Goal: Contribute content: Contribute content

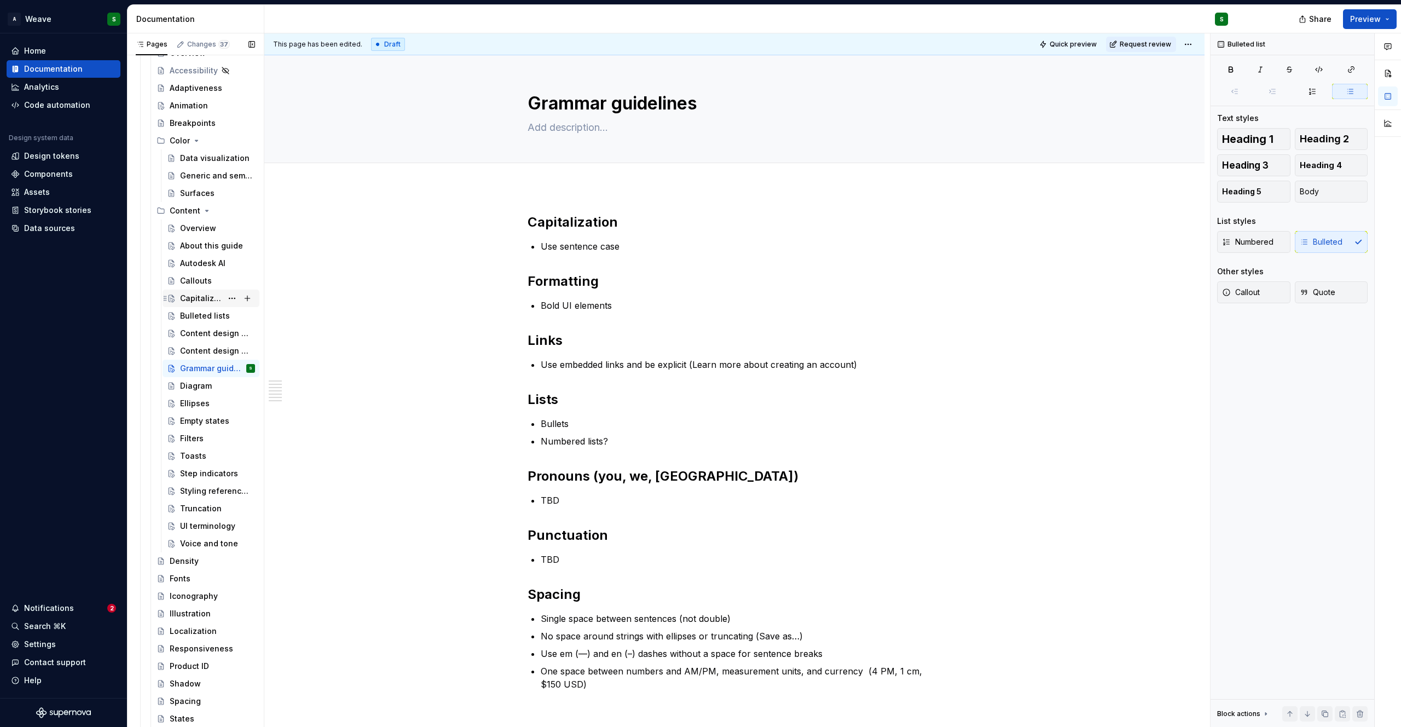
click at [200, 298] on div "Capitalization" at bounding box center [201, 298] width 42 height 11
click at [185, 301] on div "Capitalization" at bounding box center [201, 298] width 42 height 11
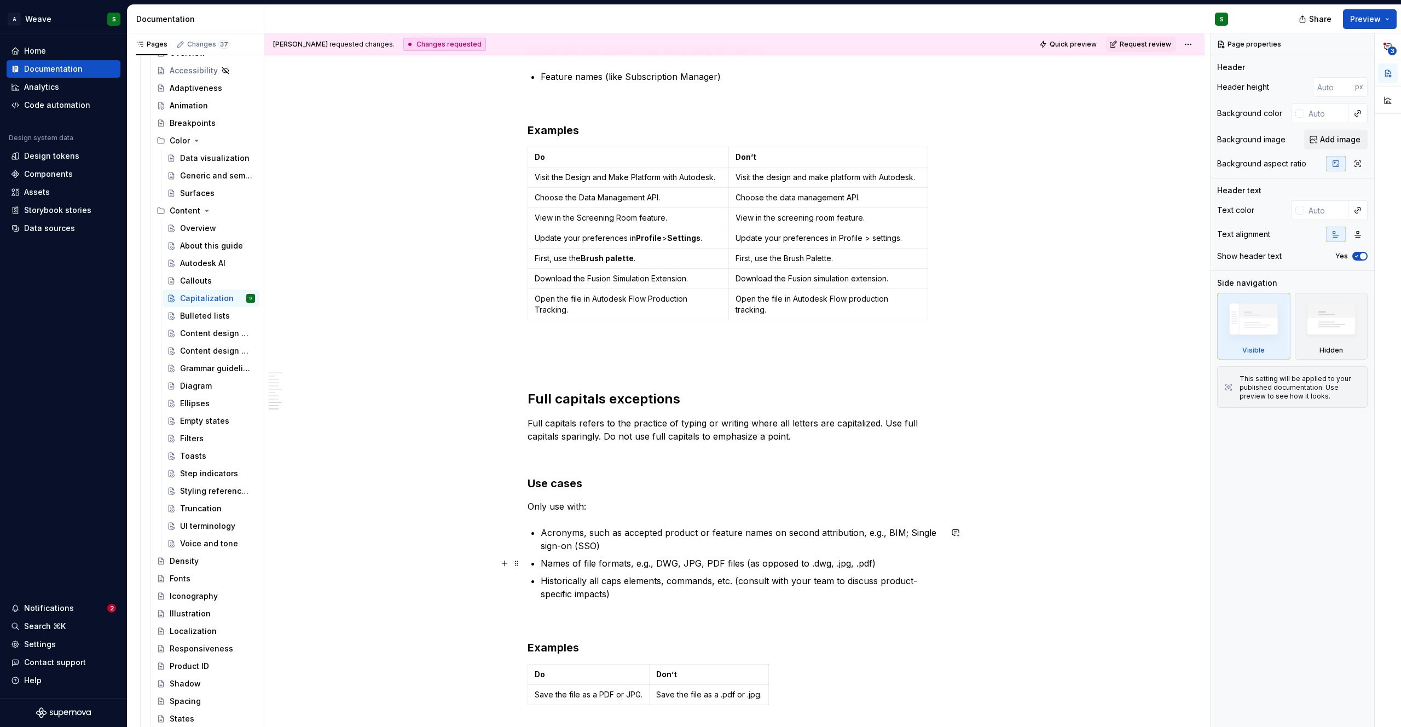
scroll to position [1169, 0]
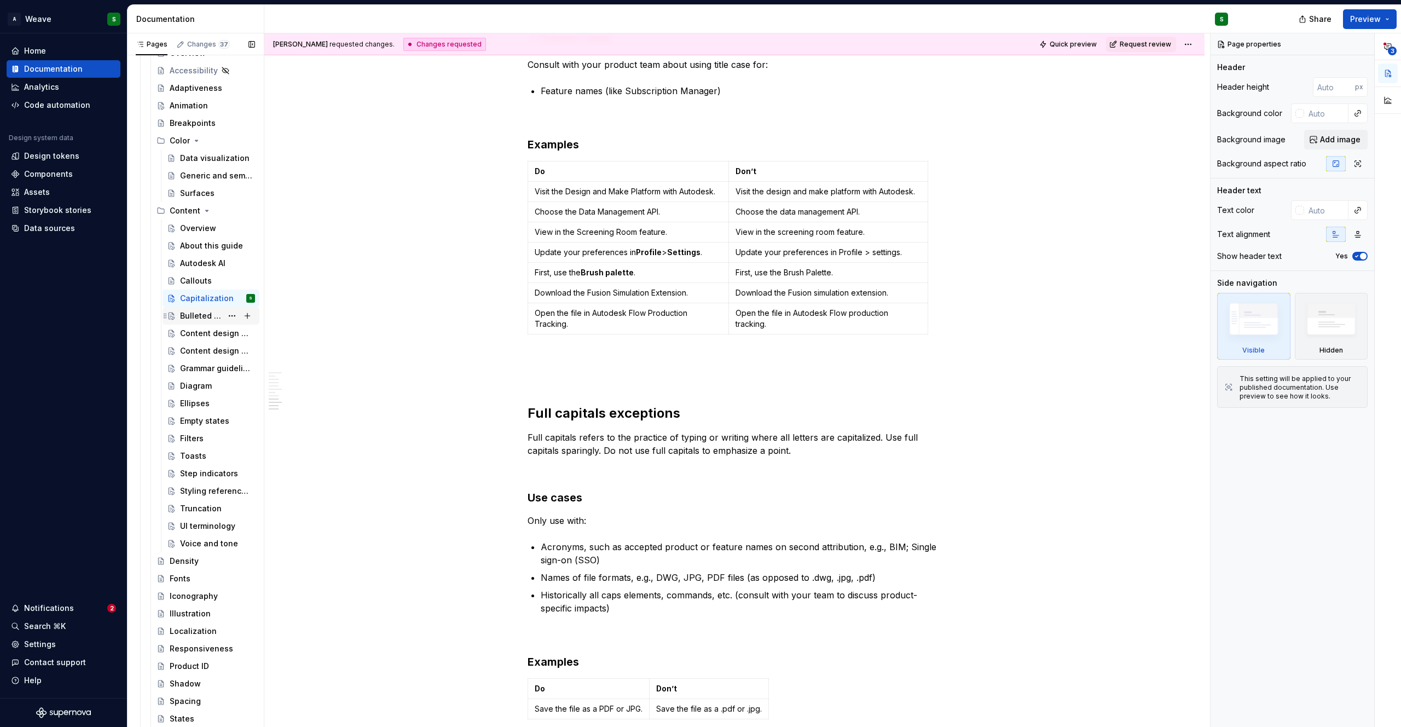
click at [195, 316] on div "Bulleted lists" at bounding box center [201, 315] width 42 height 11
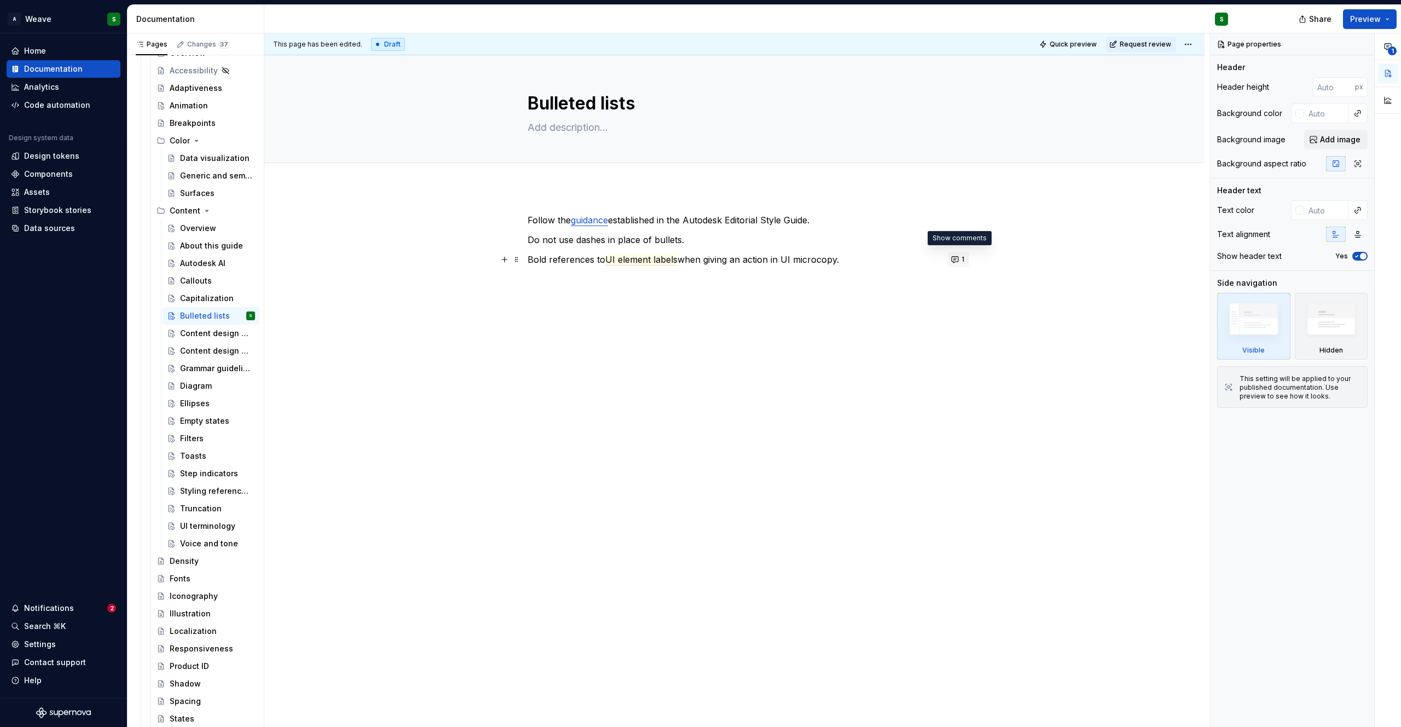
click at [956, 255] on button "1" at bounding box center [958, 259] width 21 height 15
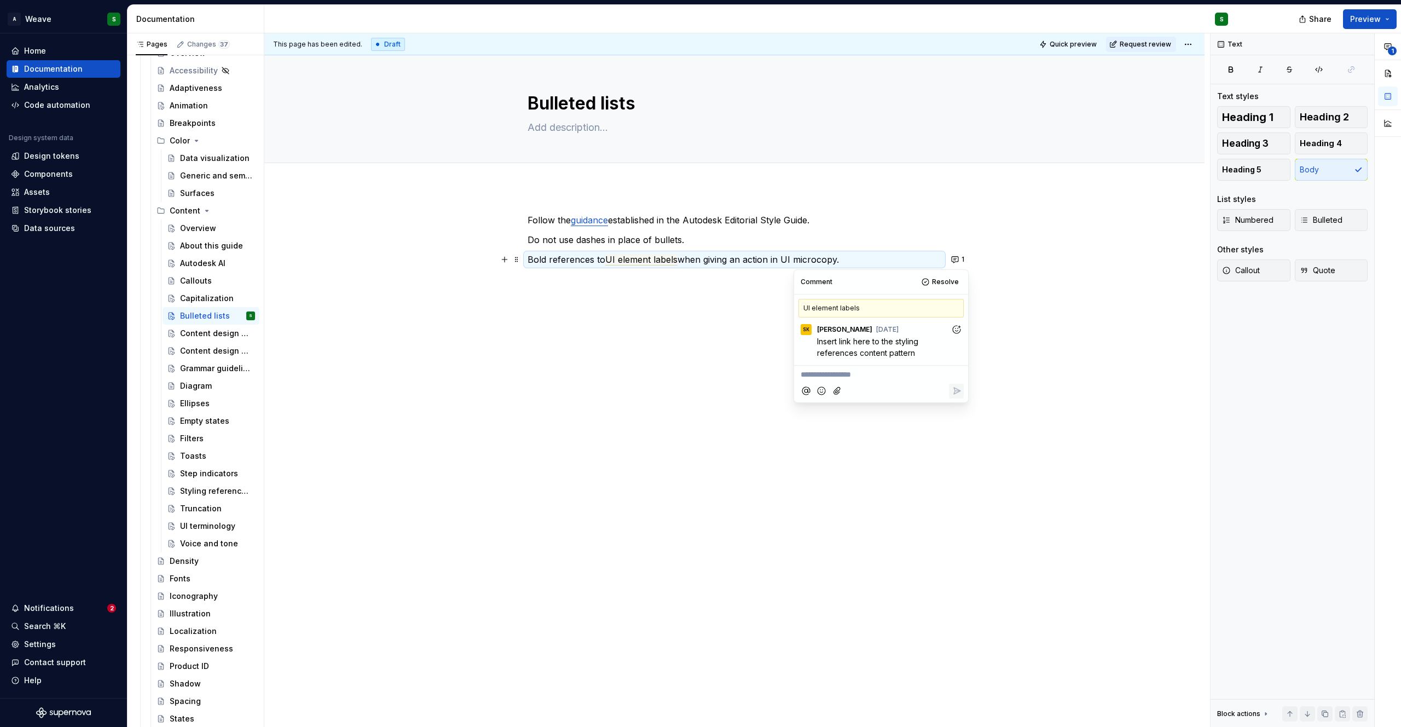
click at [706, 339] on div "Follow the guidance established in the Autodesk Editorial Style Guide. Do not u…" at bounding box center [734, 351] width 940 height 329
click at [201, 364] on div "Grammar guidelines" at bounding box center [201, 368] width 42 height 11
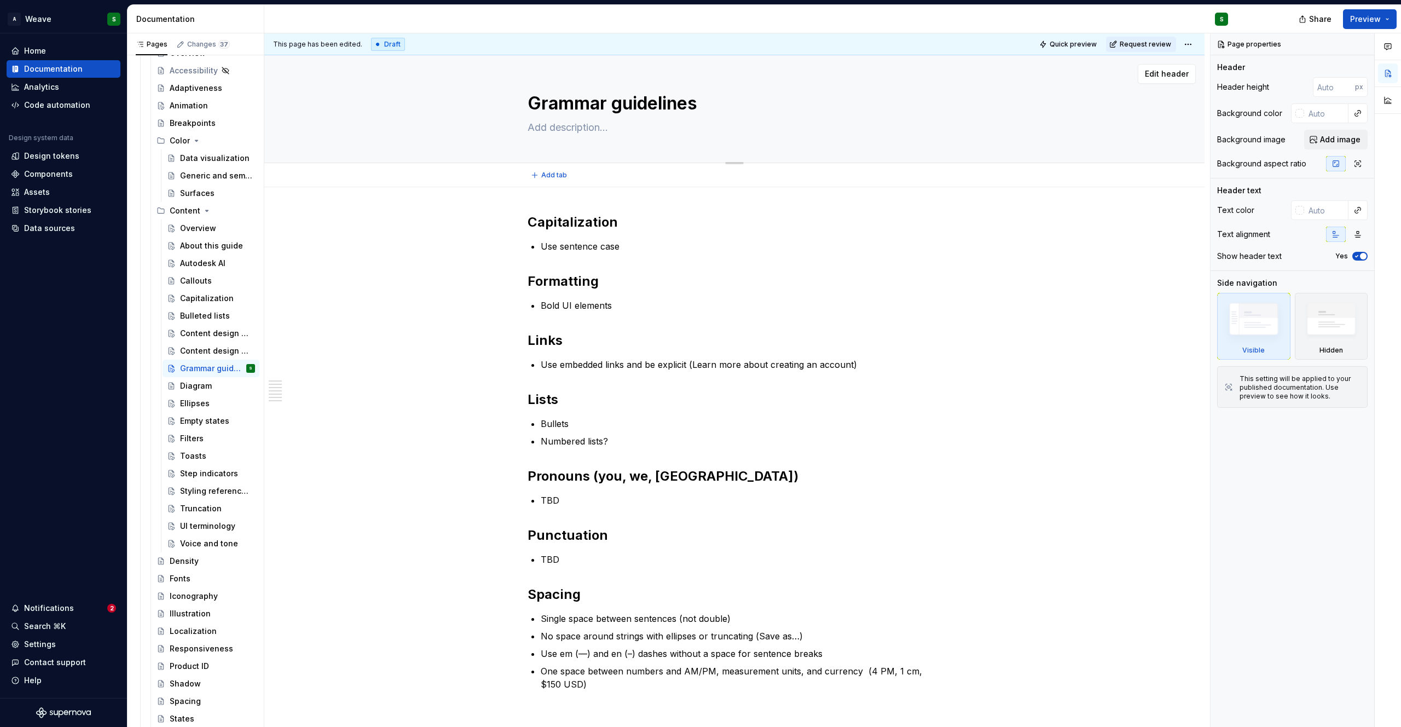
click at [570, 100] on textarea "Grammar guidelines" at bounding box center [732, 103] width 414 height 26
click at [205, 301] on div "Capitalization" at bounding box center [201, 298] width 42 height 11
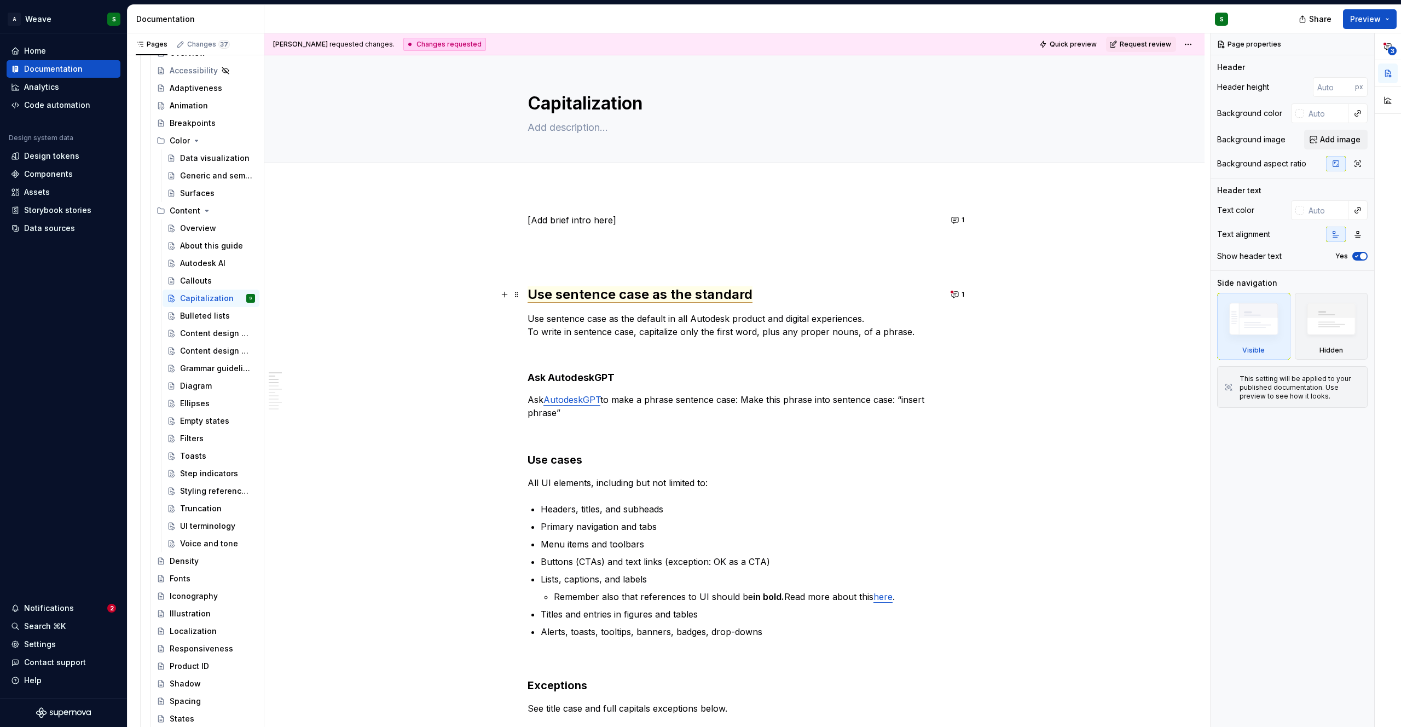
click at [583, 293] on span "Use sentence case as the standard" at bounding box center [639, 294] width 225 height 16
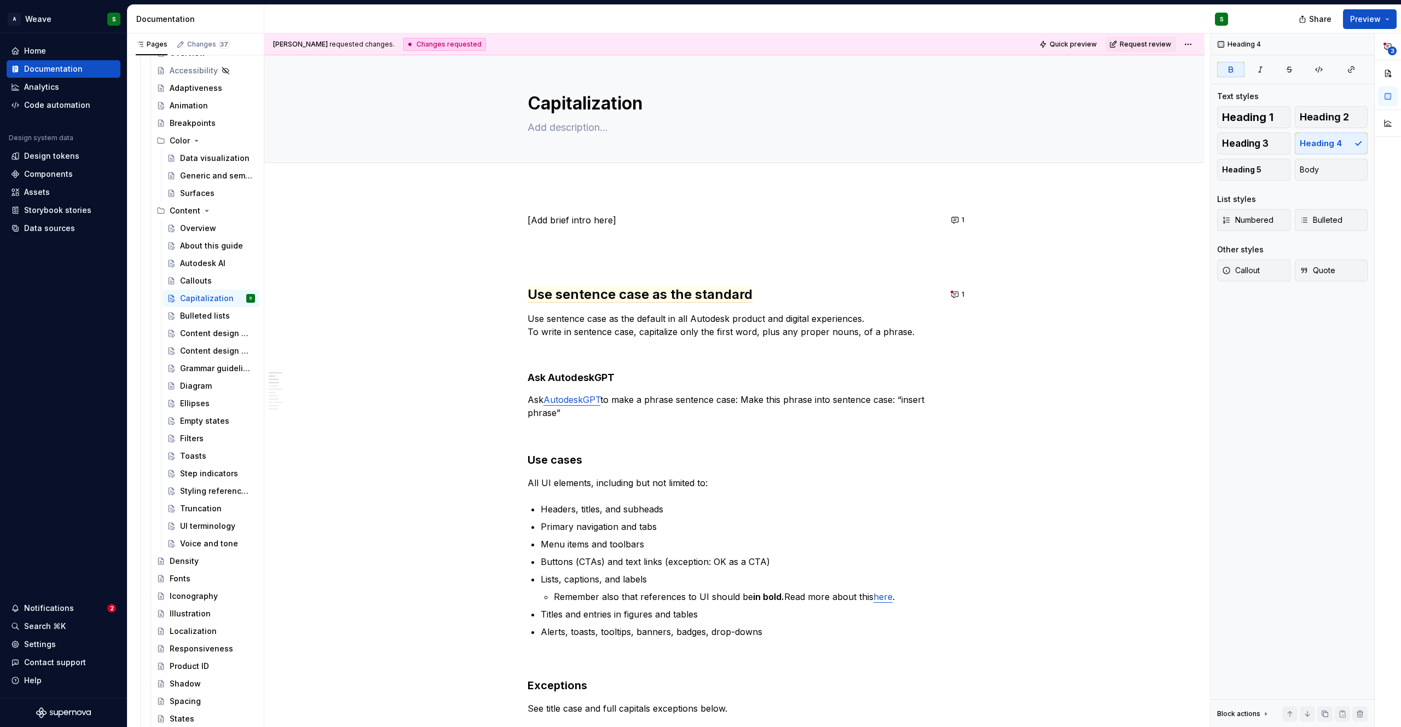
click at [727, 345] on p at bounding box center [734, 351] width 414 height 13
drag, startPoint x: 760, startPoint y: 296, endPoint x: 632, endPoint y: 287, distance: 128.9
click at [632, 287] on h2 "Use sentence case as the standard" at bounding box center [734, 295] width 414 height 18
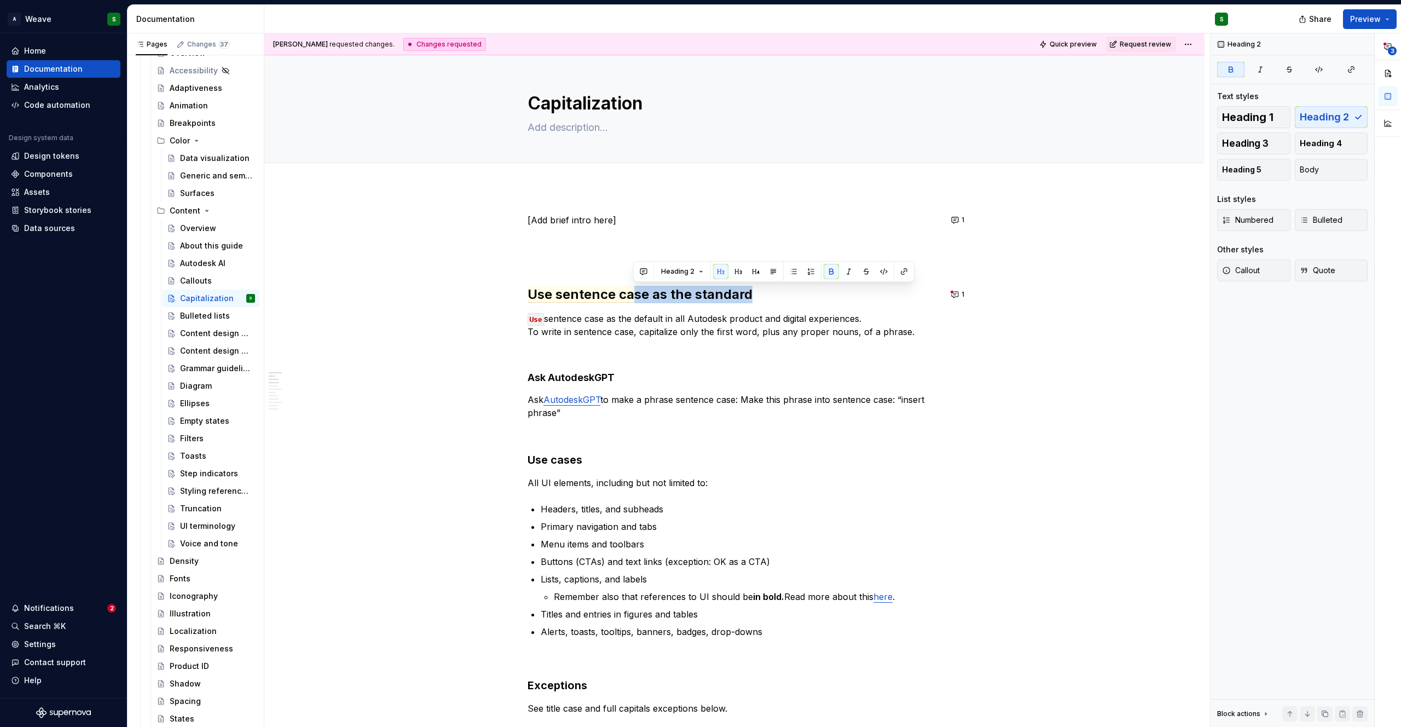
click at [549, 265] on p at bounding box center [734, 259] width 414 height 13
click at [590, 107] on textarea "Capitalization" at bounding box center [732, 103] width 414 height 26
click at [557, 107] on textarea "Capitalization" at bounding box center [732, 103] width 414 height 26
type textarea "*"
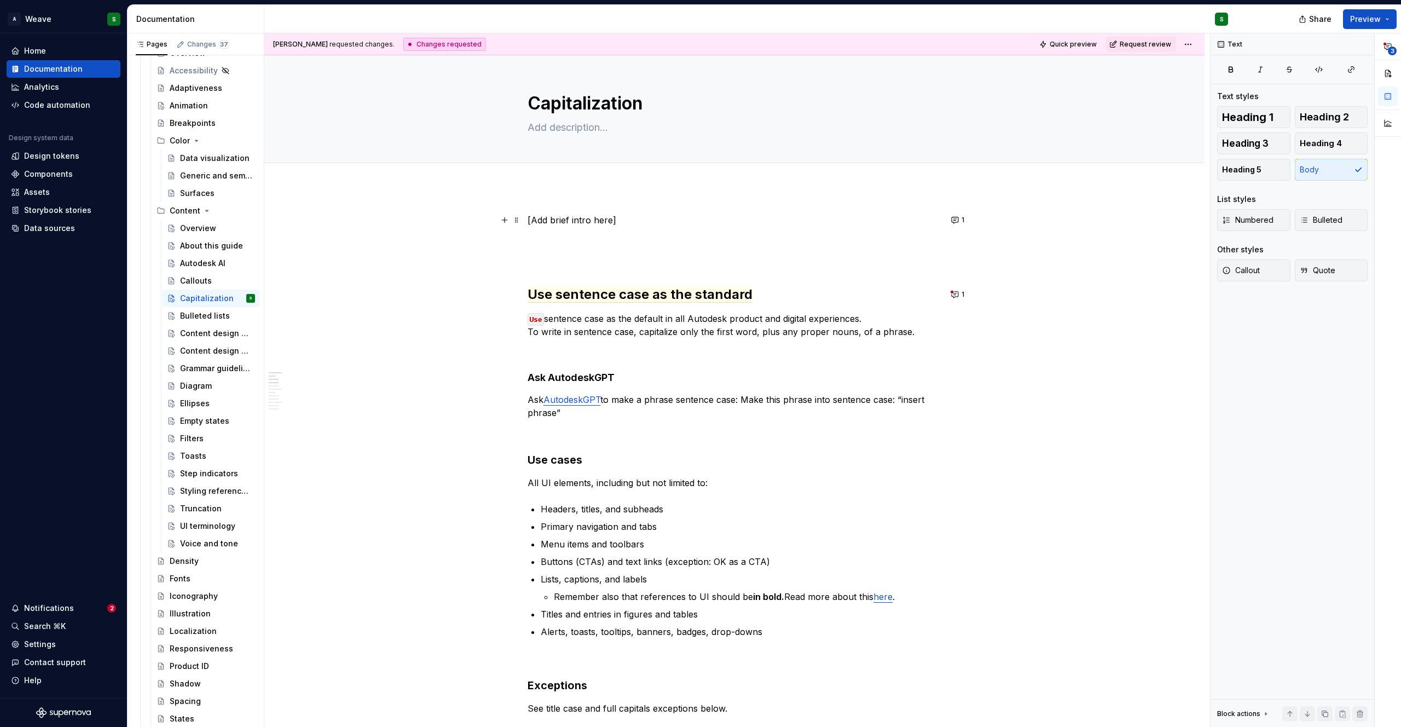
click at [625, 223] on p "[Add brief intro here]" at bounding box center [734, 219] width 414 height 13
click at [958, 216] on button "1" at bounding box center [958, 219] width 21 height 15
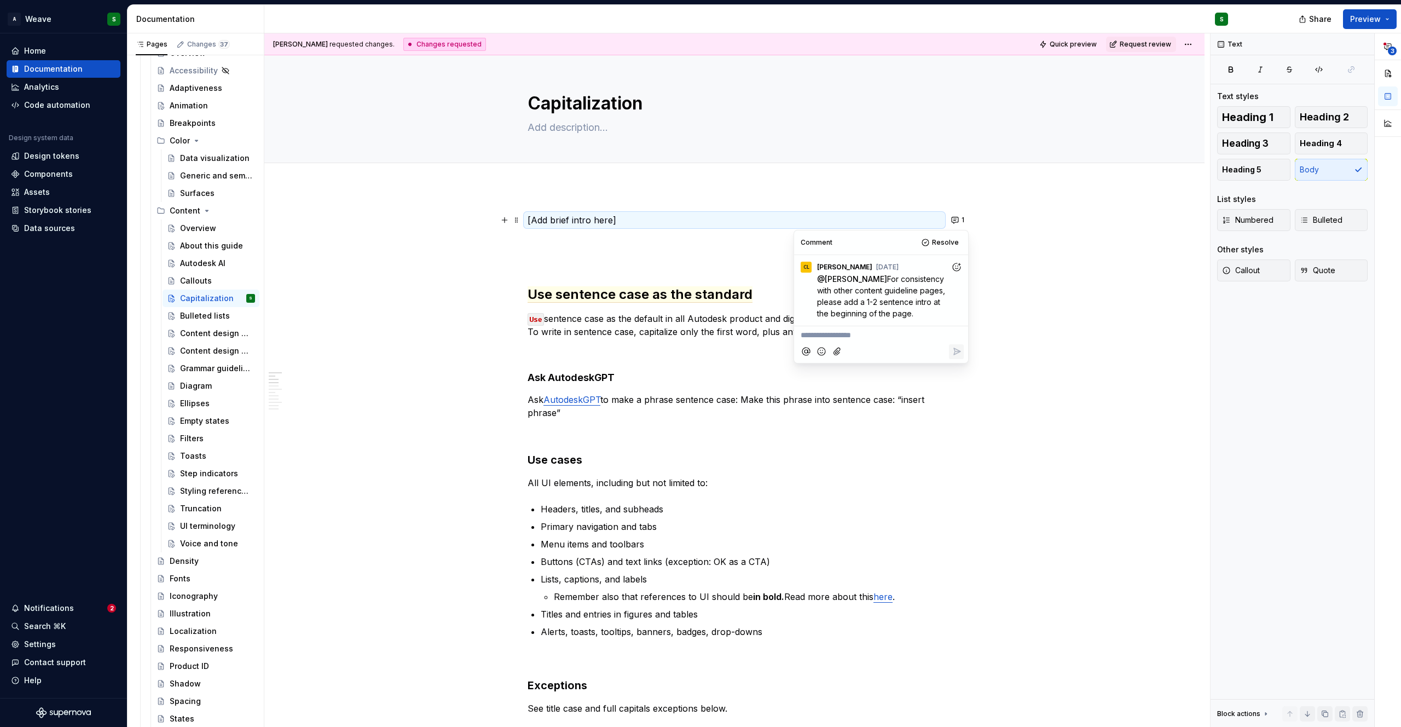
click at [686, 260] on p at bounding box center [734, 259] width 414 height 13
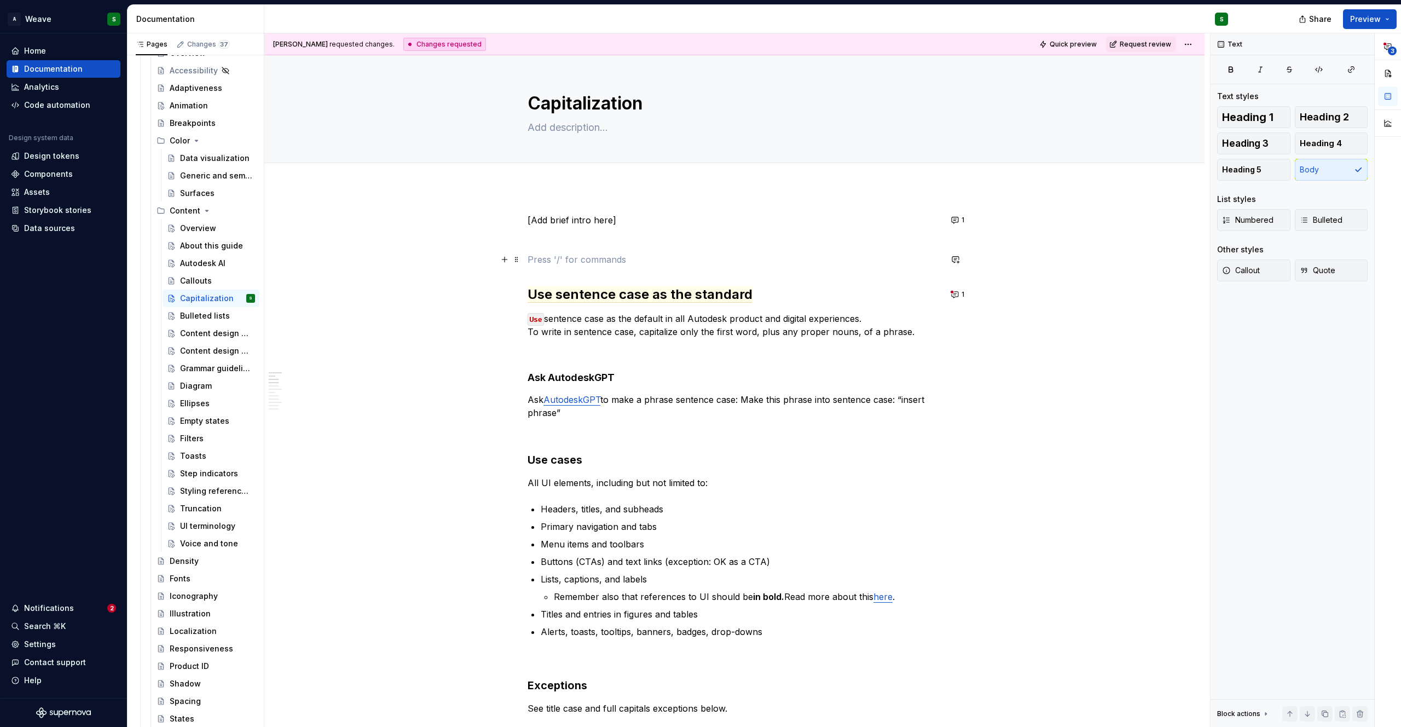
click at [559, 264] on p at bounding box center [734, 259] width 414 height 13
click at [536, 239] on button "button" at bounding box center [537, 238] width 15 height 15
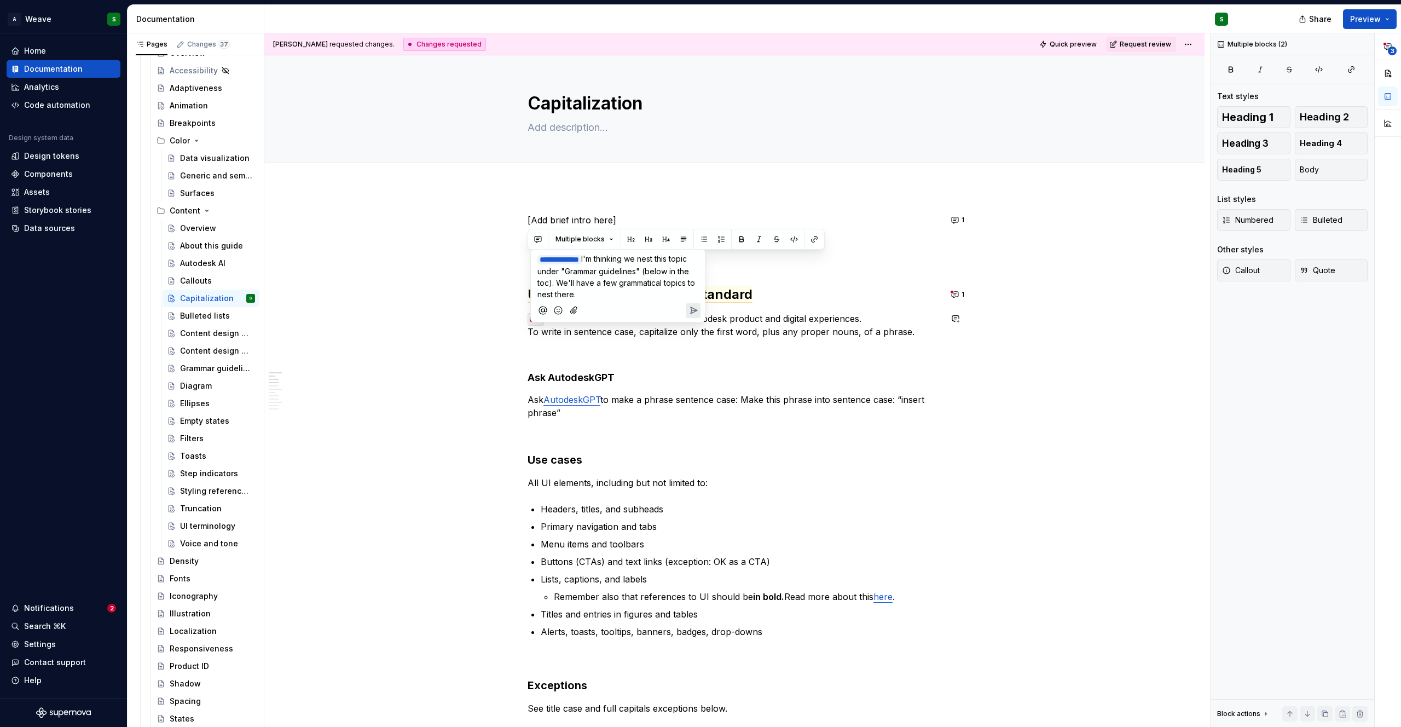
click at [690, 307] on icon "Send" at bounding box center [693, 310] width 7 height 7
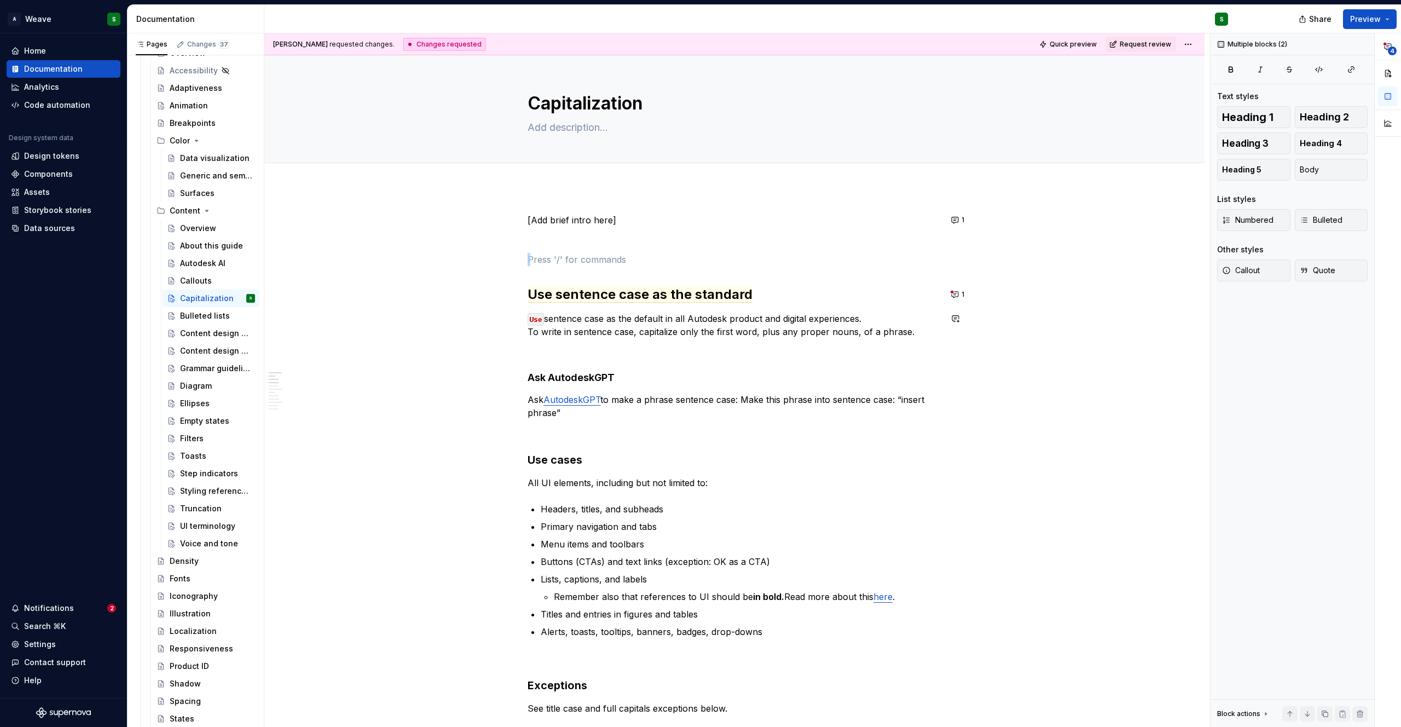
click at [954, 220] on button "1" at bounding box center [958, 219] width 21 height 15
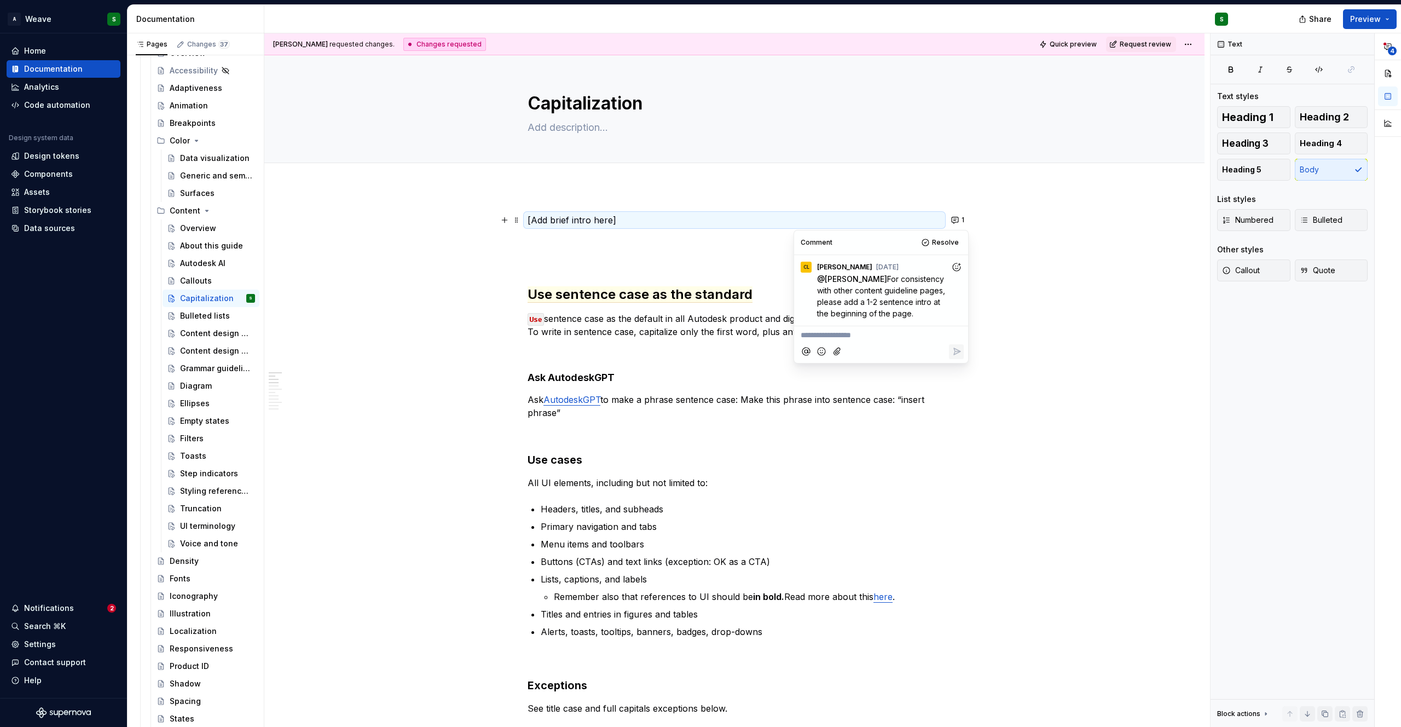
click at [736, 245] on p at bounding box center [734, 239] width 414 height 13
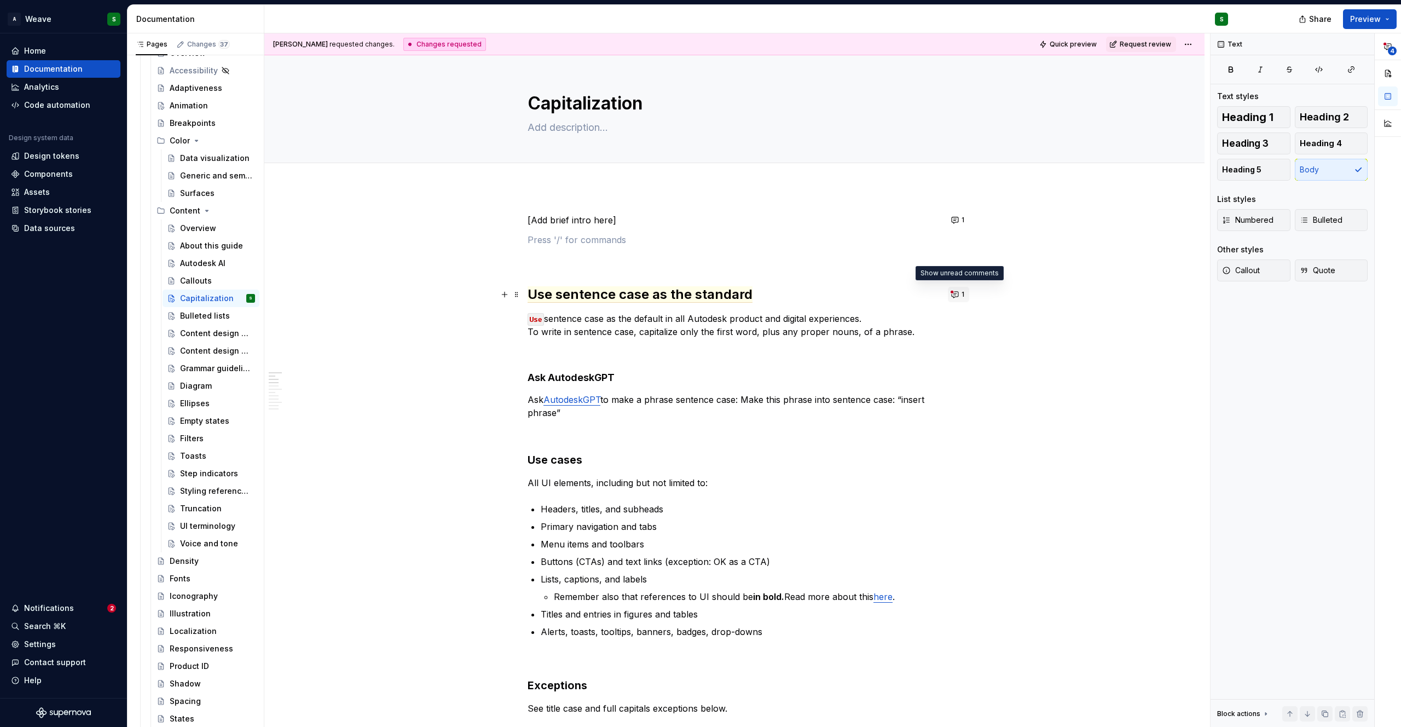
click at [957, 289] on button "1" at bounding box center [958, 294] width 21 height 15
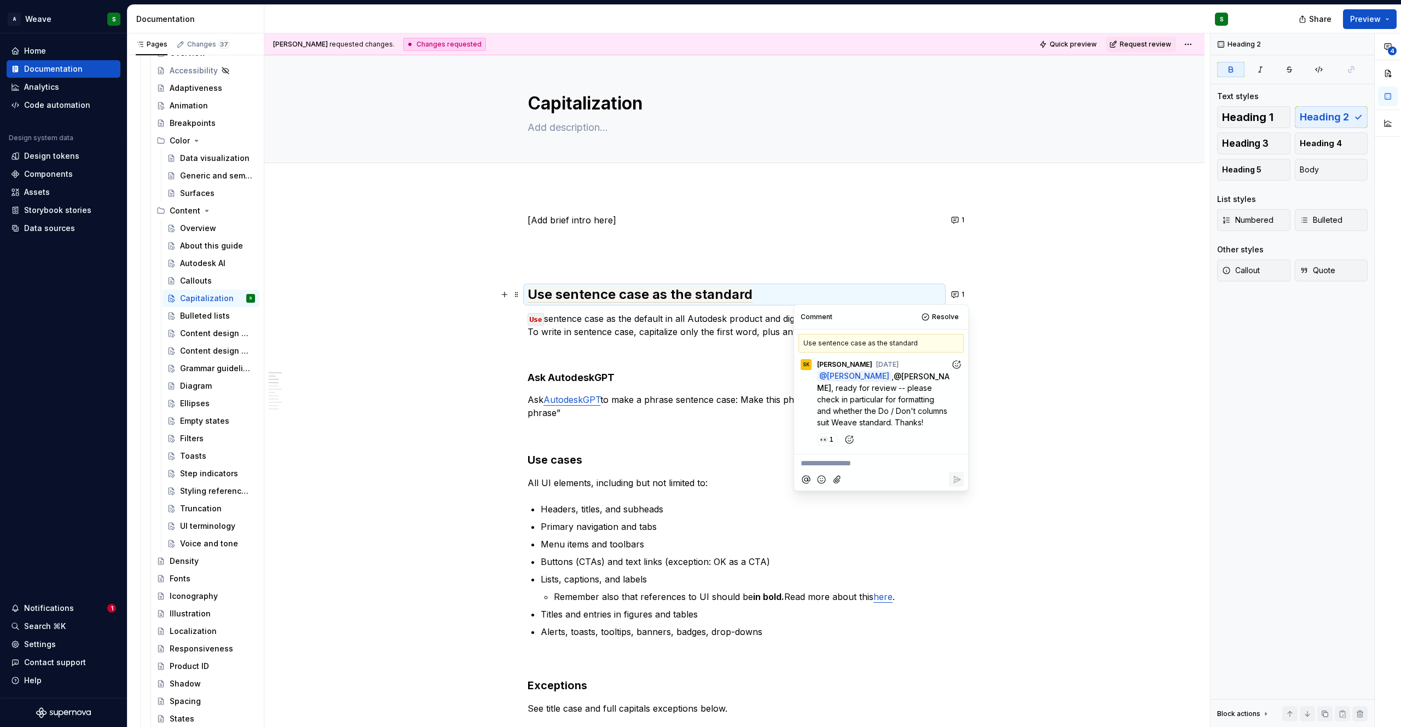
click at [814, 255] on p at bounding box center [734, 259] width 414 height 13
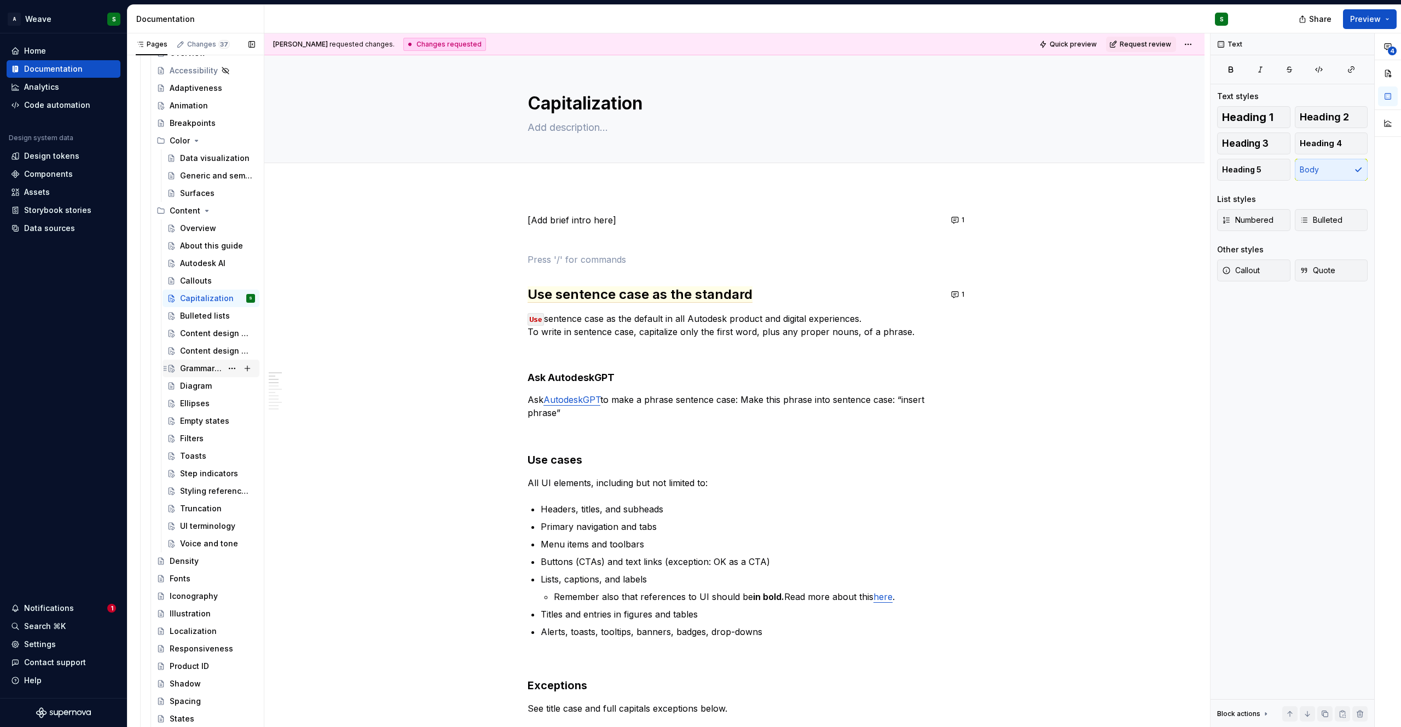
click at [196, 367] on div "Grammar guidelines" at bounding box center [201, 368] width 42 height 11
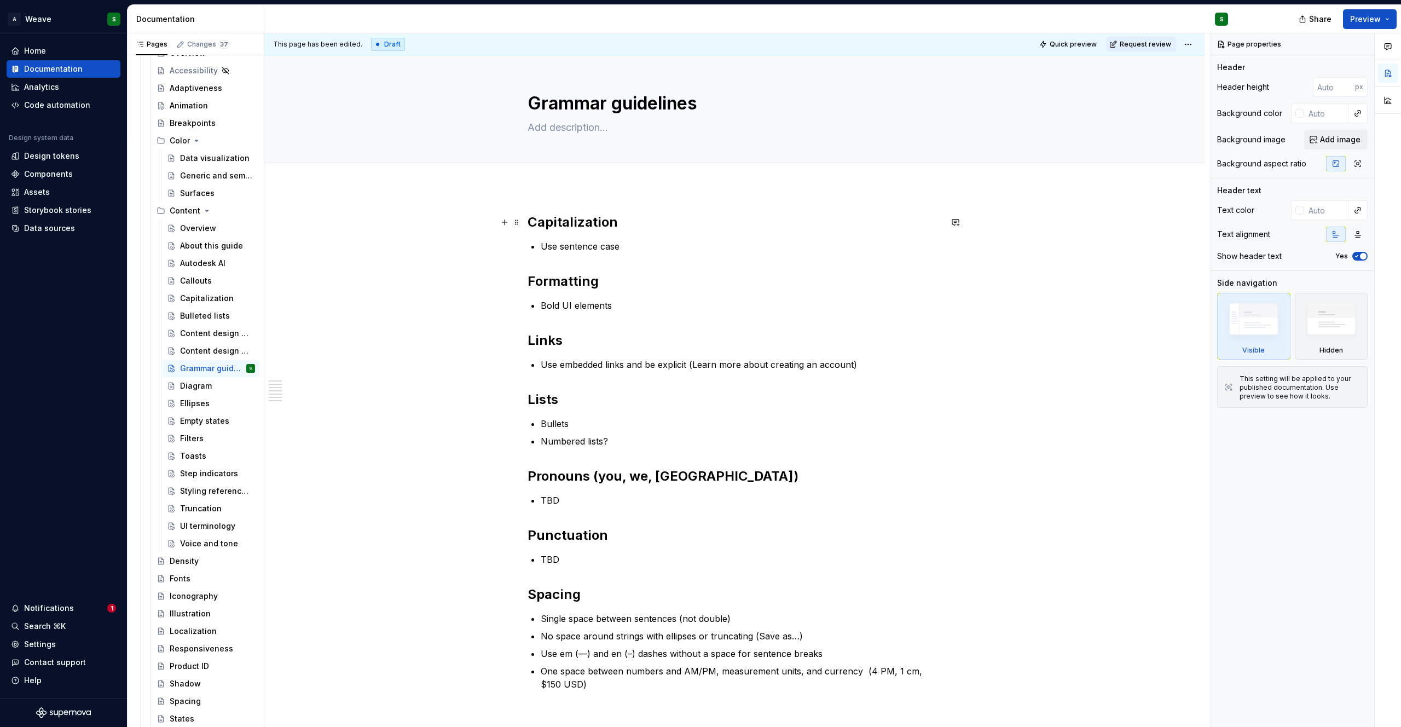
click at [526, 215] on div "Capitalization Use sentence case Formatting Bold UI elements Links Use embedded…" at bounding box center [734, 554] width 940 height 734
type textarea "*"
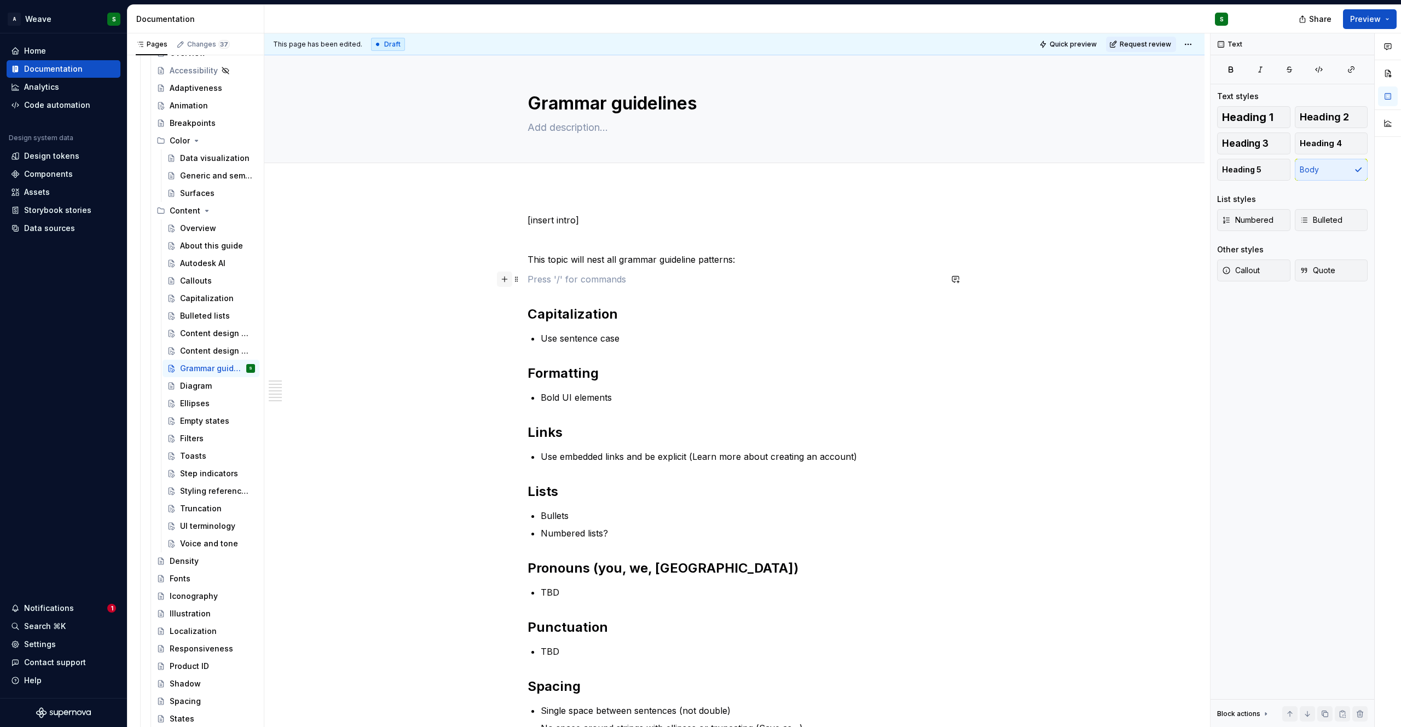
click at [507, 278] on button "button" at bounding box center [504, 278] width 15 height 15
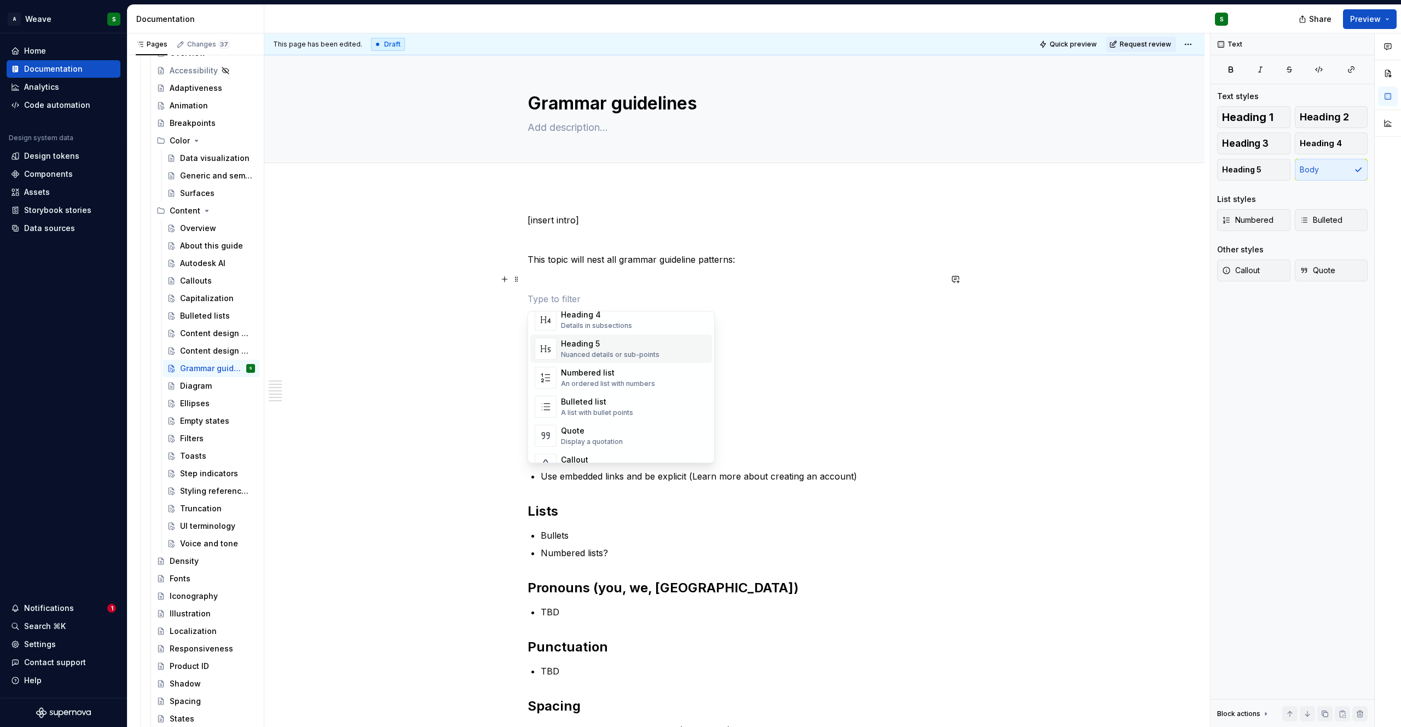
scroll to position [153, 0]
click at [579, 389] on div "Bulleted list" at bounding box center [597, 388] width 72 height 11
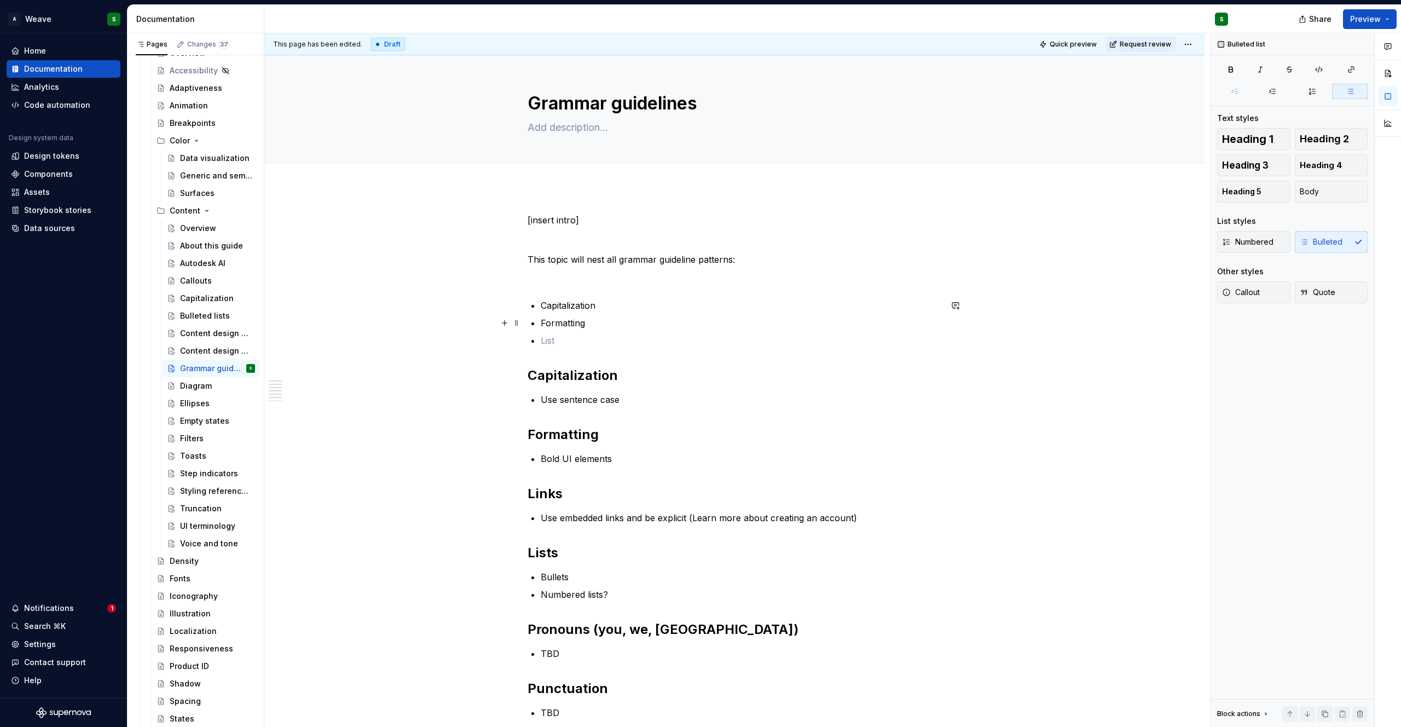
click at [587, 328] on p "Formatting" at bounding box center [741, 322] width 400 height 13
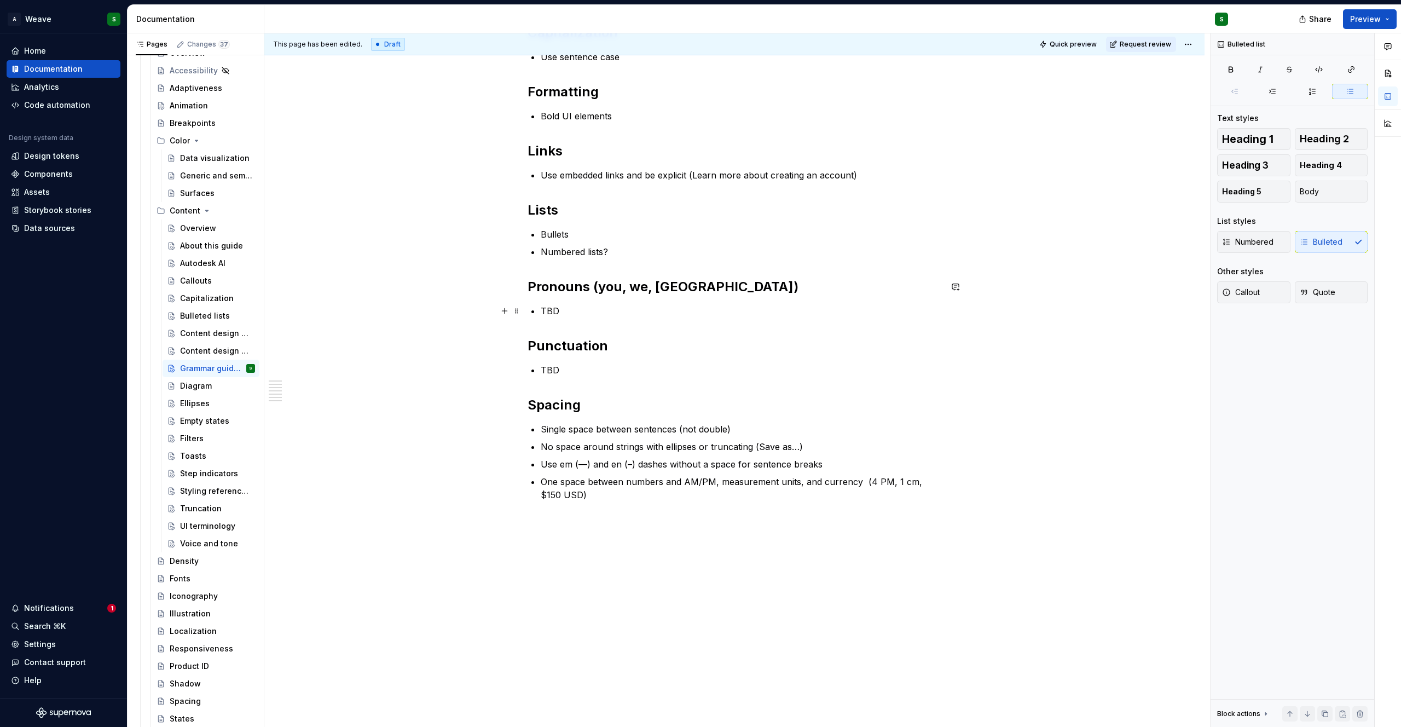
scroll to position [487, 0]
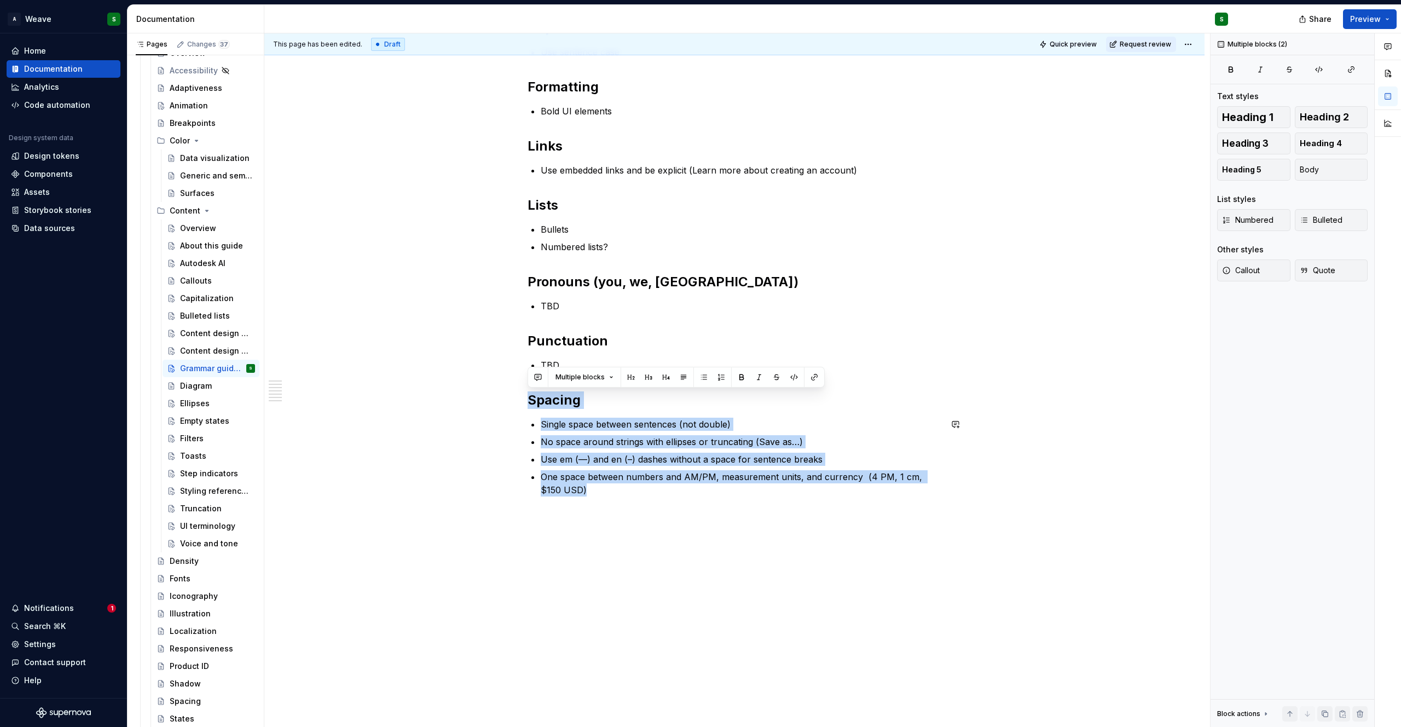
drag, startPoint x: 527, startPoint y: 398, endPoint x: 694, endPoint y: 501, distance: 195.6
click at [694, 501] on div "[insert intro] This topic will nest all grammar guideline patterns: Capitalizat…" at bounding box center [734, 117] width 414 height 783
copy div "Spacing Single space between sentences (not double) No space around strings wit…"
click at [638, 475] on p "One space between numbers and AM/PM, measurement units, and currency (4 PM, 1 c…" at bounding box center [741, 483] width 400 height 26
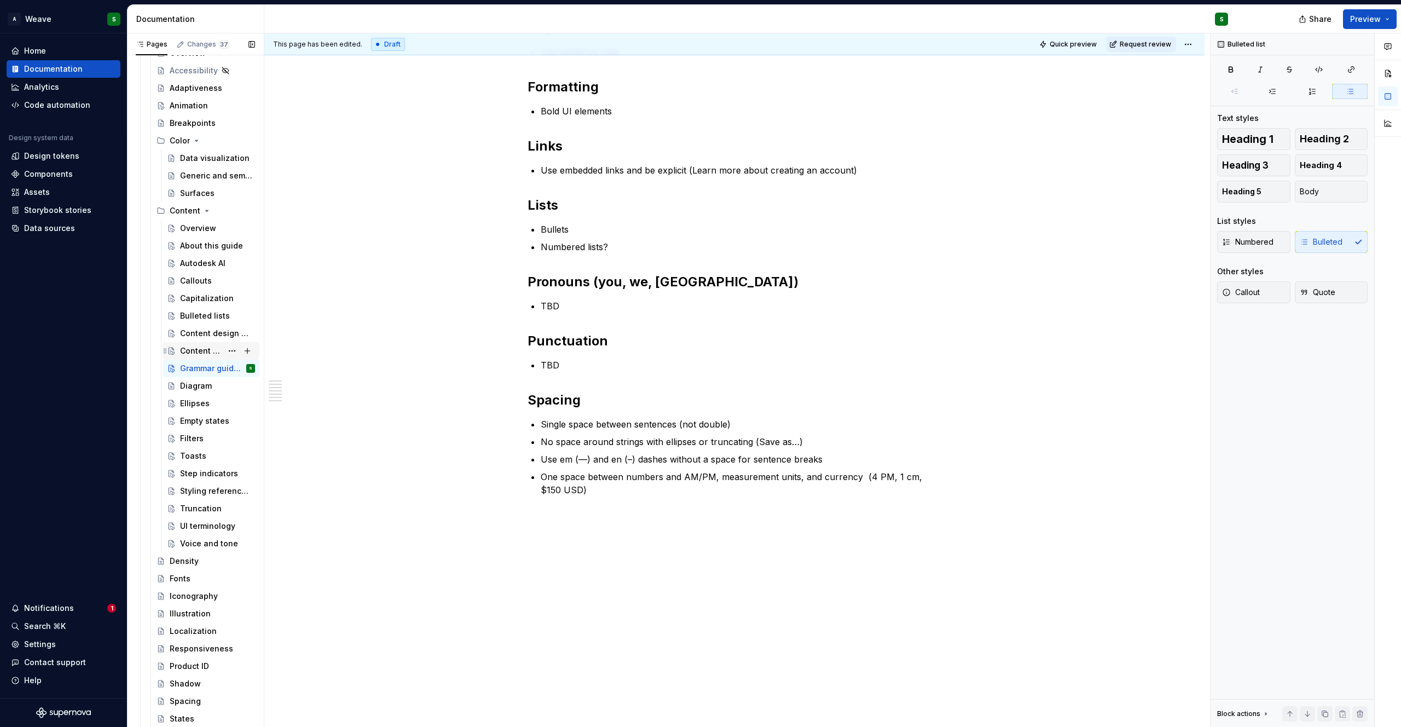
click at [194, 351] on div "Content design guidelines" at bounding box center [201, 350] width 42 height 11
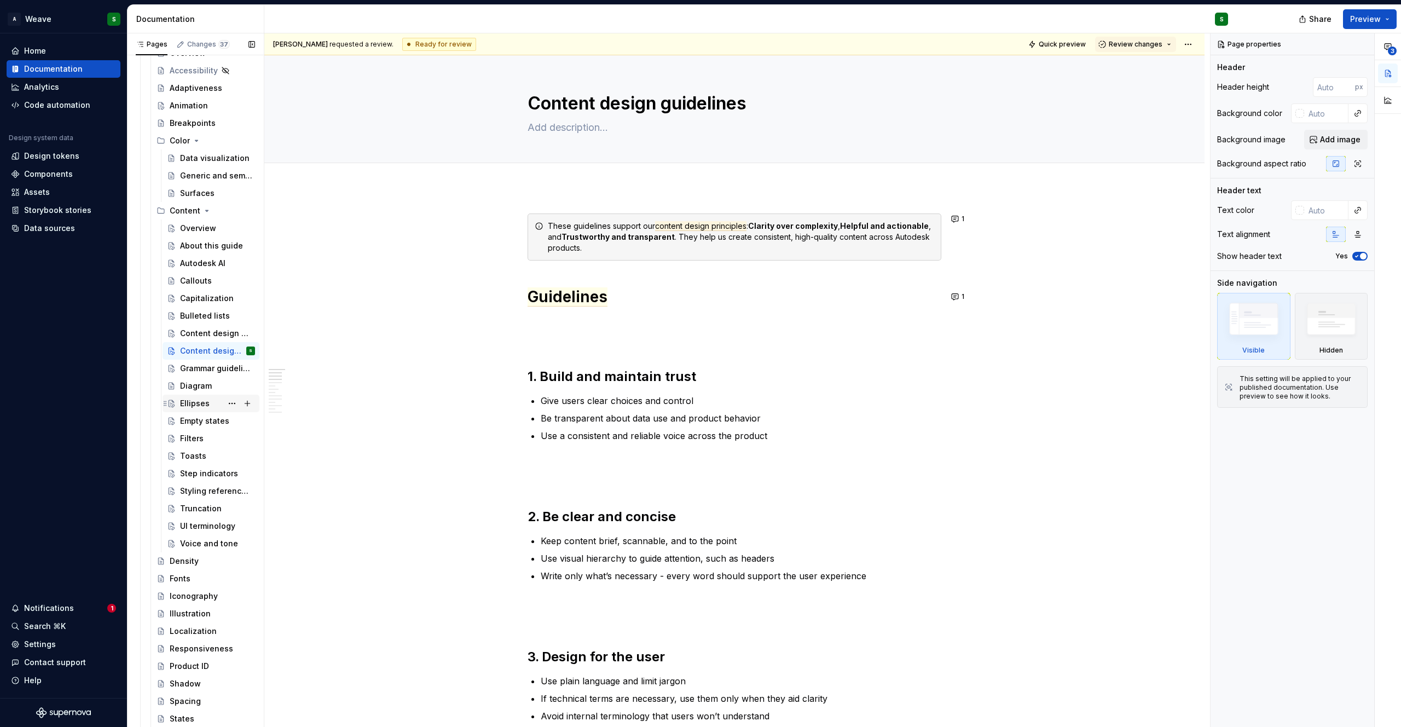
click at [194, 398] on div "Ellipses" at bounding box center [195, 403] width 30 height 11
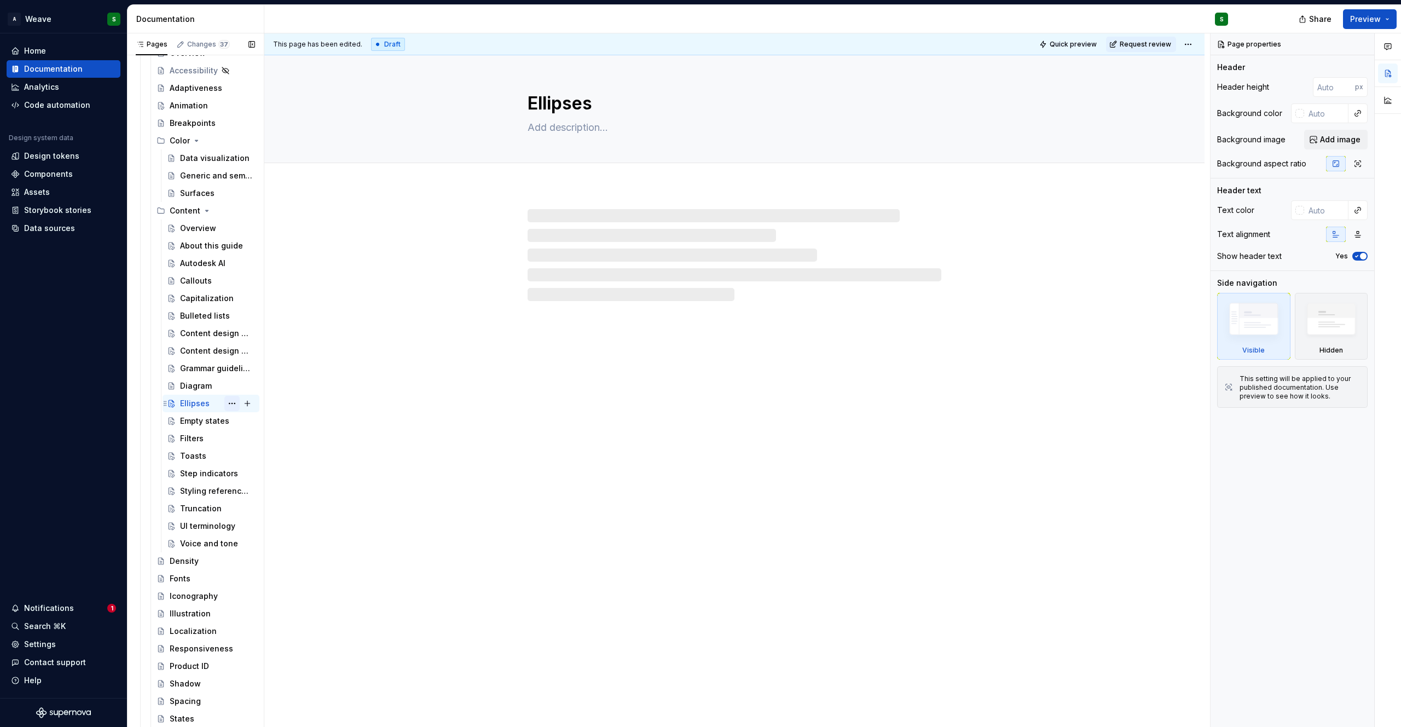
click at [225, 404] on button "Page tree" at bounding box center [231, 403] width 15 height 15
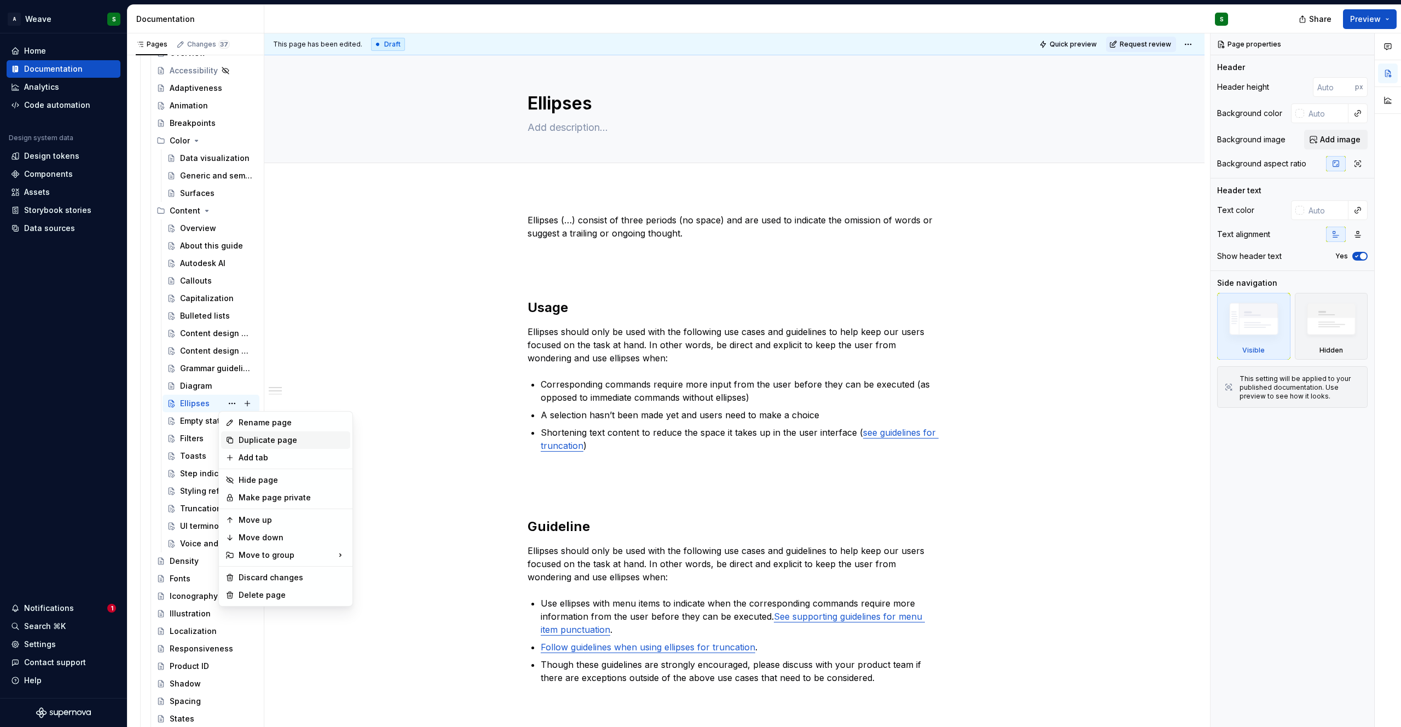
click at [245, 441] on div "Duplicate page" at bounding box center [292, 439] width 107 height 11
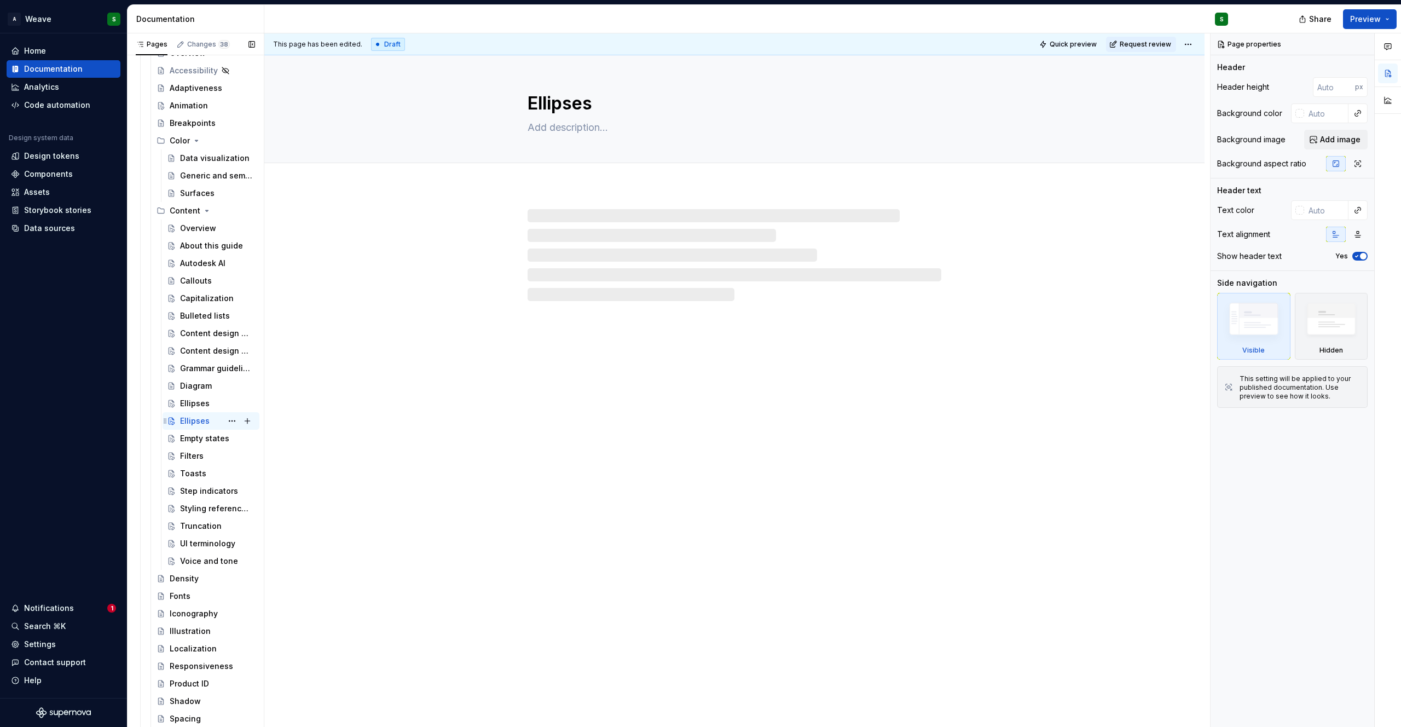
click at [196, 415] on div "Ellipses" at bounding box center [195, 420] width 30 height 11
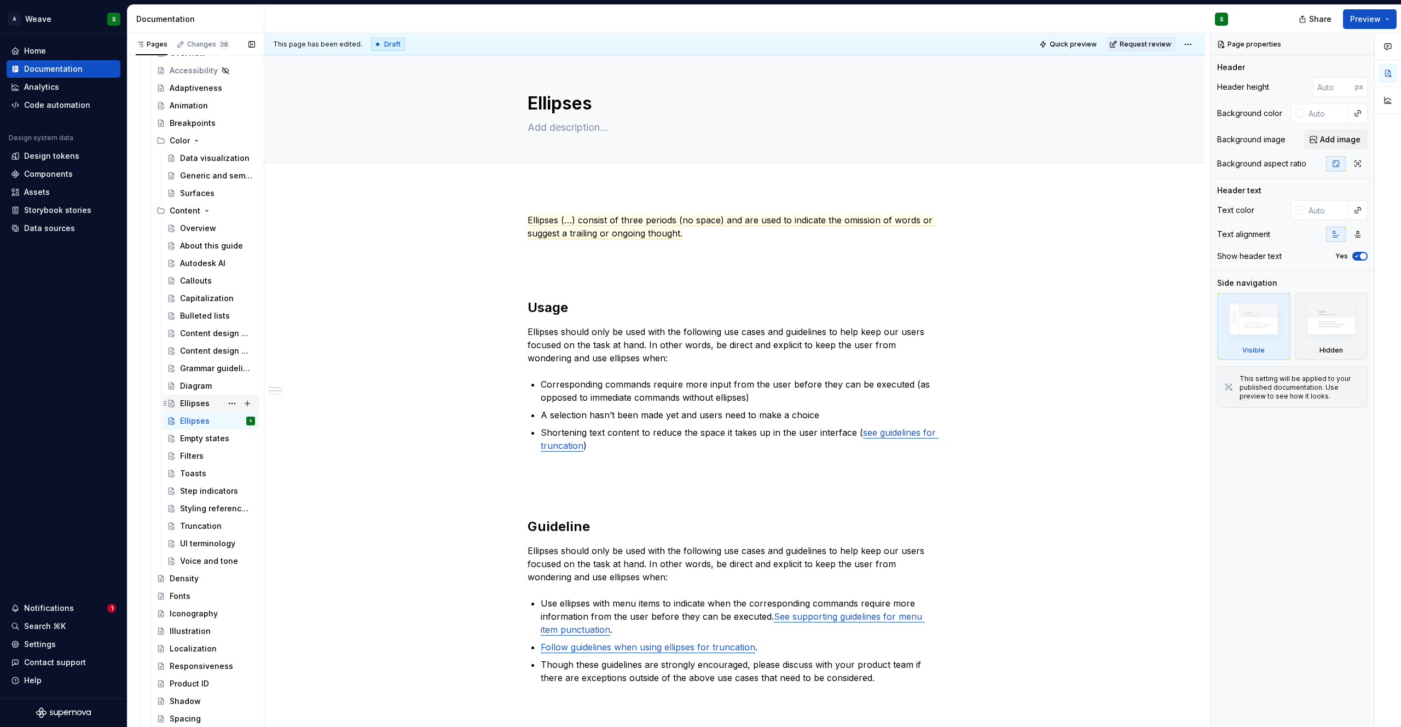
click at [195, 403] on div "Ellipses" at bounding box center [195, 403] width 30 height 11
click at [190, 425] on div "Ellipses" at bounding box center [195, 420] width 30 height 11
click at [189, 404] on div "Ellipses" at bounding box center [195, 403] width 30 height 11
click at [189, 415] on div "Ellipses" at bounding box center [195, 420] width 30 height 11
click at [568, 106] on textarea "Ellipses" at bounding box center [732, 103] width 414 height 26
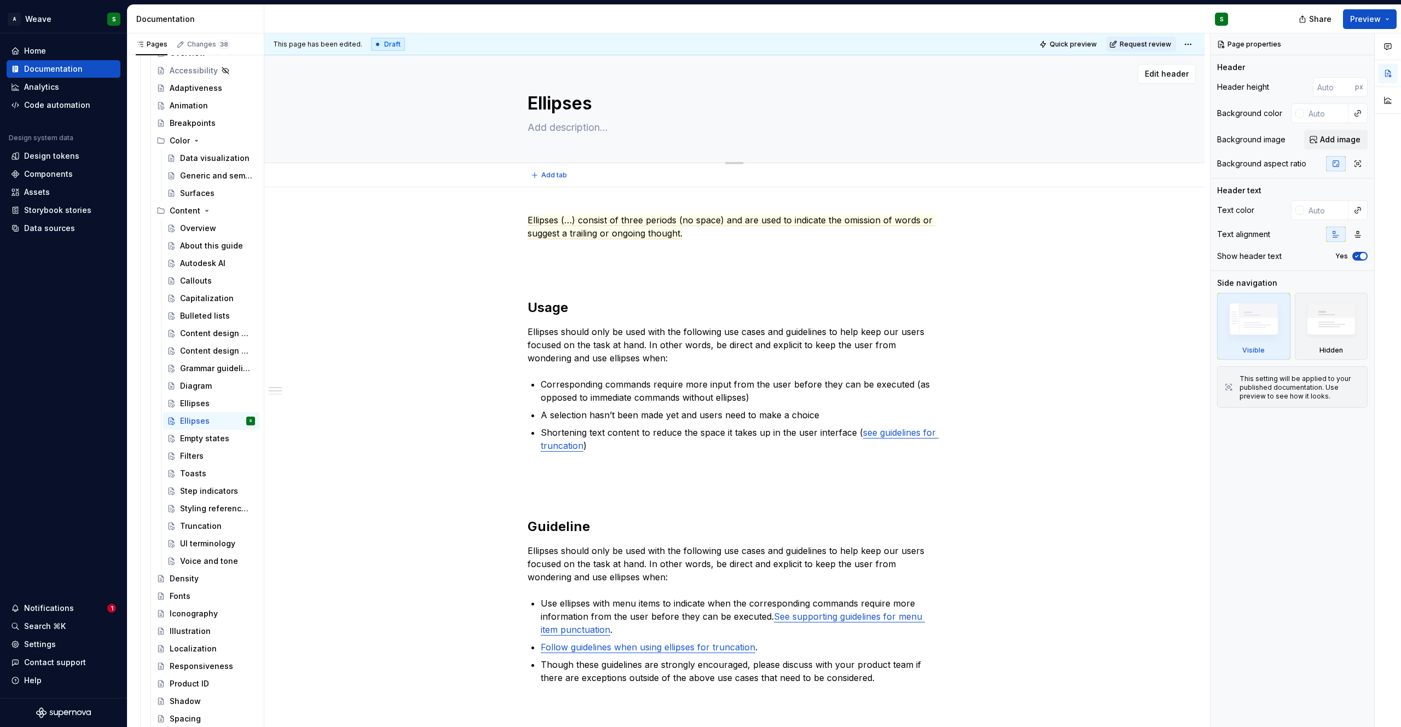
click at [568, 106] on textarea "Ellipses" at bounding box center [732, 103] width 414 height 26
type textarea "*"
type textarea "S"
type textarea "*"
type textarea "Sp"
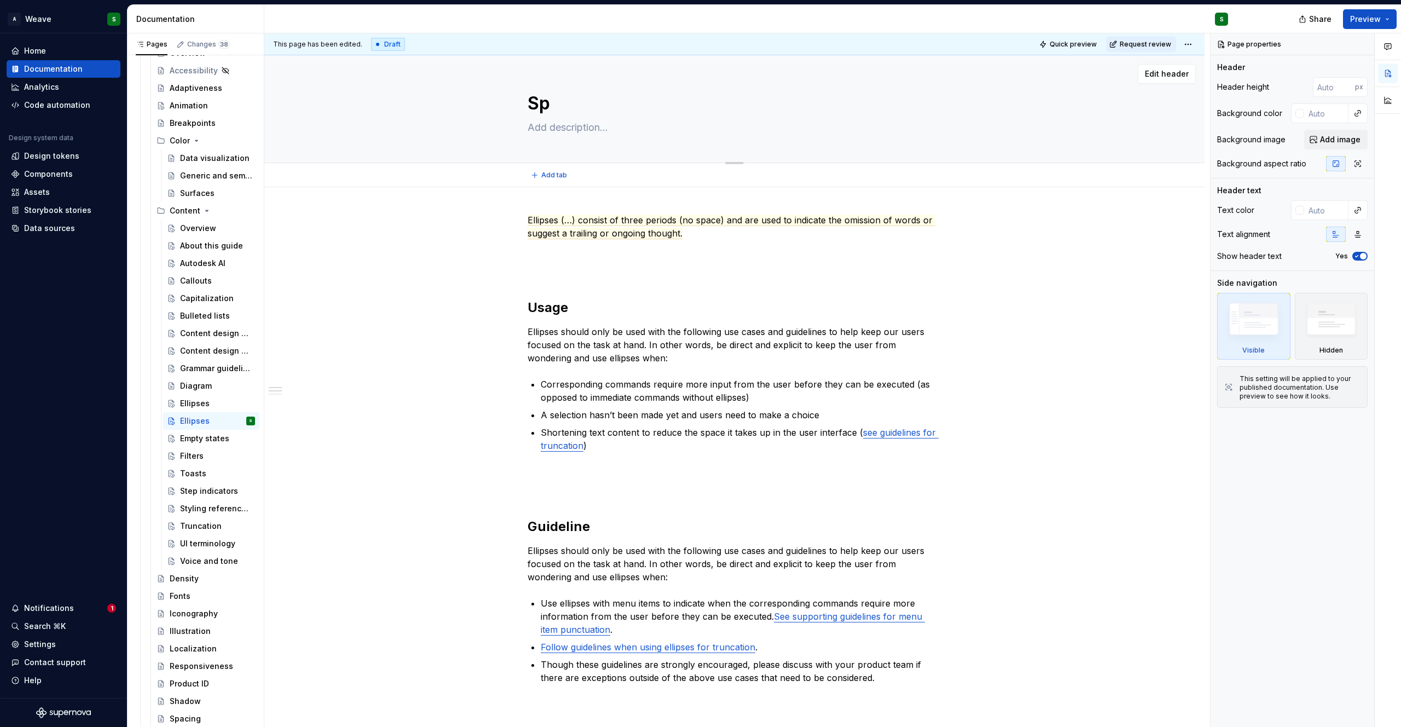
type textarea "*"
type textarea "Spa"
type textarea "*"
type textarea "Spac"
type textarea "*"
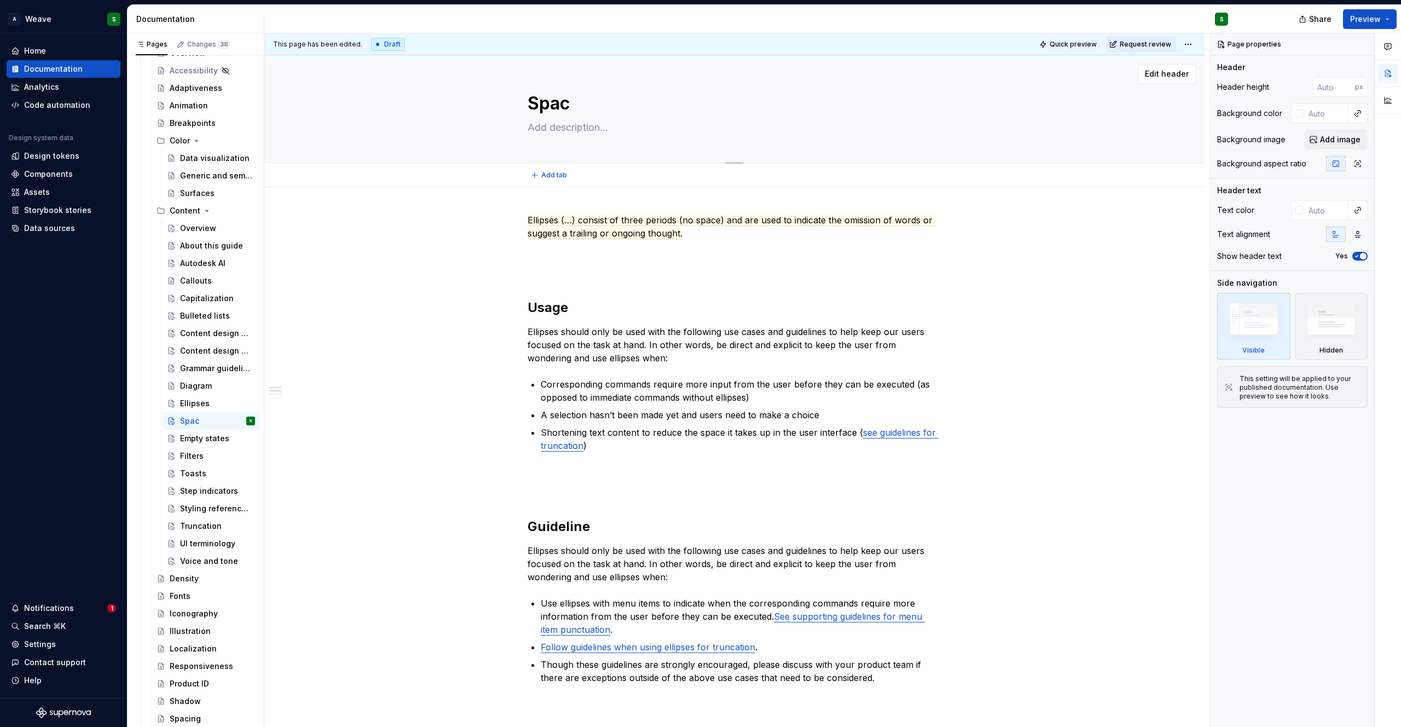
type textarea "Spaci"
type textarea "*"
type textarea "Spacing"
type textarea "*"
type textarea "Spacin"
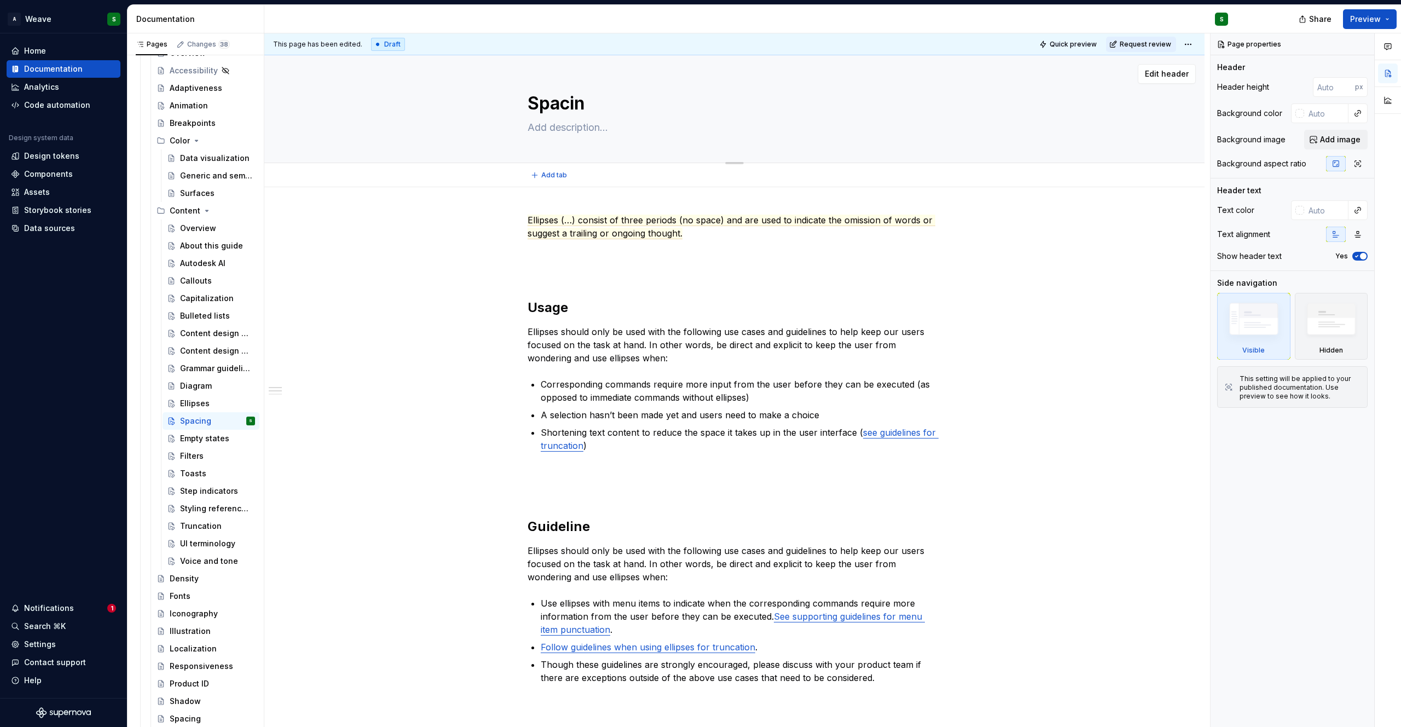
type textarea "*"
type textarea "Spaci"
type textarea "*"
type textarea "Spac"
type textarea "*"
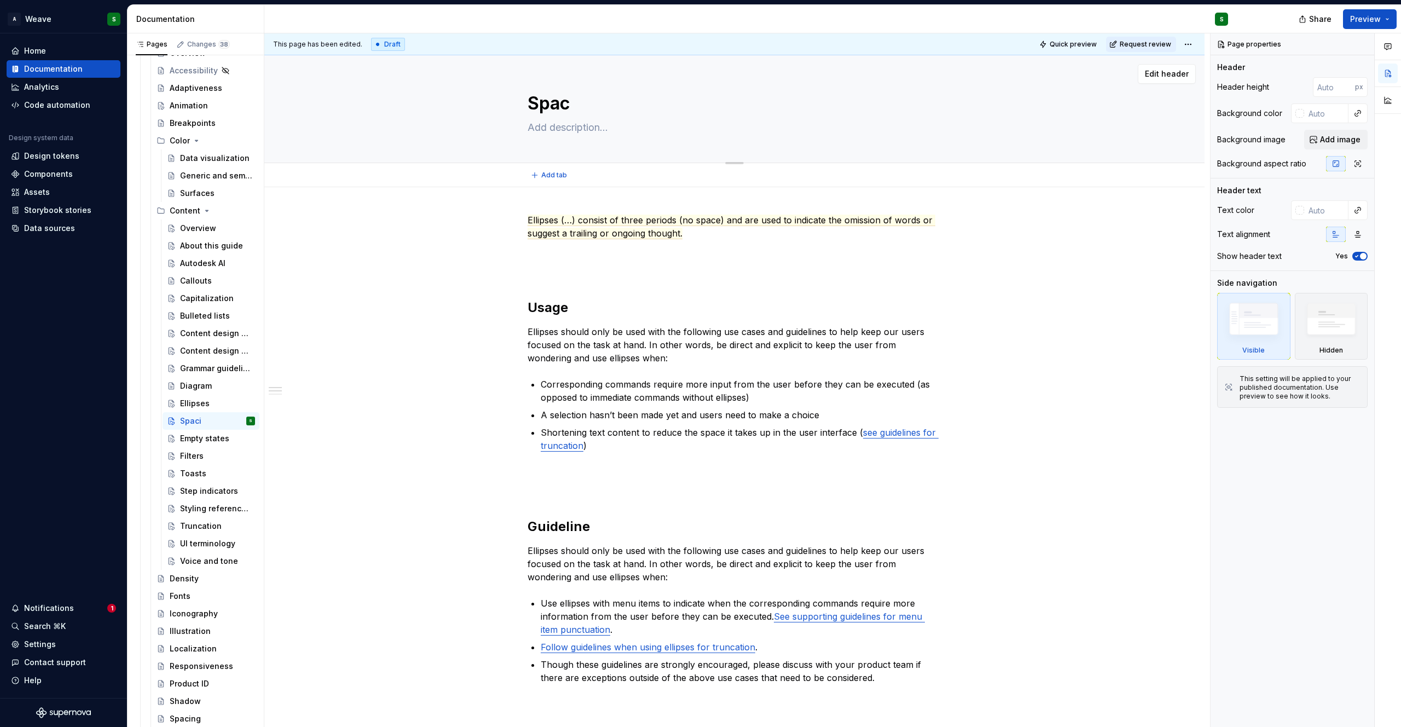
type textarea "Space"
type textarea "*"
type textarea "Spaces"
type textarea "*"
type textarea "Spaces"
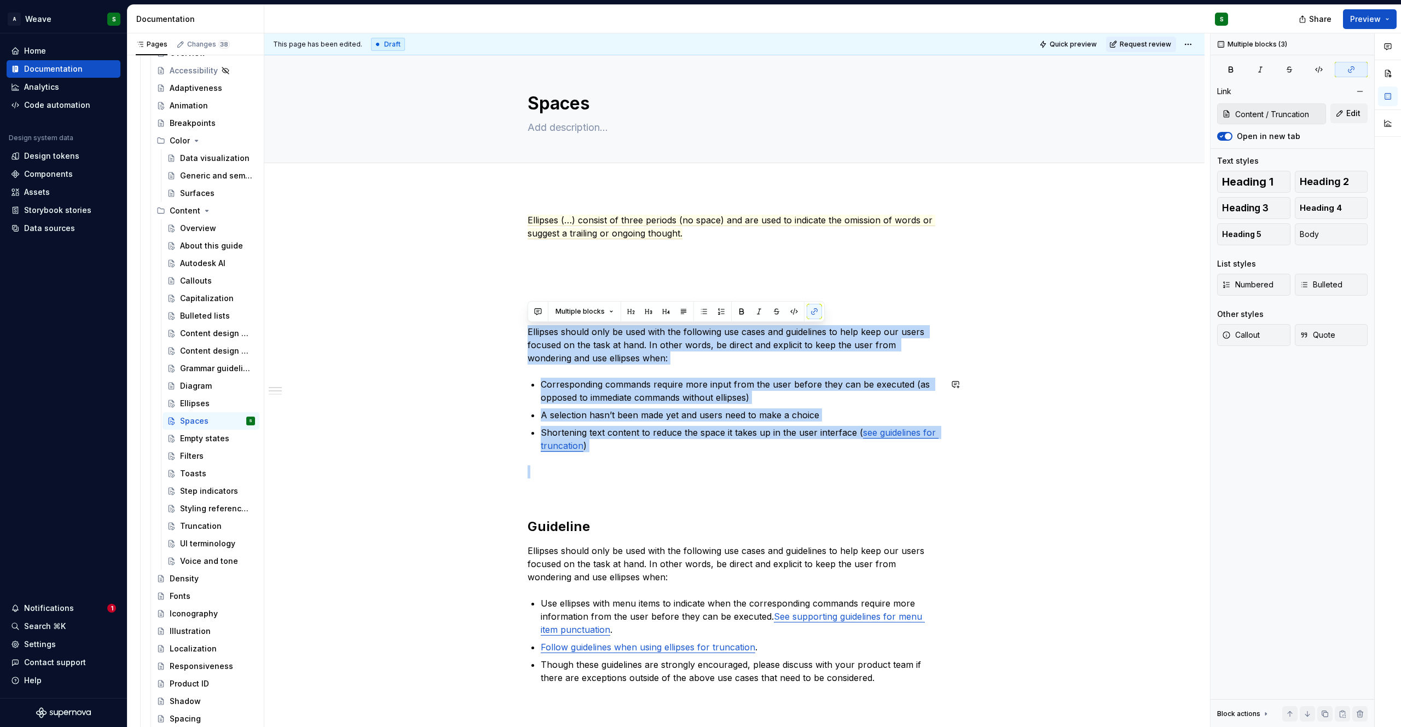
drag, startPoint x: 527, startPoint y: 332, endPoint x: 597, endPoint y: 457, distance: 143.1
click at [201, 361] on div "Grammar guidelines" at bounding box center [217, 368] width 75 height 15
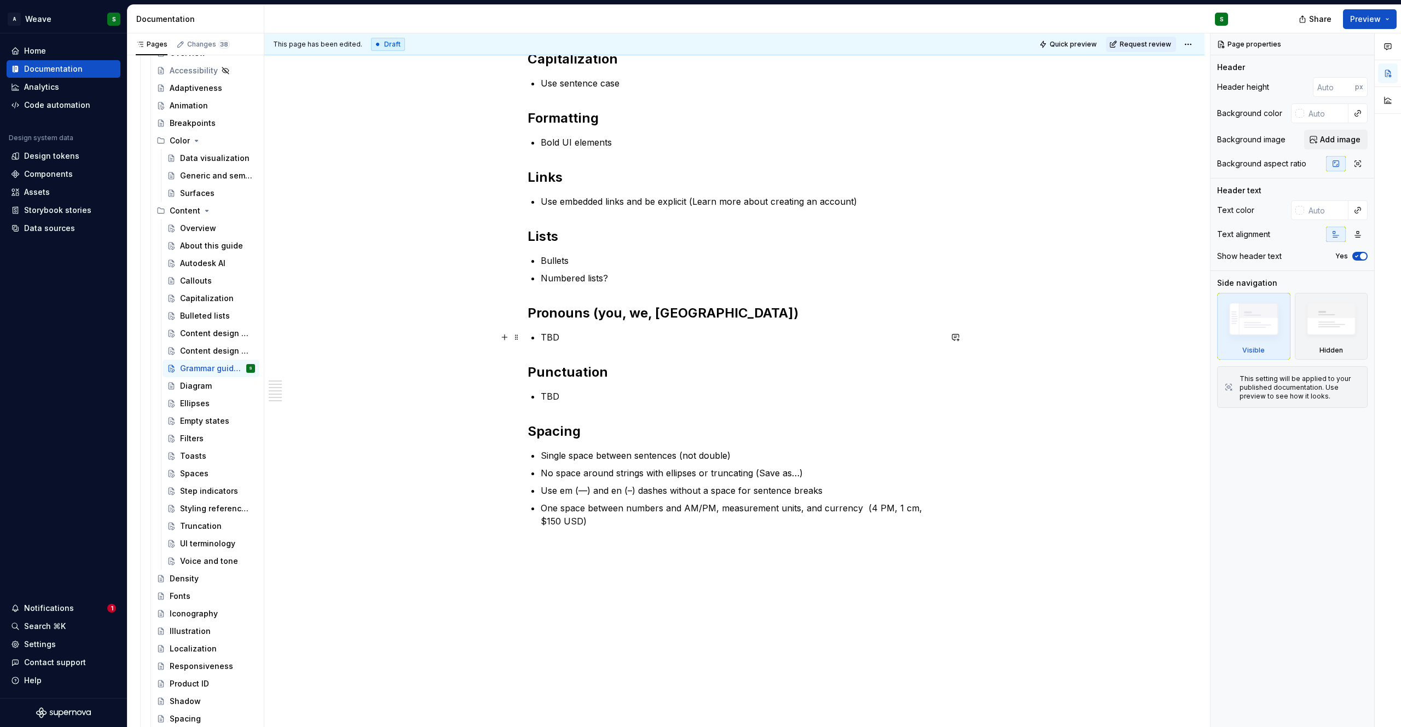
scroll to position [487, 0]
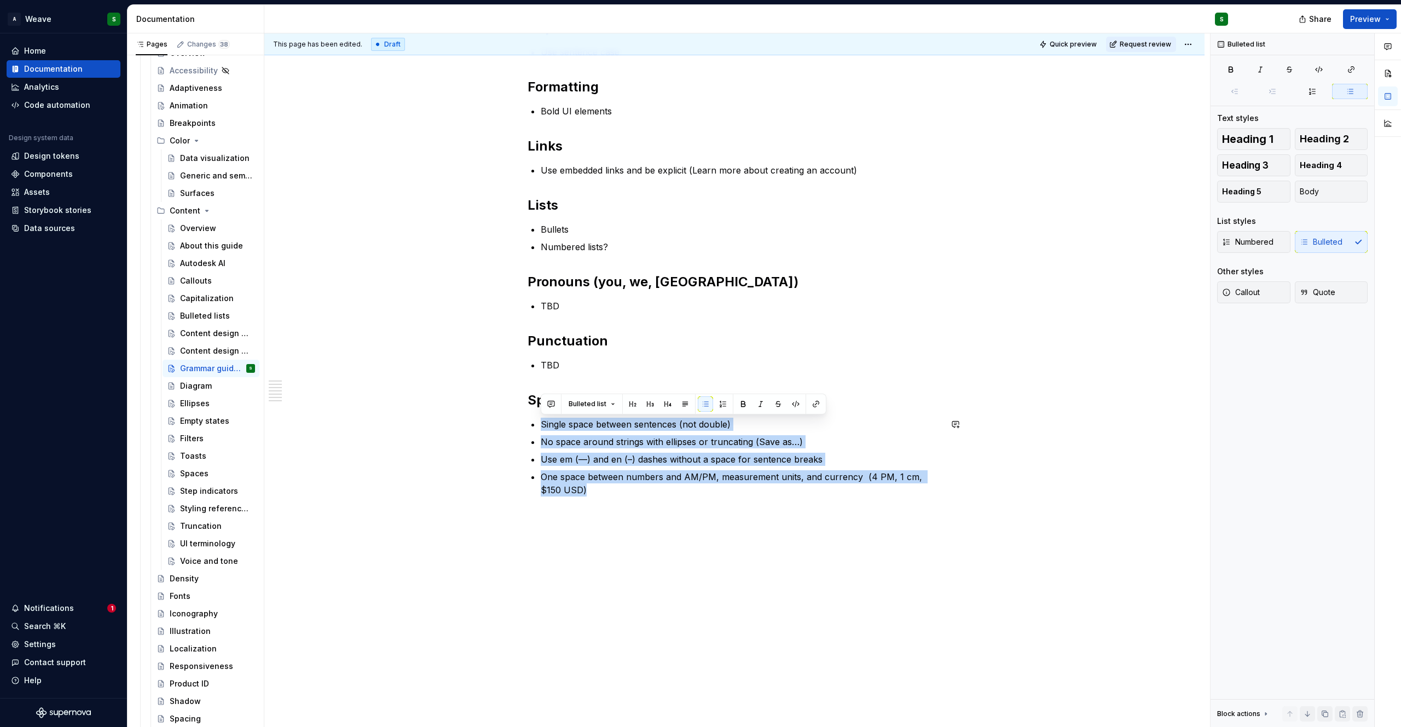
drag, startPoint x: 542, startPoint y: 425, endPoint x: 647, endPoint y: 498, distance: 127.6
click at [647, 498] on div "[insert intro] This topic will nest all grammar guideline patterns: Capitalizat…" at bounding box center [734, 117] width 414 height 783
copy ul "Single space between sentences (not double) No space around strings with ellips…"
click at [193, 471] on div "Spaces" at bounding box center [194, 473] width 28 height 11
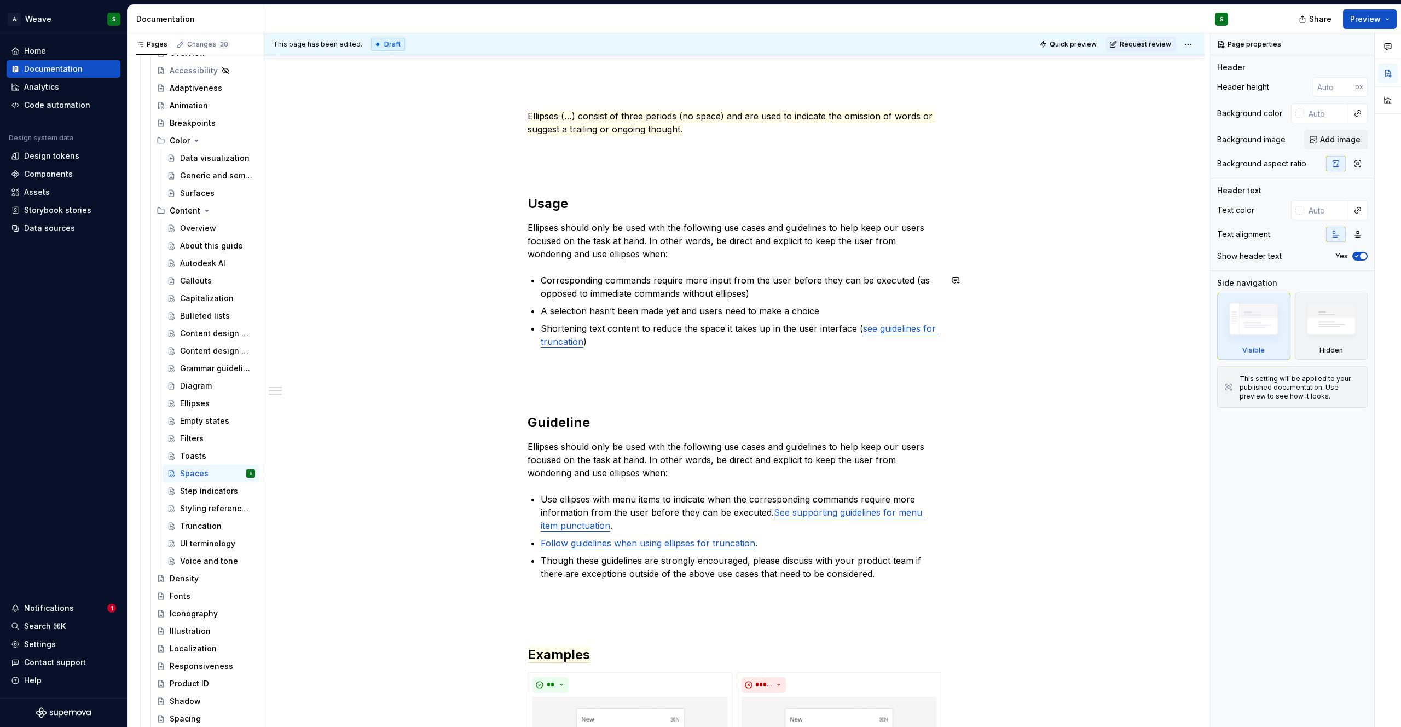
scroll to position [116, 0]
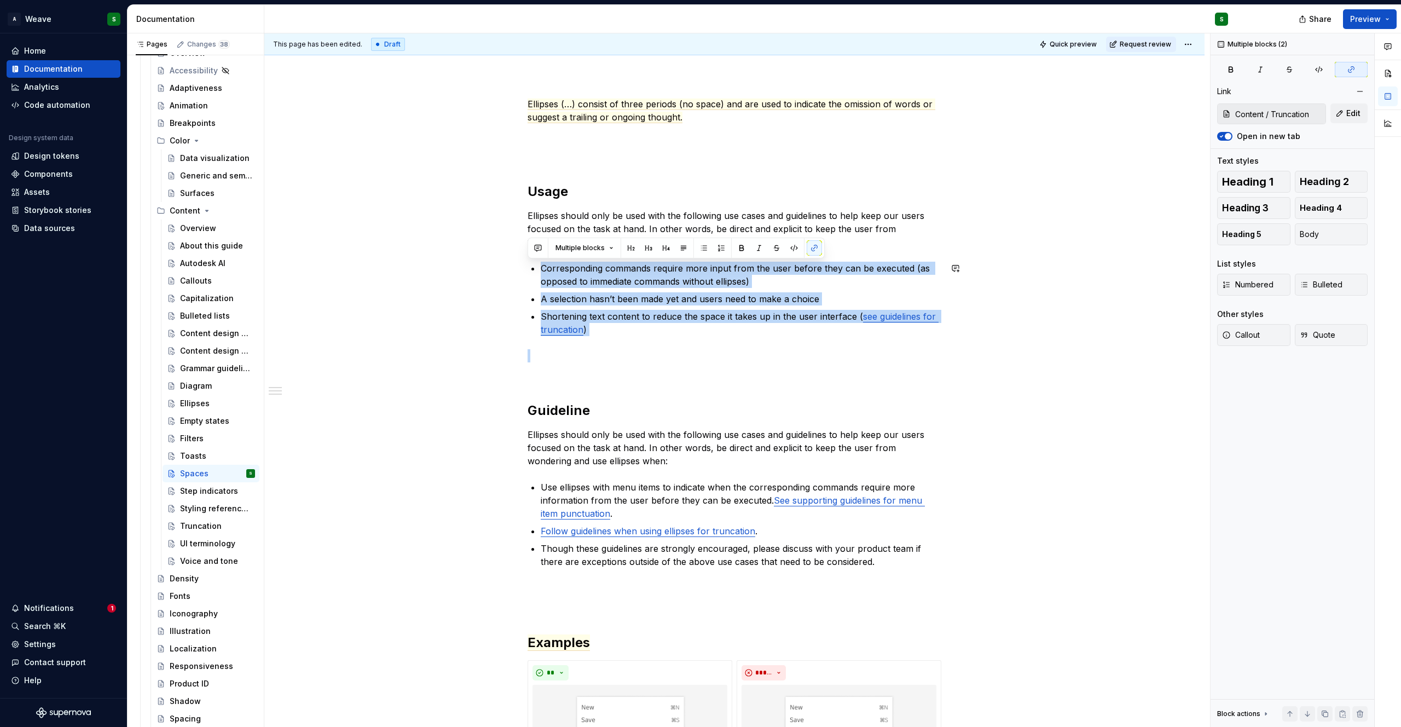
drag, startPoint x: 541, startPoint y: 267, endPoint x: 600, endPoint y: 348, distance: 99.9
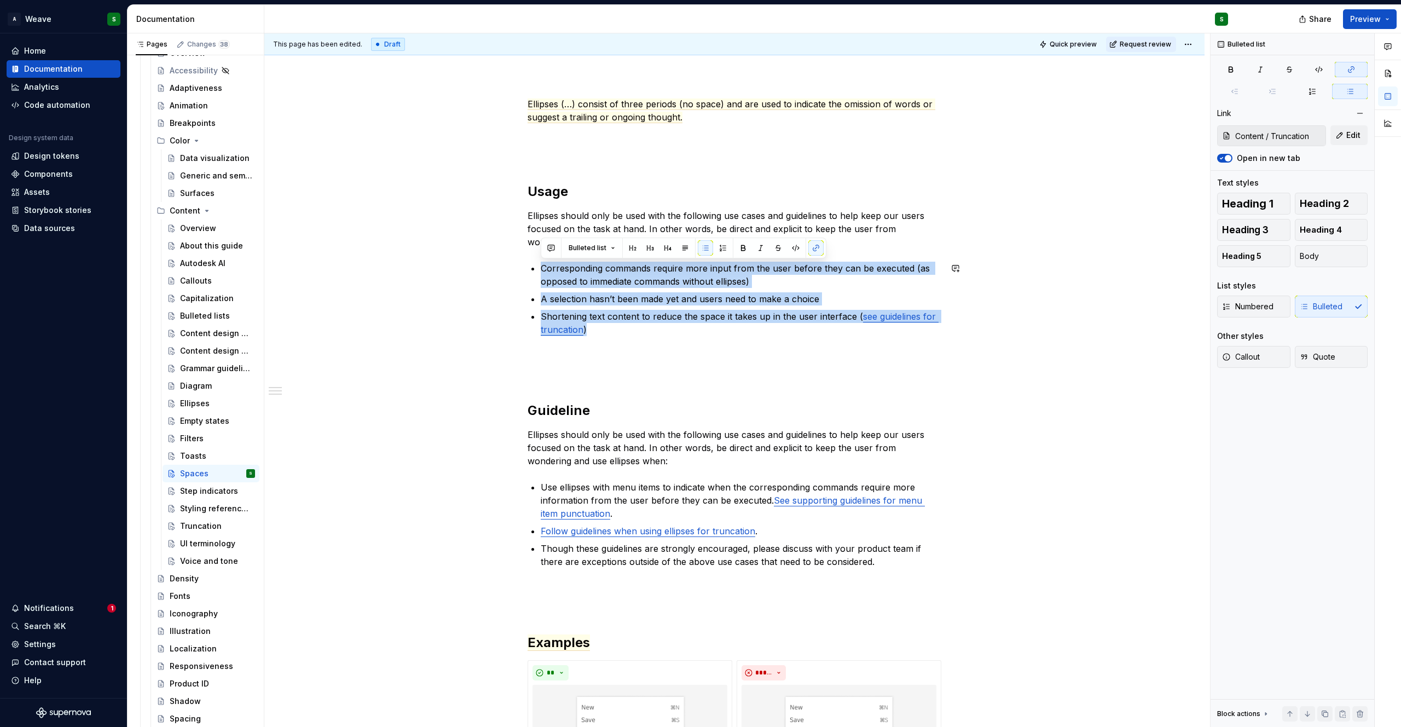
drag, startPoint x: 567, startPoint y: 311, endPoint x: 536, endPoint y: 272, distance: 50.2
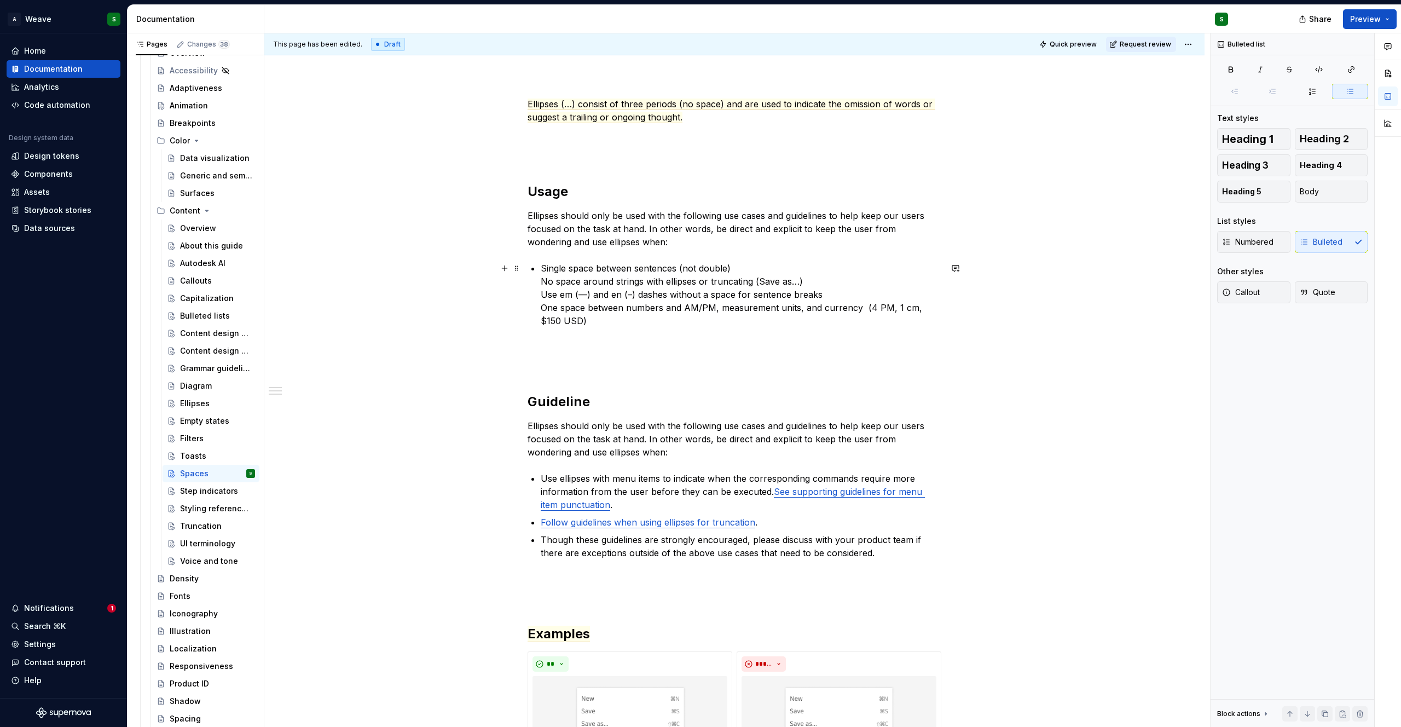
click at [754, 268] on p "Single space between sentences (not double) No space around strings with ellips…" at bounding box center [741, 295] width 400 height 66
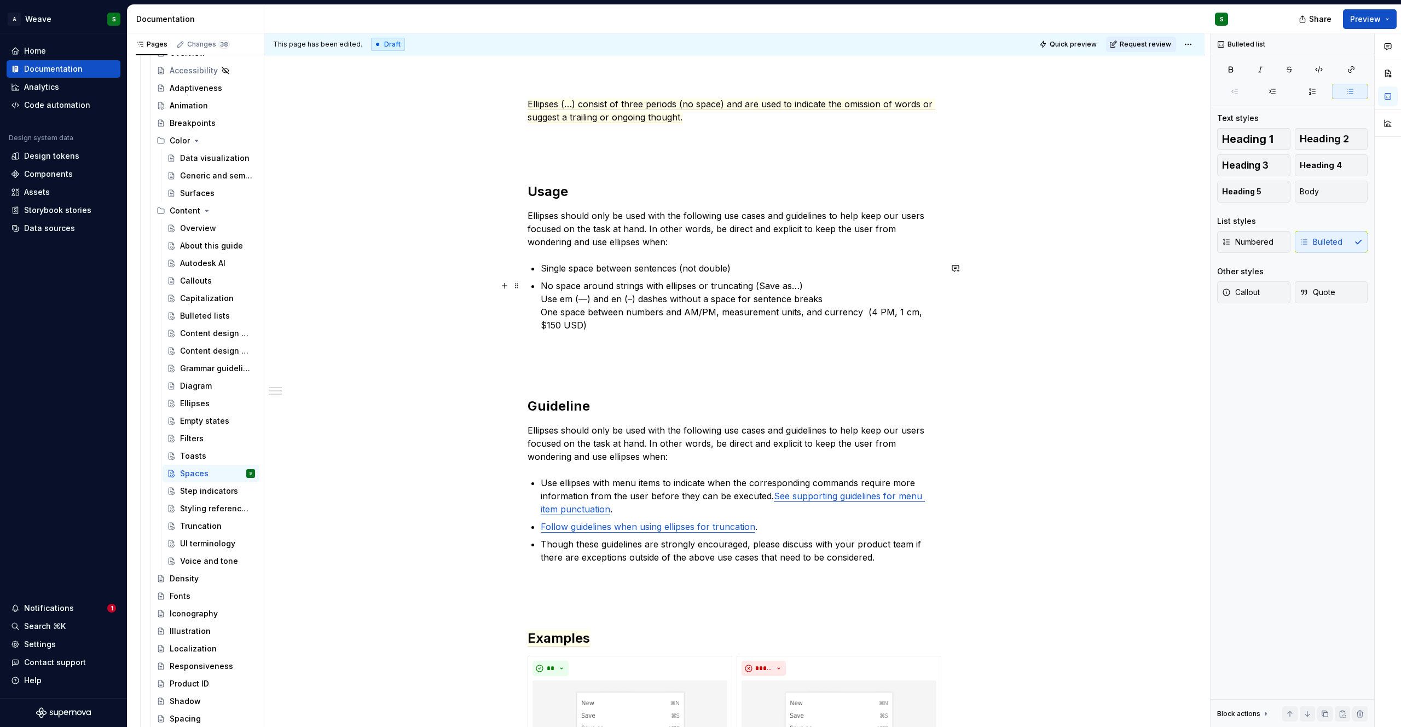
click at [825, 286] on p "No space around strings with ellipses or truncating (Save as…) Use em (—) and e…" at bounding box center [741, 305] width 400 height 53
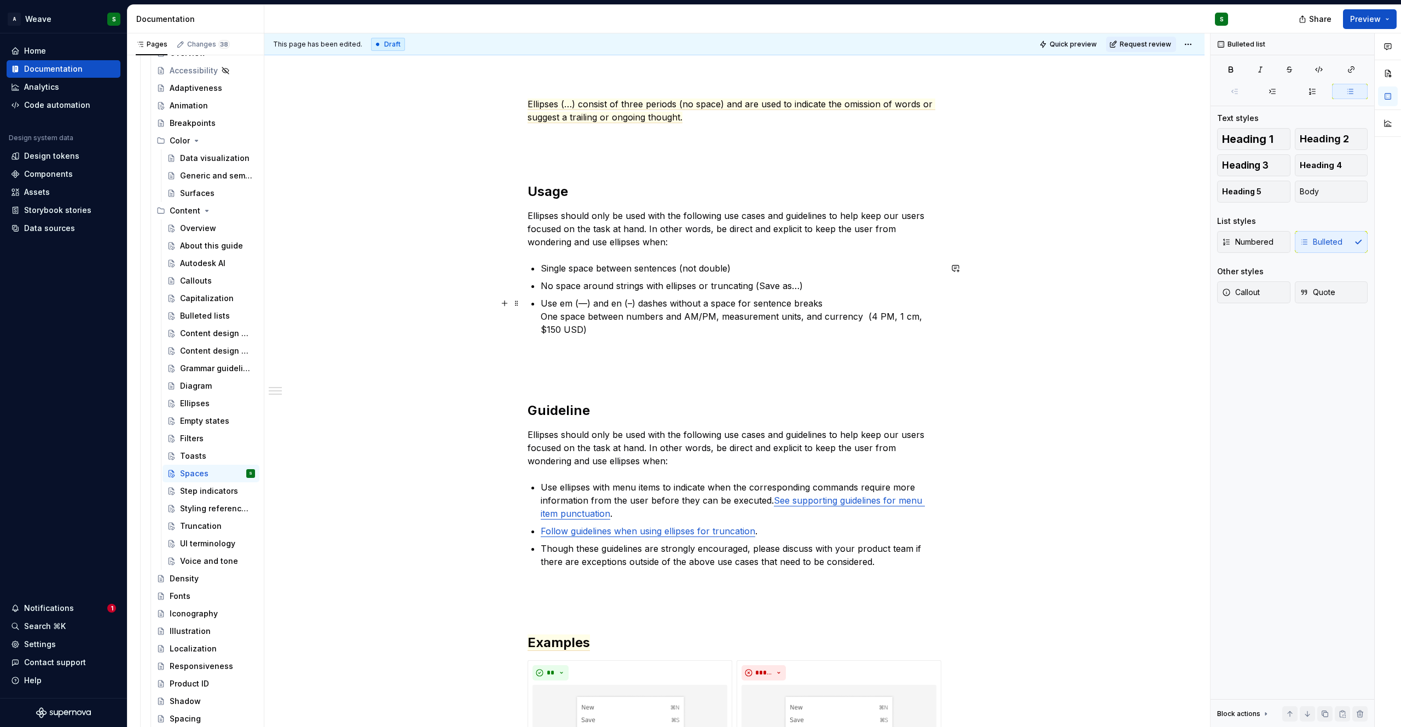
click at [823, 304] on p "Use em (—) and en (–) dashes without a space for sentence breaks One space betw…" at bounding box center [741, 316] width 400 height 39
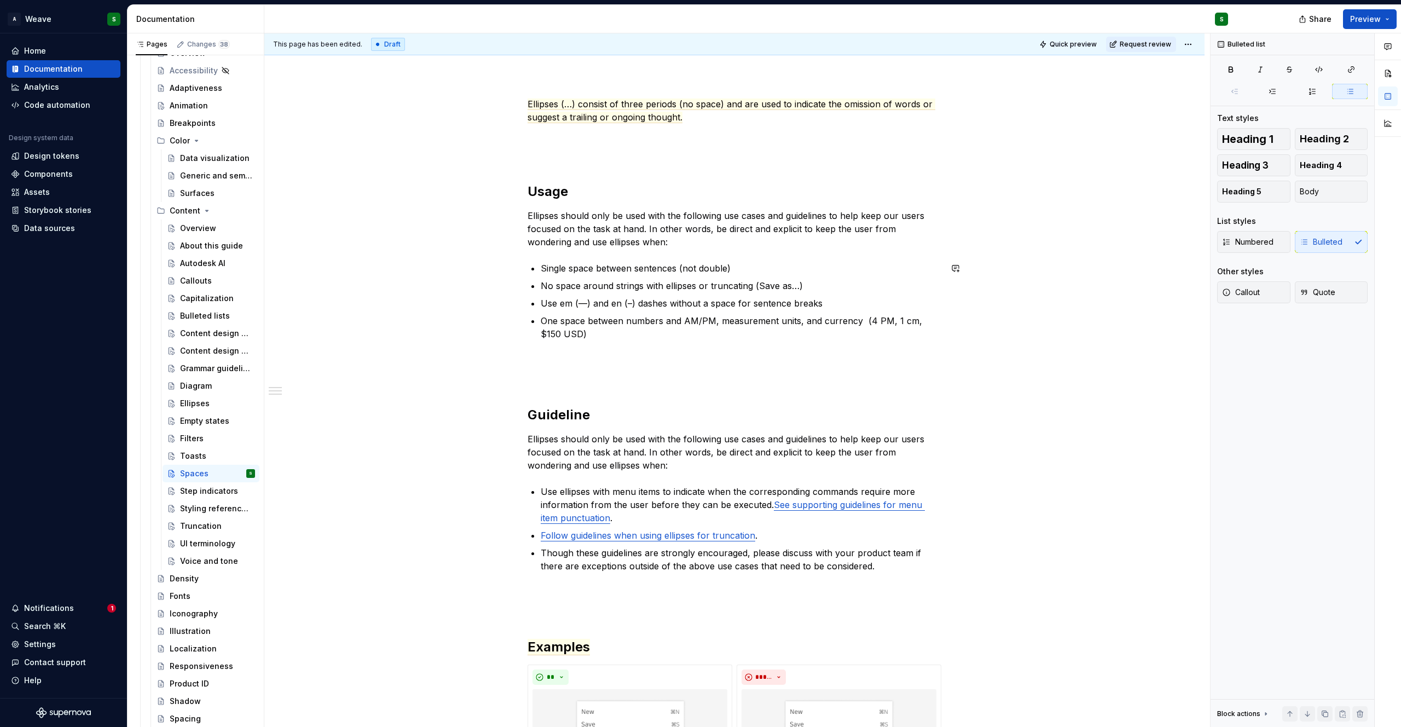
scroll to position [0, 0]
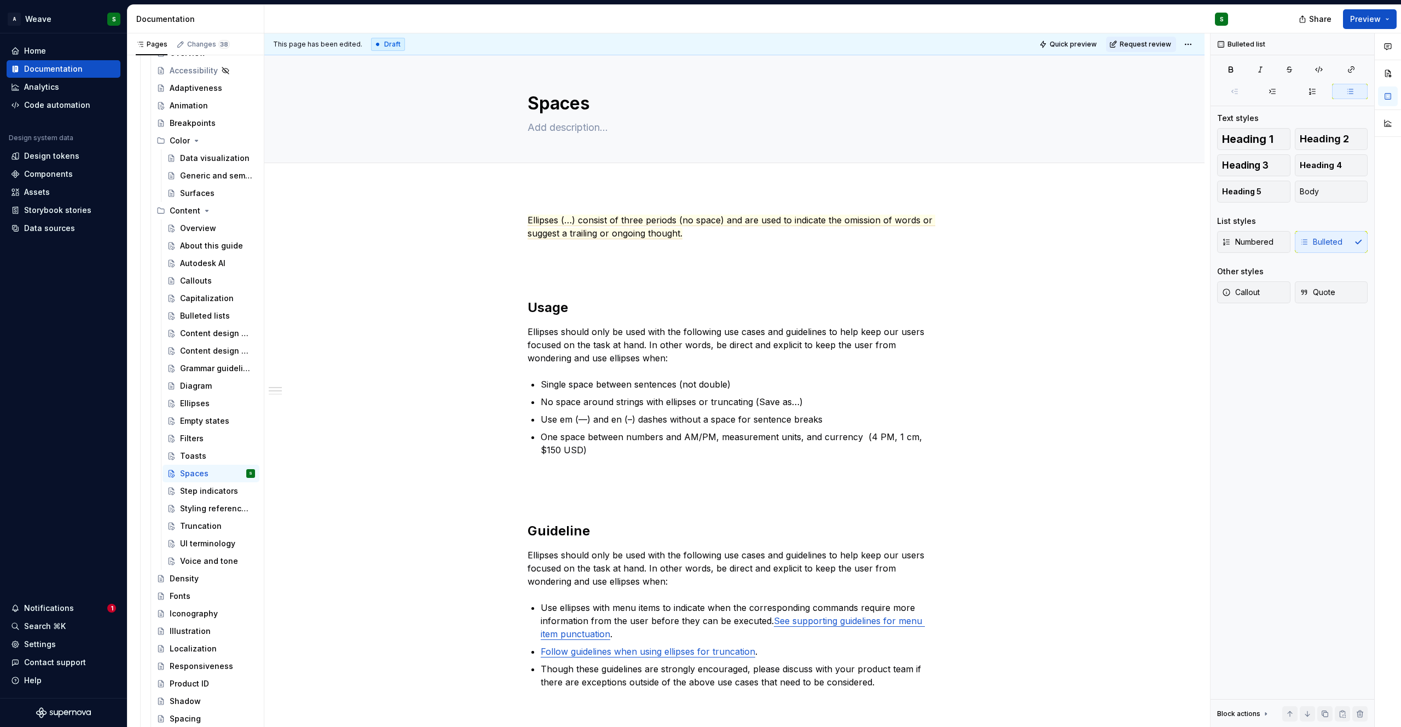
type textarea "*"
drag, startPoint x: 667, startPoint y: 421, endPoint x: 864, endPoint y: 427, distance: 197.0
click at [864, 427] on ul "Single space between sentences (not double) No space around strings with ellips…" at bounding box center [741, 417] width 400 height 79
click at [741, 423] on p "Use em (—) and en (–) dashes without a space for sentence breaks" at bounding box center [741, 419] width 400 height 13
drag, startPoint x: 733, startPoint y: 420, endPoint x: 826, endPoint y: 421, distance: 93.0
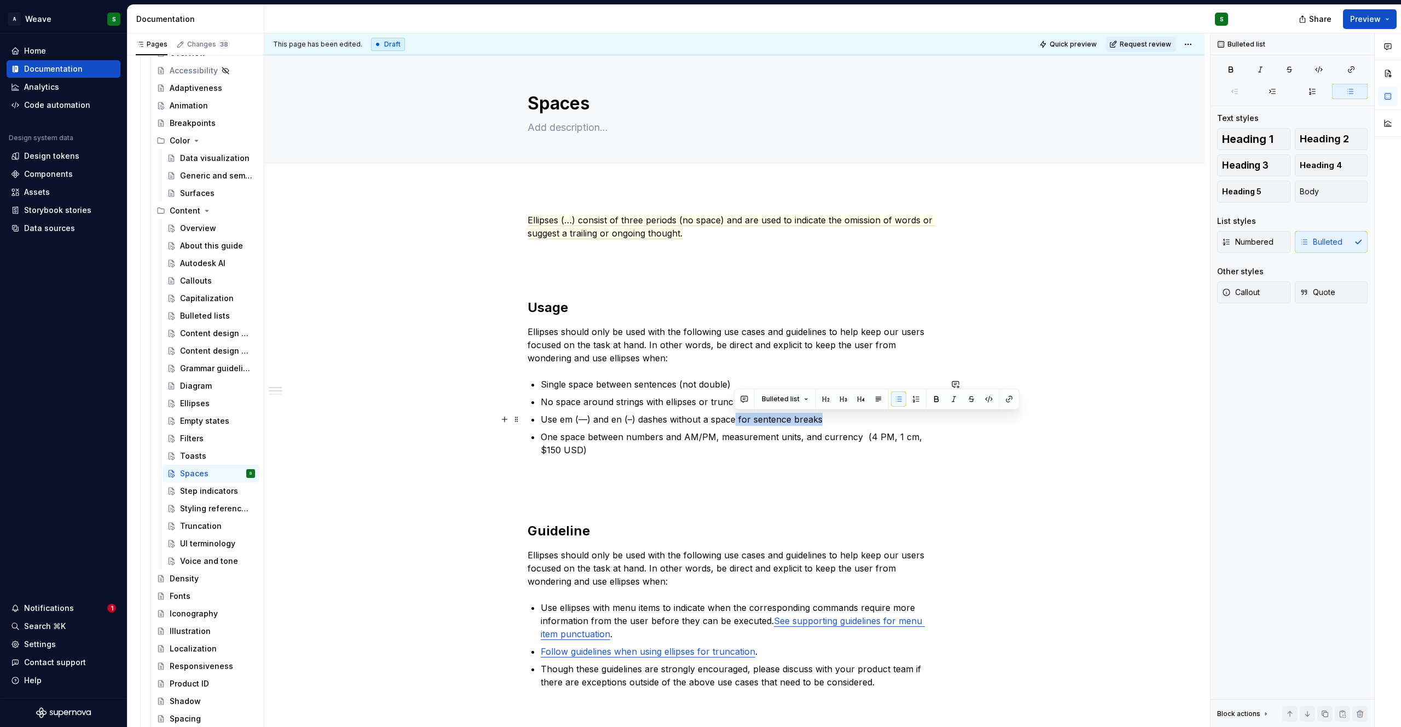
click at [826, 421] on p "Use em (—) and en (–) dashes without a space for sentence breaks" at bounding box center [741, 419] width 400 height 13
click at [556, 417] on p "Use em (—) and en (–) dashes without a space" at bounding box center [741, 419] width 400 height 13
click at [635, 417] on p "Use a dash (-), em (—) and en (–) dashes without a space" at bounding box center [741, 419] width 400 height 13
drag, startPoint x: 706, startPoint y: 417, endPoint x: 713, endPoint y: 417, distance: 6.6
click at [713, 417] on p "Use a dash (-), em (—), and en (–) dashes without a space" at bounding box center [741, 419] width 400 height 13
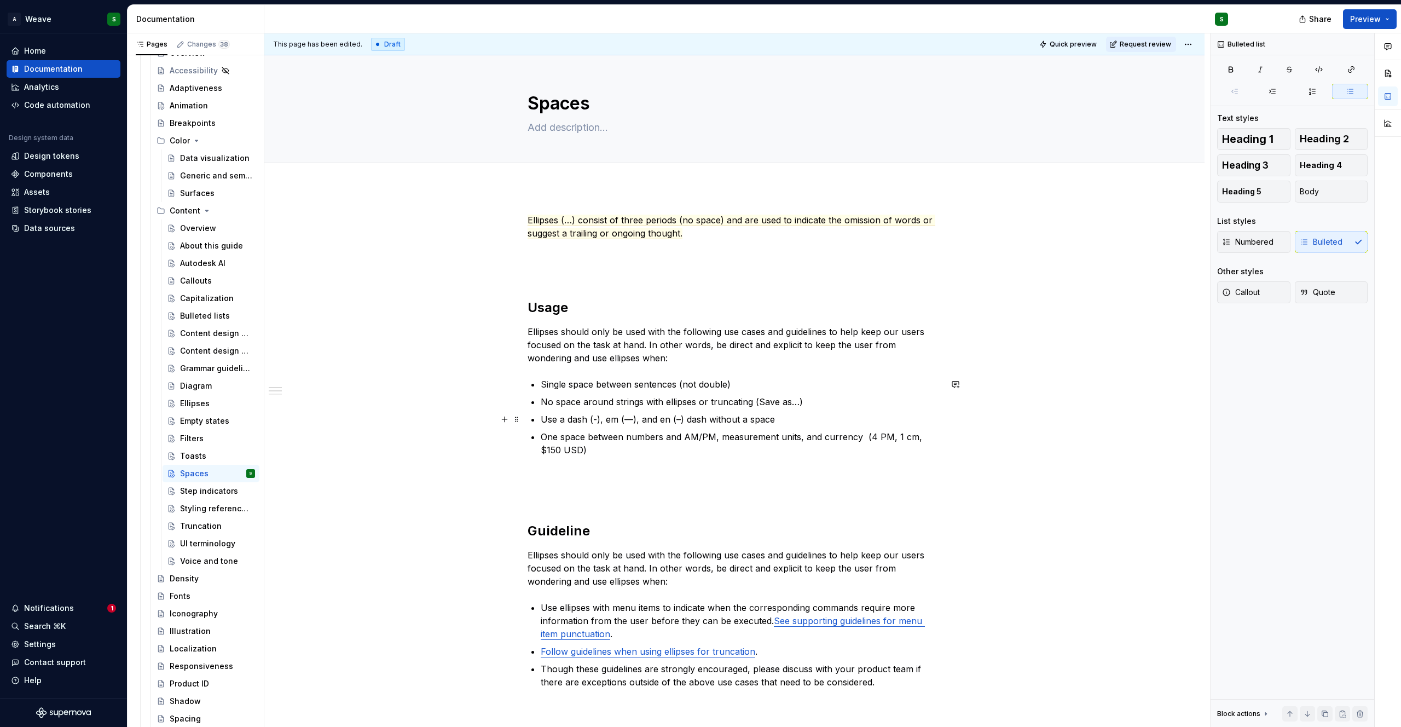
click at [697, 423] on p "Use a dash (-), em (—), and en (–) dash without a space" at bounding box center [741, 419] width 400 height 13
click at [615, 420] on p "Use a dash (-), em (—), and en (–) without a space" at bounding box center [741, 419] width 400 height 13
click at [692, 420] on p "Use a dash (-), em-dash (—), and en (–) without a space" at bounding box center [741, 419] width 400 height 13
click at [561, 419] on p "Use a dash (-), em-dash (—), and en-dash (–) without a space" at bounding box center [741, 419] width 400 height 13
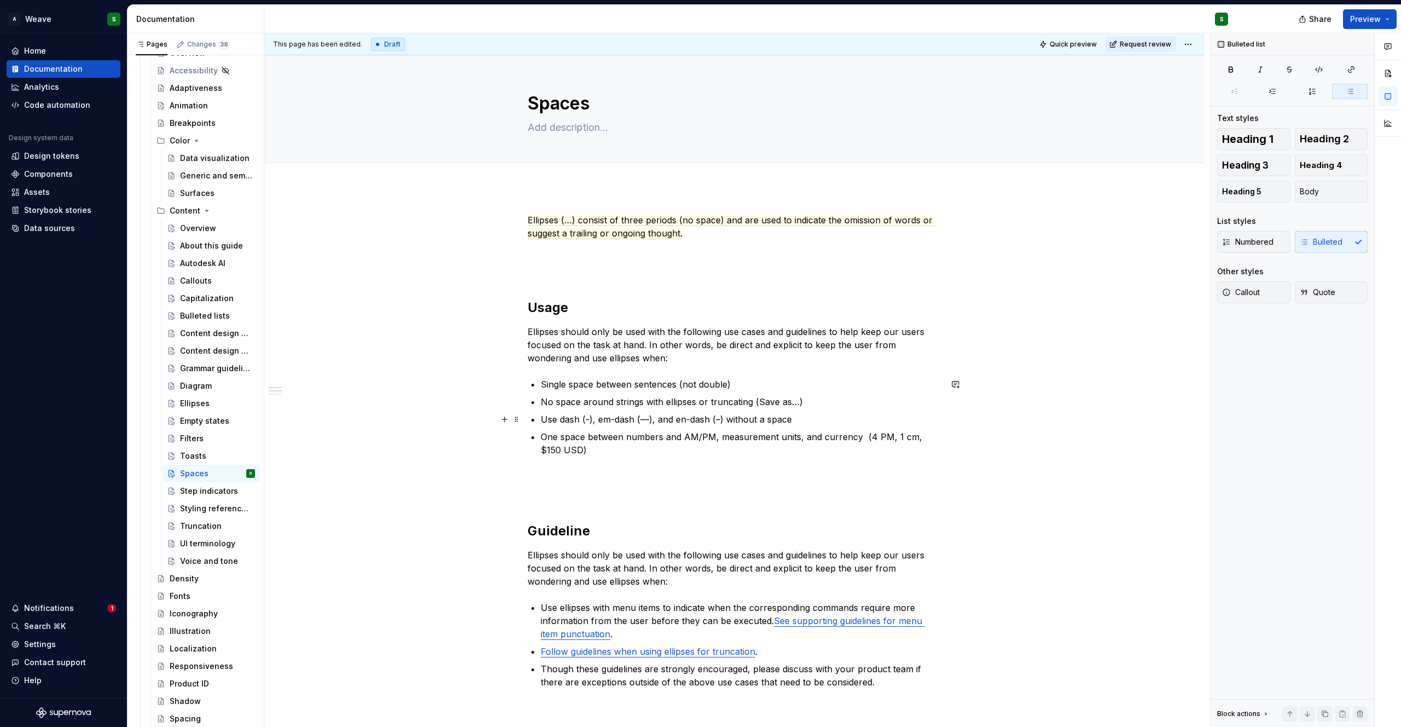
click at [578, 421] on p "Use dash (-), em-dash (—), and en-dash (–) without a space" at bounding box center [741, 419] width 400 height 13
click at [642, 421] on p "Use dashes (-), em-dash (—), and en-dash (–) without a space" at bounding box center [741, 419] width 400 height 13
click at [726, 418] on p "Use dashes (-), em-dashes (—), and en-dash (–) without a space" at bounding box center [741, 419] width 400 height 13
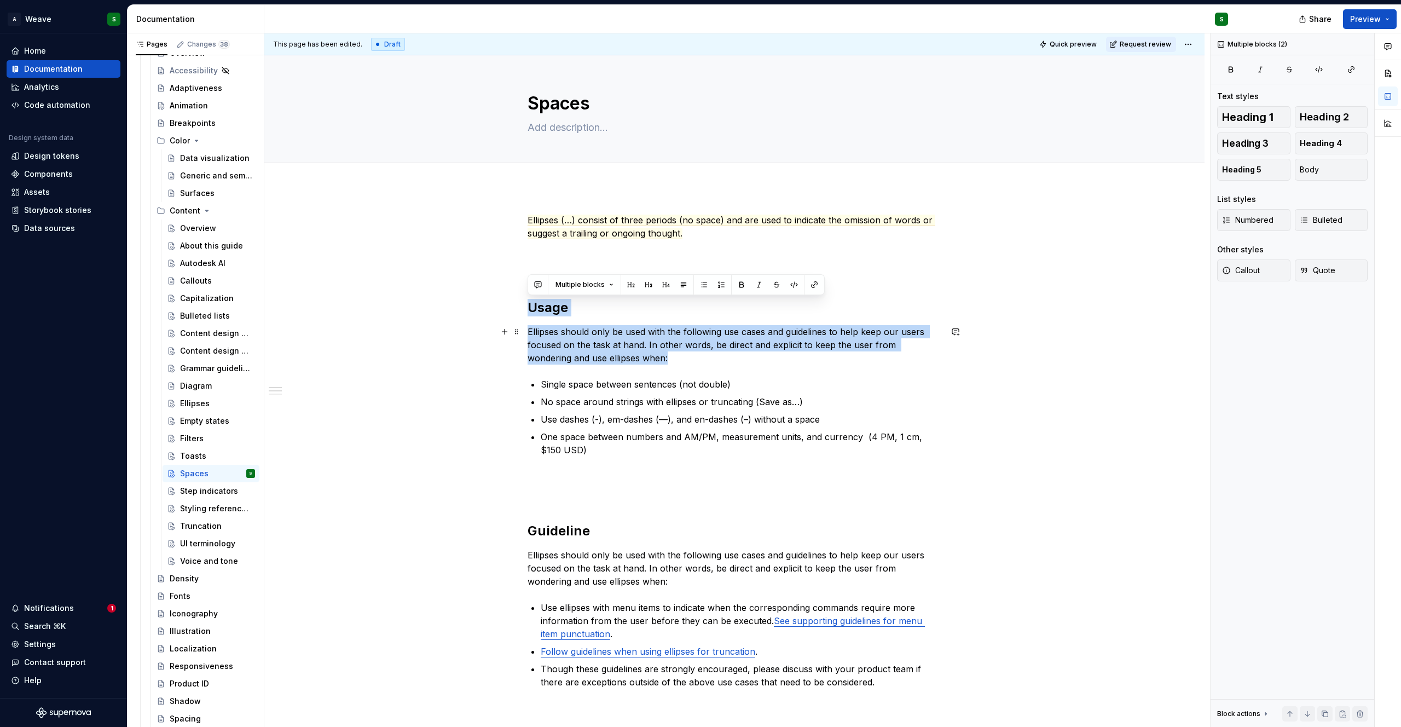
drag, startPoint x: 526, startPoint y: 306, endPoint x: 687, endPoint y: 362, distance: 170.3
click at [551, 306] on h2 "Usage" at bounding box center [734, 308] width 414 height 18
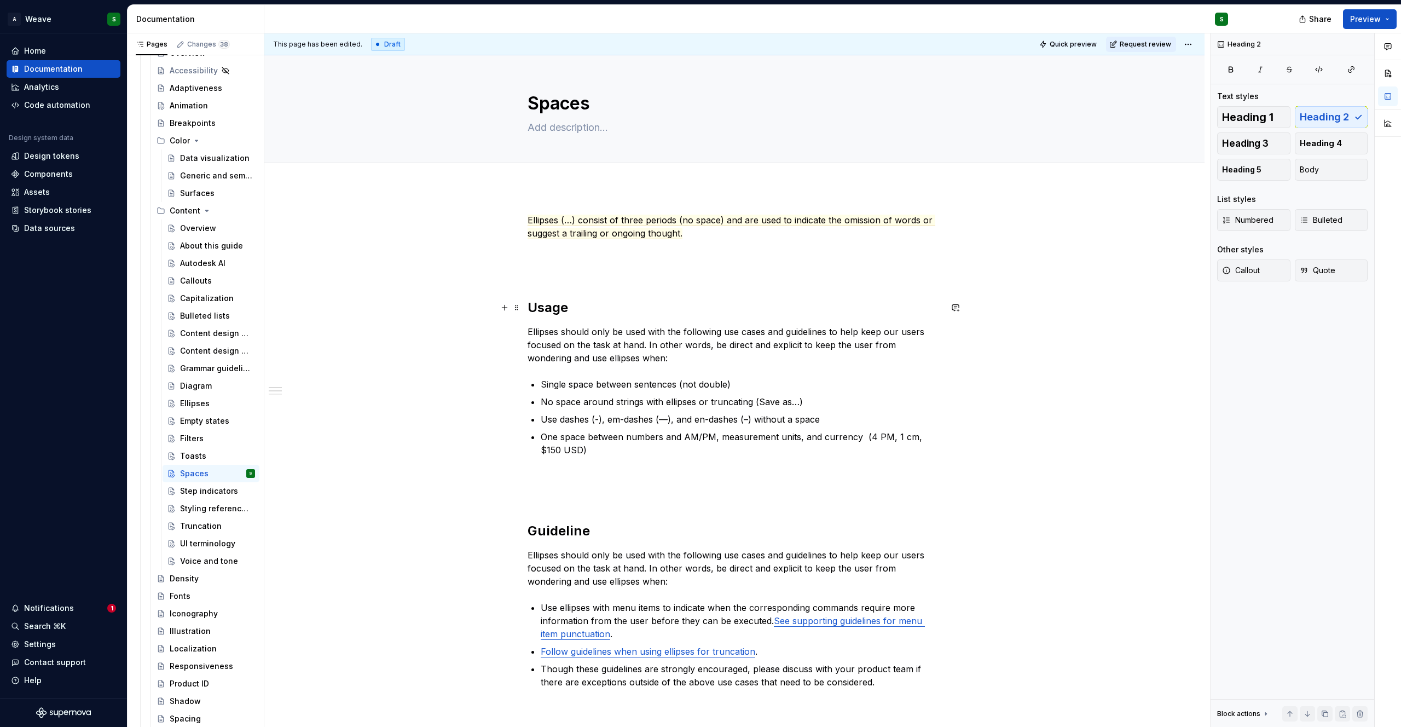
click at [551, 306] on h2 "Usage" at bounding box center [734, 308] width 414 height 18
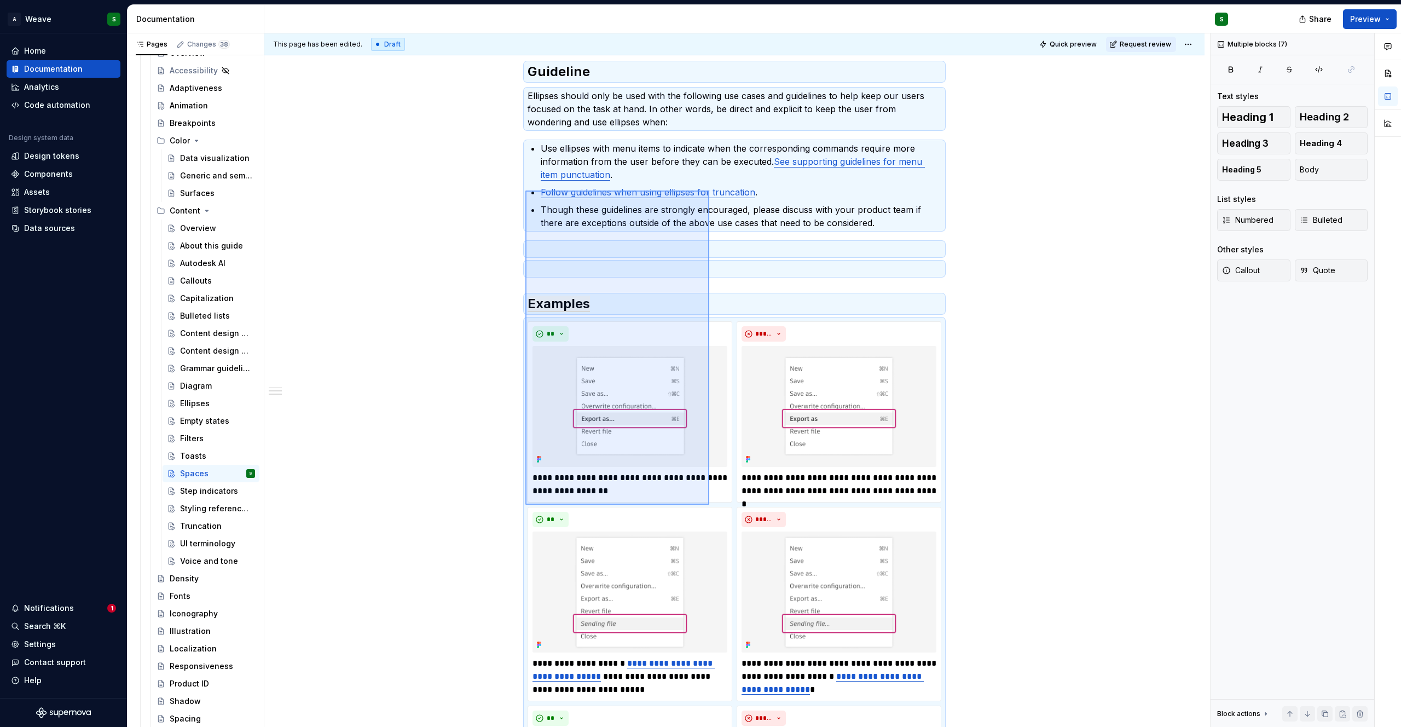
scroll to position [623, 0]
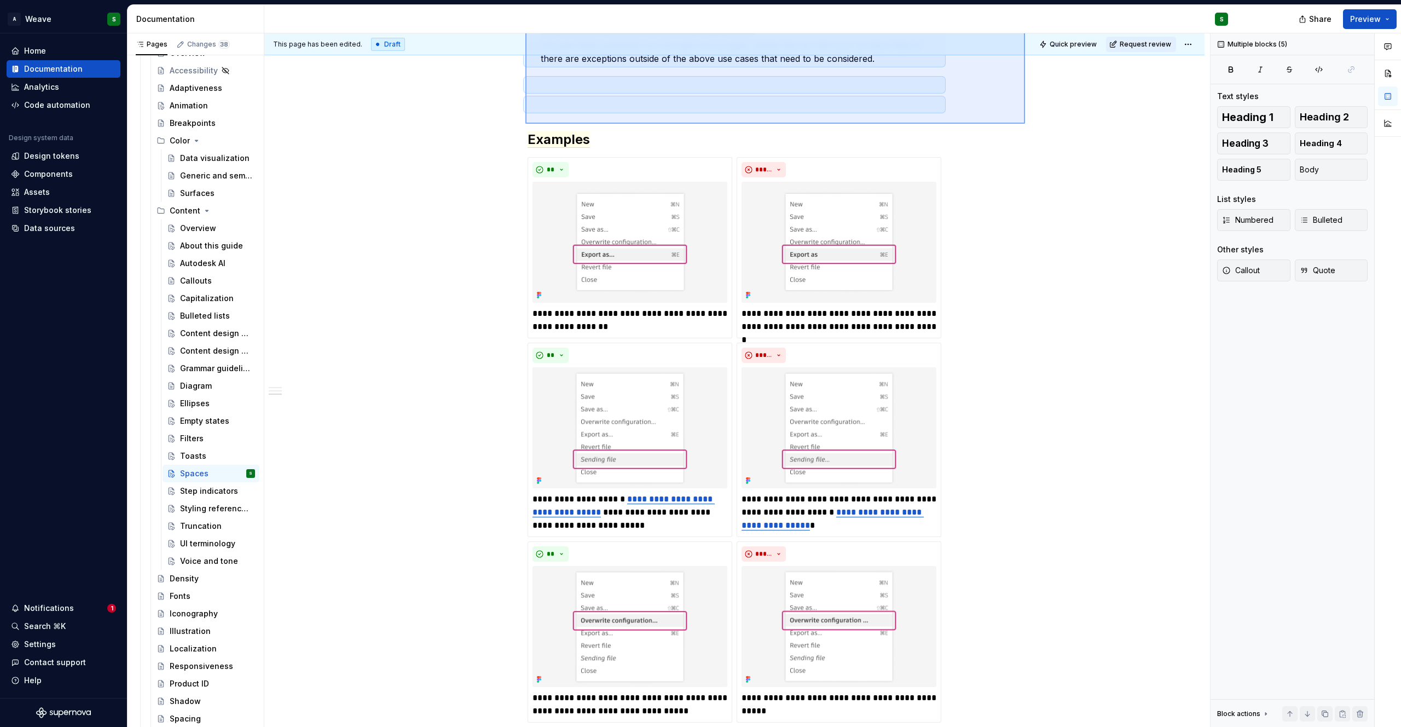
drag, startPoint x: 525, startPoint y: 396, endPoint x: 1025, endPoint y: 123, distance: 569.0
click at [1025, 123] on div "This page has been edited. Draft Quick preview Request review Spaces Edit heade…" at bounding box center [736, 380] width 945 height 694
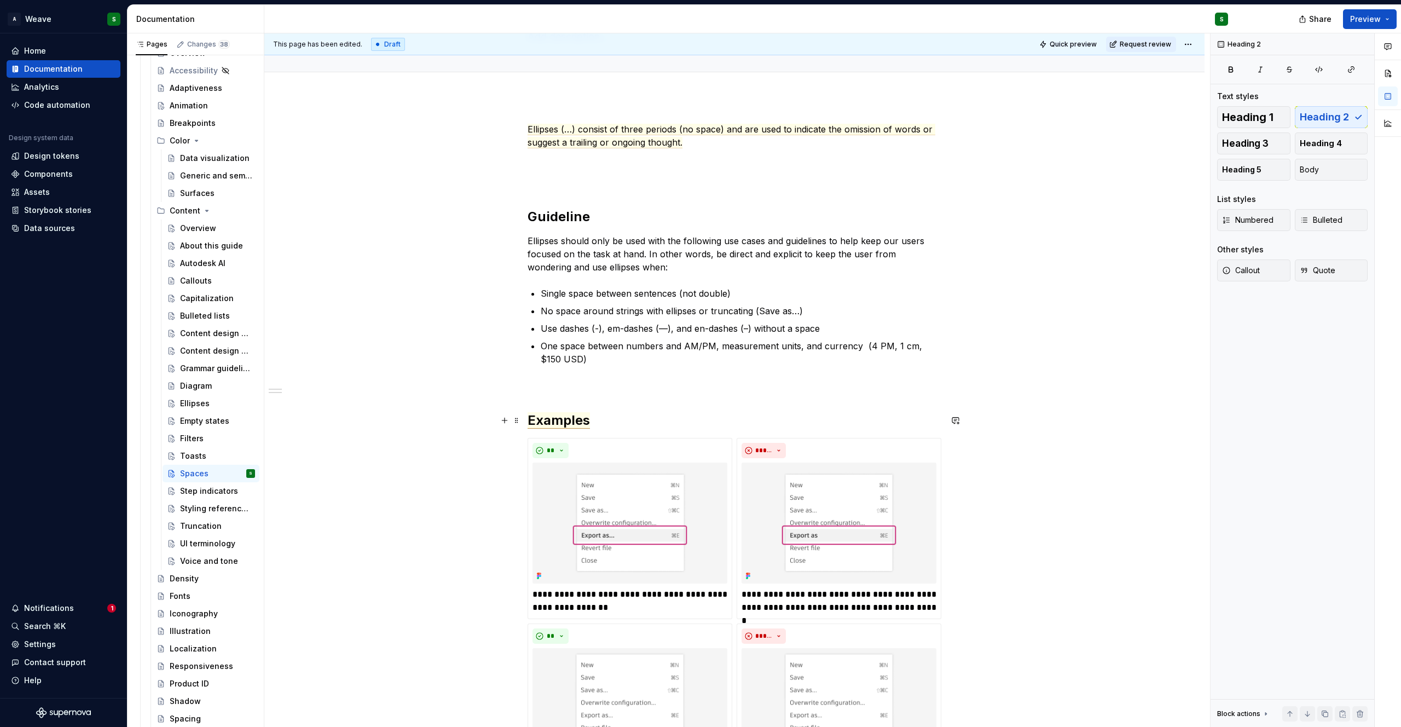
scroll to position [0, 0]
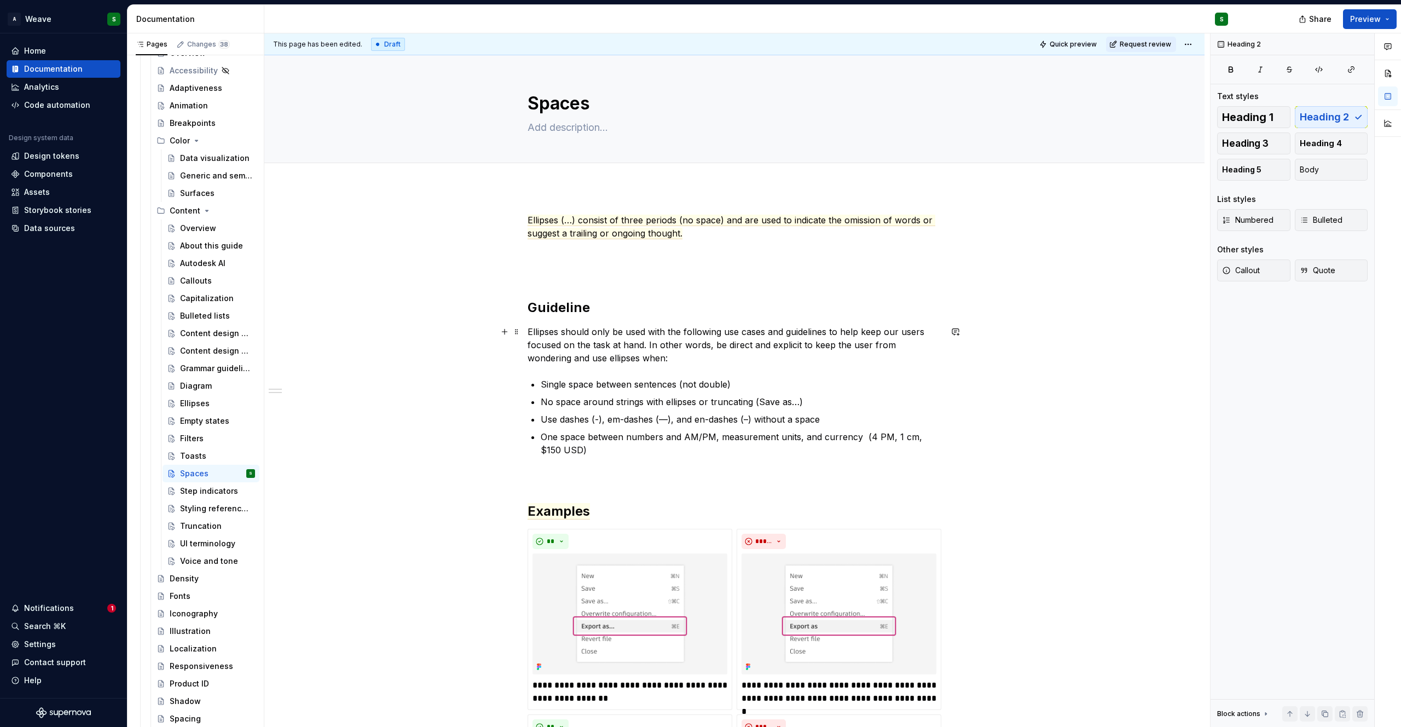
click at [584, 346] on p "Ellipses should only be used with the following use cases and guidelines to hel…" at bounding box center [734, 344] width 414 height 39
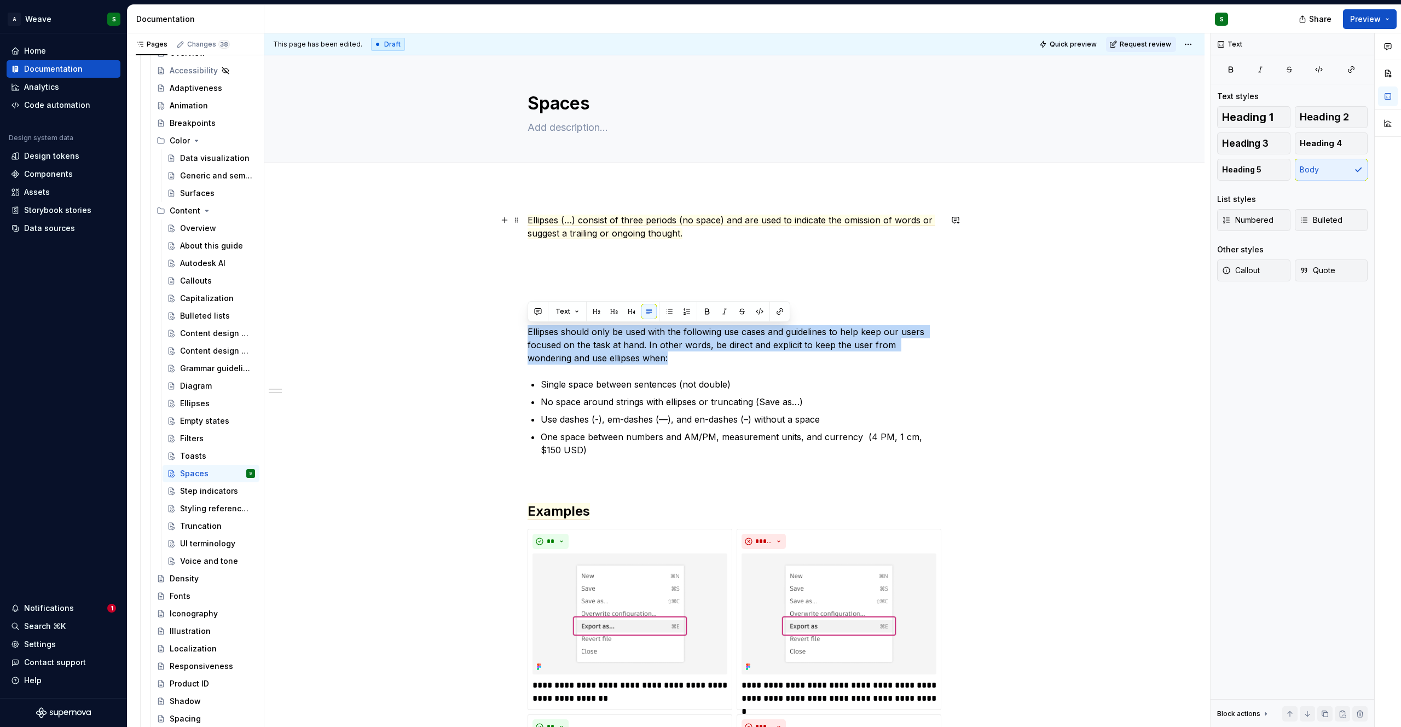
click at [696, 239] on p "Ellipses (…) consist of three periods (no space) and are used to indicate the o…" at bounding box center [734, 226] width 414 height 26
click at [684, 231] on p "Ellipses (…) consist of three periods (no space) and are used to indicate the o…" at bounding box center [734, 226] width 414 height 26
click at [580, 249] on p at bounding box center [734, 252] width 414 height 13
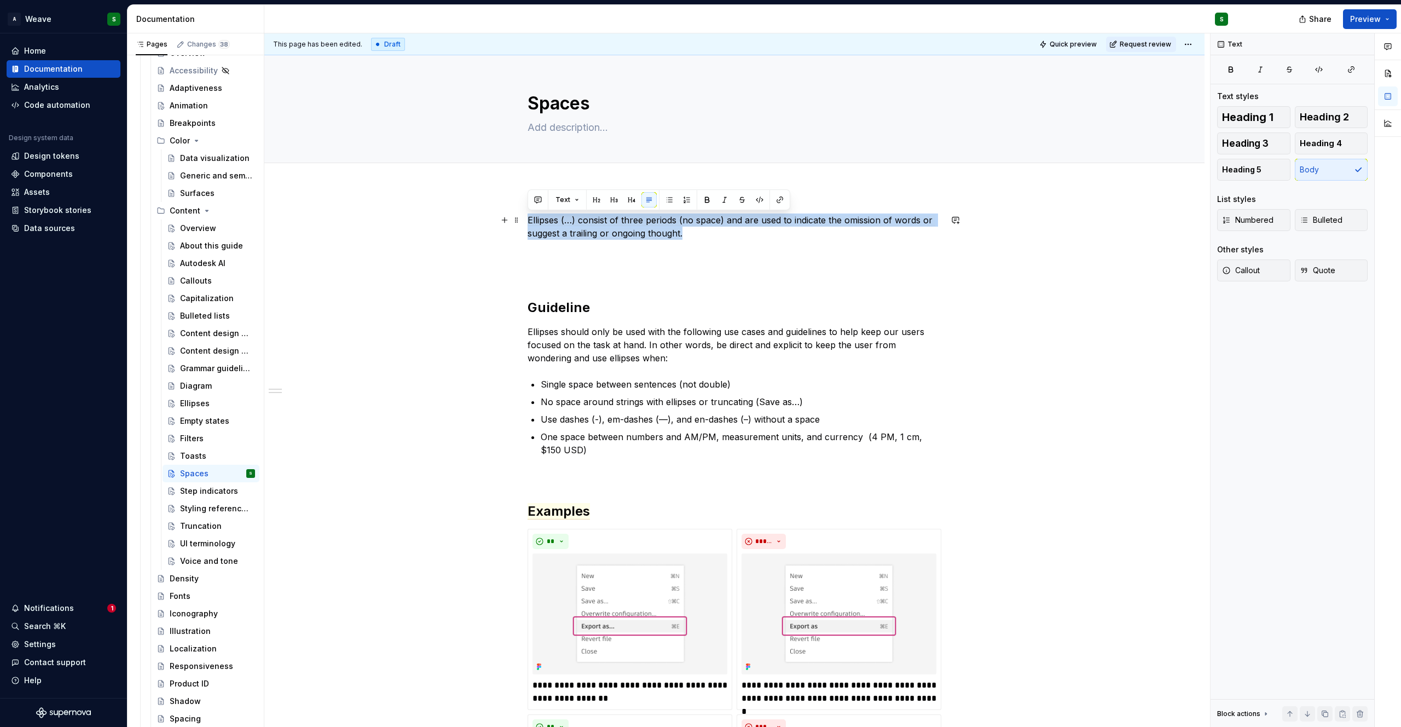
drag, startPoint x: 691, startPoint y: 231, endPoint x: 521, endPoint y: 219, distance: 170.0
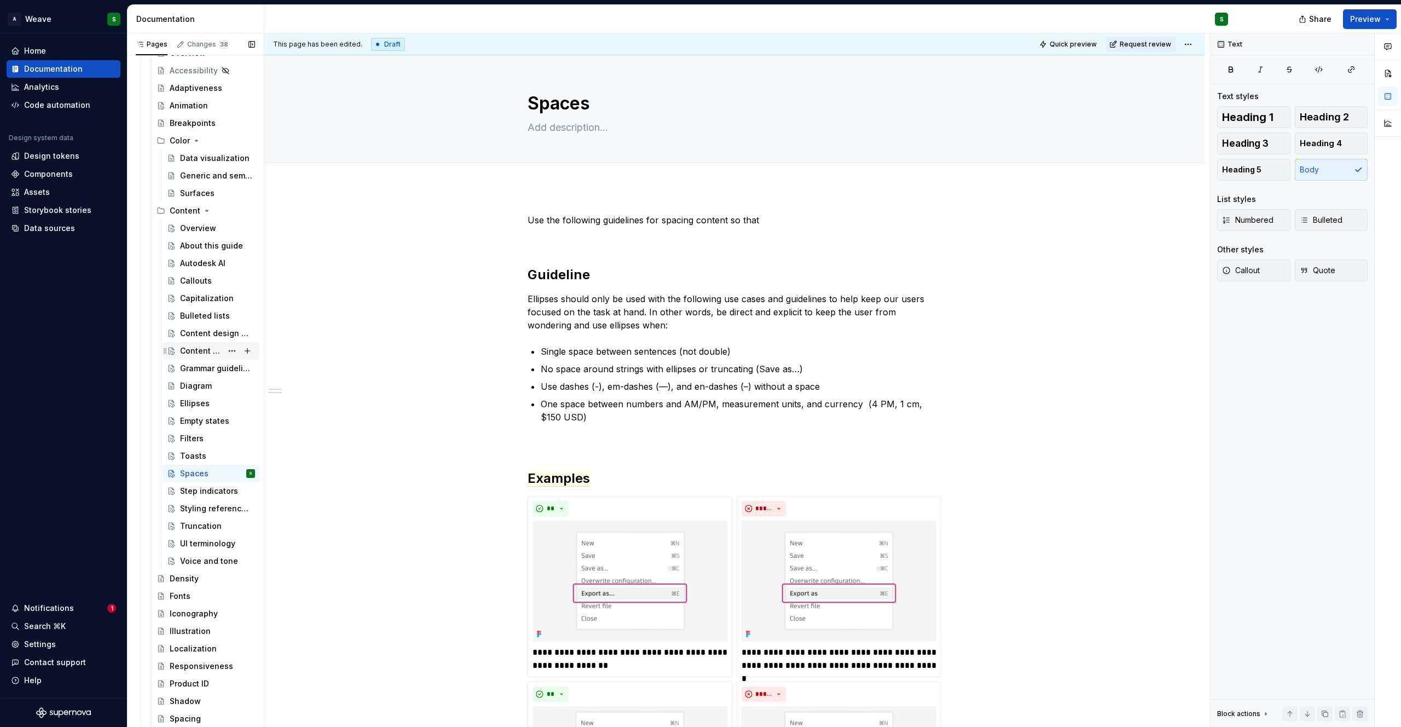
click at [190, 356] on div "Content design guidelines" at bounding box center [201, 350] width 42 height 11
click at [190, 334] on div "Content design principles" at bounding box center [201, 333] width 42 height 11
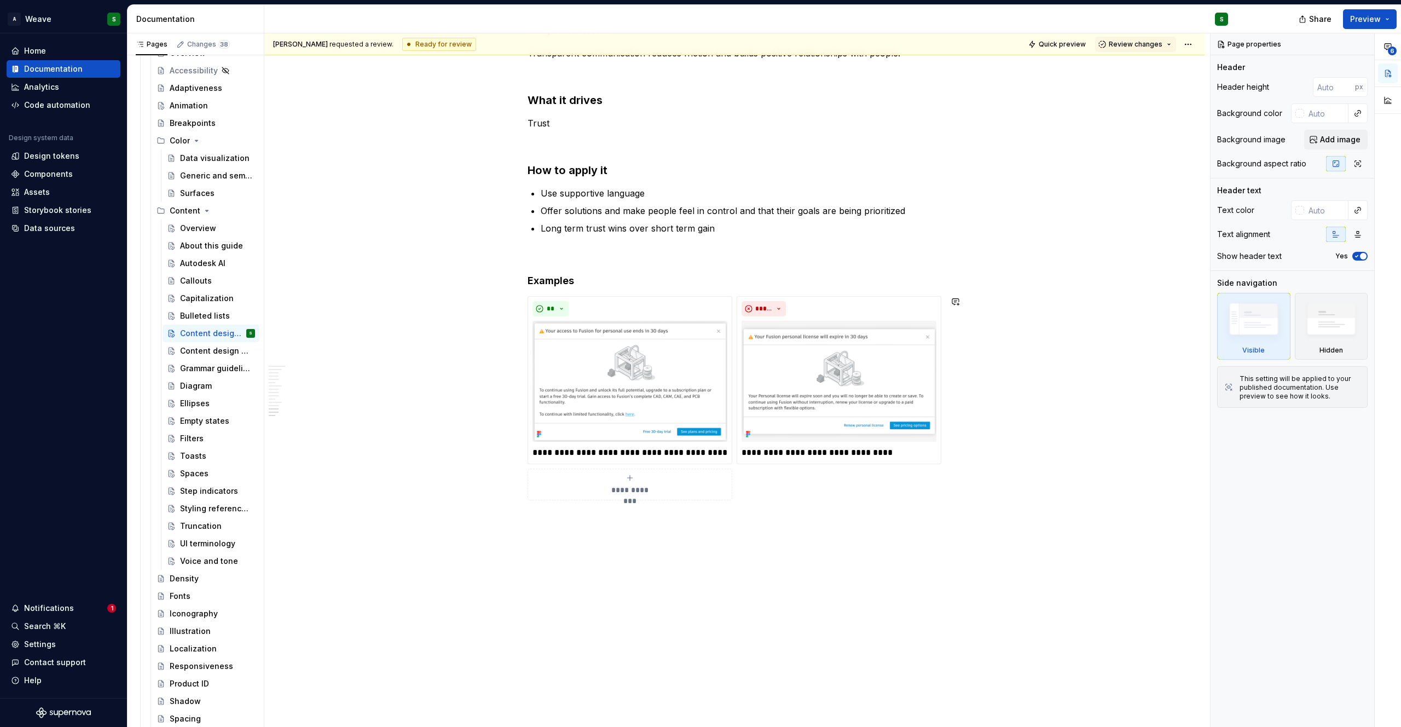
scroll to position [1841, 0]
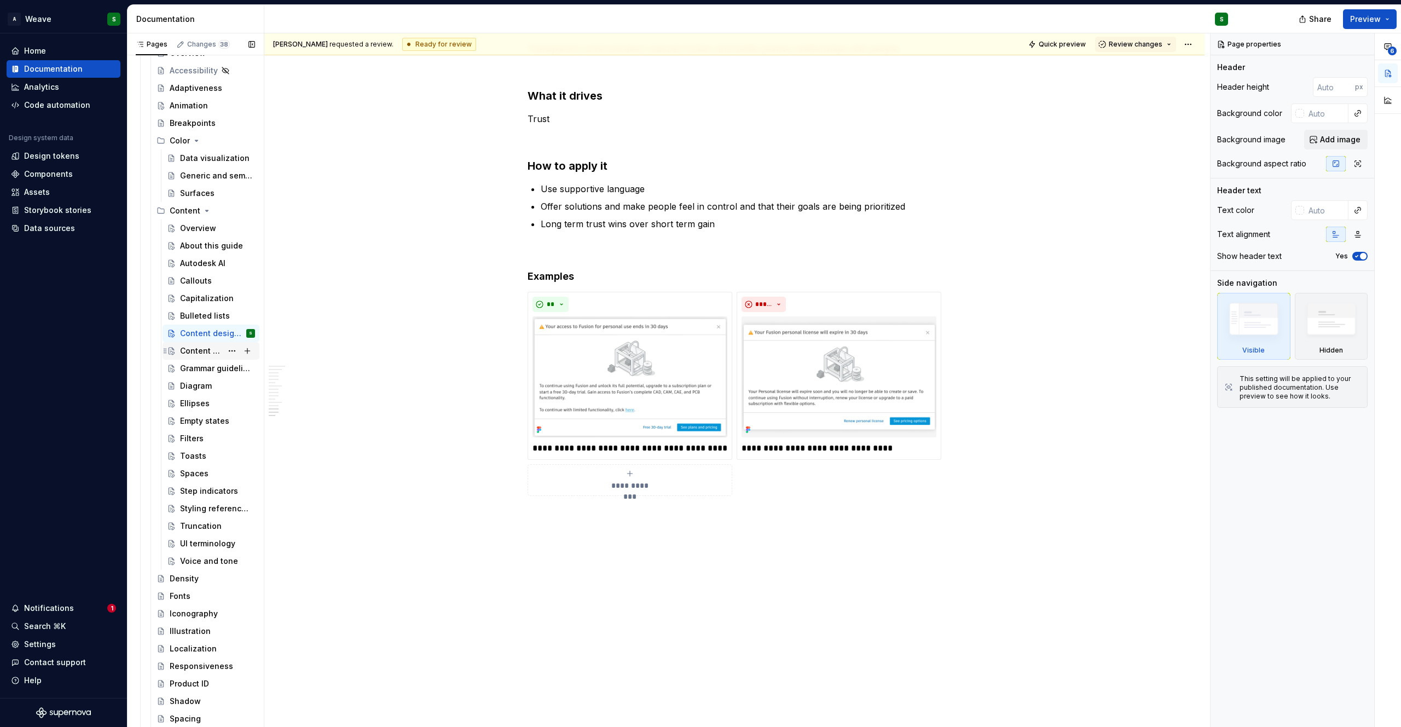
click at [194, 355] on div "Content design guidelines" at bounding box center [201, 350] width 42 height 11
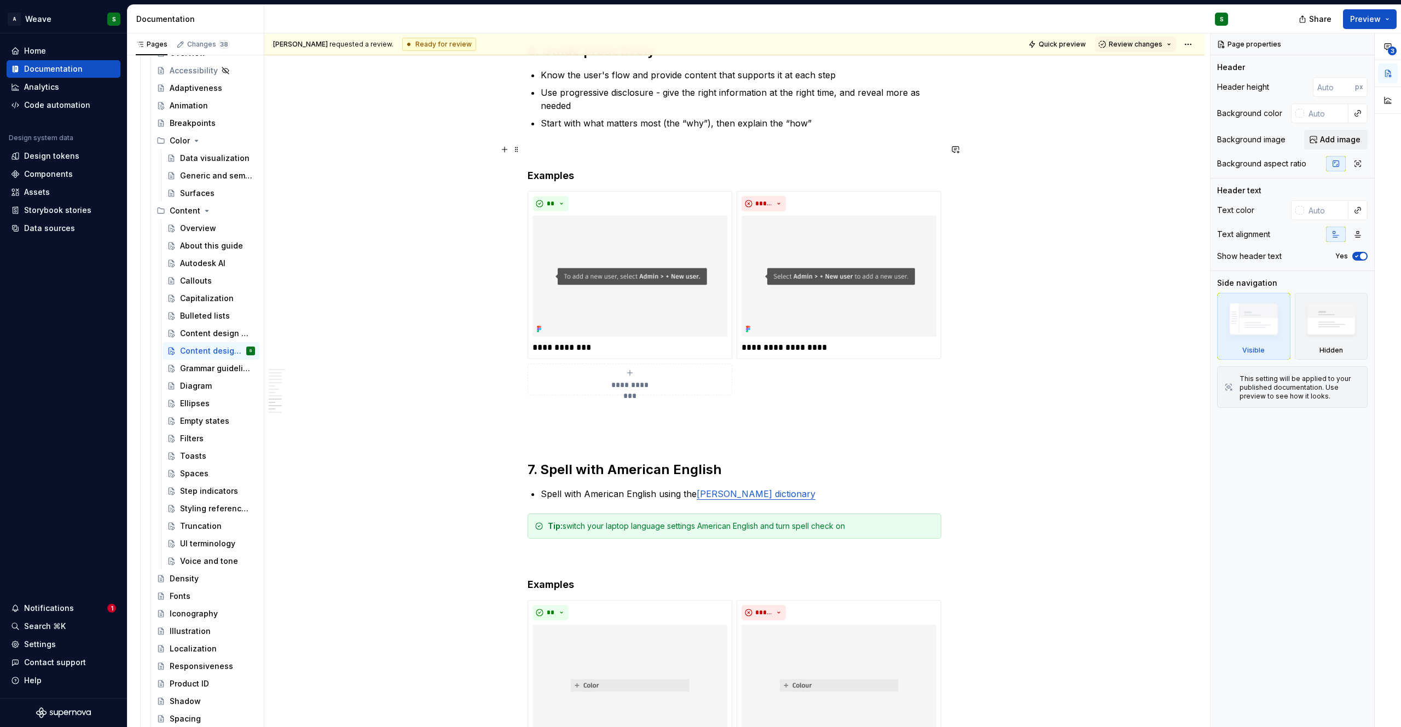
scroll to position [1743, 0]
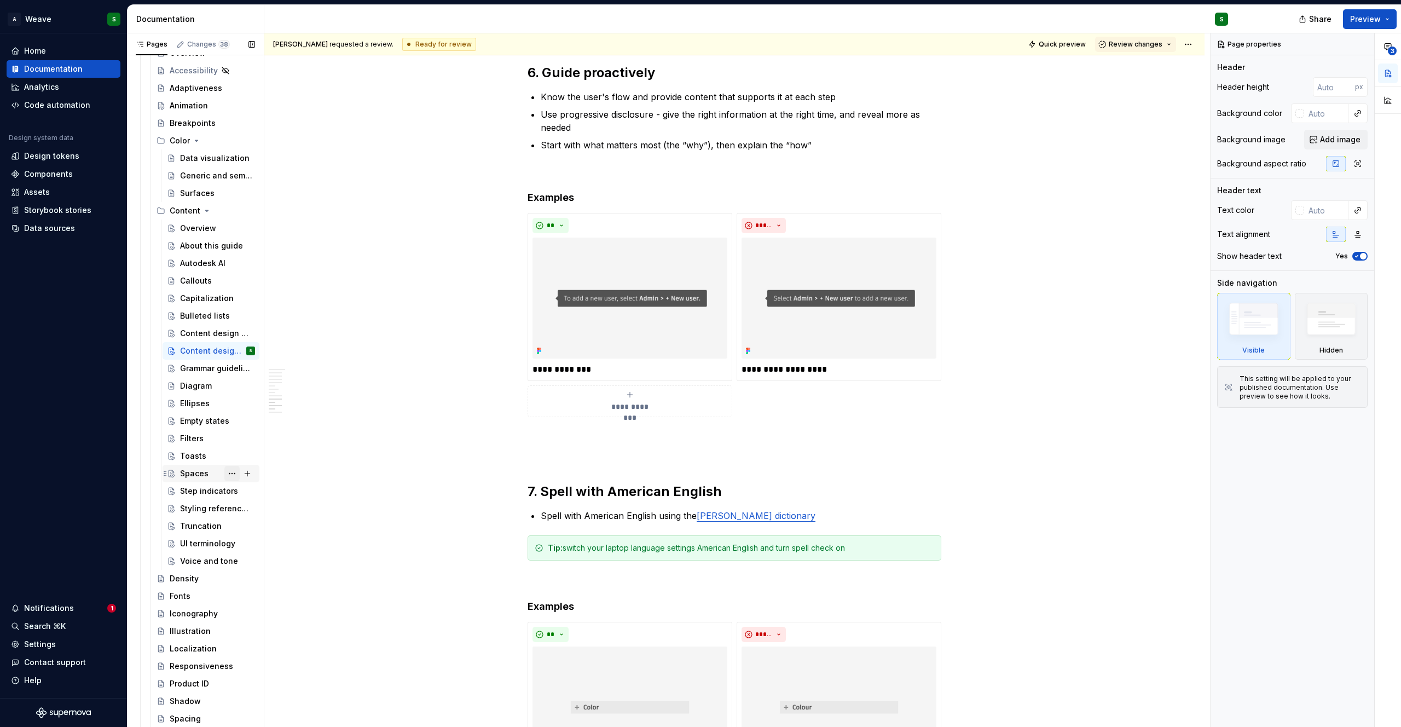
click at [224, 475] on button "Page tree" at bounding box center [231, 473] width 15 height 15
click at [249, 508] on div "Duplicate page" at bounding box center [292, 509] width 107 height 11
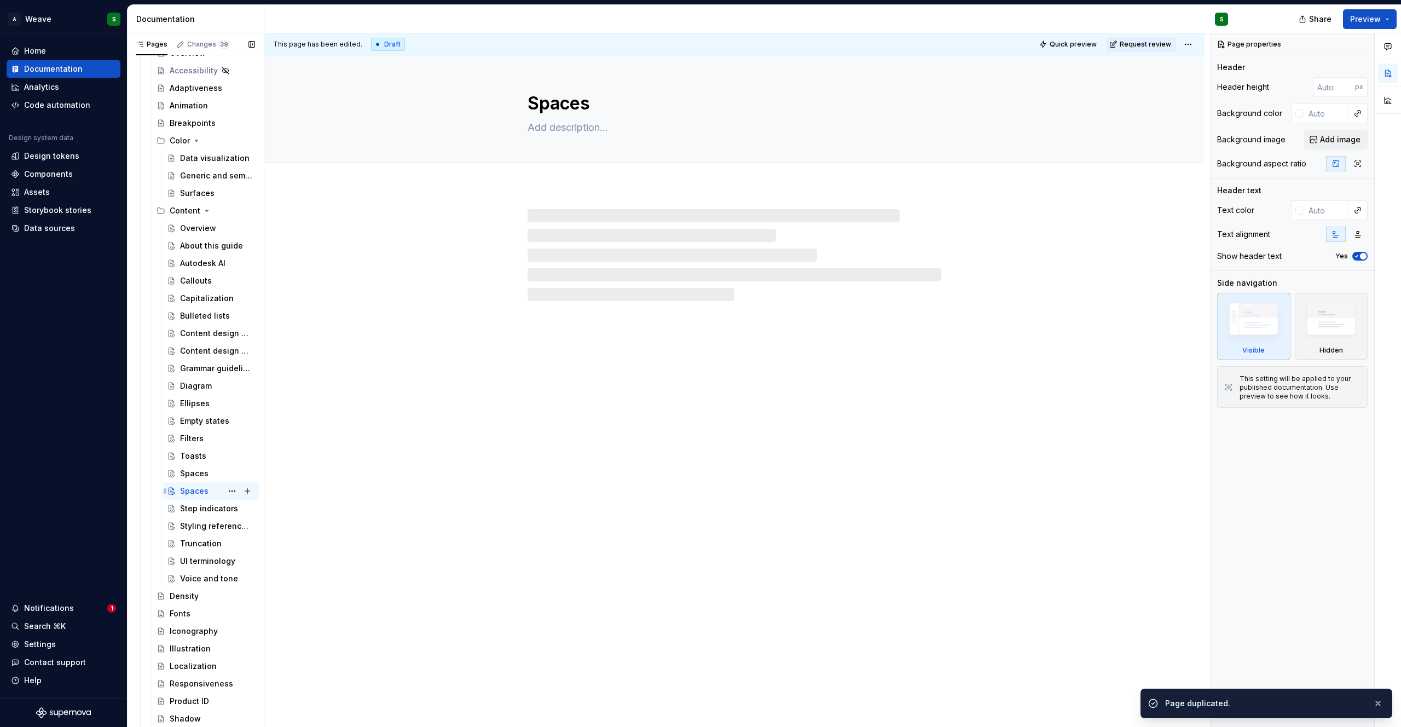
click at [185, 491] on div "Spaces" at bounding box center [194, 490] width 28 height 11
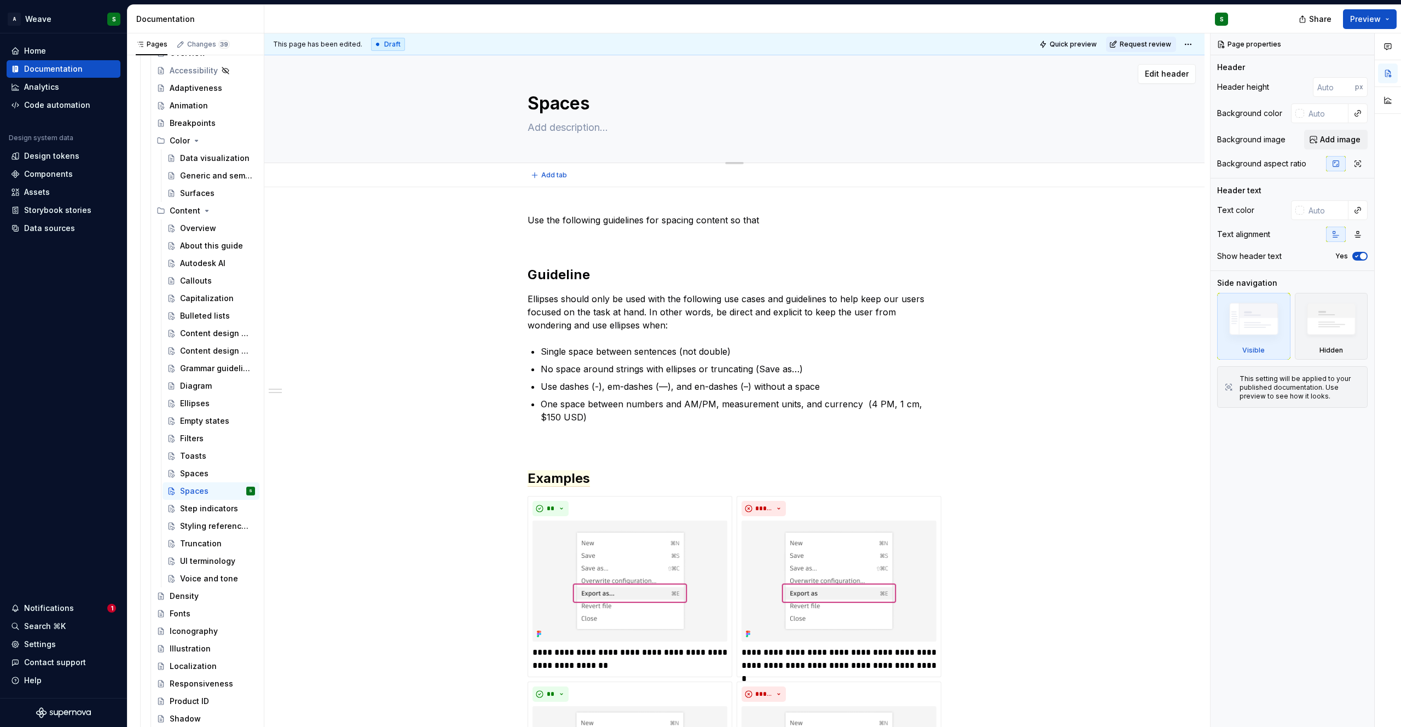
click at [565, 100] on textarea "Spaces" at bounding box center [732, 103] width 414 height 26
type textarea "*"
type textarea "S"
type textarea "*"
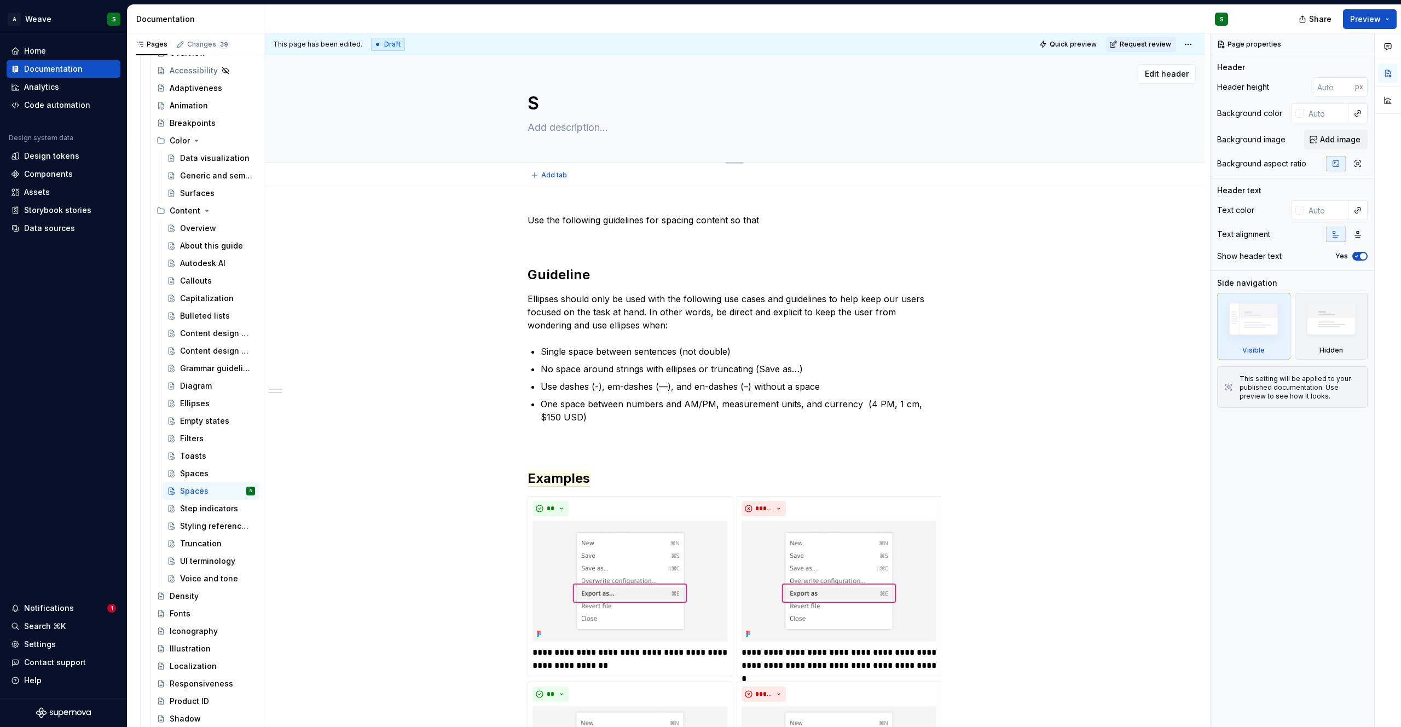
type textarea "Sp"
type textarea "*"
type textarea "Spe"
type textarea "*"
type textarea "Spel"
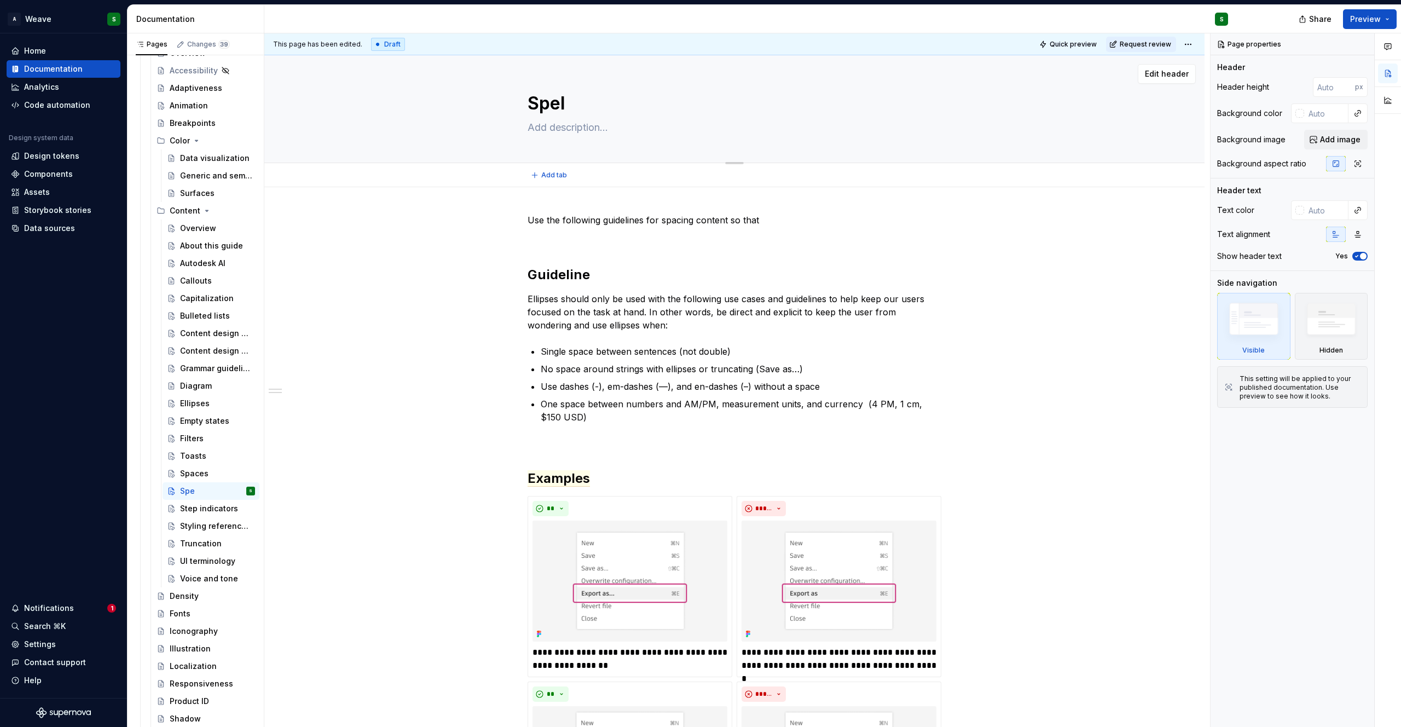
type textarea "*"
type textarea "Spell"
type textarea "*"
type textarea "Spelli"
type textarea "*"
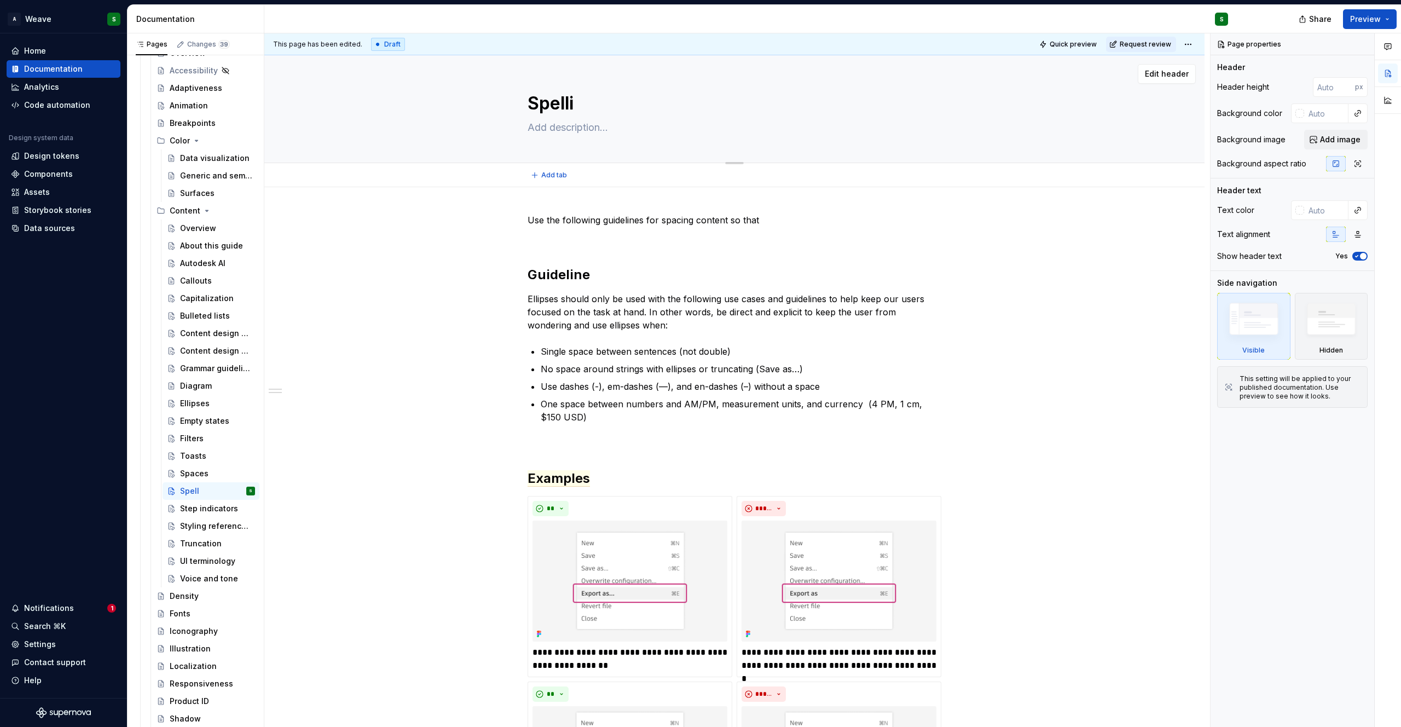
type textarea "Spellin"
type textarea "*"
type textarea "Spelling"
type textarea "*"
type textarea "Spelling"
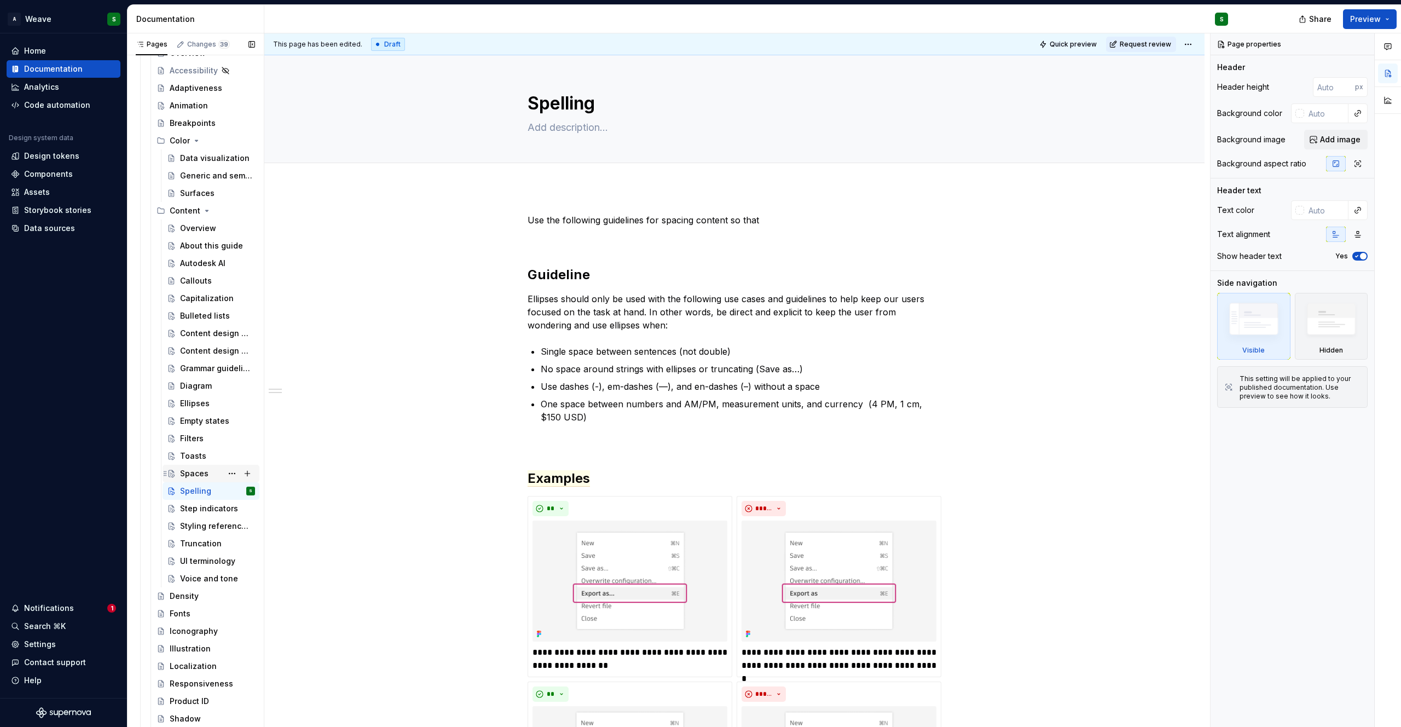
click at [187, 473] on div "Spaces" at bounding box center [194, 473] width 28 height 11
click at [767, 224] on p "Use the following guidelines for spacing content so that" at bounding box center [734, 219] width 414 height 13
type textarea "*"
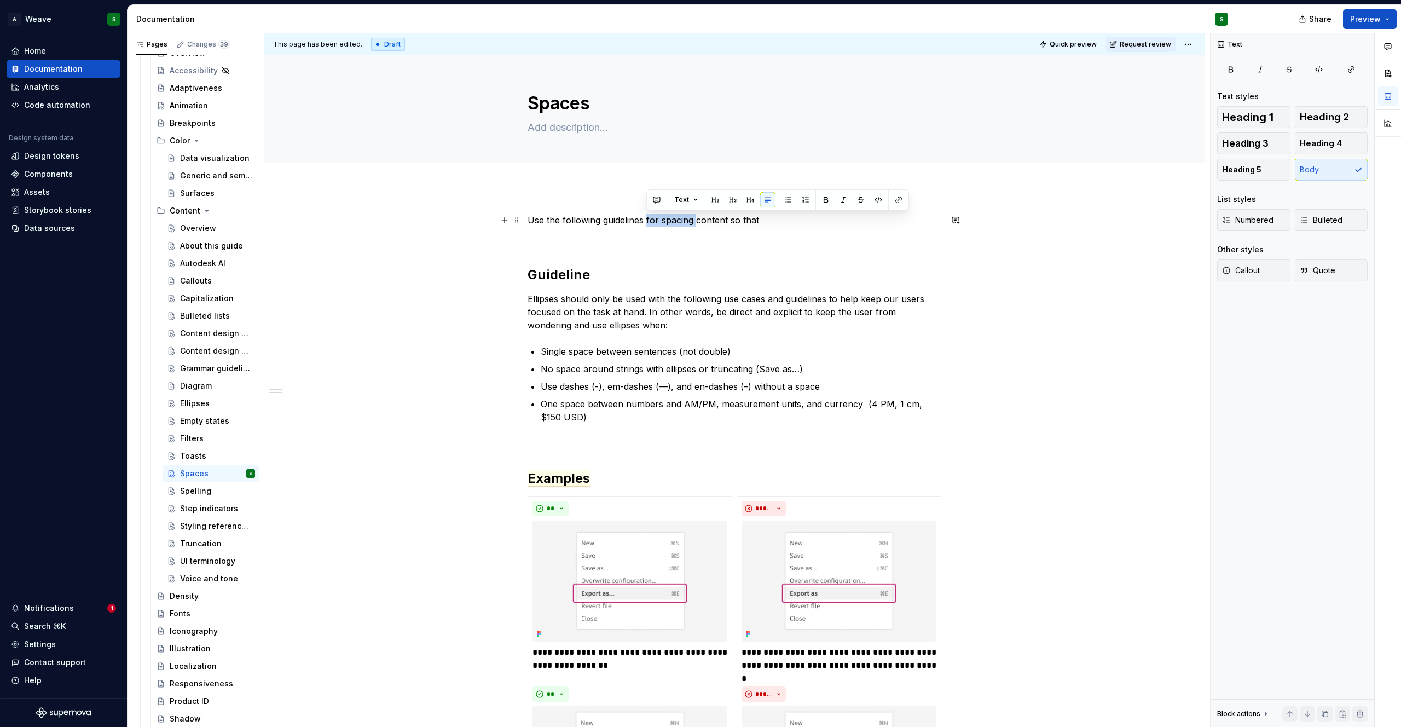
drag, startPoint x: 647, startPoint y: 222, endPoint x: 694, endPoint y: 220, distance: 47.6
click at [694, 220] on p "Use the following guidelines for spacing content so that" at bounding box center [734, 219] width 414 height 13
drag, startPoint x: 751, startPoint y: 222, endPoint x: 708, endPoint y: 221, distance: 43.2
click at [708, 221] on p "Use the following guidelines so that content so that" at bounding box center [734, 219] width 414 height 13
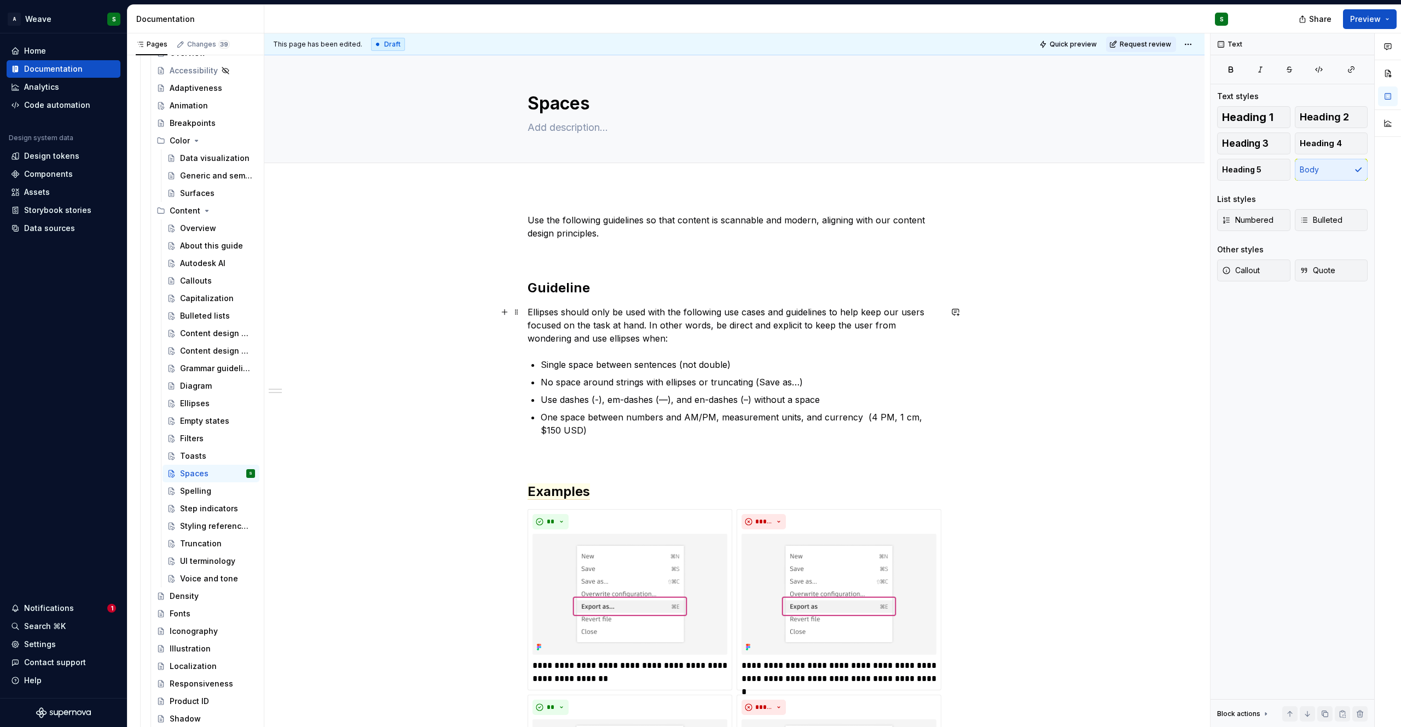
click at [596, 319] on p "Ellipses should only be used with the following use cases and guidelines to hel…" at bounding box center [734, 324] width 414 height 39
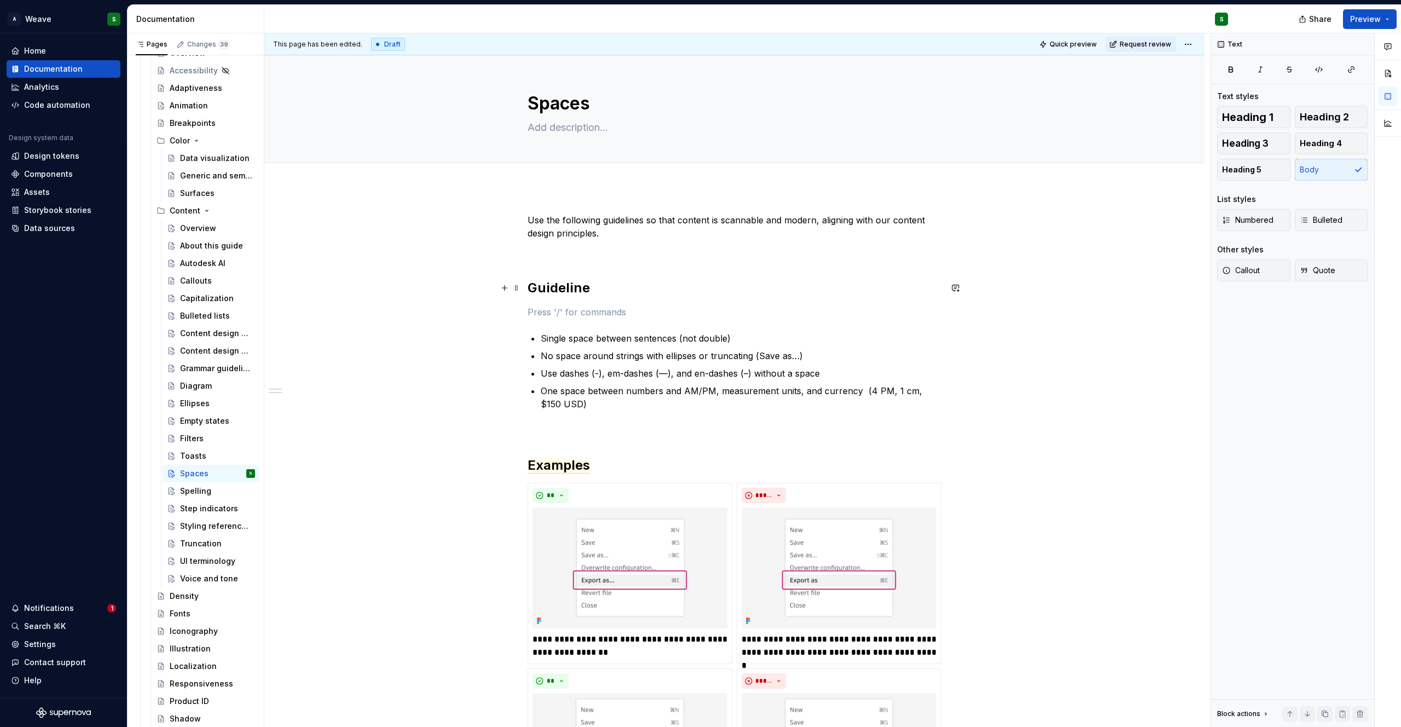
click at [614, 292] on h2 "Guideline" at bounding box center [734, 288] width 414 height 18
click at [527, 284] on h2 "Guidelines" at bounding box center [734, 288] width 414 height 18
click at [550, 315] on p at bounding box center [734, 311] width 414 height 13
click at [506, 314] on button "button" at bounding box center [504, 311] width 15 height 15
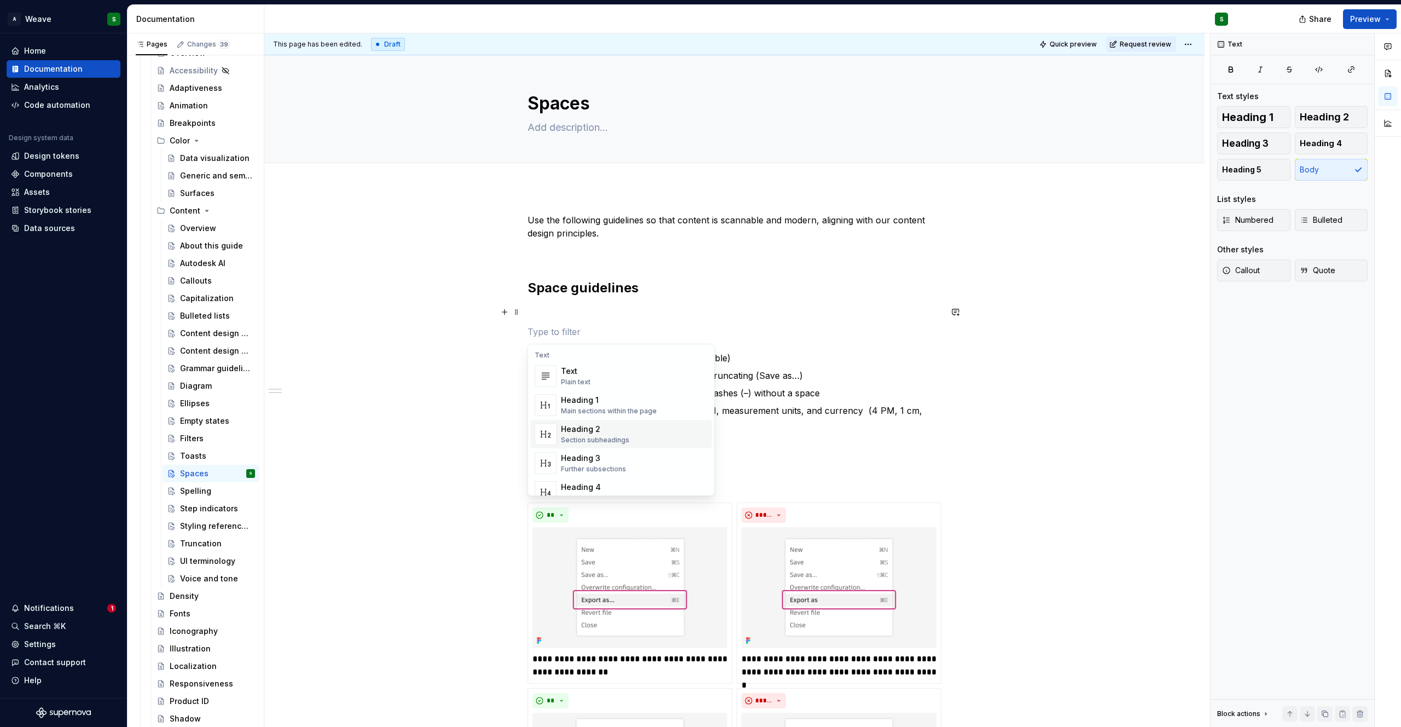
click at [565, 421] on span "Heading 2 Section subheadings" at bounding box center [621, 434] width 182 height 28
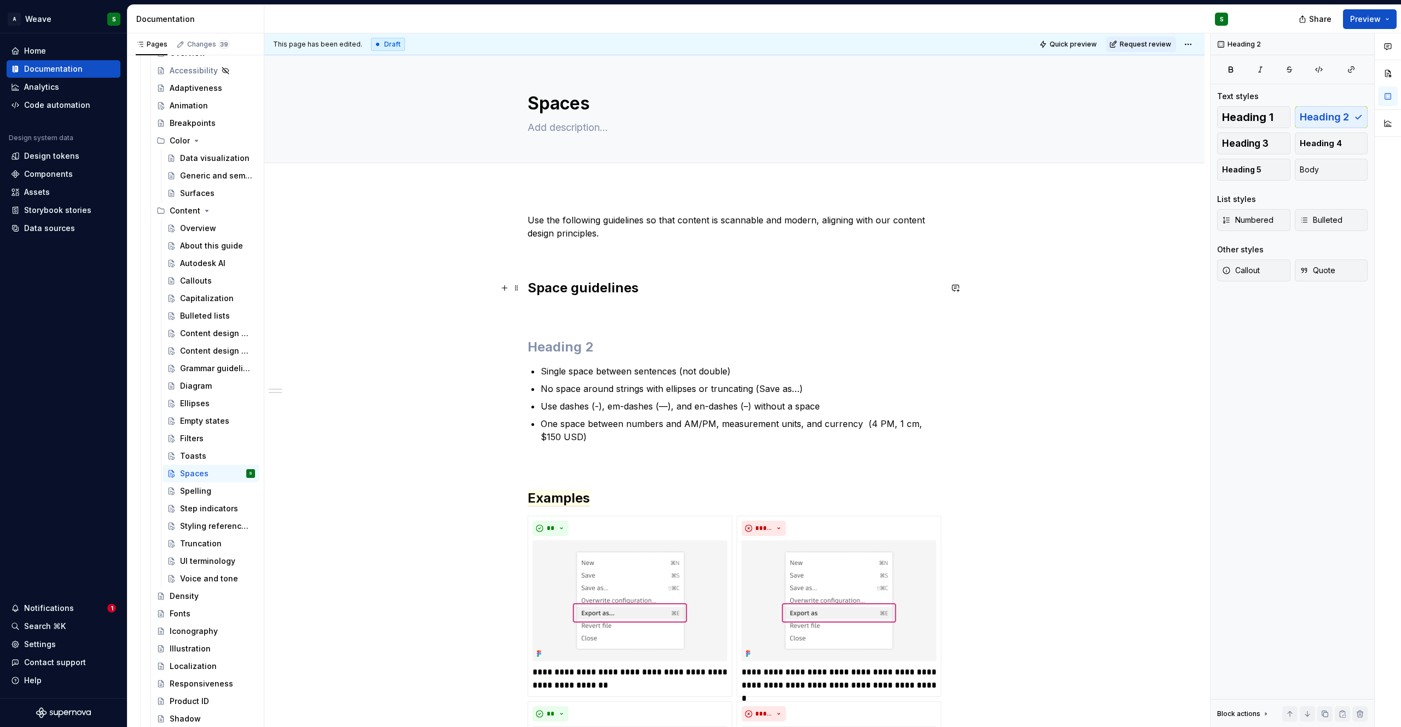
click at [553, 293] on h2 "Space guidelines" at bounding box center [734, 288] width 414 height 18
click at [538, 347] on h2 at bounding box center [734, 347] width 414 height 18
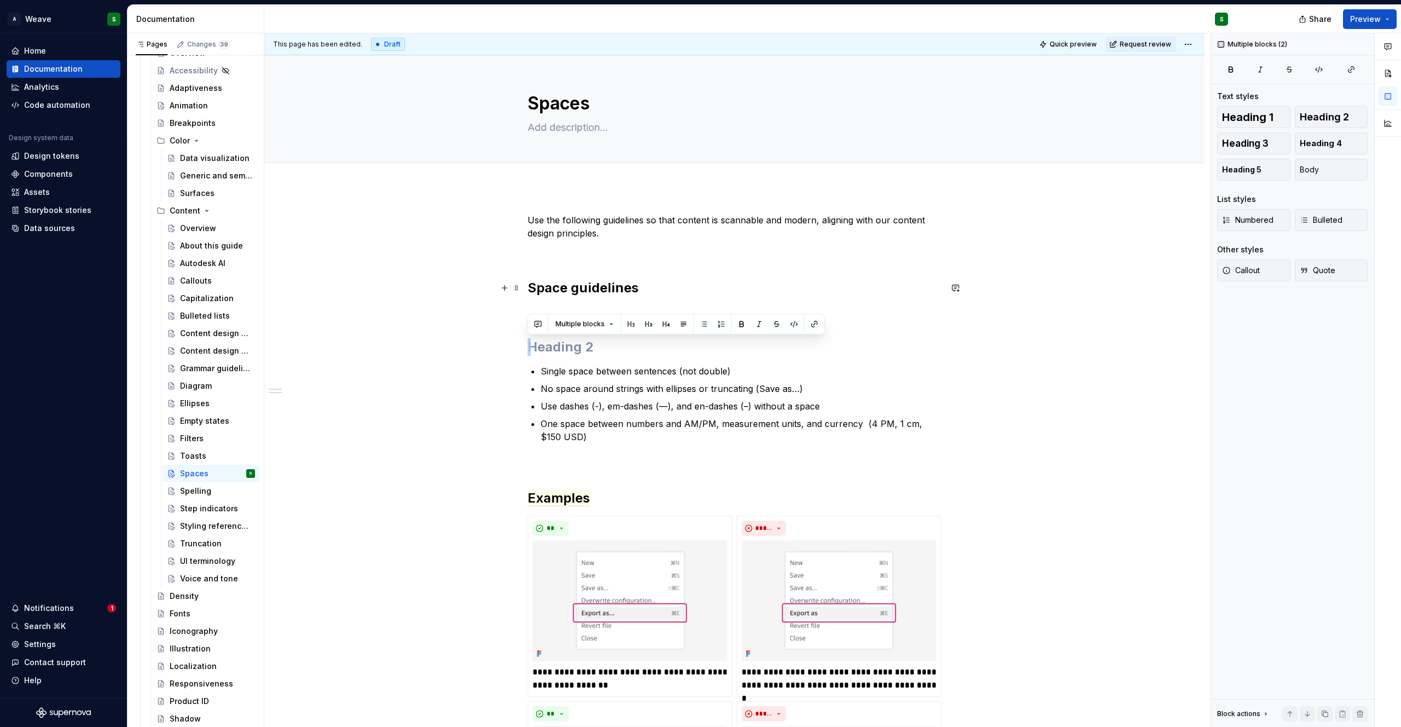
click at [533, 294] on h2 "Space guidelines" at bounding box center [734, 288] width 414 height 18
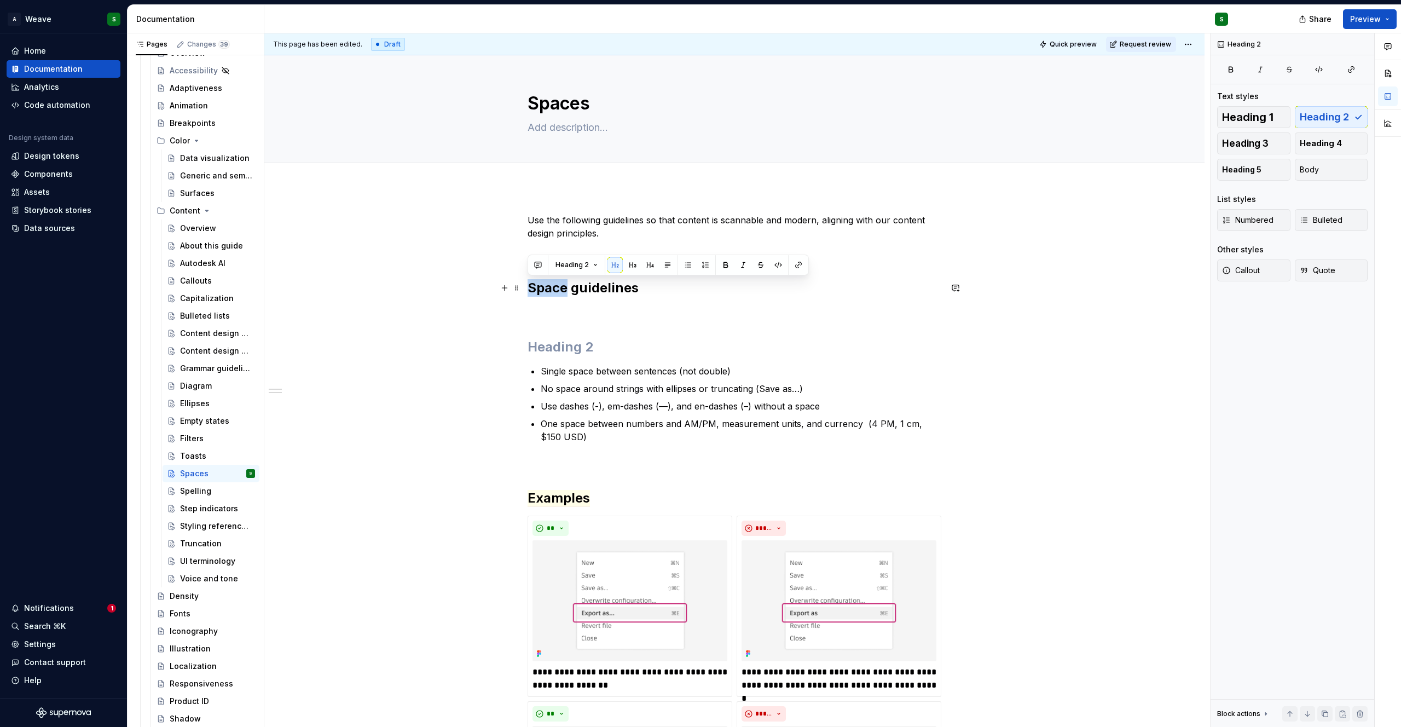
click at [533, 294] on h2 "Space guidelines" at bounding box center [734, 288] width 414 height 18
click at [539, 352] on h2 at bounding box center [734, 347] width 414 height 18
click at [502, 346] on button "button" at bounding box center [504, 346] width 15 height 15
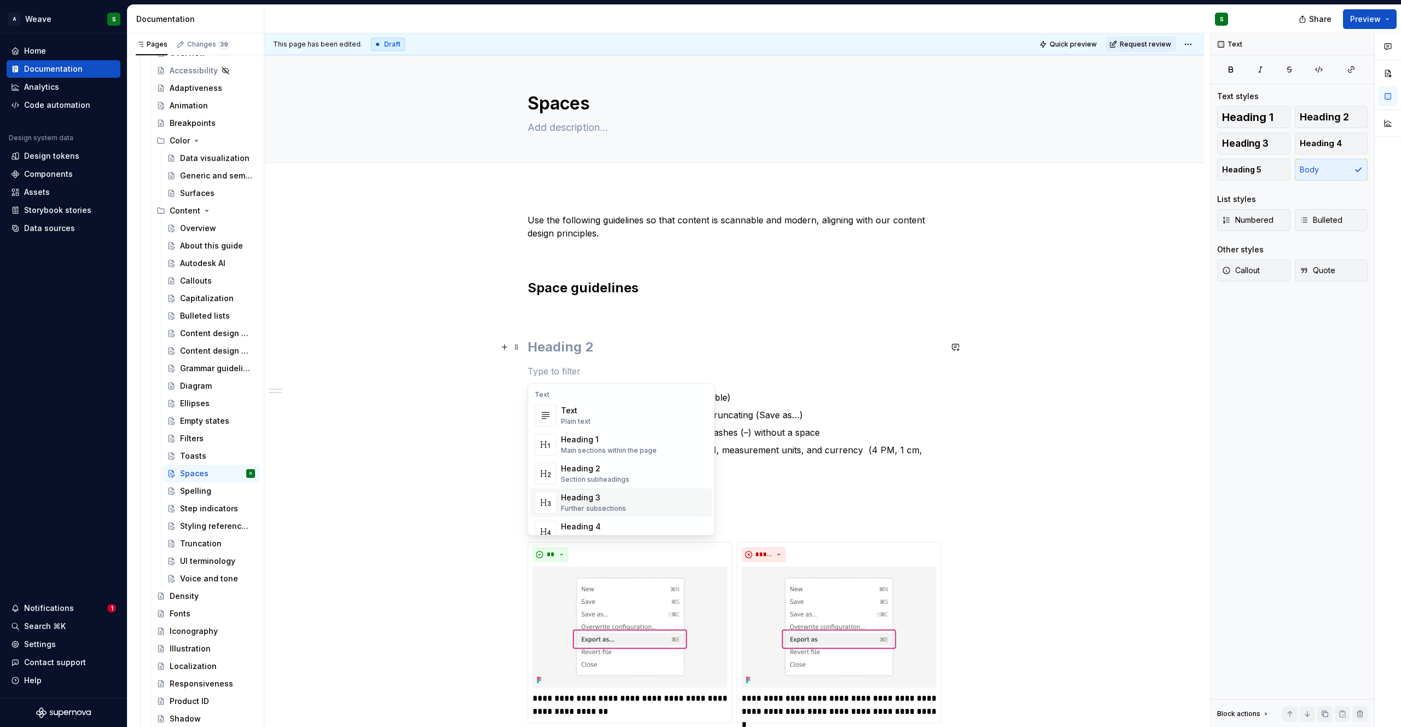
click at [581, 492] on div "Heading 3" at bounding box center [593, 497] width 65 height 11
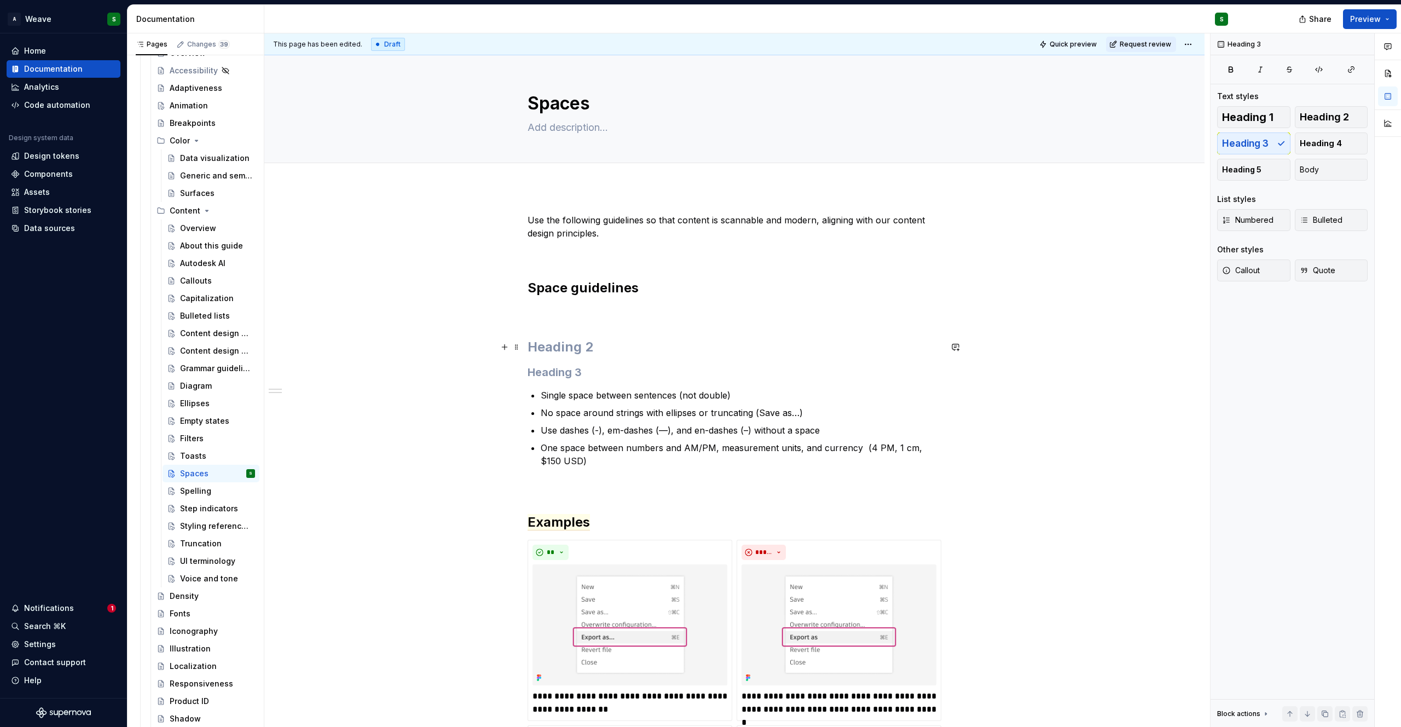
click at [554, 349] on h2 at bounding box center [734, 347] width 414 height 18
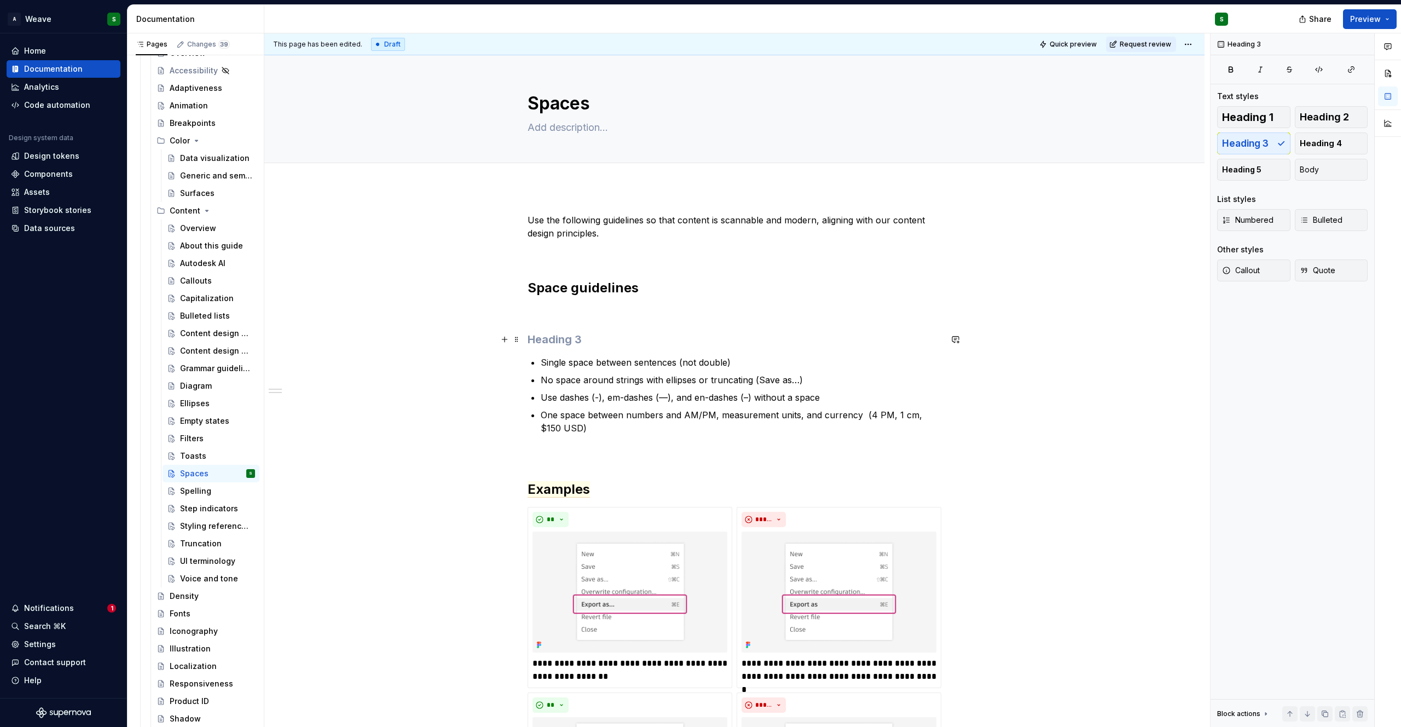
click at [557, 342] on h3 at bounding box center [734, 339] width 414 height 15
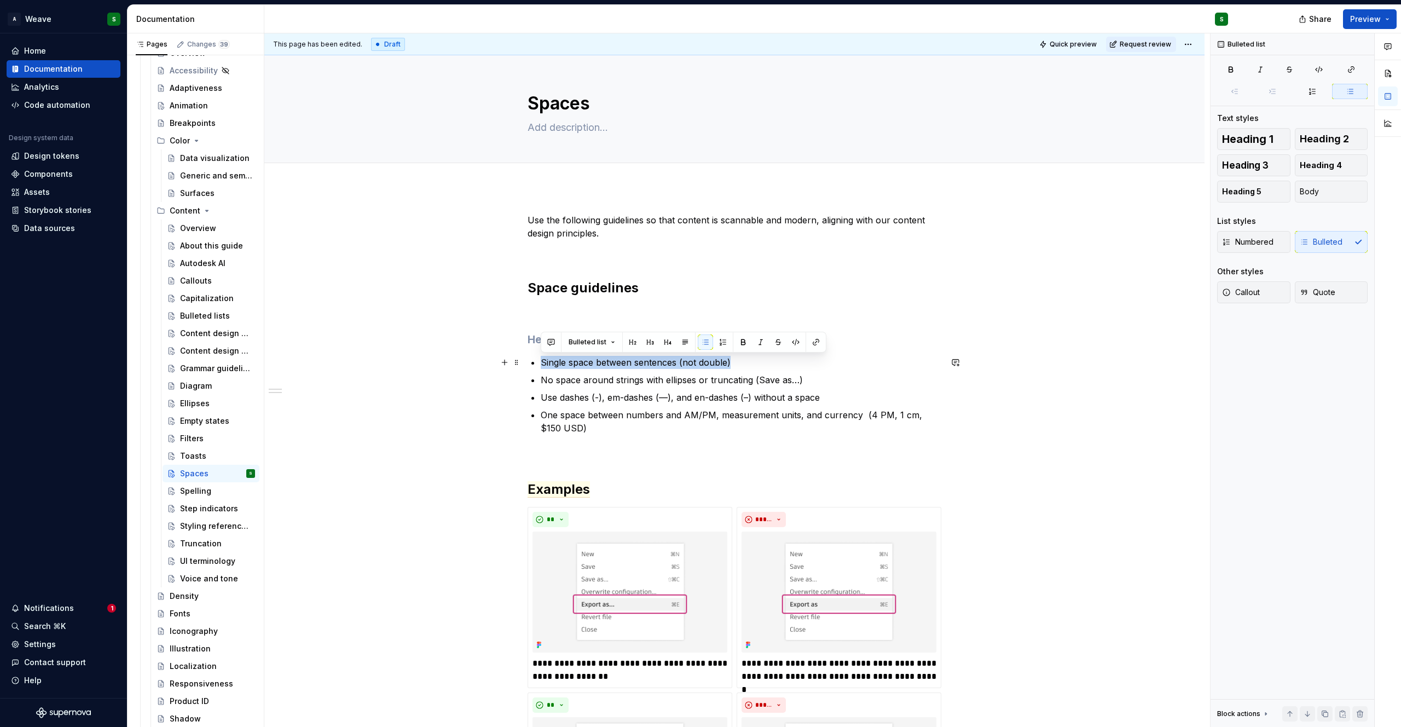
drag, startPoint x: 540, startPoint y: 363, endPoint x: 747, endPoint y: 367, distance: 207.4
click at [747, 367] on p "Single space between sentences (not double)" at bounding box center [741, 362] width 400 height 13
copy p "Single space between sentences (not double)"
click at [533, 339] on h3 at bounding box center [734, 339] width 414 height 15
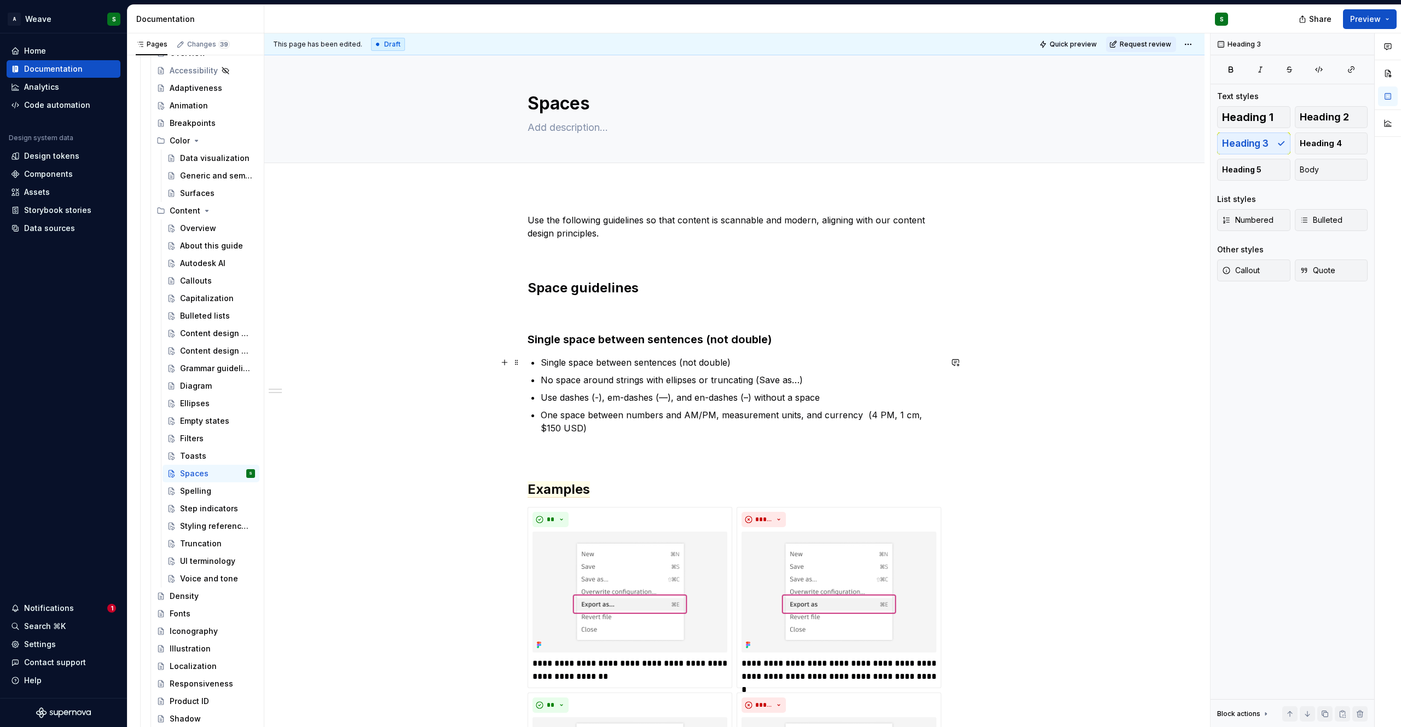
click at [747, 361] on p "Single space between sentences (not double)" at bounding box center [741, 362] width 400 height 13
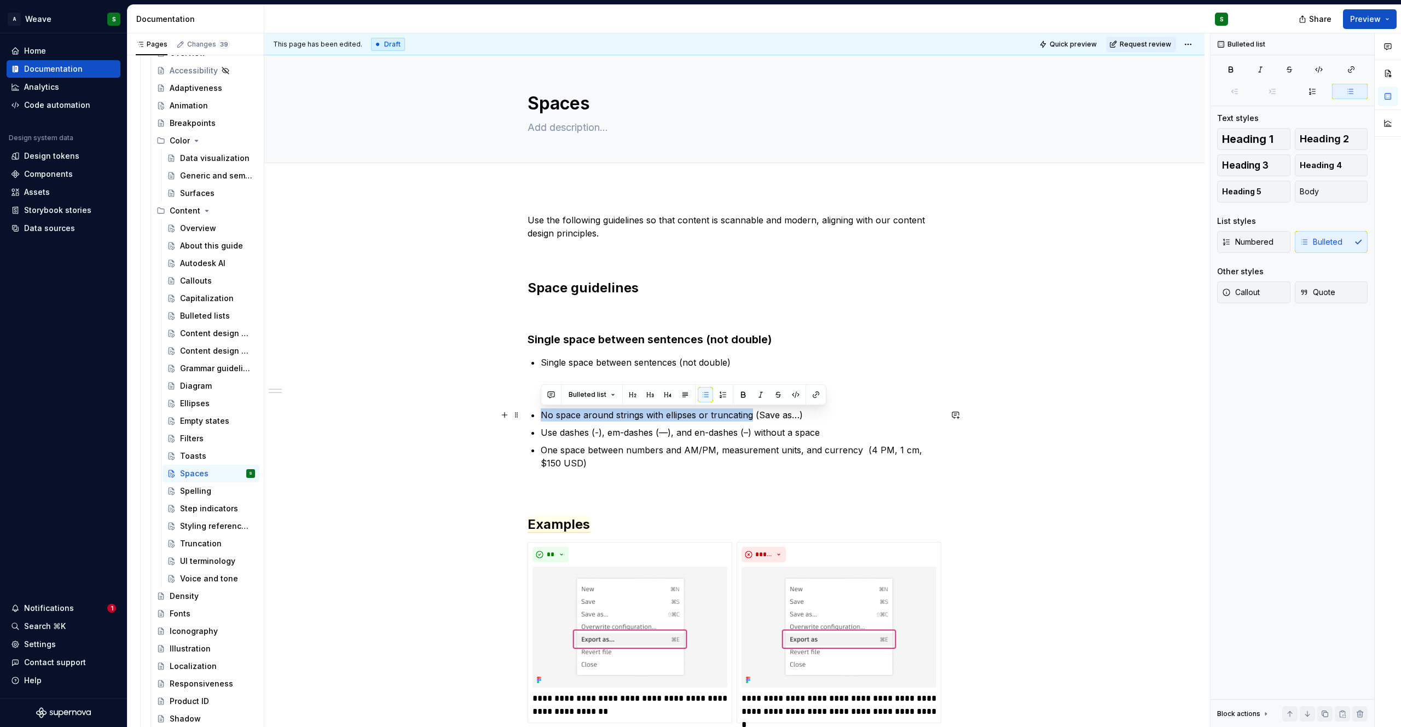
drag, startPoint x: 593, startPoint y: 415, endPoint x: 748, endPoint y: 416, distance: 155.9
click at [748, 416] on p "No space around strings with ellipses or truncating (Save as…)" at bounding box center [741, 414] width 400 height 13
click at [669, 421] on ul "No space around strings with ellipses or truncating (Save as…) Use dashes (-), …" at bounding box center [741, 438] width 400 height 61
click at [541, 390] on p at bounding box center [734, 388] width 414 height 13
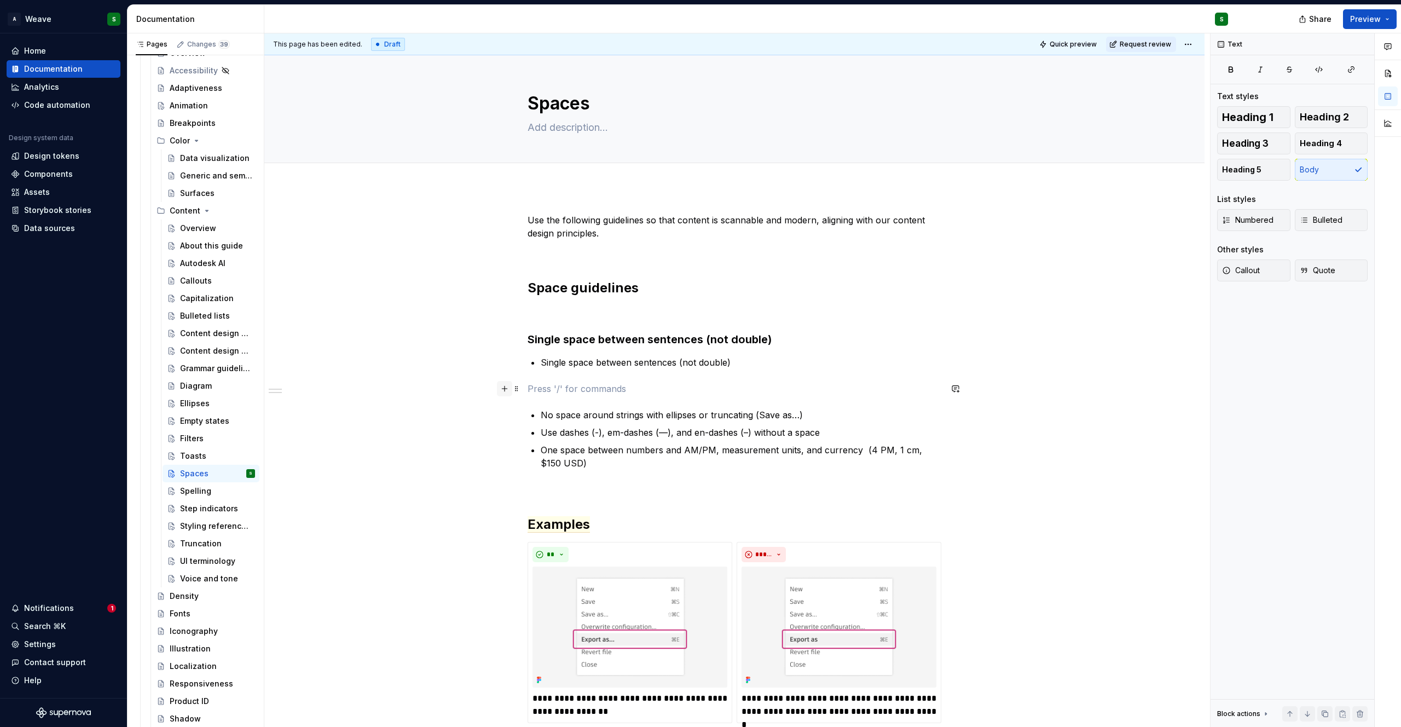
click at [504, 390] on button "button" at bounding box center [504, 388] width 15 height 15
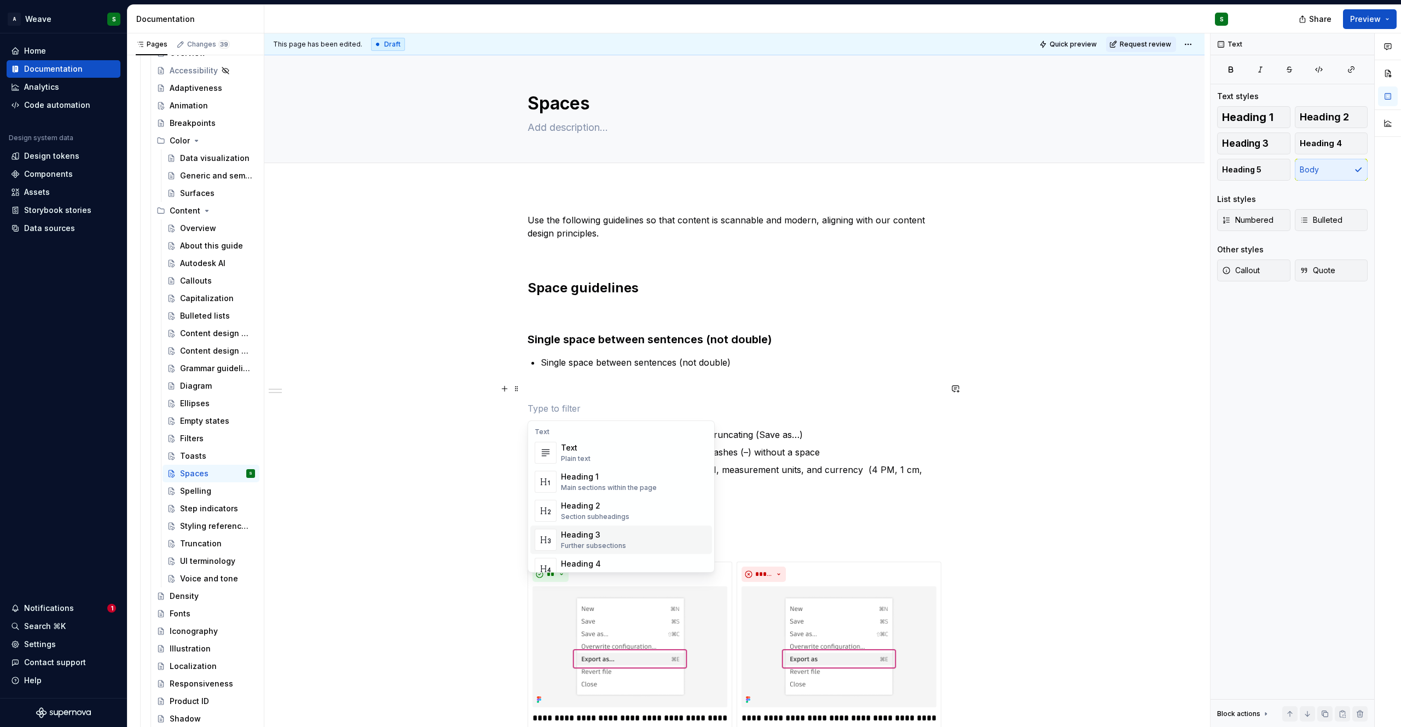
click at [579, 533] on div "Heading 3" at bounding box center [593, 534] width 65 height 11
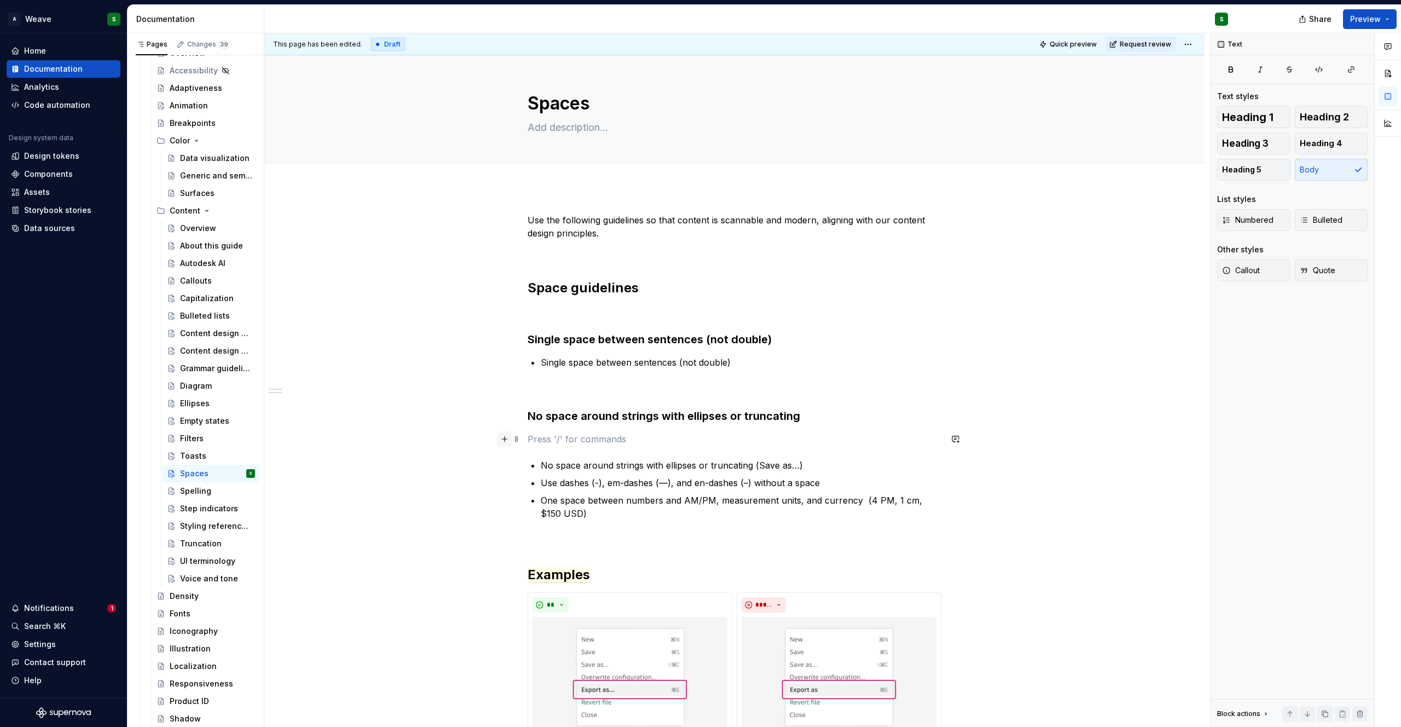
click at [508, 439] on button "button" at bounding box center [504, 438] width 15 height 15
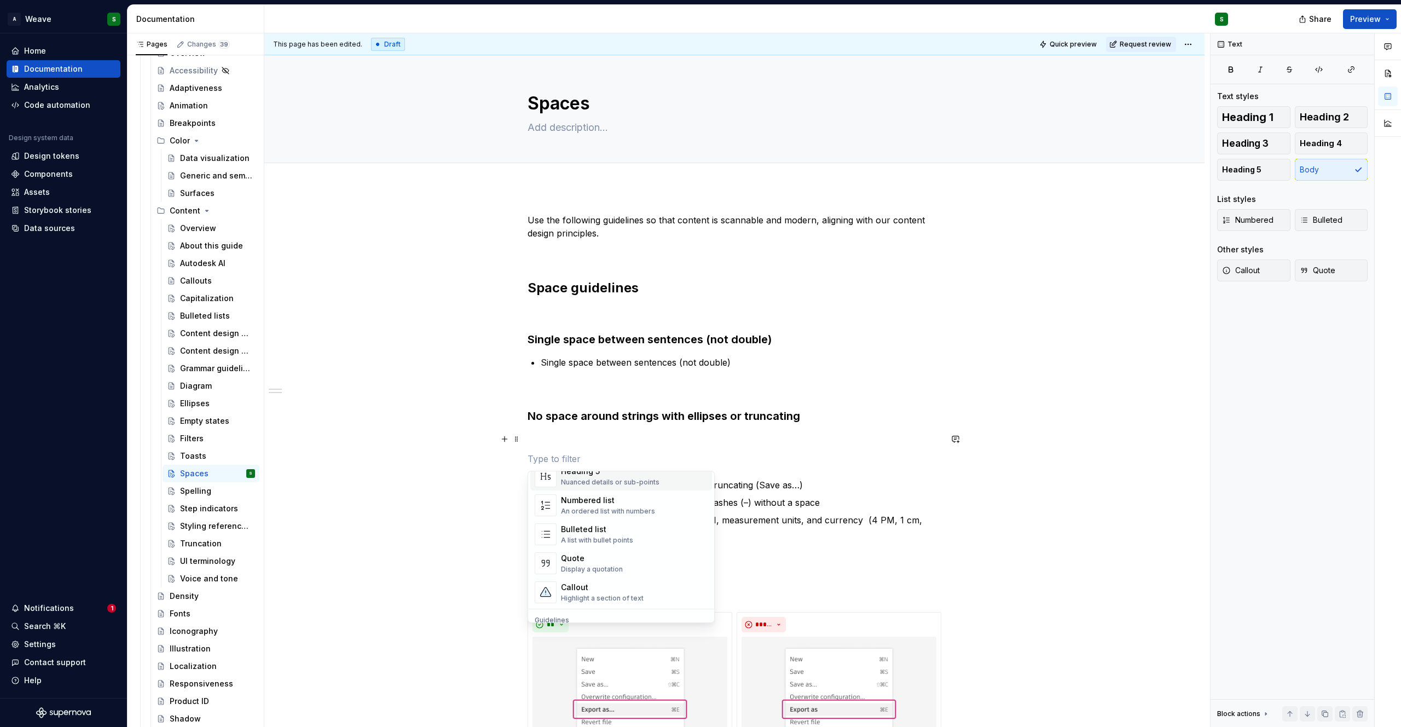
scroll to position [178, 0]
click at [614, 532] on div "A list with bullet points" at bounding box center [597, 534] width 72 height 9
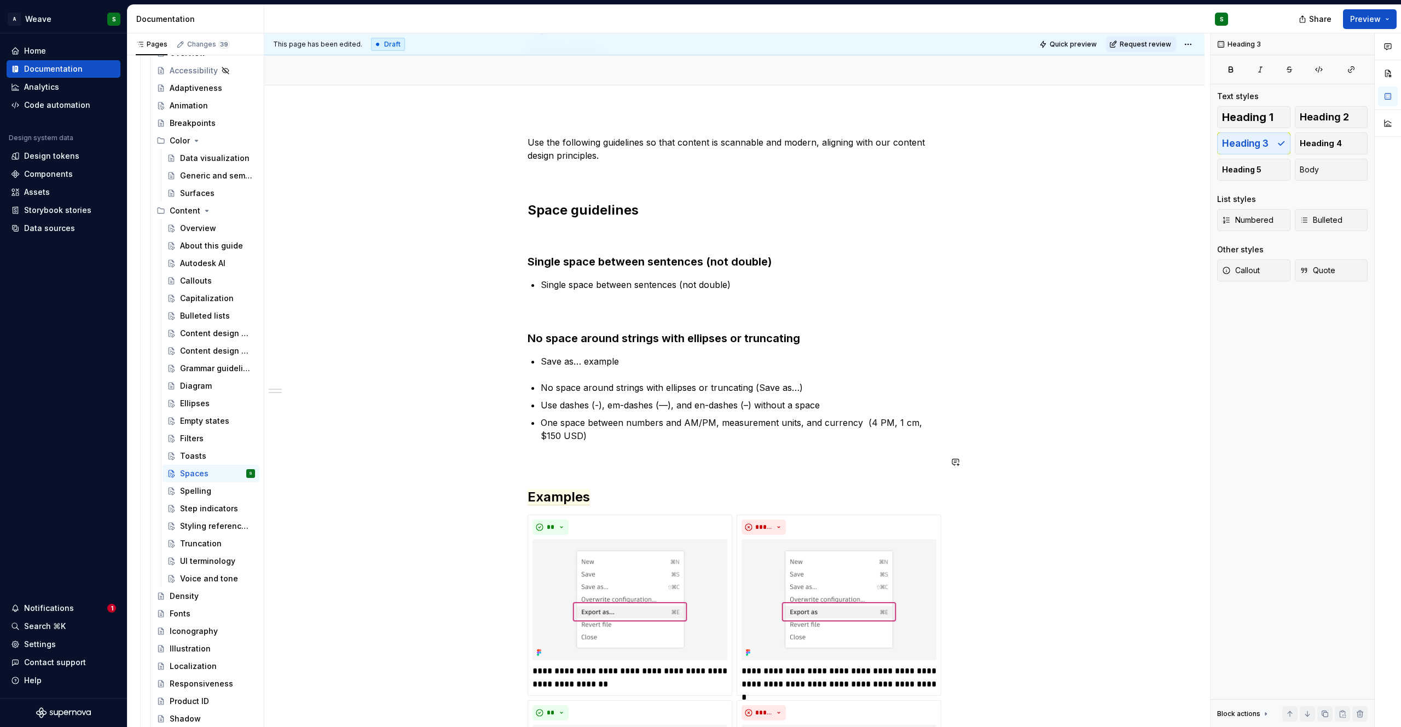
scroll to position [81, 0]
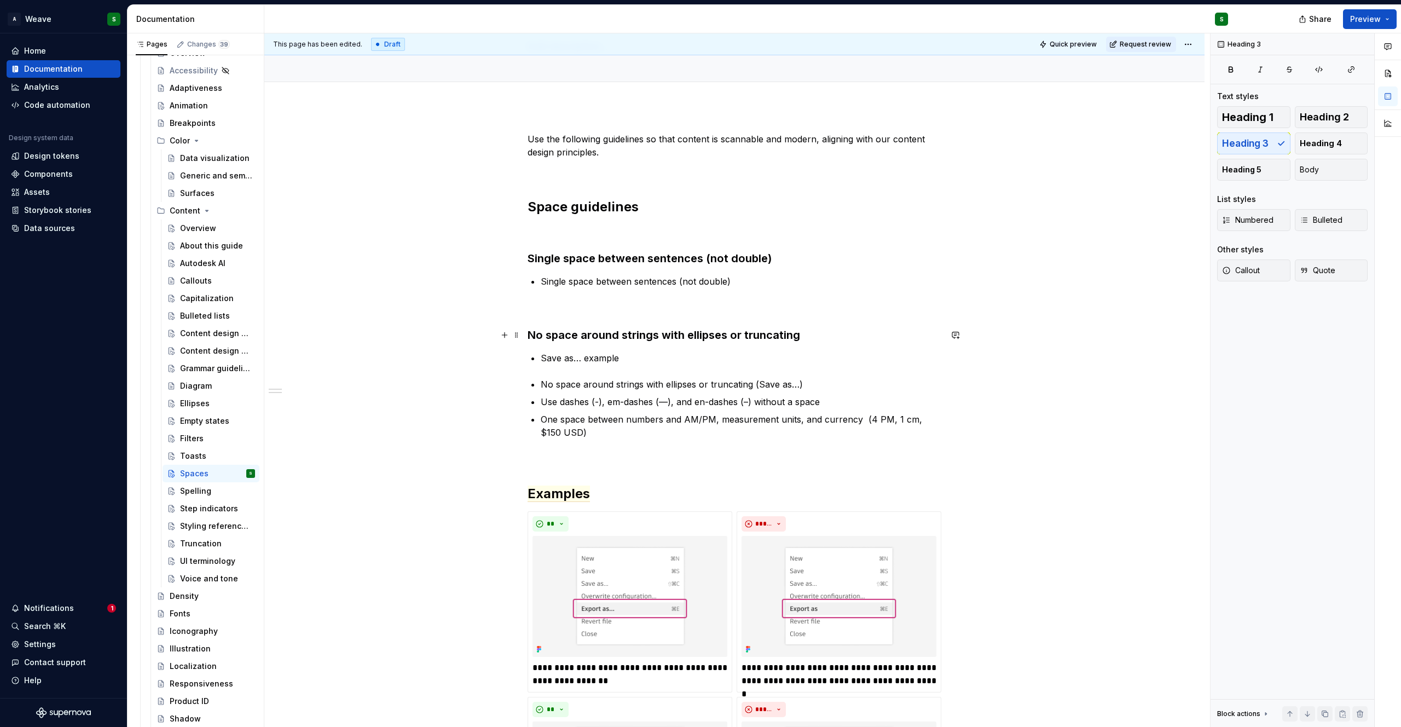
click at [554, 334] on h3 "No space around strings with ellipses or truncating" at bounding box center [734, 334] width 414 height 15
copy h3 "No space around strings with ellipses or truncating"
click at [603, 374] on div "**********" at bounding box center [734, 737] width 414 height 1211
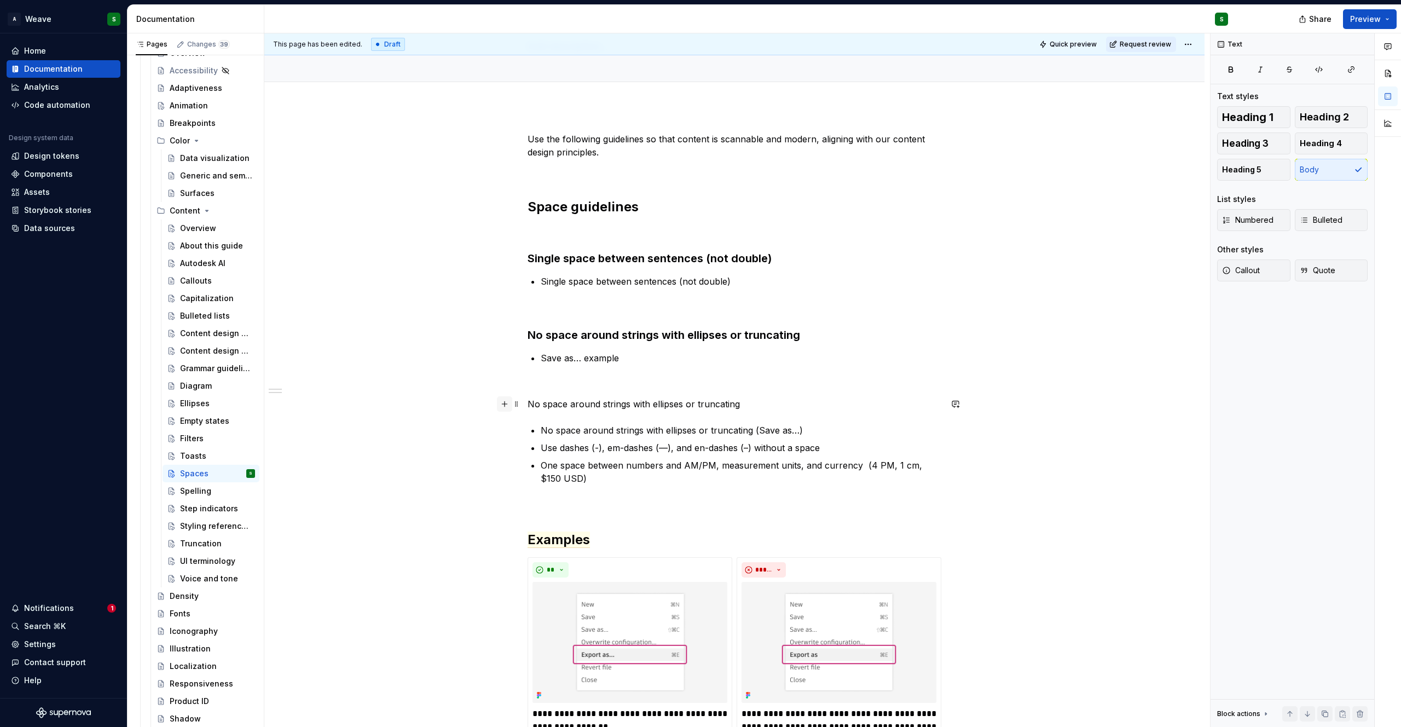
click at [506, 403] on button "button" at bounding box center [504, 403] width 15 height 15
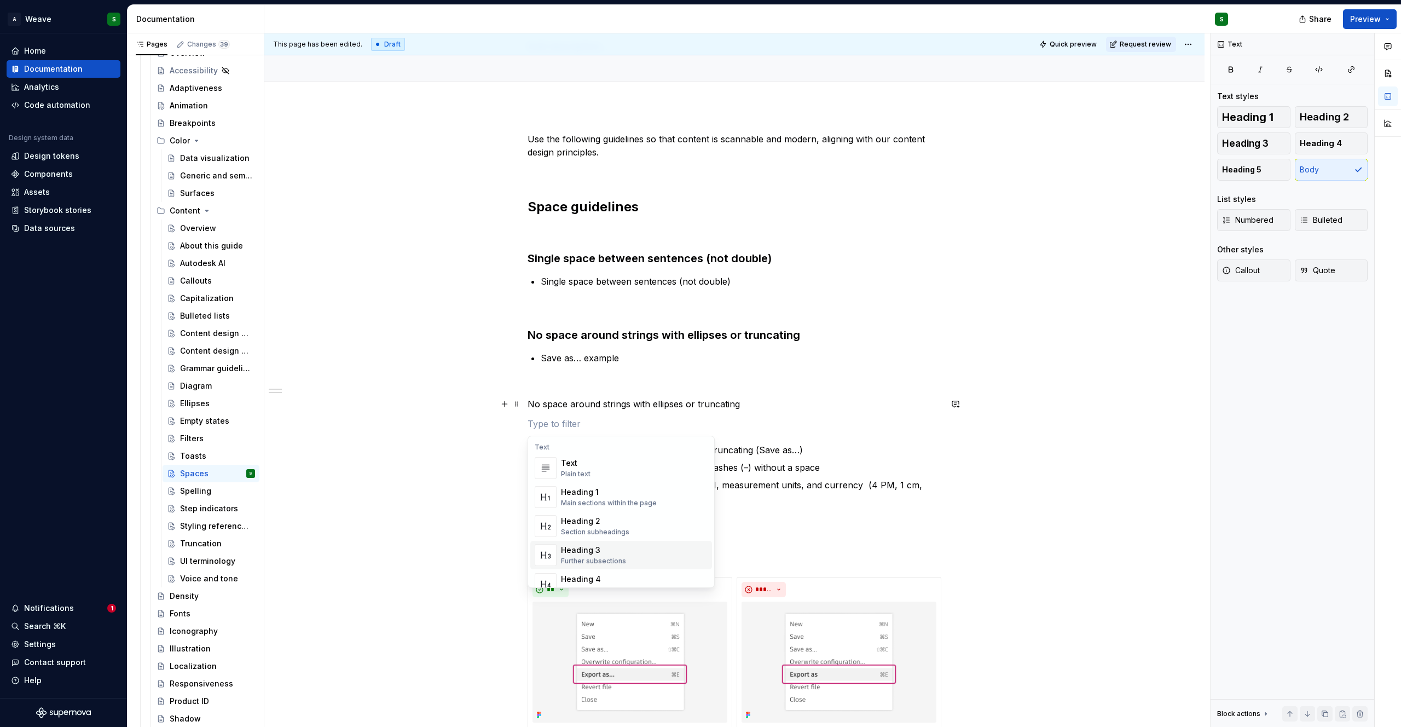
click at [572, 553] on div "Heading 3" at bounding box center [593, 549] width 65 height 11
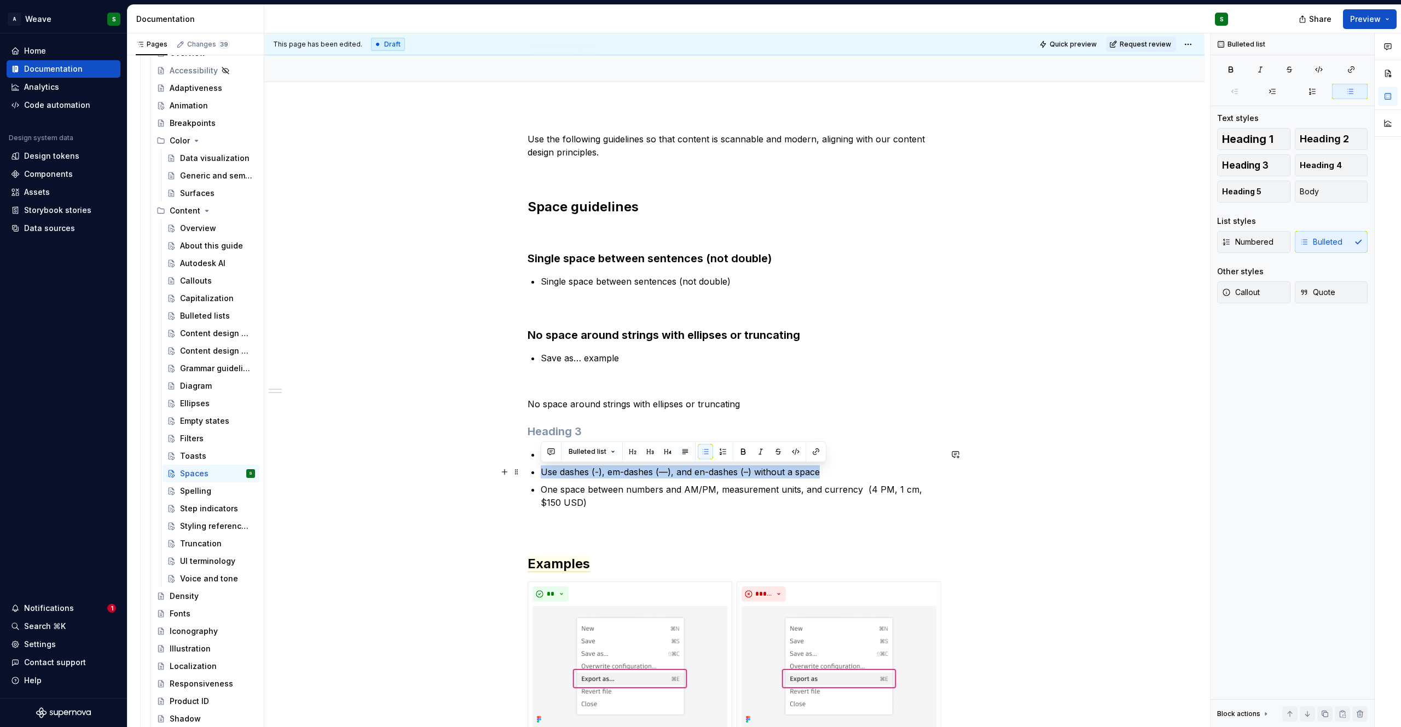
drag, startPoint x: 542, startPoint y: 474, endPoint x: 819, endPoint y: 474, distance: 277.4
click at [819, 474] on p "Use dashes (-), em-dashes (—), and en-dashes (–) without a space" at bounding box center [741, 471] width 400 height 13
copy p "Use dashes (-), em-dashes (—), and en-dashes (–) without a space"
click at [551, 432] on h3 at bounding box center [734, 430] width 414 height 15
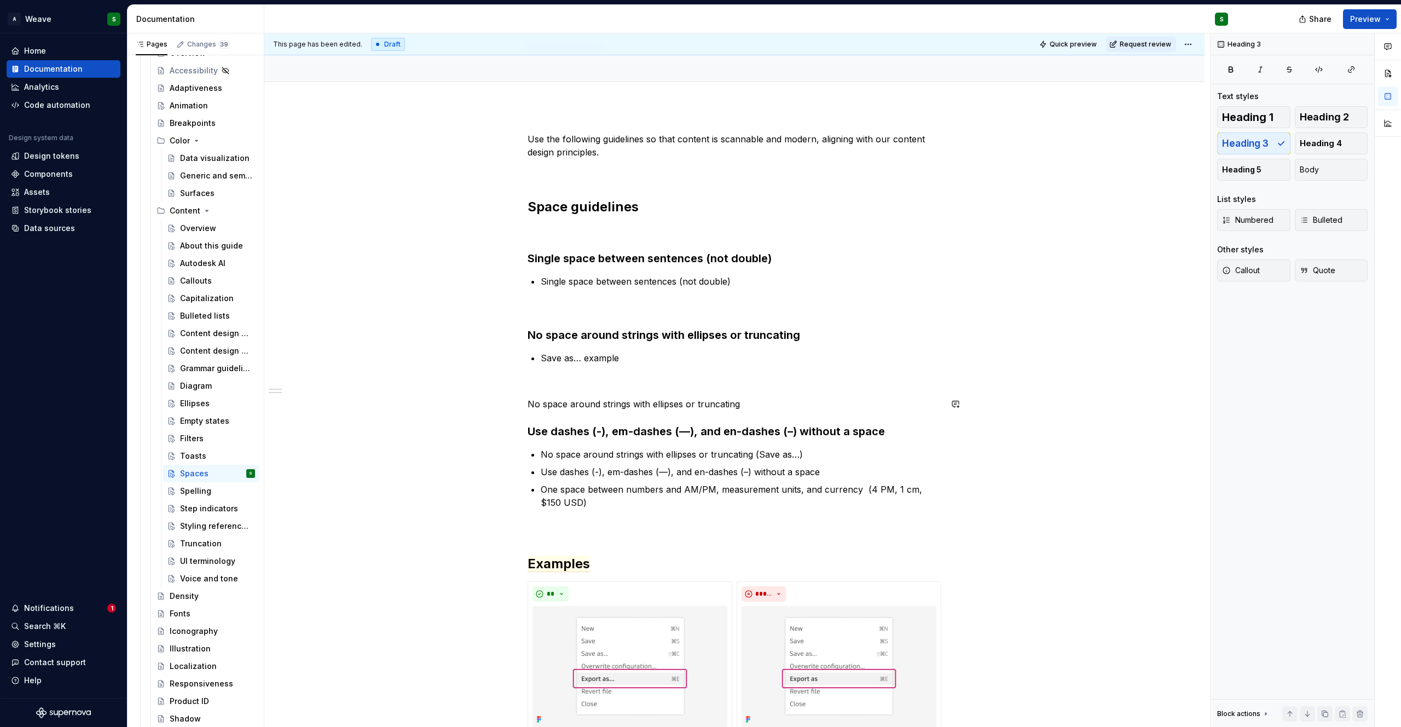
click at [551, 397] on p "No space around strings with ellipses or truncating" at bounding box center [734, 403] width 414 height 13
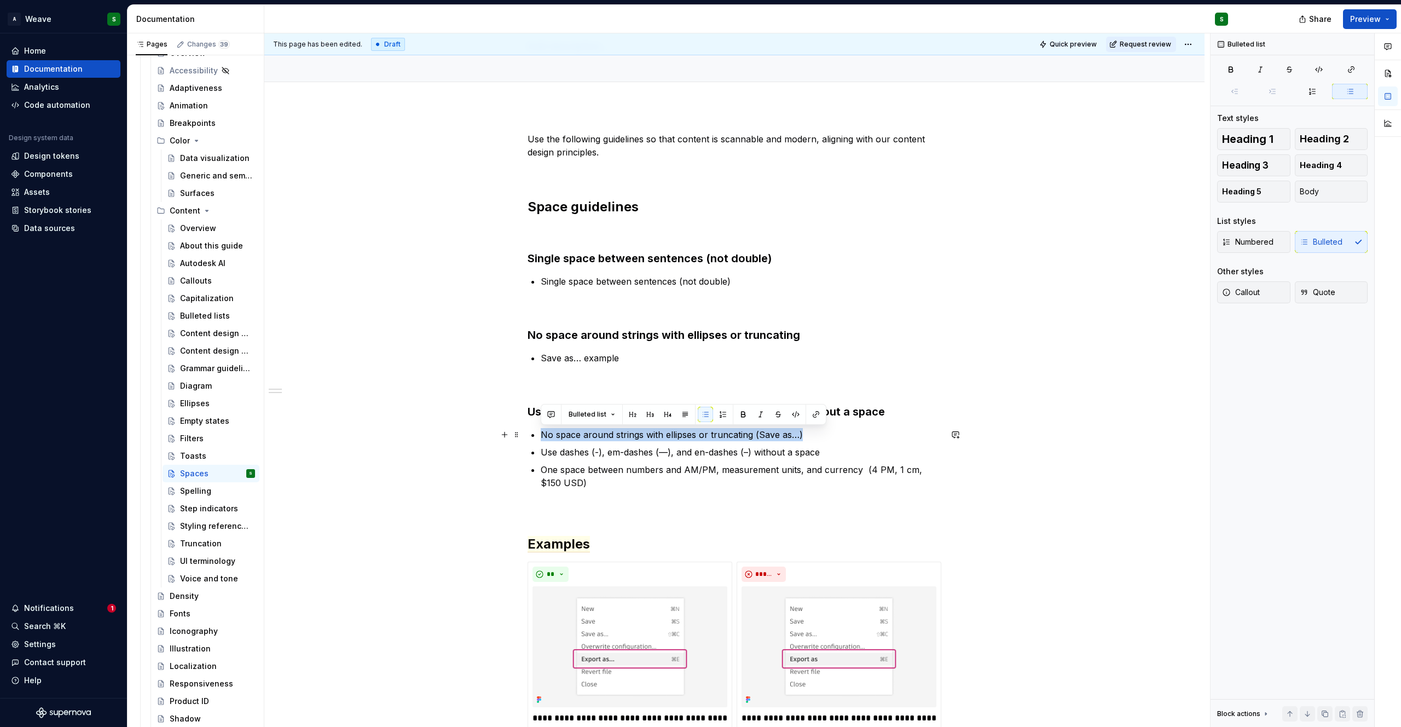
drag, startPoint x: 781, startPoint y: 435, endPoint x: 536, endPoint y: 433, distance: 245.1
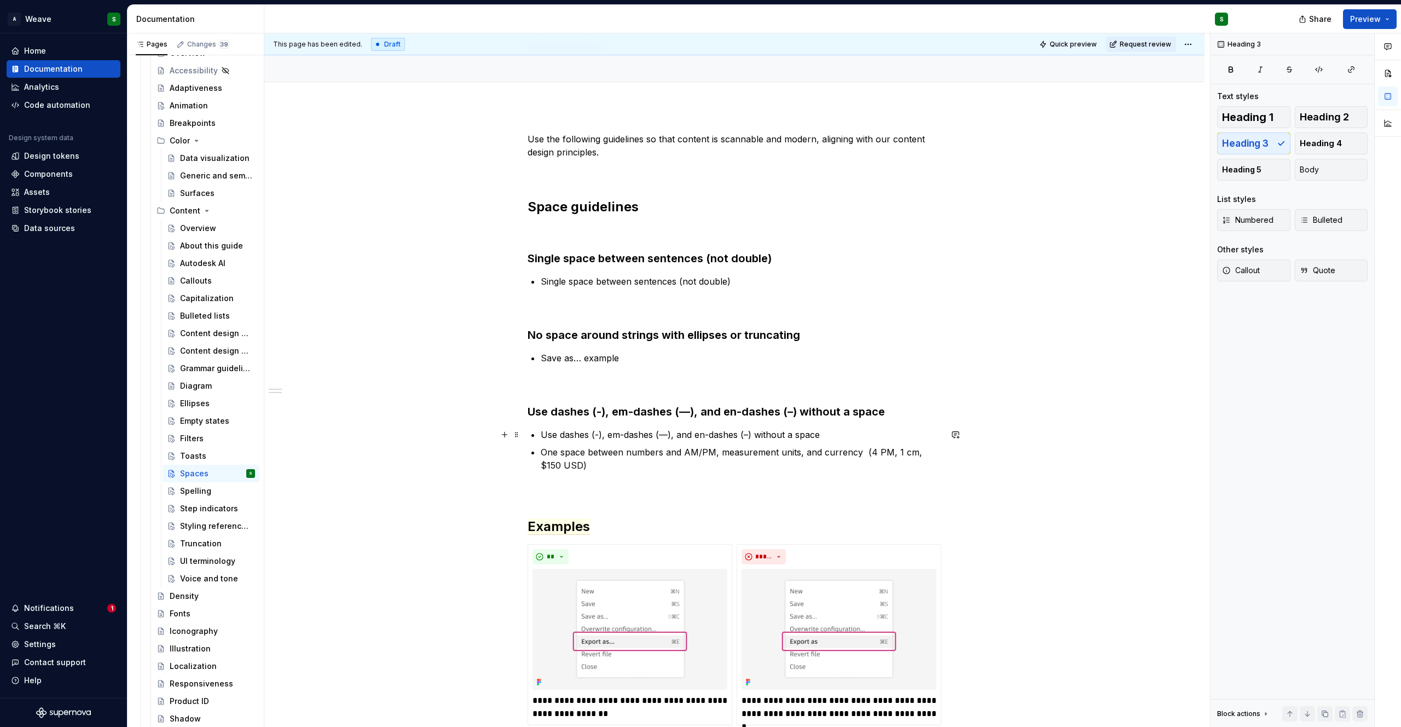
click at [829, 432] on p "Use dashes (-), em-dashes (—), and en-dashes (–) without a space" at bounding box center [741, 434] width 400 height 13
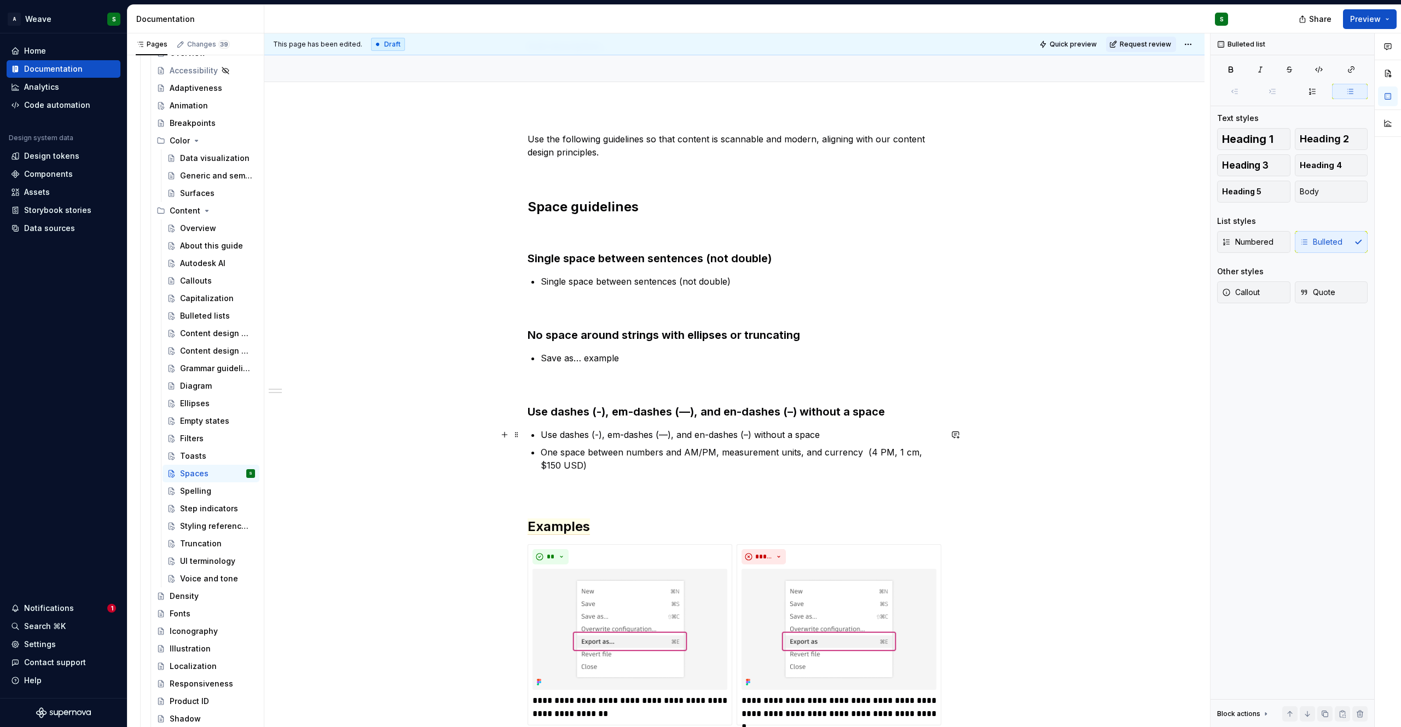
click at [832, 432] on p "Use dashes (-), em-dashes (—), and en-dashes (–) without a space" at bounding box center [741, 434] width 400 height 13
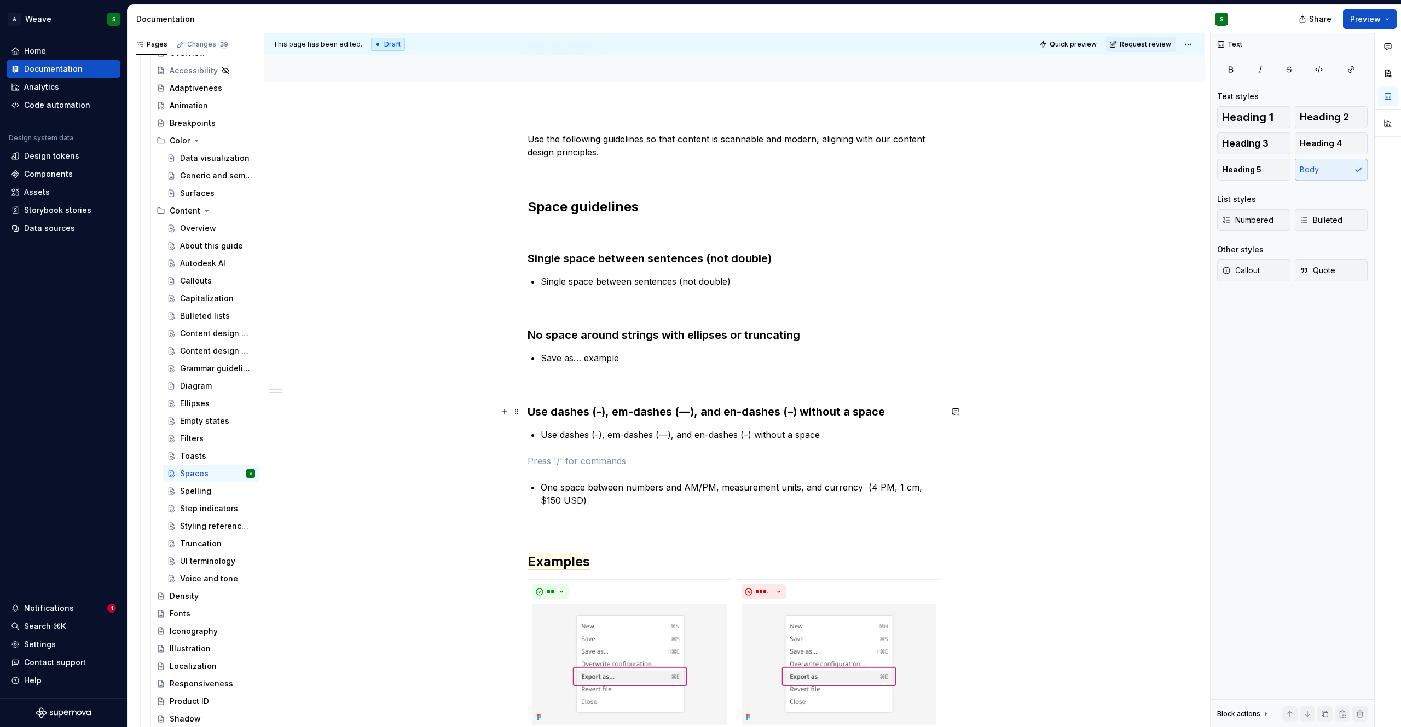
click at [739, 410] on h3 "Use dashes (-), em-dashes (—), and en-dashes (–) without a space" at bounding box center [734, 411] width 414 height 15
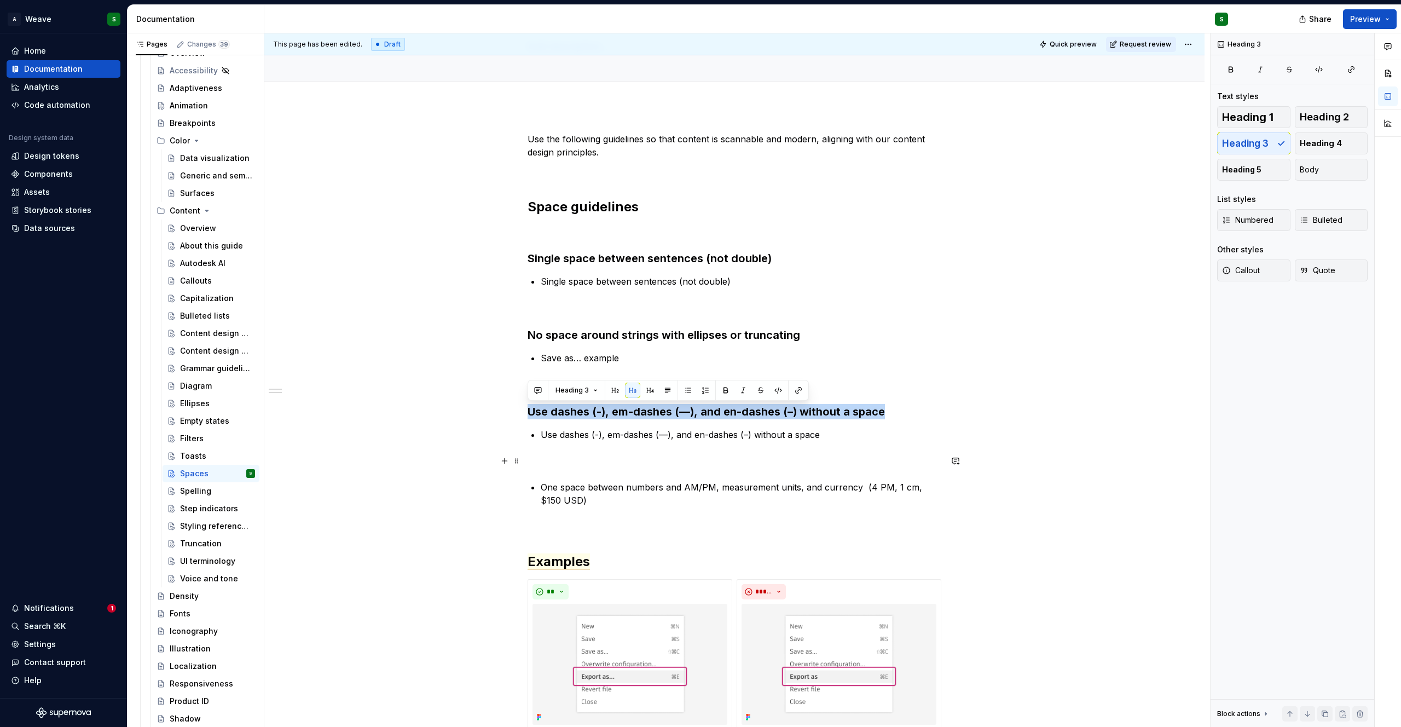
click at [556, 466] on p at bounding box center [734, 460] width 414 height 13
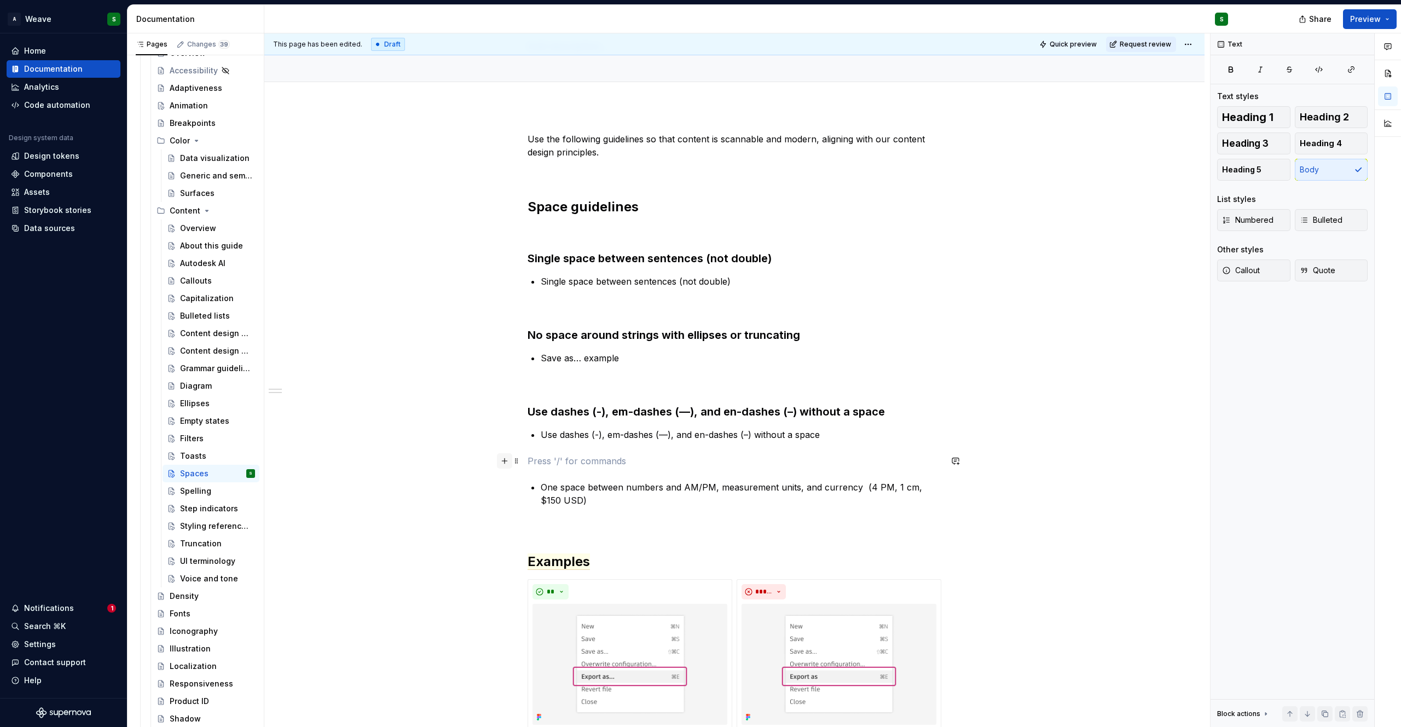
click at [508, 463] on button "button" at bounding box center [504, 460] width 15 height 15
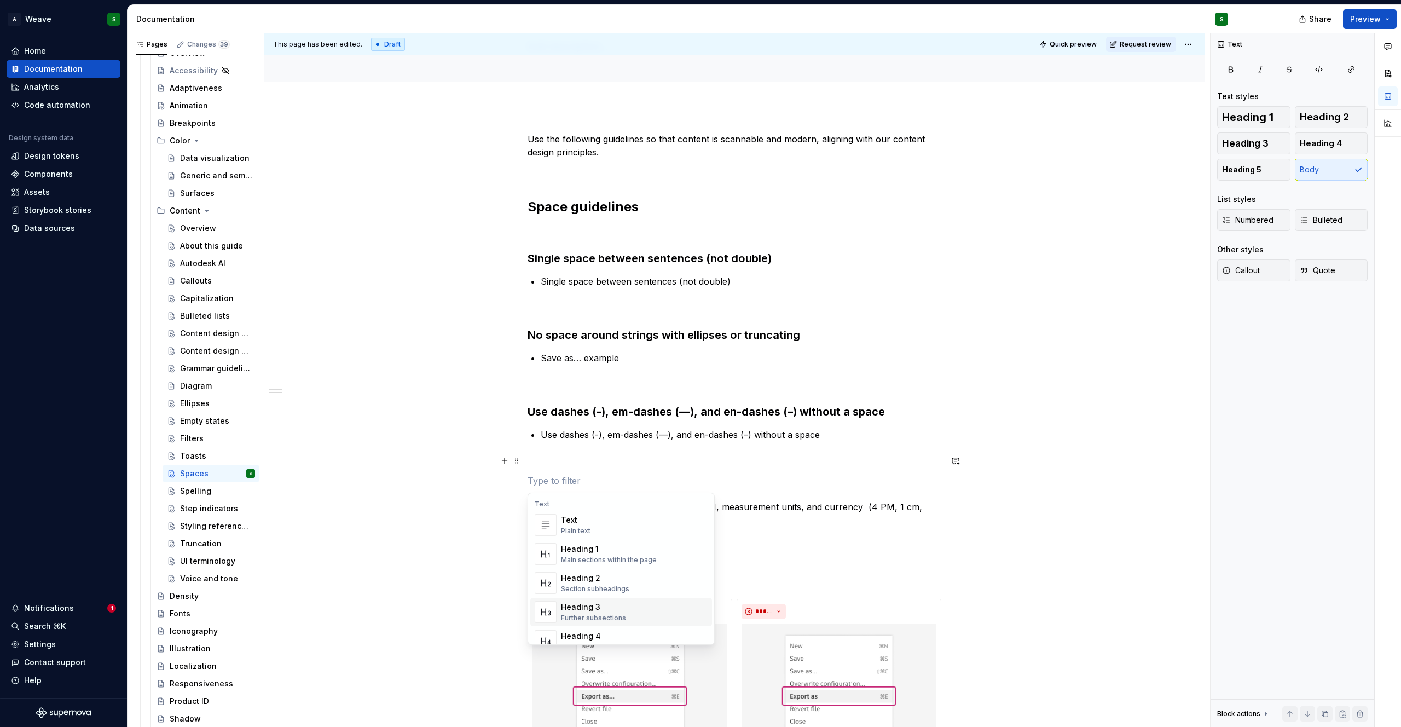
click at [574, 607] on div "Heading 3" at bounding box center [593, 606] width 65 height 11
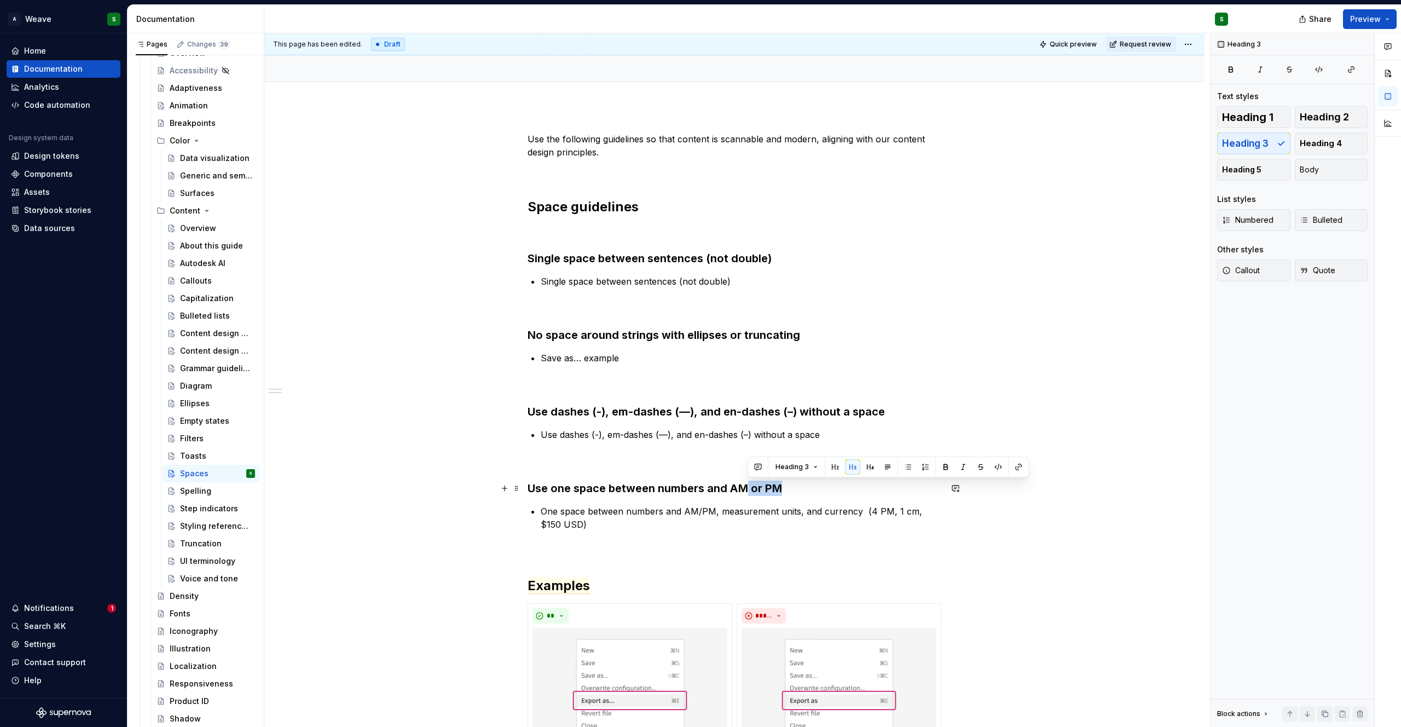
drag, startPoint x: 747, startPoint y: 490, endPoint x: 786, endPoint y: 491, distance: 38.8
click at [786, 490] on h3 "Use one space between numbers and AM or PM" at bounding box center [734, 487] width 414 height 15
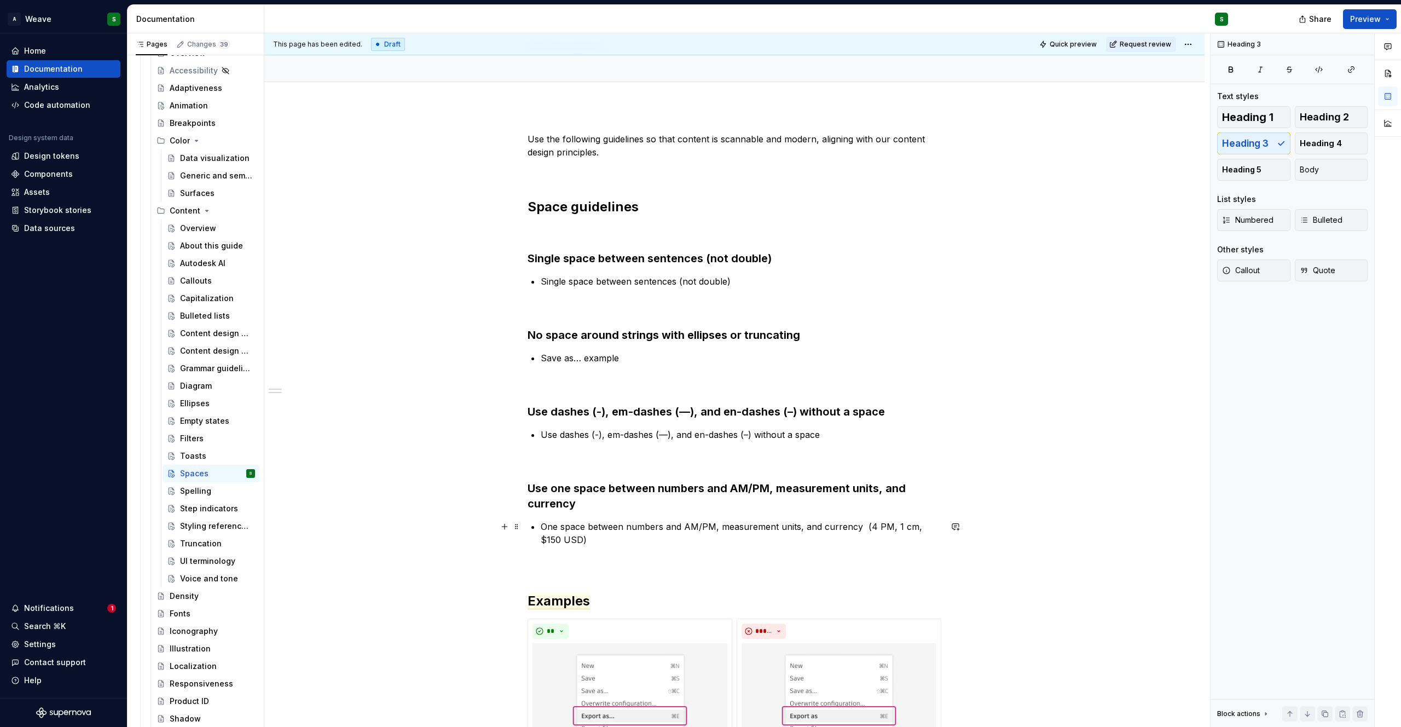
click at [676, 530] on p "One space between numbers and AM/PM, measurement units, and currency (4 PM, 1 c…" at bounding box center [741, 533] width 400 height 26
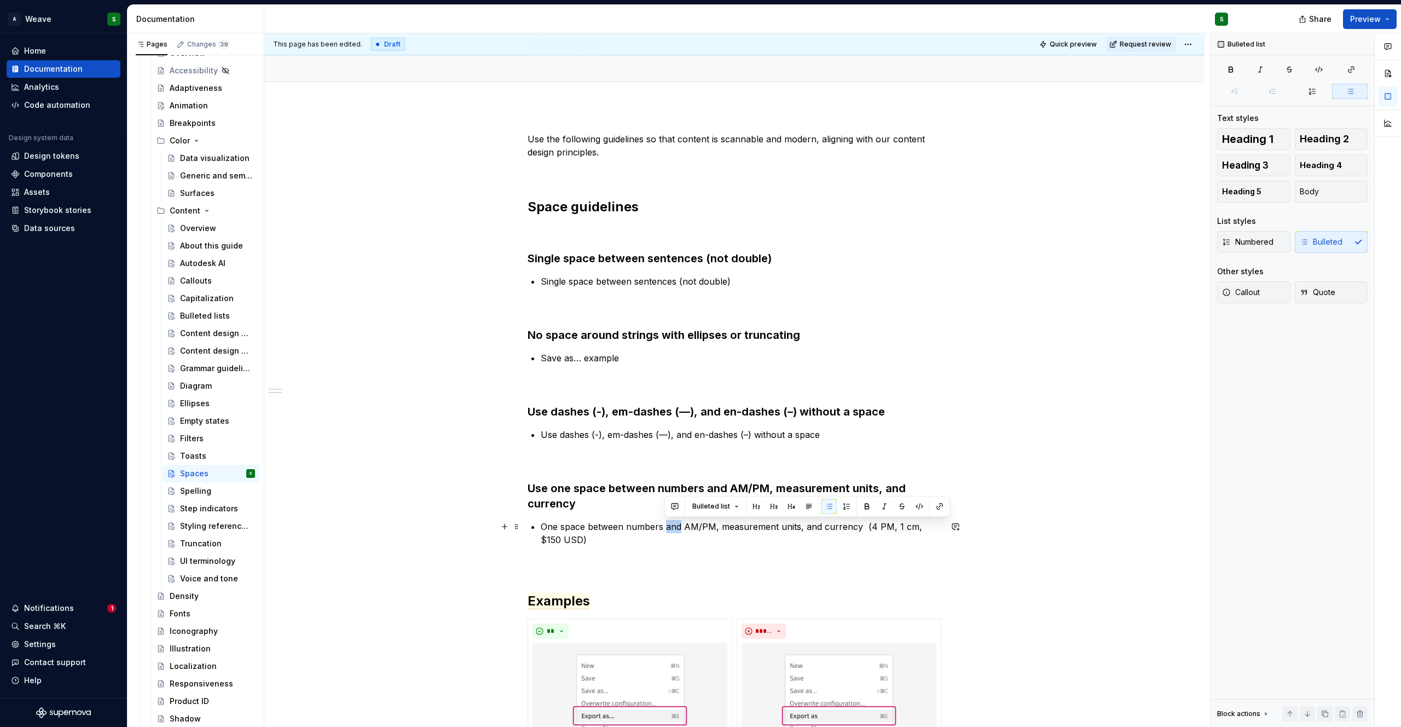
click at [676, 530] on p "One space between numbers and AM/PM, measurement units, and currency (4 PM, 1 c…" at bounding box center [741, 533] width 400 height 26
click at [629, 538] on p "One space between numbers and AM/PM, measurement units, and currency (4 PM, 1 c…" at bounding box center [741, 533] width 400 height 26
drag, startPoint x: 862, startPoint y: 529, endPoint x: 541, endPoint y: 526, distance: 321.2
click at [541, 526] on p "One space between numbers and AM/PM, measurement units, and currency (4 PM, 1 c…" at bounding box center [741, 533] width 400 height 26
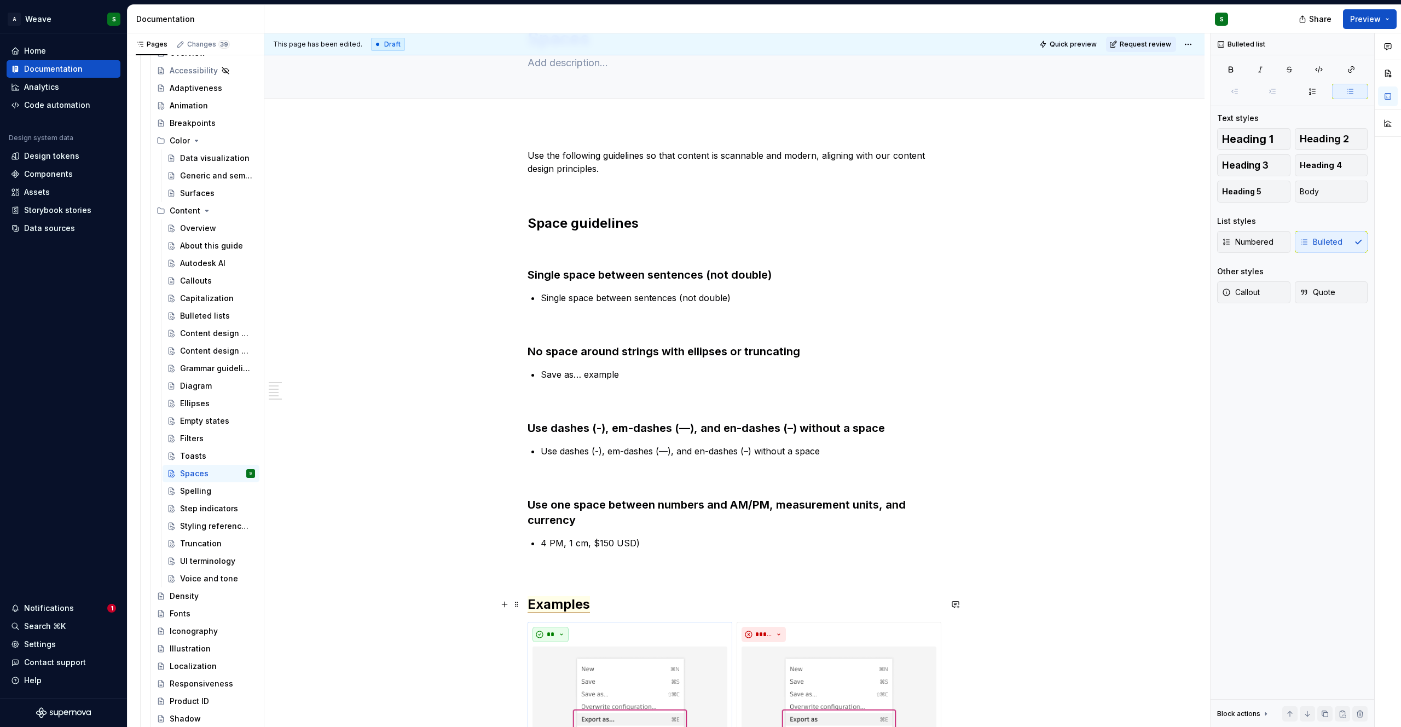
scroll to position [169, 0]
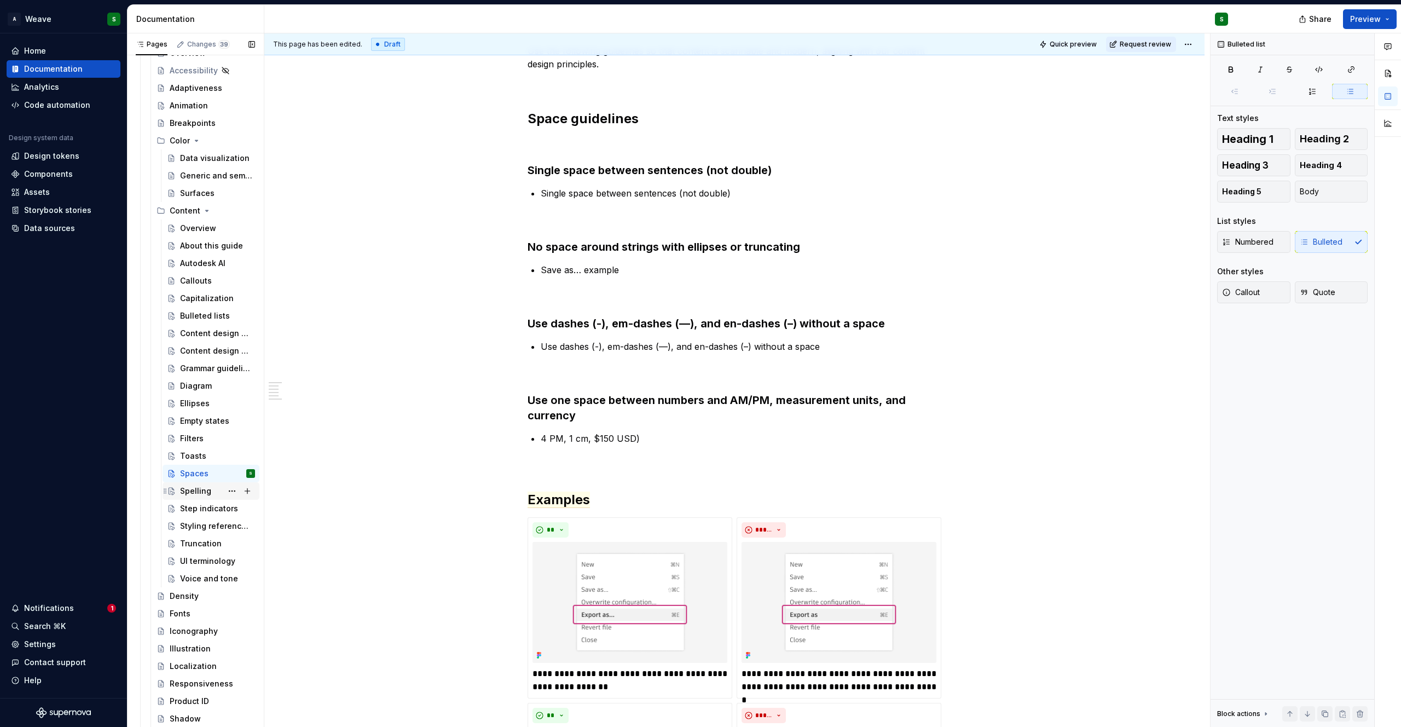
click at [192, 486] on div "Spelling" at bounding box center [195, 490] width 31 height 11
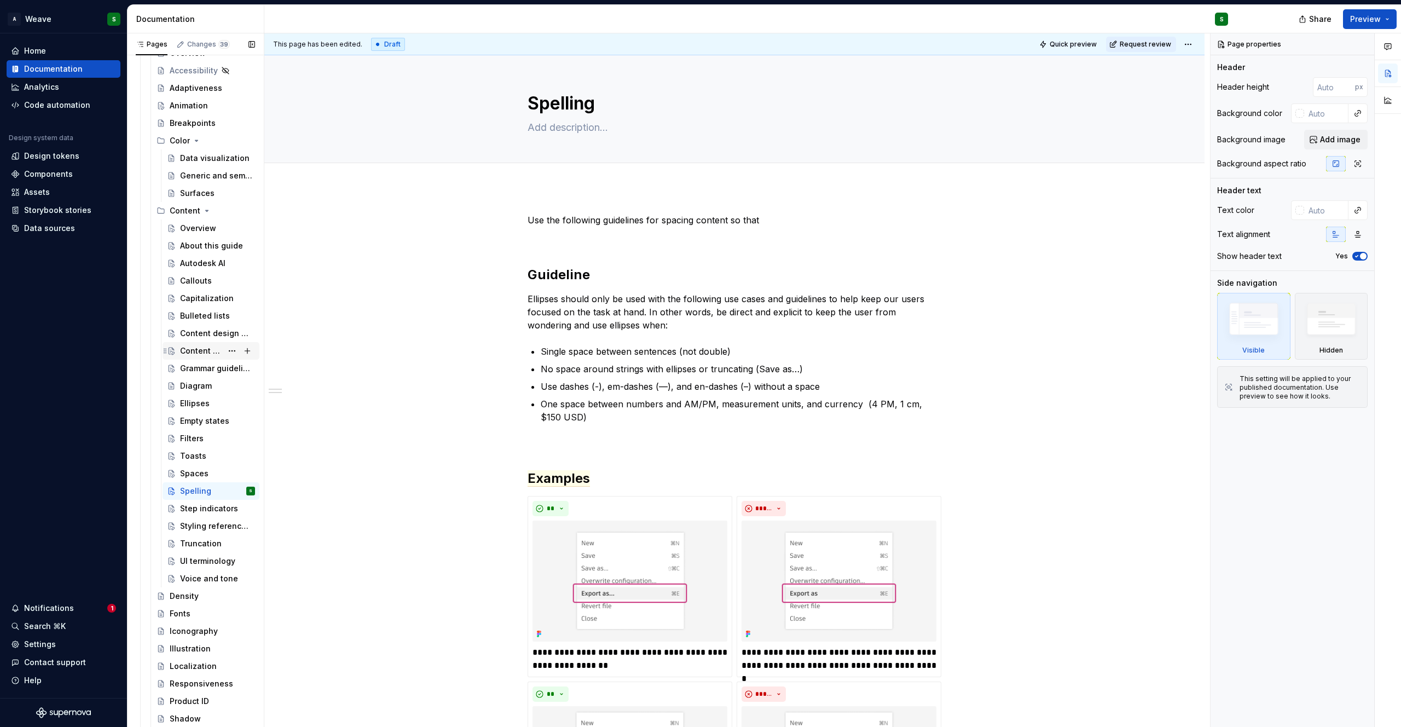
click at [200, 351] on div "Content design guidelines" at bounding box center [201, 350] width 42 height 11
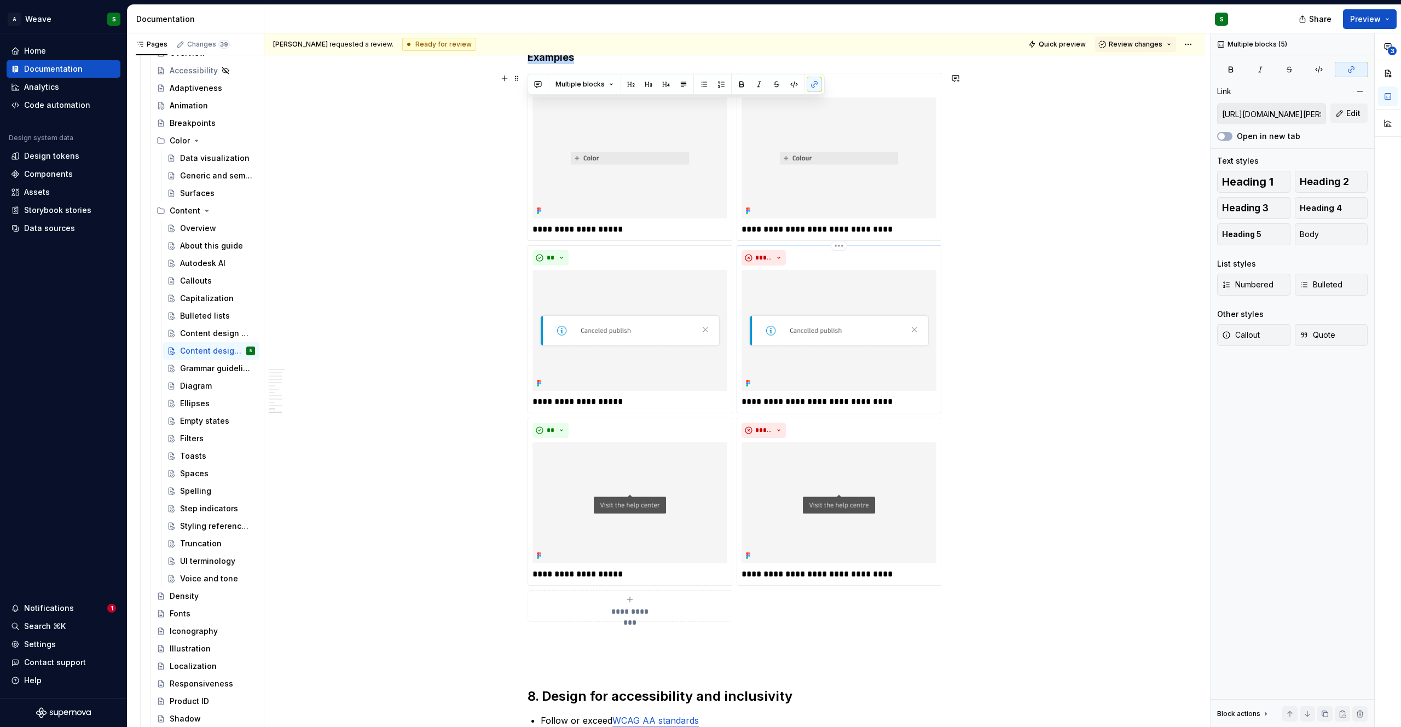
scroll to position [2294, 0]
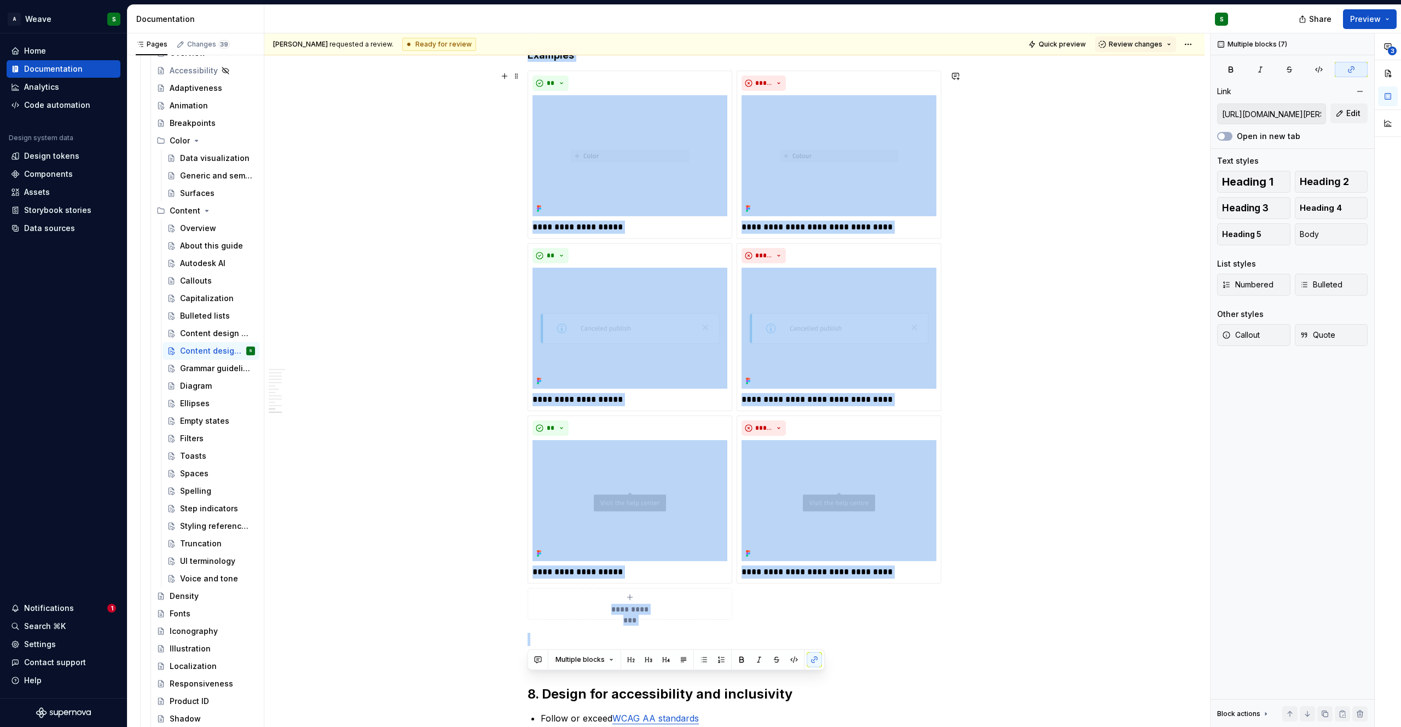
drag, startPoint x: 529, startPoint y: 101, endPoint x: 964, endPoint y: 609, distance: 669.0
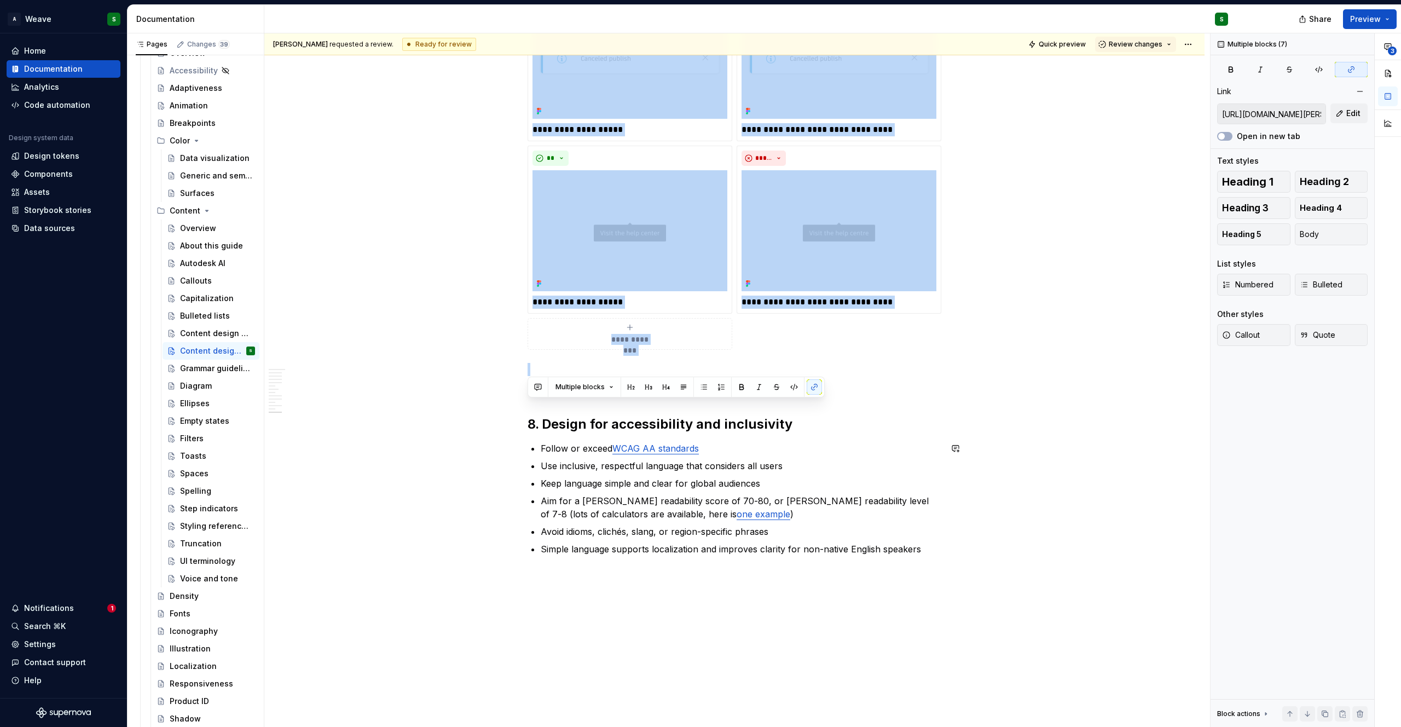
scroll to position [2566, 0]
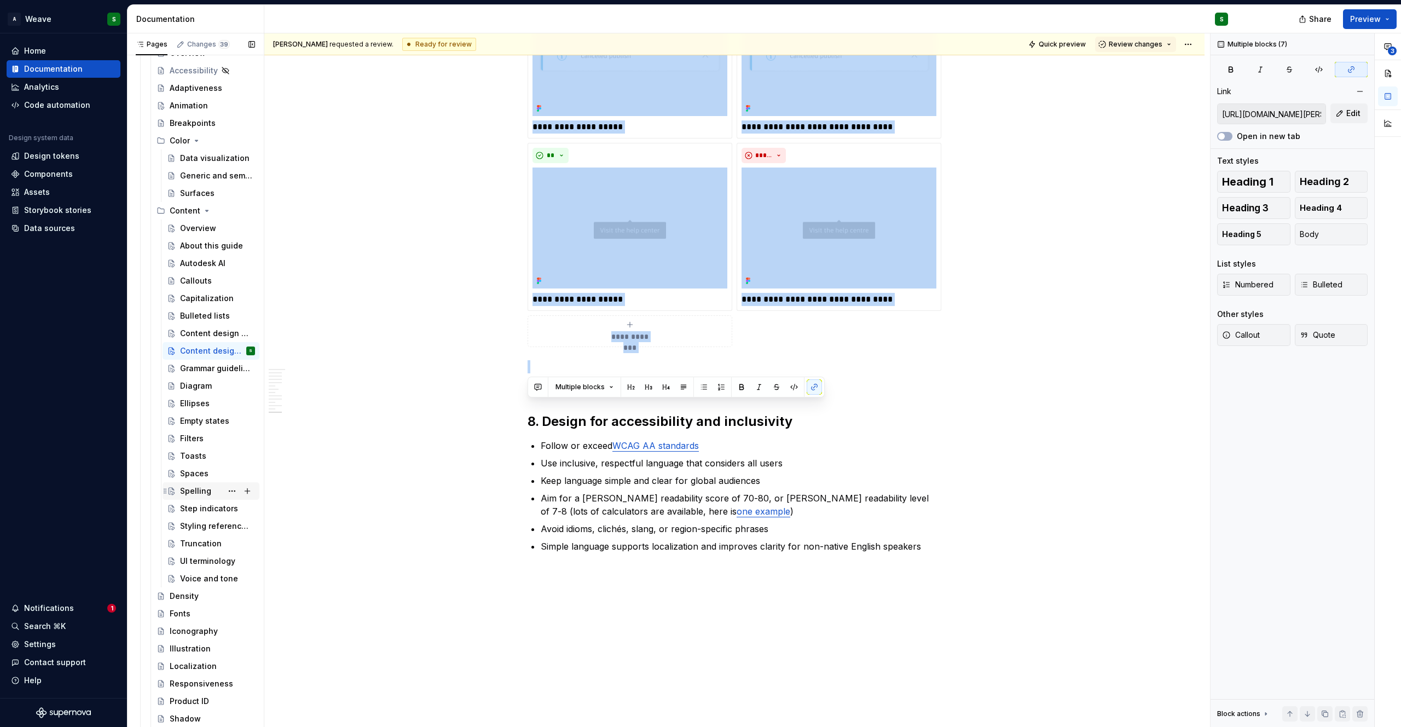
click at [192, 493] on div "Spelling" at bounding box center [195, 490] width 31 height 11
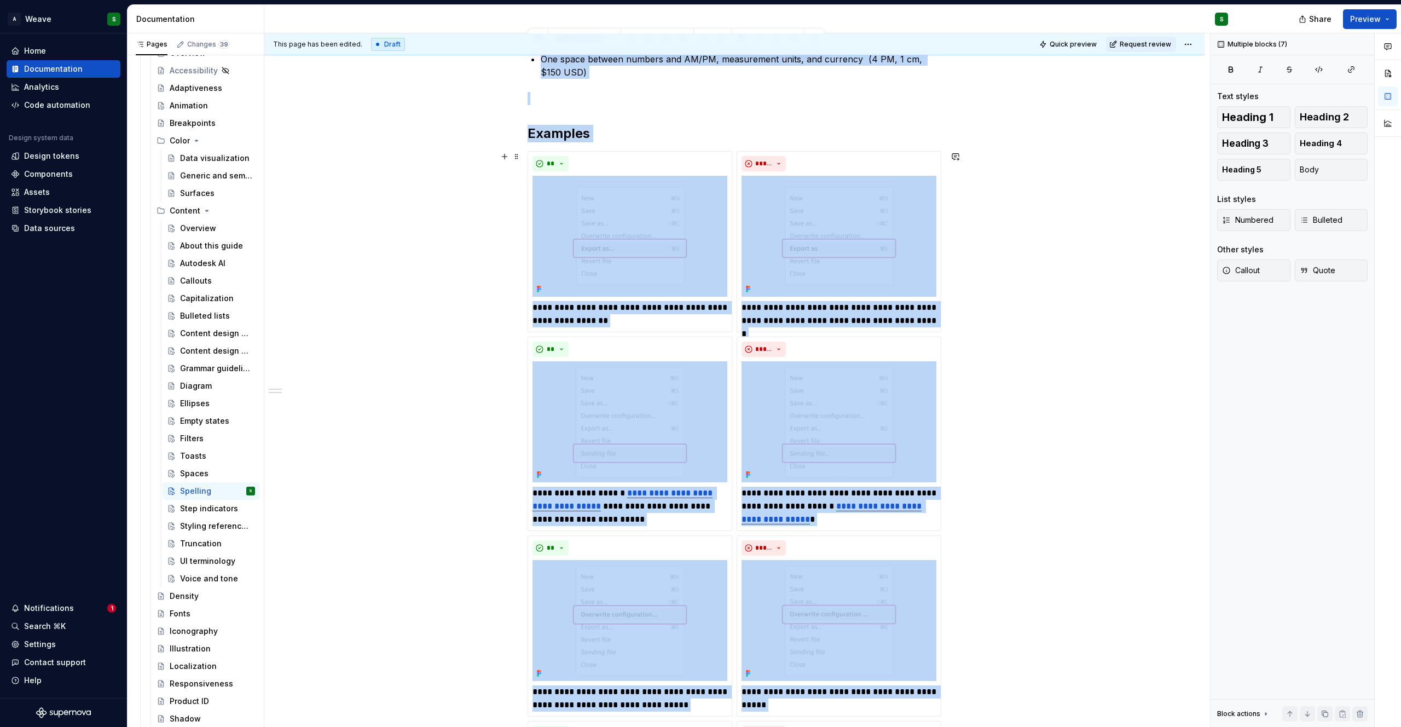
scroll to position [852, 0]
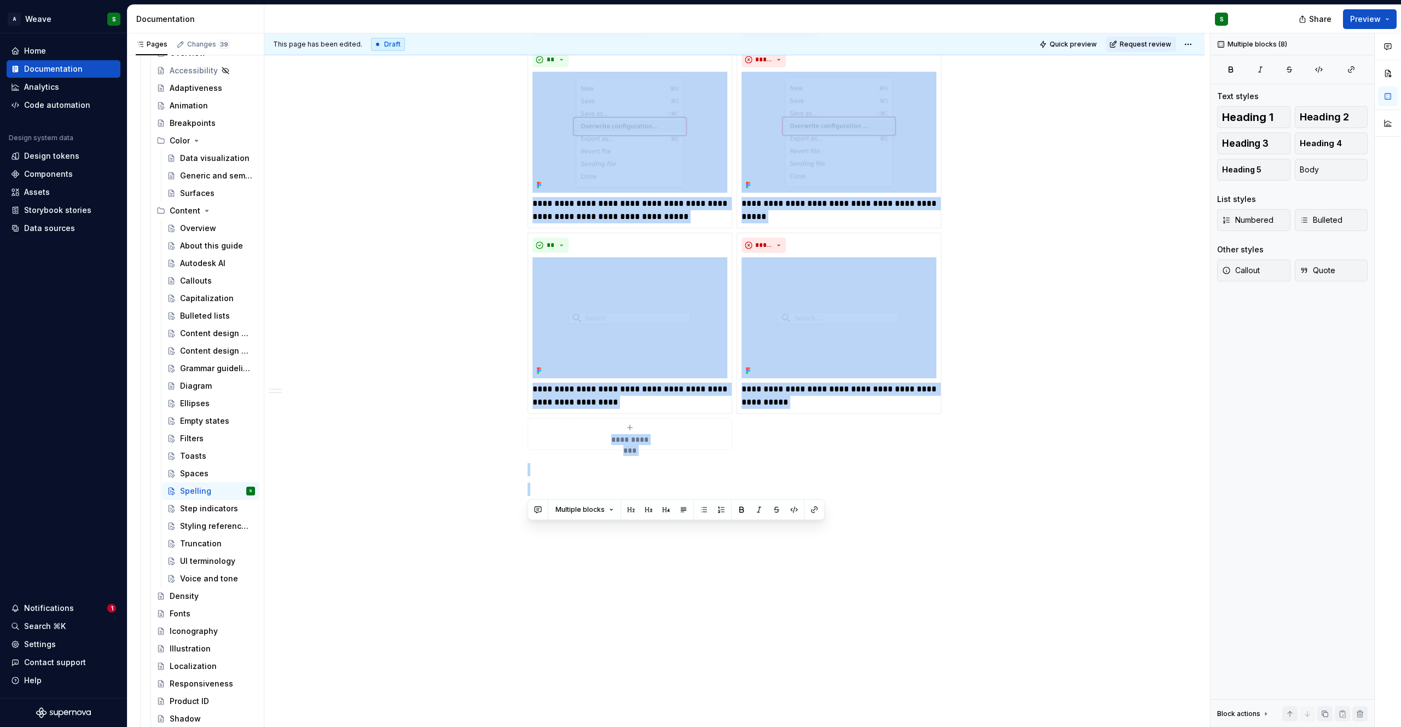
drag, startPoint x: 527, startPoint y: 294, endPoint x: 996, endPoint y: 725, distance: 637.3
click at [996, 725] on div "**********" at bounding box center [734, 31] width 940 height 1392
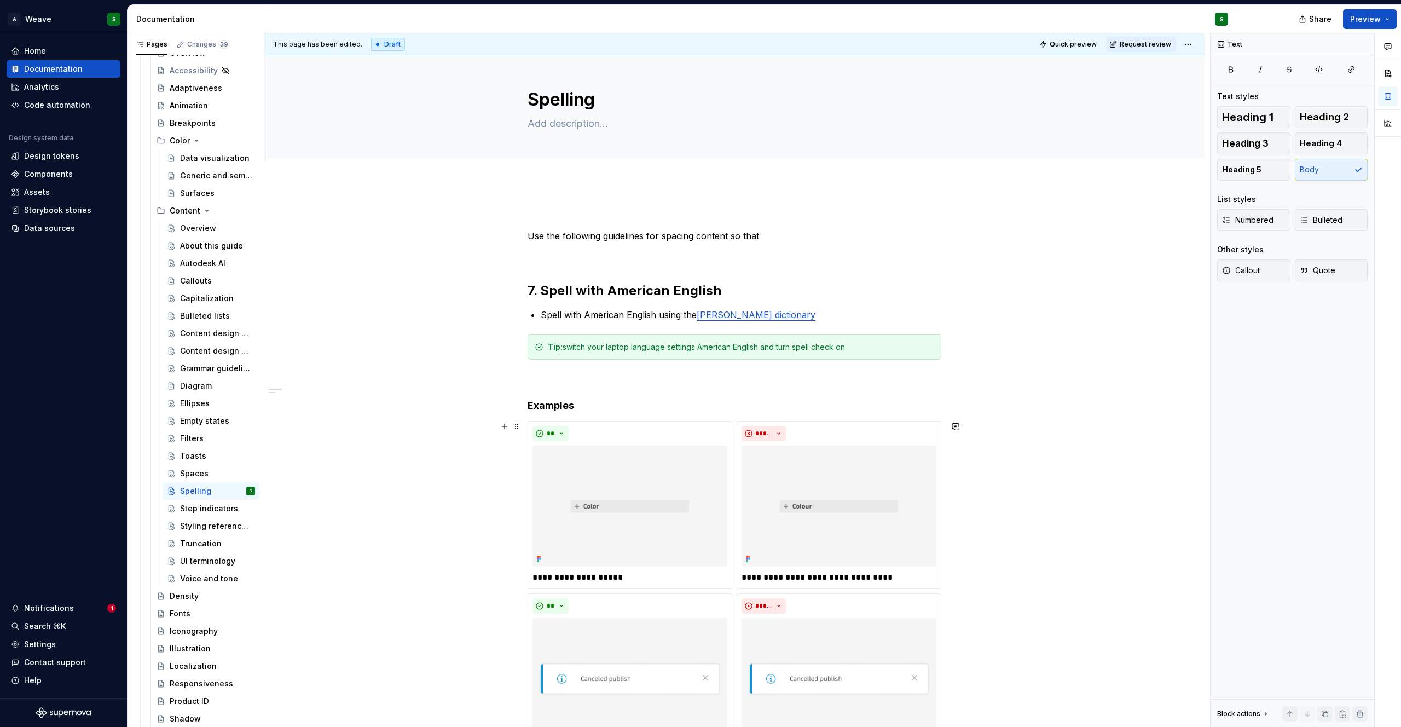
scroll to position [0, 0]
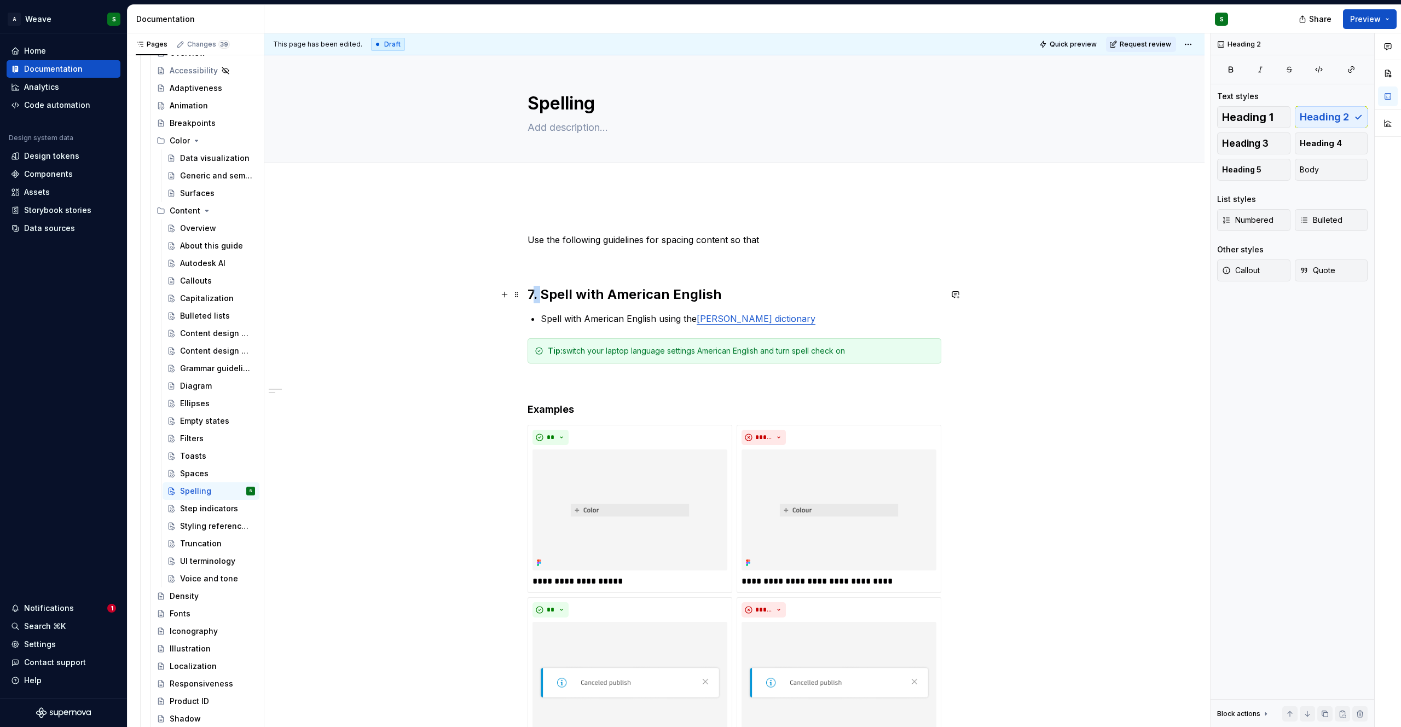
drag, startPoint x: 542, startPoint y: 294, endPoint x: 484, endPoint y: 286, distance: 59.2
click at [492, 288] on div "**********" at bounding box center [734, 709] width 940 height 1044
click at [568, 254] on p at bounding box center [734, 259] width 414 height 13
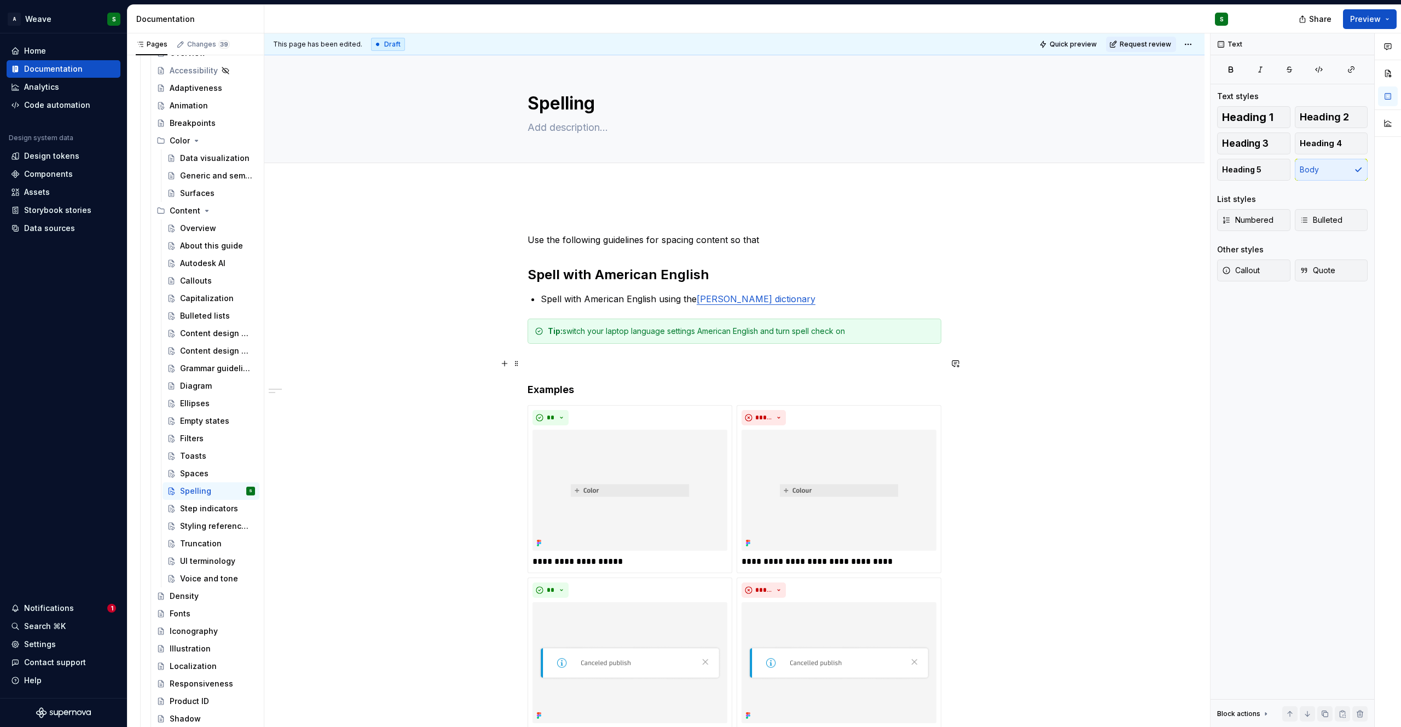
click at [543, 365] on p at bounding box center [734, 363] width 414 height 13
click at [604, 240] on p "Use the following guidelines for spacing content so that" at bounding box center [734, 239] width 414 height 13
click at [668, 243] on p "Use the following guidelines for spacing content so that" at bounding box center [734, 239] width 414 height 13
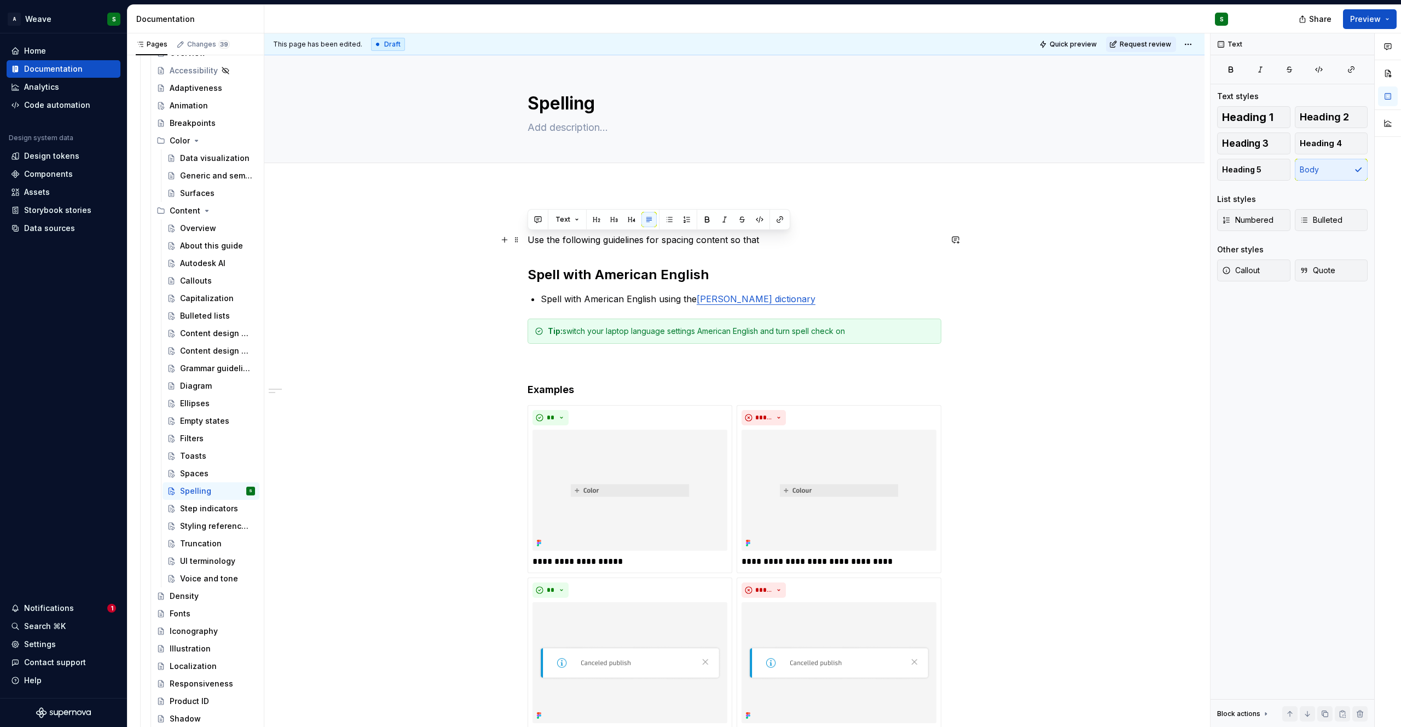
click at [668, 243] on p "Use the following guidelines for spacing content so that" at bounding box center [734, 239] width 414 height 13
drag, startPoint x: 661, startPoint y: 240, endPoint x: 781, endPoint y: 240, distance: 119.8
click at [781, 240] on p "Use the following guidelines for spacing content so that" at bounding box center [734, 239] width 414 height 13
click at [207, 350] on div "Content design guidelines" at bounding box center [201, 350] width 42 height 11
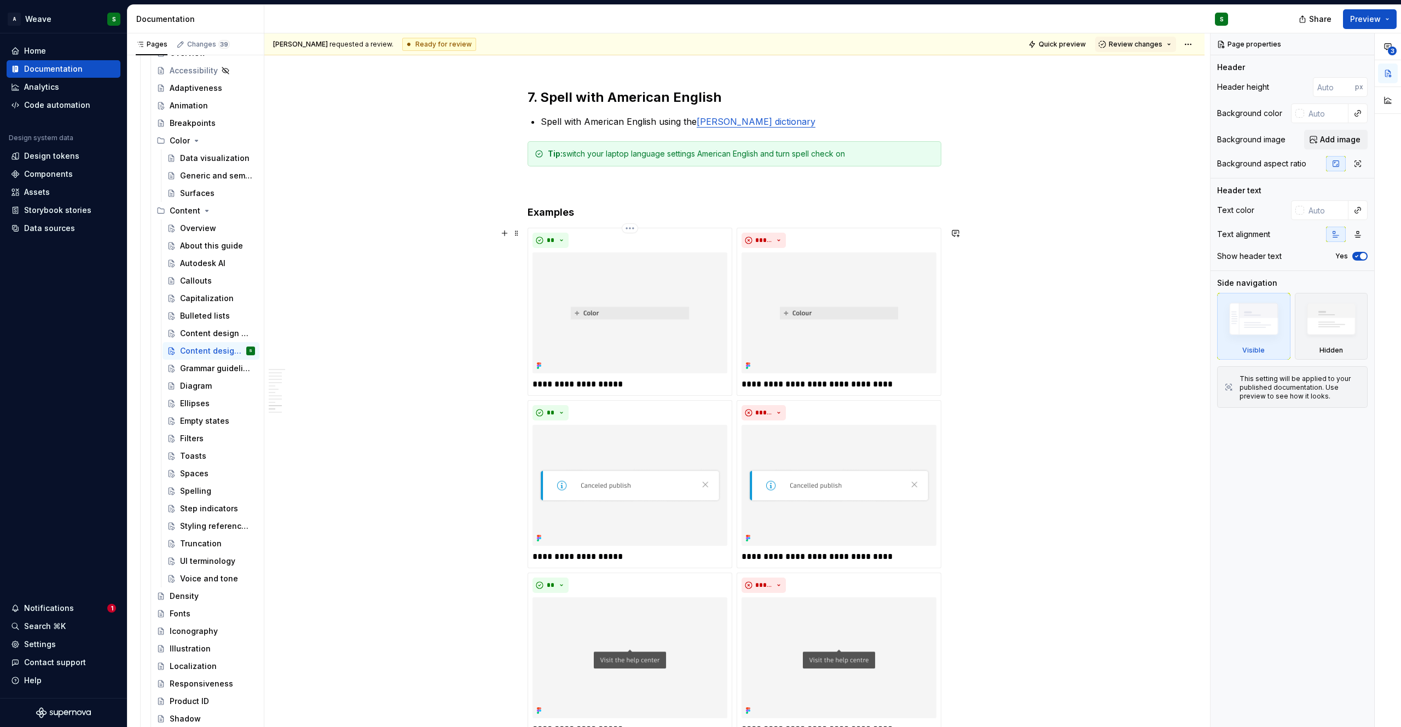
scroll to position [1951, 0]
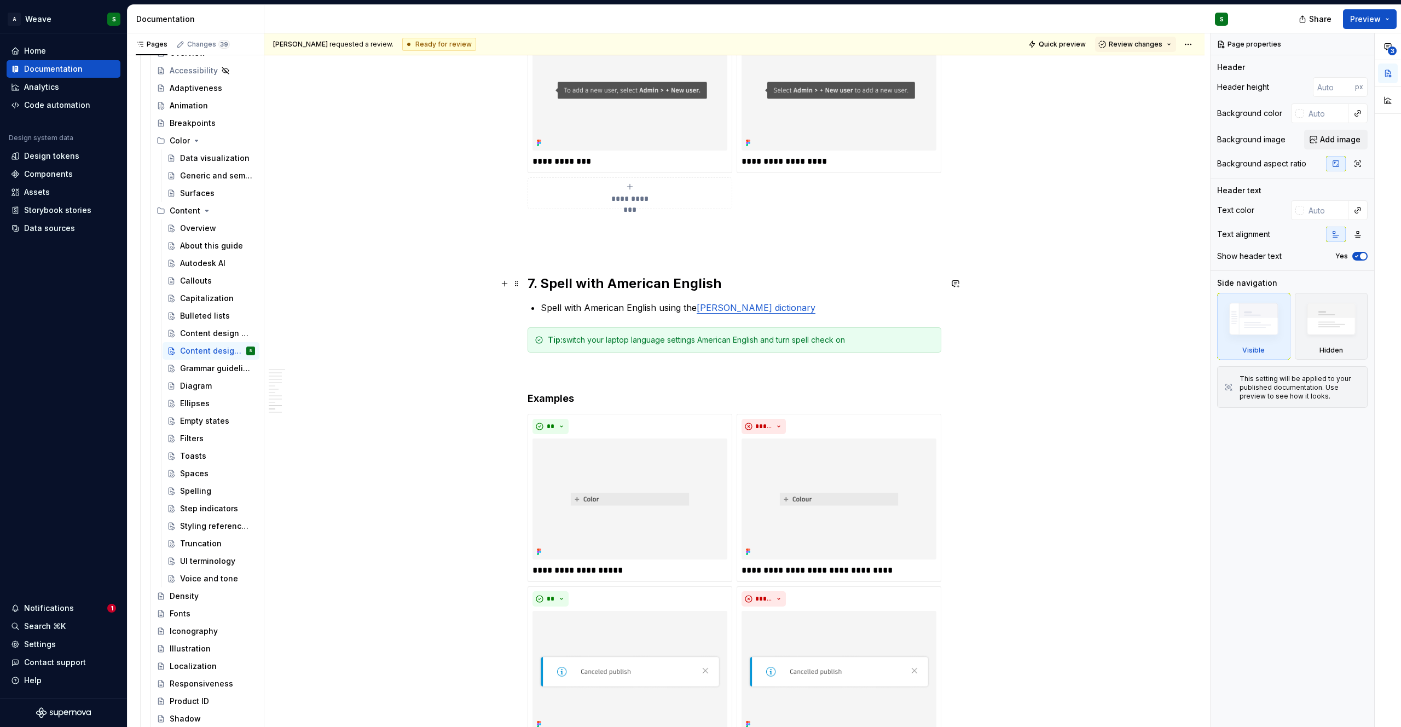
type textarea "*"
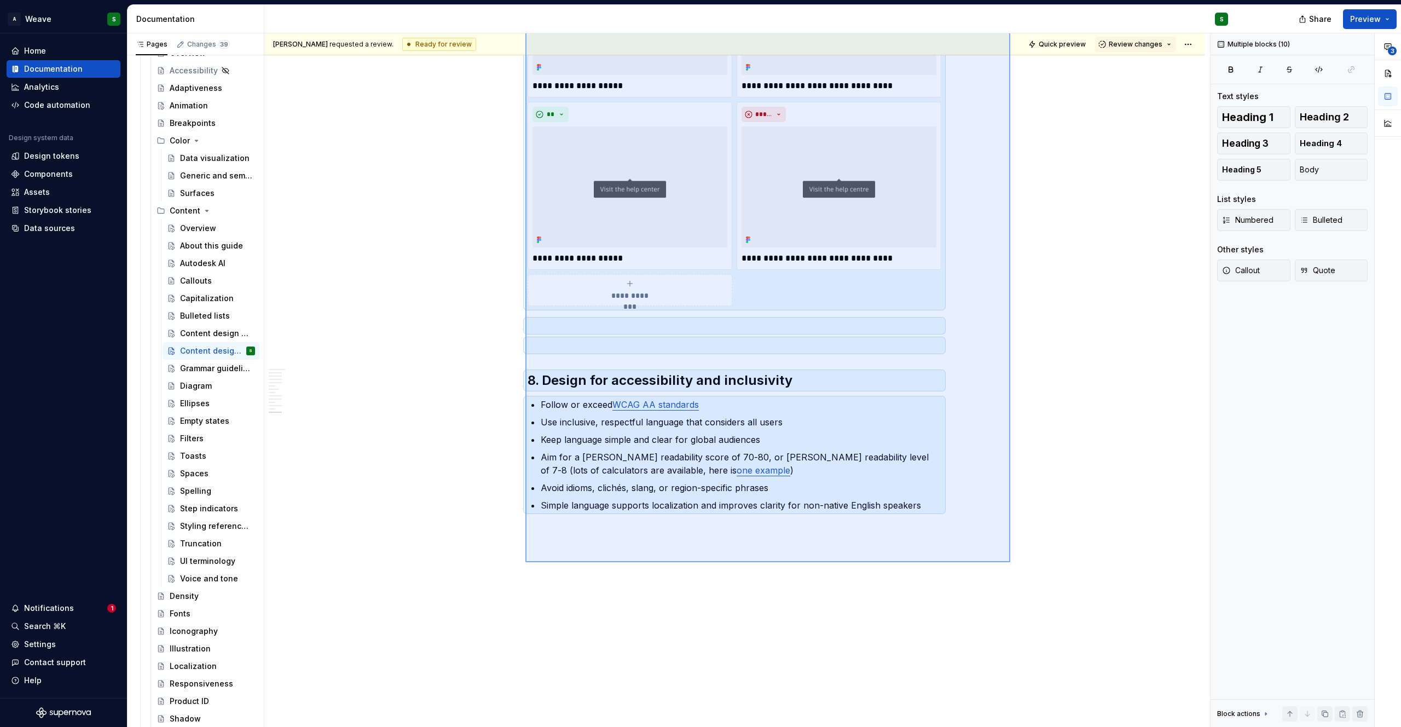
scroll to position [2623, 0]
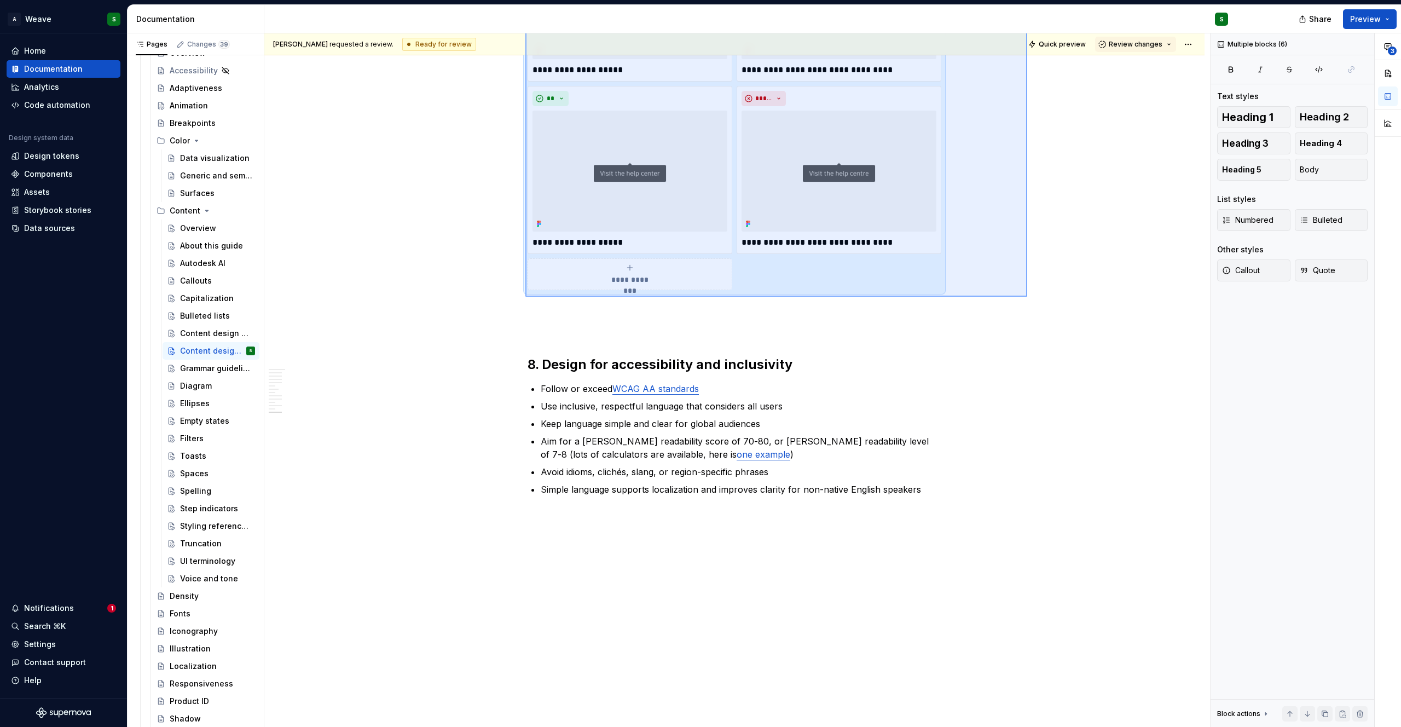
drag, startPoint x: 1013, startPoint y: 473, endPoint x: 1027, endPoint y: 297, distance: 177.2
click at [1027, 297] on div "[PERSON_NAME] requested a review. Ready for review Quick preview Review changes…" at bounding box center [736, 380] width 945 height 694
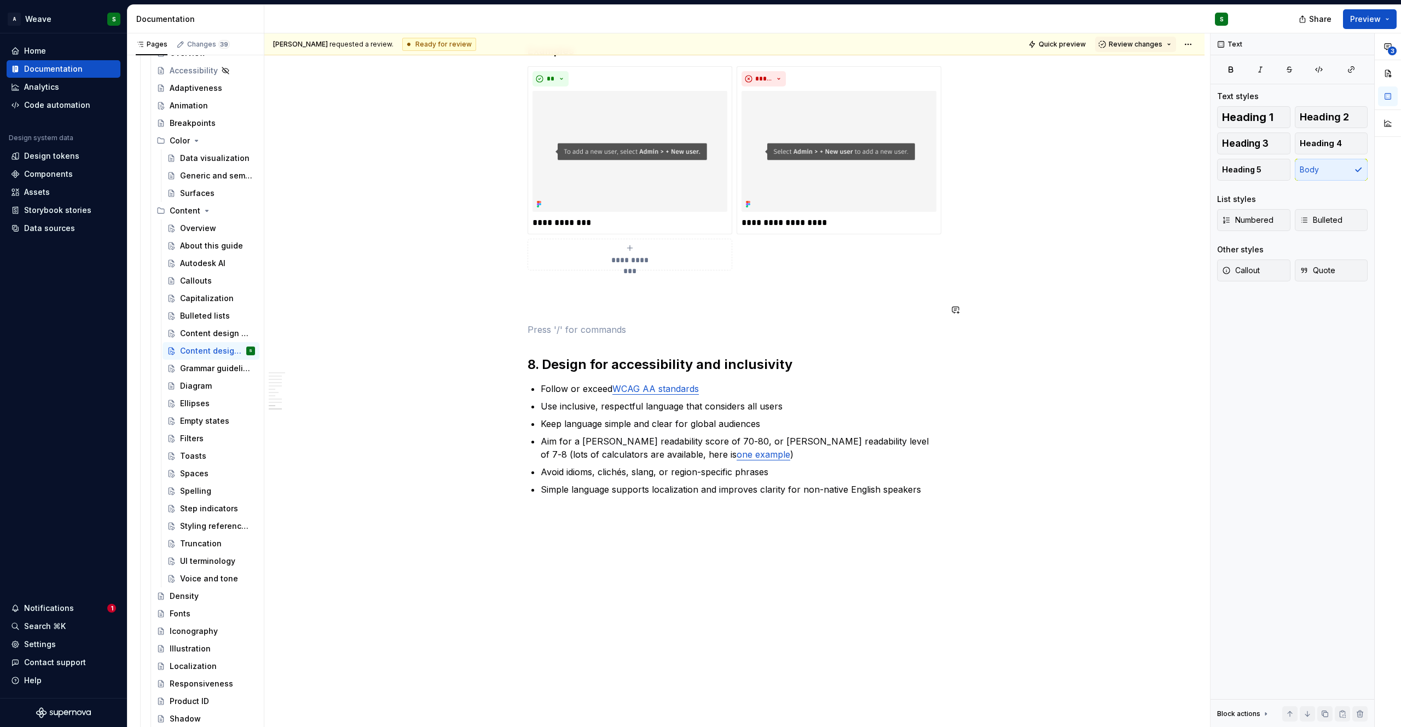
scroll to position [1870, 0]
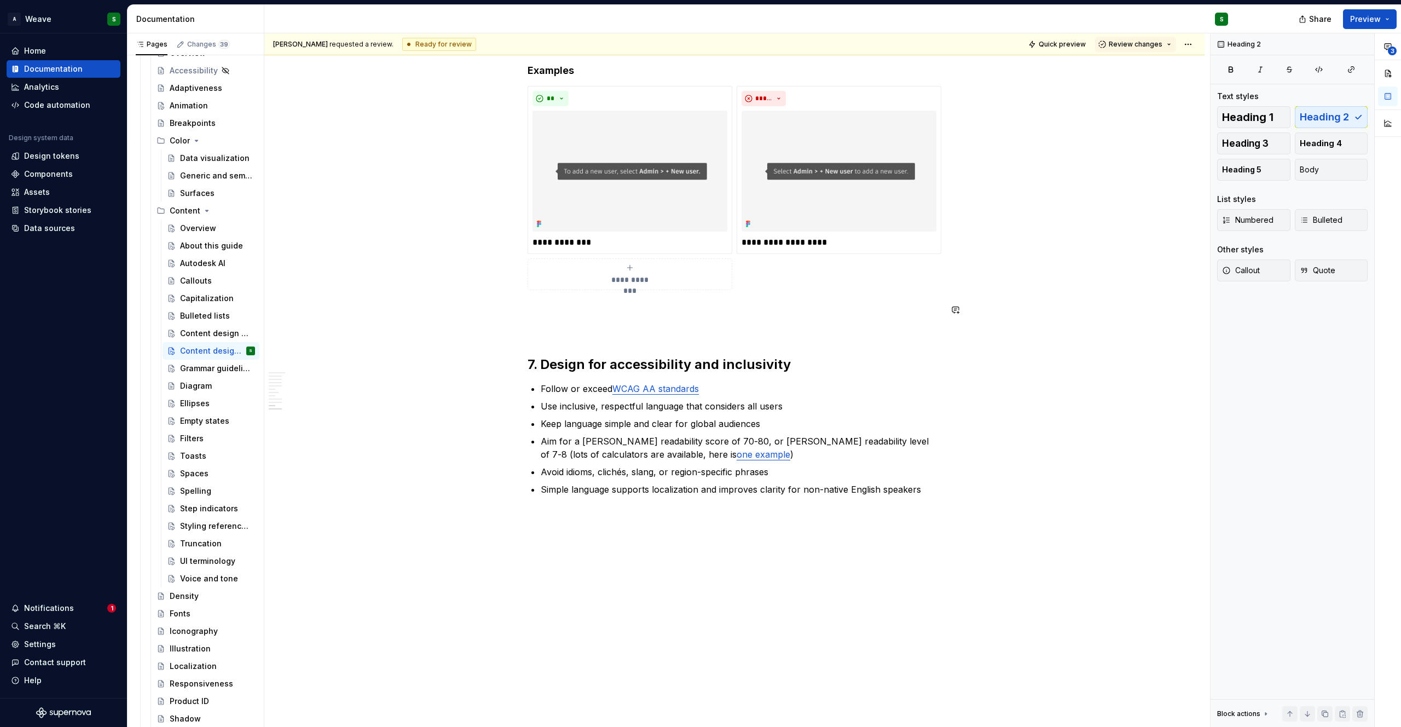
click at [764, 326] on p at bounding box center [734, 329] width 414 height 13
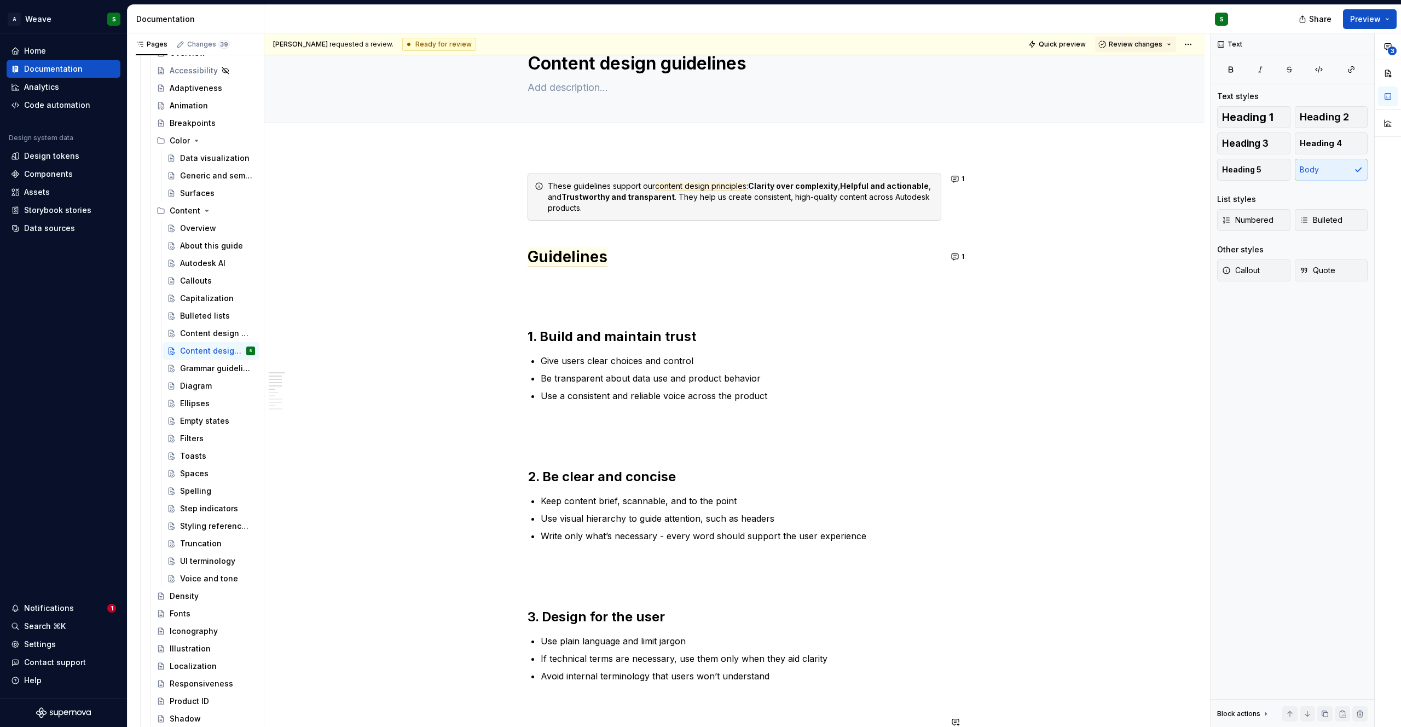
scroll to position [0, 0]
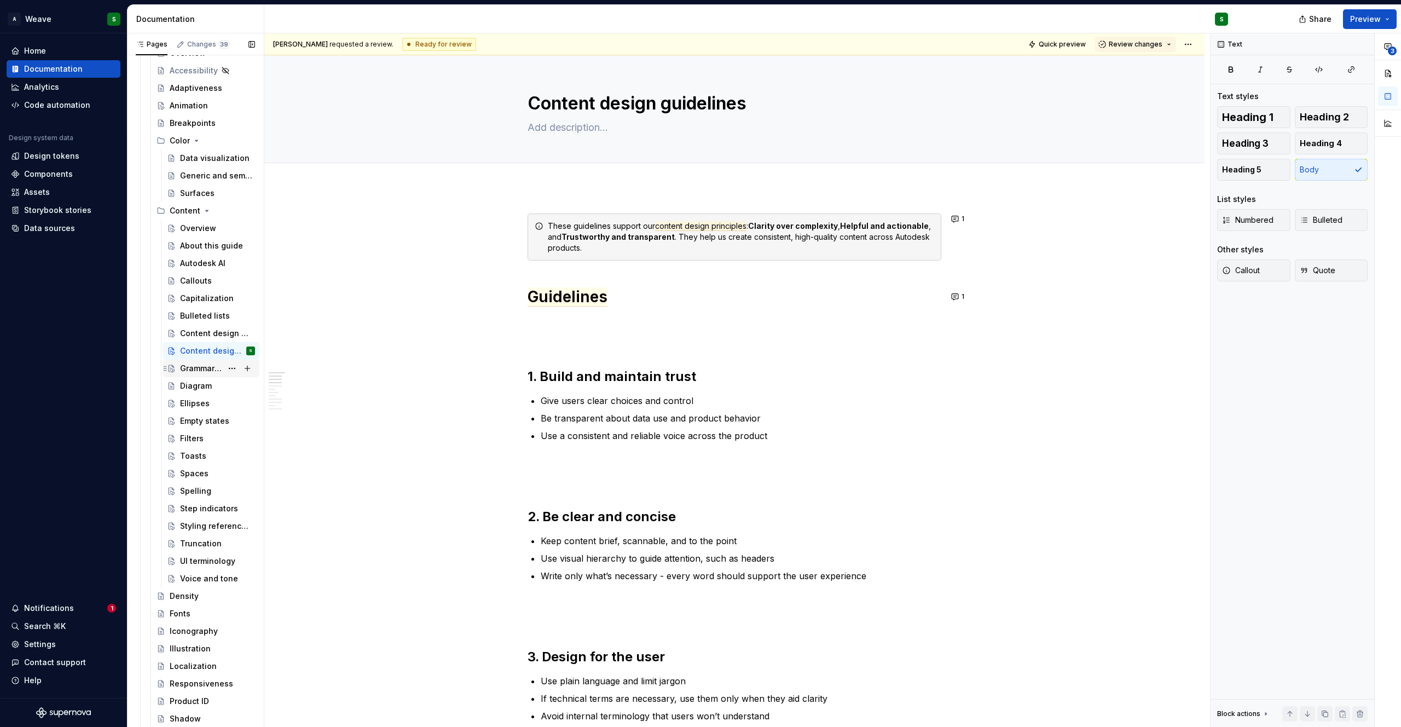
click at [199, 362] on div "Grammar guidelines" at bounding box center [217, 368] width 75 height 15
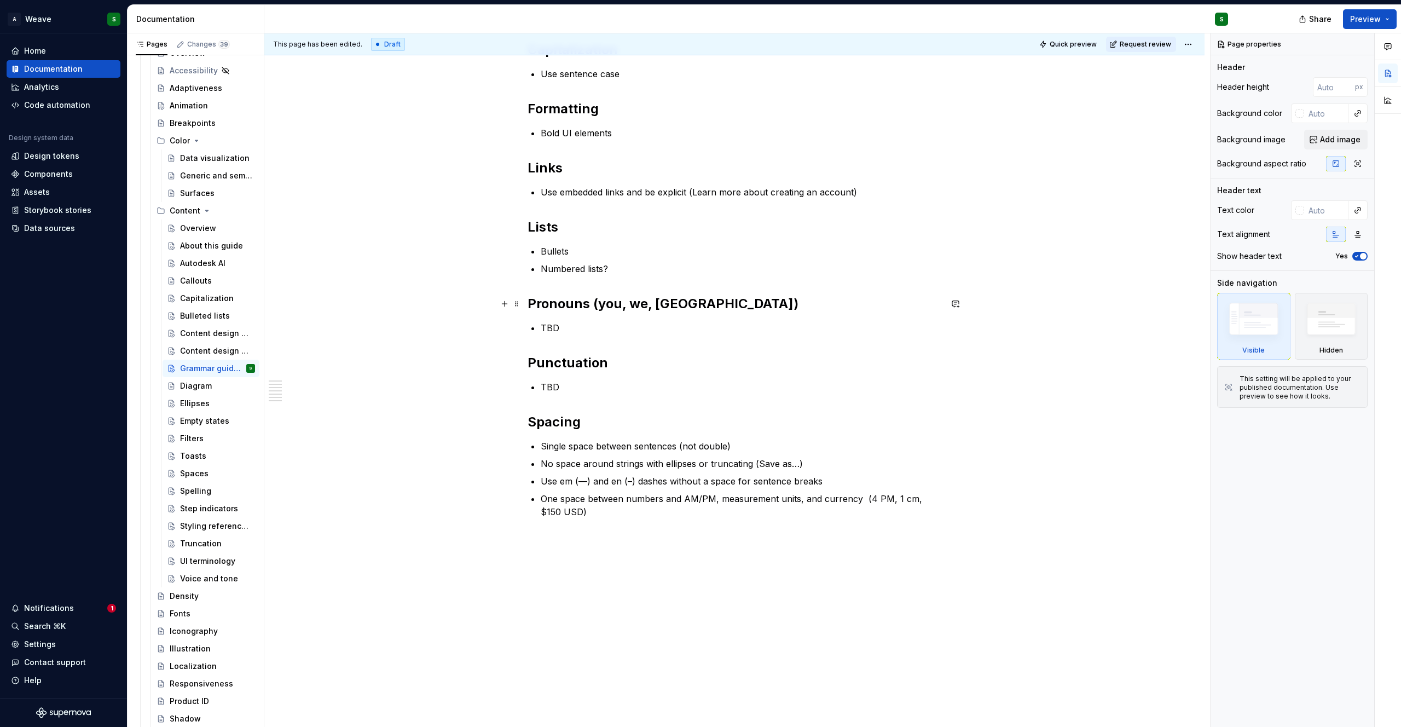
scroll to position [487, 0]
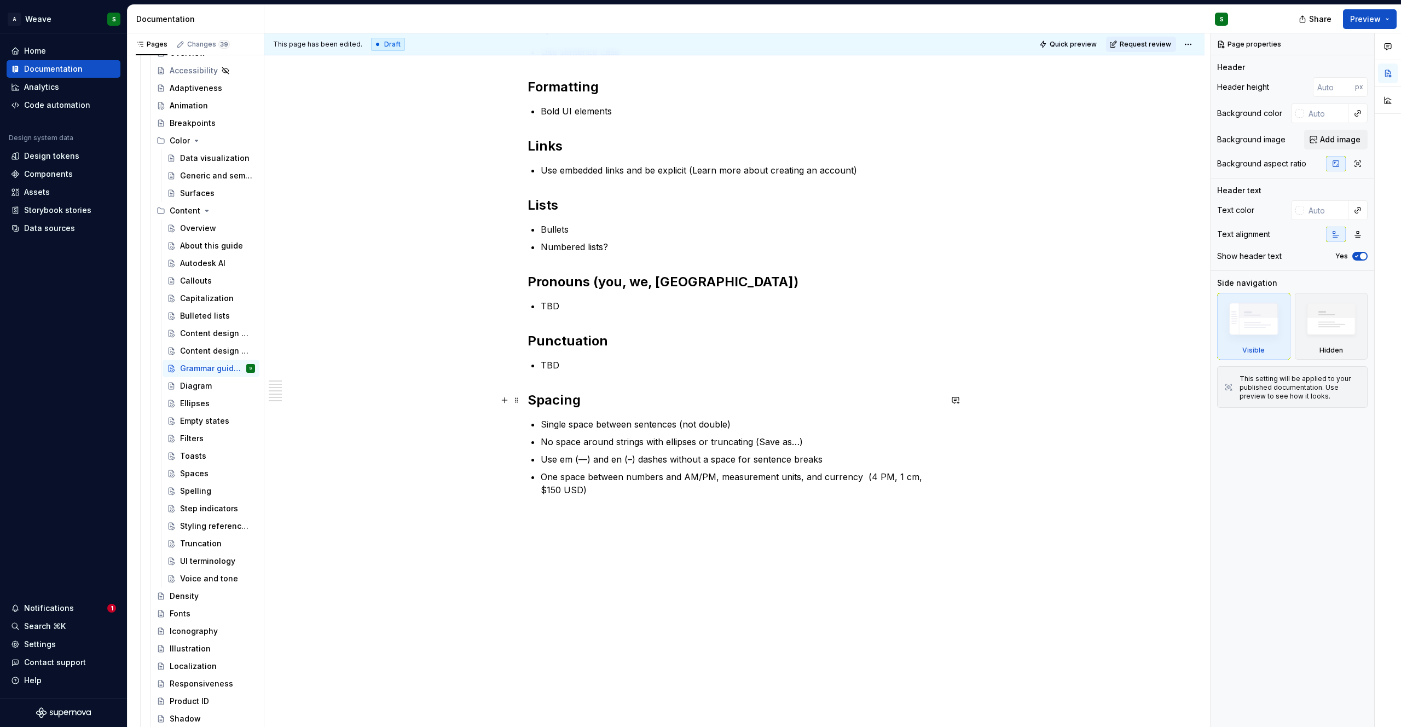
click at [589, 402] on h2 "Spacing" at bounding box center [734, 400] width 414 height 18
type textarea "*"
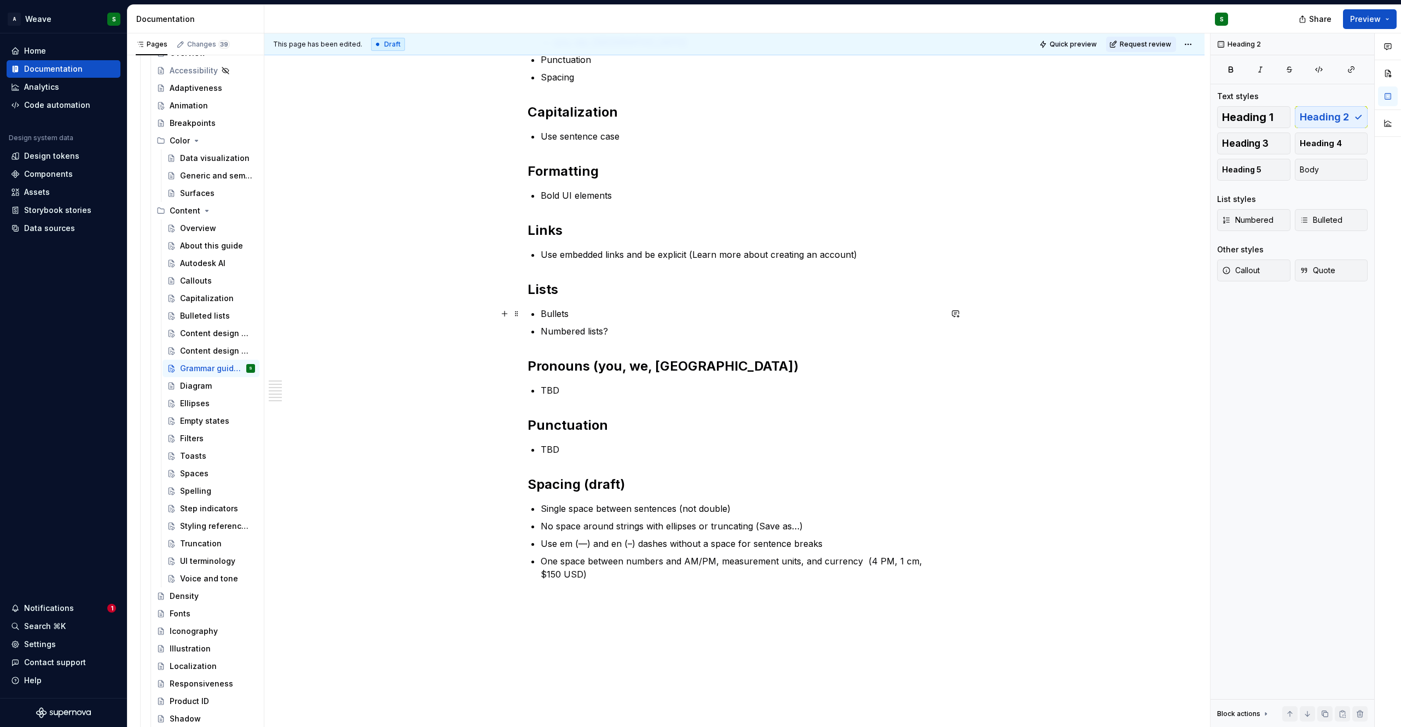
scroll to position [400, 0]
click at [576, 297] on h2 "Lists" at bounding box center [734, 292] width 414 height 18
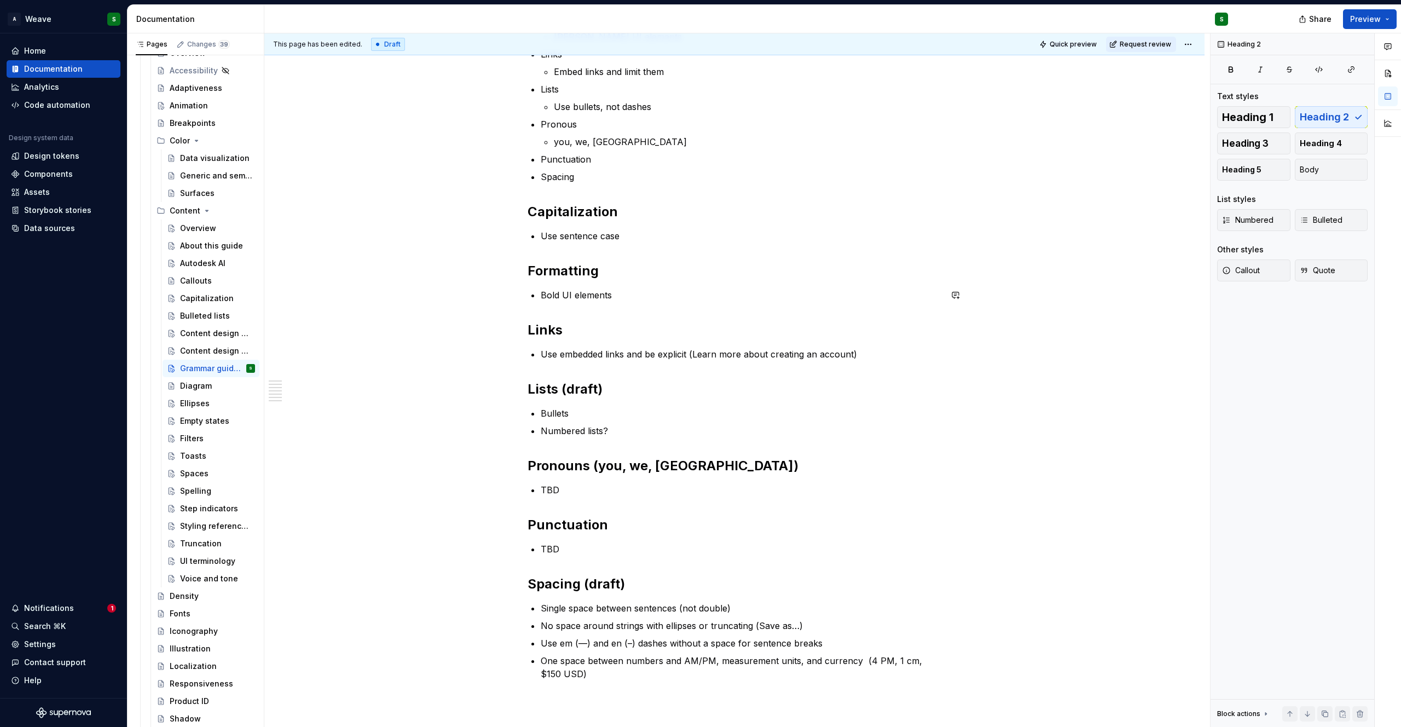
scroll to position [300, 0]
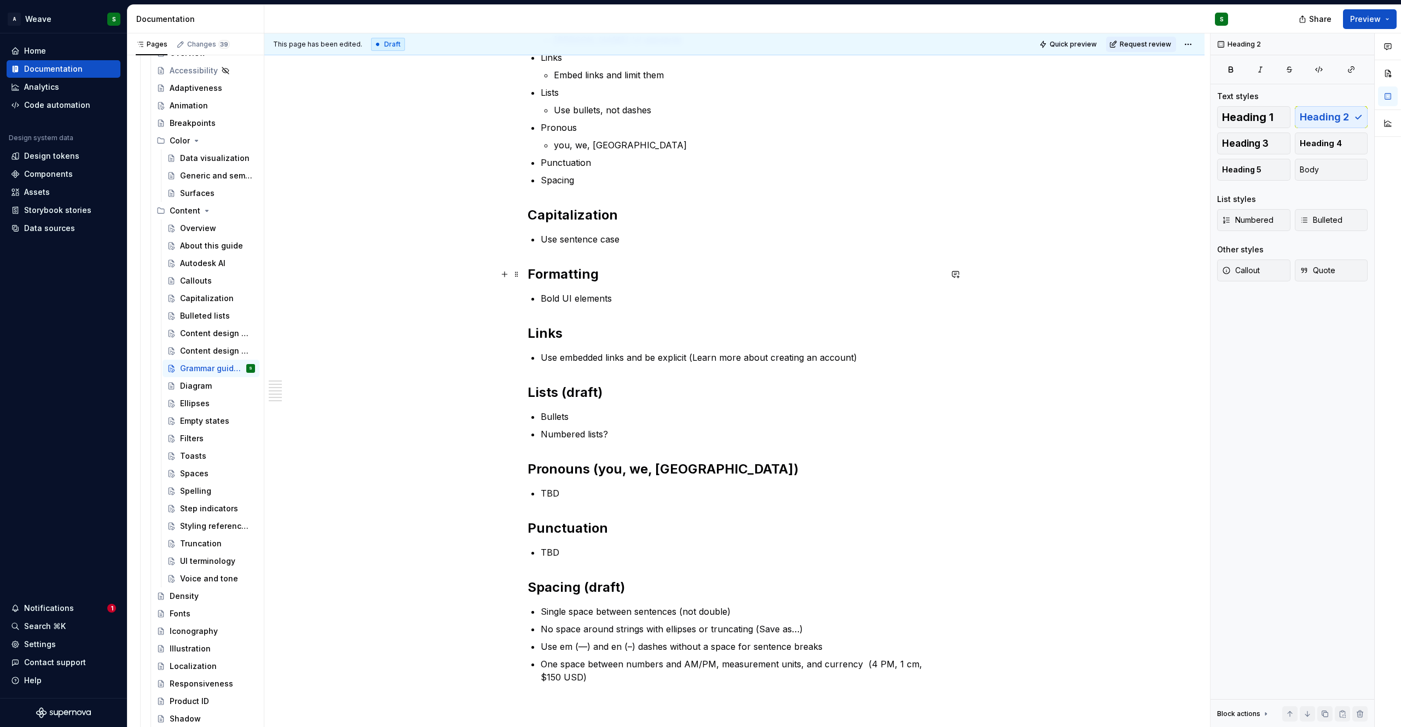
click at [604, 272] on h2 "Formatting" at bounding box center [734, 274] width 414 height 18
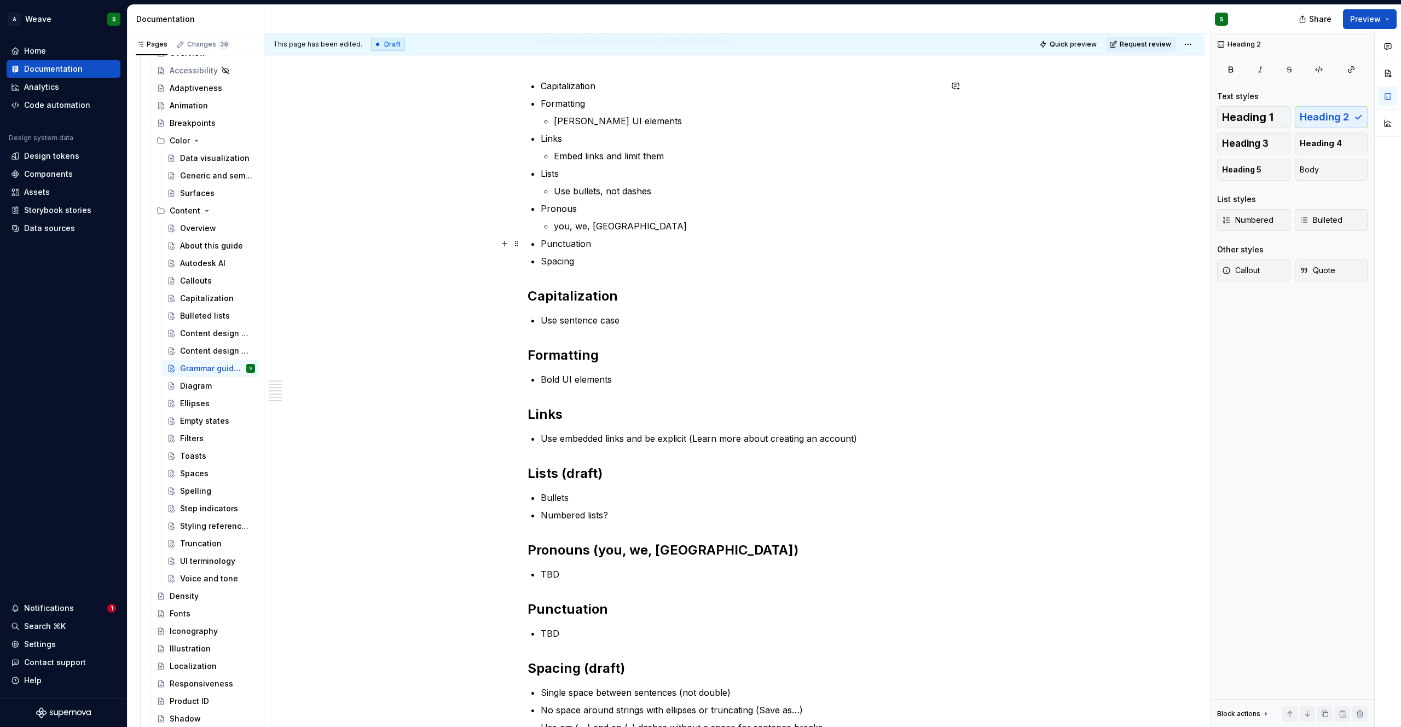
scroll to position [220, 0]
click at [637, 302] on h2 "Capitalization" at bounding box center [734, 295] width 414 height 18
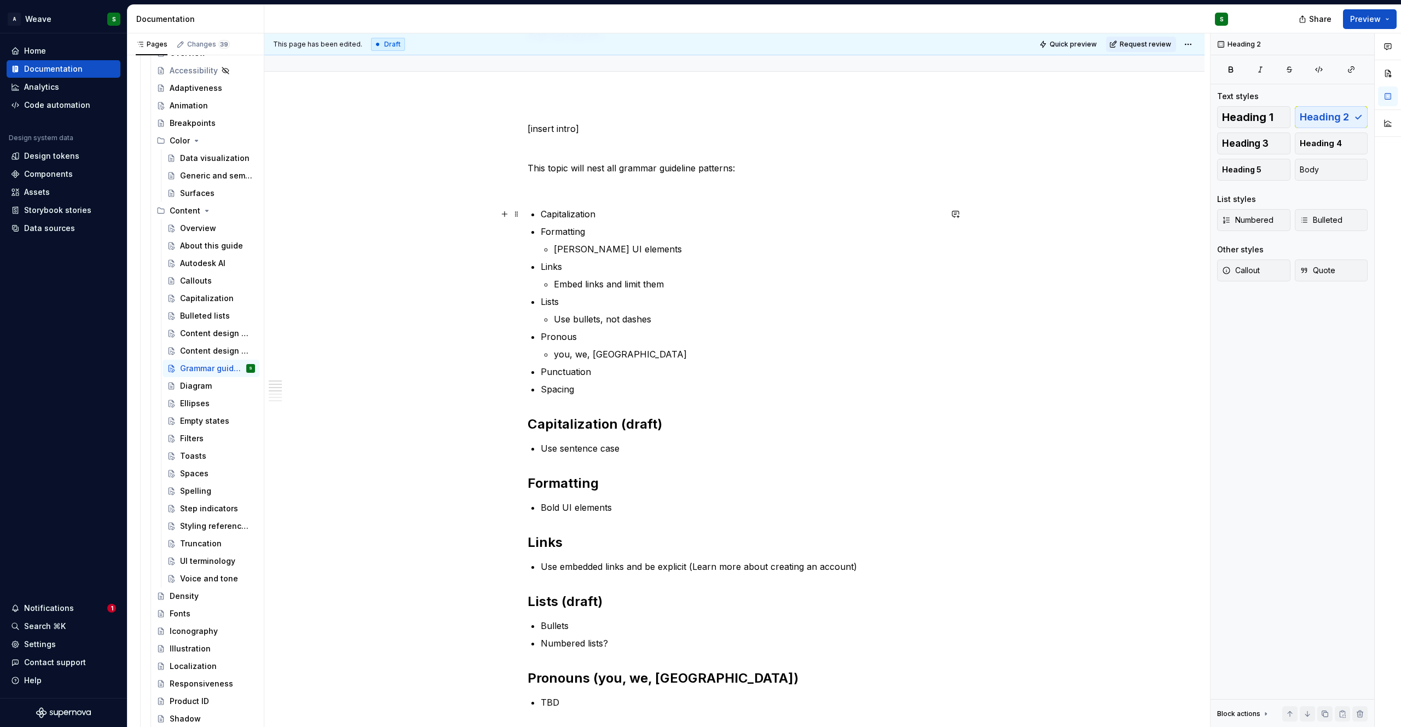
scroll to position [0, 0]
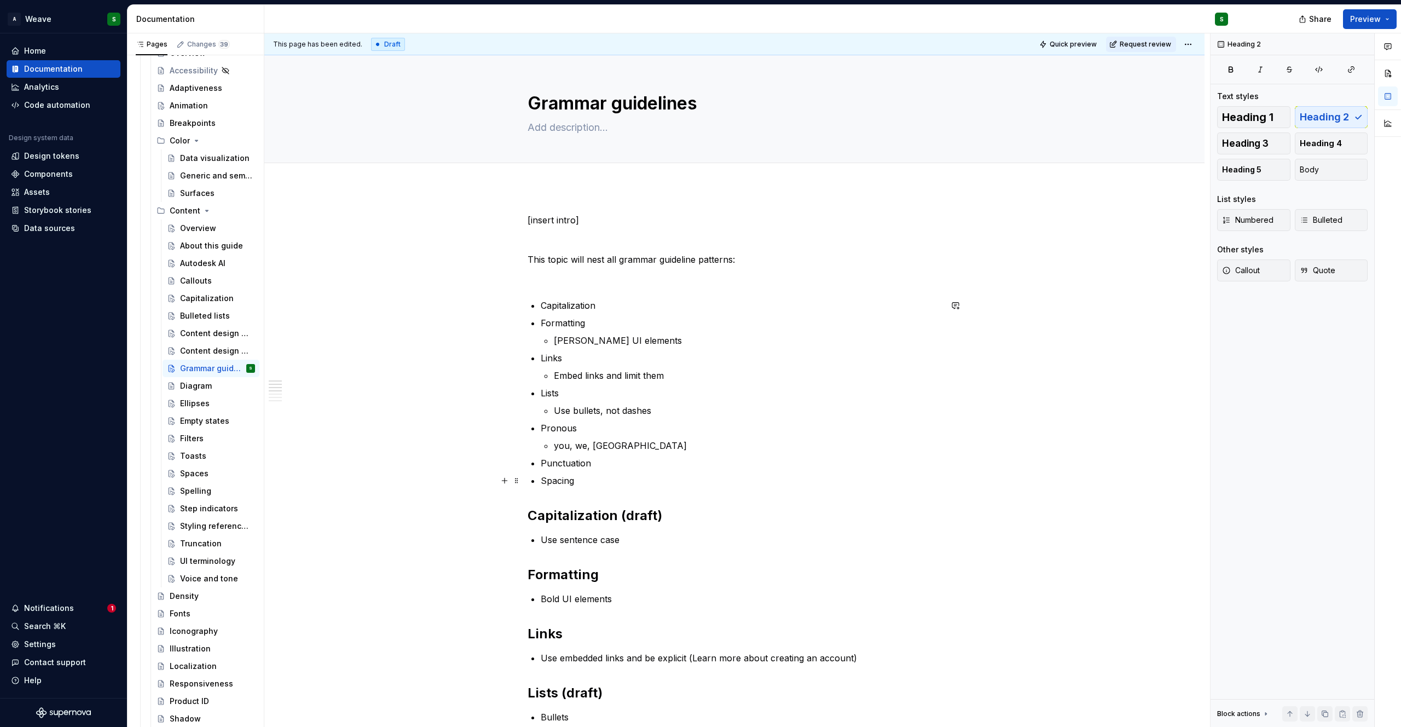
click at [595, 476] on p "Spacing" at bounding box center [741, 480] width 400 height 13
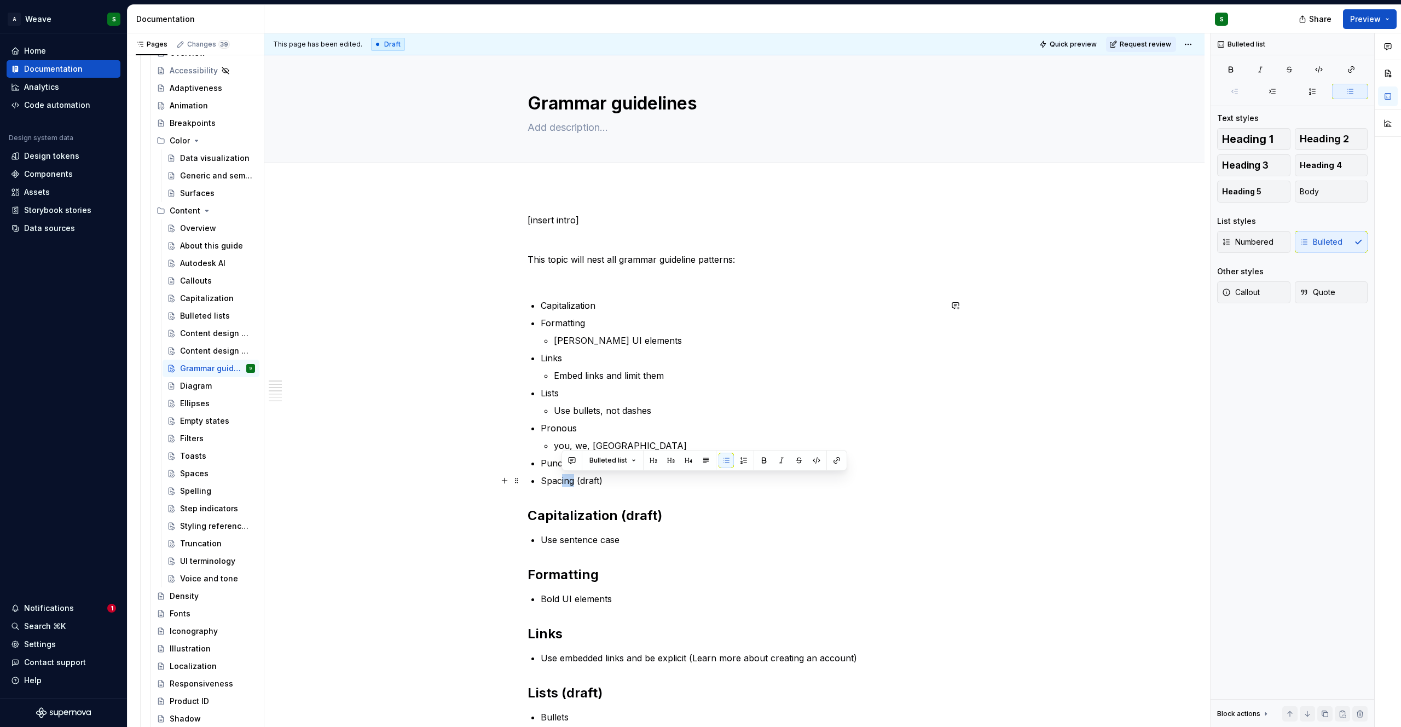
click at [560, 481] on p "Spacing (draft)" at bounding box center [741, 480] width 400 height 13
click at [578, 398] on p "Lists" at bounding box center [741, 392] width 400 height 13
click at [580, 367] on li "Links Embed links and limit them" at bounding box center [741, 366] width 400 height 31
click at [606, 307] on p "Capitalization" at bounding box center [741, 305] width 400 height 13
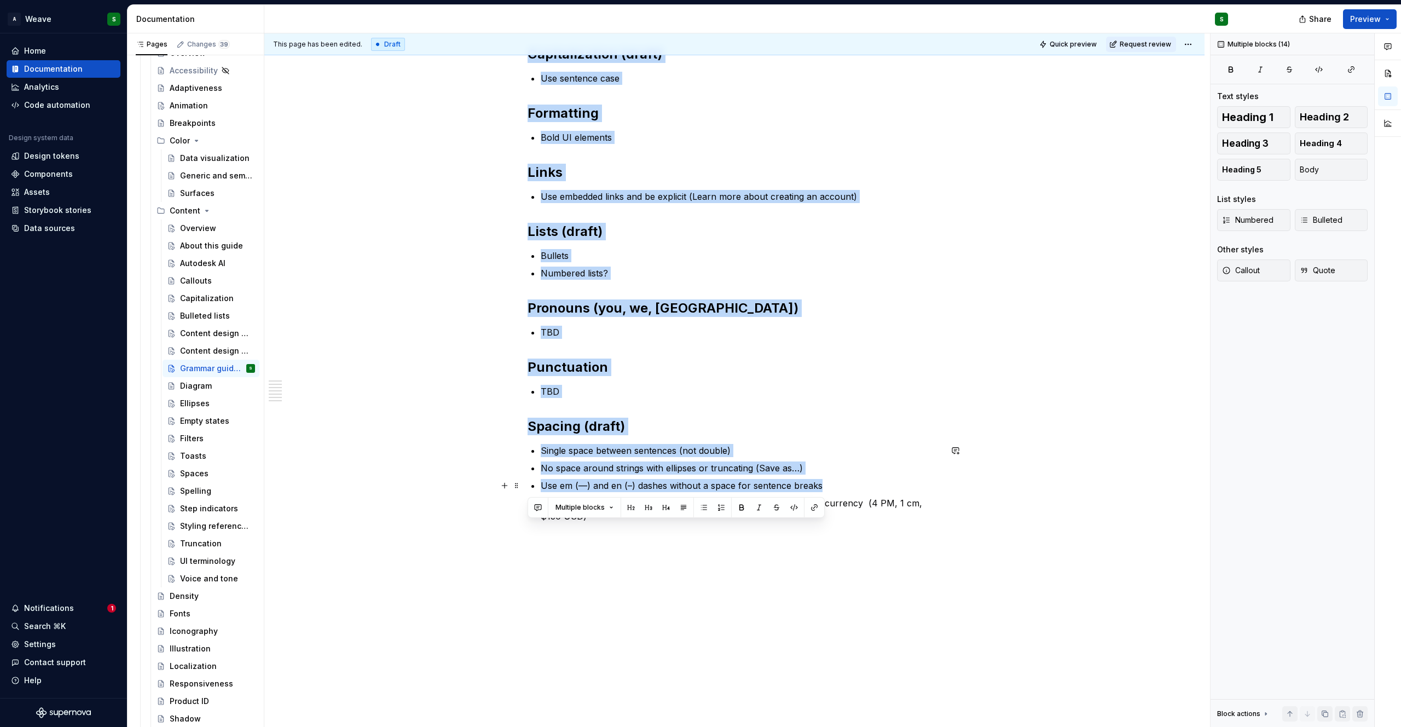
scroll to position [463, 0]
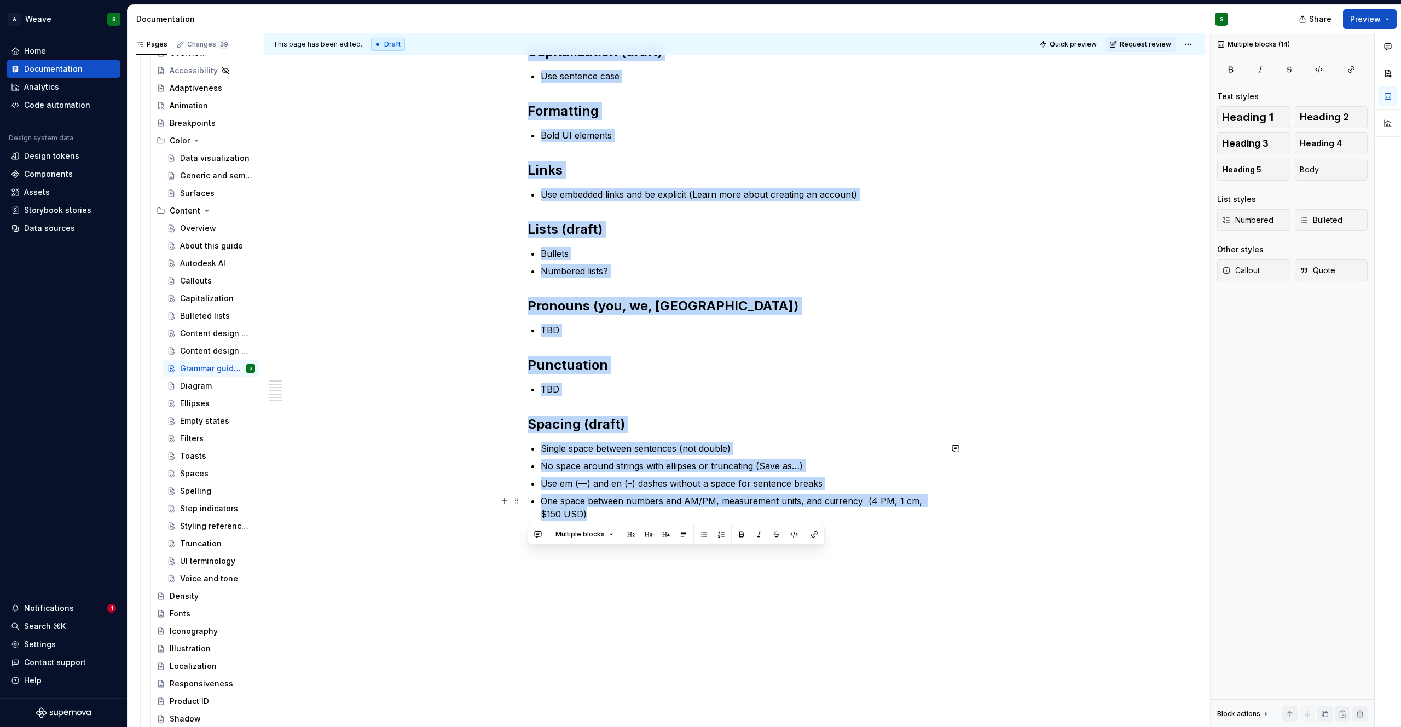
drag, startPoint x: 527, startPoint y: 200, endPoint x: 874, endPoint y: 510, distance: 466.1
click at [874, 511] on div "[insert intro] This topic will nest all grammar guideline patterns: Capitalizat…" at bounding box center [734, 135] width 414 height 770
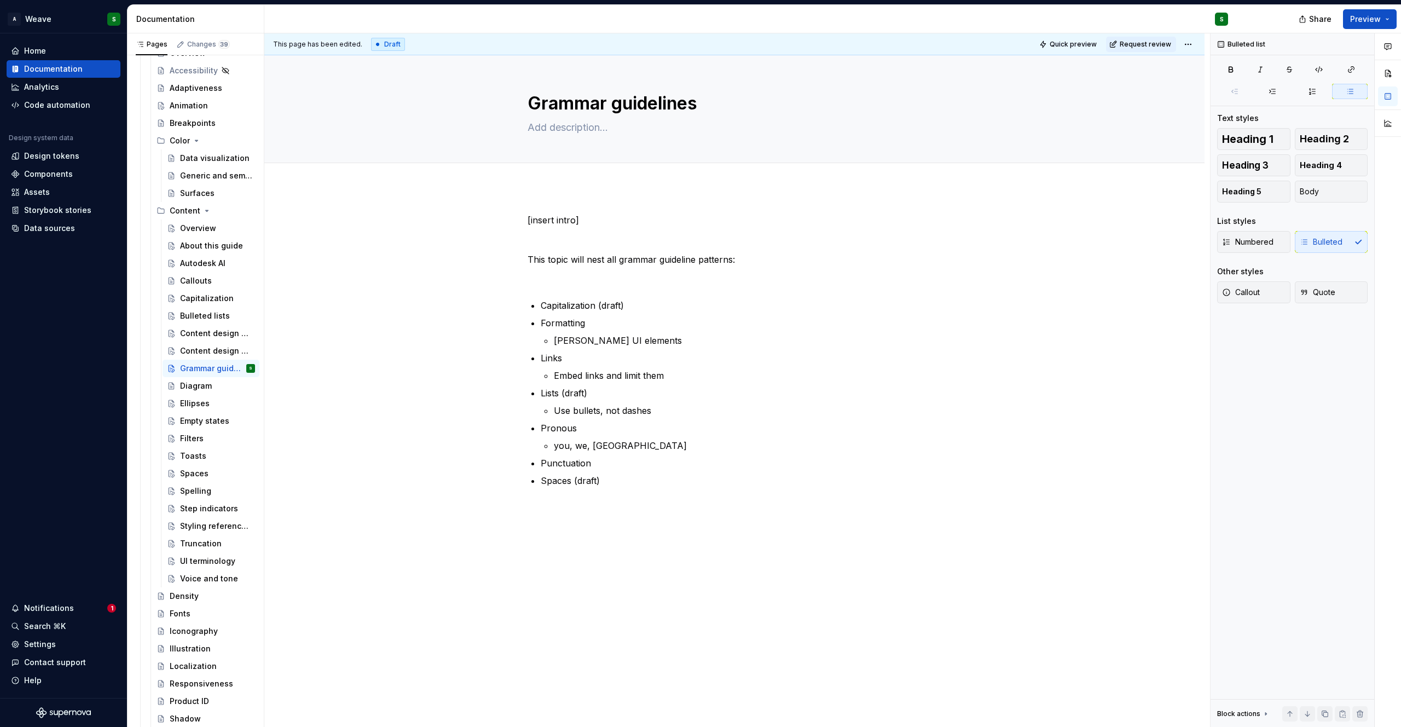
scroll to position [0, 0]
click at [554, 220] on p "[insert intro]" at bounding box center [734, 219] width 414 height 13
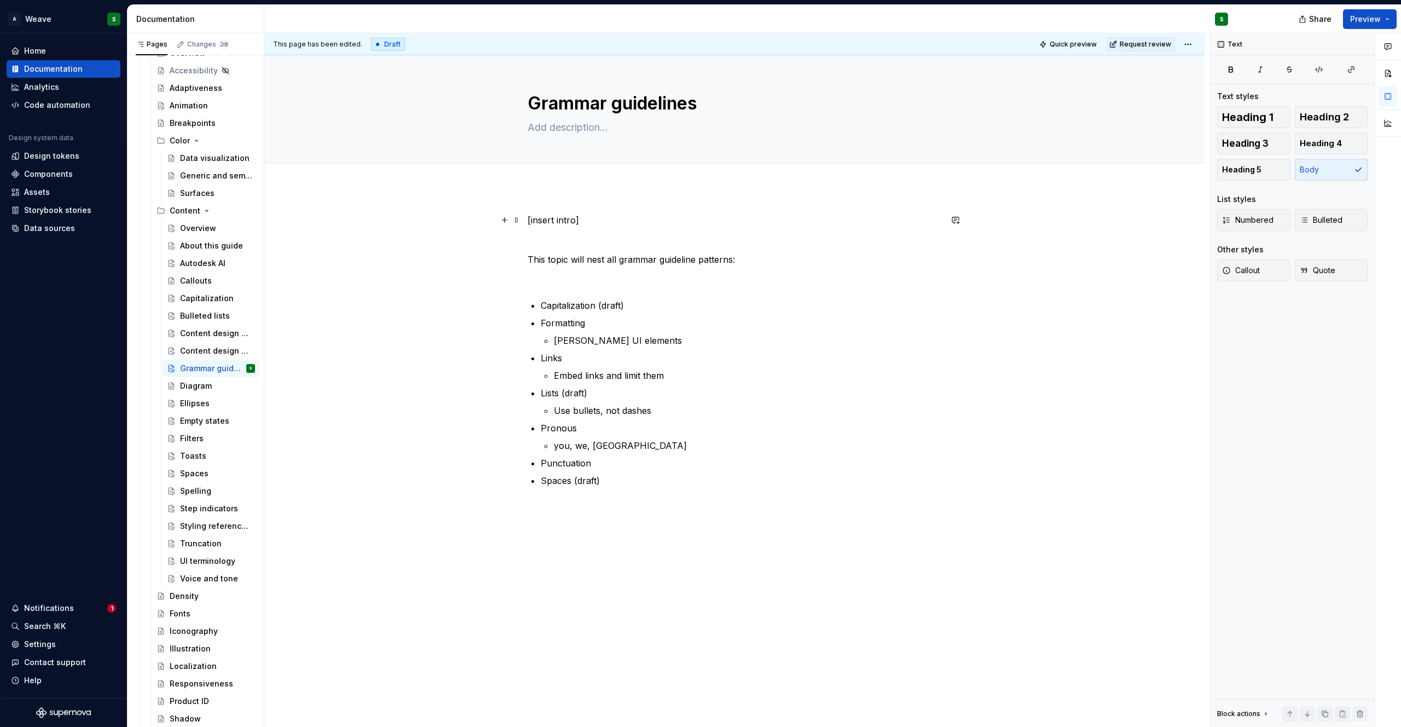
click at [554, 220] on p "[insert intro]" at bounding box center [734, 219] width 414 height 13
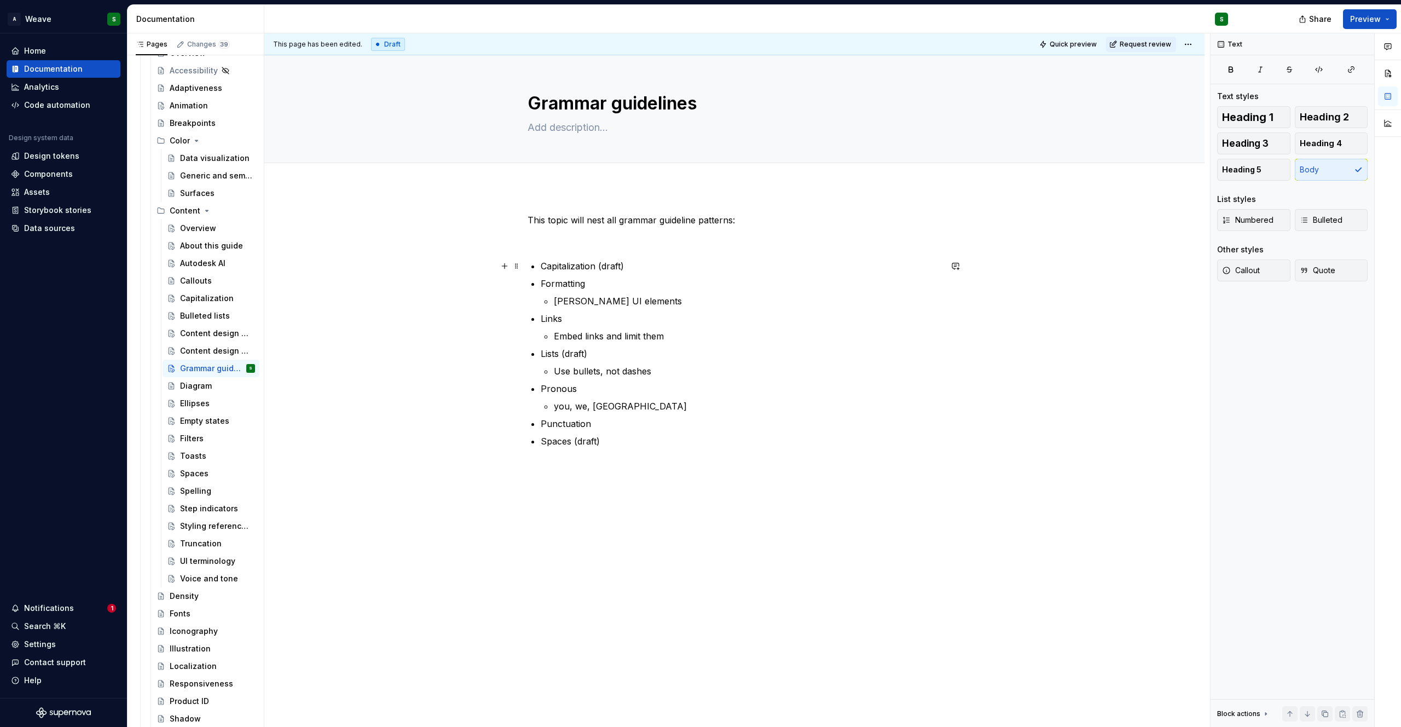
click at [620, 265] on p "Capitalization (draft)" at bounding box center [741, 265] width 400 height 13
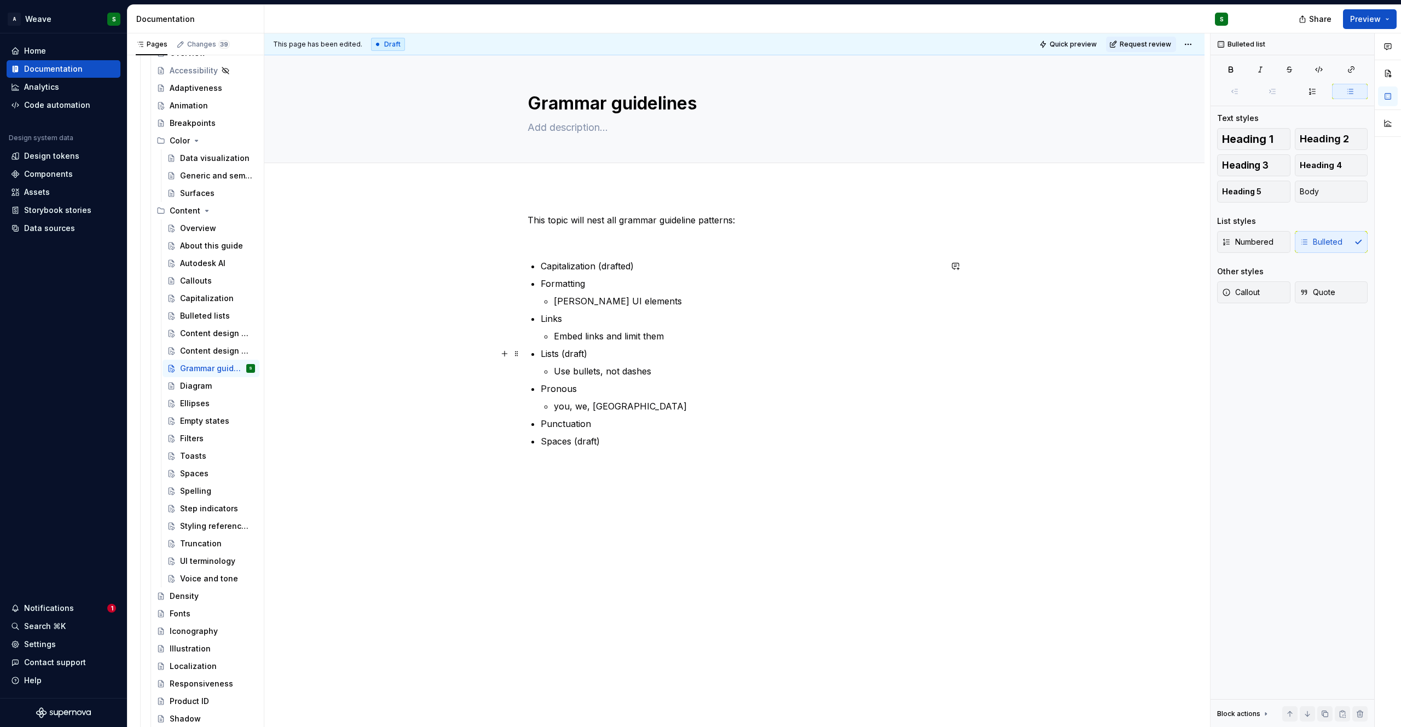
click at [583, 353] on p "Lists (draft)" at bounding box center [741, 353] width 400 height 13
click at [570, 388] on p "Pronous" at bounding box center [741, 388] width 400 height 13
click at [596, 443] on p "Spaces (draft)" at bounding box center [741, 440] width 400 height 13
click at [204, 346] on div "Content design guidelines" at bounding box center [201, 350] width 42 height 11
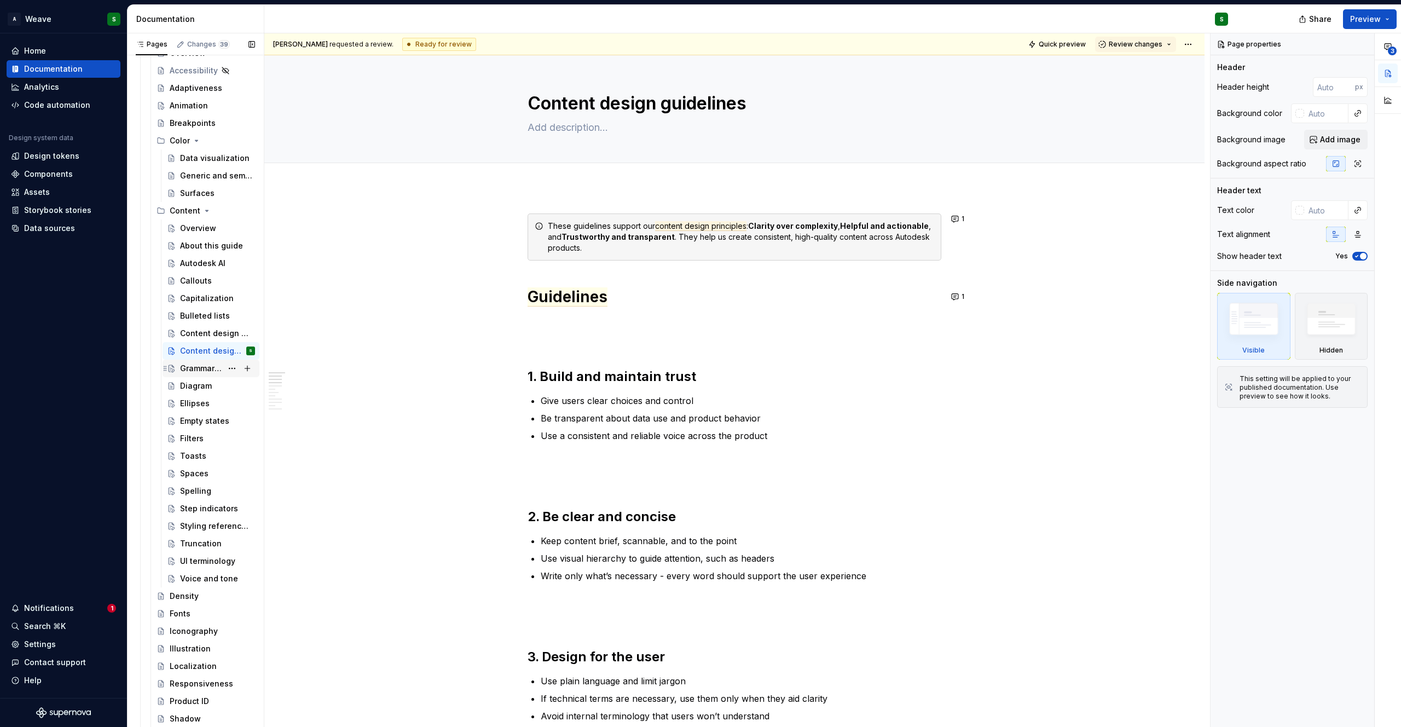
click at [196, 373] on div "Grammar guidelines" at bounding box center [201, 368] width 42 height 11
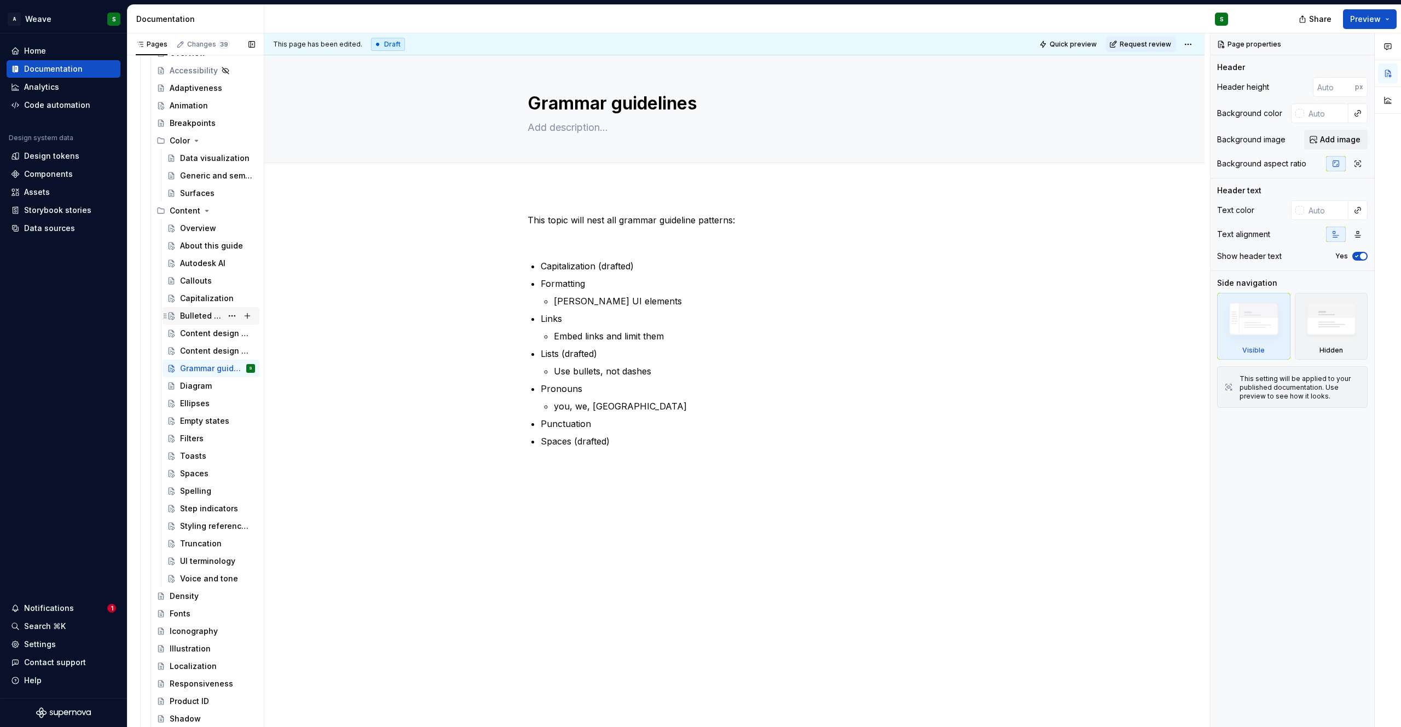
click at [197, 322] on div "Bulleted lists" at bounding box center [217, 315] width 75 height 15
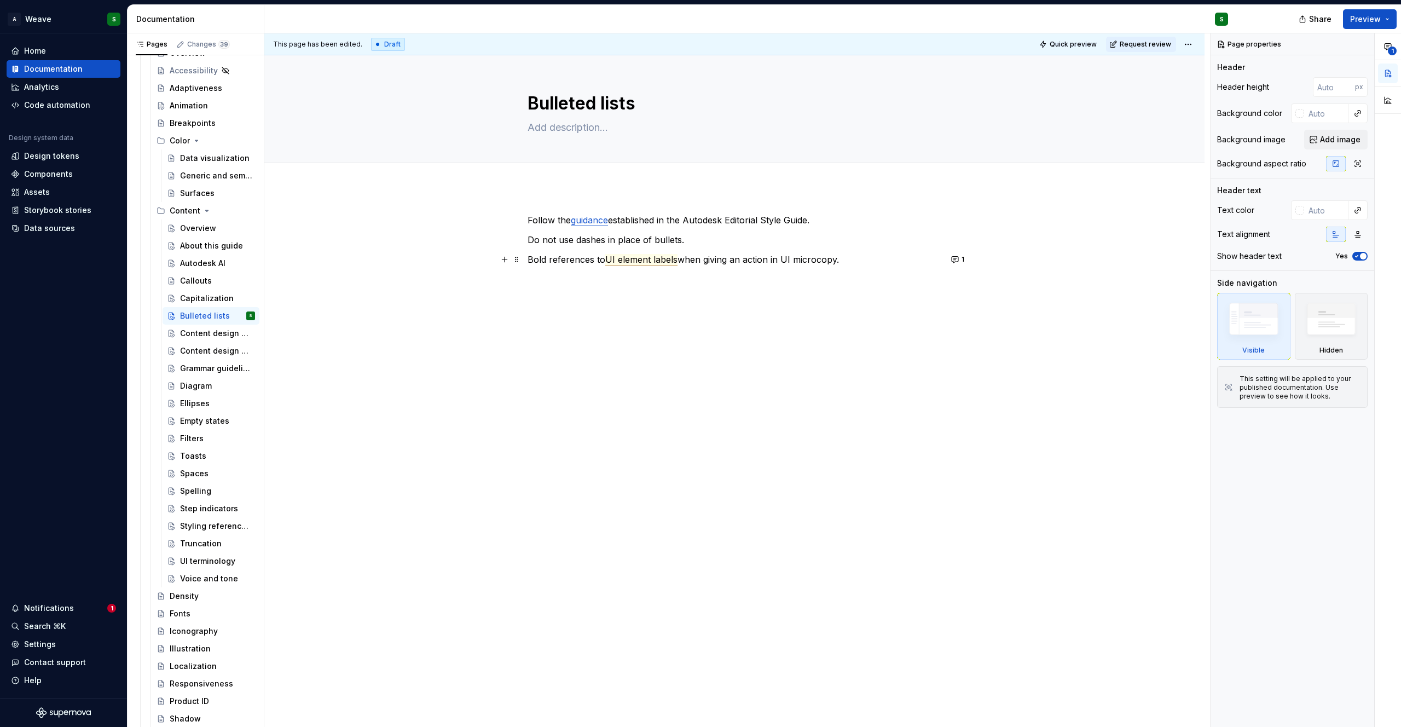
click at [669, 262] on span "UI element labels" at bounding box center [641, 259] width 72 height 11
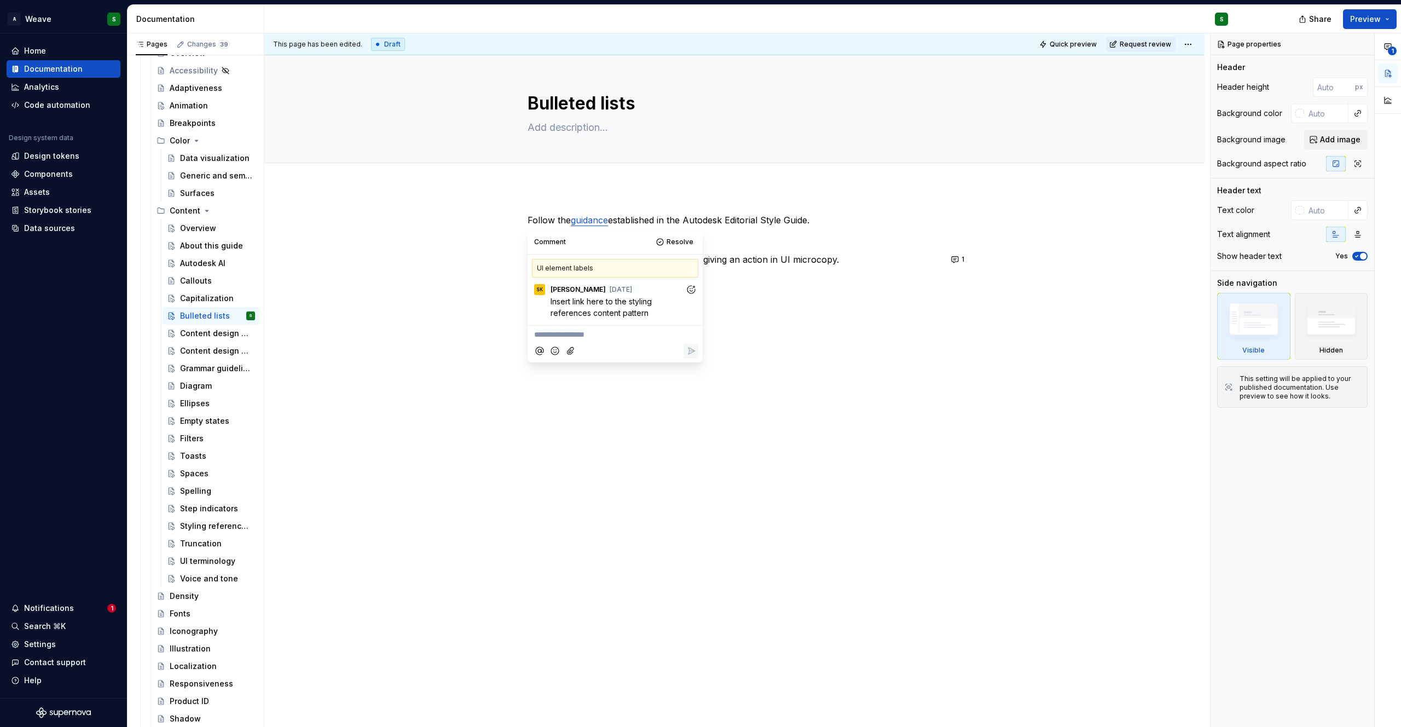
click at [804, 251] on div "Follow the guidance established in the Autodesk Editorial Style Guide. Do not u…" at bounding box center [734, 249] width 414 height 72
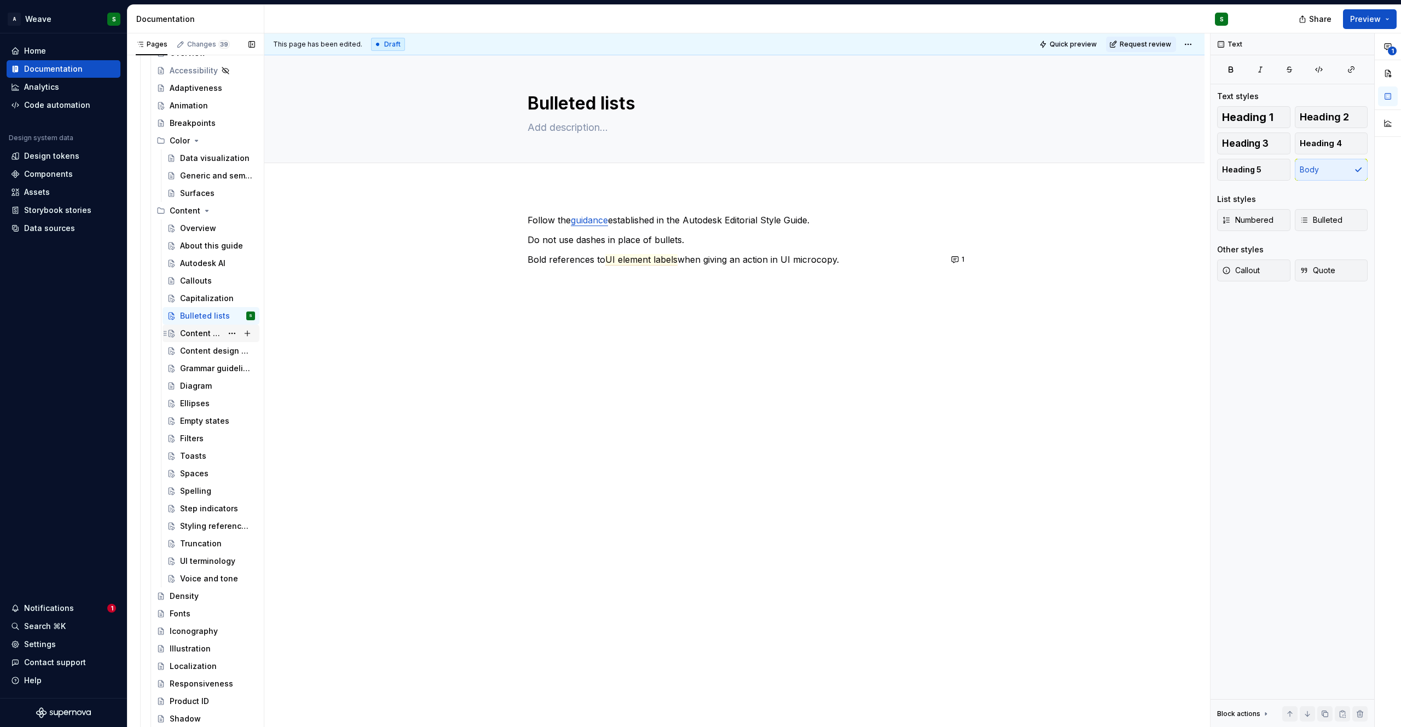
click at [198, 333] on div "Content design principles" at bounding box center [201, 333] width 42 height 11
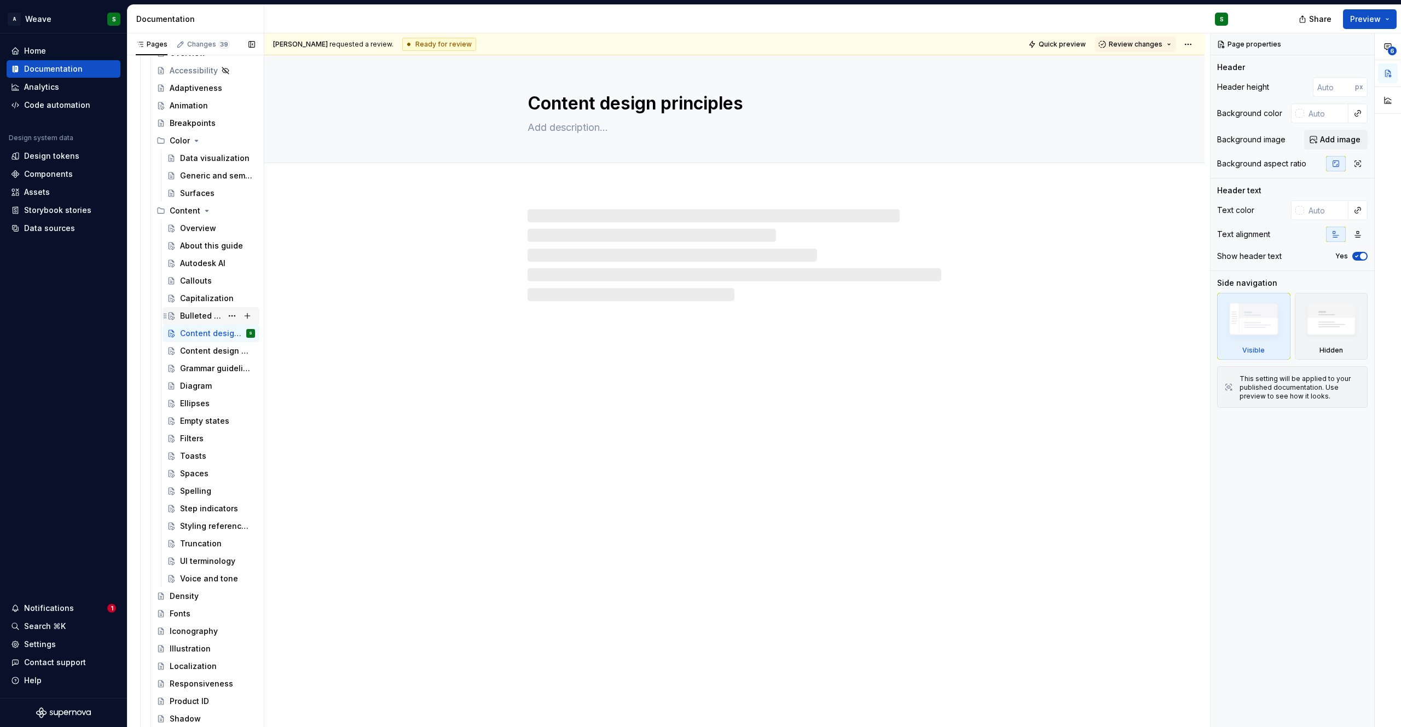
click at [198, 315] on div "Bulleted lists" at bounding box center [201, 315] width 42 height 11
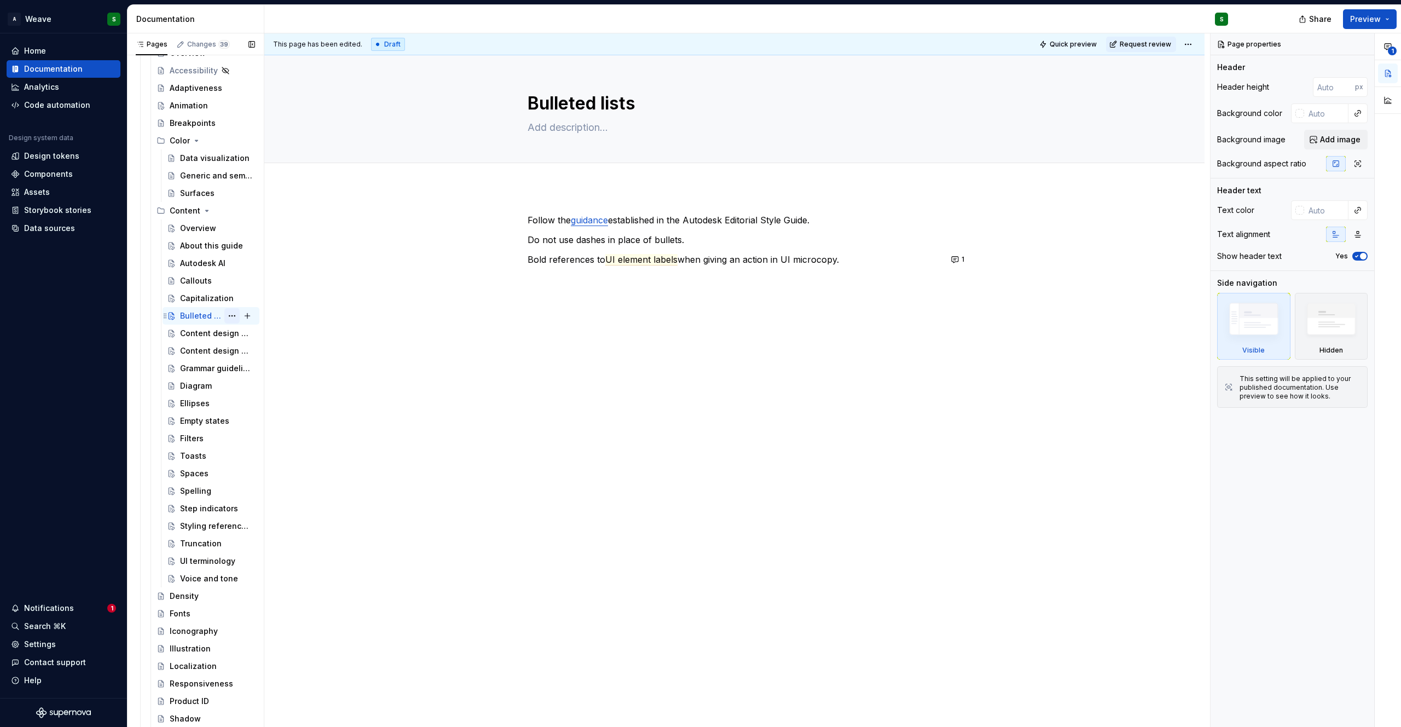
click at [225, 317] on button "Page tree" at bounding box center [231, 315] width 15 height 15
click at [265, 355] on div "Duplicate page" at bounding box center [292, 352] width 107 height 11
click at [584, 103] on textarea "Bulleted lists" at bounding box center [732, 103] width 414 height 26
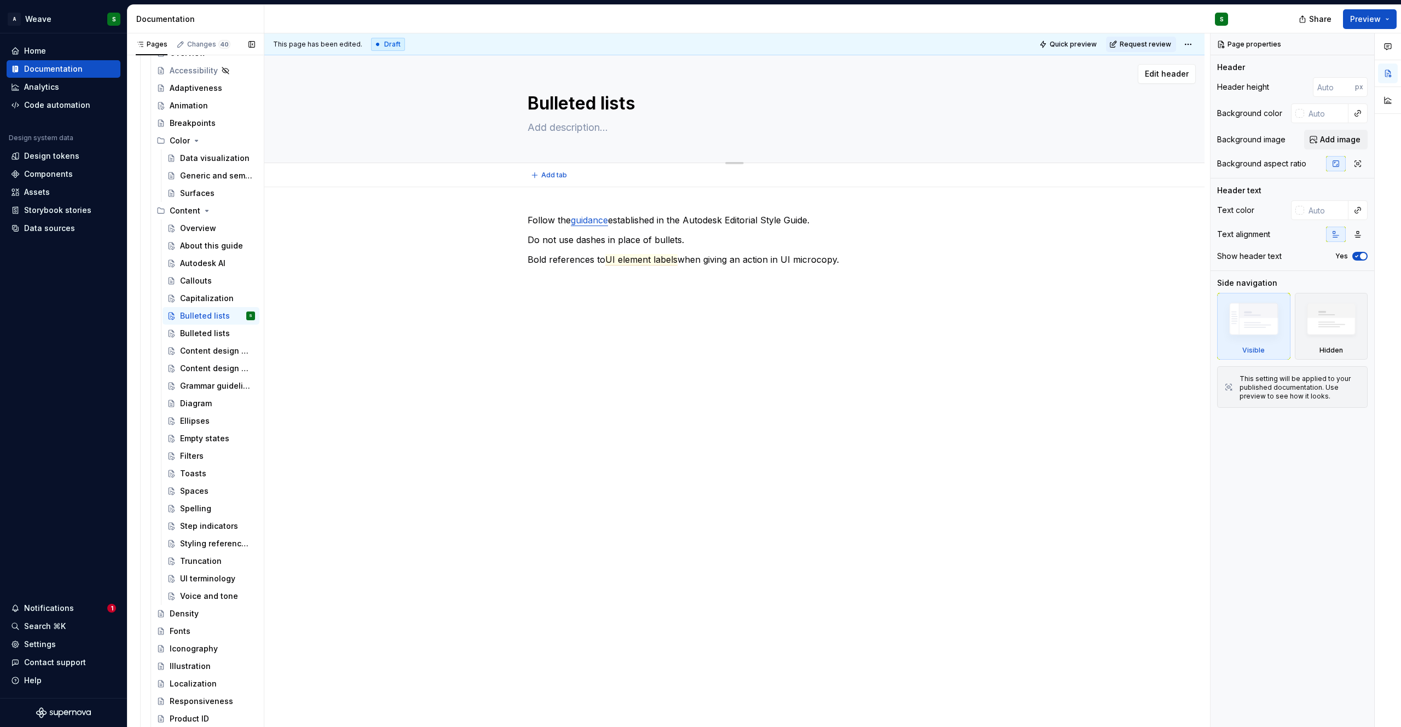
click at [551, 104] on textarea "Bulleted lists" at bounding box center [732, 103] width 414 height 26
type textarea "*"
type textarea "B lists"
type textarea "*"
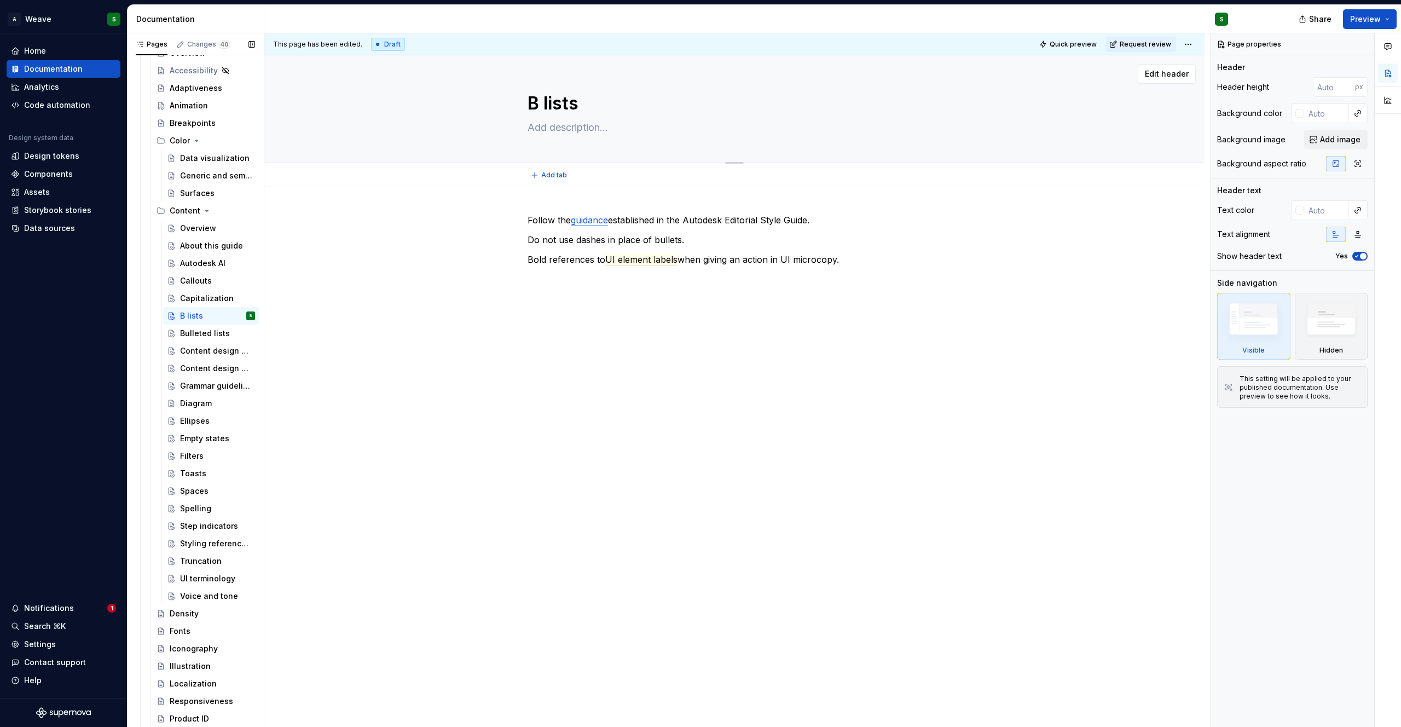
type textarea "Bo lists"
type textarea "*"
type textarea "Bol lists"
type textarea "*"
type textarea "Bold lists"
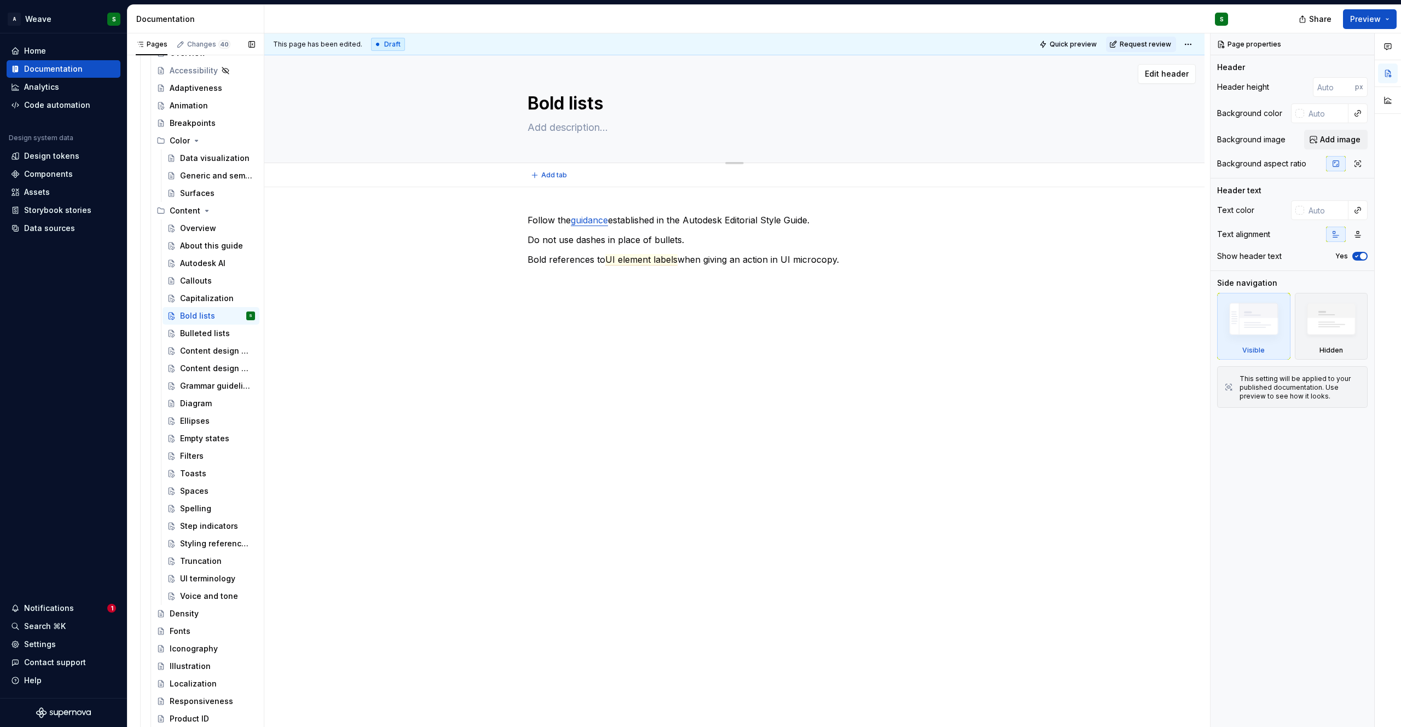
type textarea "*"
type textarea "Boldi lists"
type textarea "*"
type textarea "Boldin lists"
type textarea "*"
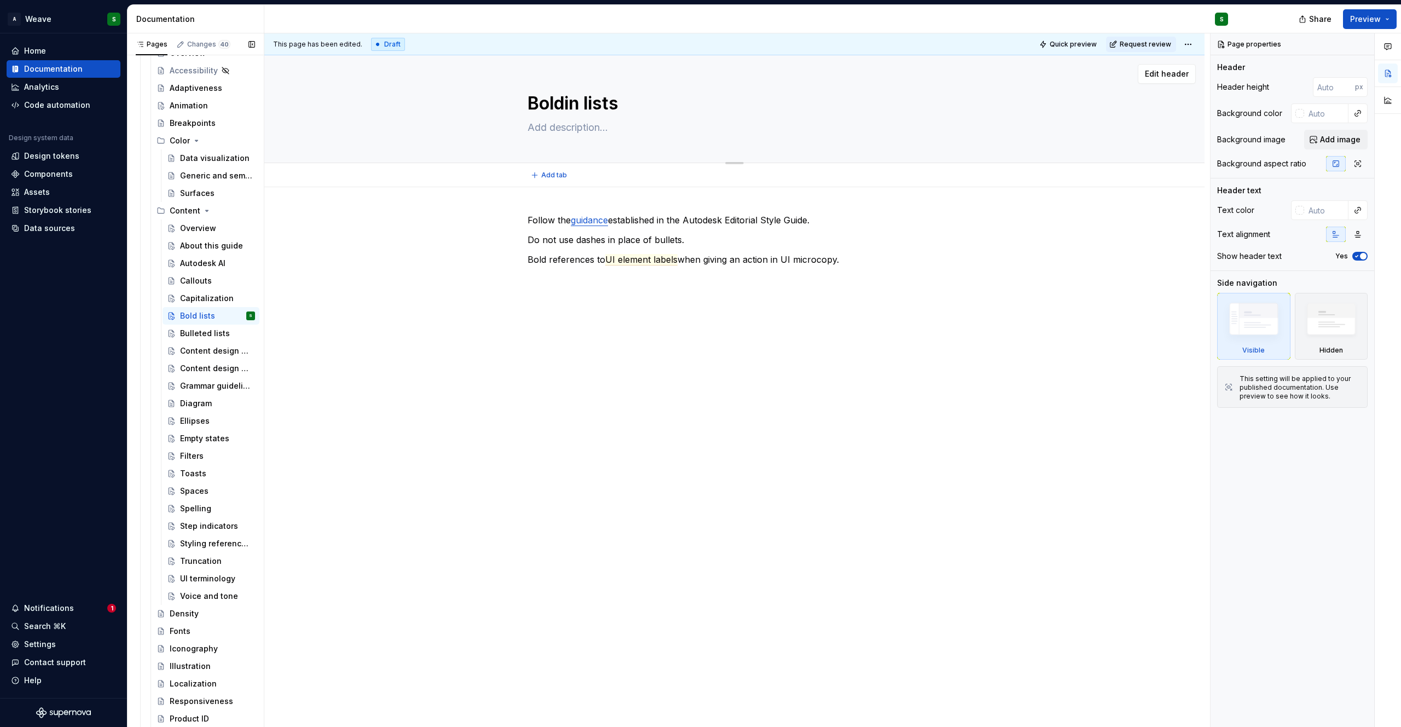
type textarea "[PERSON_NAME] lists"
type textarea "*"
type textarea "Boldinglists"
type textarea "*"
type textarea "Boldingists"
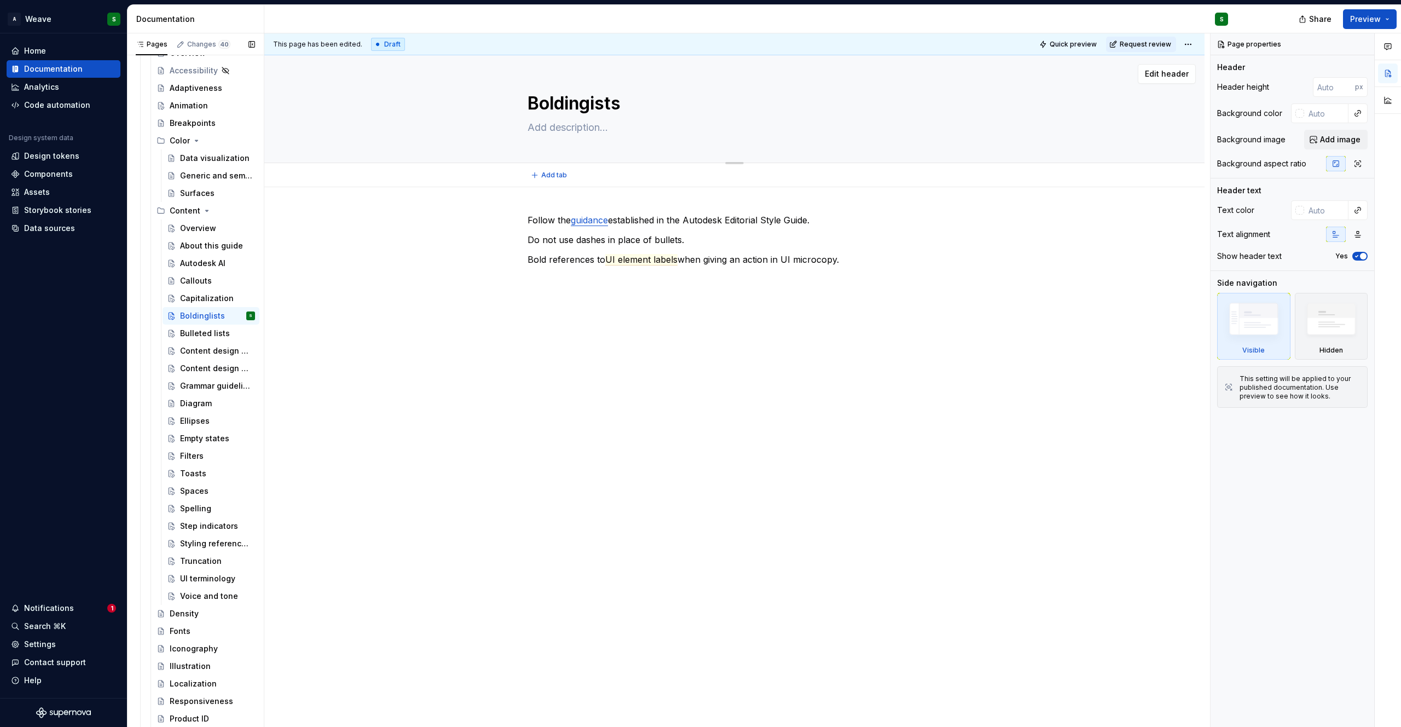
type textarea "*"
type textarea "Boldingsts"
type textarea "*"
type textarea "Boldingts"
type textarea "*"
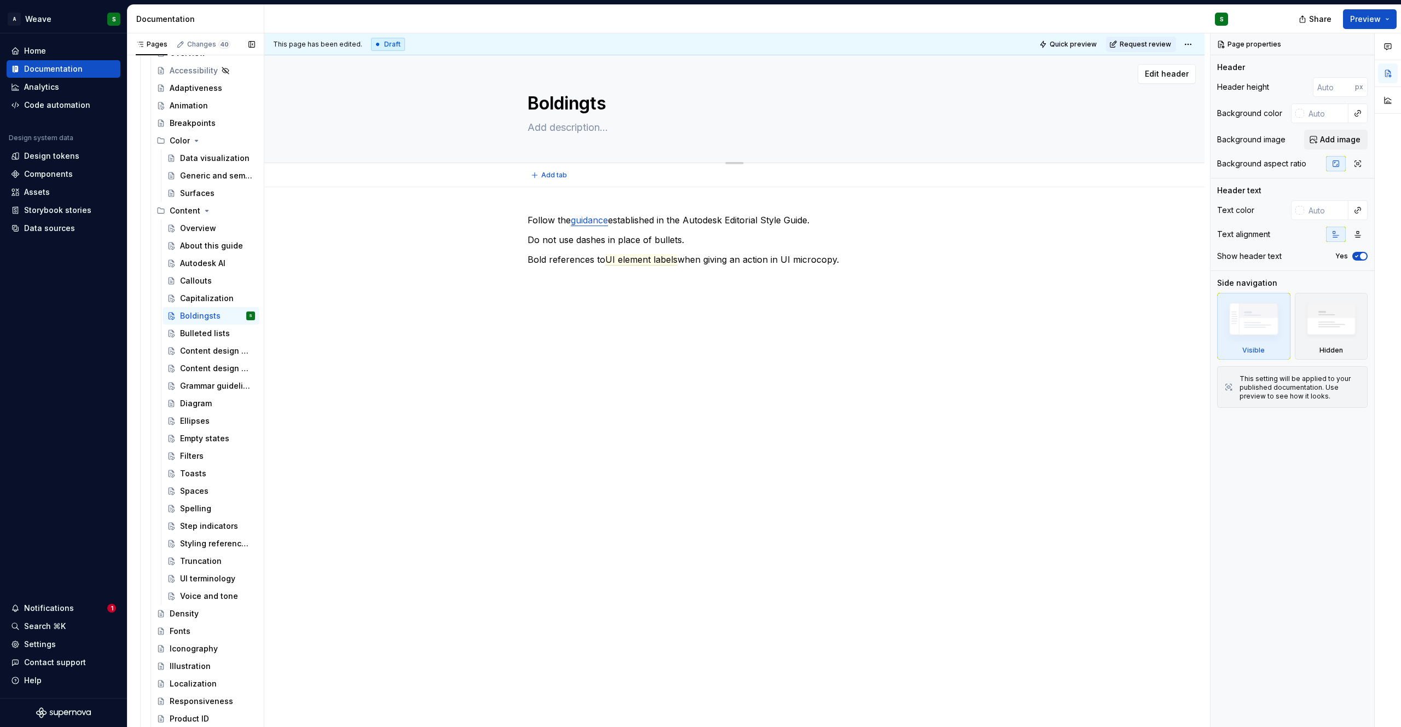
type textarea "Boldings"
type textarea "*"
type textarea "[PERSON_NAME]"
type textarea "*"
type textarea "[PERSON_NAME]"
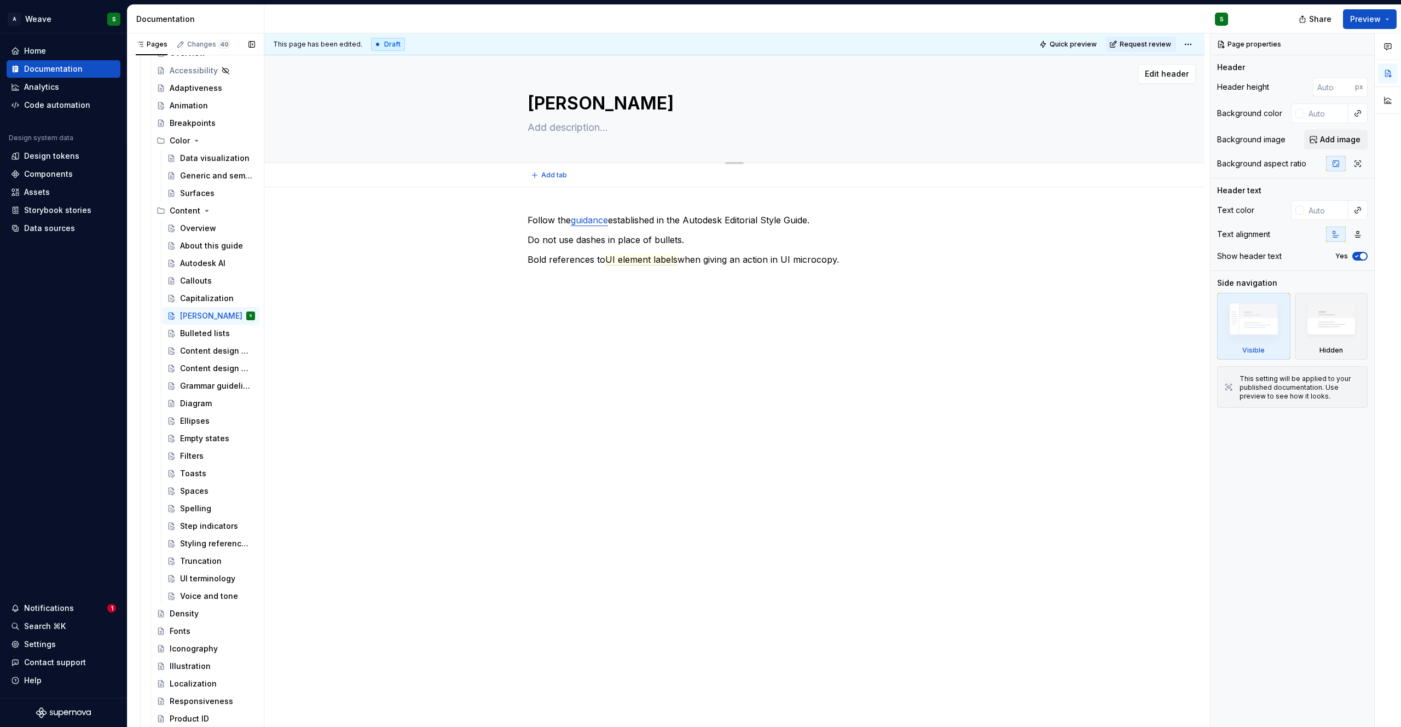
type textarea "*"
type textarea "[PERSON_NAME] t"
type textarea "*"
type textarea "[PERSON_NAME]"
type textarea "*"
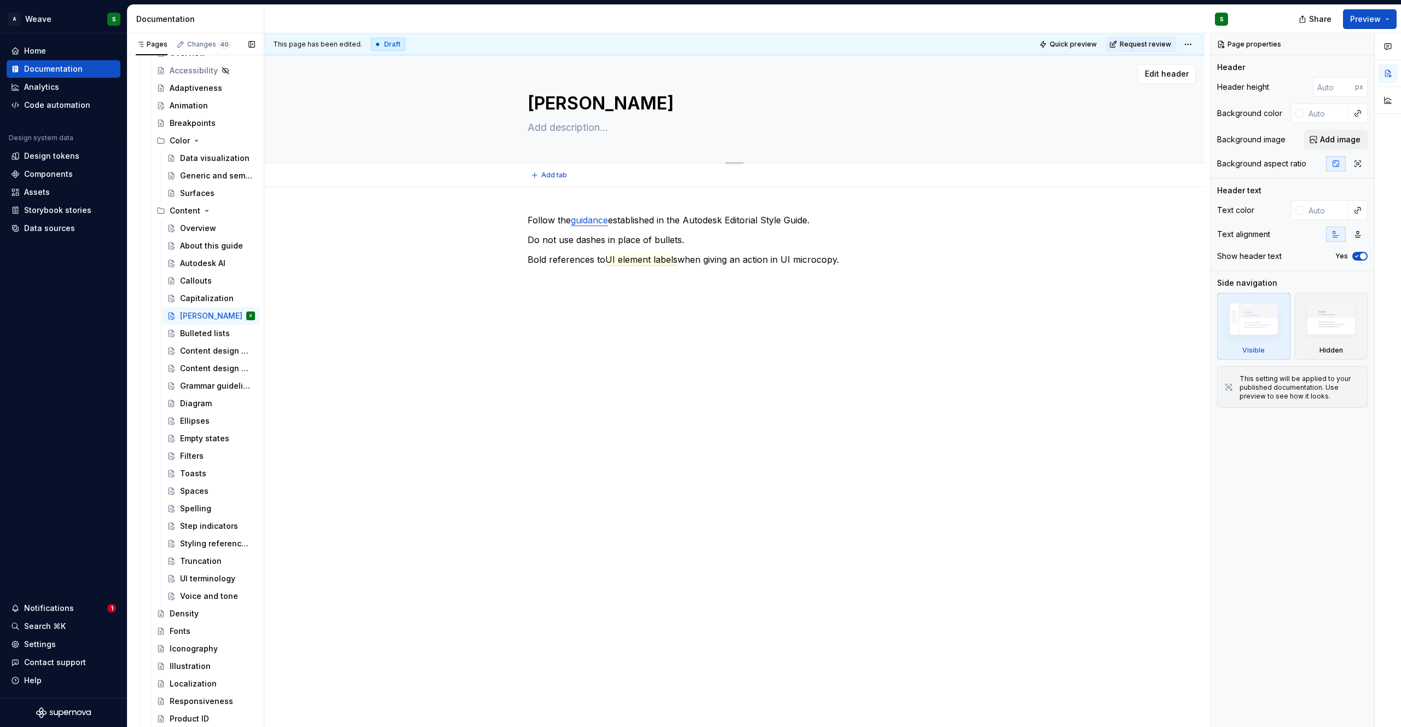
type textarea "[PERSON_NAME] text"
type textarea "*"
type textarea "[PERSON_NAME] text"
click at [558, 221] on p "Follow the guidance established in the Autodesk Editorial Style Guide." at bounding box center [734, 219] width 414 height 13
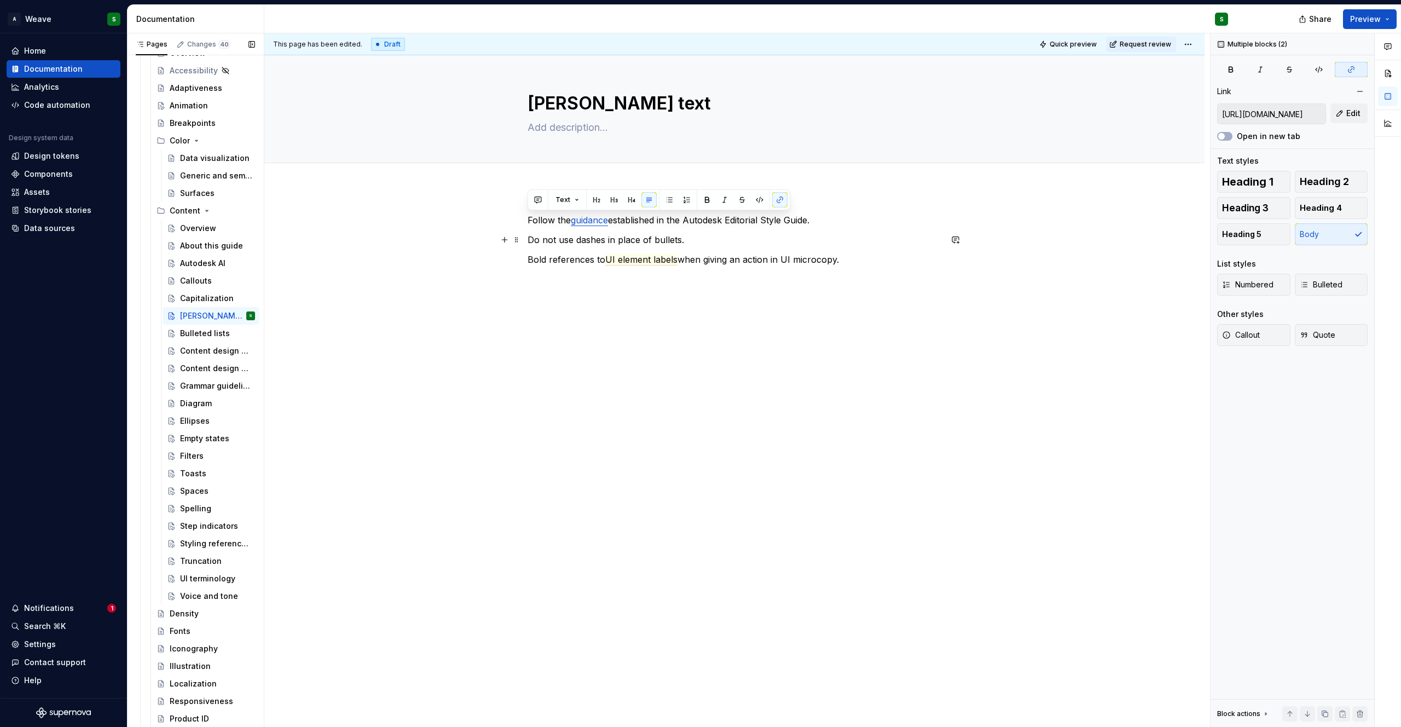
drag, startPoint x: 527, startPoint y: 219, endPoint x: 742, endPoint y: 240, distance: 216.0
click at [742, 240] on div "Follow the guidance established in the Autodesk Editorial Style Guide. Do not u…" at bounding box center [734, 249] width 414 height 72
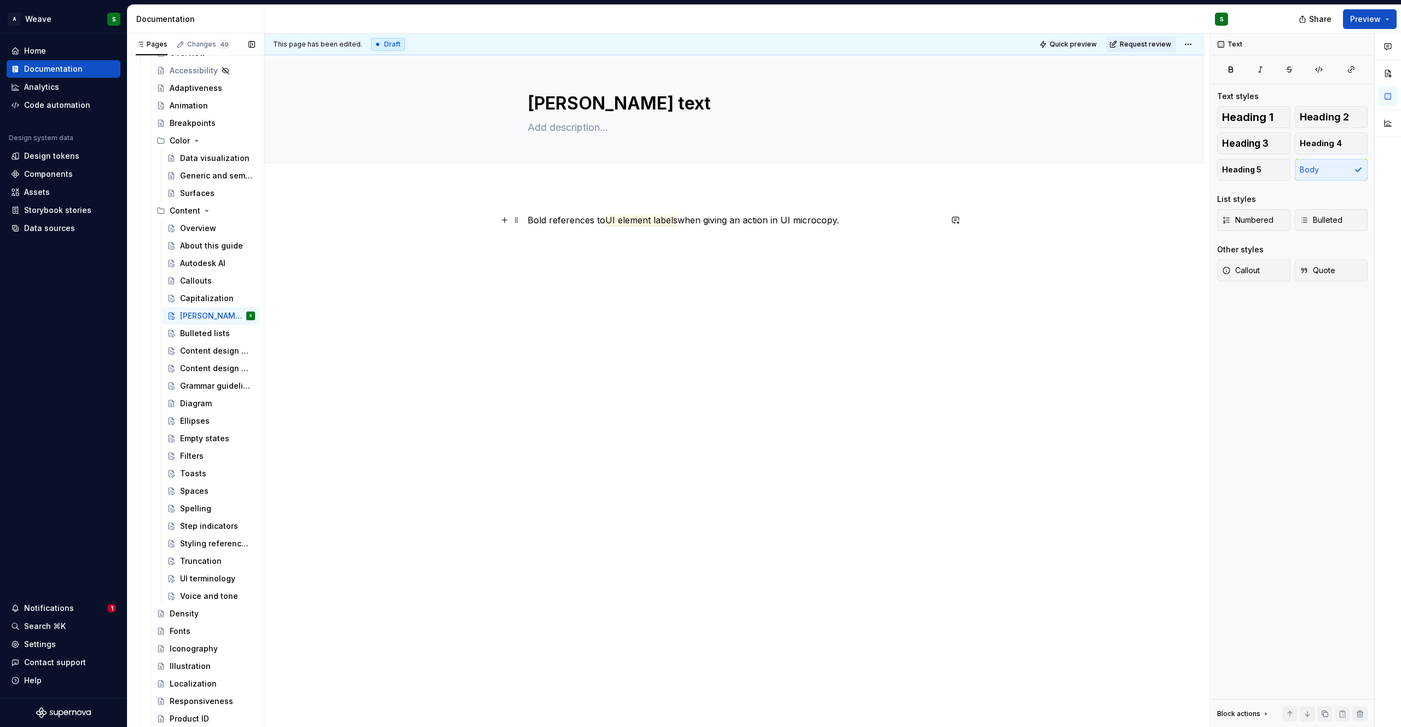
click at [857, 218] on p "Bold references to UI element labels when giving an action in UI microcopy." at bounding box center [734, 219] width 414 height 13
click at [199, 334] on div "Bulleted lists" at bounding box center [201, 333] width 42 height 11
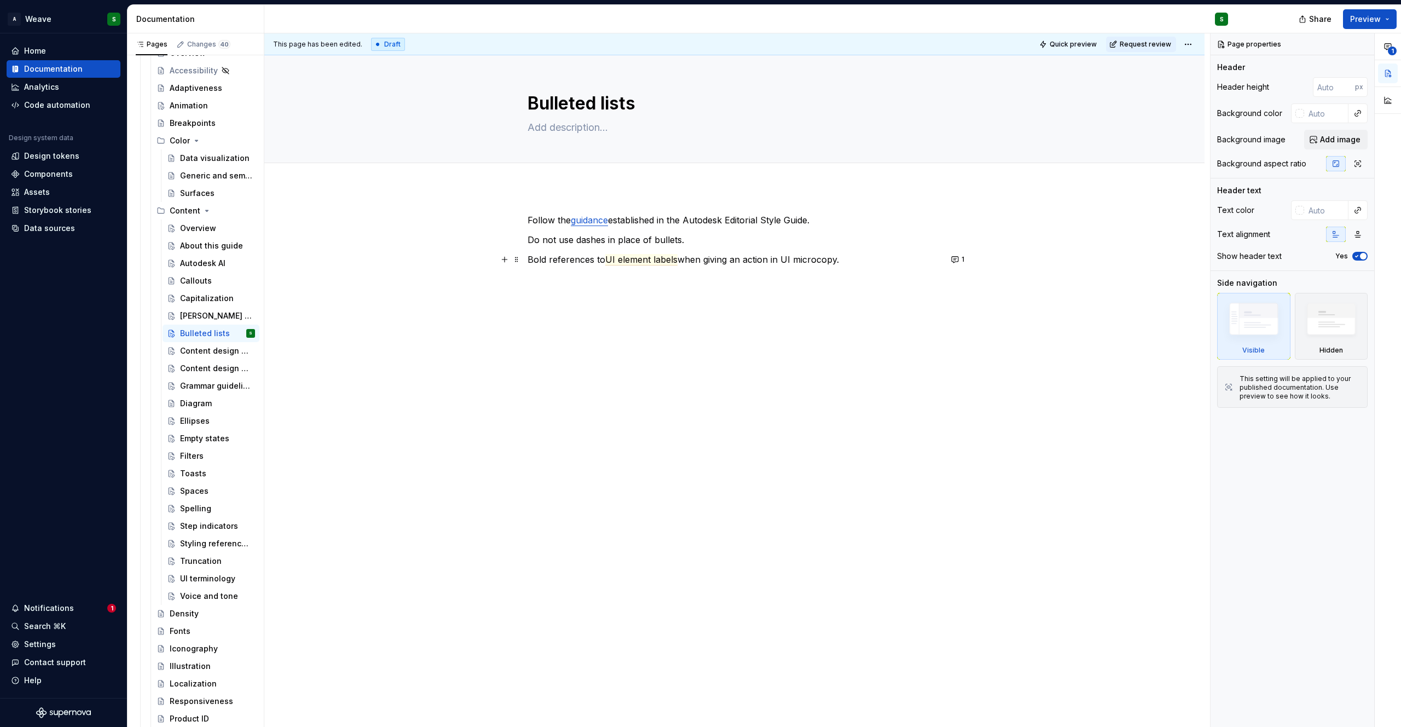
click at [564, 260] on p "Bold references to UI element labels when giving an action in UI microcopy." at bounding box center [734, 259] width 414 height 13
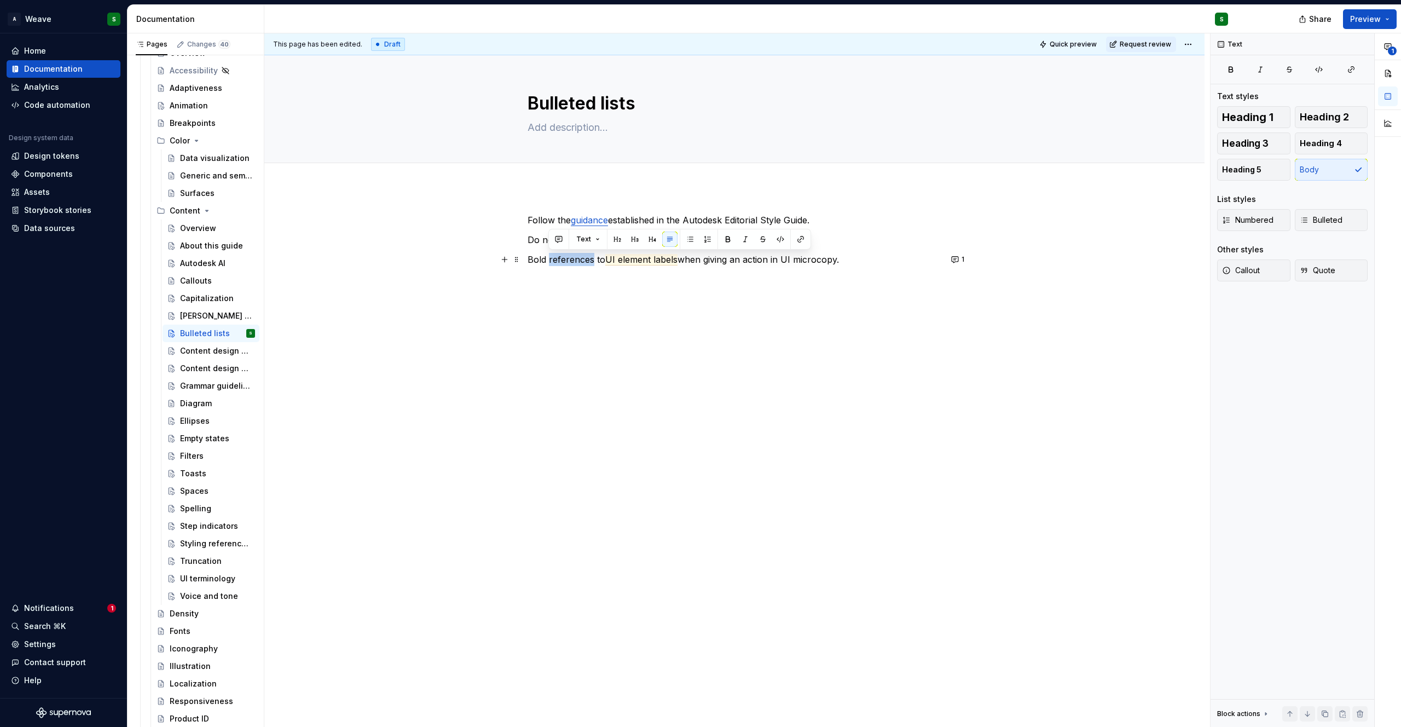
click at [564, 260] on p "Bold references to UI element labels when giving an action in UI microcopy." at bounding box center [734, 259] width 414 height 13
click at [191, 312] on div "[PERSON_NAME] text" at bounding box center [201, 315] width 42 height 11
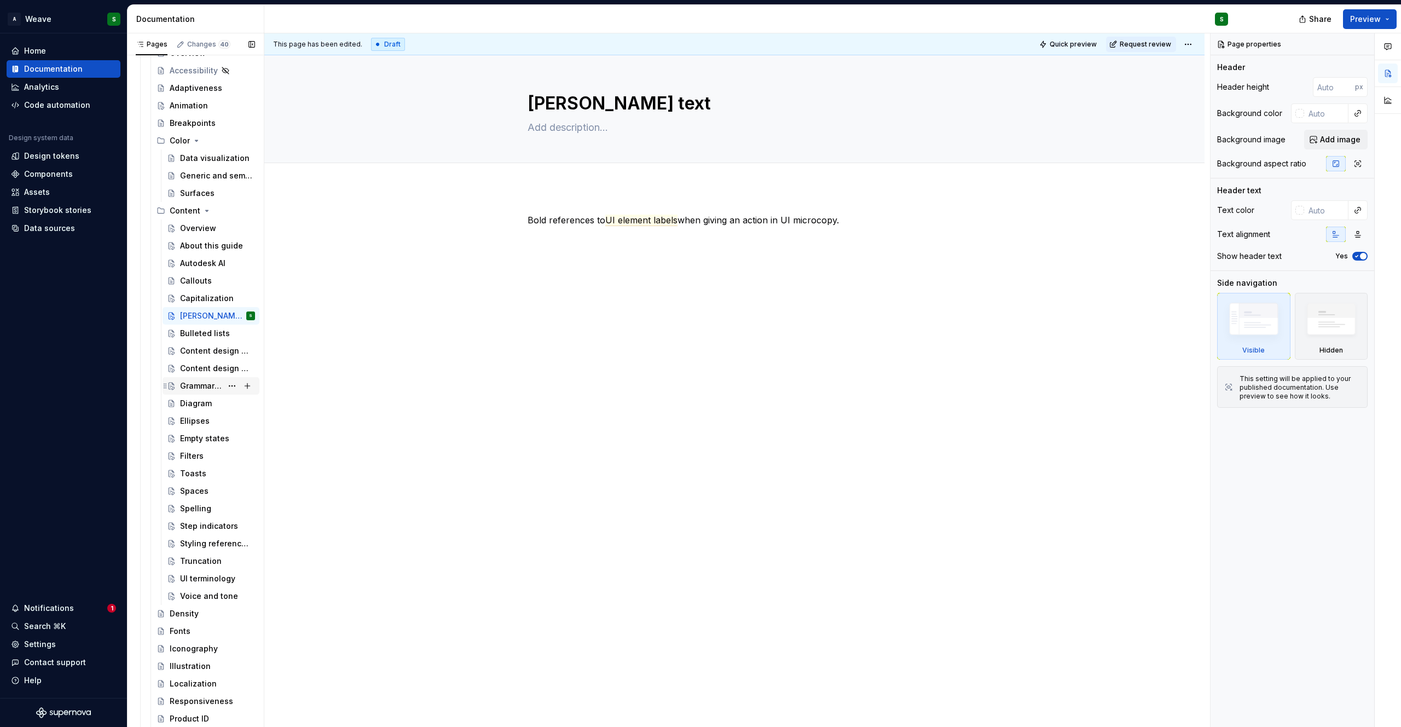
click at [195, 385] on div "Grammar guidelines" at bounding box center [201, 385] width 42 height 11
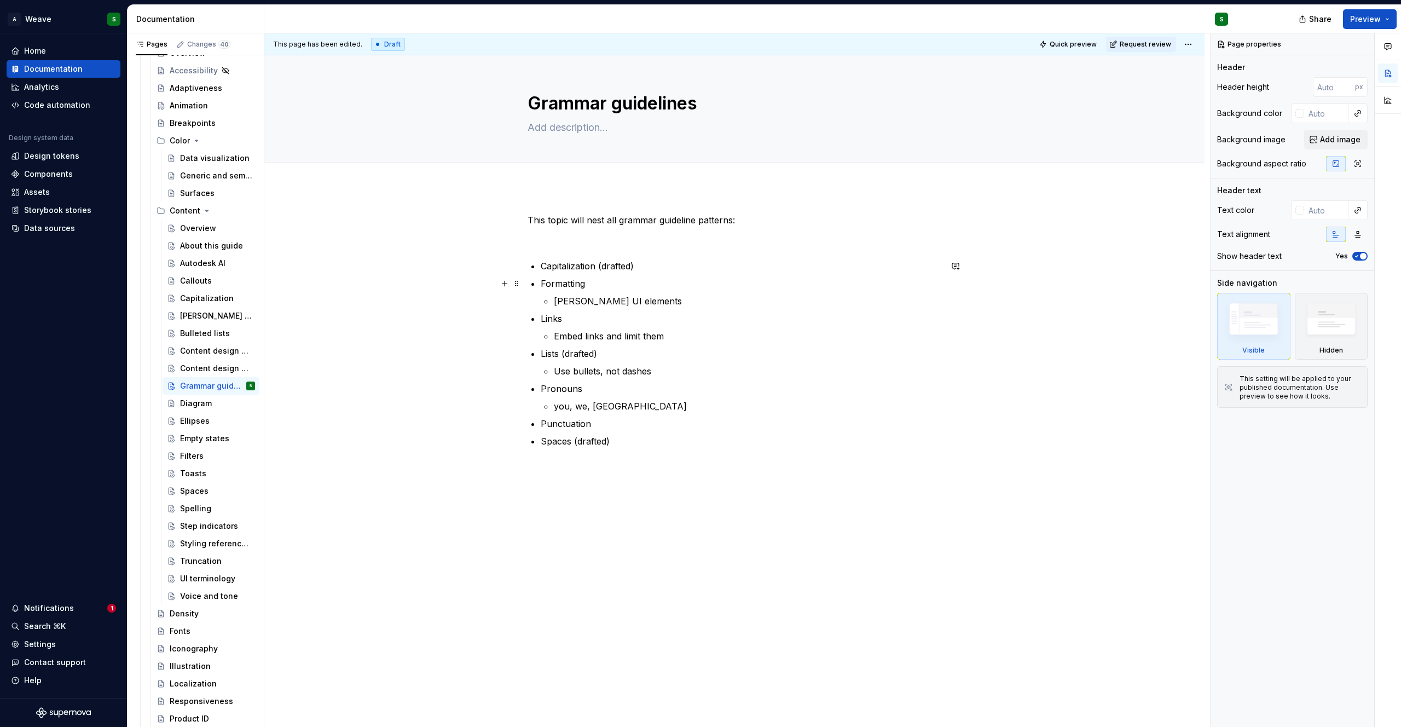
click at [594, 288] on p "Formatting" at bounding box center [741, 283] width 400 height 13
type textarea "*"
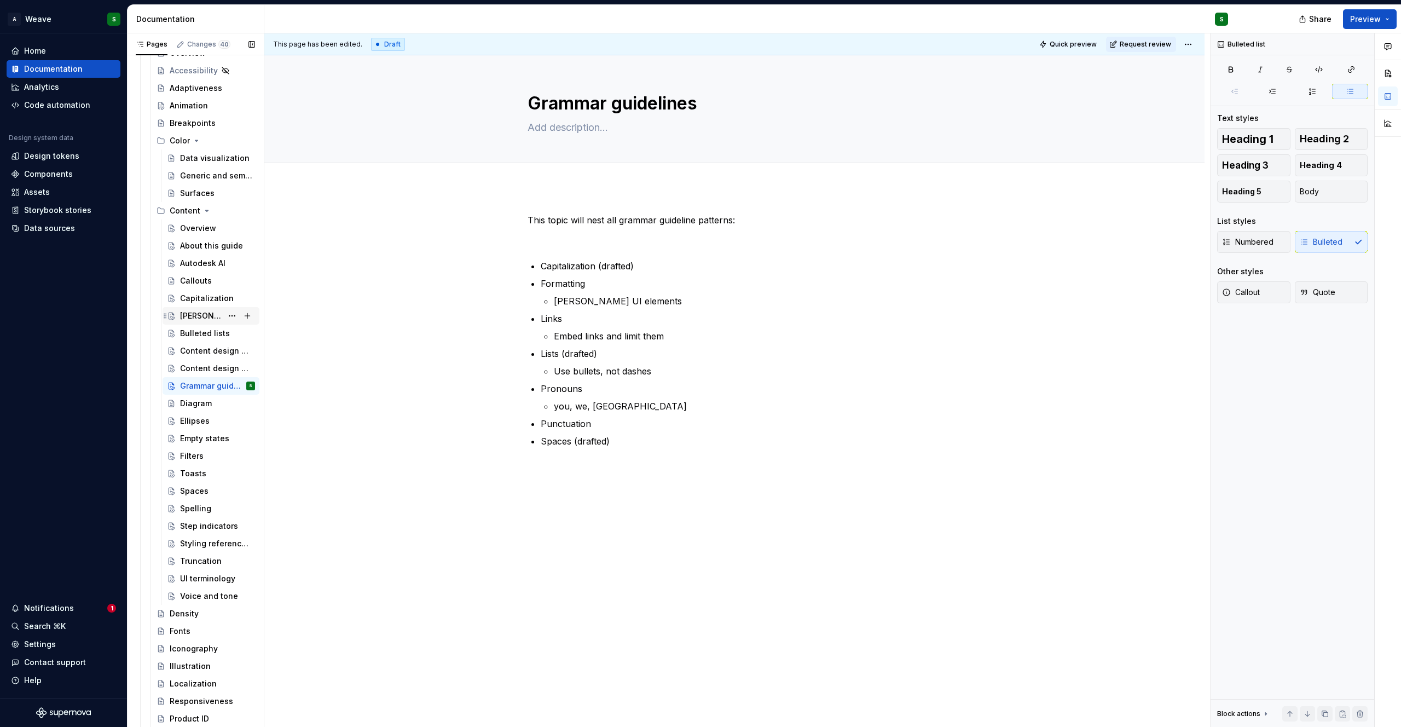
click at [196, 317] on div "[PERSON_NAME] text" at bounding box center [201, 315] width 42 height 11
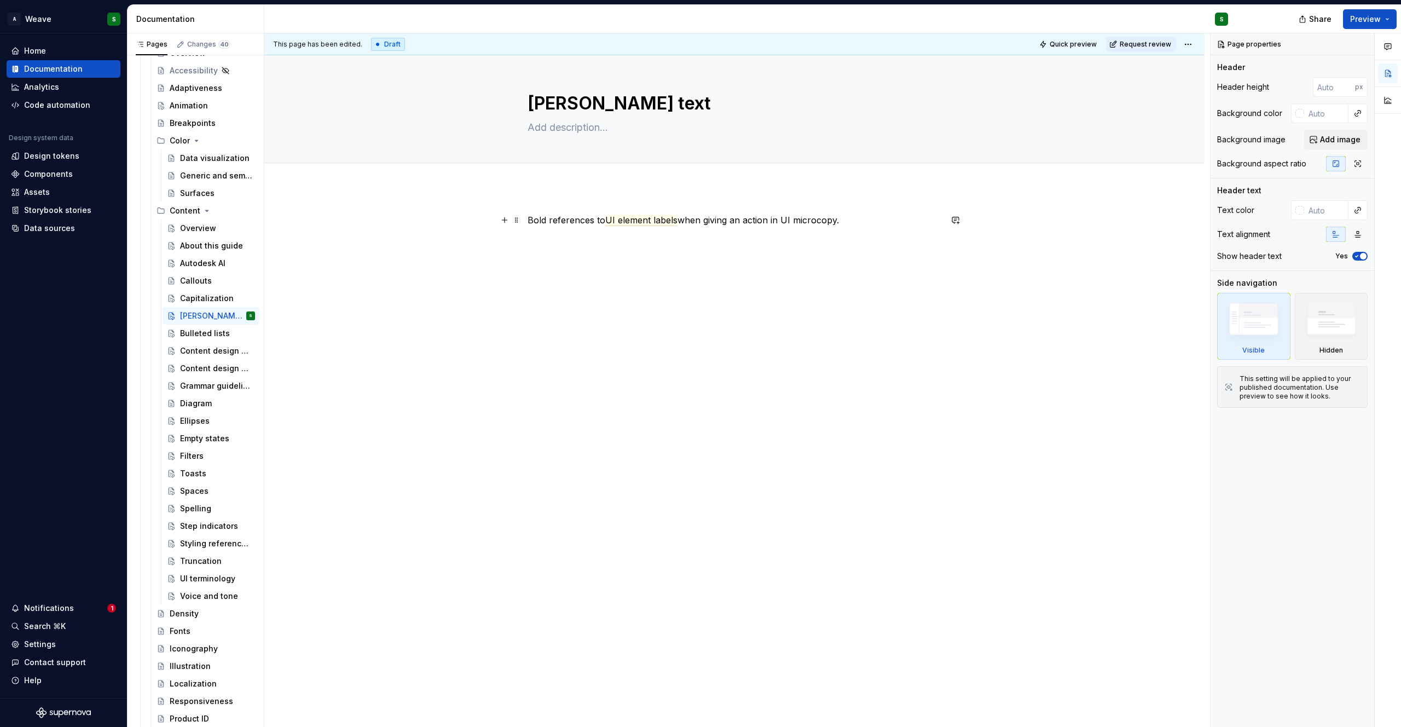
click at [522, 222] on div "Bold references to UI element labels when giving an action in UI microcopy." at bounding box center [734, 336] width 940 height 299
click at [557, 109] on textarea "[PERSON_NAME] text" at bounding box center [732, 103] width 414 height 26
type textarea "*"
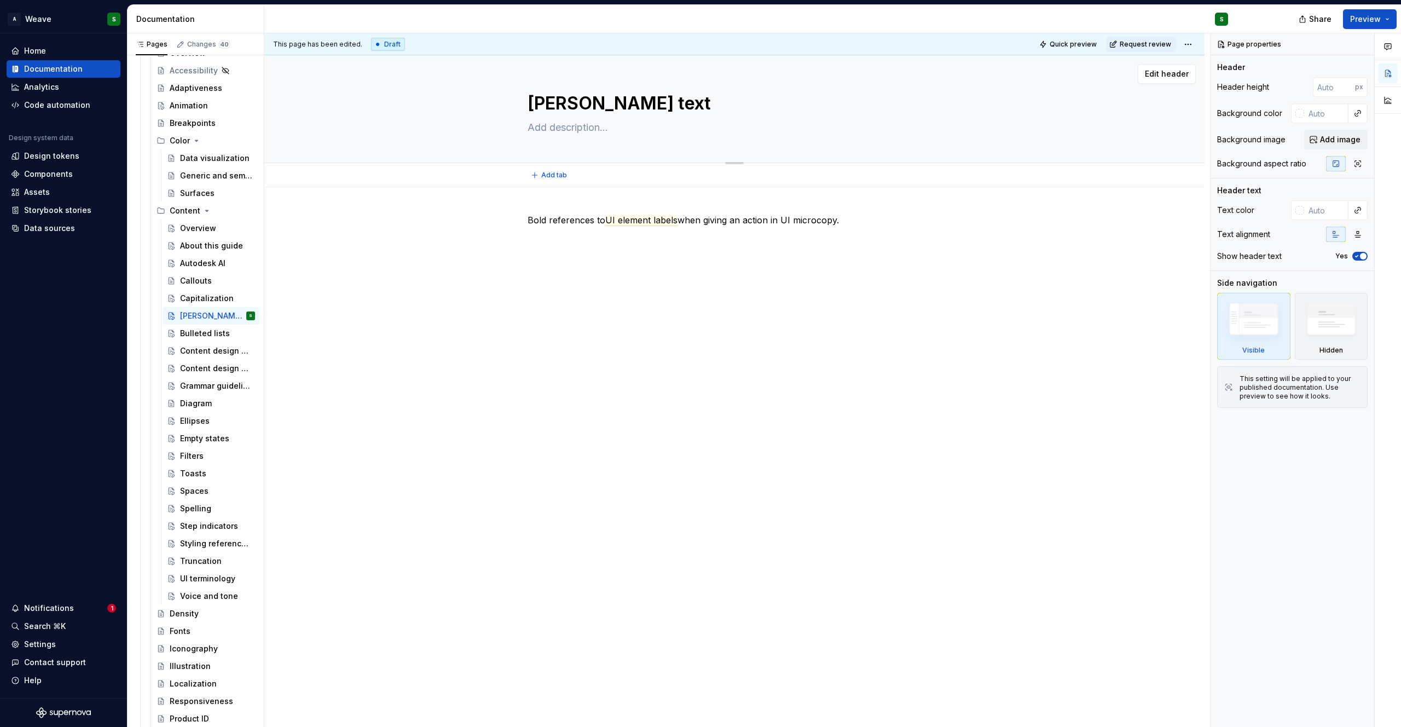
type textarea "F"
type textarea "*"
type textarea "Fo"
type textarea "*"
type textarea "For"
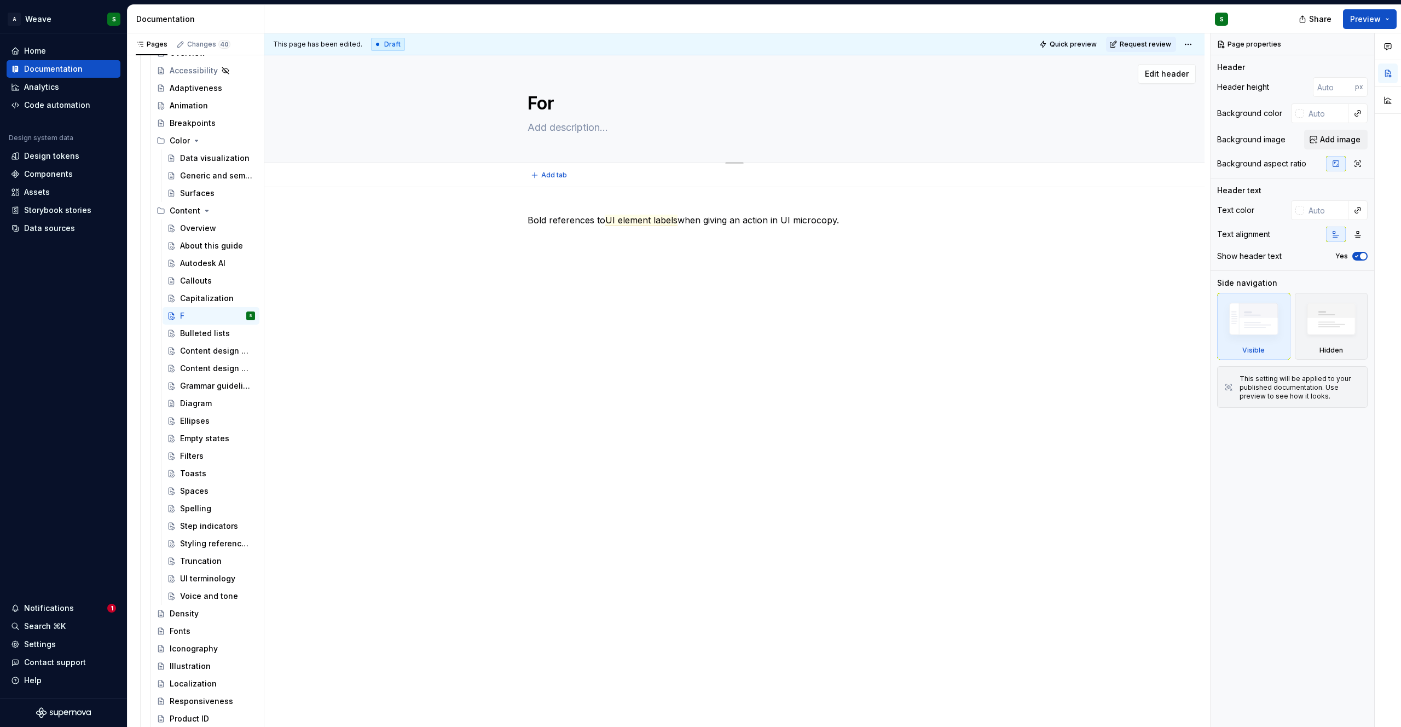
type textarea "*"
type textarea "Forma"
type textarea "*"
type textarea "Format"
type textarea "*"
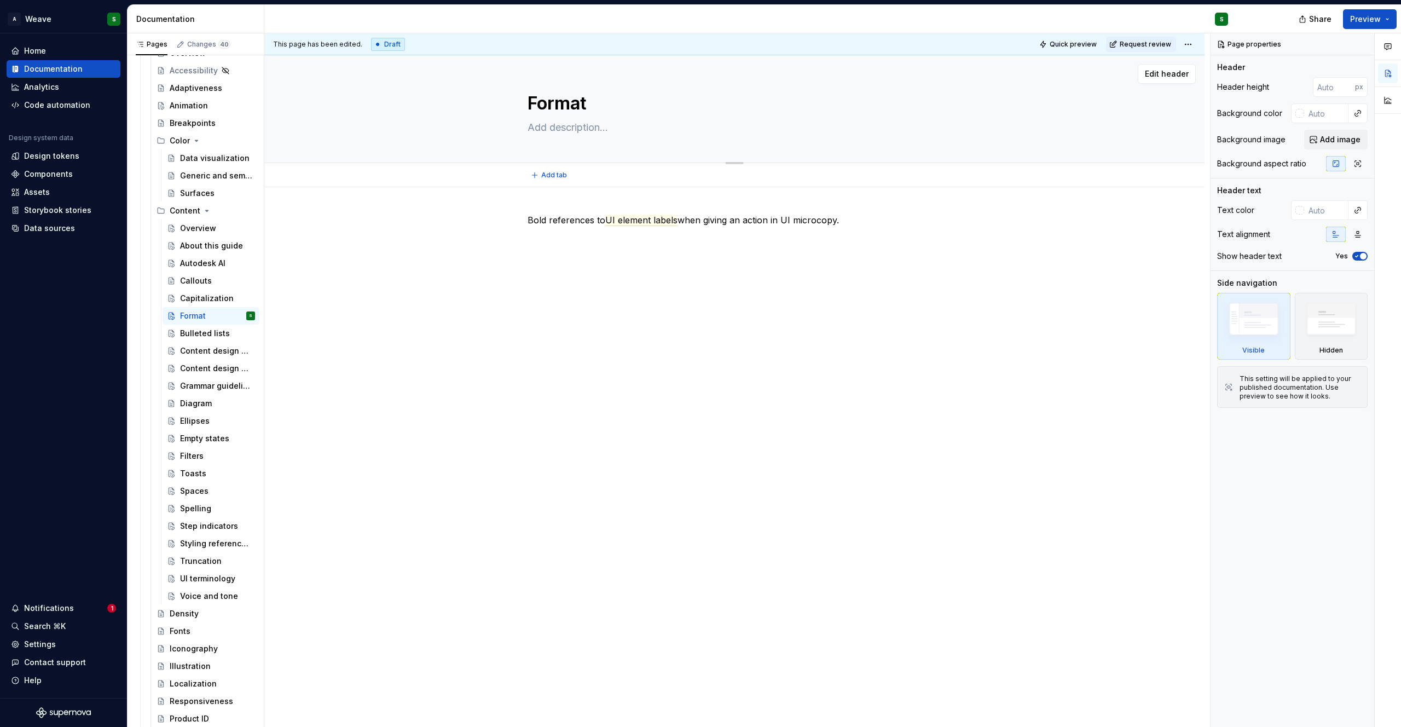
type textarea "Formatt"
type textarea "*"
type textarea "Formatti"
type textarea "*"
type textarea "Formatting"
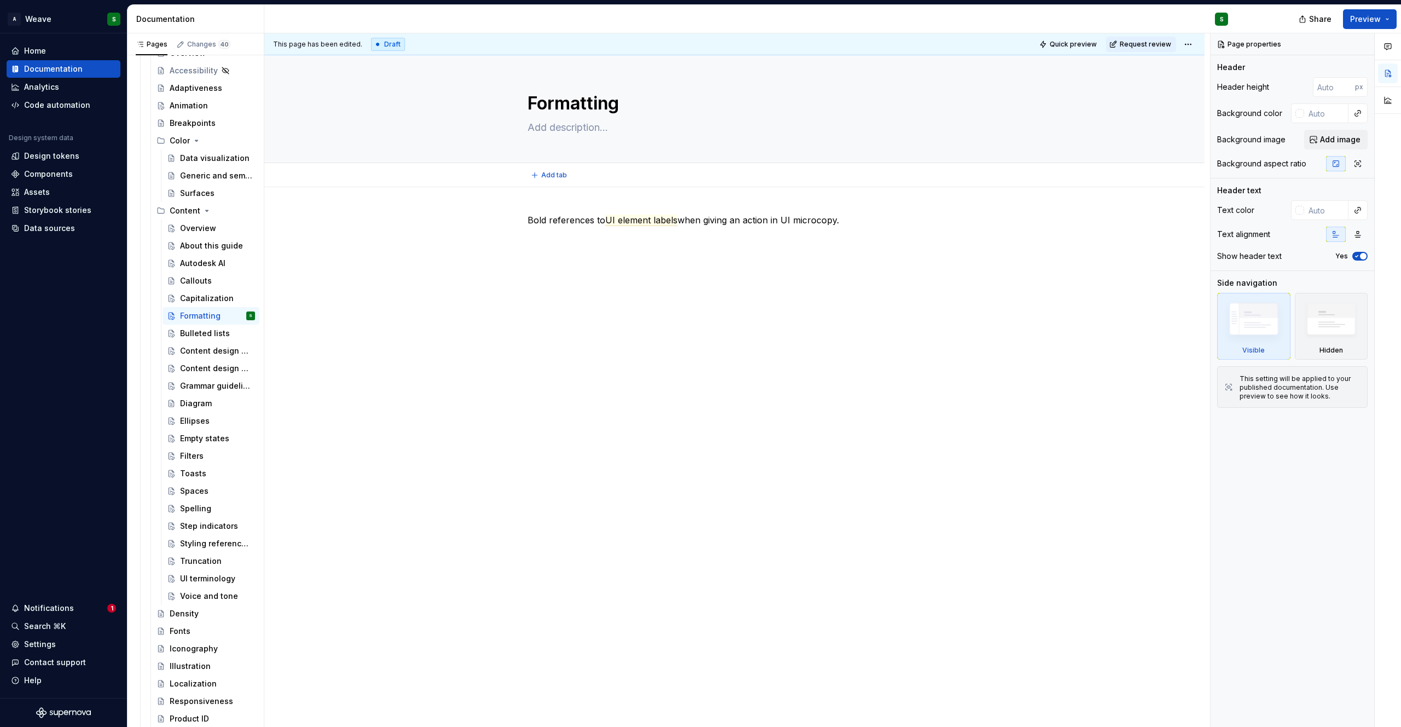
type textarea "*"
type textarea "Formatting"
click at [527, 214] on p "Bold references to UI element labels when giving an action in UI microcopy." at bounding box center [734, 219] width 414 height 13
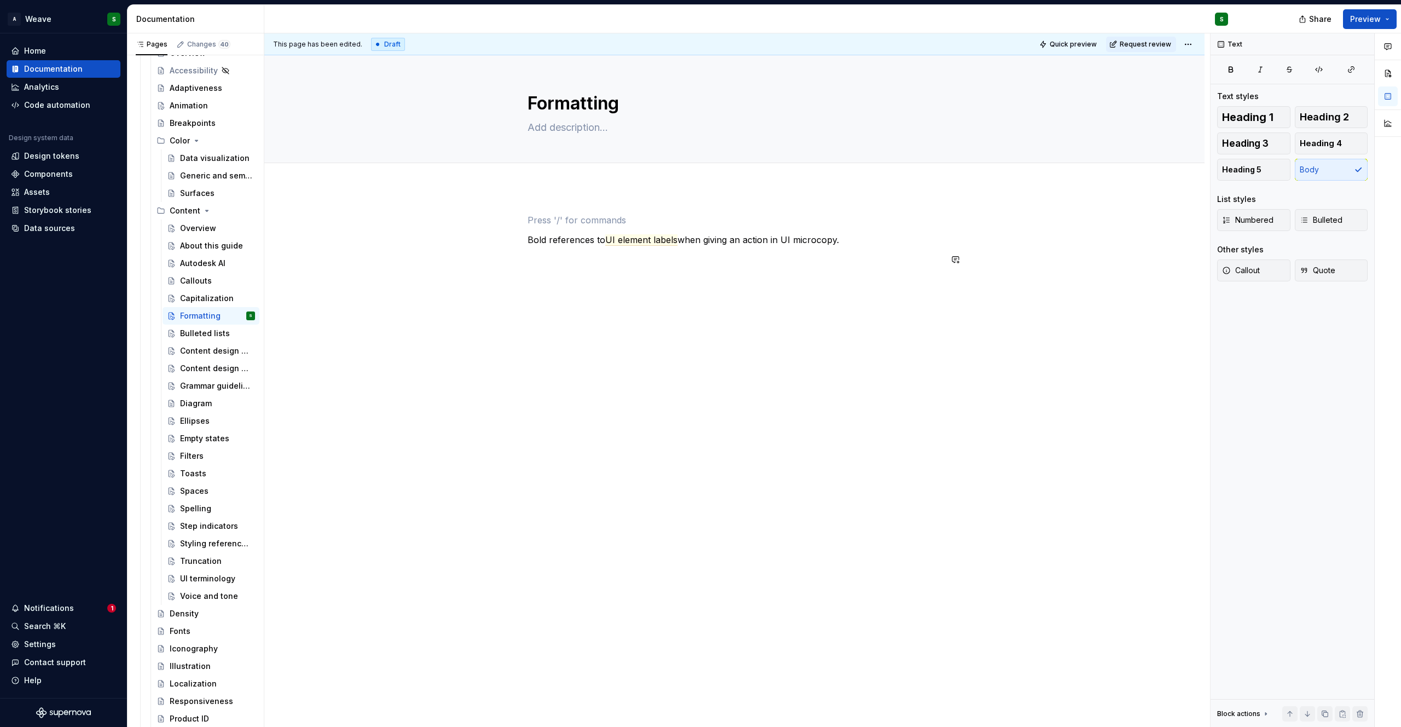
type textarea "*"
click at [551, 219] on p "Bold UI element labels" at bounding box center [734, 219] width 414 height 13
click at [597, 204] on button "button" at bounding box center [596, 199] width 15 height 15
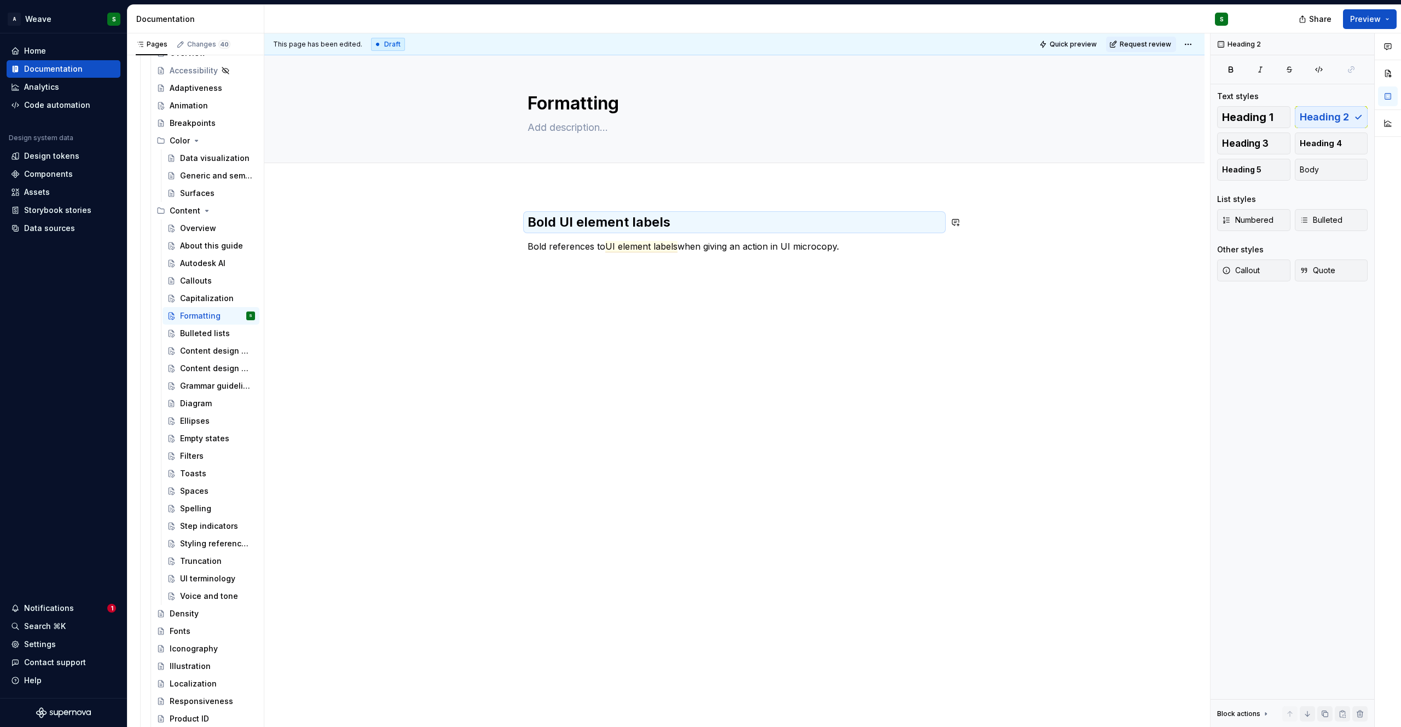
click at [590, 325] on div "Bold UI element labels Bold references to UI element labels when giving an acti…" at bounding box center [734, 345] width 940 height 316
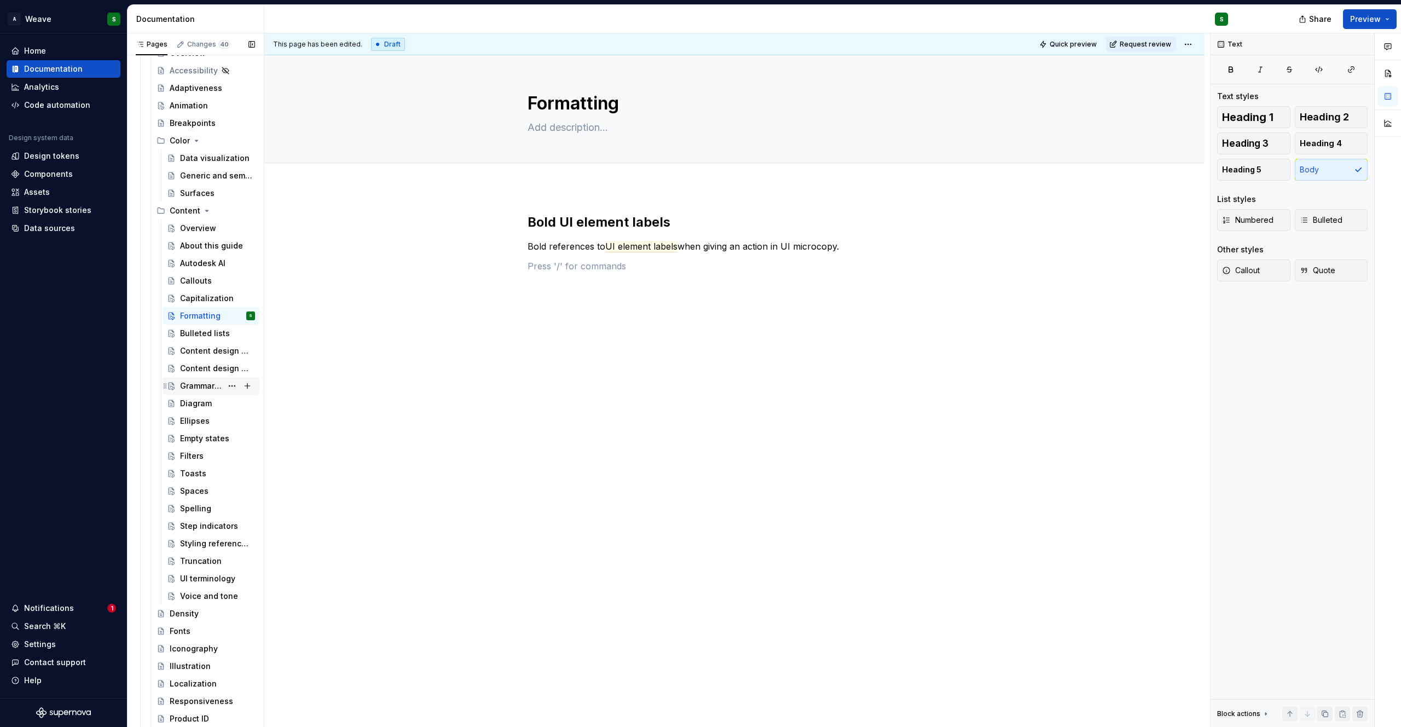
click at [190, 382] on div "Grammar guidelines" at bounding box center [201, 385] width 42 height 11
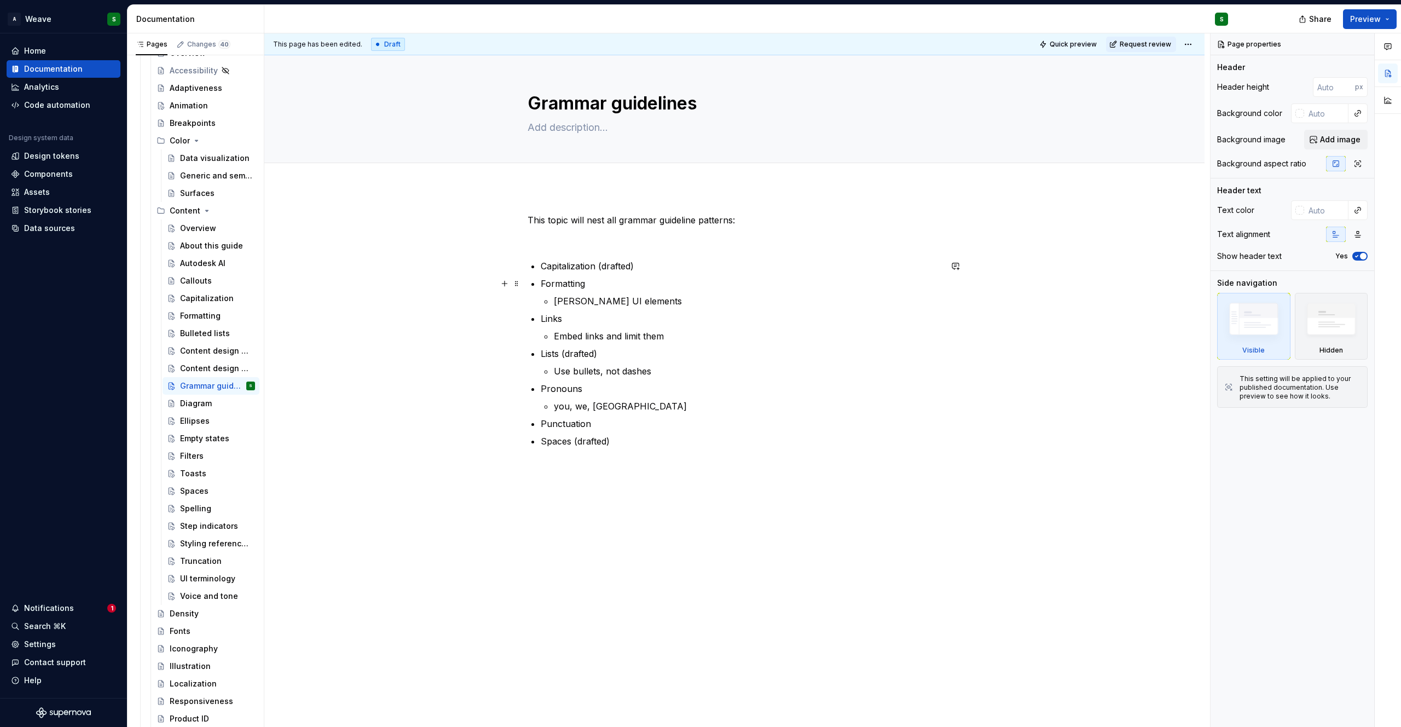
click at [595, 284] on p "Formatting" at bounding box center [741, 283] width 400 height 13
type textarea "*"
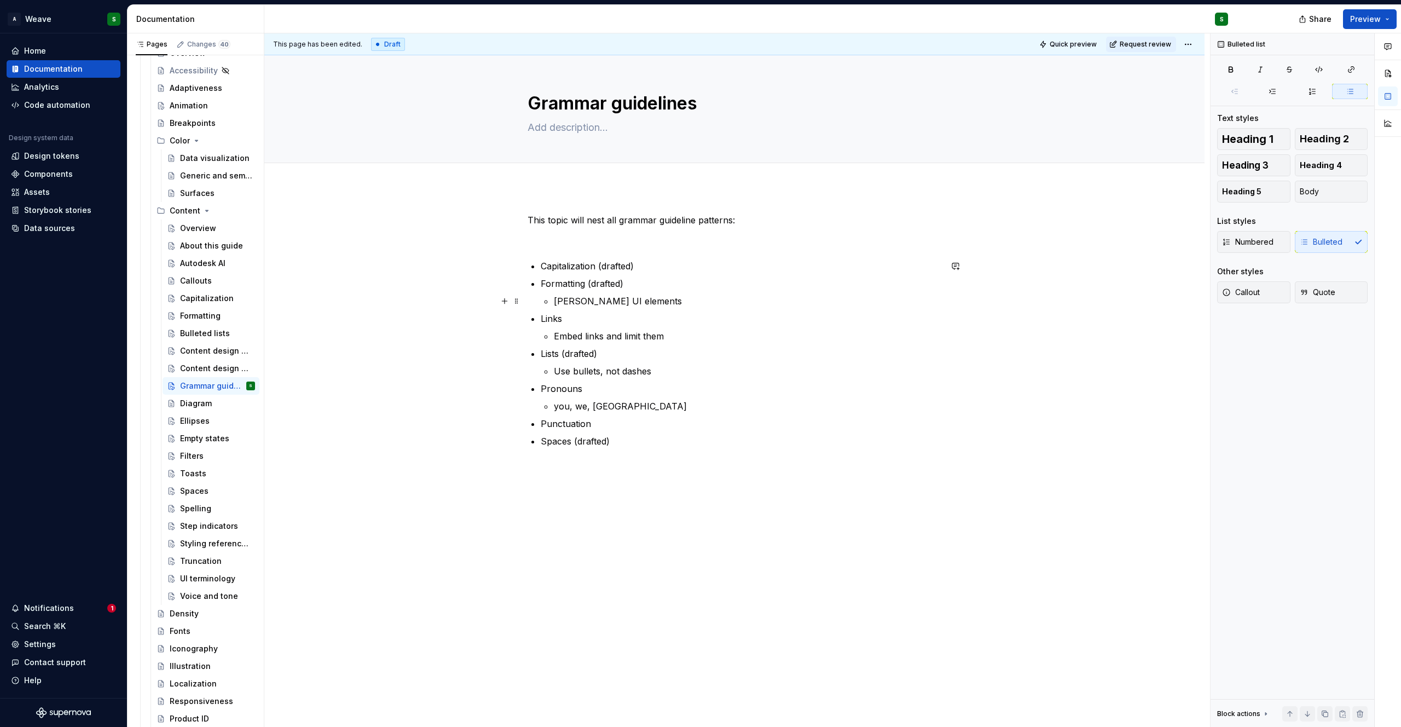
click at [650, 302] on p "[PERSON_NAME] UI elements" at bounding box center [747, 300] width 387 height 13
drag, startPoint x: 539, startPoint y: 370, endPoint x: 663, endPoint y: 382, distance: 124.8
click at [663, 382] on div "This topic will nest all grammar guideline patterns: Capitalization (drafted) F…" at bounding box center [734, 339] width 414 height 252
click at [205, 336] on div "Bulleted lists" at bounding box center [201, 333] width 42 height 11
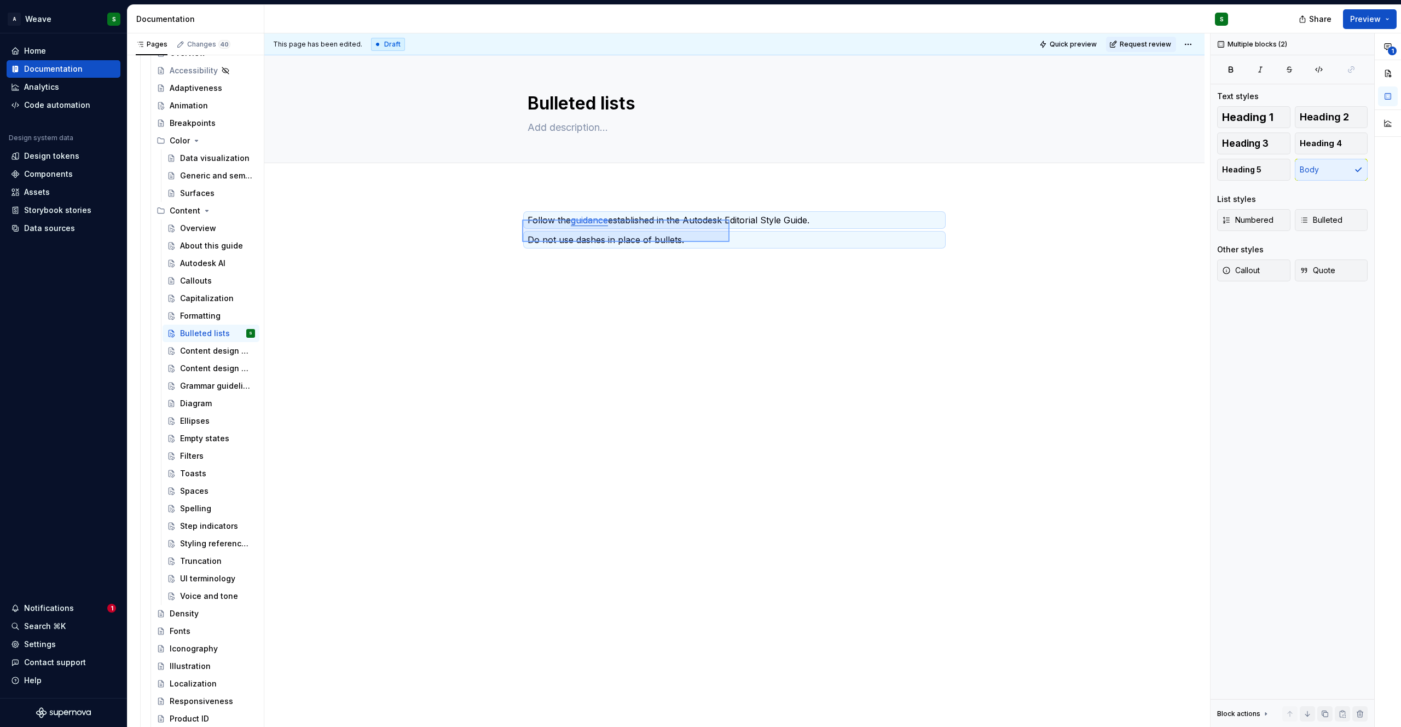
click at [729, 242] on div "This page has been edited. Draft Quick preview Request review Bulleted lists Ed…" at bounding box center [736, 380] width 945 height 694
copy p "Follow the guidance established in the Autodesk Editorial Style Guide."
click at [203, 318] on div "Formatting" at bounding box center [200, 315] width 40 height 11
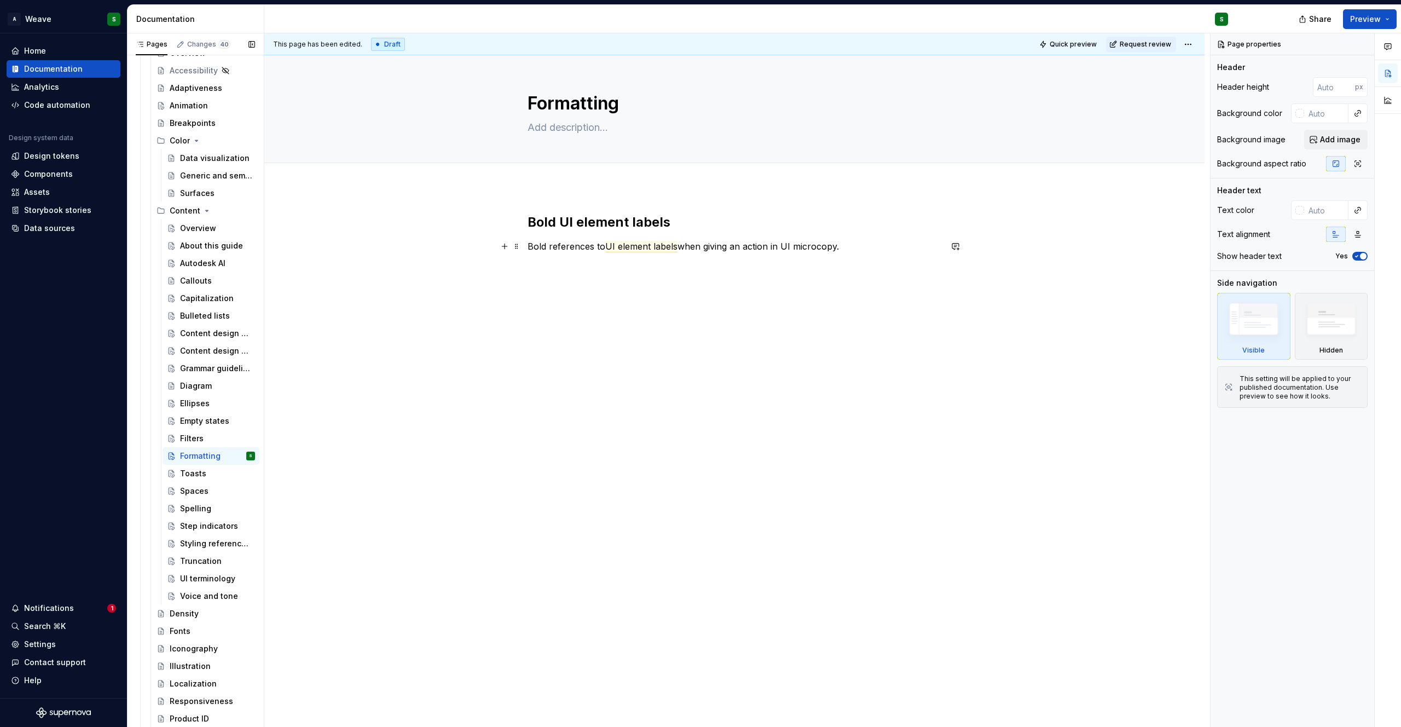
click at [866, 251] on p "Bold references to UI element labels when giving an action in UI microcopy." at bounding box center [734, 246] width 414 height 13
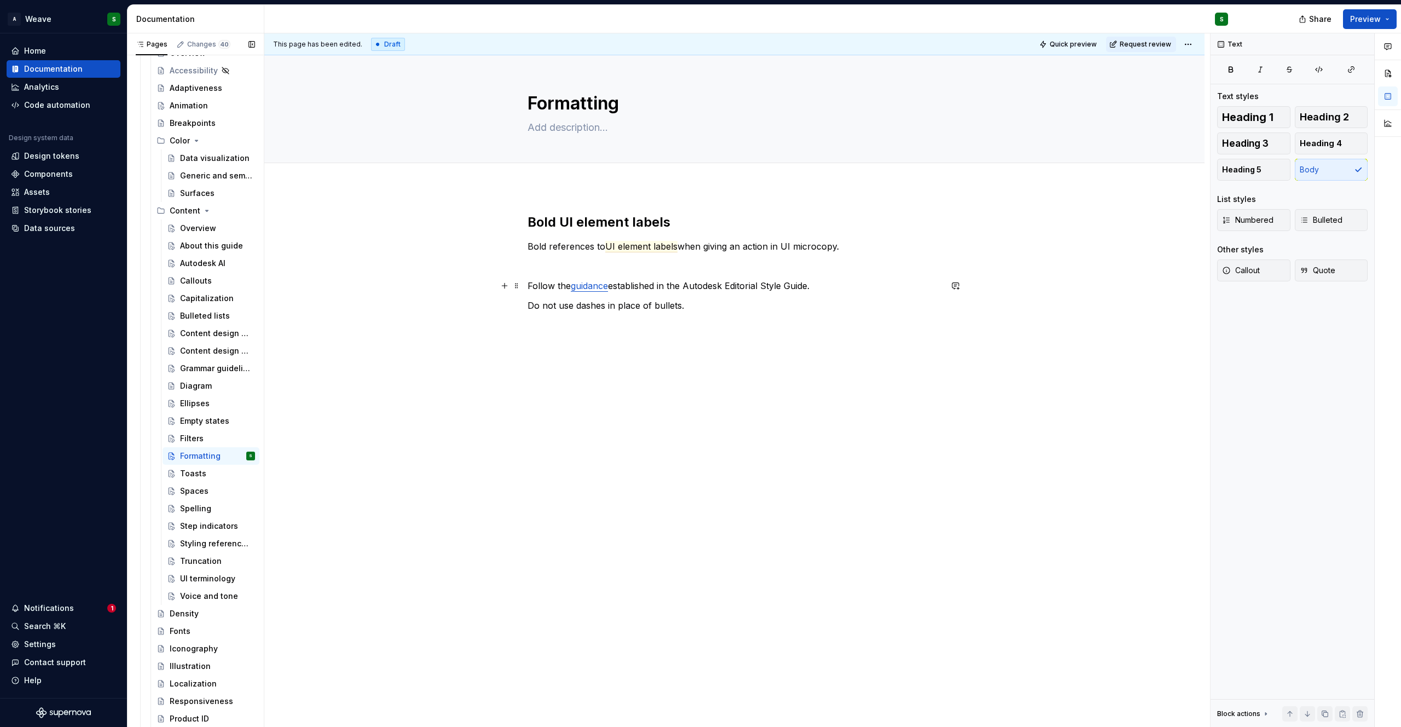
type textarea "*"
click at [527, 286] on p "Follow the guidance established in the Autodesk Editorial Style Guide." at bounding box center [734, 285] width 414 height 13
click at [542, 285] on p "Bullets" at bounding box center [734, 285] width 414 height 13
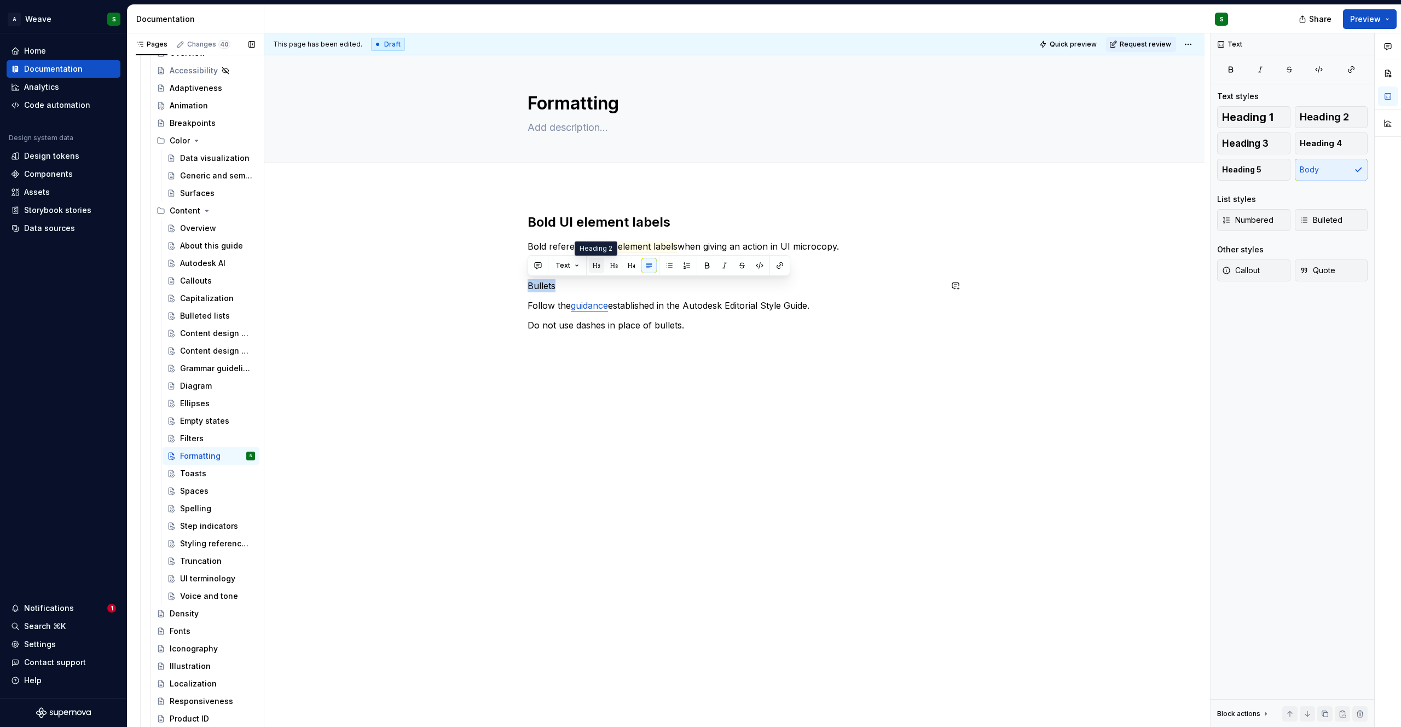
click at [596, 267] on button "button" at bounding box center [596, 265] width 15 height 15
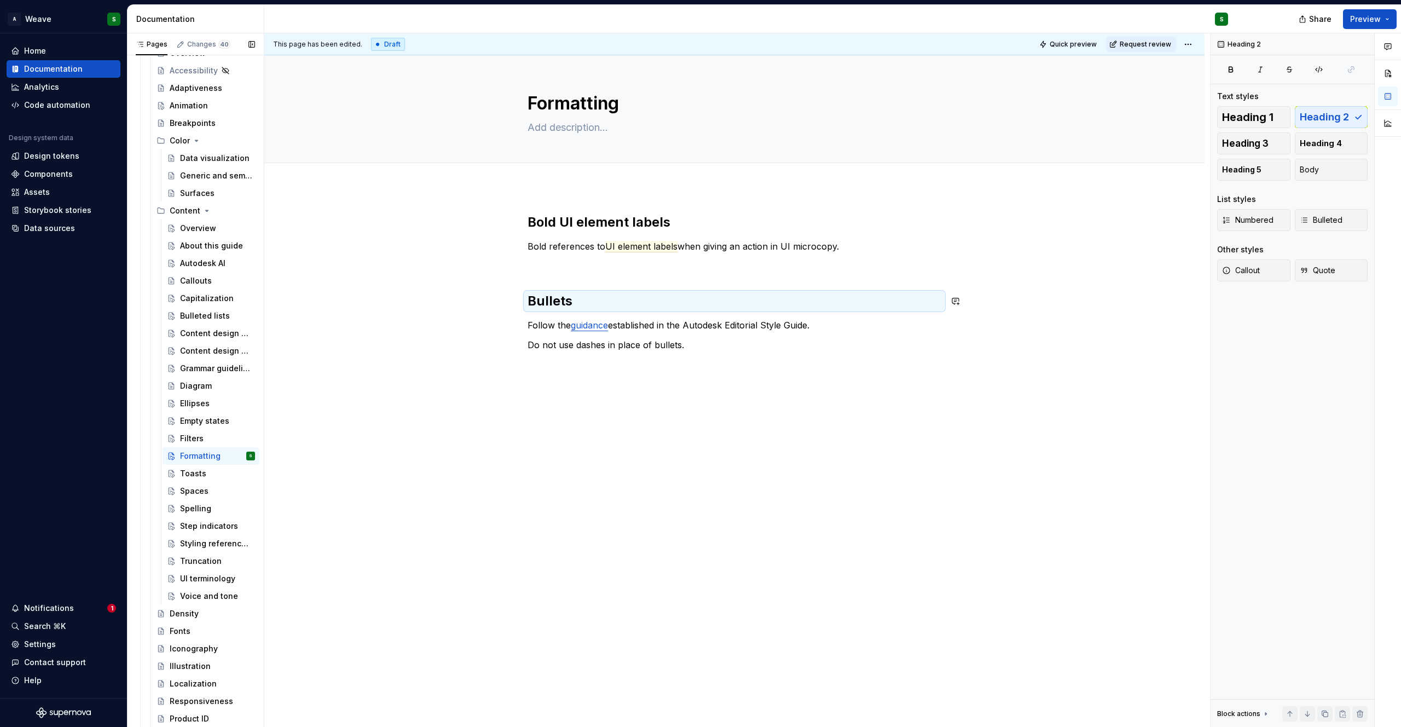
click at [591, 272] on div "Bold UI element labels Bold references to UI element labels when giving an acti…" at bounding box center [734, 292] width 414 height 158
click at [216, 313] on div "Bulleted lists" at bounding box center [217, 315] width 75 height 15
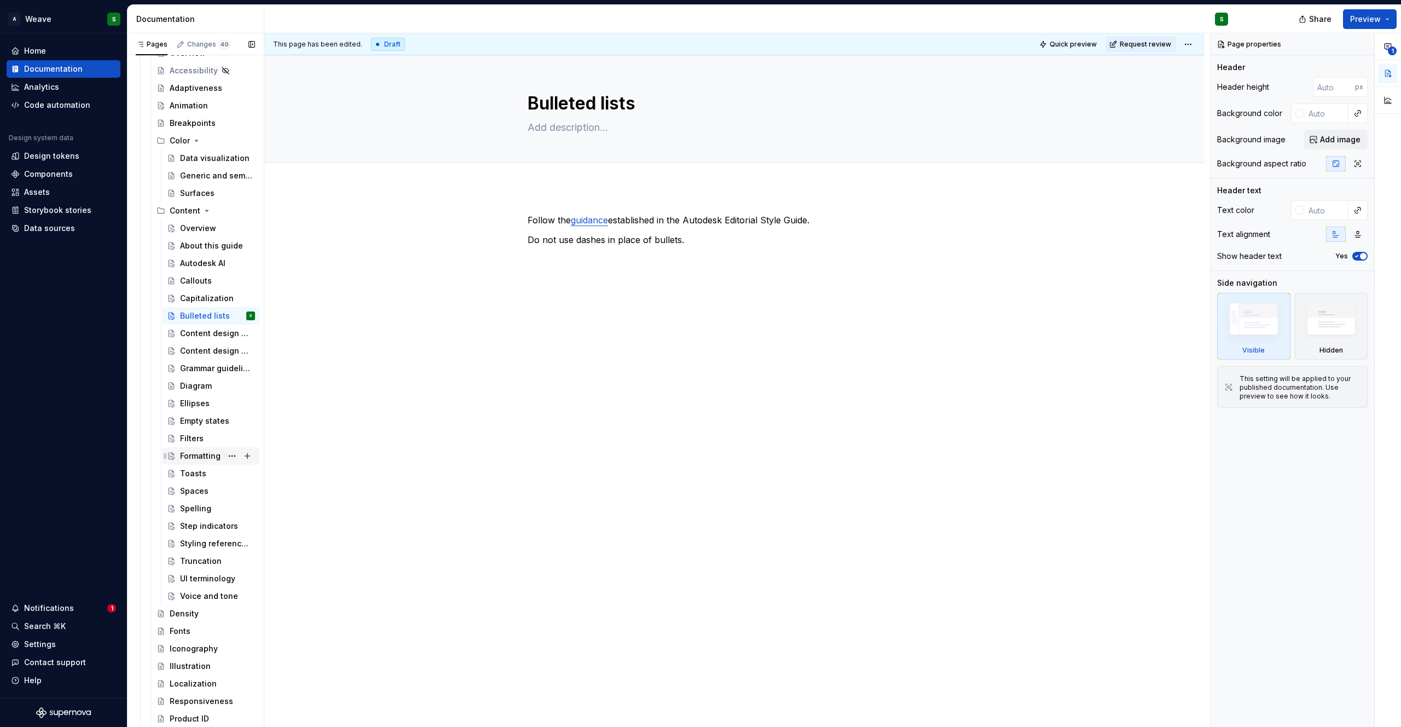
click at [194, 454] on div "Formatting" at bounding box center [200, 455] width 40 height 11
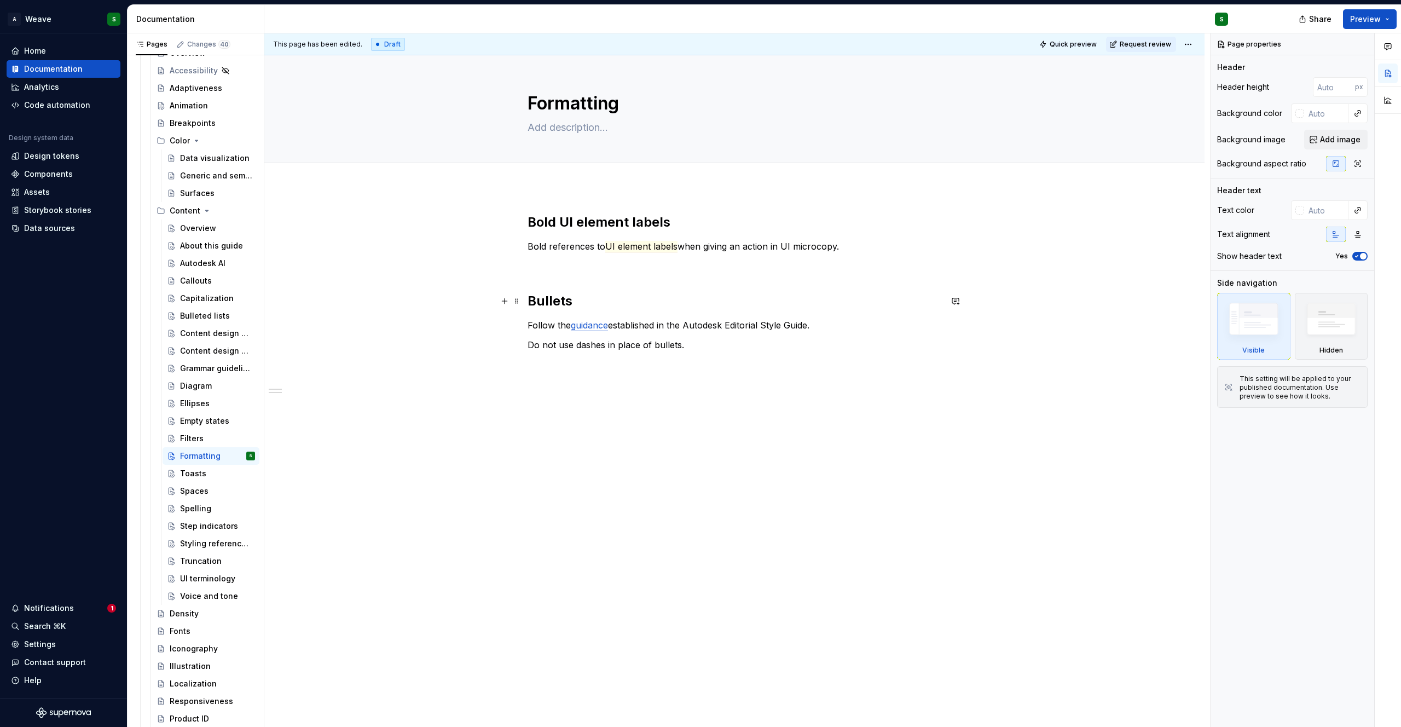
click at [573, 298] on h2 "Bullets" at bounding box center [734, 301] width 414 height 18
type textarea "*"
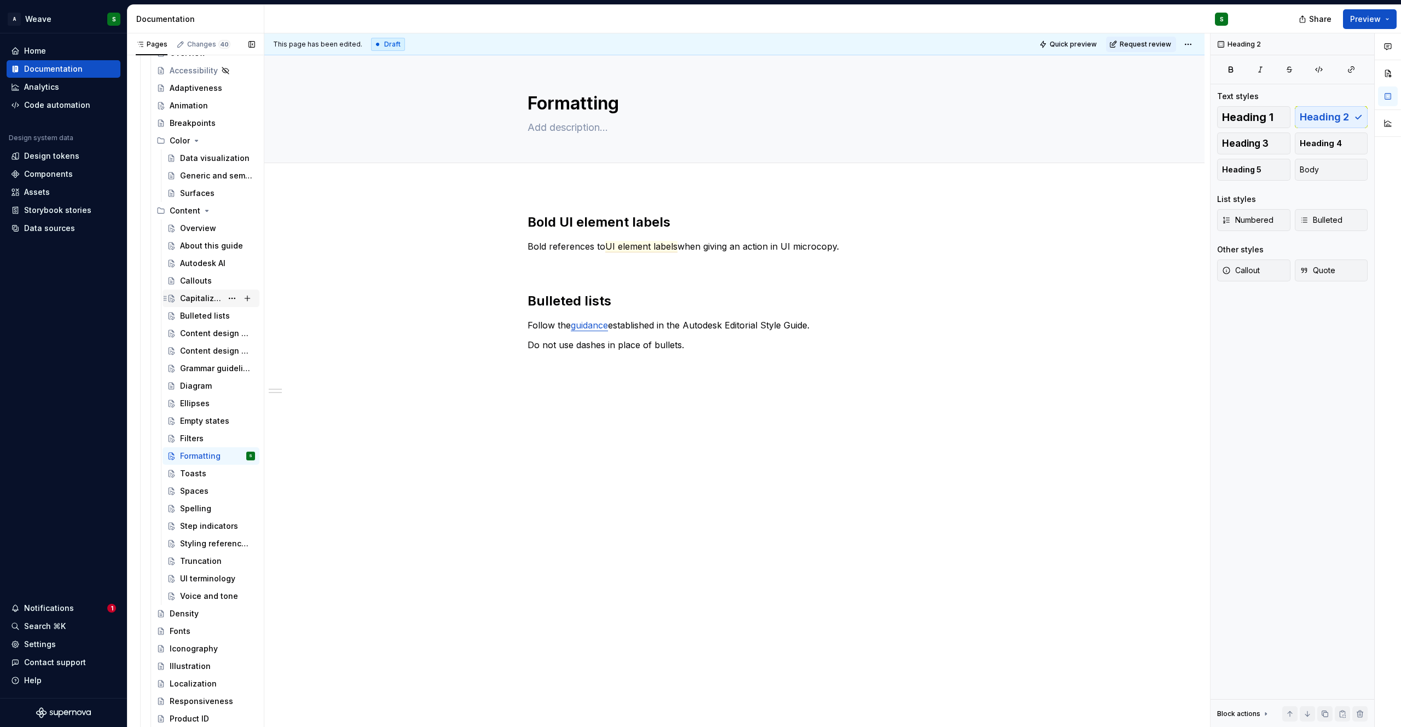
click at [210, 305] on div "Capitalization" at bounding box center [217, 298] width 75 height 15
click at [201, 315] on div "Bulleted lists" at bounding box center [201, 315] width 42 height 11
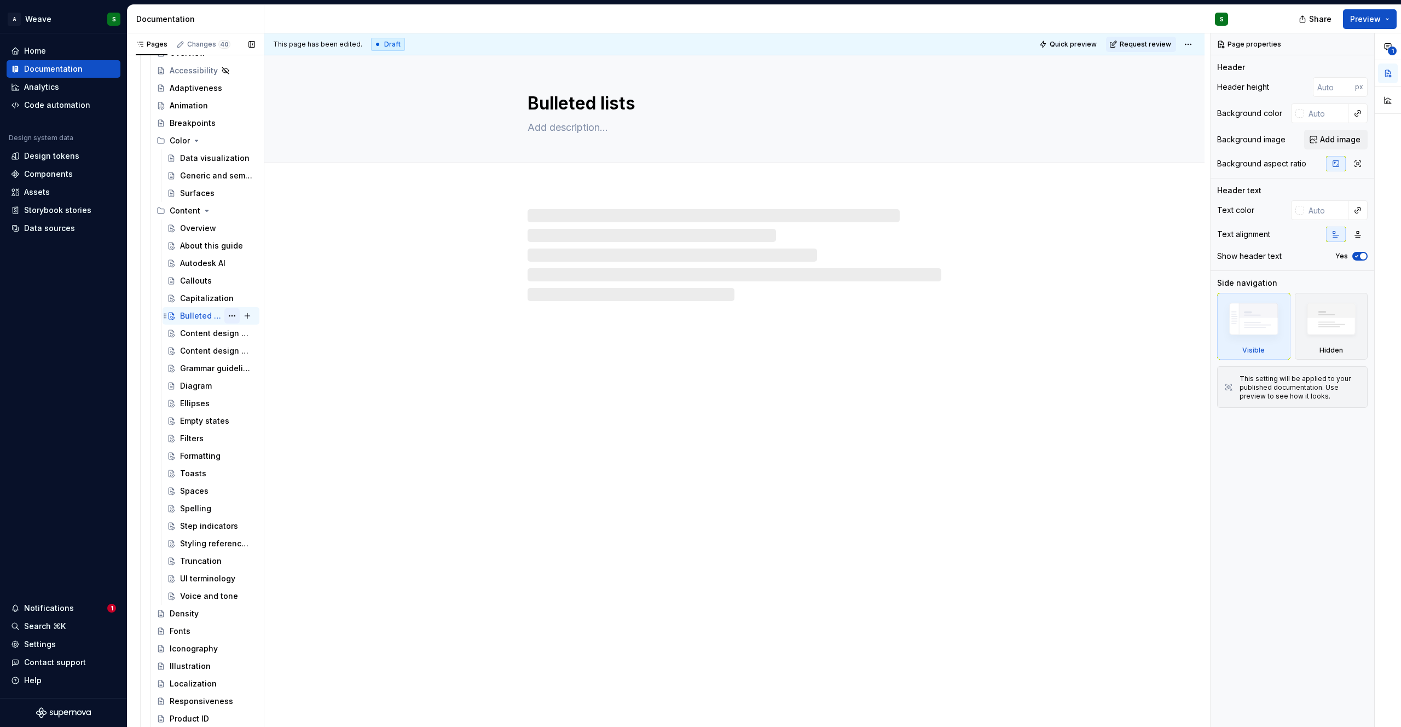
click at [225, 317] on button "Page tree" at bounding box center [231, 315] width 15 height 15
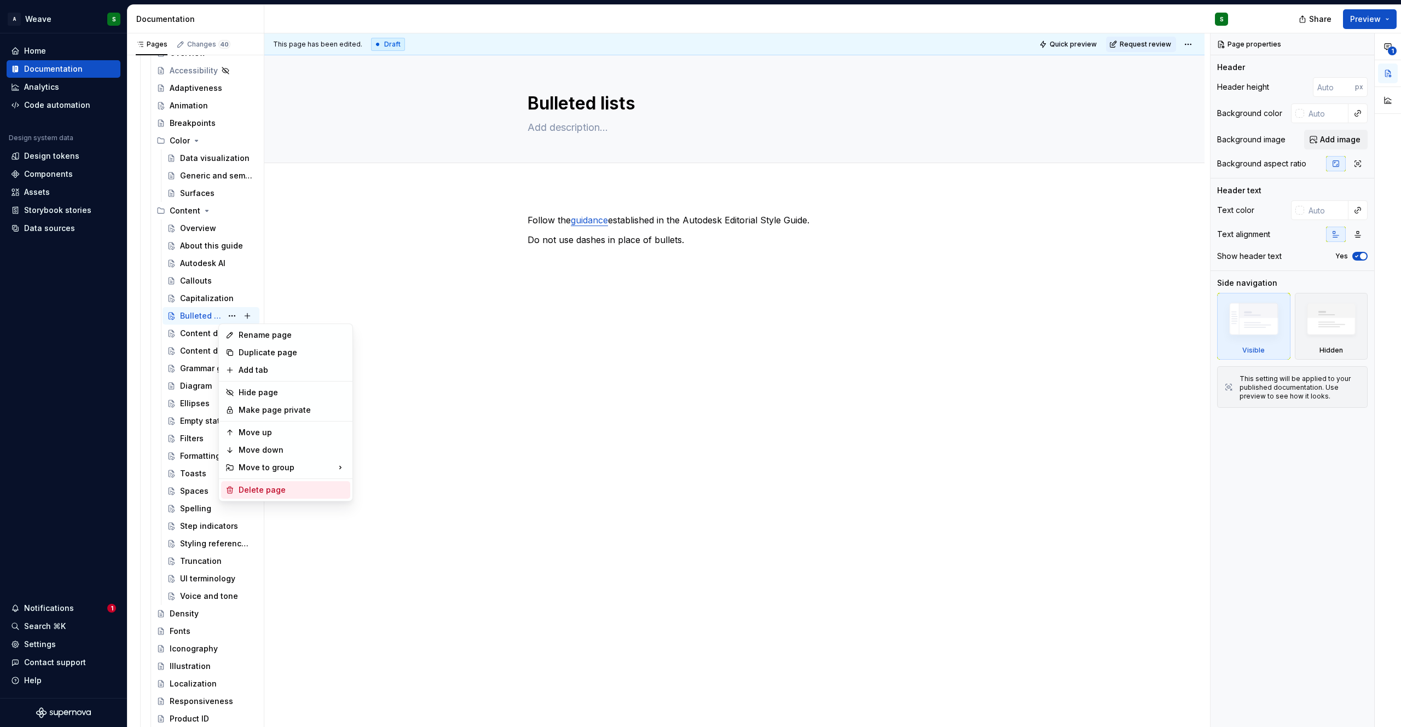
click at [259, 489] on div "Delete page" at bounding box center [292, 489] width 107 height 11
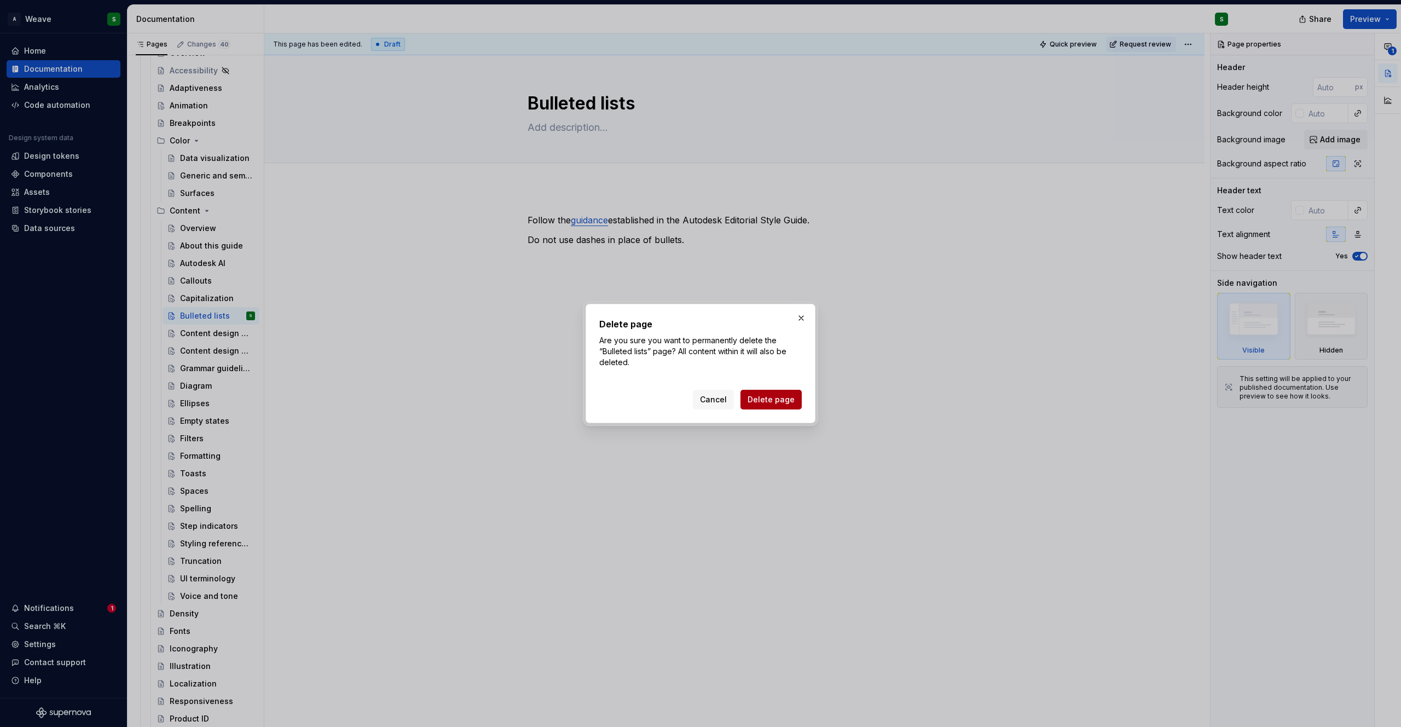
click at [773, 402] on span "Delete page" at bounding box center [770, 399] width 47 height 11
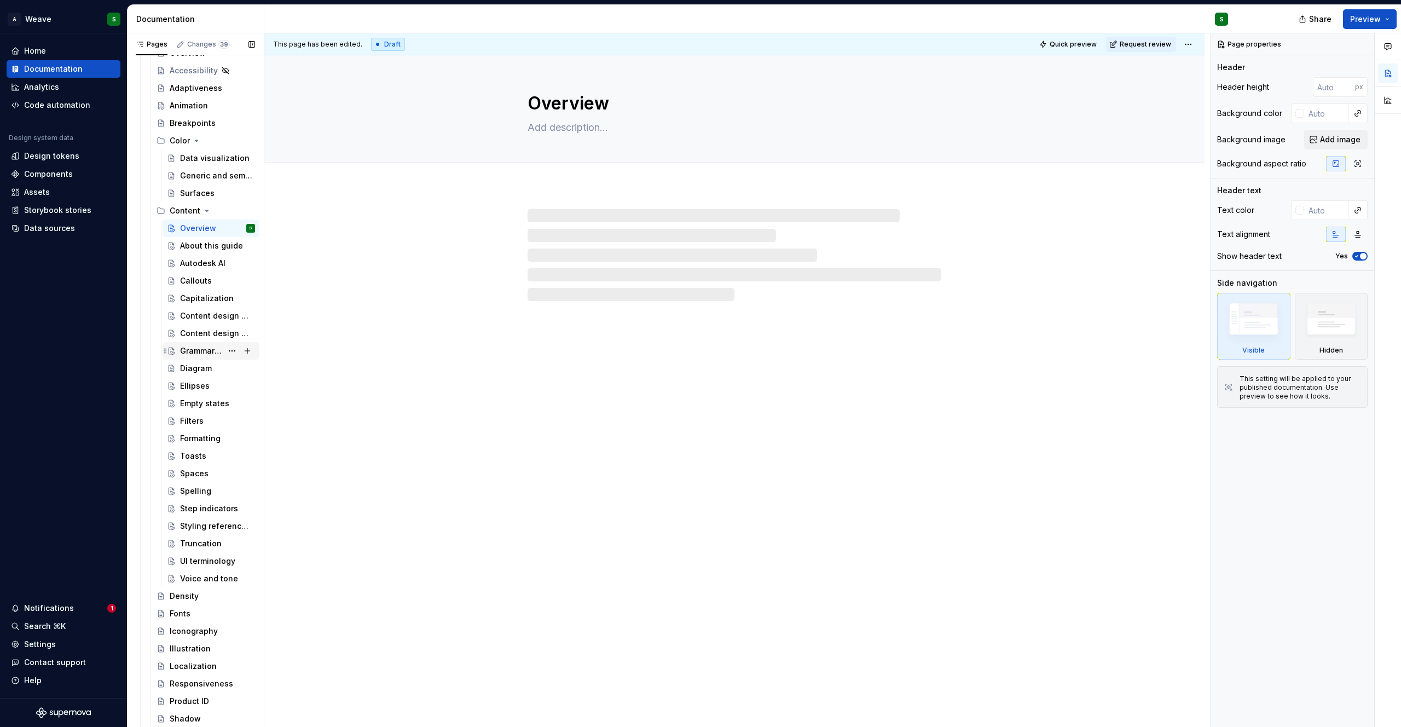
click at [188, 350] on div "Grammar guidelines" at bounding box center [201, 350] width 42 height 11
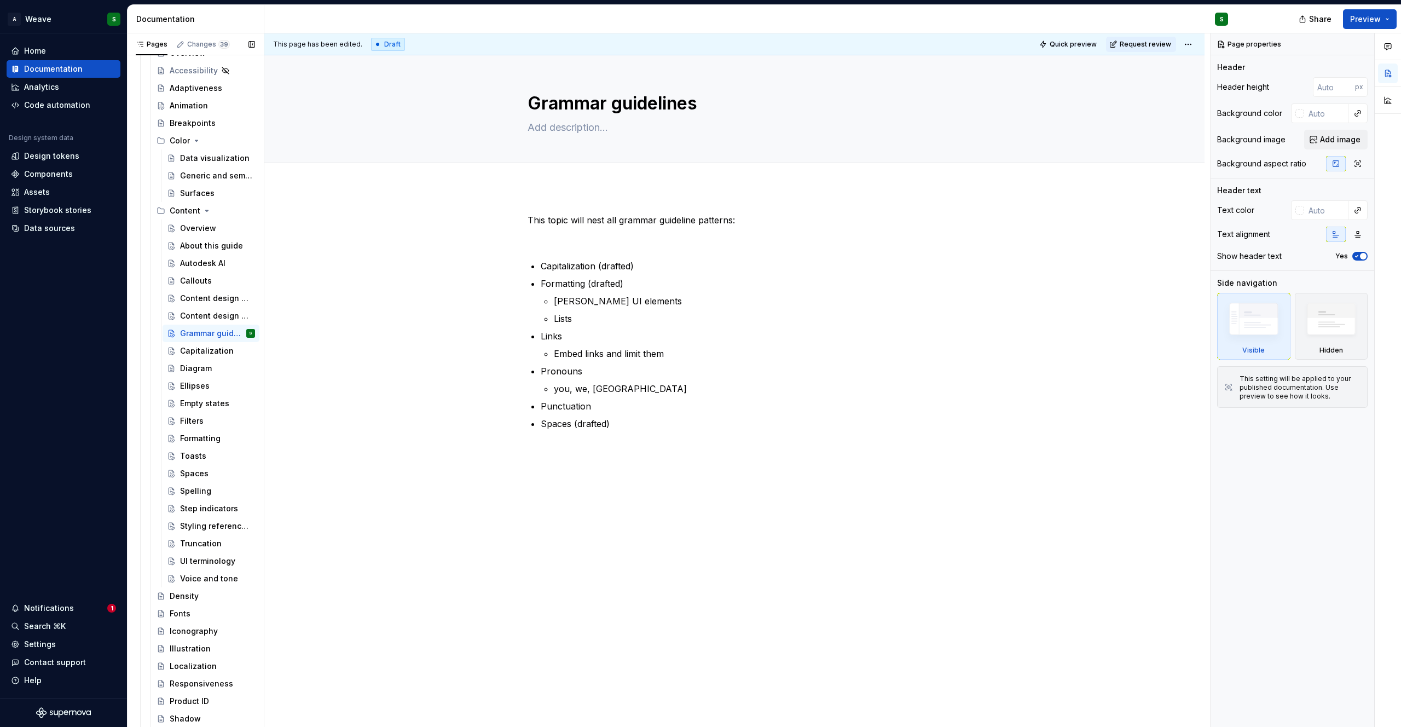
drag, startPoint x: 191, startPoint y: 299, endPoint x: 1294, endPoint y: 1, distance: 1142.7
click at [193, 562] on div "UI terminology" at bounding box center [201, 560] width 42 height 11
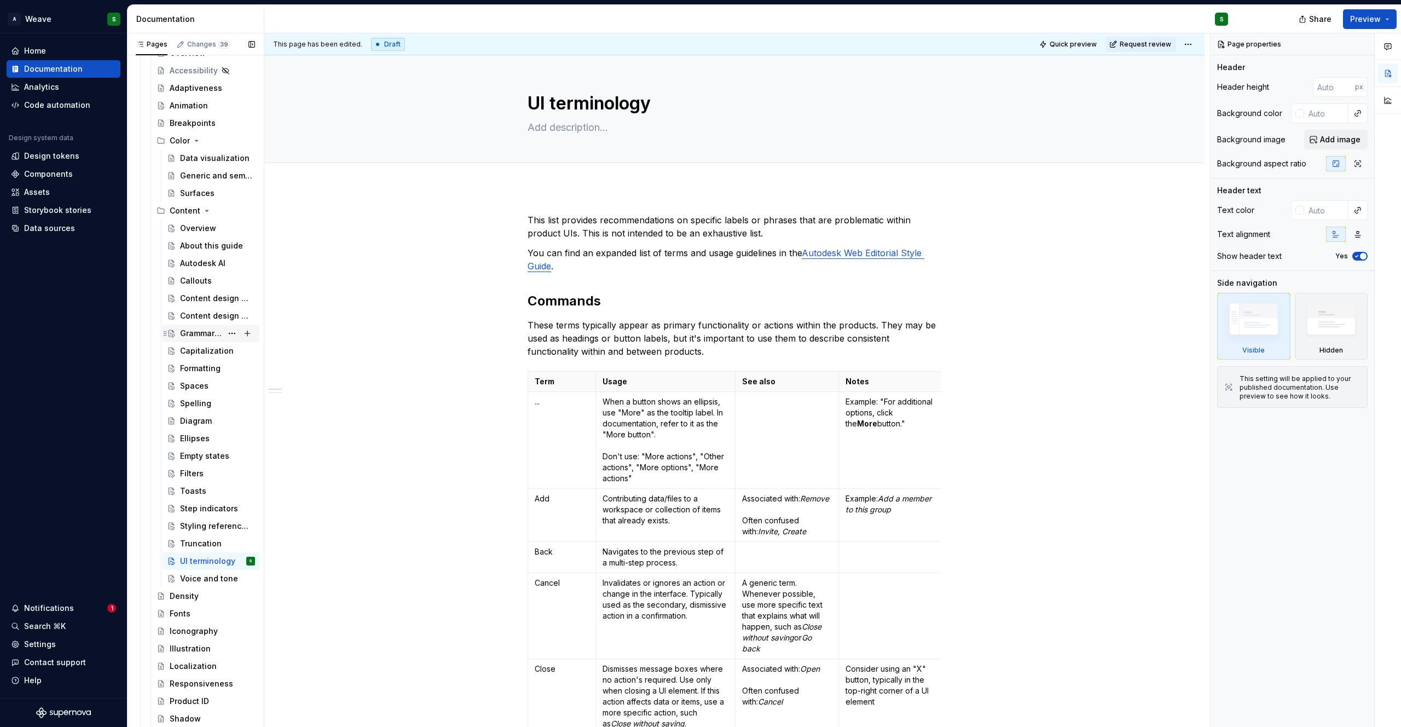
click at [186, 335] on div "Grammar guidelines" at bounding box center [201, 333] width 42 height 11
click at [194, 350] on div "Capitalization" at bounding box center [207, 350] width 54 height 11
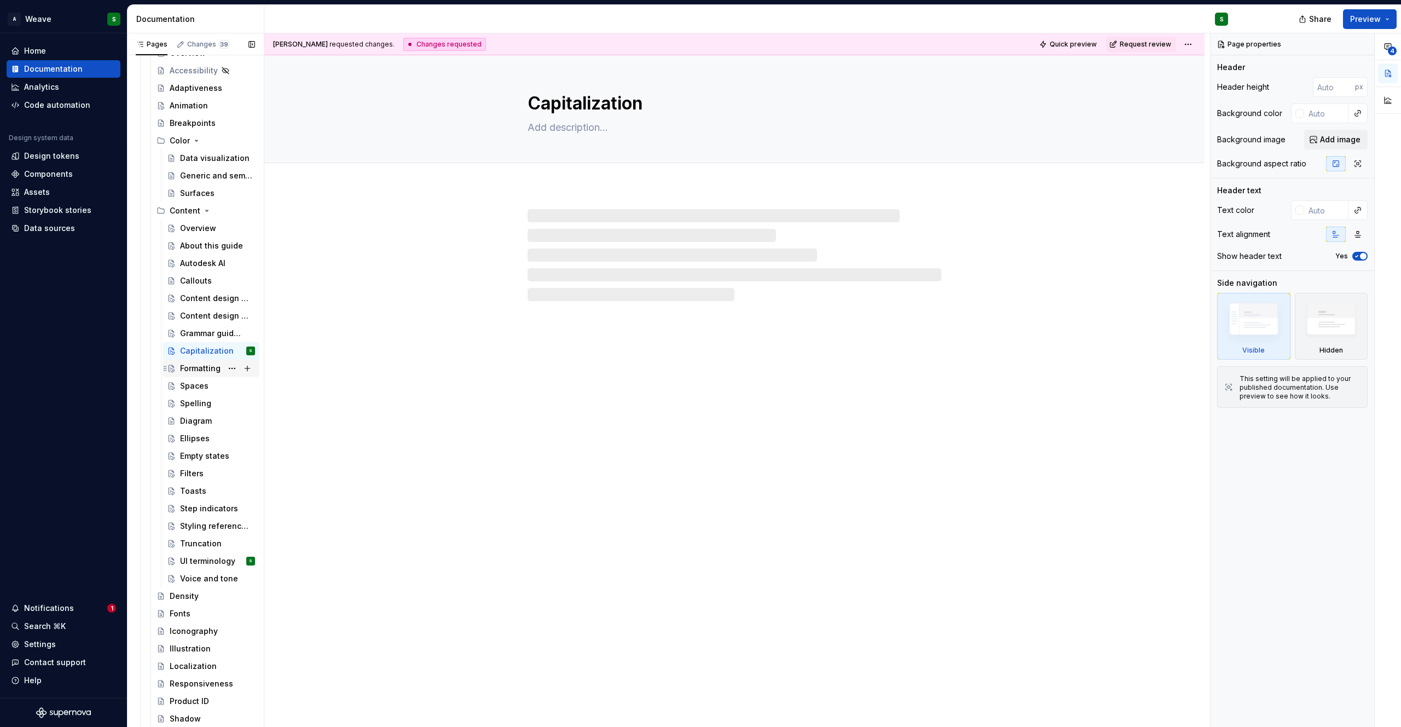
click at [189, 369] on div "Formatting" at bounding box center [200, 368] width 40 height 11
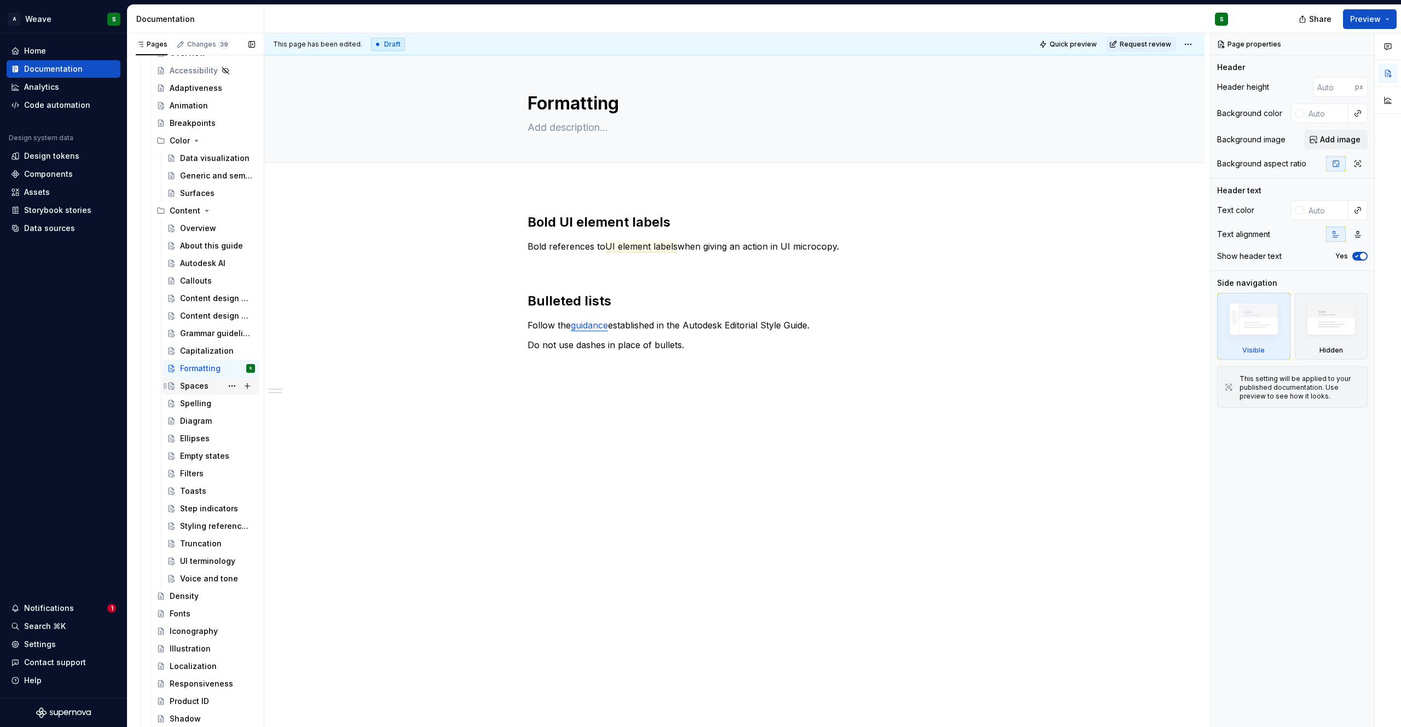
click at [190, 380] on div "Spaces" at bounding box center [194, 385] width 28 height 11
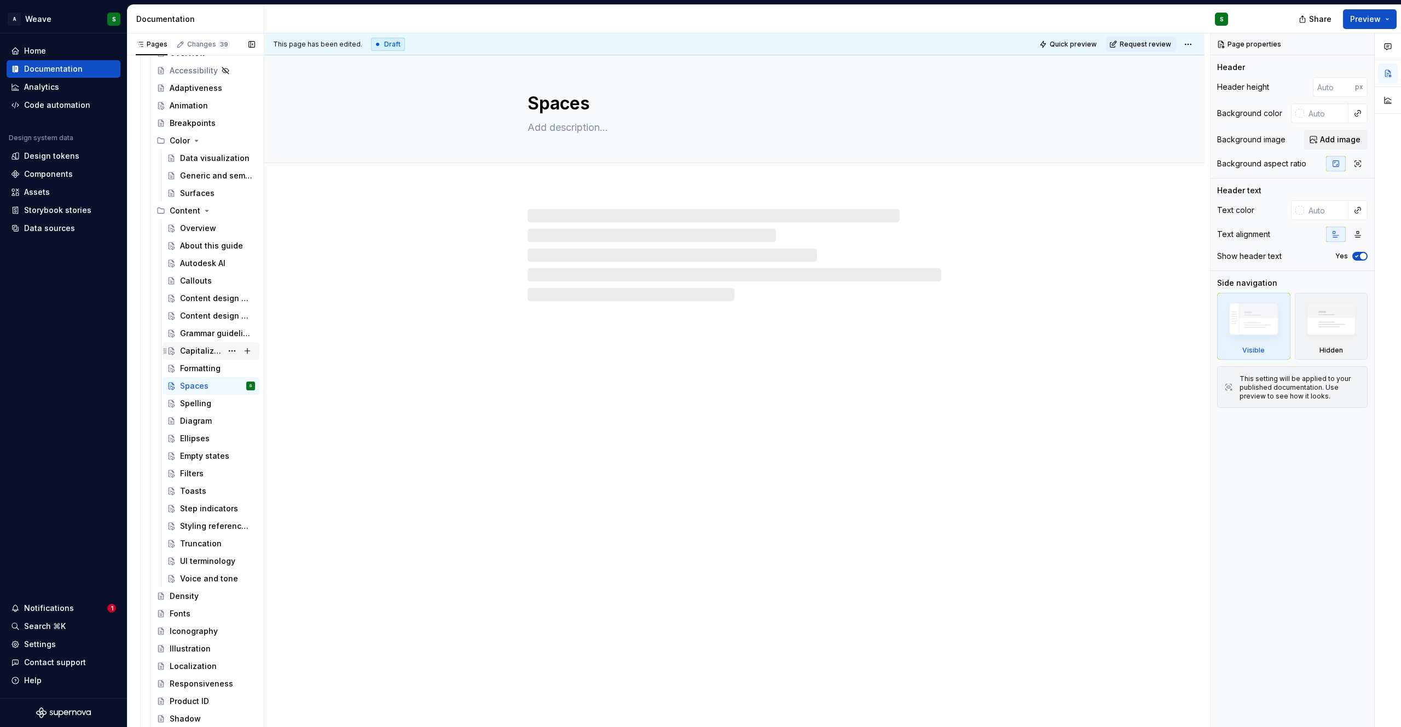
click at [191, 354] on div "Capitalization" at bounding box center [201, 350] width 42 height 11
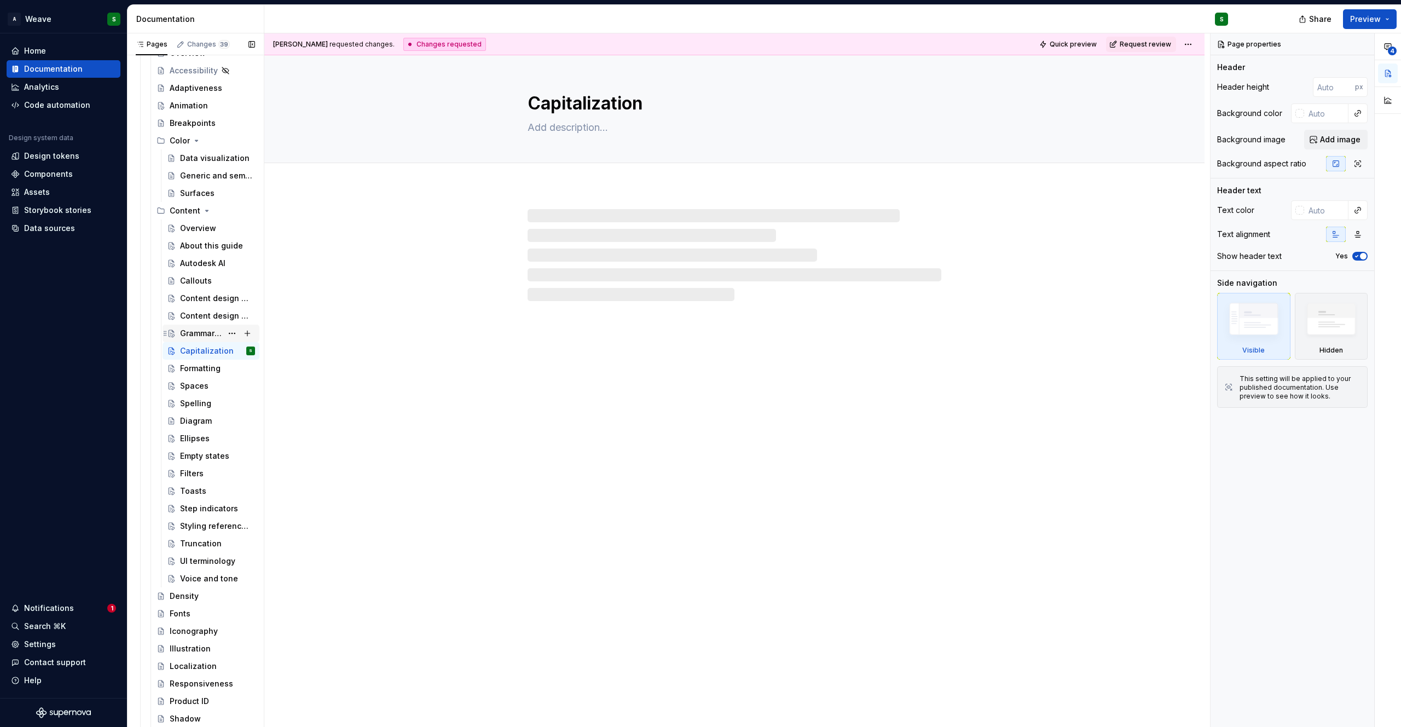
click at [200, 329] on div "Grammar guidelines" at bounding box center [201, 333] width 42 height 11
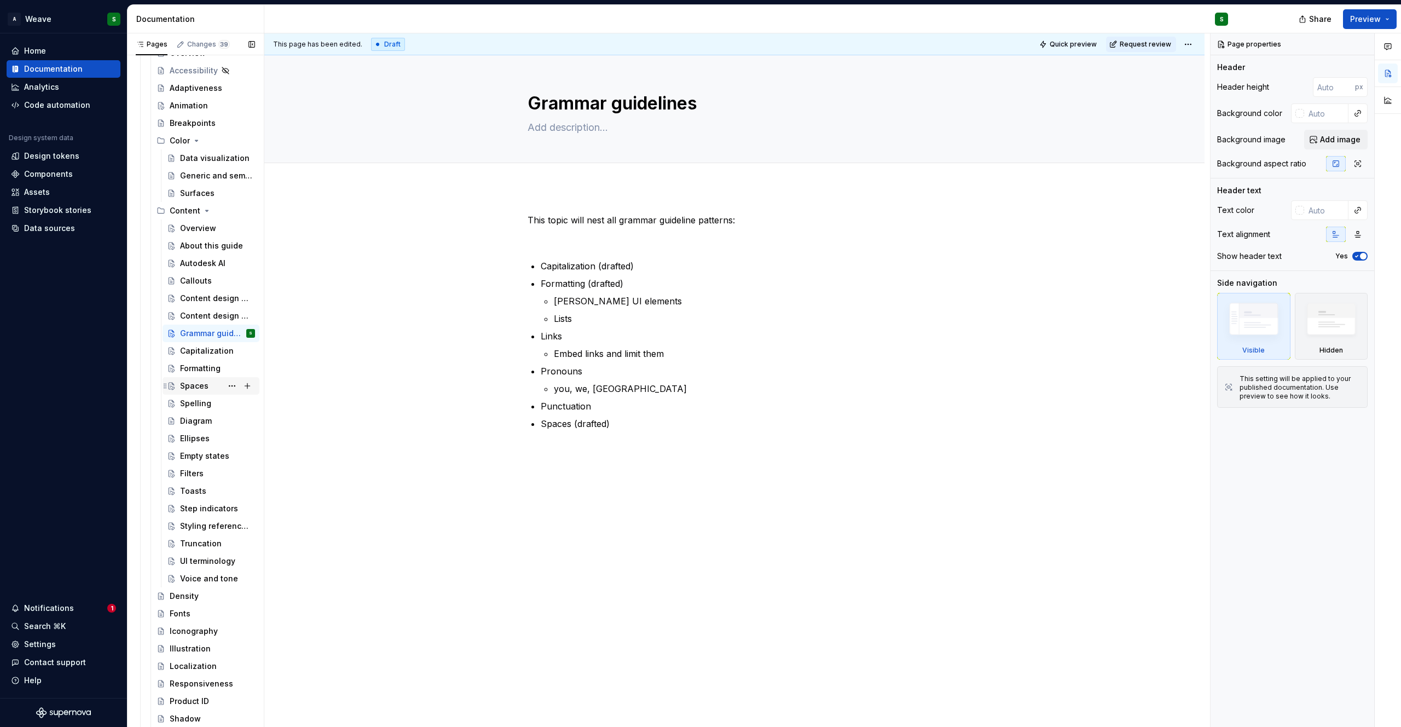
click at [182, 387] on div "Spaces" at bounding box center [194, 385] width 28 height 11
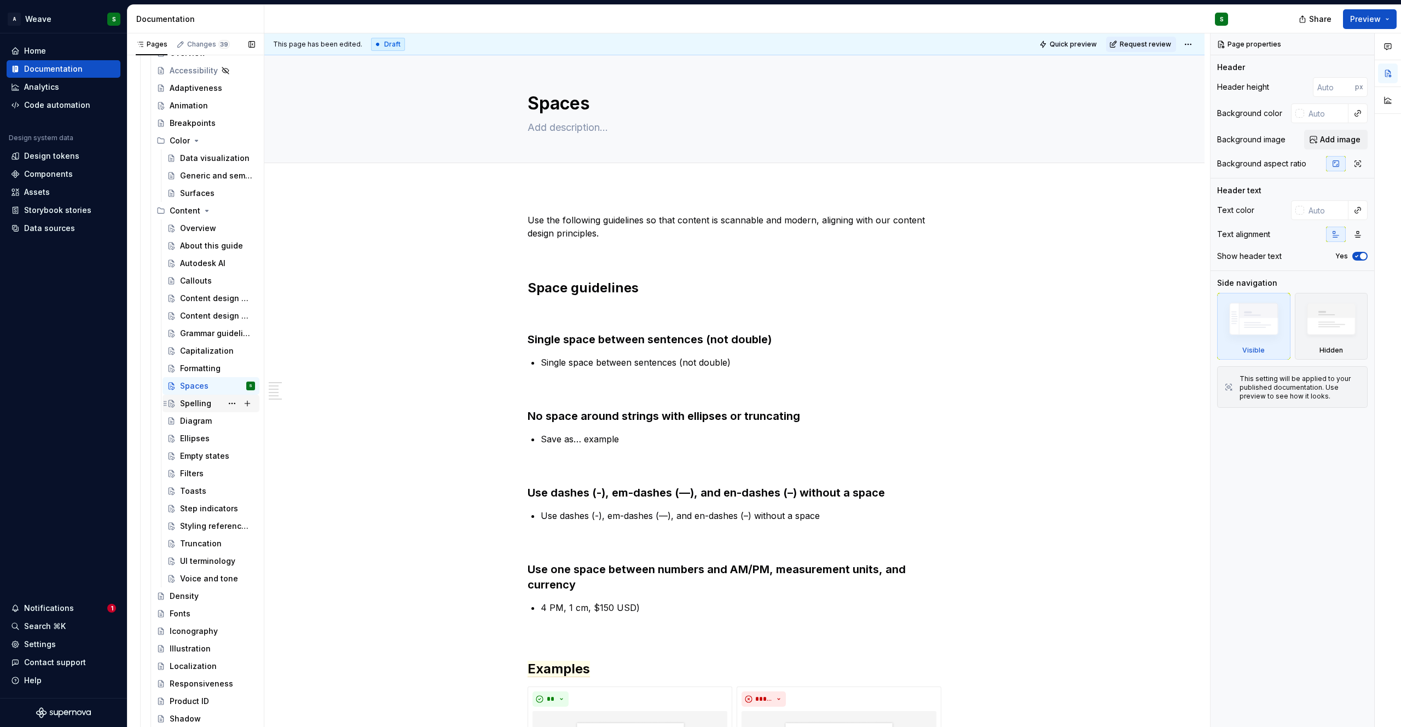
click at [203, 405] on div "Spelling" at bounding box center [195, 403] width 31 height 11
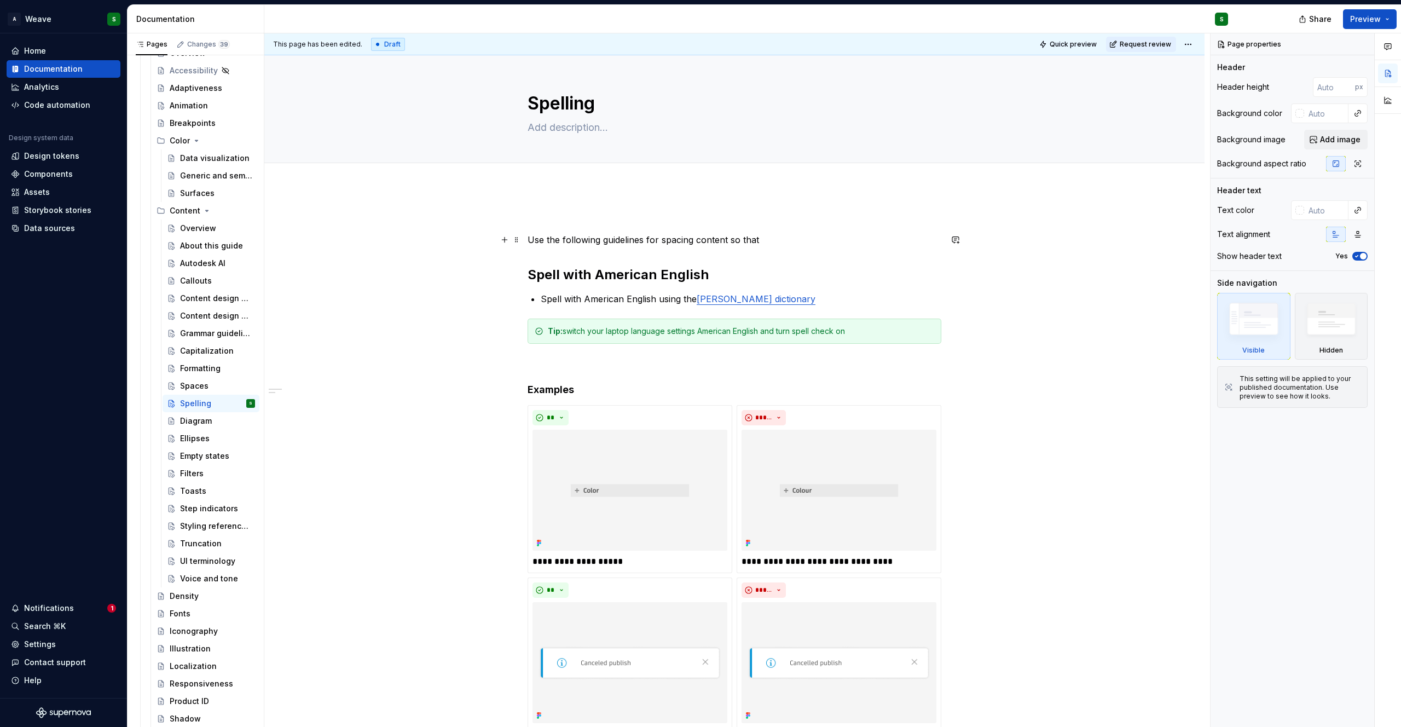
click at [682, 237] on p "Use the following guidelines for spacing content so that" at bounding box center [734, 239] width 414 height 13
type textarea "*"
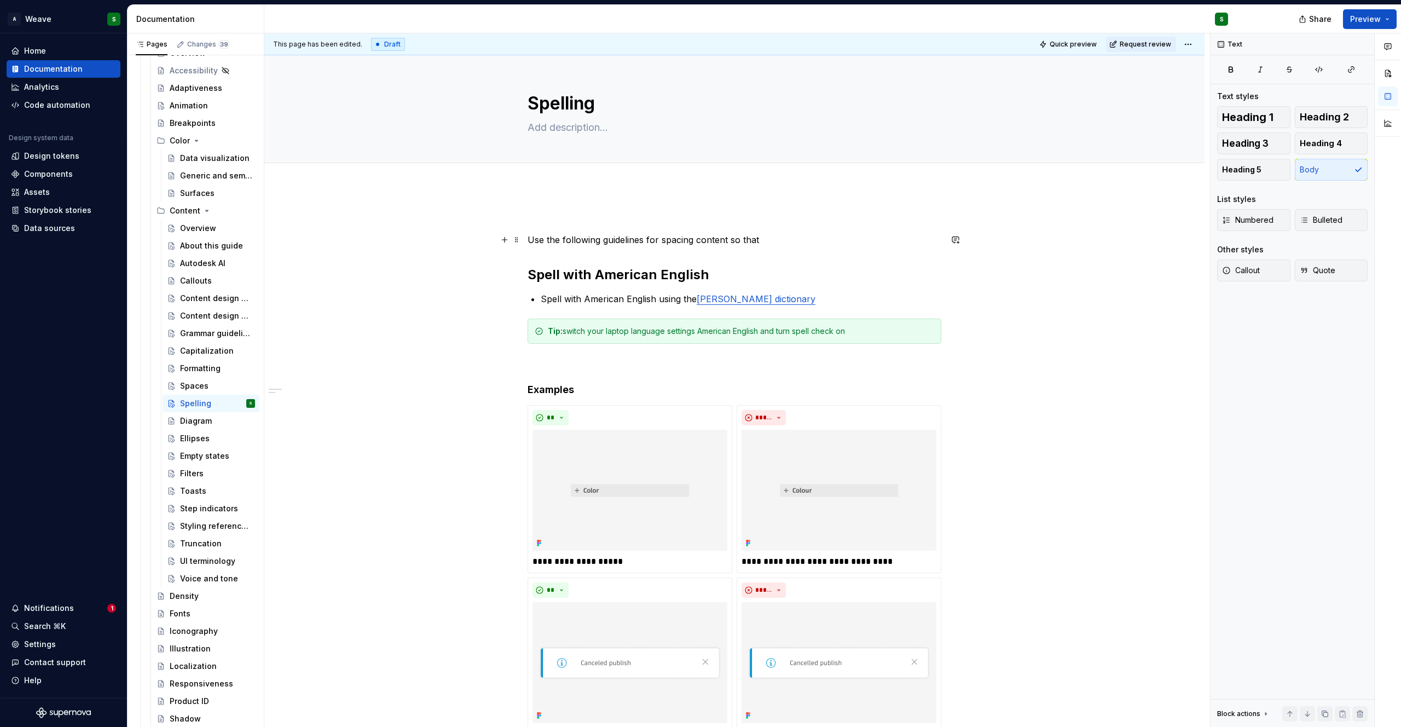
click at [682, 237] on p "Use the following guidelines for spacing content so that" at bounding box center [734, 239] width 414 height 13
drag, startPoint x: 694, startPoint y: 241, endPoint x: 725, endPoint y: 239, distance: 30.7
click at [725, 239] on p "Use the following guidelines for spelling content so that" at bounding box center [734, 239] width 414 height 13
click at [734, 239] on p "Use the following guidelines for spelling so that" at bounding box center [734, 239] width 414 height 13
click at [196, 332] on div "Grammar guidelines" at bounding box center [201, 333] width 42 height 11
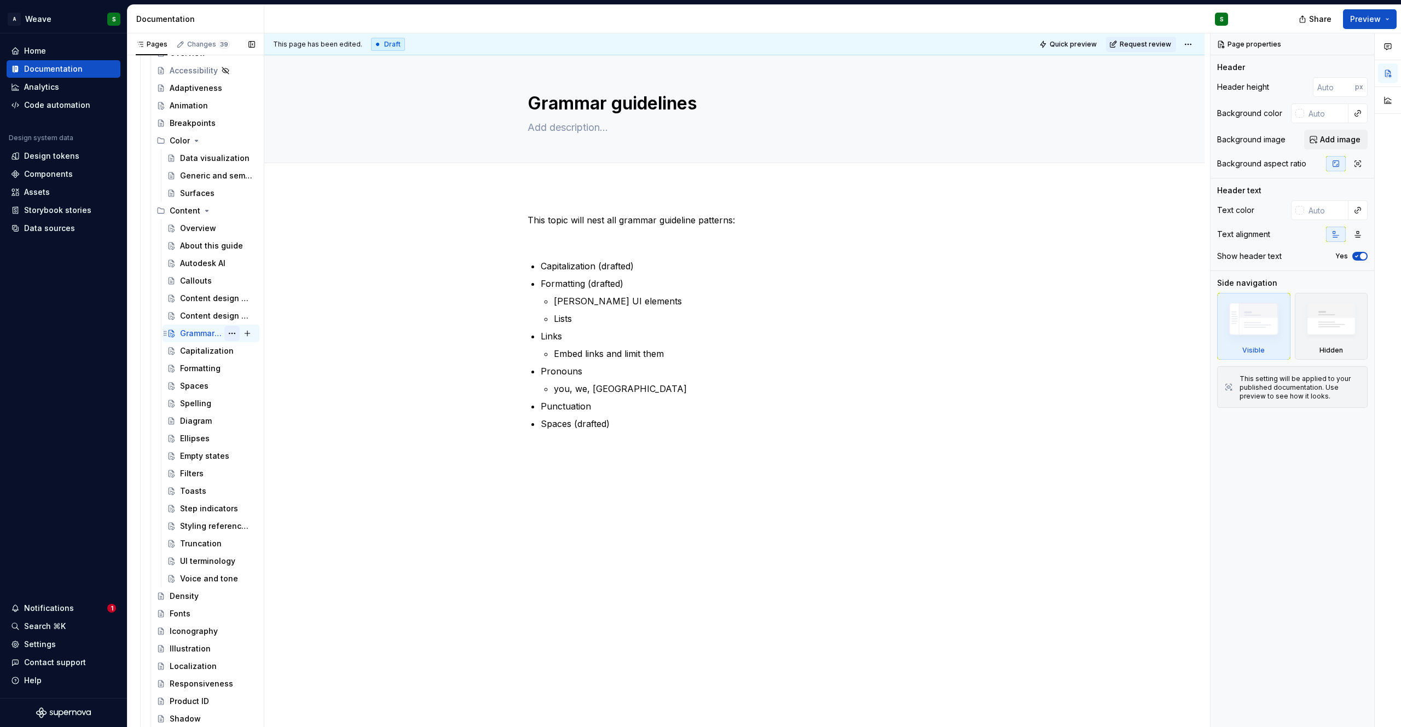
click at [227, 334] on button "Page tree" at bounding box center [231, 333] width 15 height 15
click at [254, 368] on div "Duplicate page" at bounding box center [292, 369] width 107 height 11
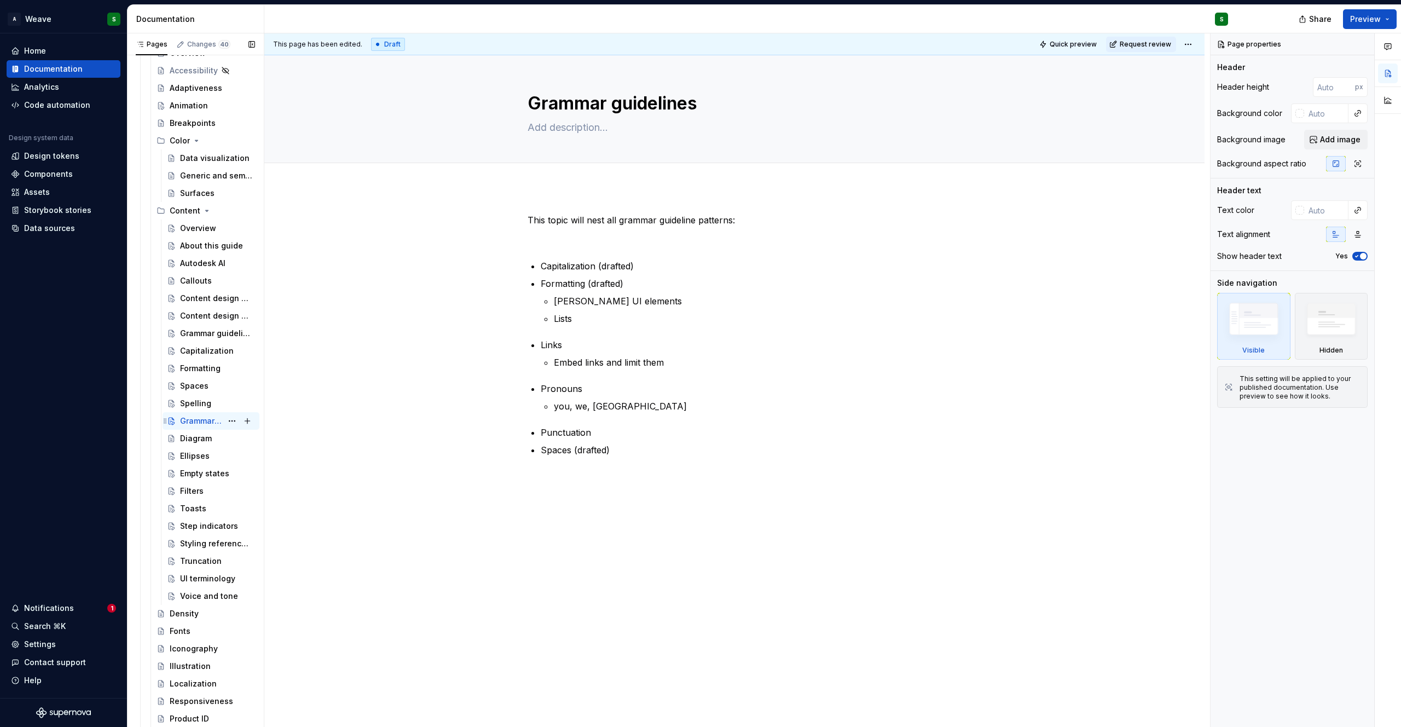
click at [199, 421] on div "Grammar guidelines" at bounding box center [201, 420] width 42 height 11
click at [568, 97] on textarea "Grammar guidelines" at bounding box center [732, 103] width 414 height 26
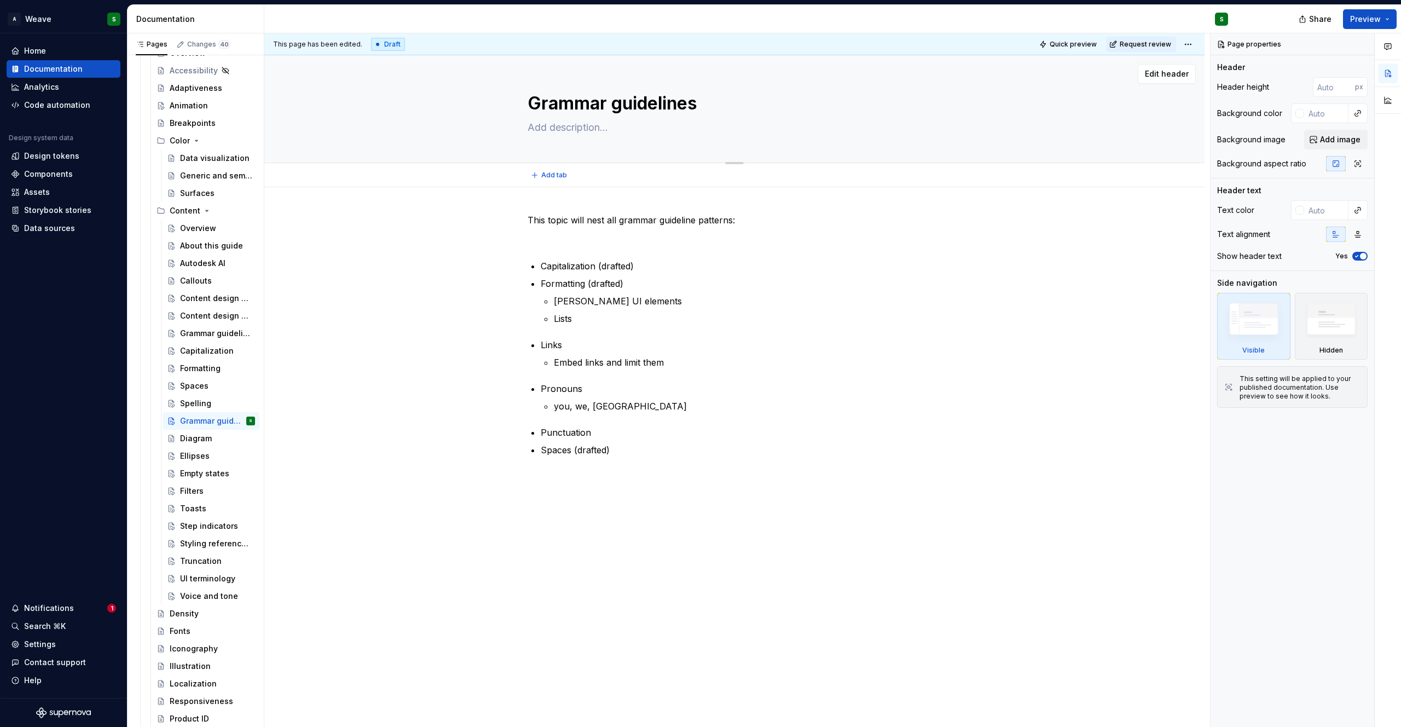
click at [568, 97] on textarea "Grammar guidelines" at bounding box center [732, 103] width 414 height 26
type textarea "*"
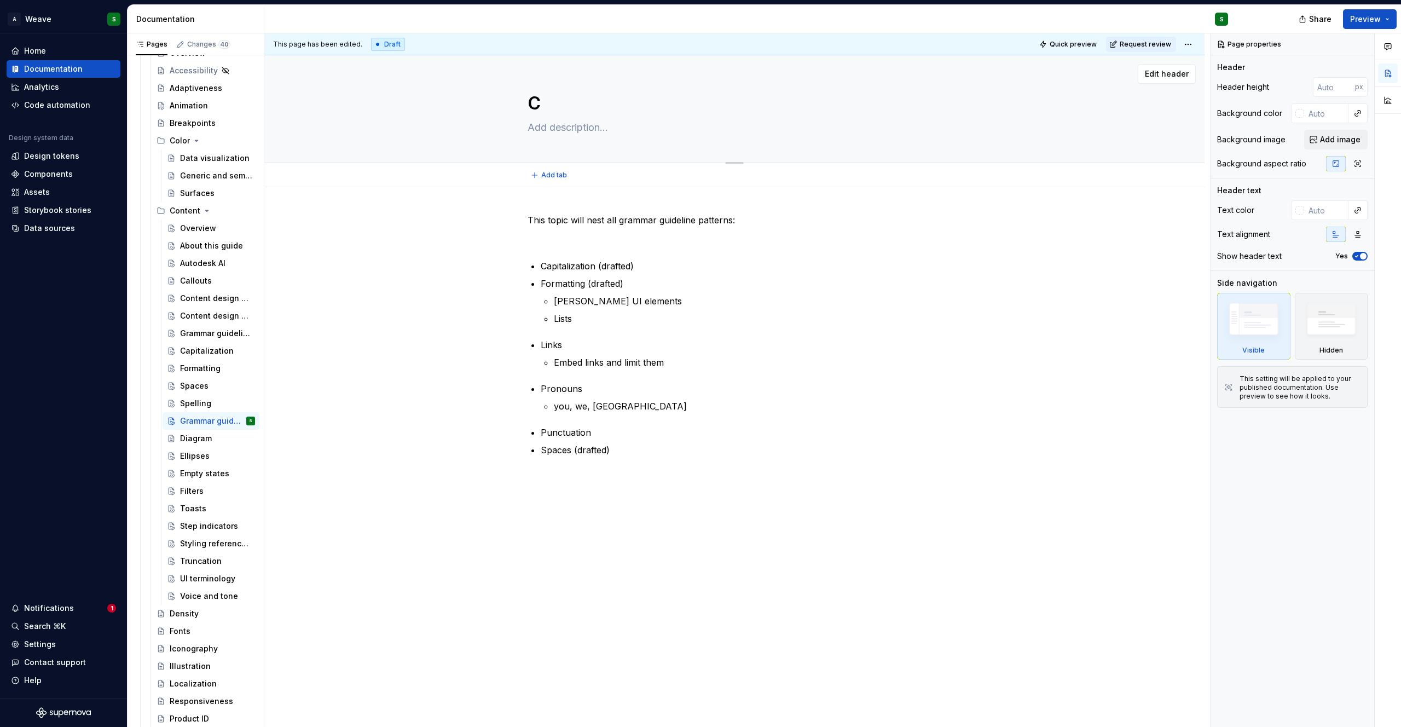
type textarea "Co"
type textarea "*"
type textarea "Con"
type textarea "*"
type textarea "Cont"
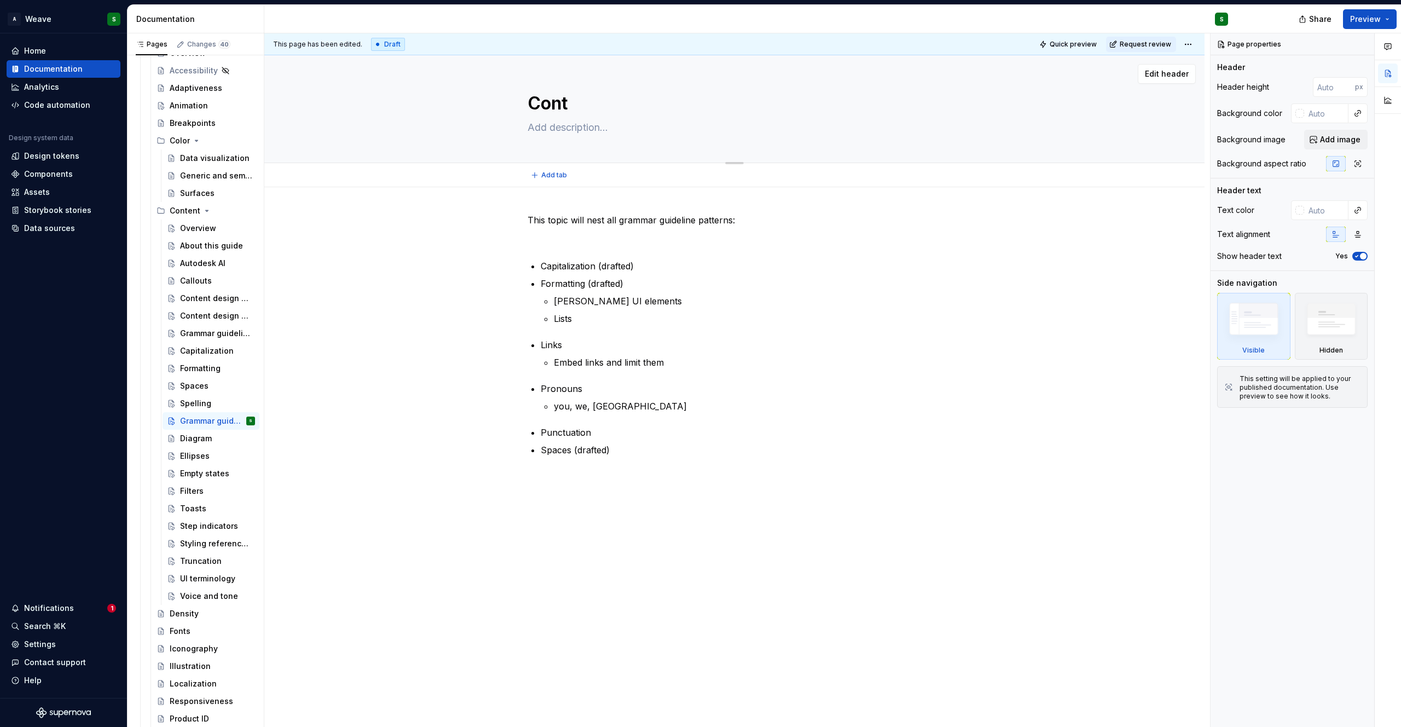
type textarea "*"
type textarea "Conten"
type textarea "*"
type textarea "Content"
type textarea "*"
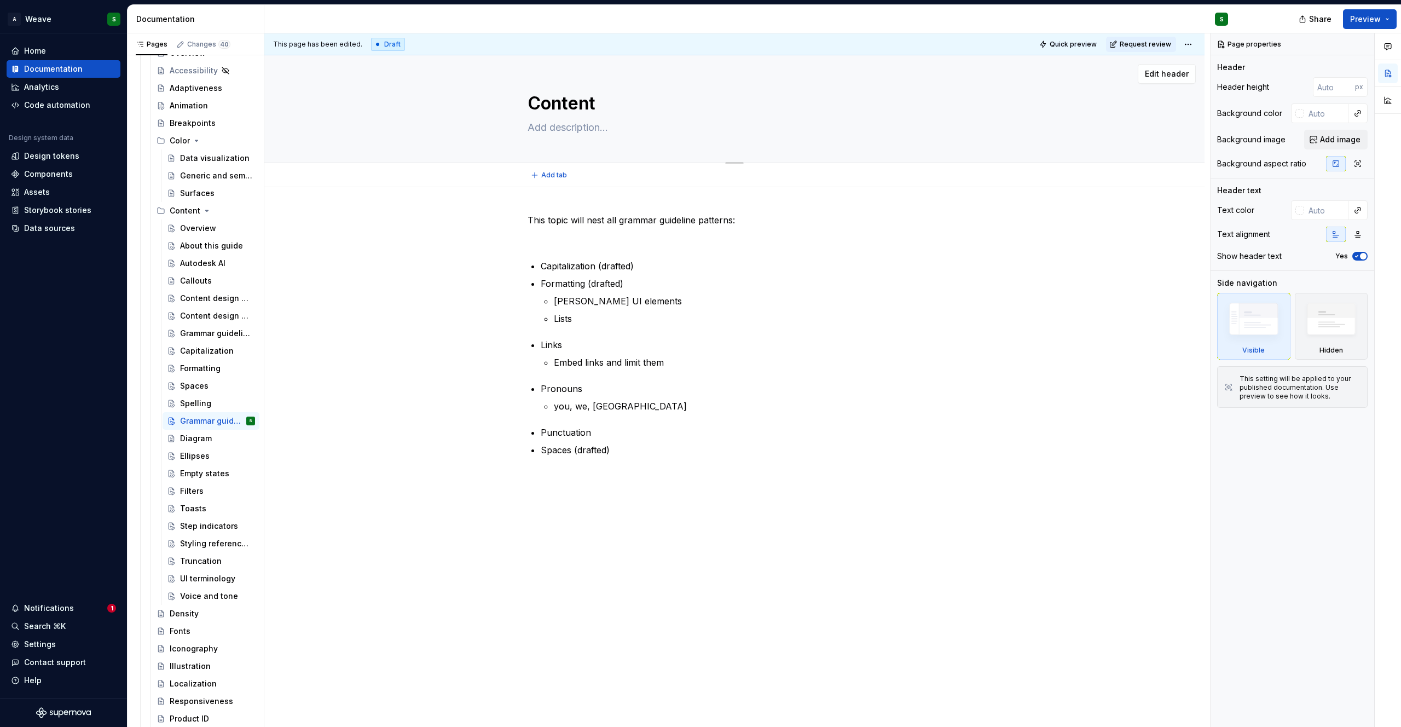
type textarea "Content"
type textarea "*"
type textarea "Content pa"
type textarea "*"
type textarea "Content pat"
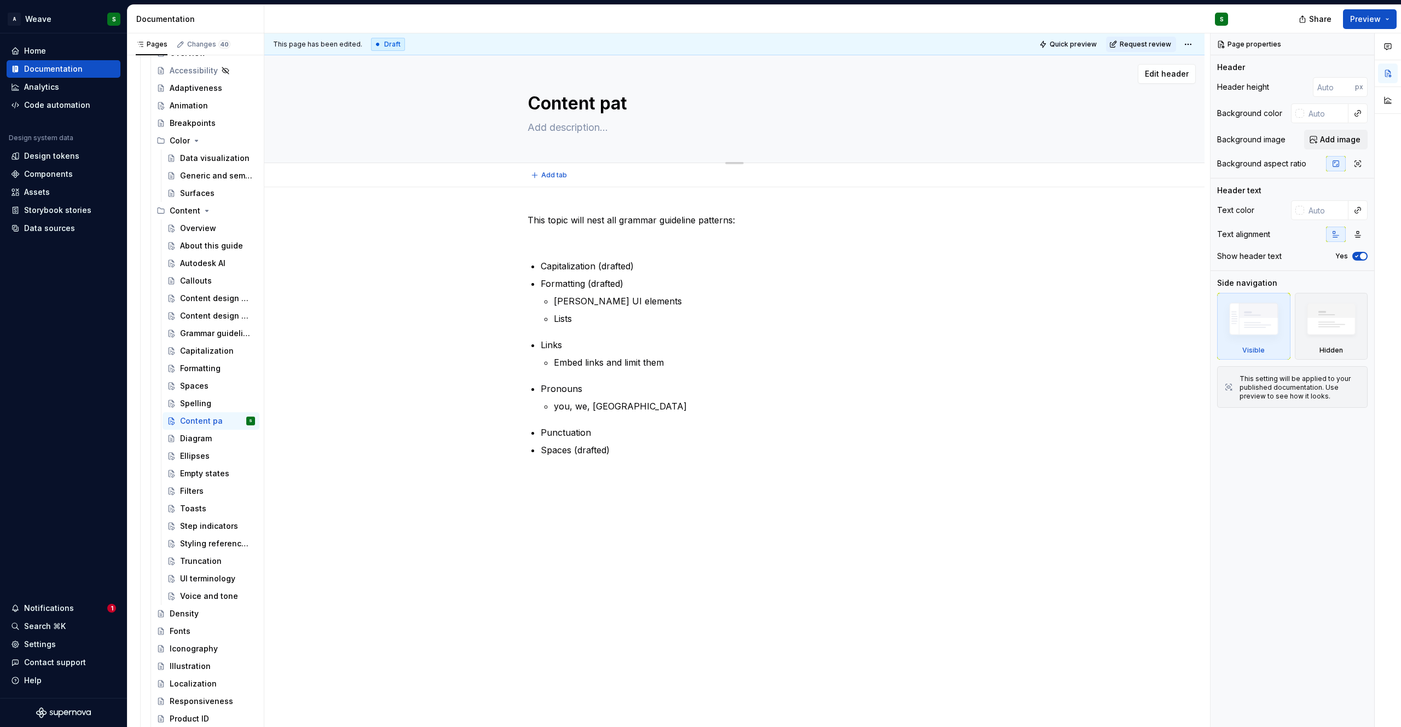
type textarea "*"
type textarea "Content patt"
type textarea "*"
type textarea "Content patte"
type textarea "*"
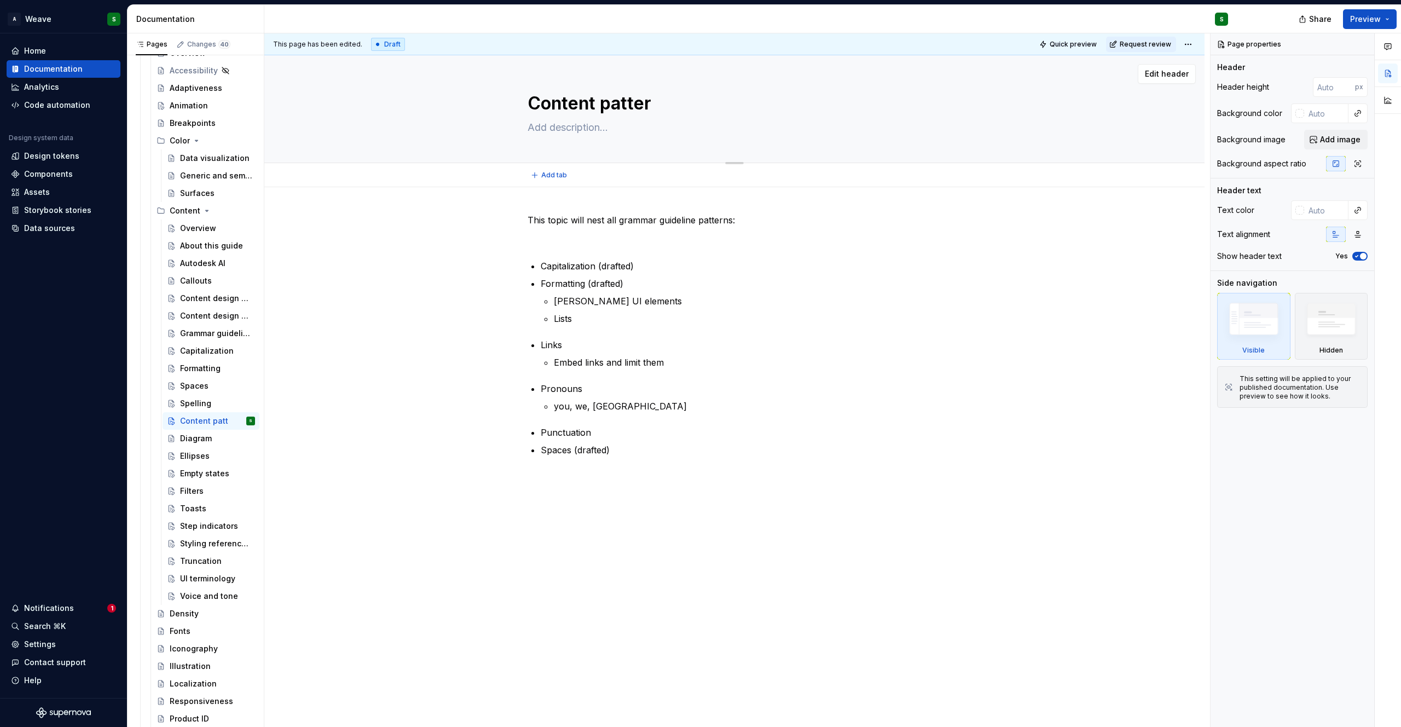
type textarea "Content pattern"
type textarea "*"
type textarea "Content patterns"
type textarea "*"
type textarea "Content patterns"
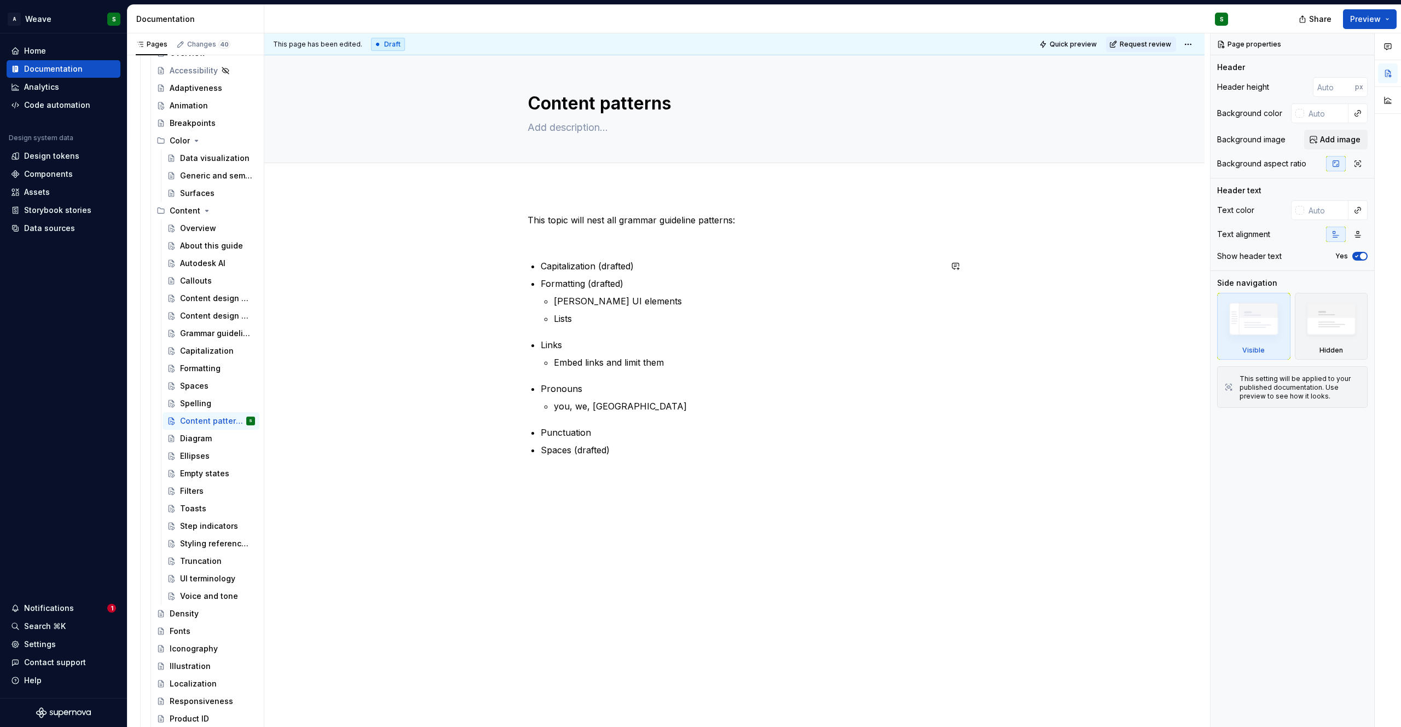
click at [524, 298] on div "This topic will nest all grammar guideline patterns: Capitalization (drafted) F…" at bounding box center [734, 437] width 940 height 500
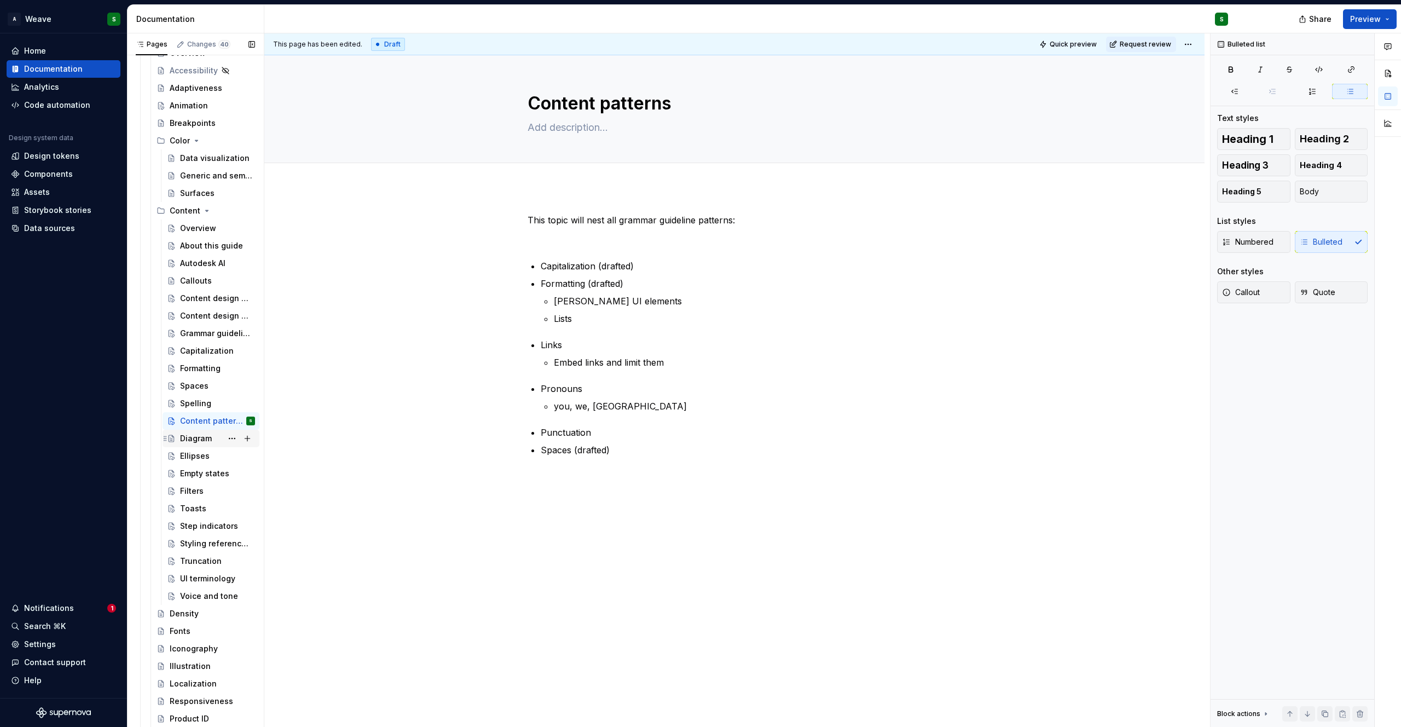
type textarea "*"
click at [555, 267] on p "Capitalization (drafted)" at bounding box center [741, 265] width 400 height 13
drag, startPoint x: 536, startPoint y: 284, endPoint x: 583, endPoint y: 287, distance: 47.1
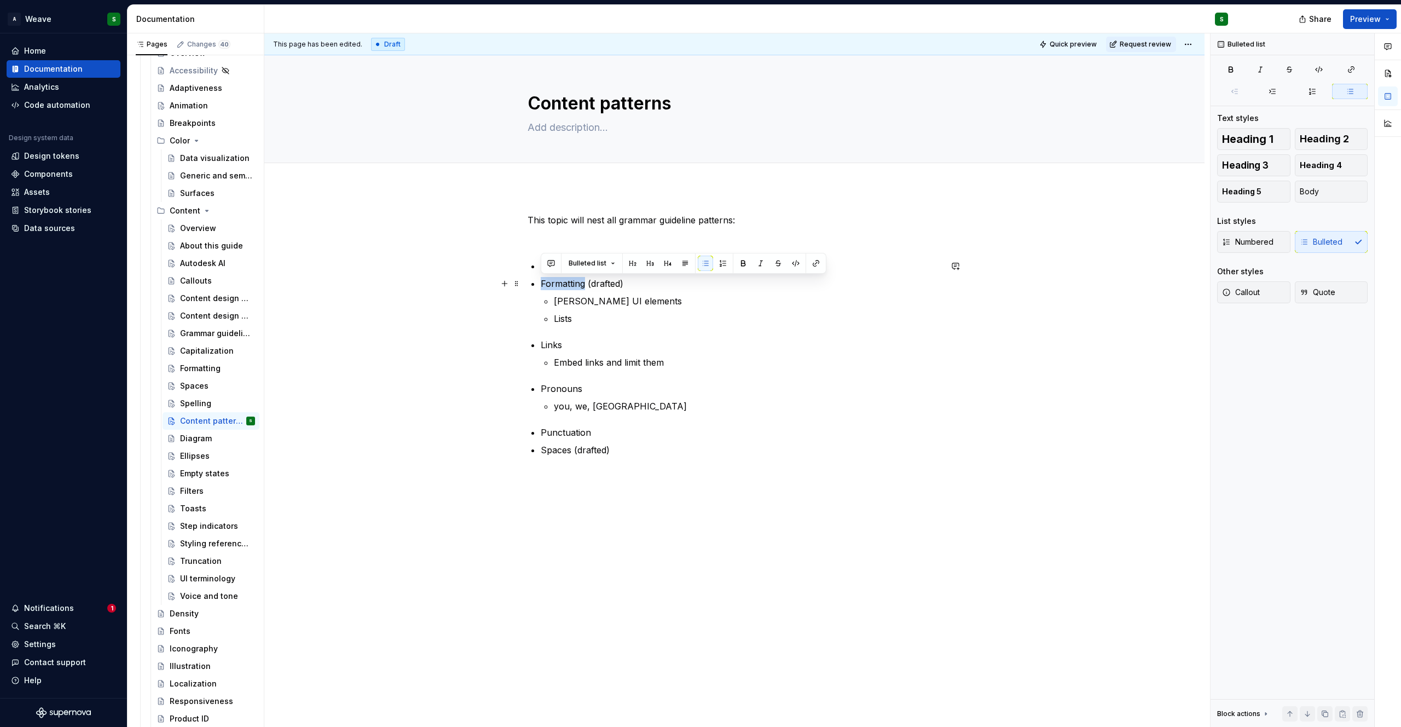
click at [583, 287] on div "This topic will nest all grammar guideline patterns: Ellipses (published) Forma…" at bounding box center [734, 334] width 414 height 243
drag, startPoint x: 576, startPoint y: 321, endPoint x: 544, endPoint y: 297, distance: 39.7
click at [554, 297] on ul "[PERSON_NAME] UI elements Lists" at bounding box center [747, 309] width 387 height 31
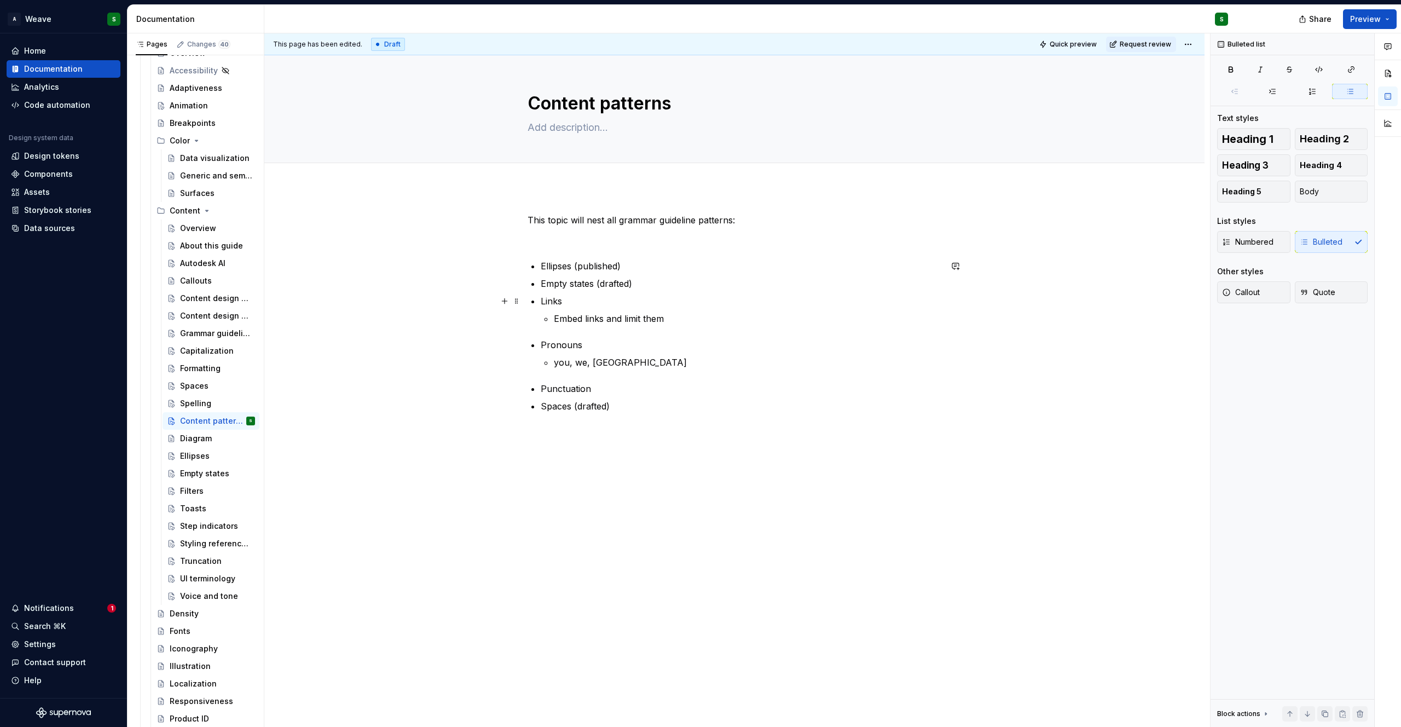
click at [559, 304] on p "Links" at bounding box center [741, 300] width 400 height 13
drag, startPoint x: 675, startPoint y: 316, endPoint x: 531, endPoint y: 318, distance: 143.9
click at [531, 318] on div "This topic will nest all grammar guideline patterns: Ellipses (published) Empty…" at bounding box center [734, 312] width 414 height 199
click at [555, 336] on p "Pronouns" at bounding box center [741, 335] width 400 height 13
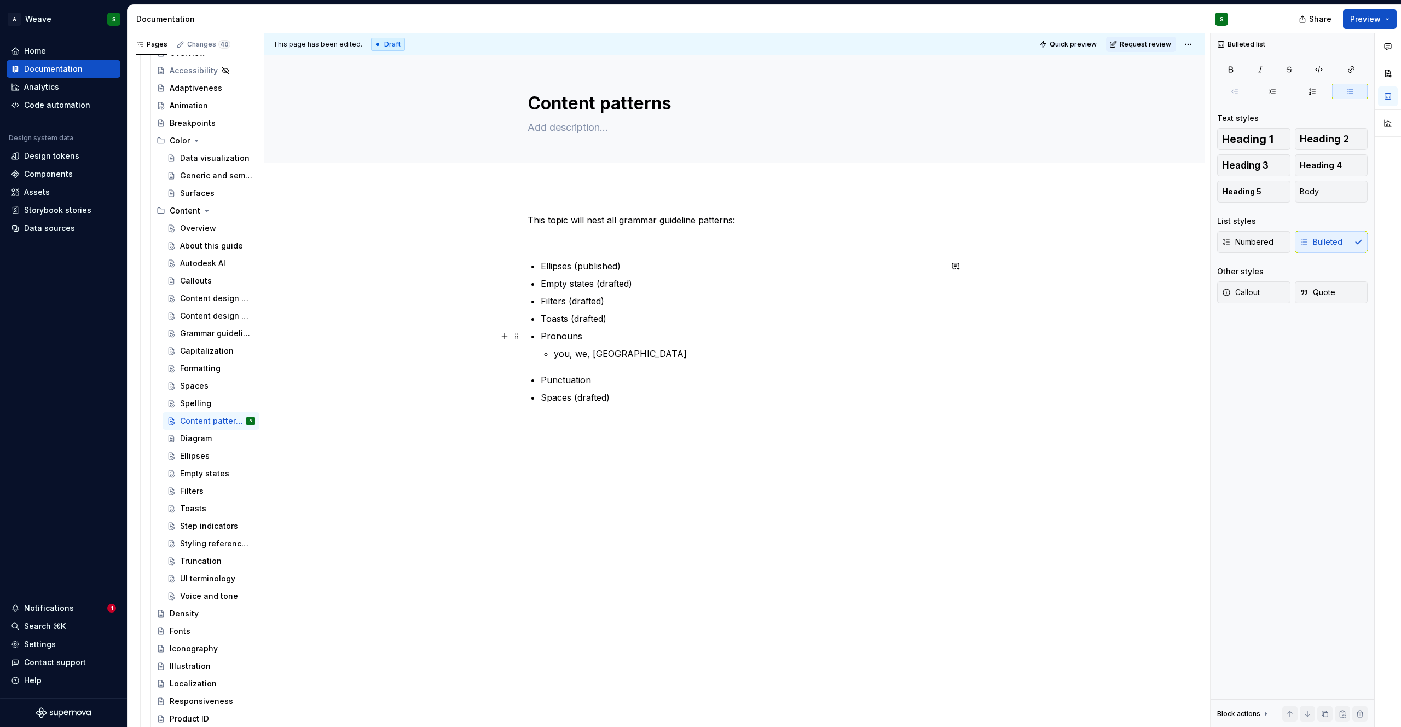
click at [555, 336] on p "Pronouns" at bounding box center [741, 335] width 400 height 13
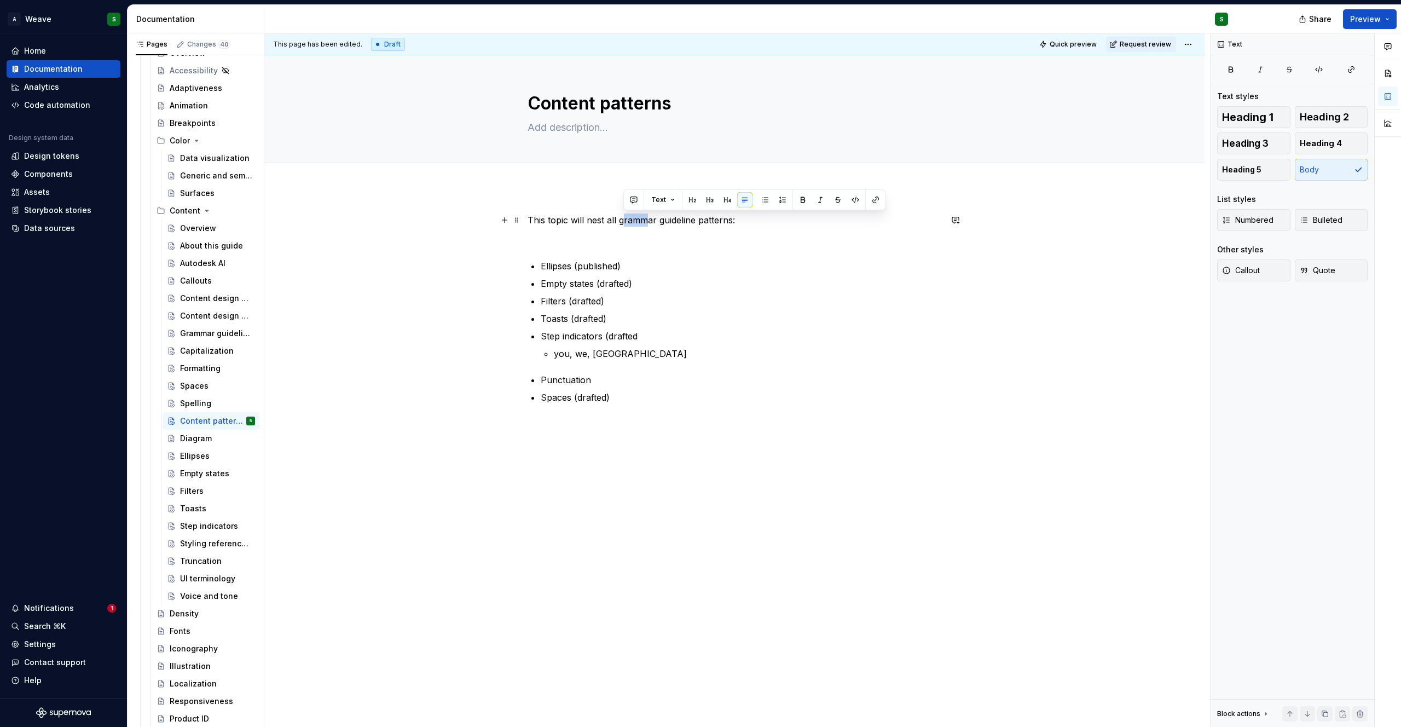
drag, startPoint x: 621, startPoint y: 221, endPoint x: 647, endPoint y: 220, distance: 25.7
click at [647, 220] on p "This topic will nest all grammar guideline patterns:" at bounding box center [734, 219] width 414 height 13
click at [701, 220] on p "This topic will nest all grammar guideline patterns:" at bounding box center [734, 219] width 414 height 13
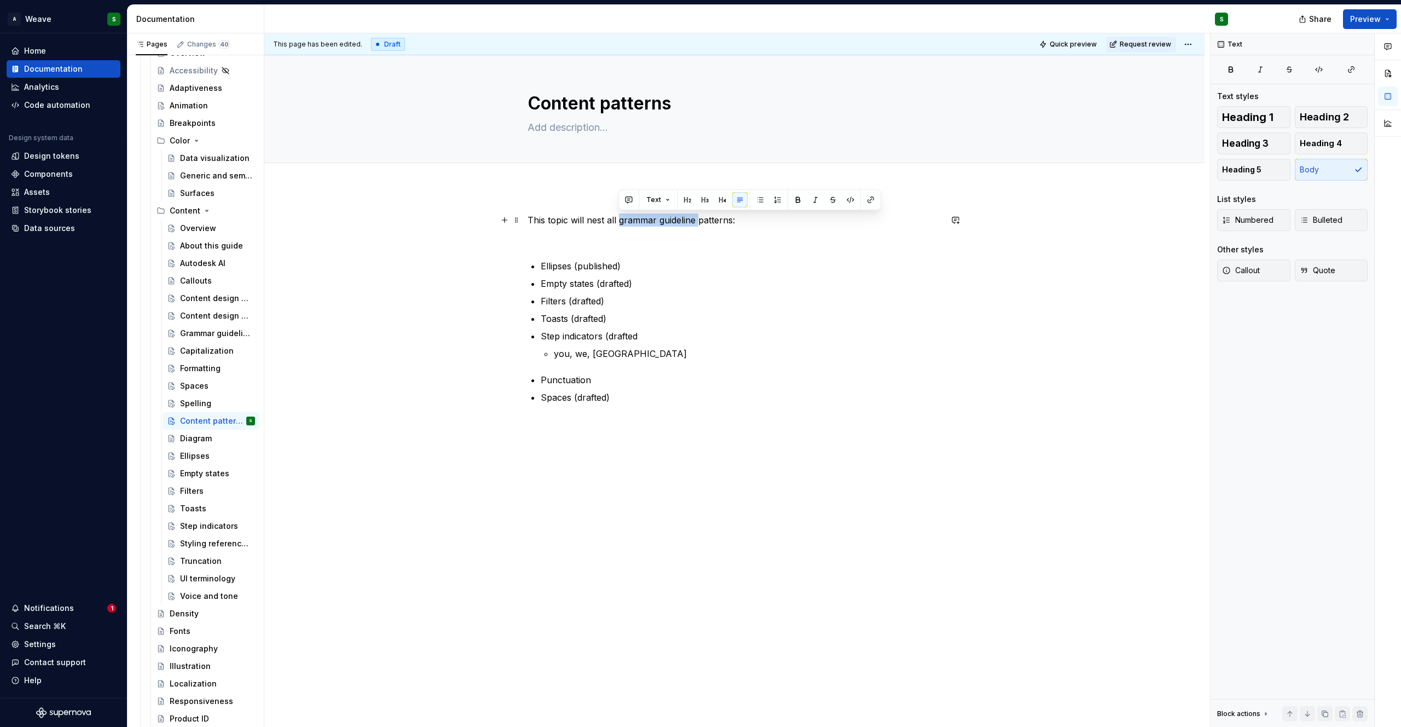
drag, startPoint x: 700, startPoint y: 224, endPoint x: 618, endPoint y: 223, distance: 82.1
click at [618, 223] on p "This topic will nest all grammar guideline patterns:" at bounding box center [734, 219] width 414 height 13
click at [621, 220] on p "This topic will nest all content patterns:" at bounding box center [734, 219] width 414 height 13
click at [618, 220] on p "This topic will nest all content patterns:" at bounding box center [734, 219] width 414 height 13
click at [651, 335] on p "Step indicators (drafted" at bounding box center [741, 335] width 400 height 13
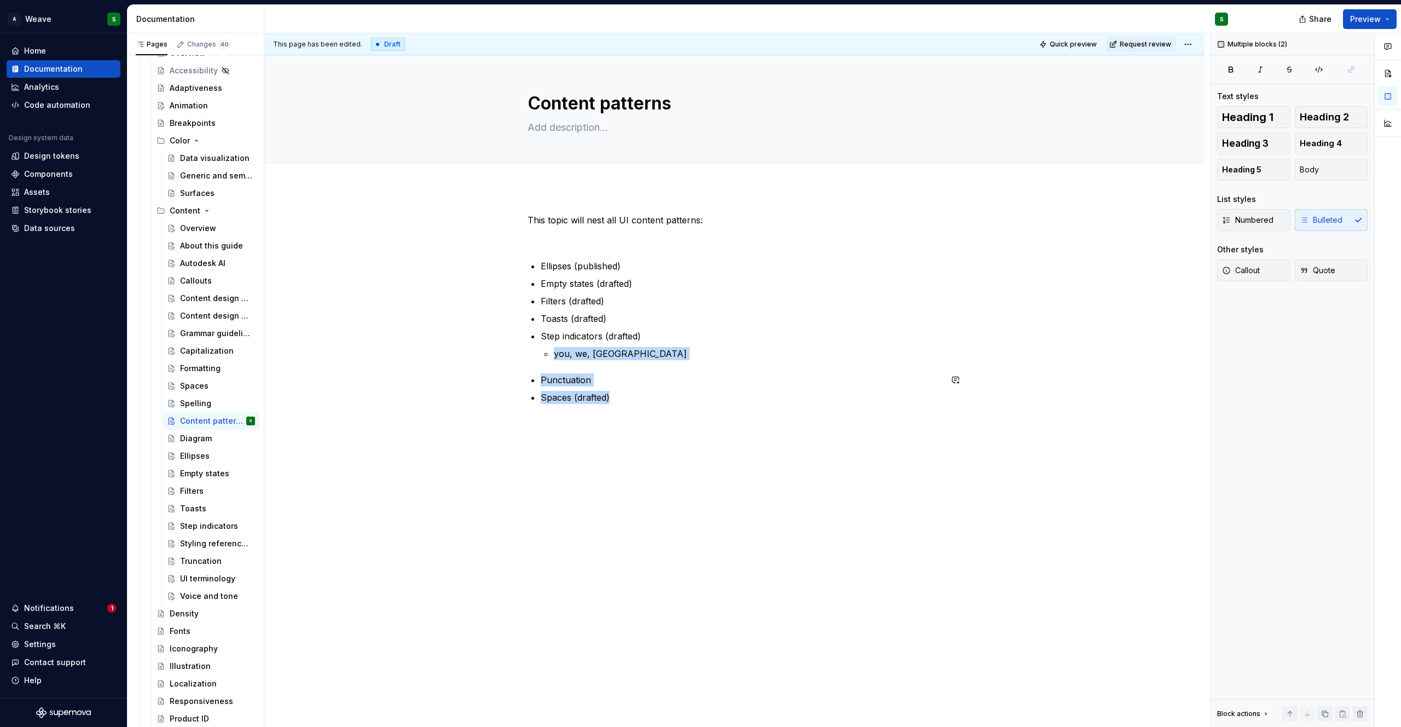
drag, startPoint x: 601, startPoint y: 375, endPoint x: 674, endPoint y: 452, distance: 106.4
click at [674, 452] on div "This topic will nest all UI content patterns: Ellipses (published) Empty states…" at bounding box center [734, 411] width 940 height 448
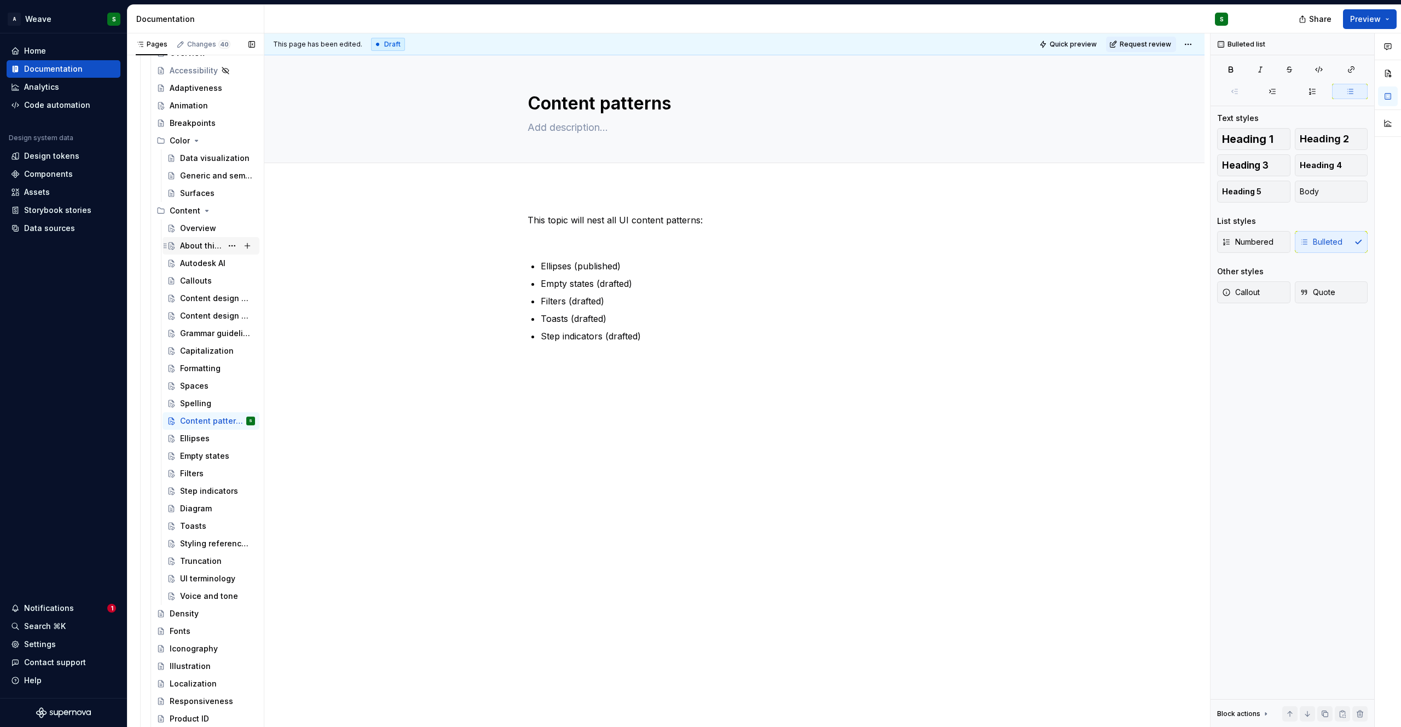
click at [191, 249] on div "About this guide" at bounding box center [201, 245] width 42 height 11
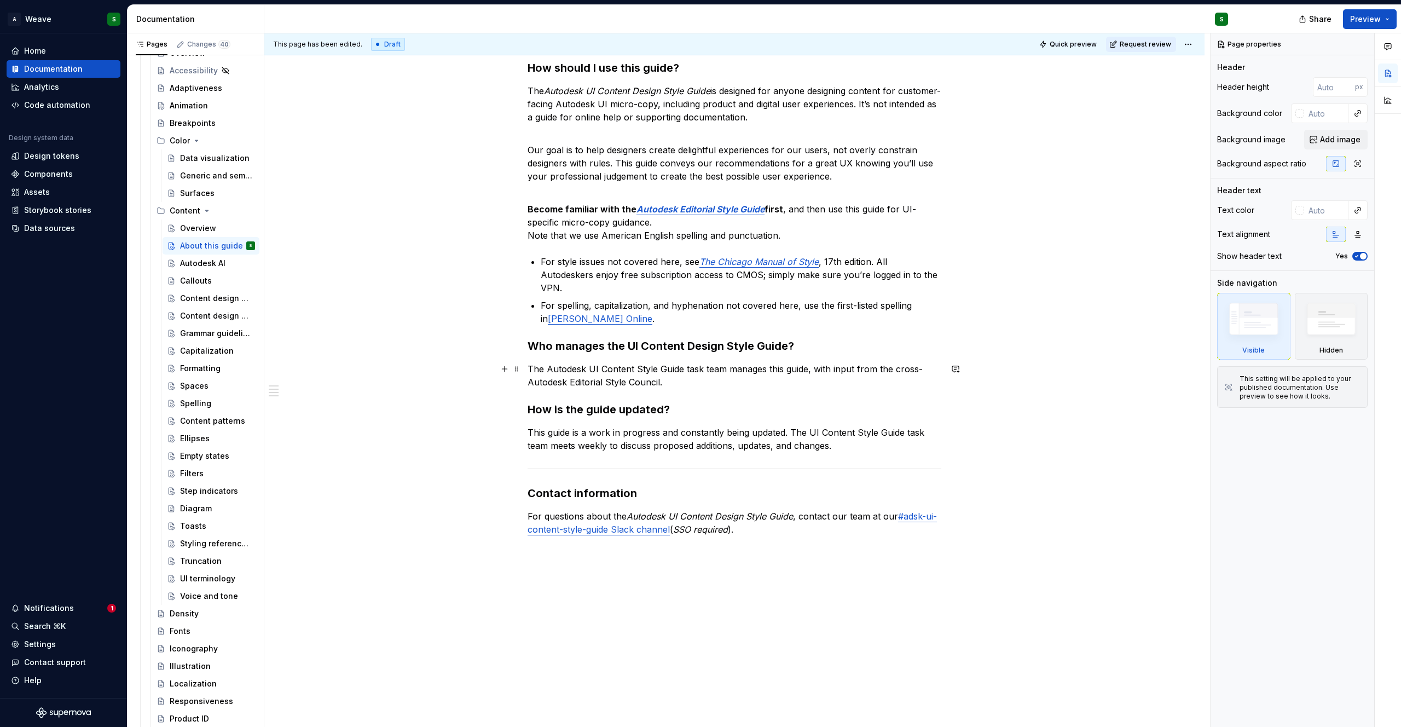
scroll to position [162, 0]
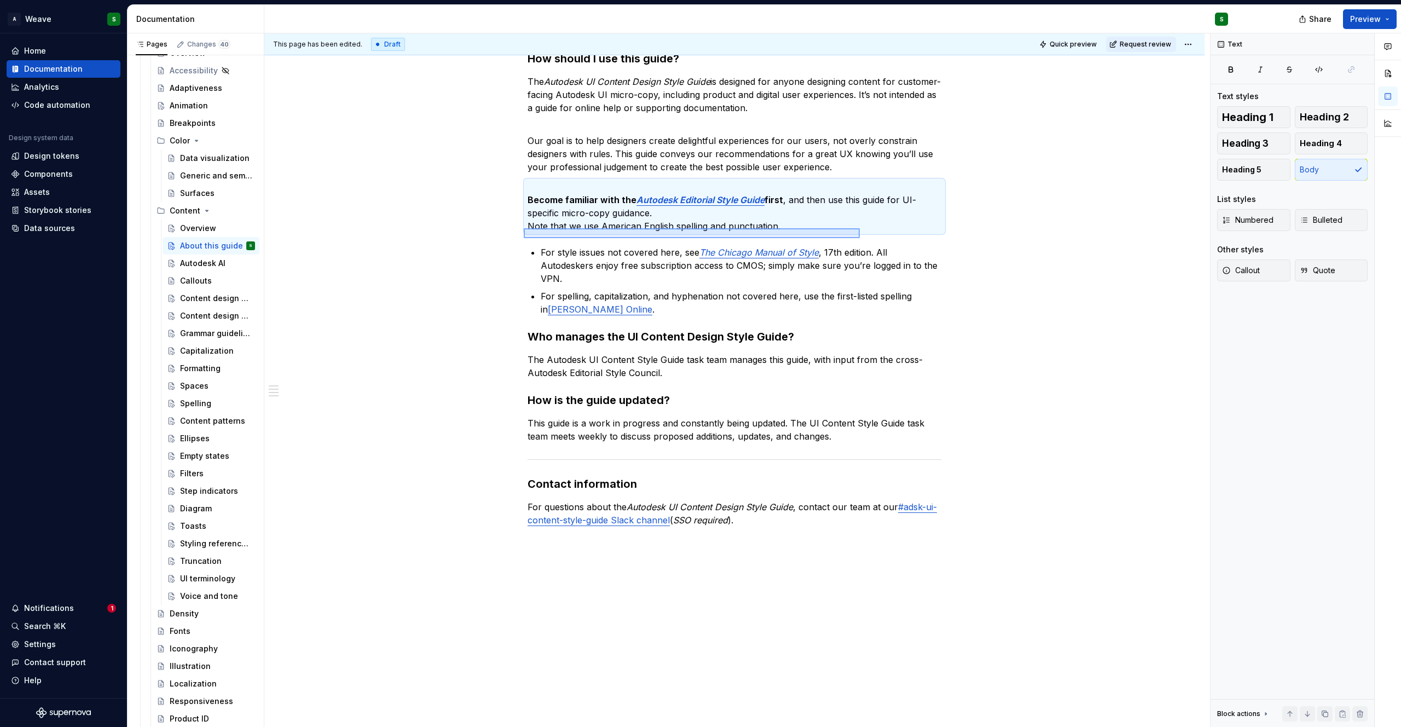
drag, startPoint x: 792, startPoint y: 234, endPoint x: 859, endPoint y: 238, distance: 67.4
click at [859, 238] on div "This page has been edited. Draft Quick preview Request review About this guide …" at bounding box center [736, 380] width 945 height 694
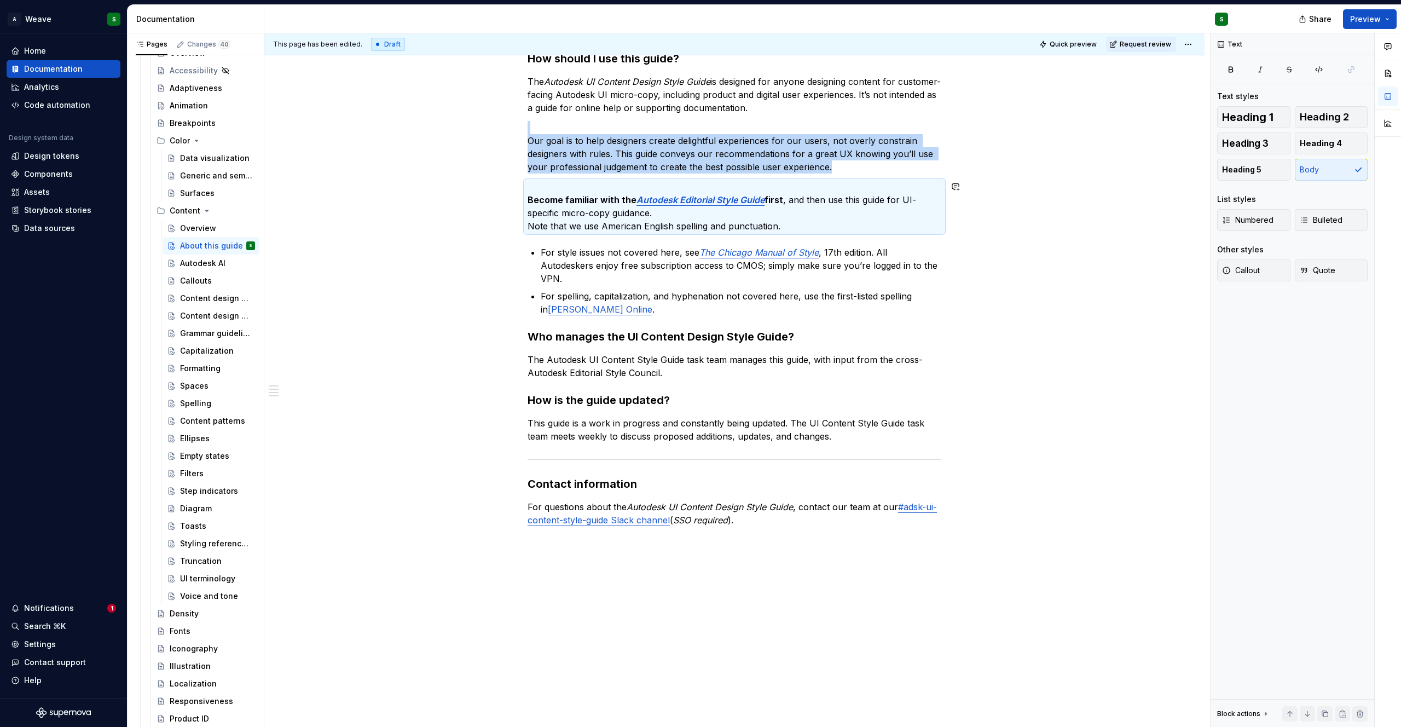
click at [747, 238] on div "How should I use this guide? The Autodesk UI Content Design Style Guide is desi…" at bounding box center [734, 288] width 414 height 475
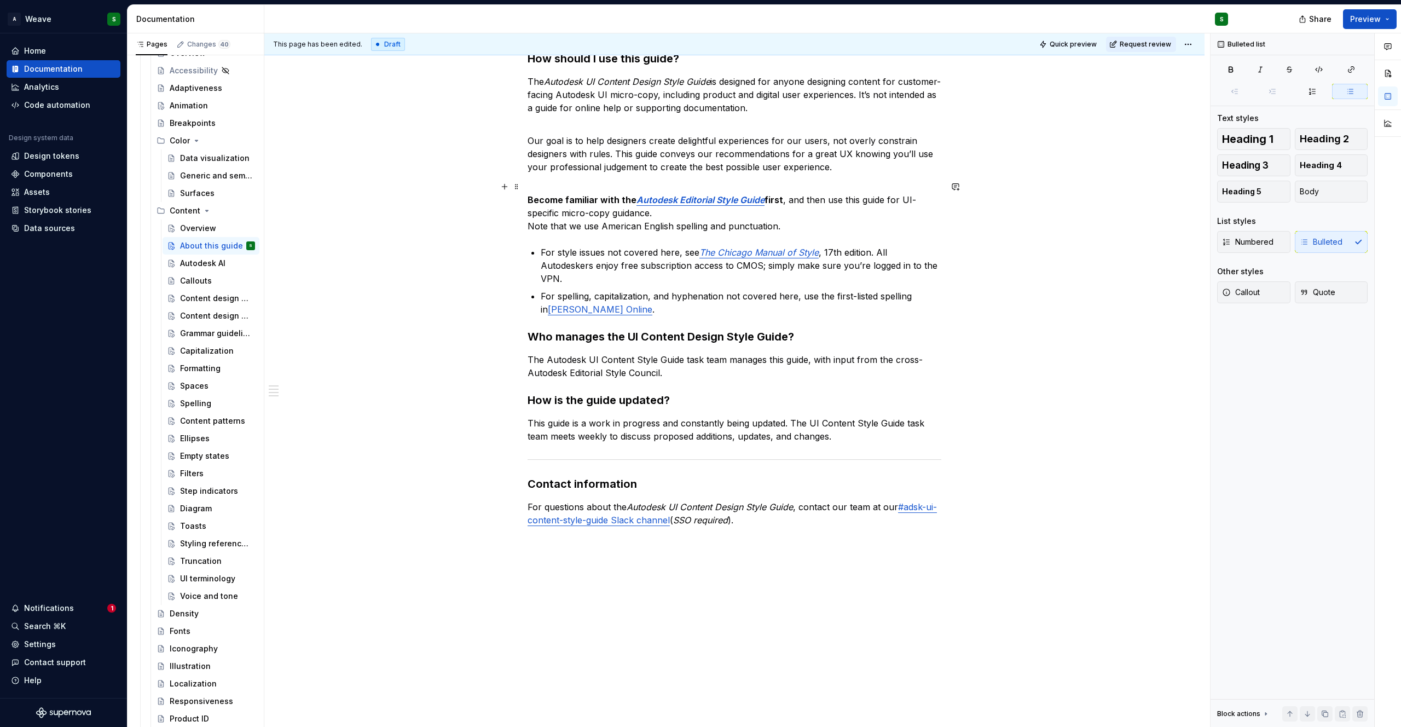
click at [701, 225] on p "Become familiar with the Autodesk Editorial Style Guide first , and then use th…" at bounding box center [734, 206] width 414 height 53
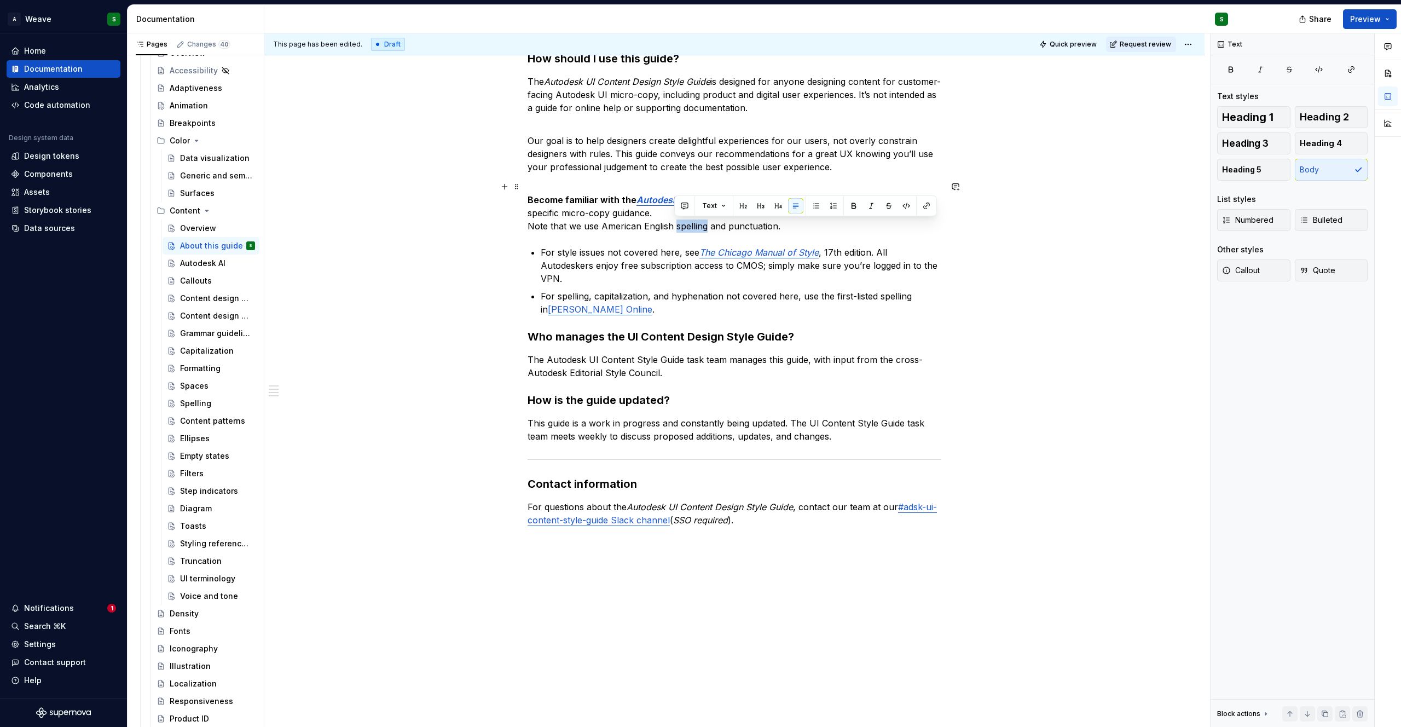
click at [701, 225] on p "Become familiar with the Autodesk Editorial Style Guide first , and then use th…" at bounding box center [734, 206] width 414 height 53
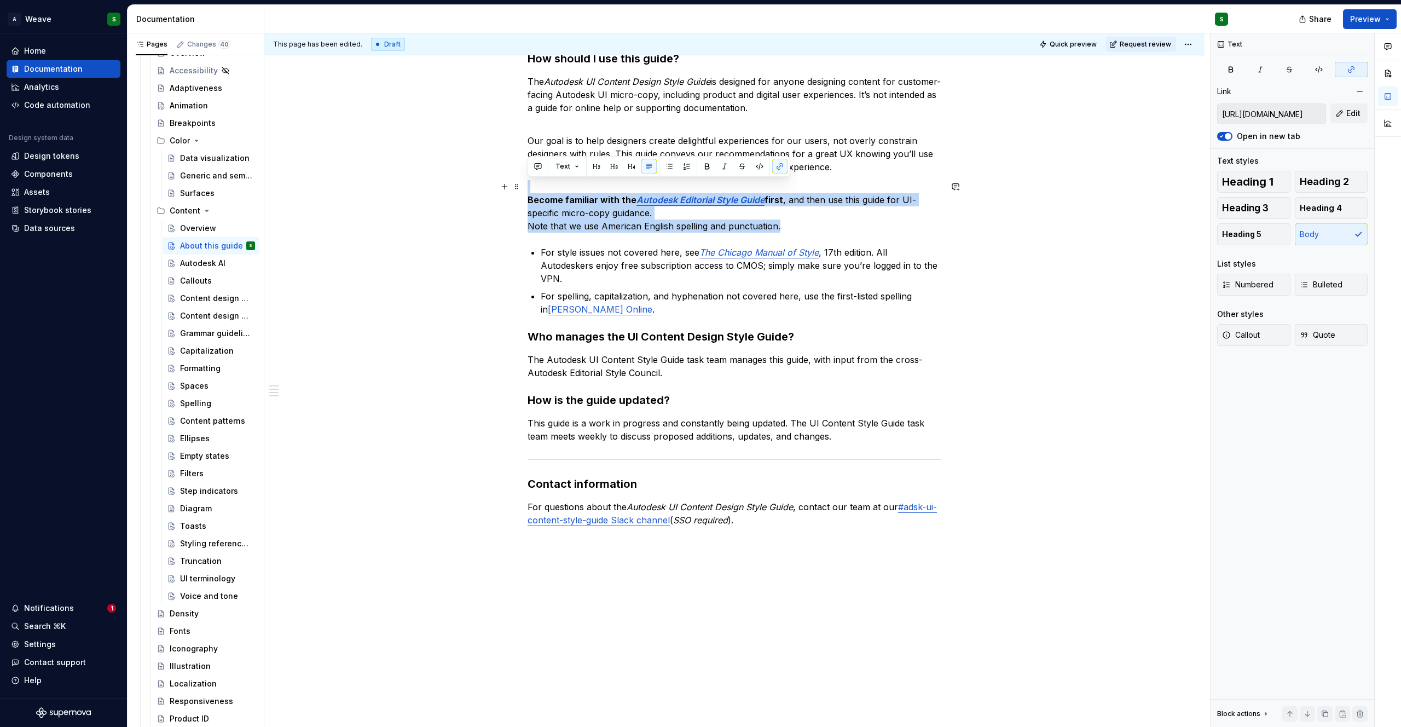
click at [701, 225] on p "Become familiar with the Autodesk Editorial Style Guide first , and then use th…" at bounding box center [734, 206] width 414 height 53
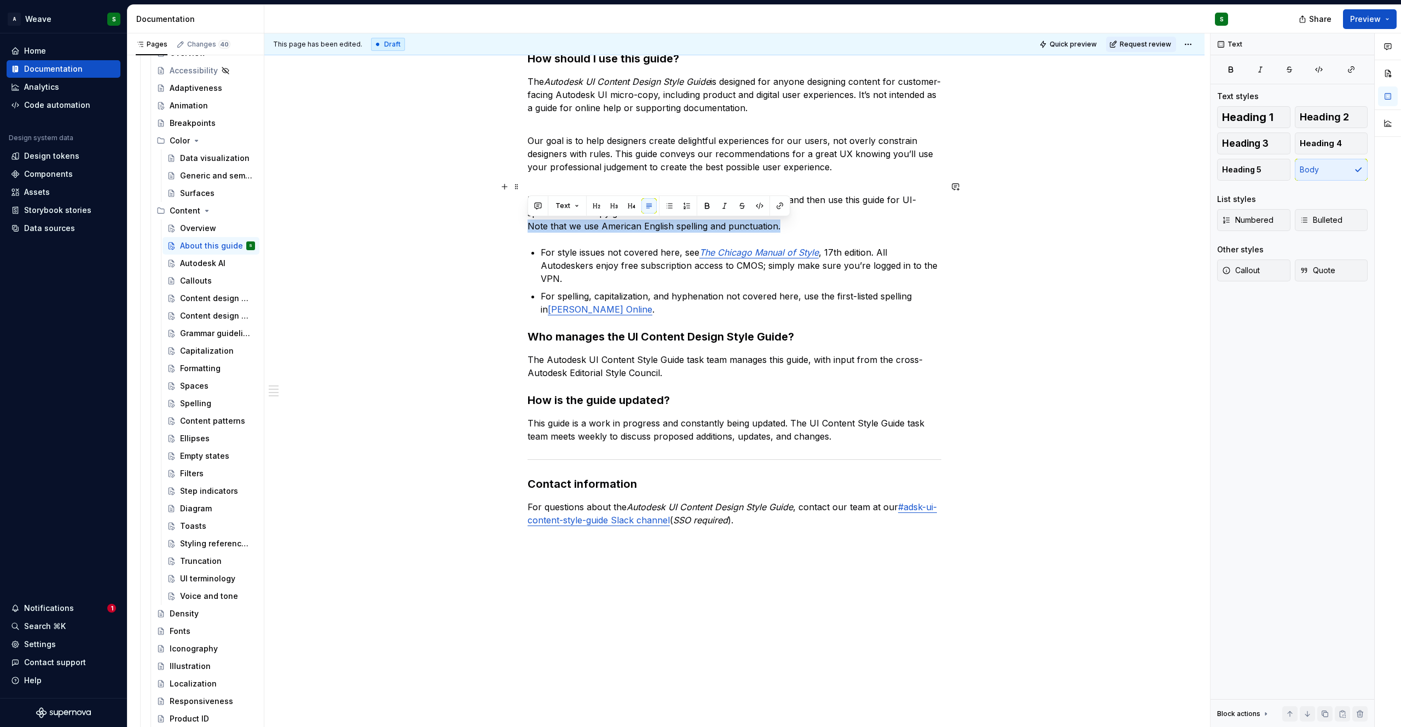
drag, startPoint x: 788, startPoint y: 229, endPoint x: 526, endPoint y: 227, distance: 261.5
click at [527, 226] on p "Become familiar with the Autodesk Editorial Style Guide first , and then use th…" at bounding box center [734, 206] width 414 height 53
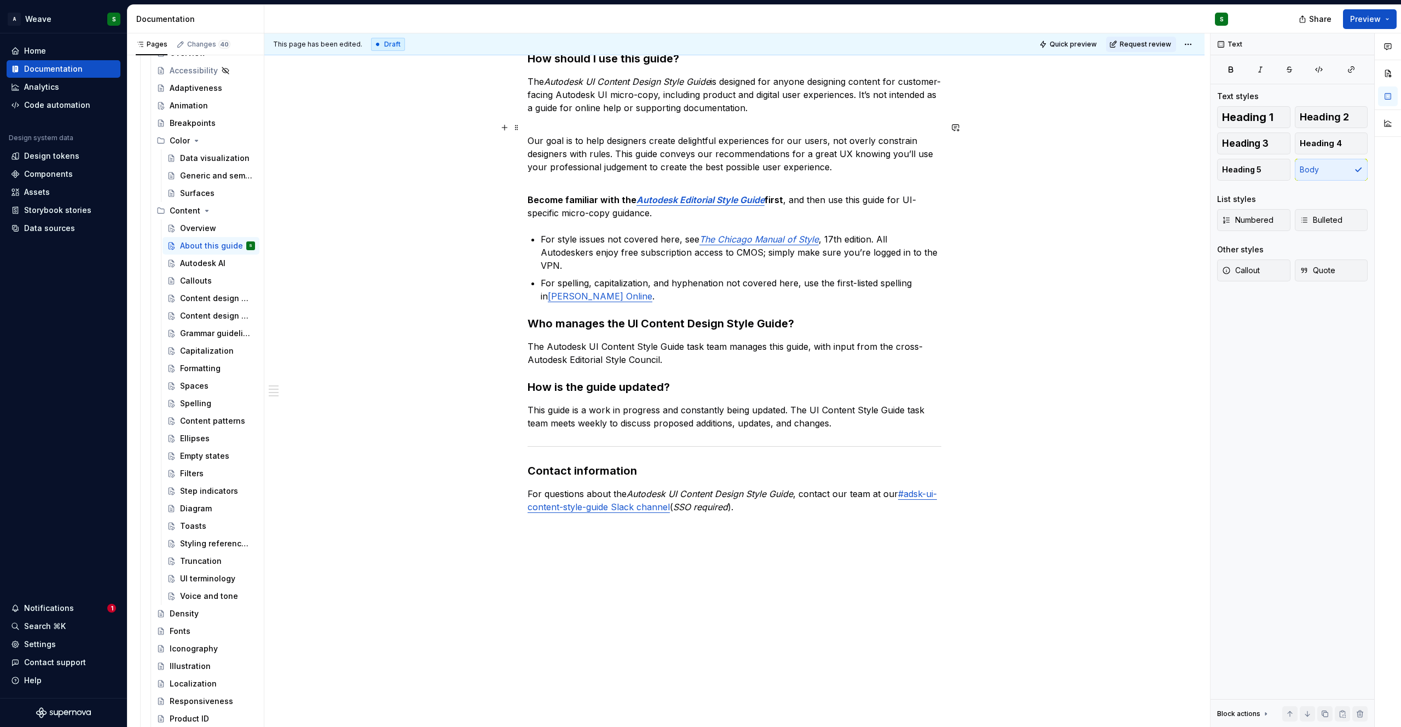
scroll to position [0, 0]
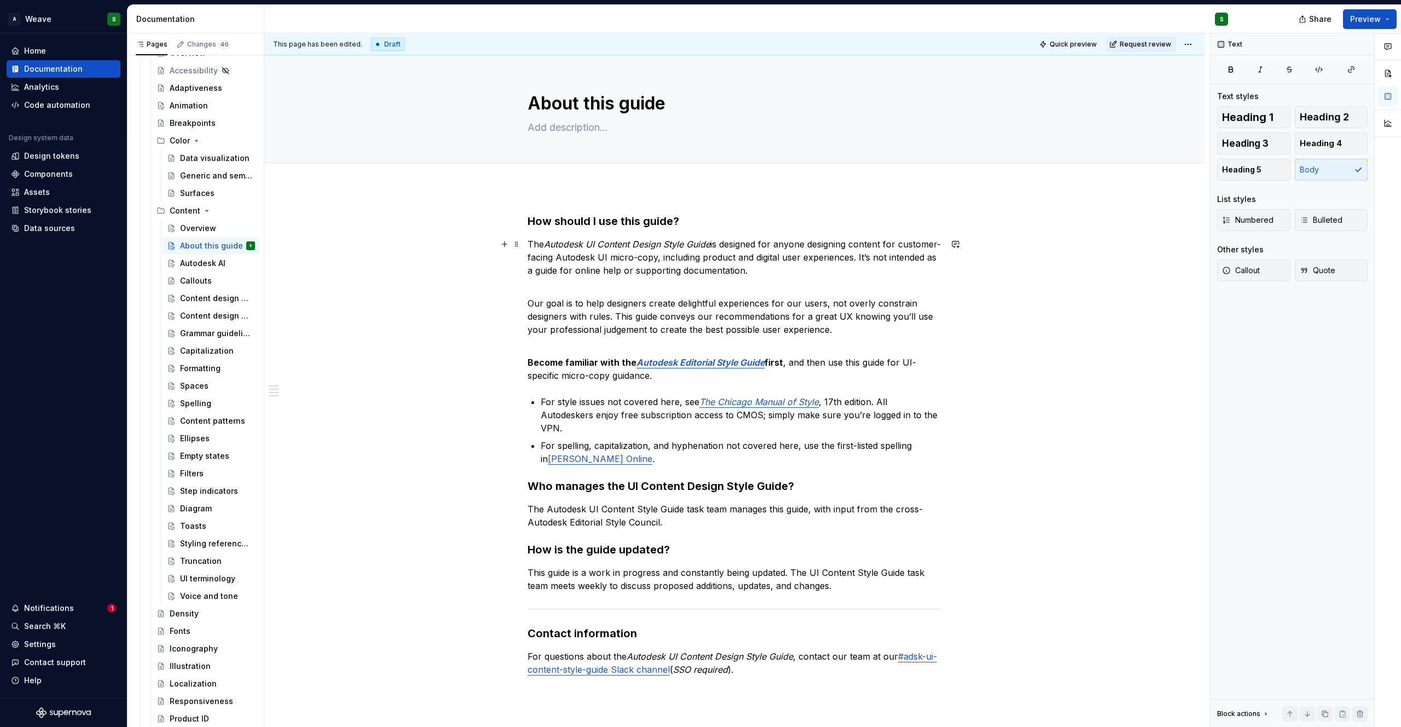
click at [643, 269] on p "The Autodesk UI Content Design Style Guide is designed for anyone designing con…" at bounding box center [734, 256] width 414 height 39
click at [198, 225] on div "Overview" at bounding box center [198, 228] width 36 height 11
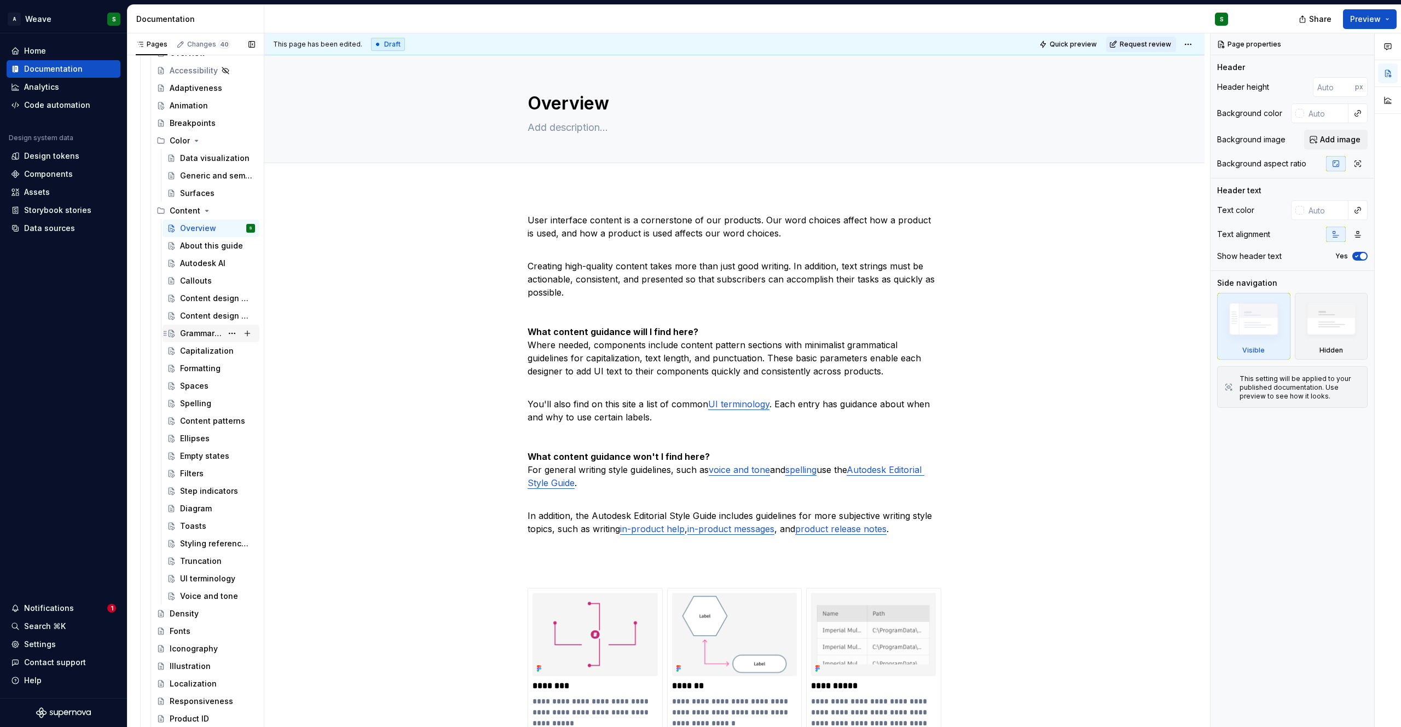
click at [192, 328] on div "Grammar guidelines" at bounding box center [201, 333] width 42 height 11
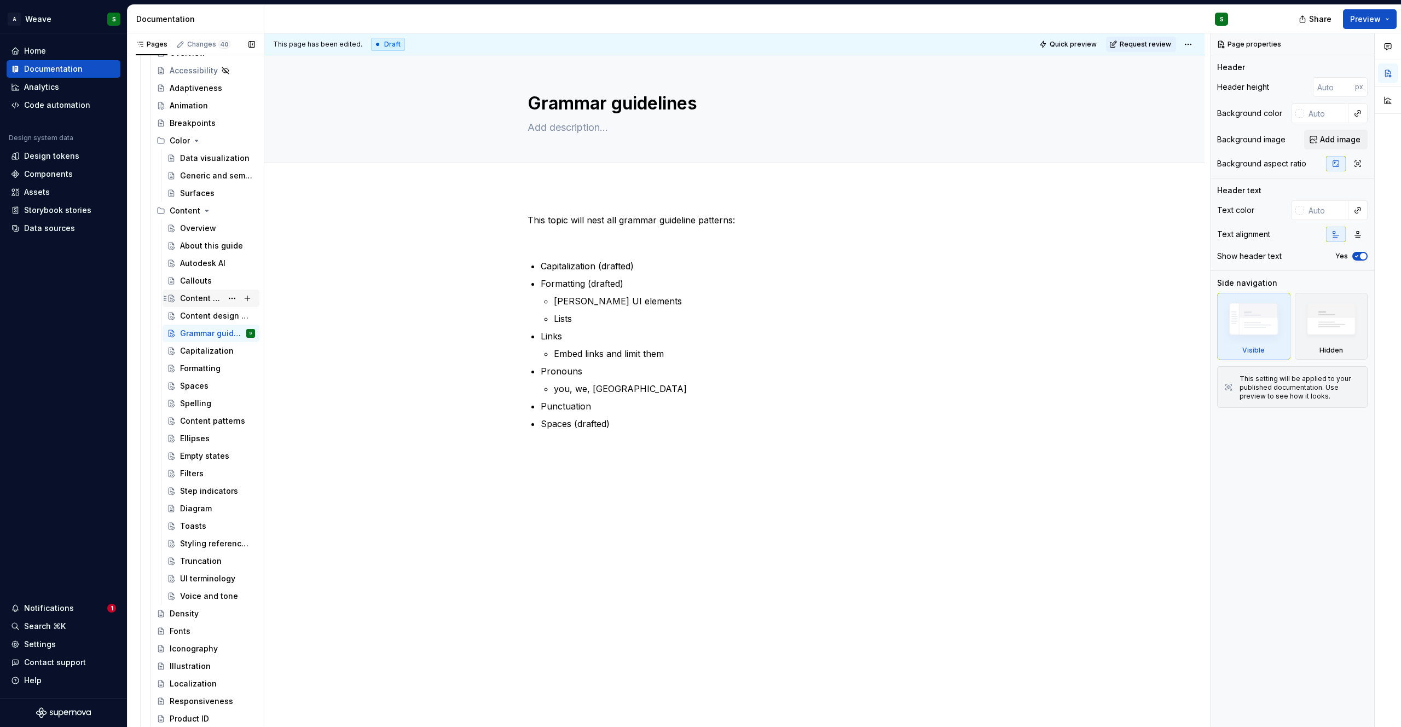
click at [193, 300] on div "Content design principles" at bounding box center [201, 298] width 42 height 11
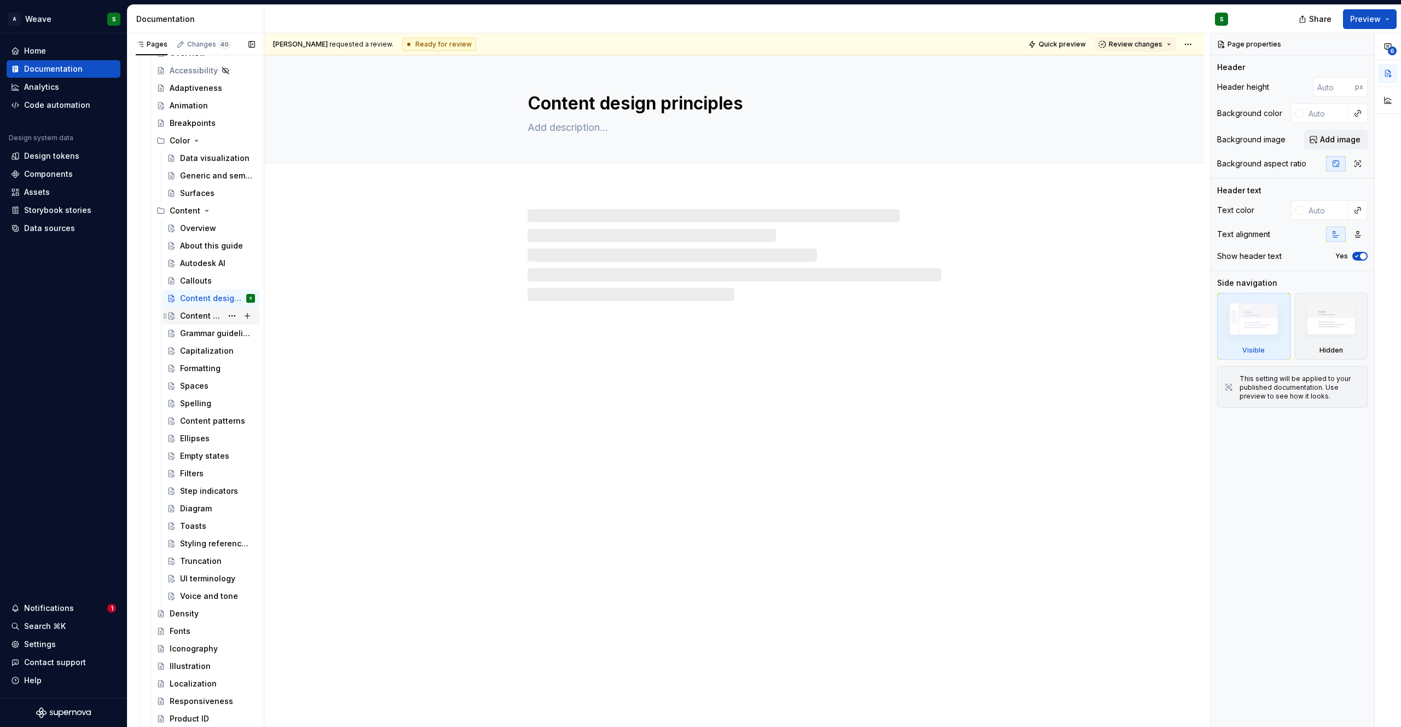
click at [192, 320] on div "Content design guidelines" at bounding box center [201, 315] width 42 height 11
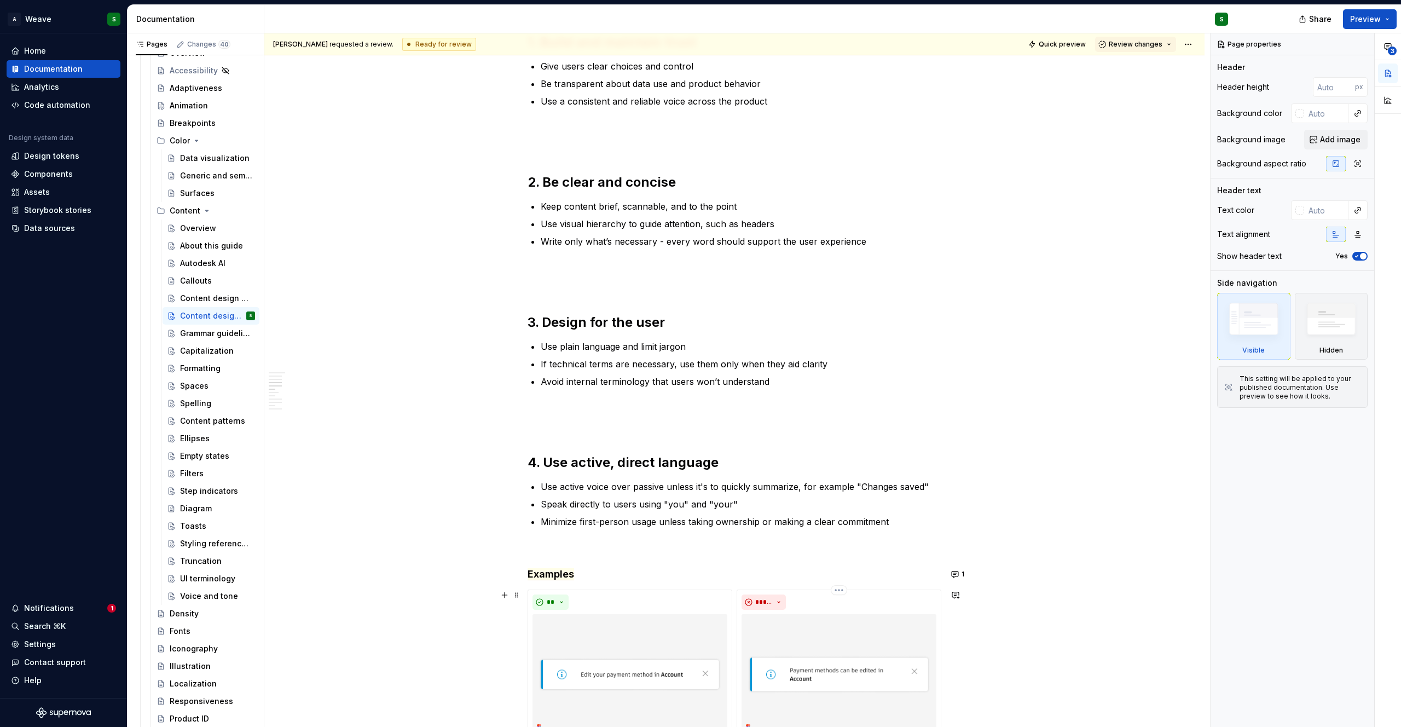
scroll to position [260, 0]
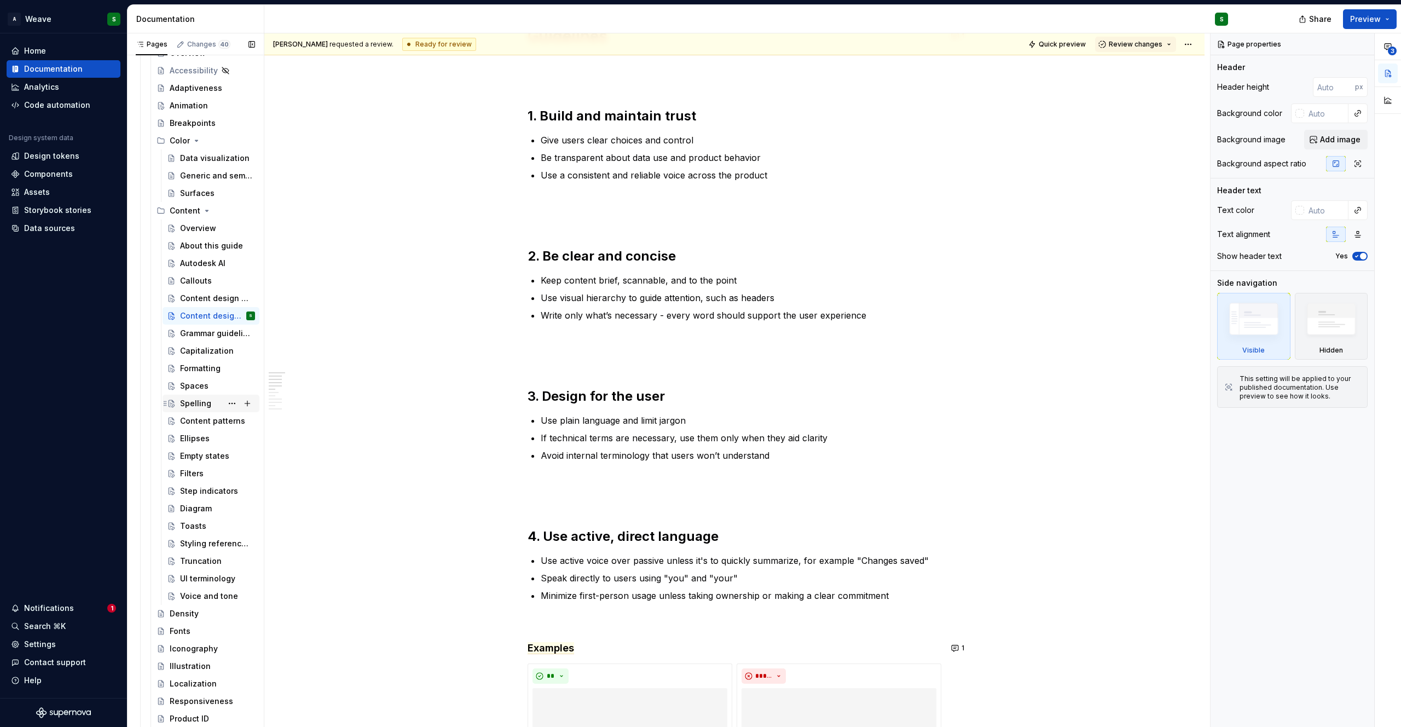
click at [197, 400] on div "Spelling" at bounding box center [195, 403] width 31 height 11
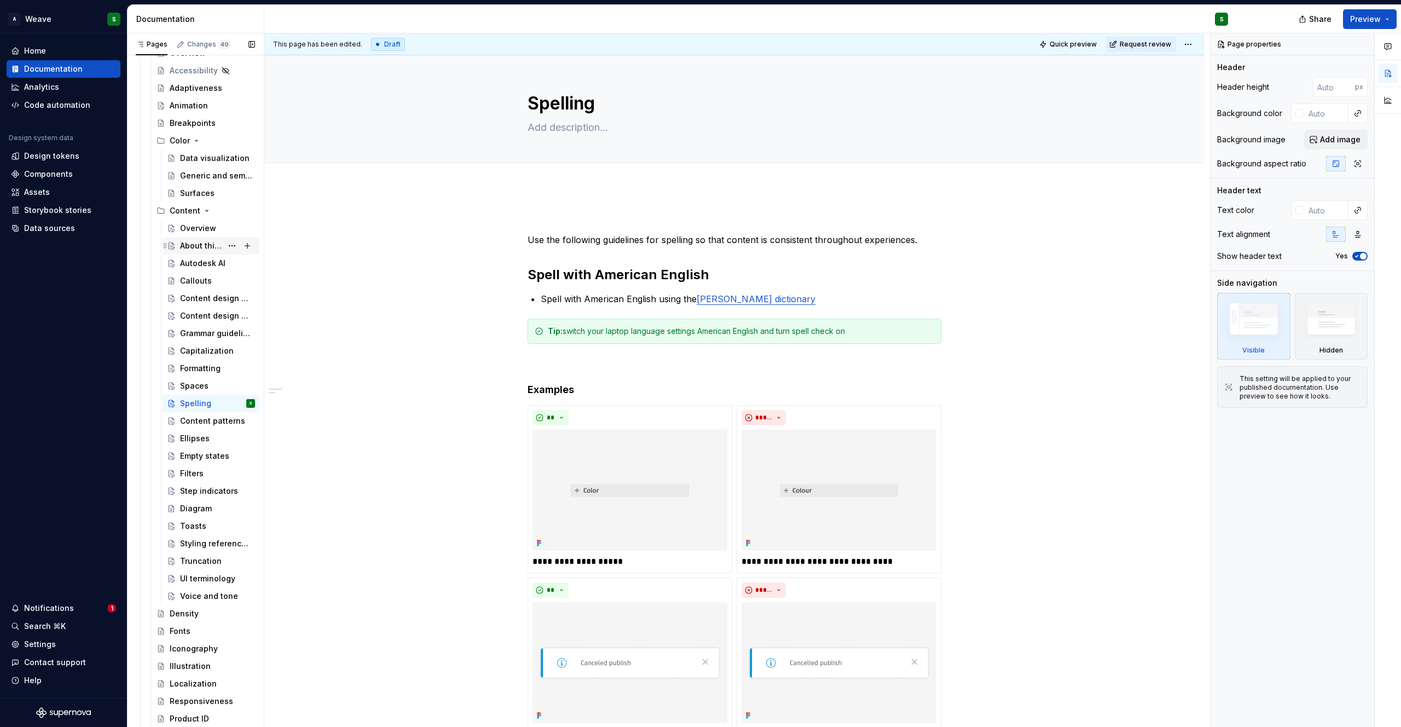
click at [188, 244] on div "About this guide" at bounding box center [201, 245] width 42 height 11
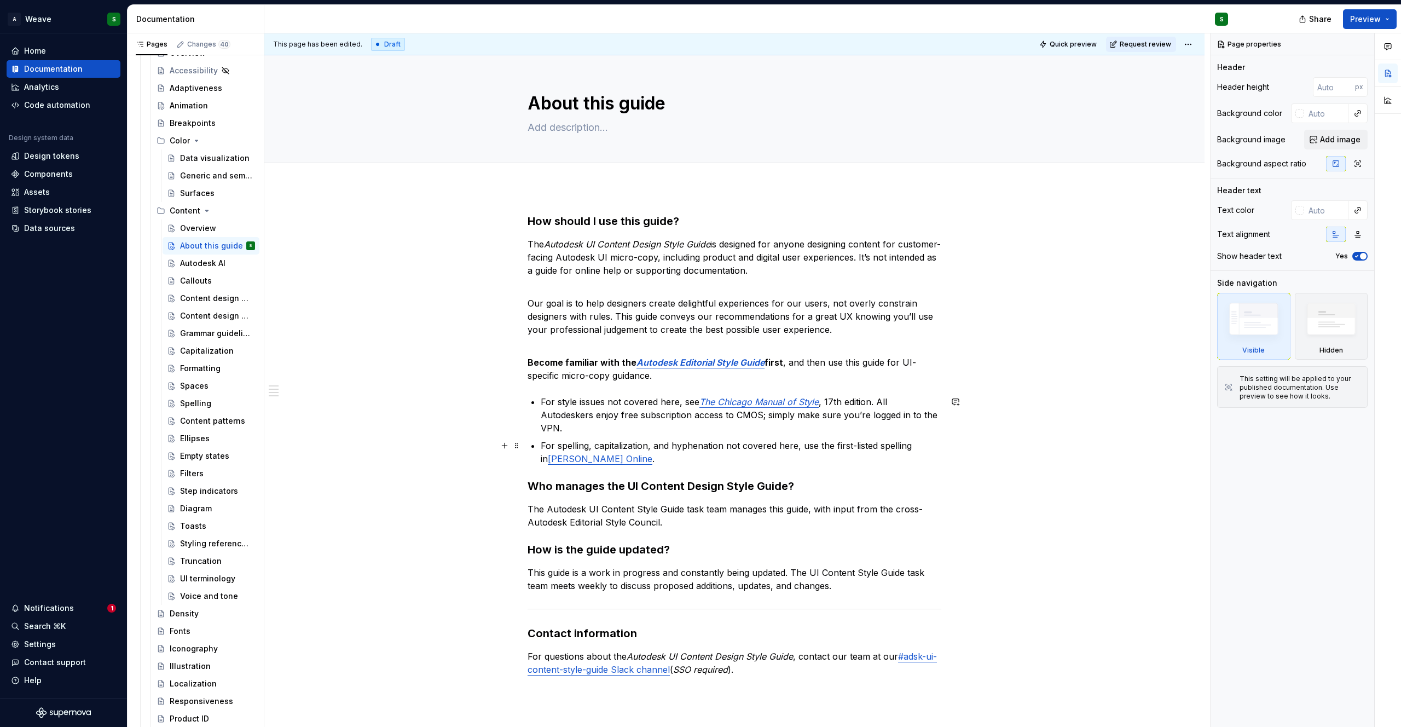
type textarea "*"
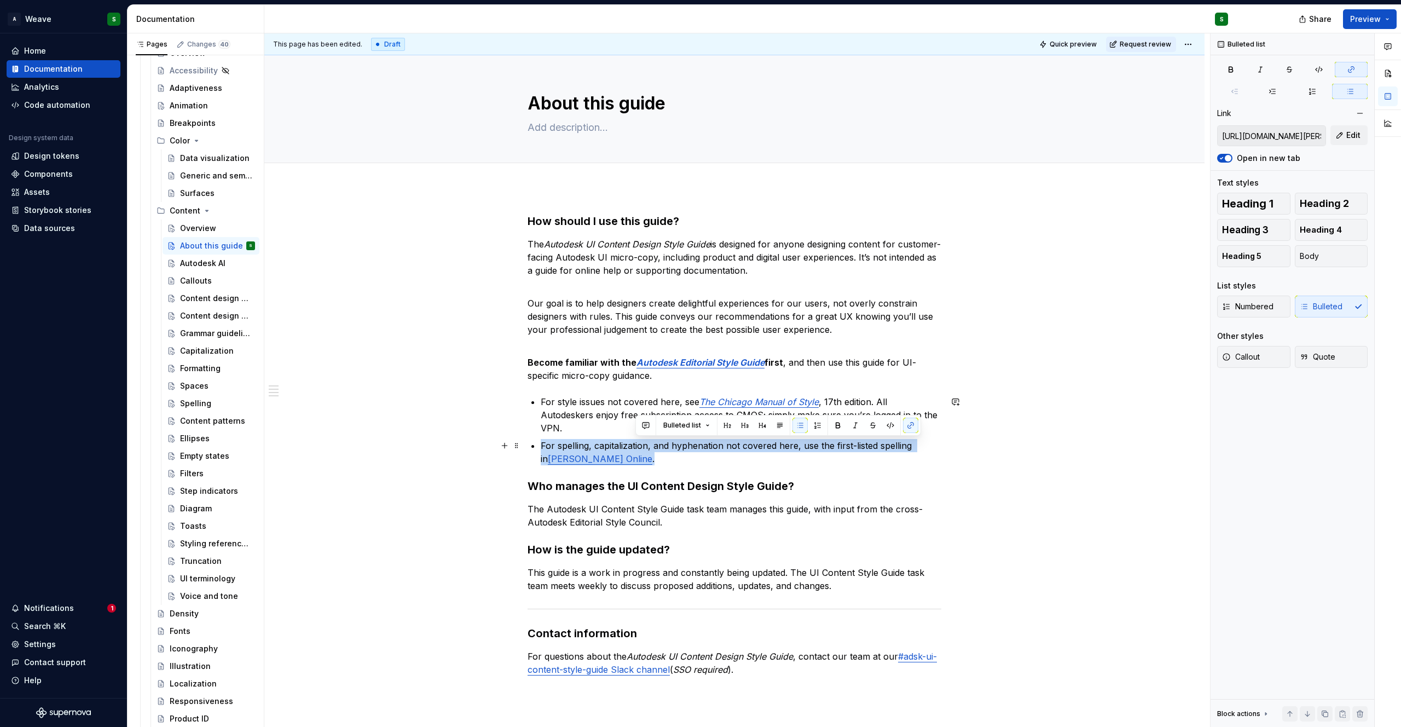
type input "[URL][DOMAIN_NAME]"
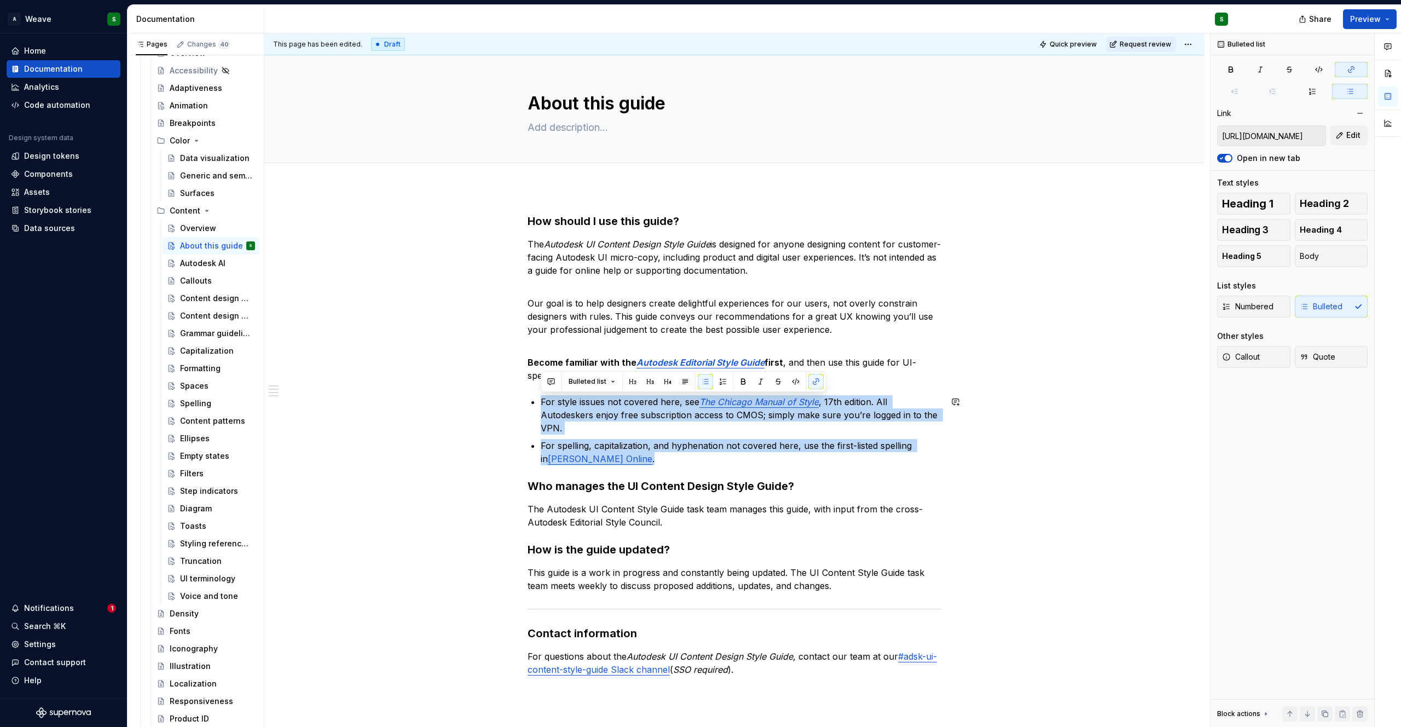
drag, startPoint x: 664, startPoint y: 458, endPoint x: 545, endPoint y: 391, distance: 135.7
click at [545, 391] on div "How should I use this guide? The Autodesk UI Content Design Style Guide is desi…" at bounding box center [734, 444] width 414 height 462
click at [608, 426] on p "For style issues not covered here, see The Chicago Manual of Style , 17th editi…" at bounding box center [741, 414] width 400 height 39
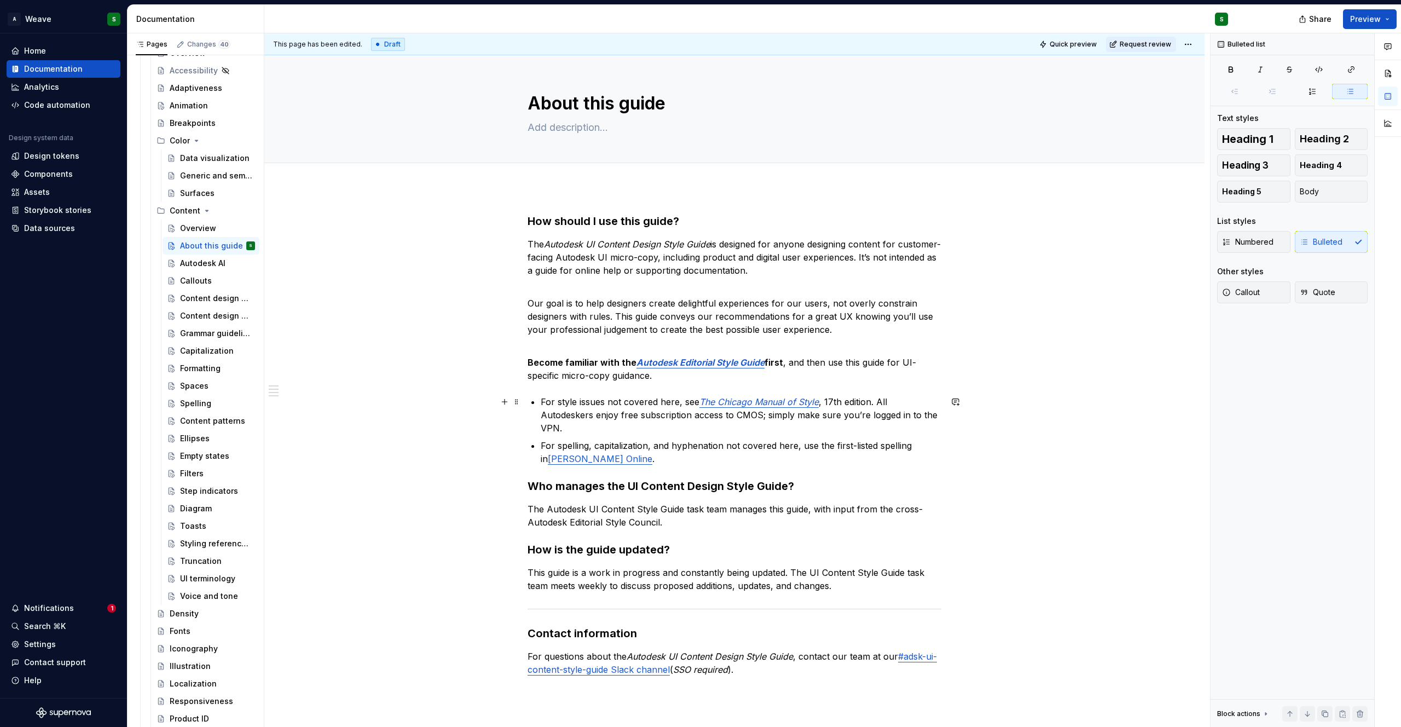
click at [621, 413] on p "For style issues not covered here, see The Chicago Manual of Style , 17th editi…" at bounding box center [741, 414] width 400 height 39
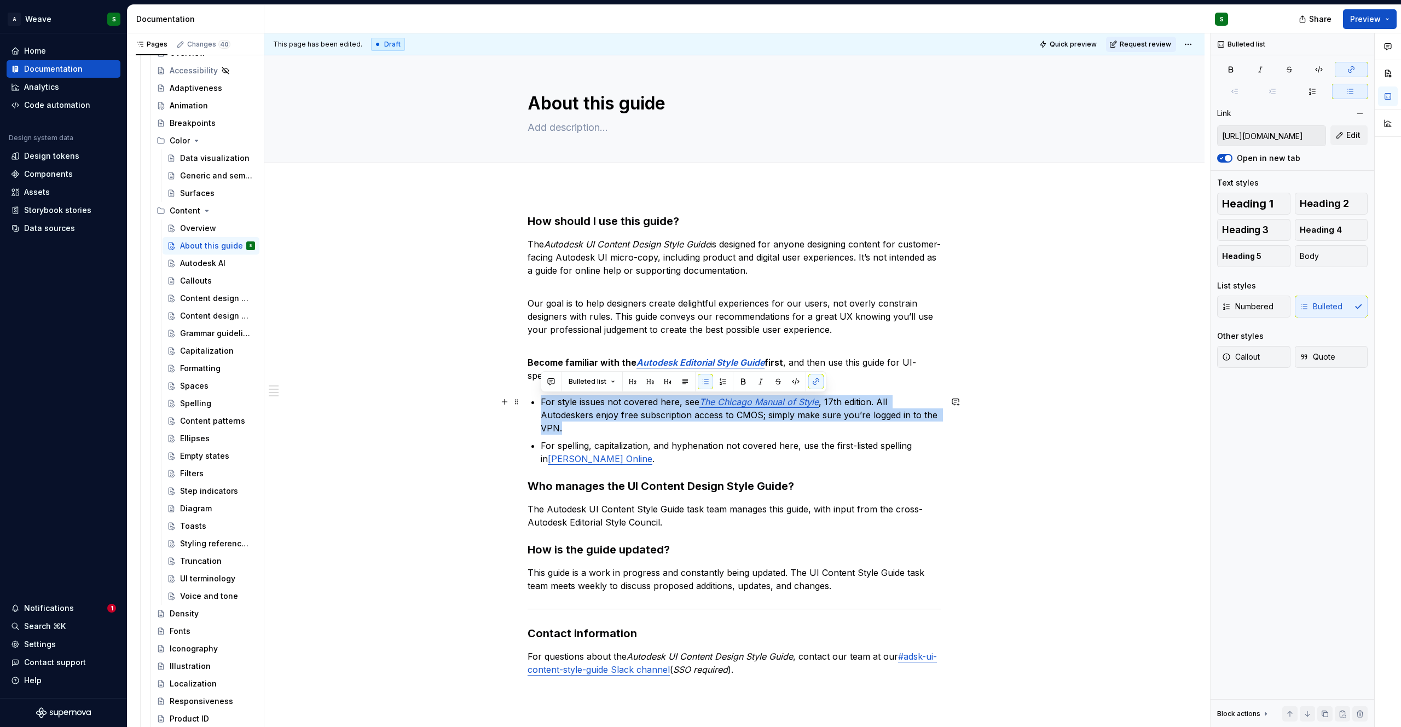
click at [721, 404] on em "The Chicago Manual of Style" at bounding box center [758, 401] width 119 height 11
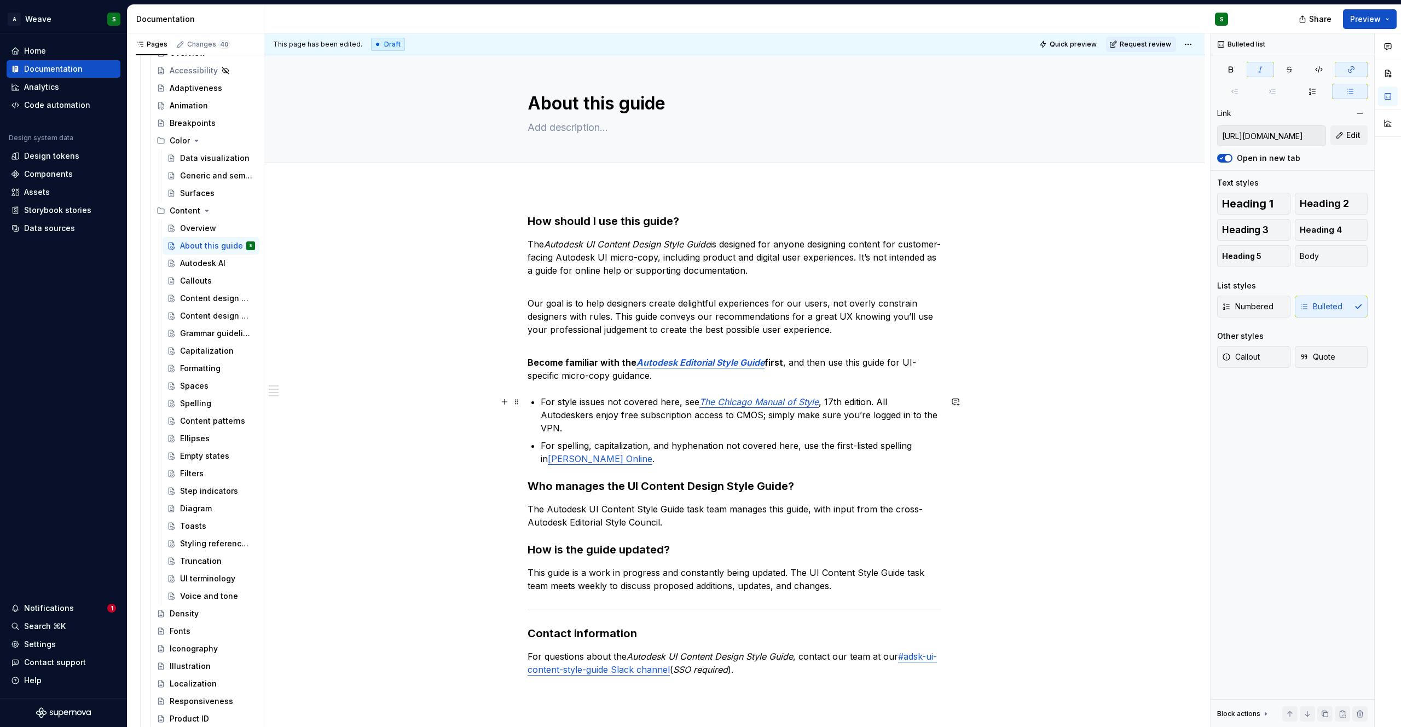
click at [721, 404] on em "The Chicago Manual of Style" at bounding box center [758, 401] width 119 height 11
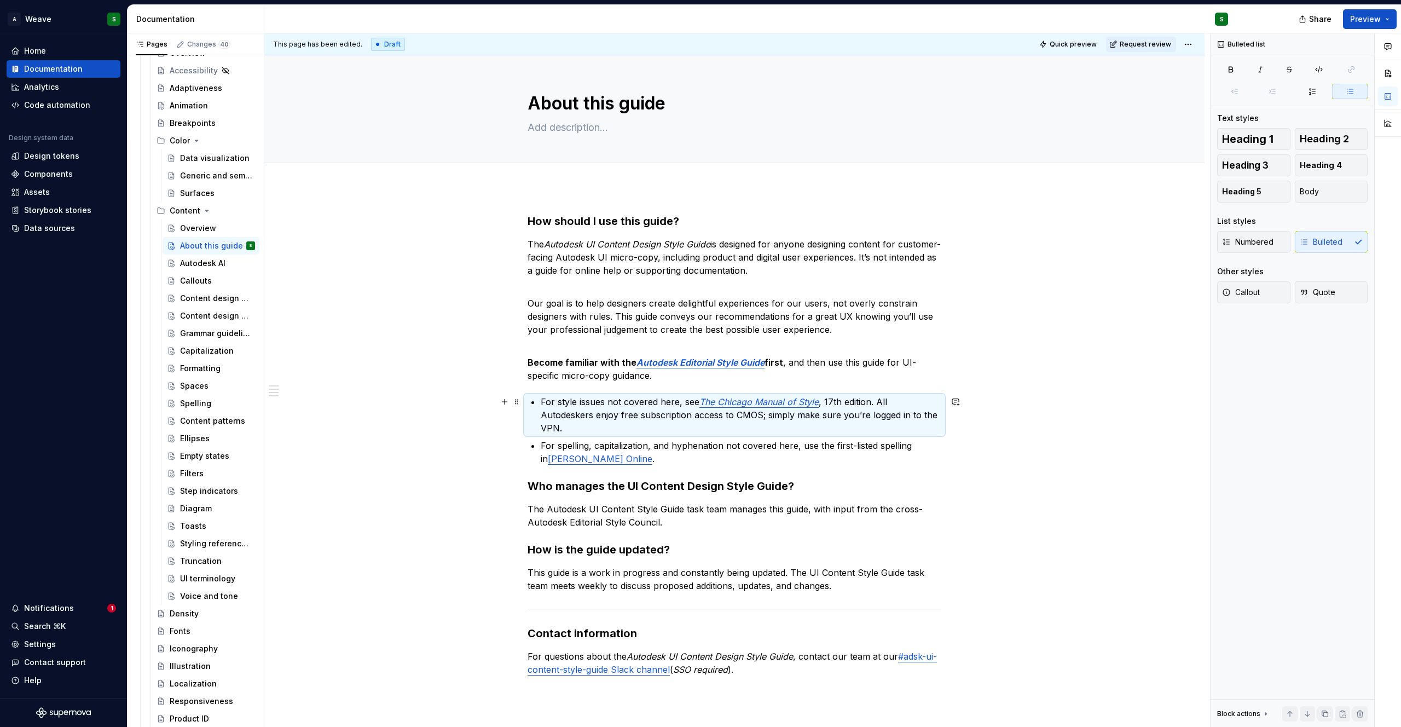
click at [741, 403] on em "The Chicago Manual of Style" at bounding box center [758, 401] width 119 height 11
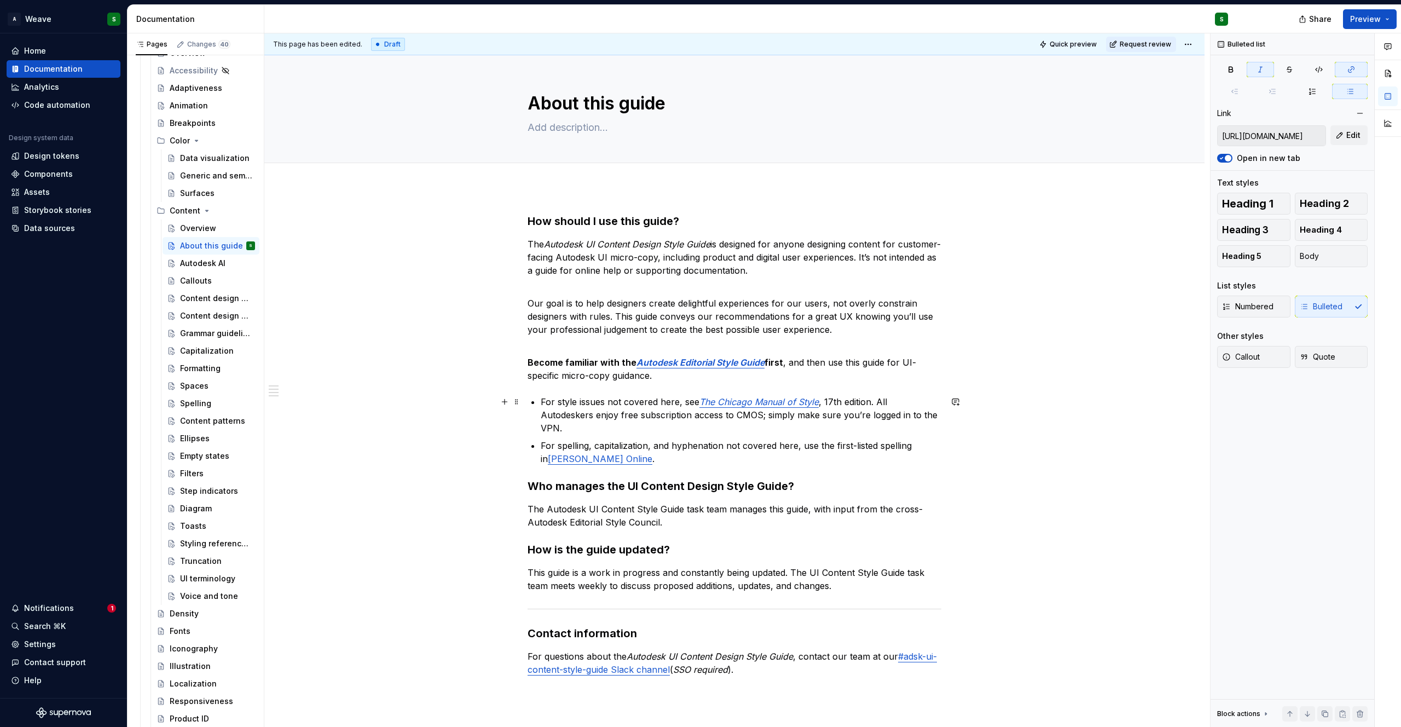
click at [741, 403] on em "The Chicago Manual of Style" at bounding box center [758, 401] width 119 height 11
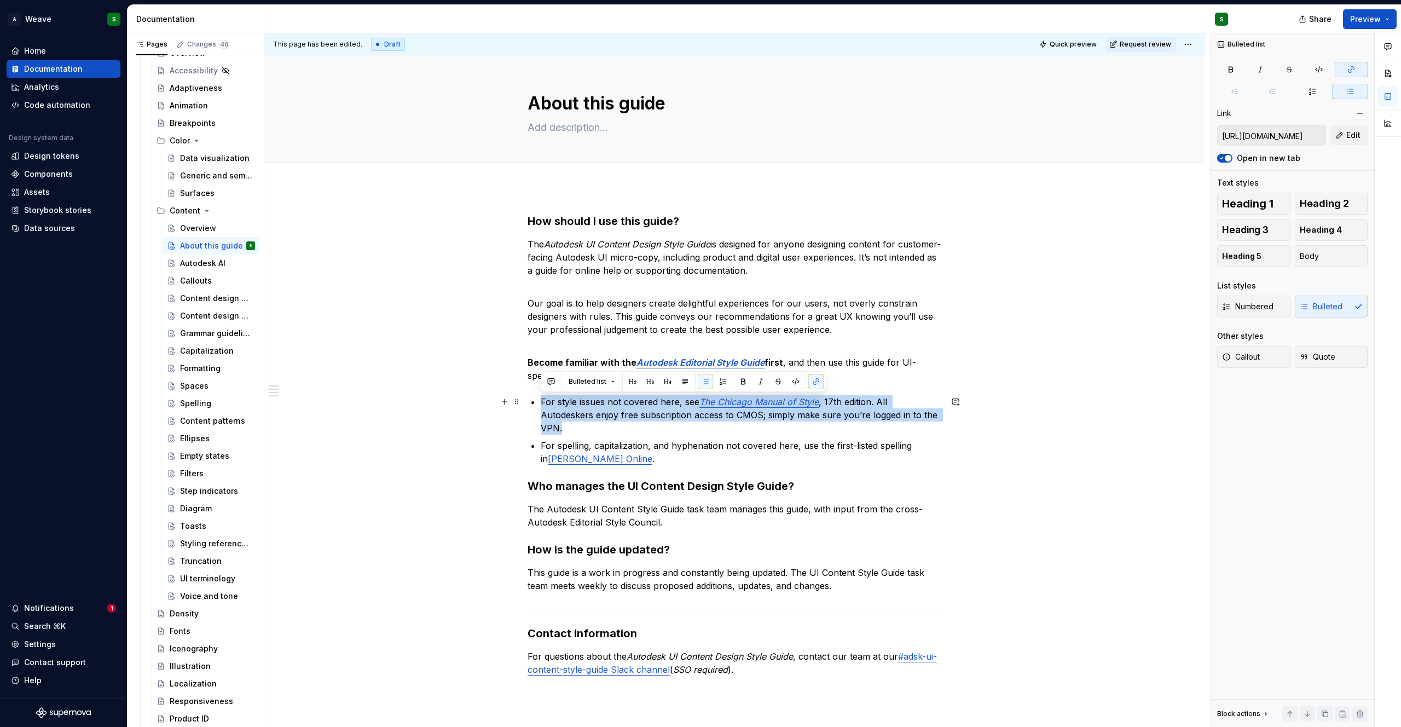
click at [741, 403] on em "The Chicago Manual of Style" at bounding box center [758, 401] width 119 height 11
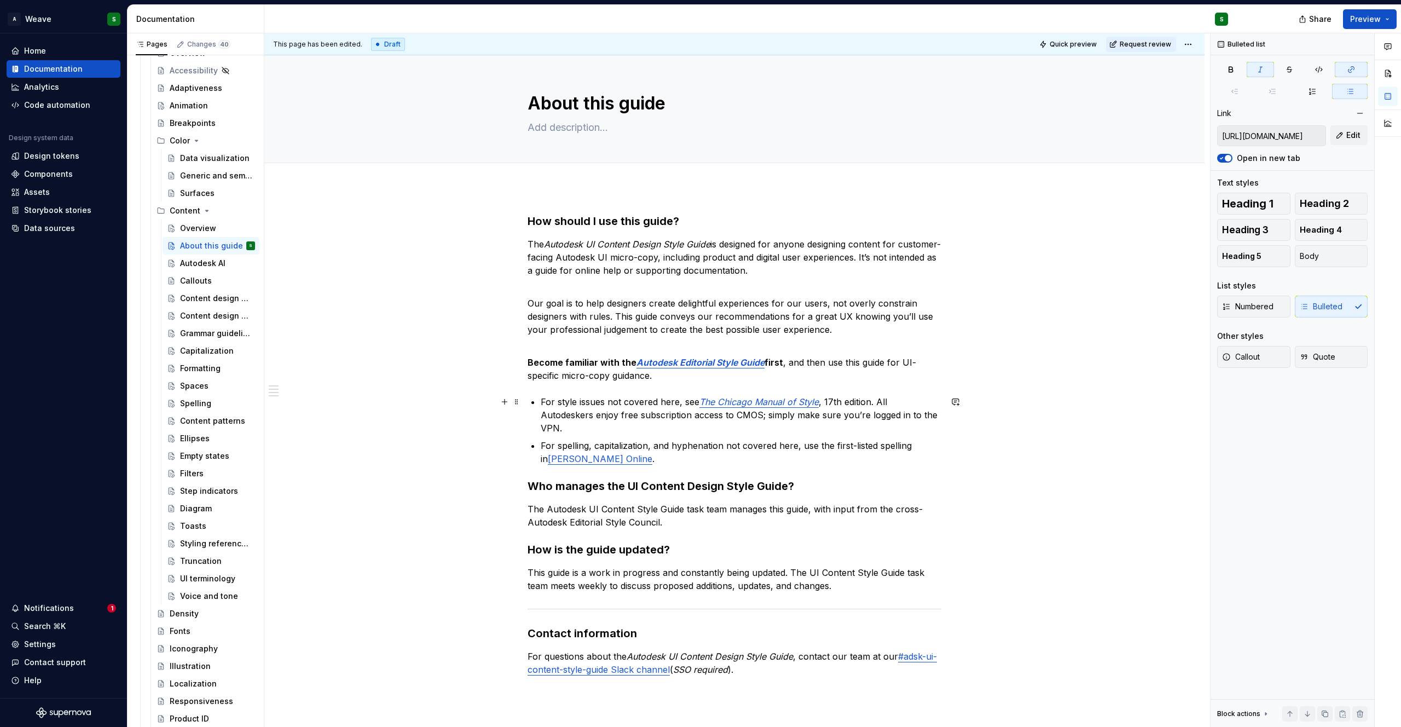
click at [730, 402] on em "The Chicago Manual of Style" at bounding box center [758, 401] width 119 height 11
click at [1283, 136] on input "[URL][DOMAIN_NAME]" at bounding box center [1271, 136] width 108 height 20
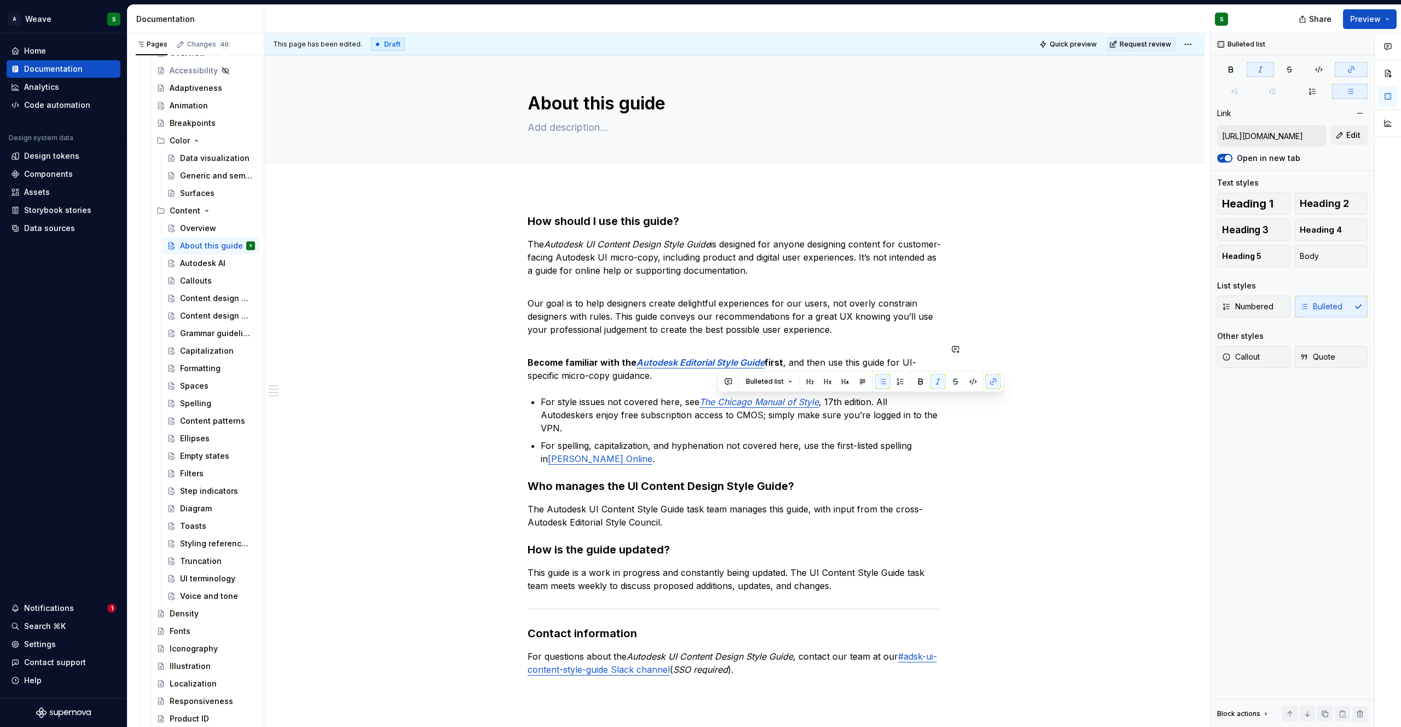
click at [538, 378] on p "Become familiar with the Autodesk Editorial Style Guide first , and then use th…" at bounding box center [734, 361] width 414 height 39
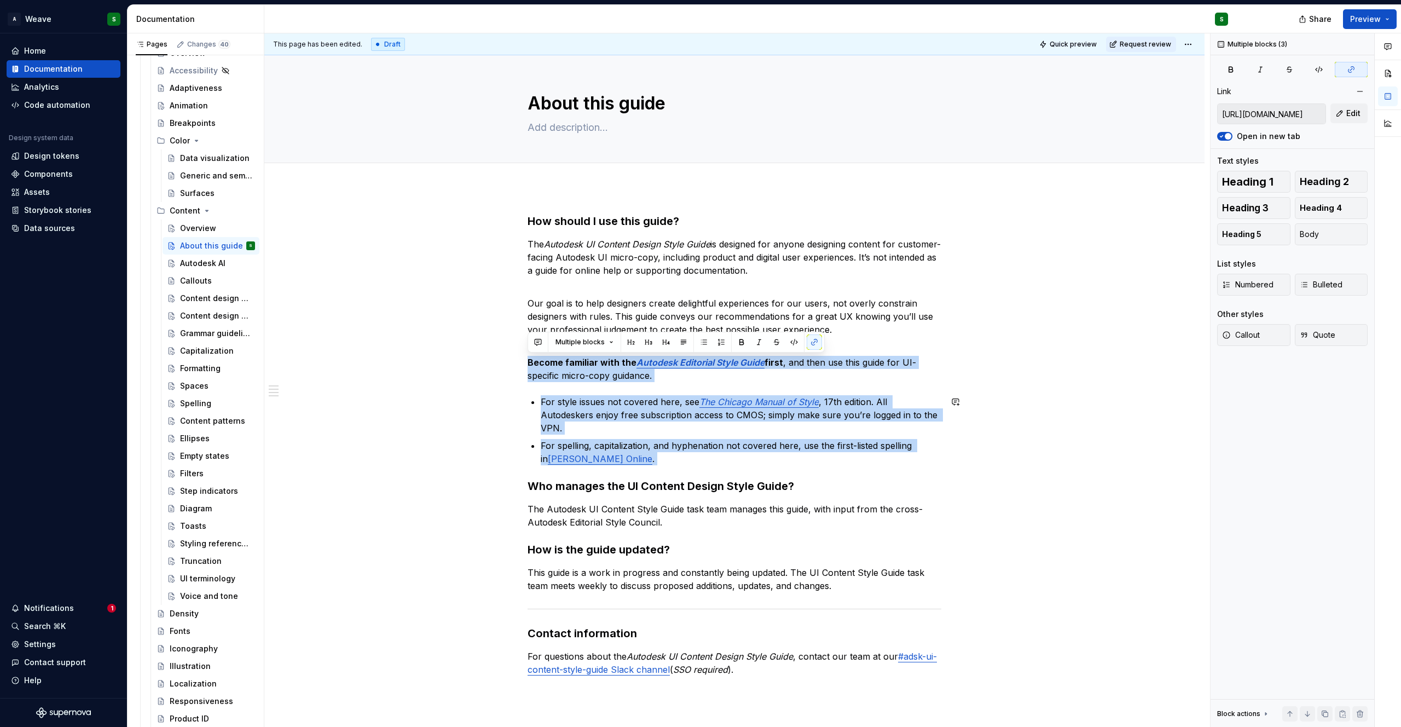
drag, startPoint x: 529, startPoint y: 364, endPoint x: 727, endPoint y: 469, distance: 224.2
click at [727, 469] on div "How should I use this guide? The Autodesk UI Content Design Style Guide is desi…" at bounding box center [734, 444] width 414 height 462
copy div "Become familiar with the Autodesk Editorial Style Guide first , and then use th…"
click at [573, 410] on p "For style issues not covered here, see The Chicago Manual of Style , 17th editi…" at bounding box center [741, 414] width 400 height 39
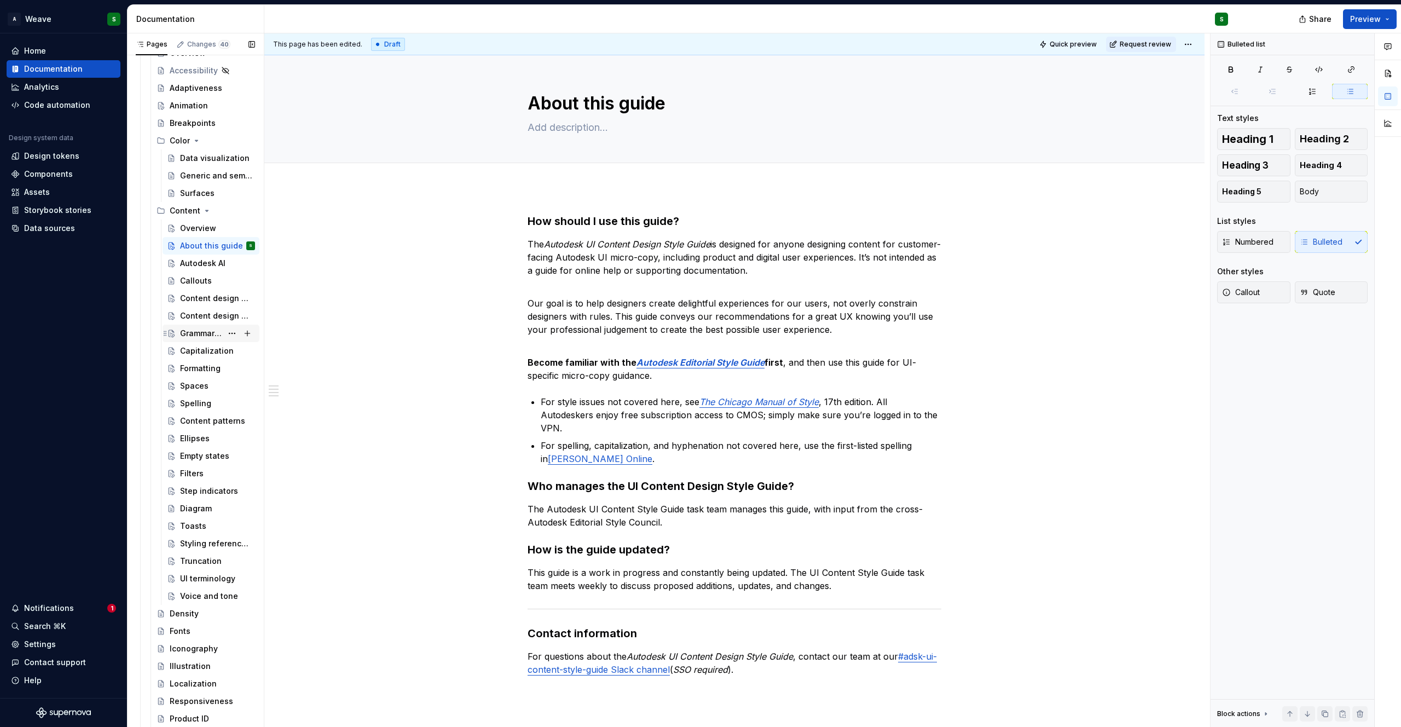
click at [196, 338] on div "Grammar guidelines" at bounding box center [201, 333] width 42 height 11
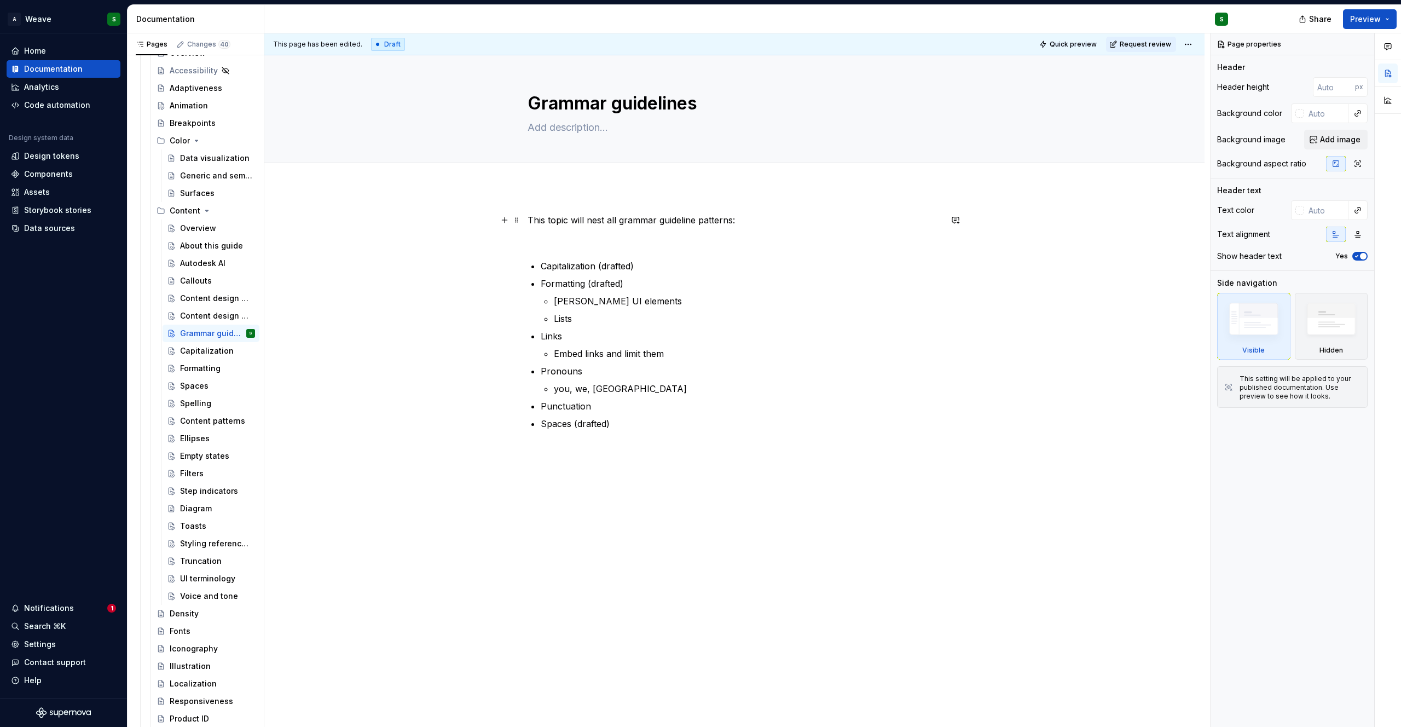
click at [630, 223] on p "This topic will nest all grammar guideline patterns:" at bounding box center [734, 219] width 414 height 13
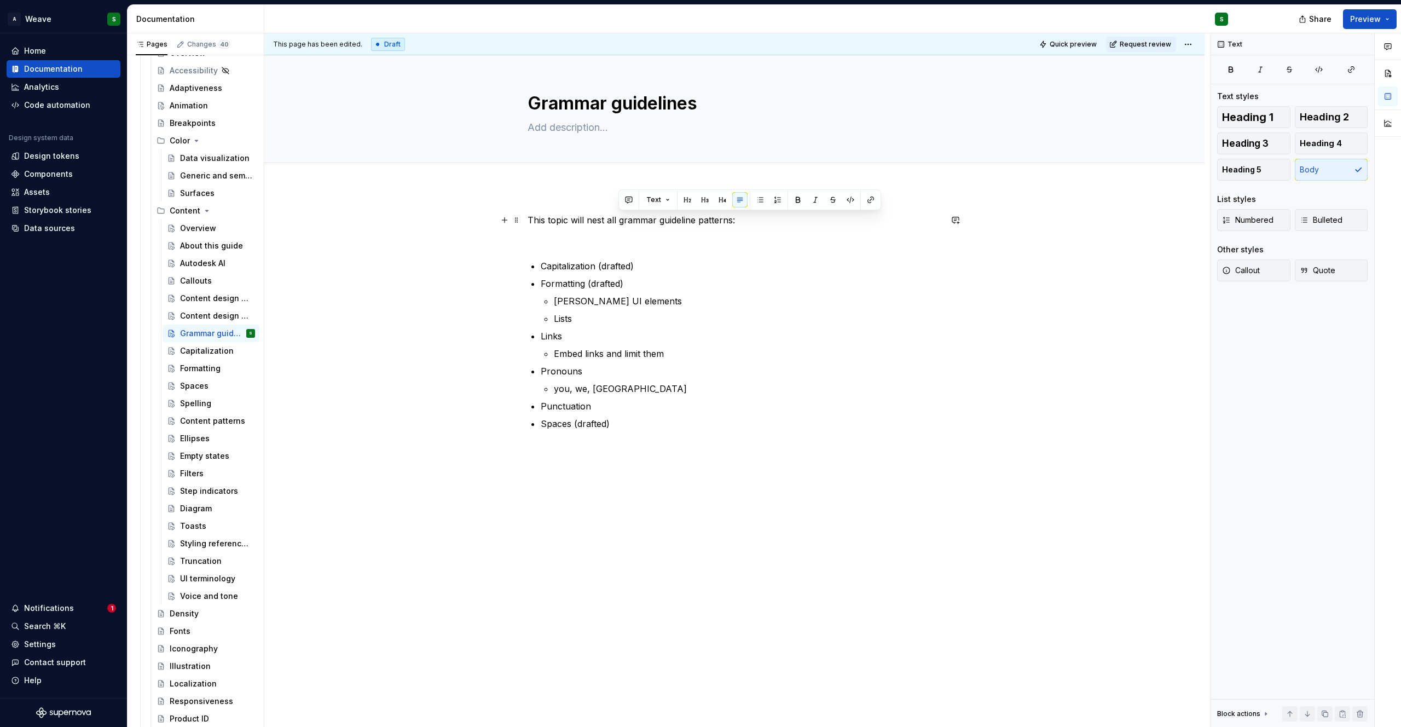
type textarea "*"
click at [630, 223] on p "This topic will nest all grammar guideline patterns:" at bounding box center [734, 219] width 414 height 13
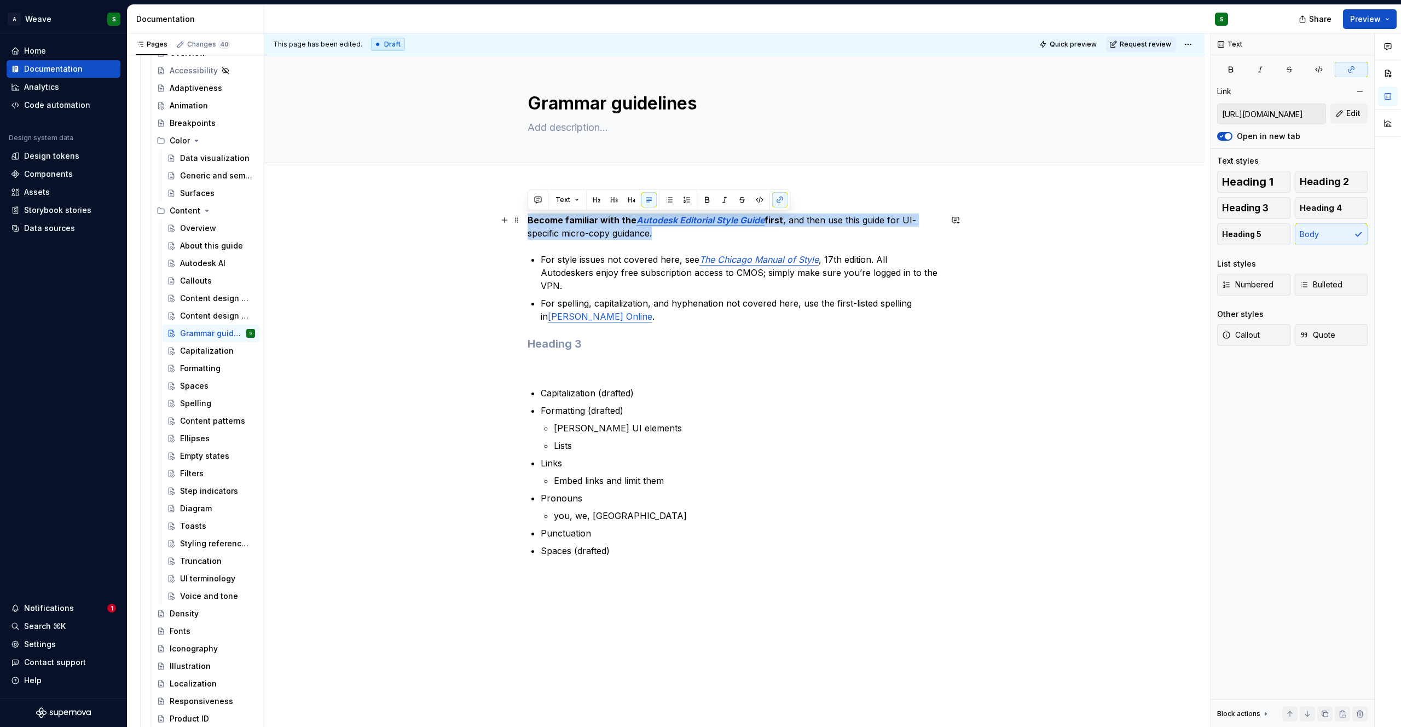
drag, startPoint x: 528, startPoint y: 219, endPoint x: 693, endPoint y: 230, distance: 165.6
click at [693, 230] on p "Become familiar with the Autodesk Editorial Style Guide first , and then use th…" at bounding box center [734, 226] width 414 height 26
click at [585, 225] on p "Become familiar with the Autodesk Editorial Style Guide first , and then use th…" at bounding box center [734, 226] width 414 height 26
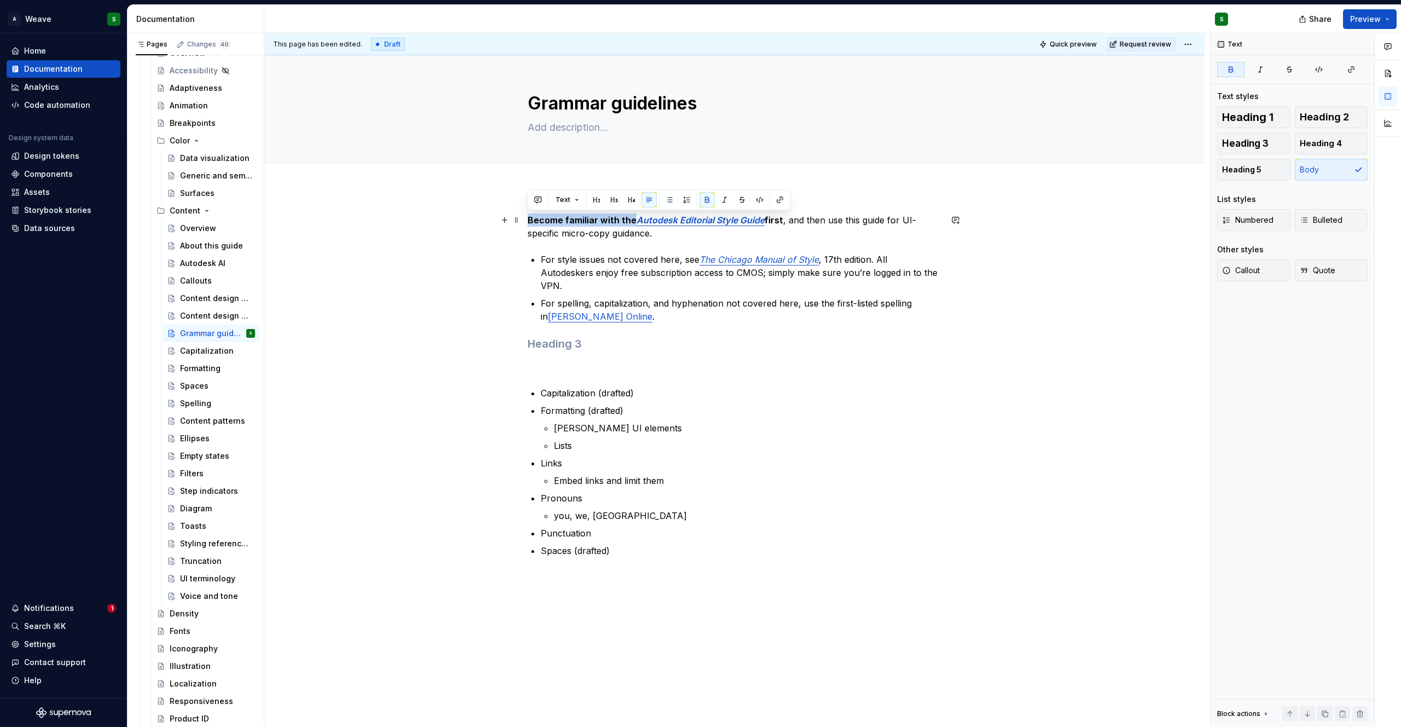
drag, startPoint x: 631, startPoint y: 220, endPoint x: 523, endPoint y: 223, distance: 108.4
click at [523, 223] on div "Become familiar with the Autodesk Editorial Style Guide first , and then use th…" at bounding box center [734, 487] width 940 height 601
click at [699, 220] on strong "first" at bounding box center [698, 219] width 19 height 11
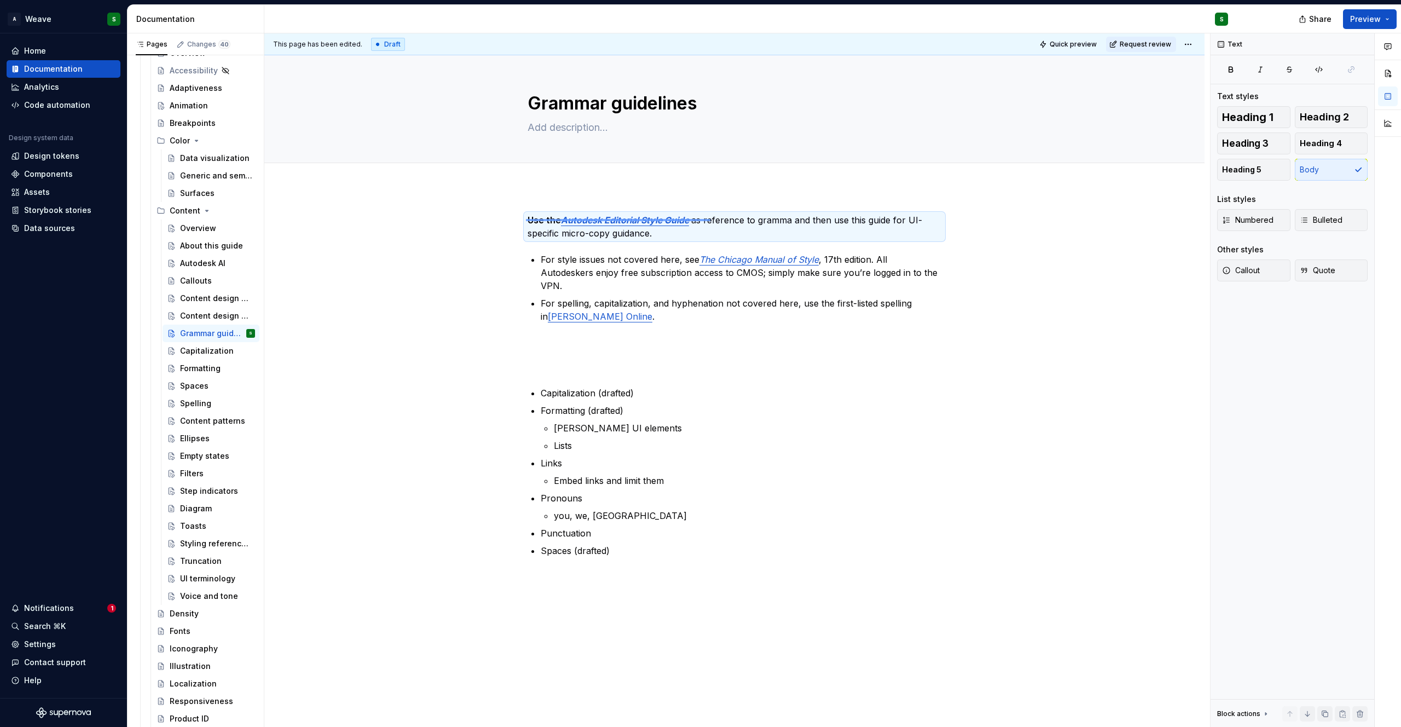
drag, startPoint x: 526, startPoint y: 219, endPoint x: 710, endPoint y: 220, distance: 184.4
click at [710, 220] on div "This page has been edited. Draft Quick preview Request review Grammar guideline…" at bounding box center [736, 380] width 945 height 694
click at [681, 240] on p "Use the Autodesk Editorial Style Guide as reference to gramma and then use this…" at bounding box center [734, 226] width 414 height 26
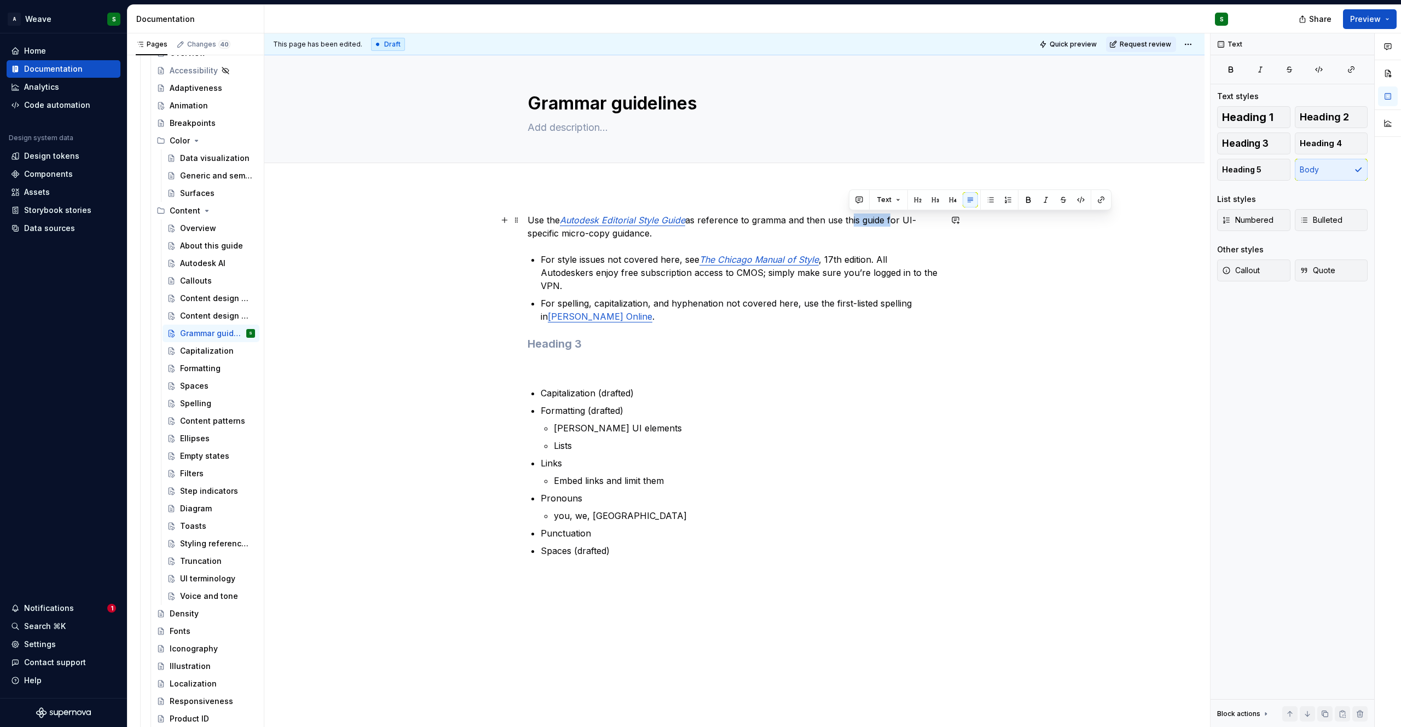
drag, startPoint x: 850, startPoint y: 220, endPoint x: 888, endPoint y: 220, distance: 38.3
click at [888, 220] on p "Use the Autodesk Editorial Style Guide as reference to gramma and then use this…" at bounding box center [734, 226] width 414 height 26
drag, startPoint x: 623, startPoint y: 237, endPoint x: 663, endPoint y: 237, distance: 39.9
click at [663, 237] on p "Use the Autodesk Editorial Style Guide as reference to gramma and then use thes…" at bounding box center [734, 226] width 414 height 26
click at [550, 342] on h3 at bounding box center [734, 343] width 414 height 15
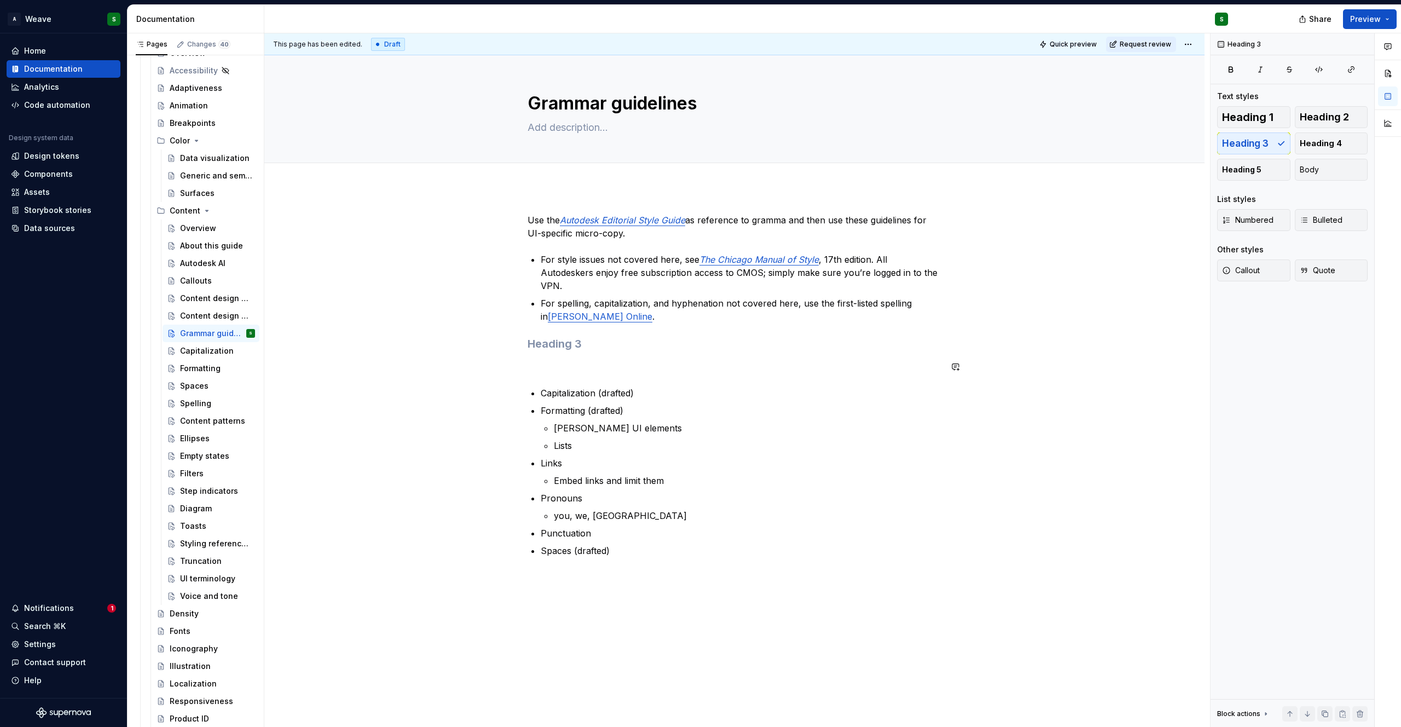
click at [544, 374] on div "Use the Autodesk Editorial Style Guide as reference to gramma and then use thes…" at bounding box center [734, 385] width 414 height 344
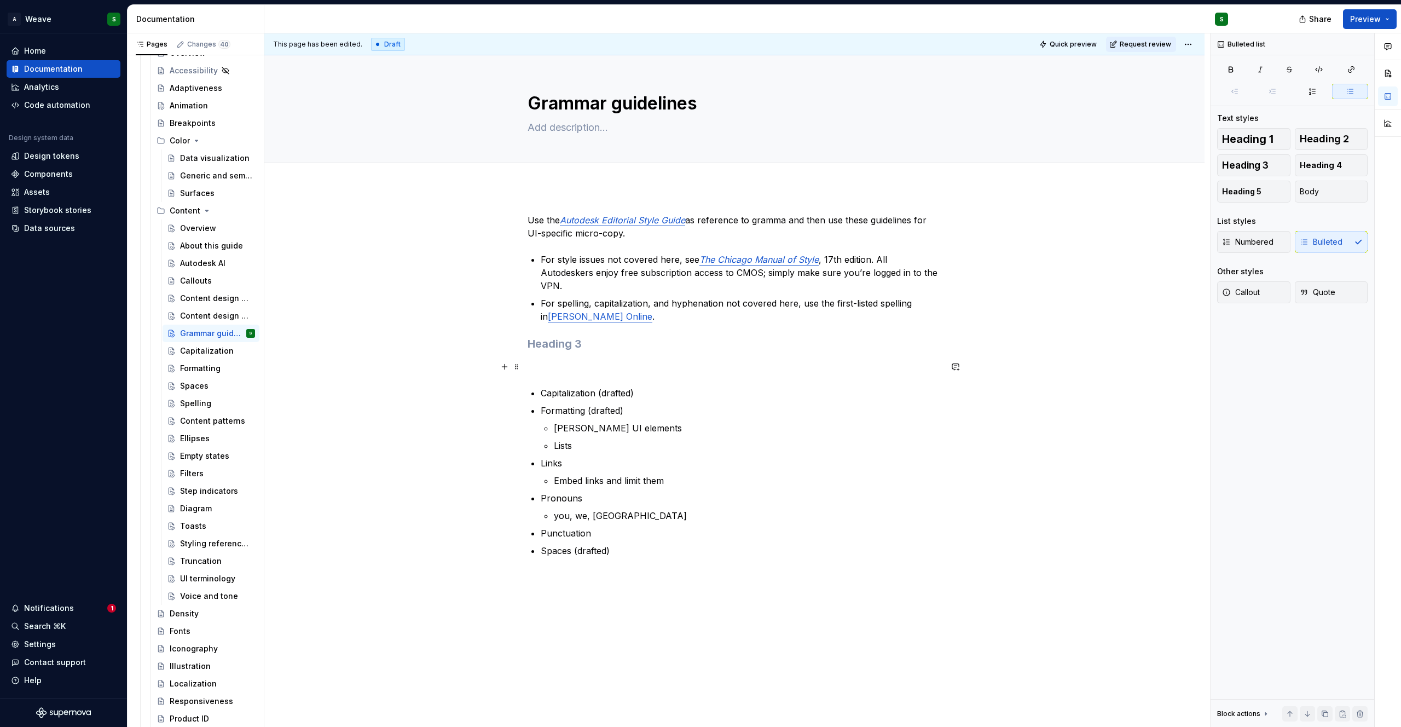
click at [540, 371] on p at bounding box center [734, 366] width 414 height 13
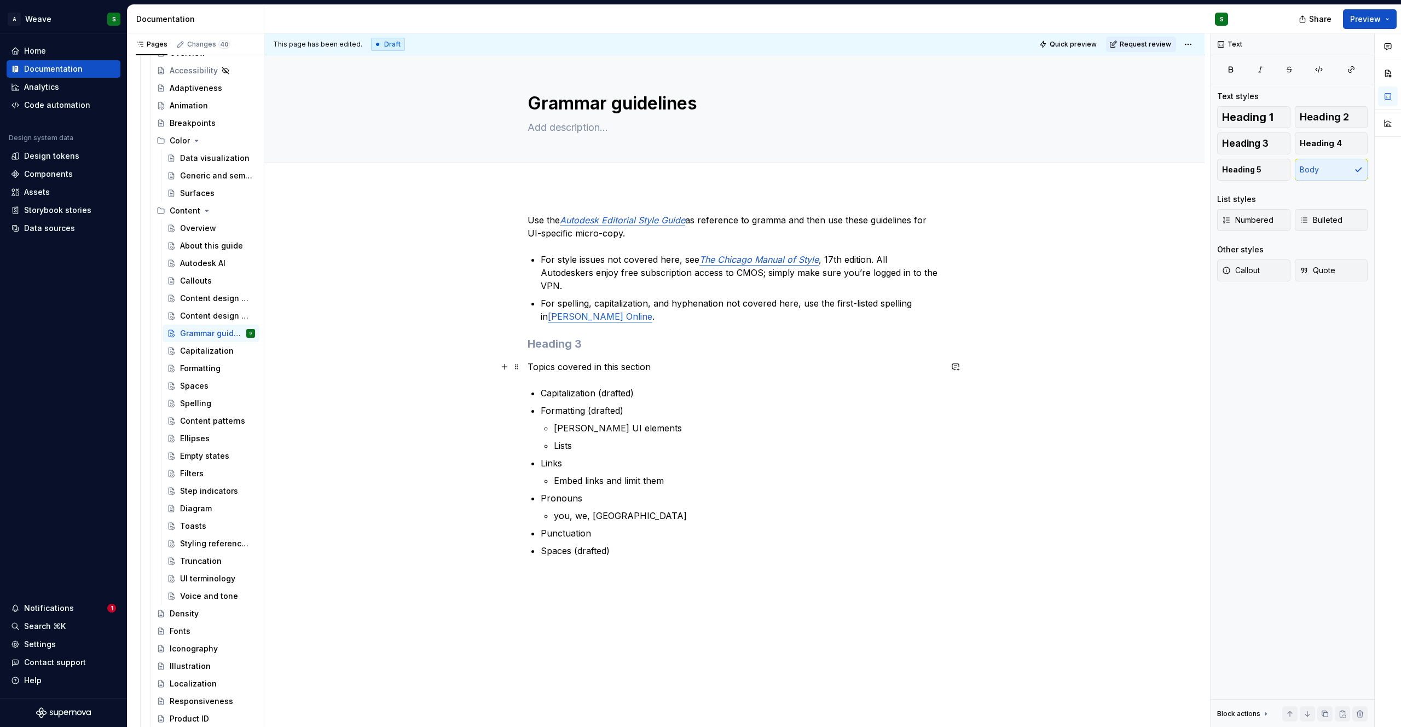
click at [579, 369] on p "Topics covered in this section" at bounding box center [734, 366] width 414 height 13
click at [595, 425] on p "[PERSON_NAME] UI elements" at bounding box center [747, 427] width 387 height 13
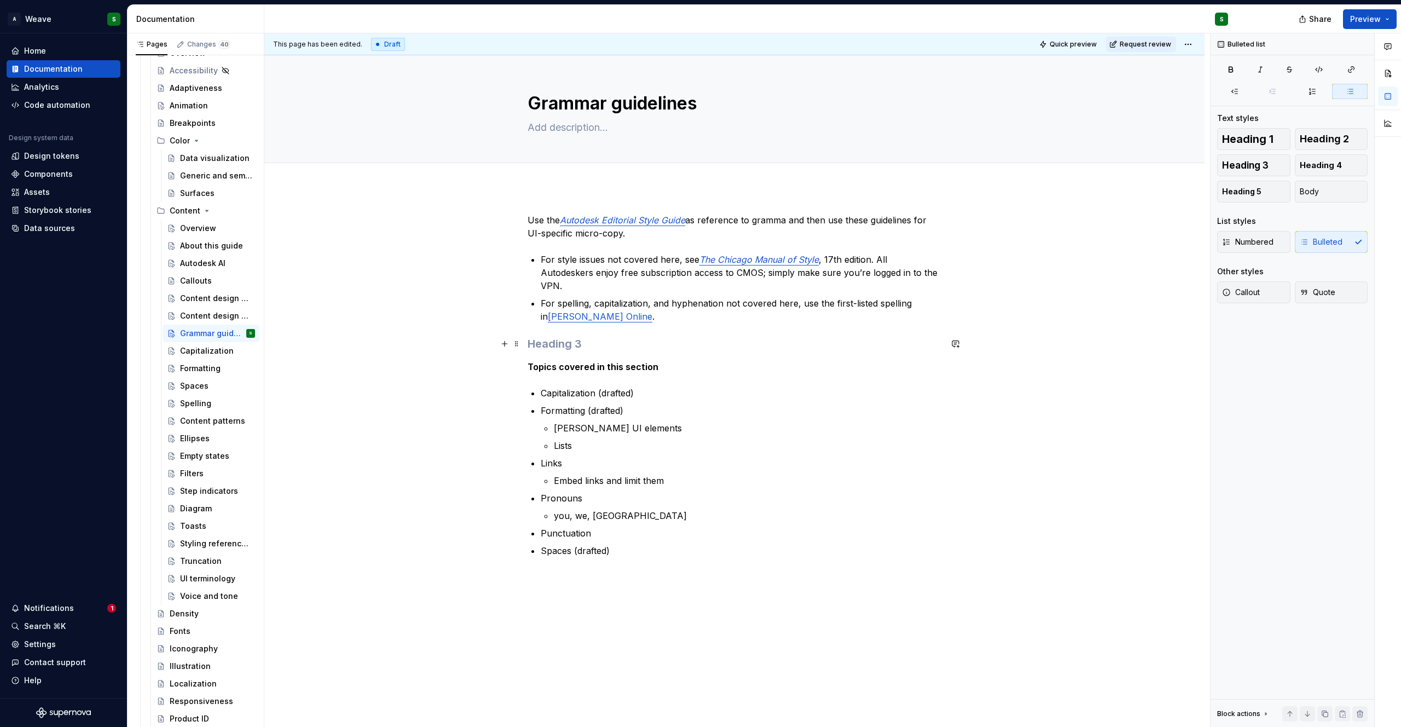
click at [559, 345] on h3 at bounding box center [734, 343] width 414 height 15
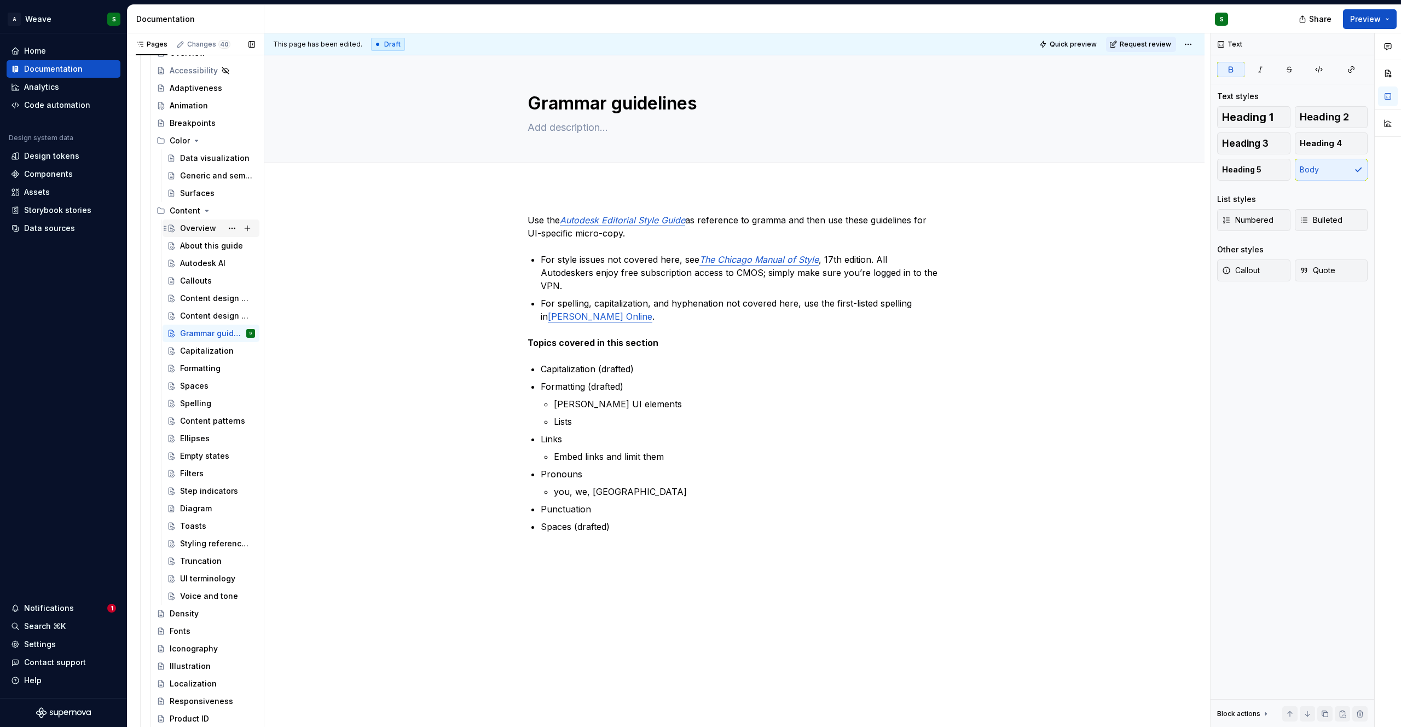
click at [204, 233] on div "Overview" at bounding box center [198, 228] width 36 height 11
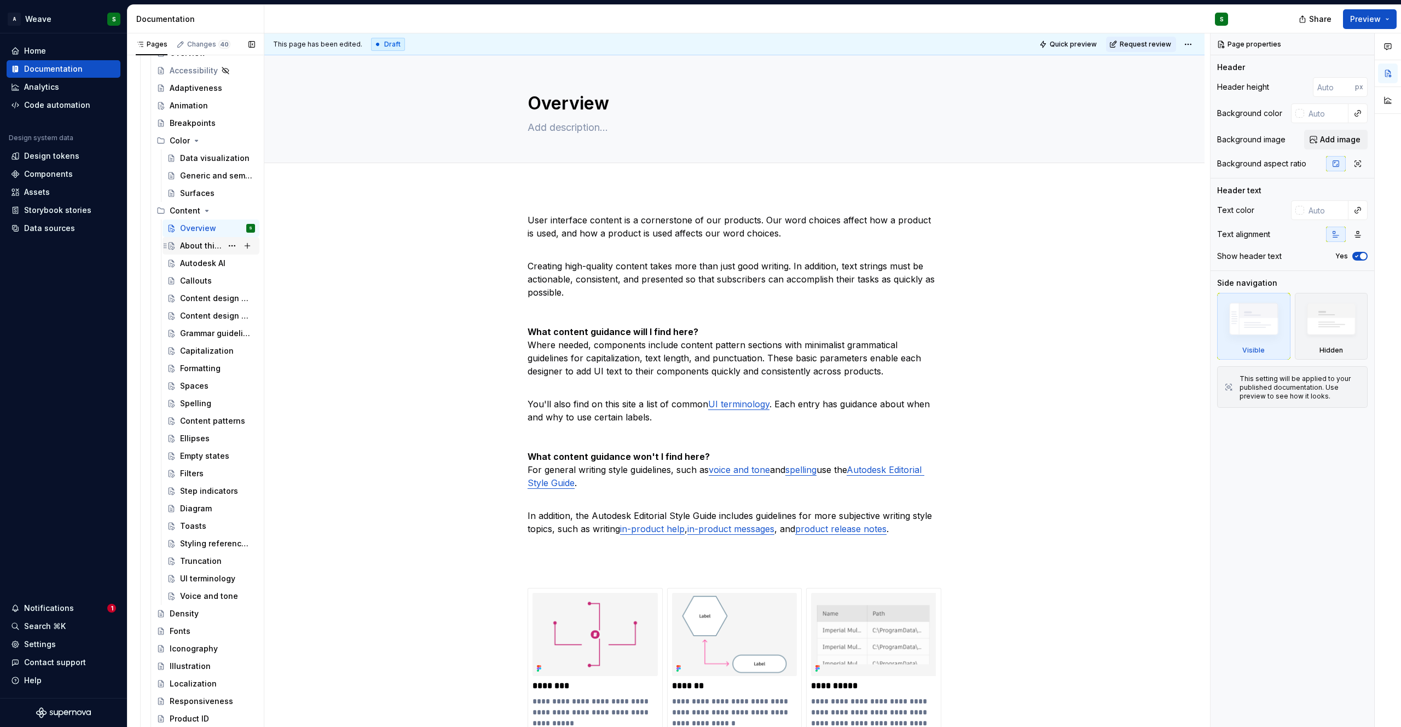
click at [211, 246] on div "About this guide" at bounding box center [201, 245] width 42 height 11
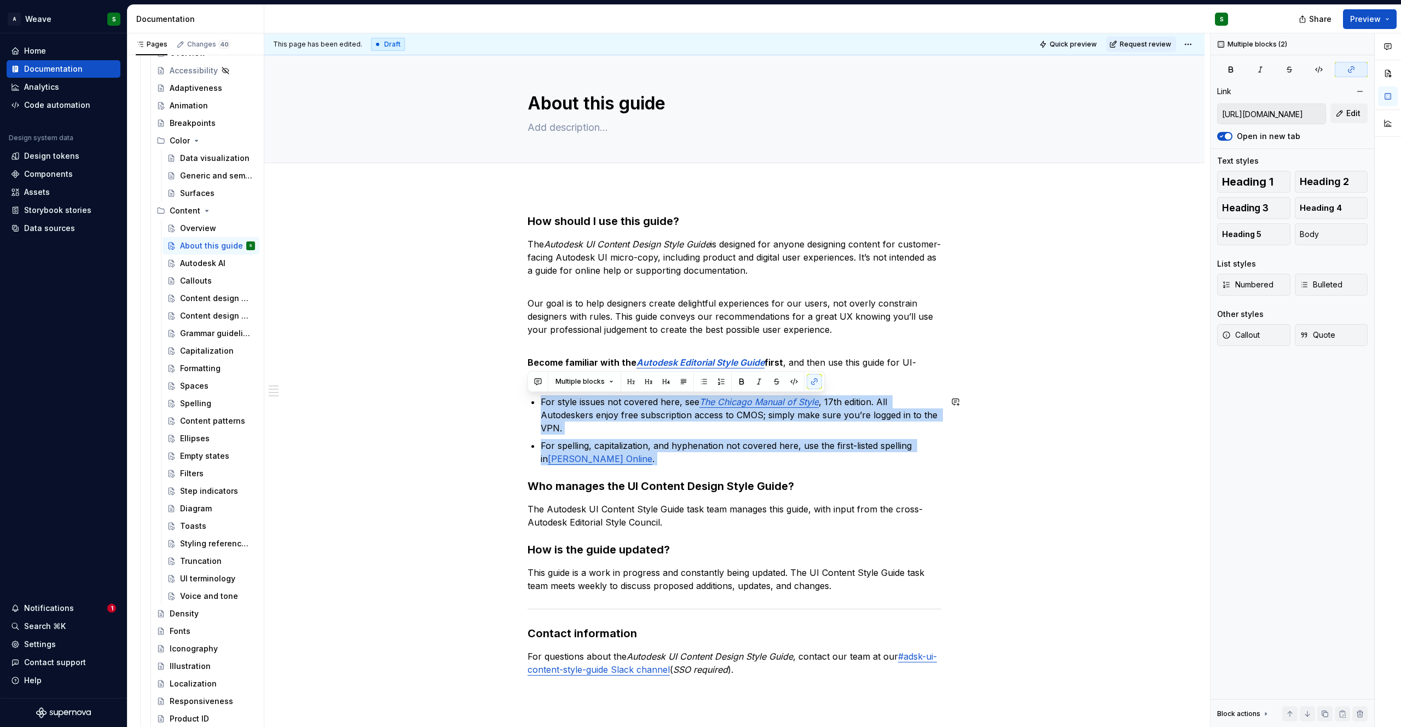
drag, startPoint x: 545, startPoint y: 387, endPoint x: 721, endPoint y: 468, distance: 193.7
click at [721, 468] on div "How should I use this guide? The Autodesk UI Content Design Style Guide is desi…" at bounding box center [734, 444] width 414 height 462
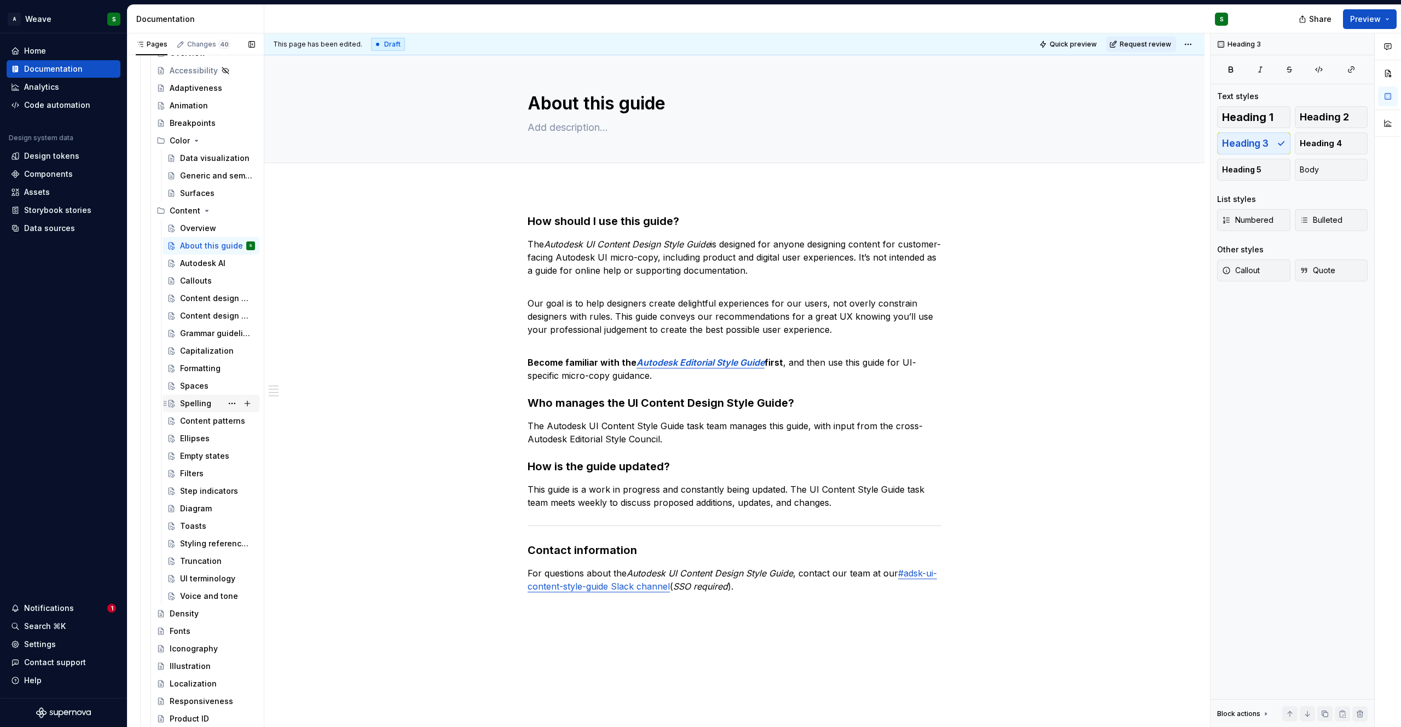
click at [200, 402] on div "Spelling" at bounding box center [195, 403] width 31 height 11
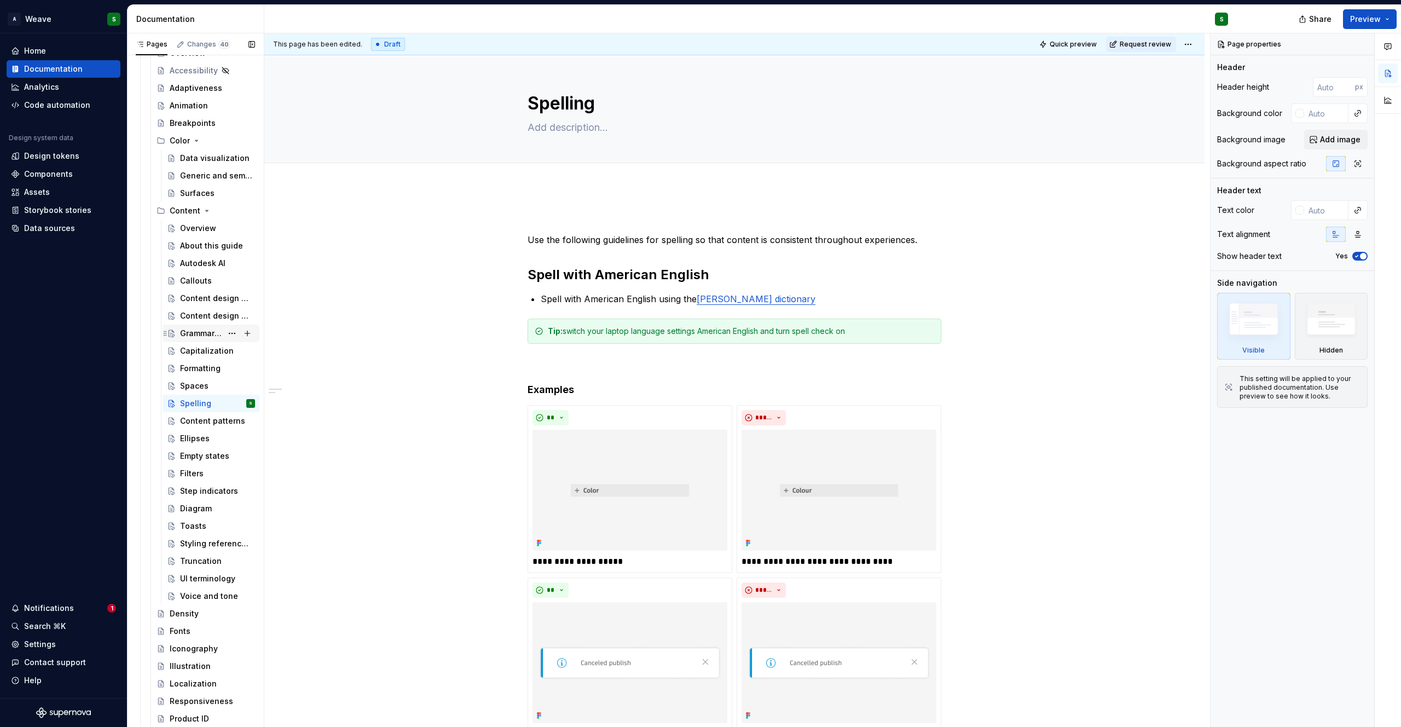
click at [201, 332] on div "Grammar guidelines" at bounding box center [201, 333] width 42 height 11
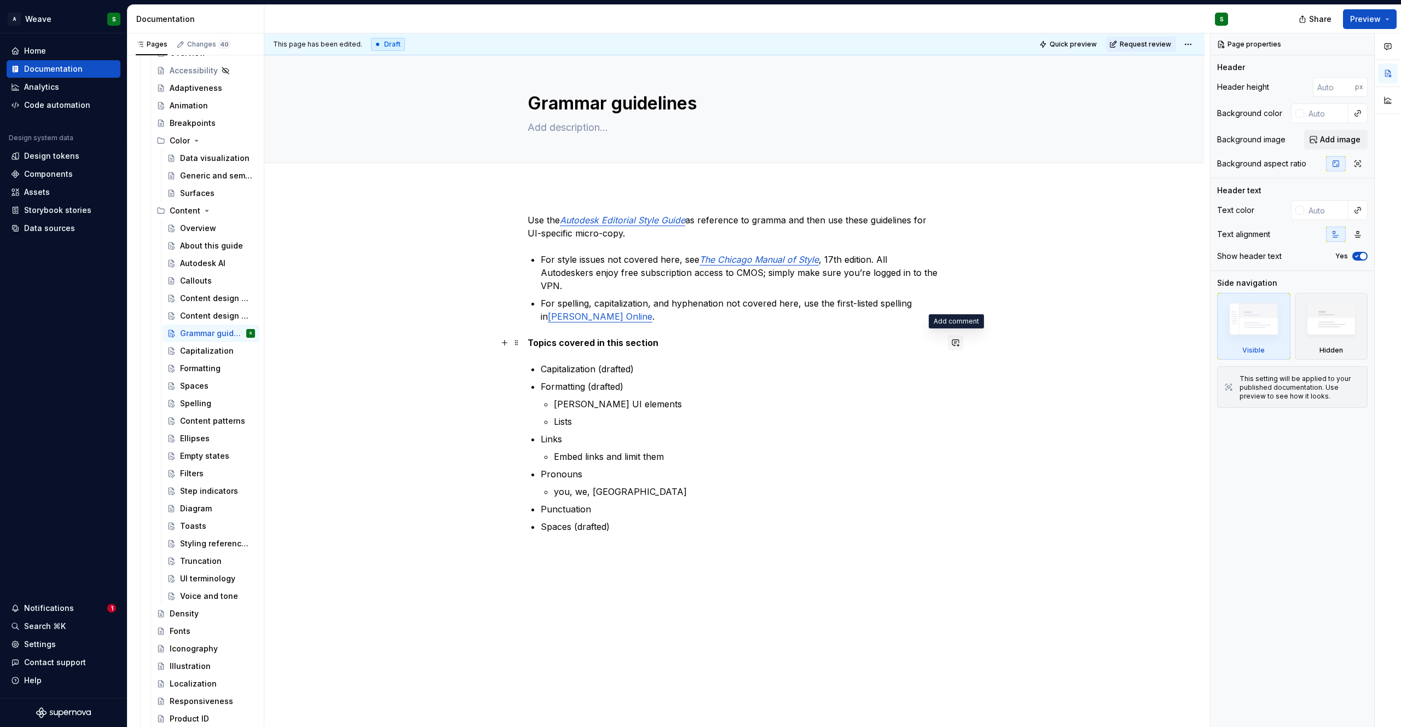
click at [957, 342] on button "button" at bounding box center [955, 342] width 15 height 15
type textarea "*"
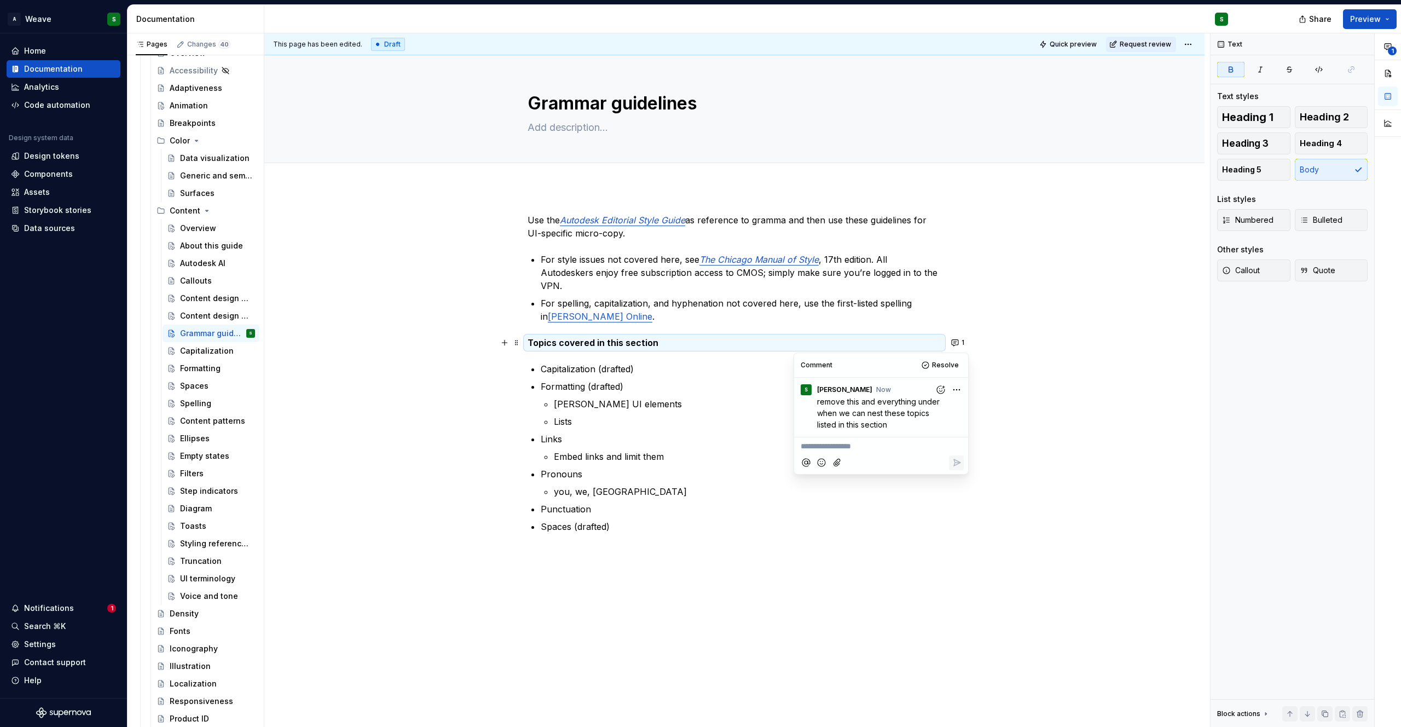
click at [727, 487] on p "you, we, [GEOGRAPHIC_DATA]" at bounding box center [747, 491] width 387 height 13
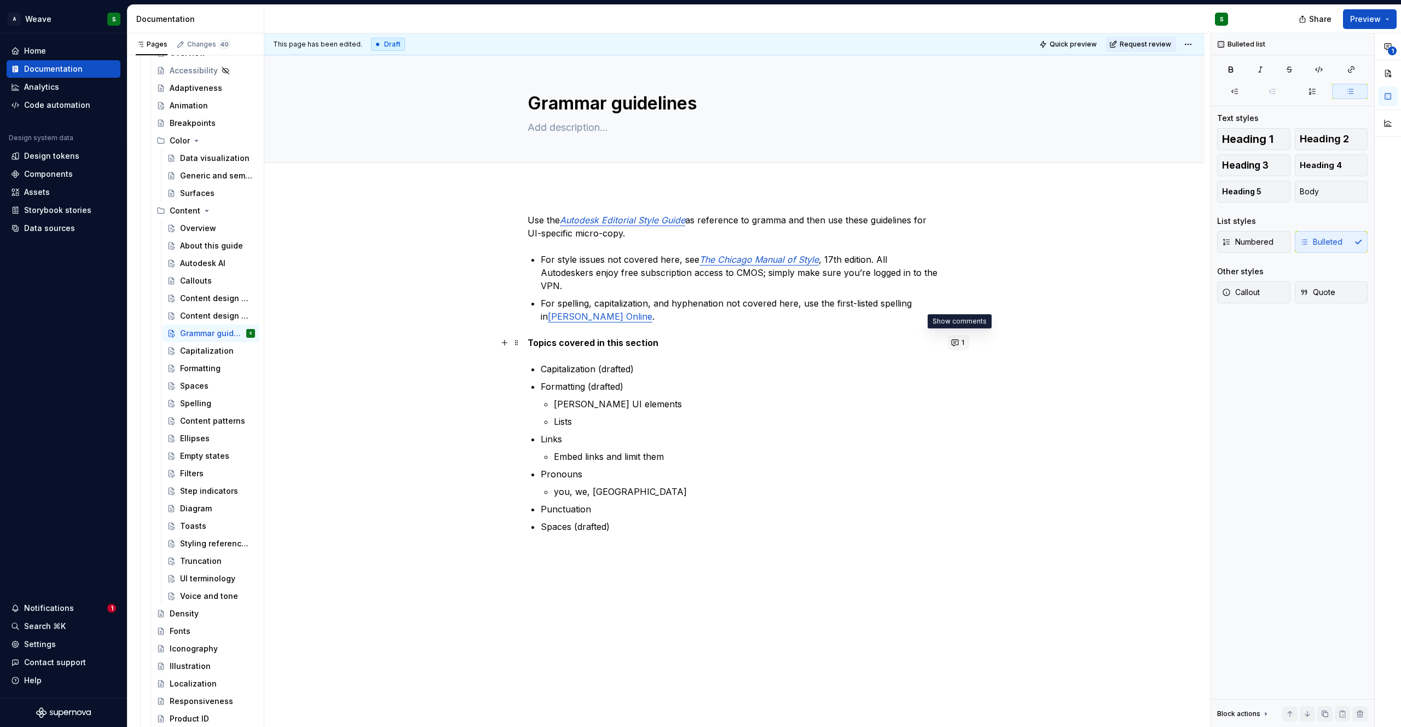
click at [959, 342] on button "1" at bounding box center [958, 342] width 21 height 15
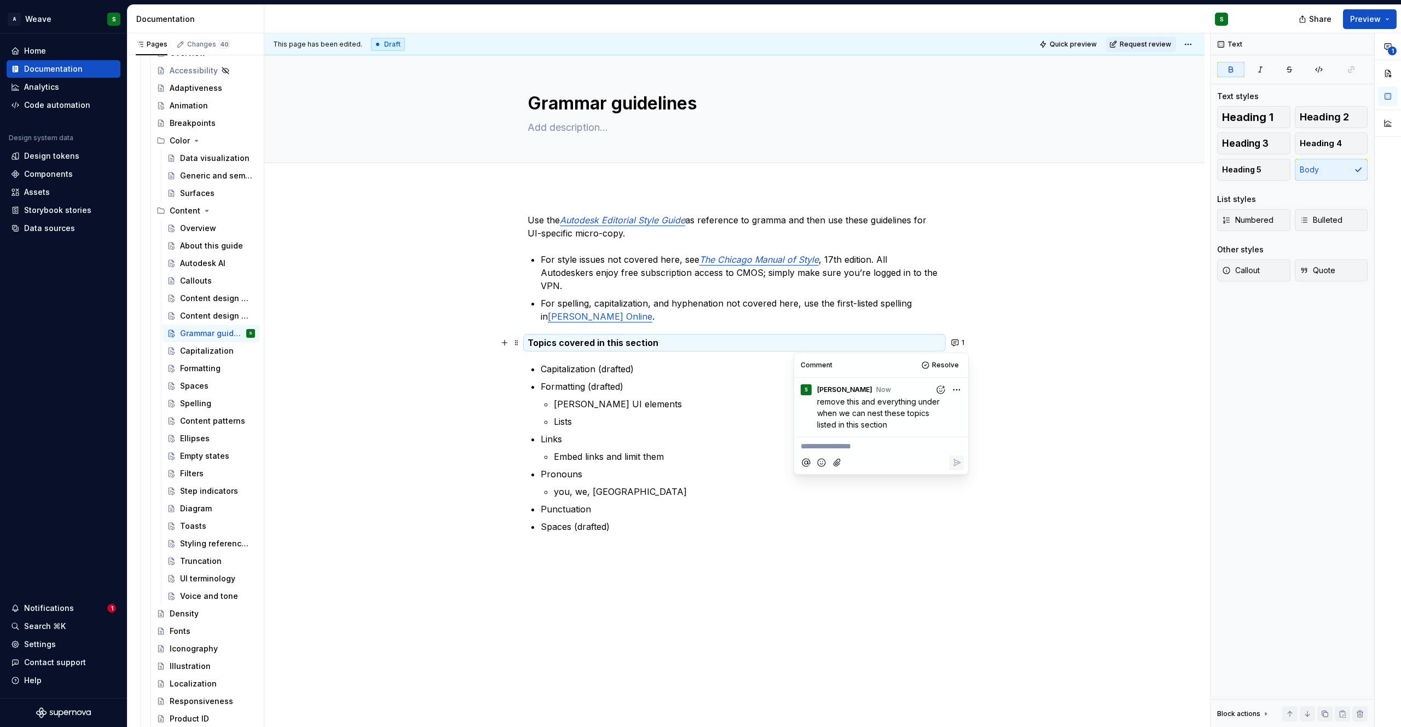
click at [756, 443] on p "Links" at bounding box center [741, 438] width 400 height 13
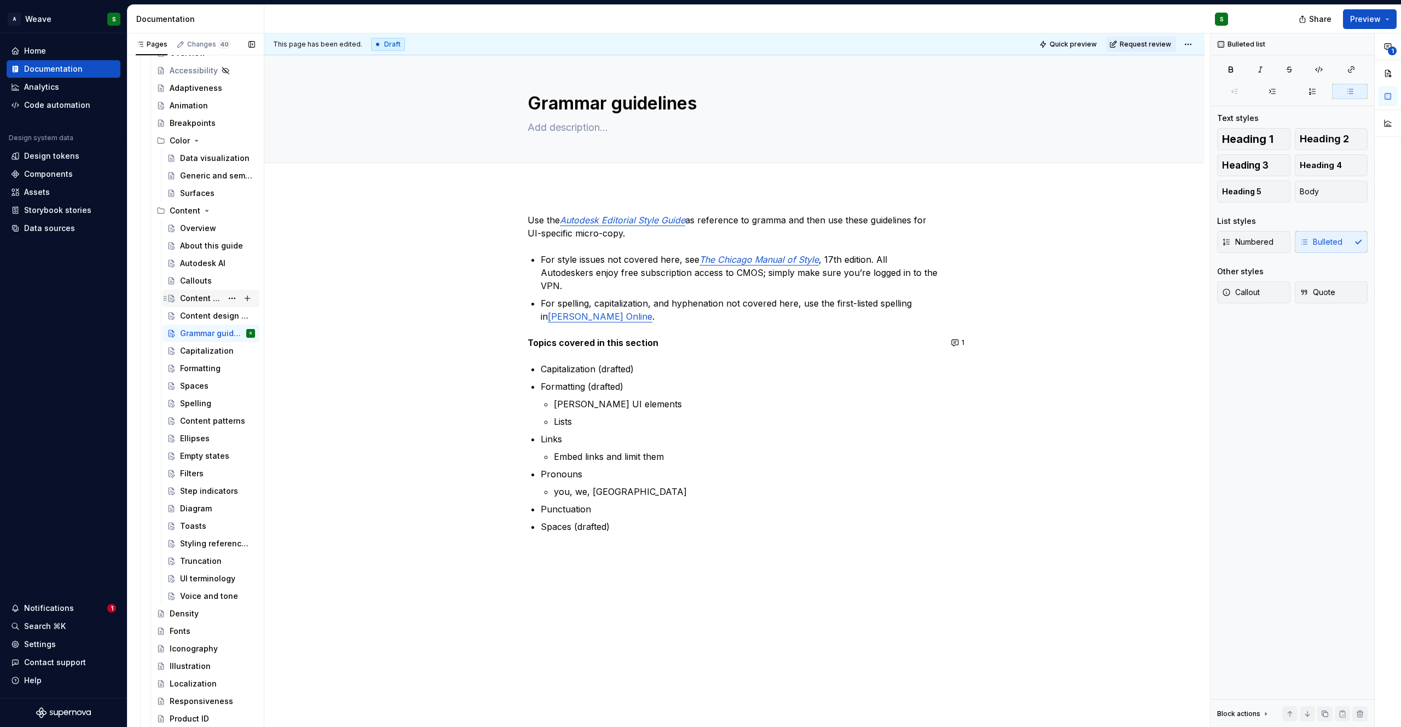
click at [195, 299] on div "Content design principles" at bounding box center [201, 298] width 42 height 11
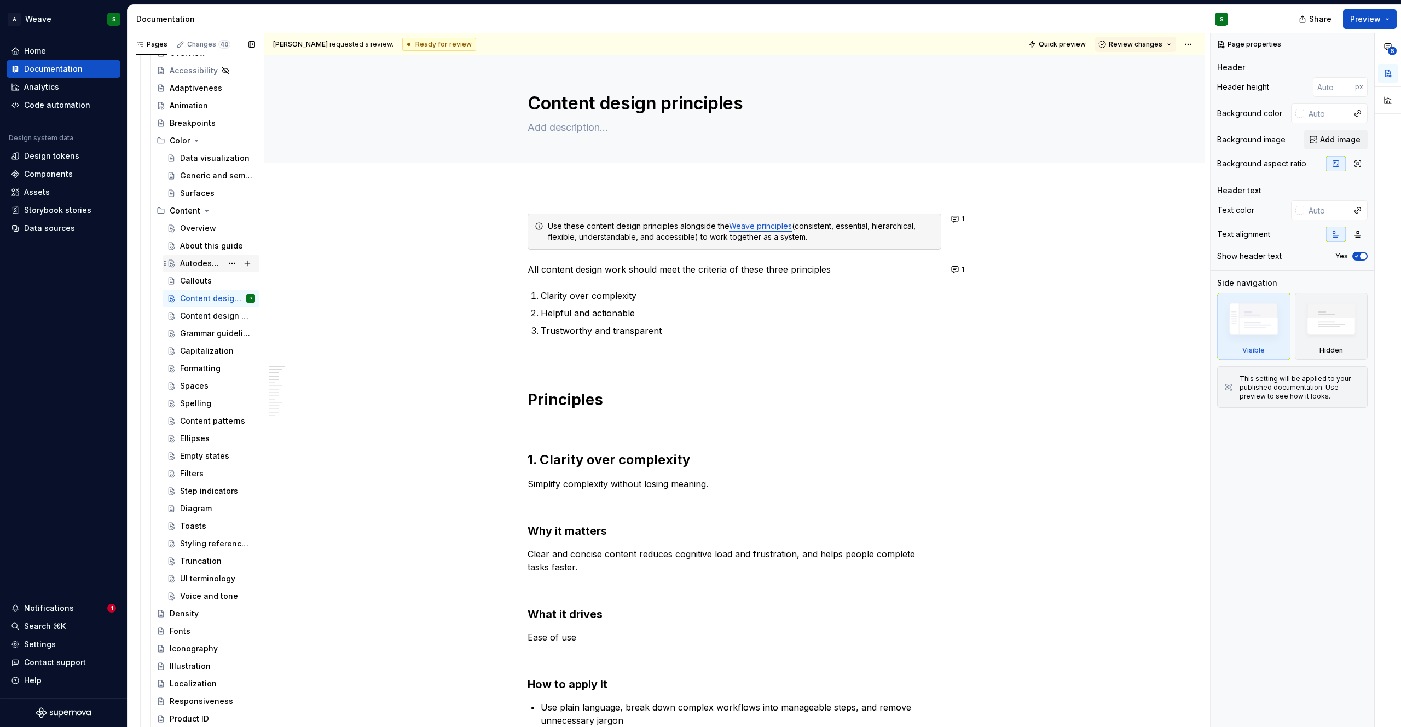
click at [192, 265] on div "Autodesk AI" at bounding box center [201, 263] width 42 height 11
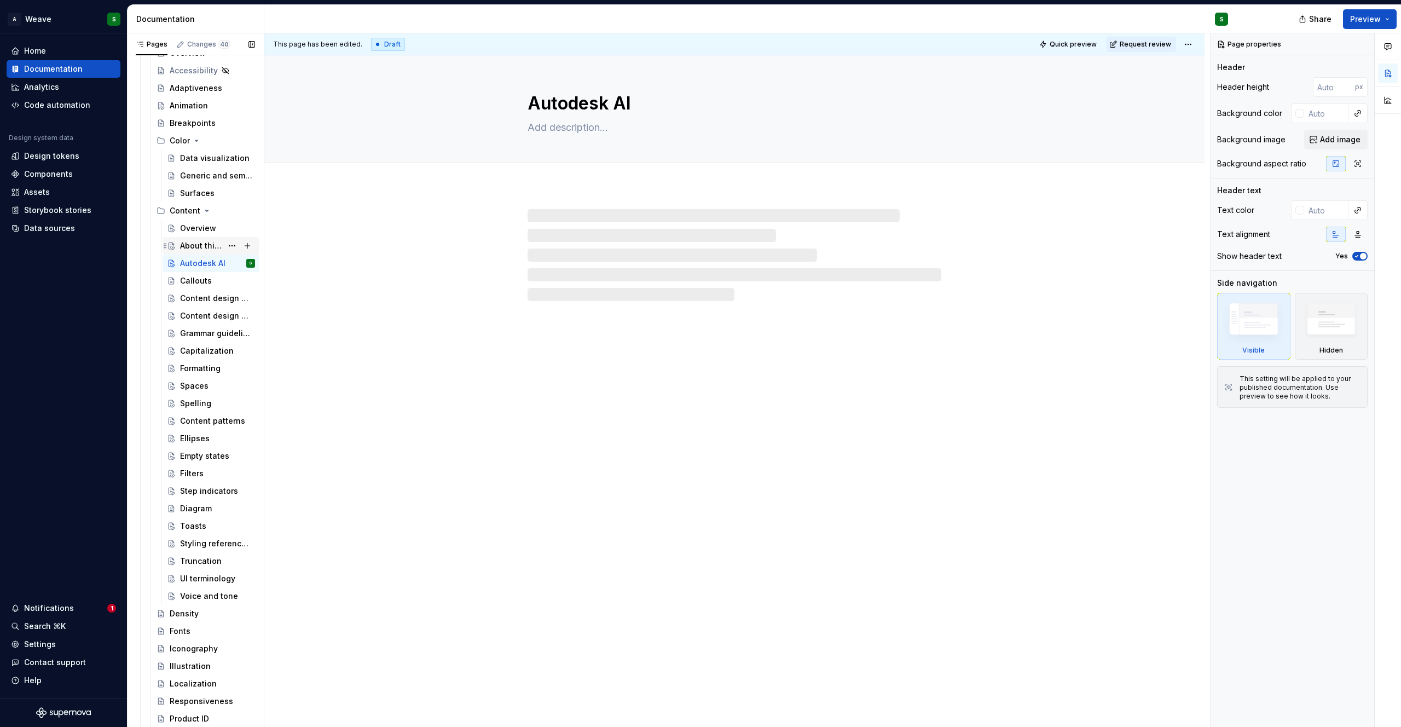
click at [188, 246] on div "About this guide" at bounding box center [201, 245] width 42 height 11
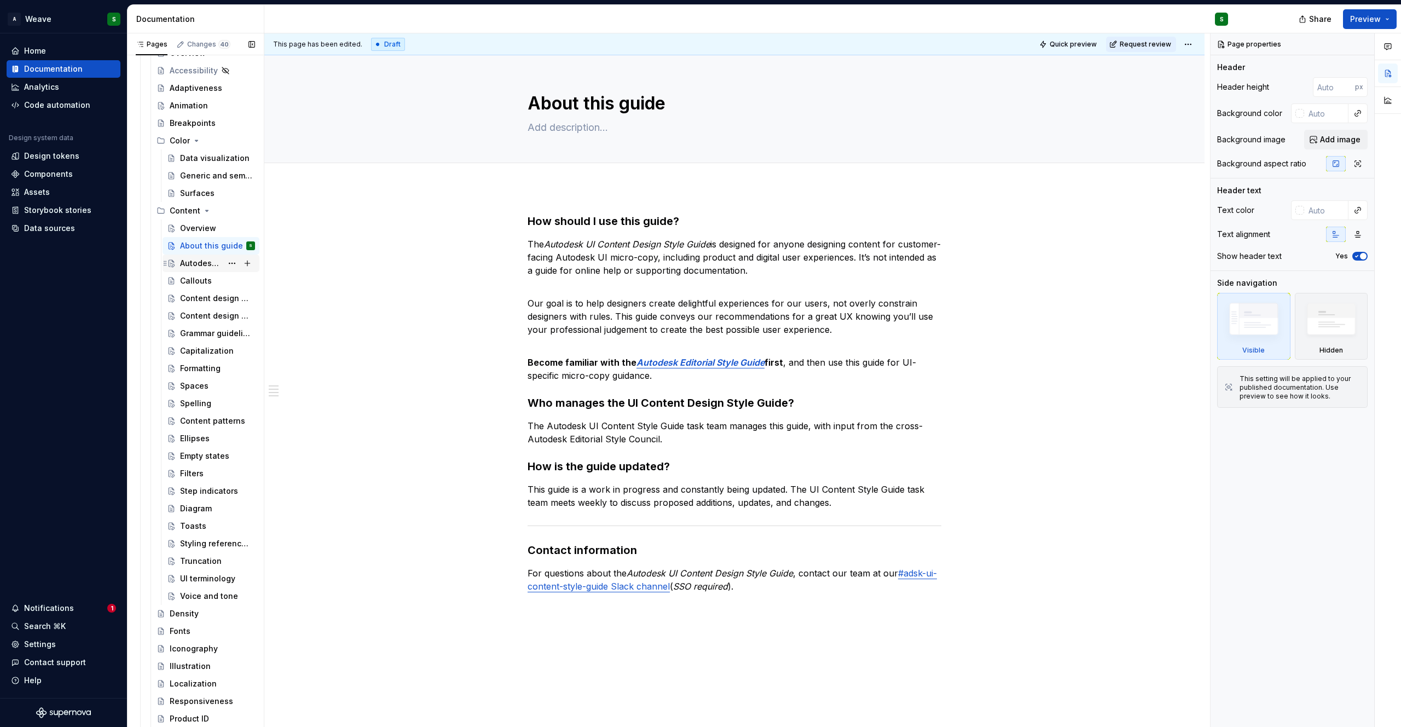
click at [194, 260] on div "Autodesk AI" at bounding box center [201, 263] width 42 height 11
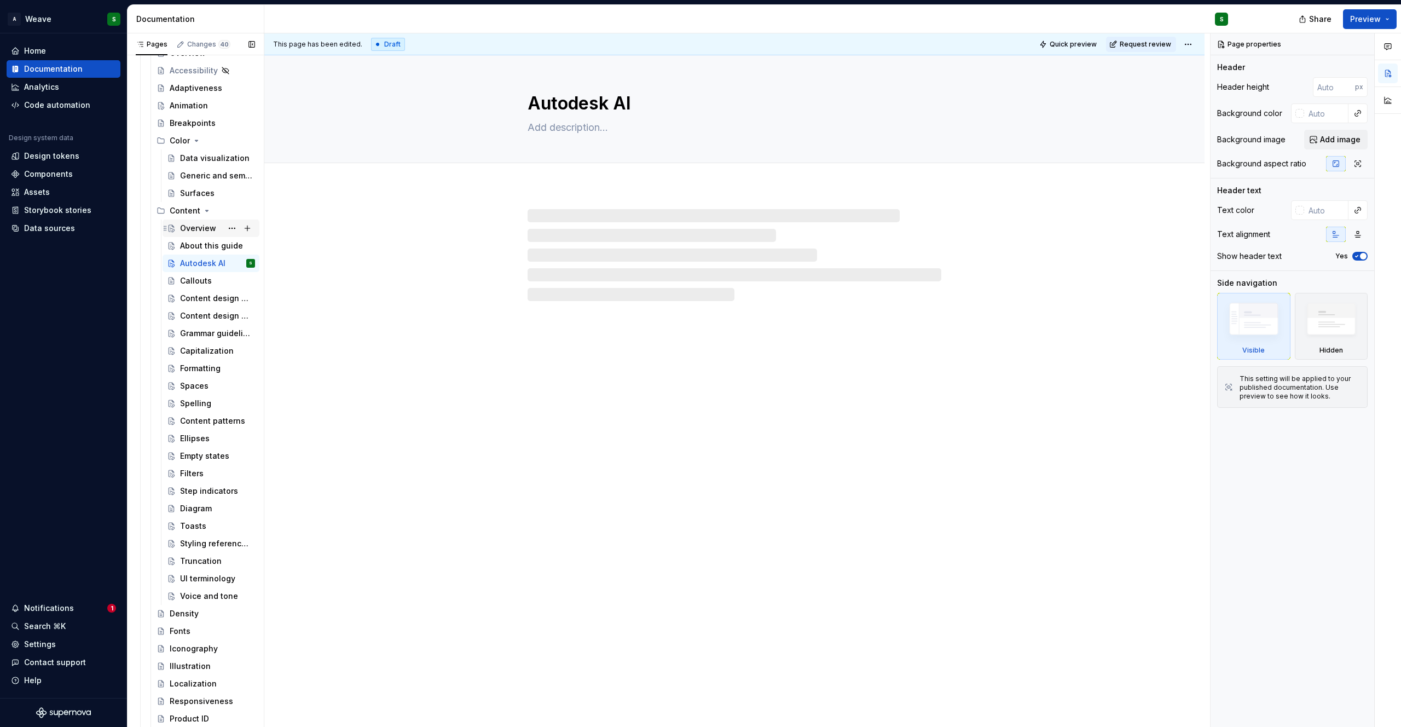
type textarea "*"
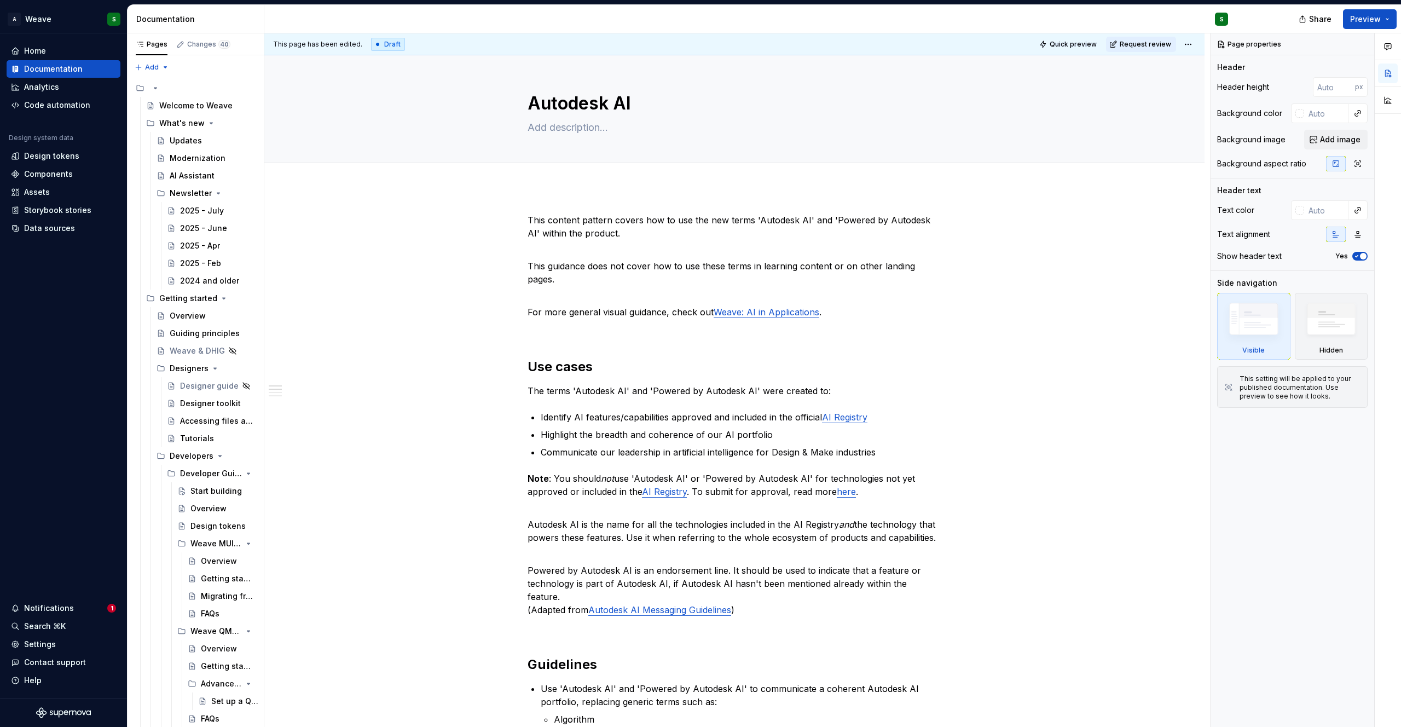
scroll to position [1261, 0]
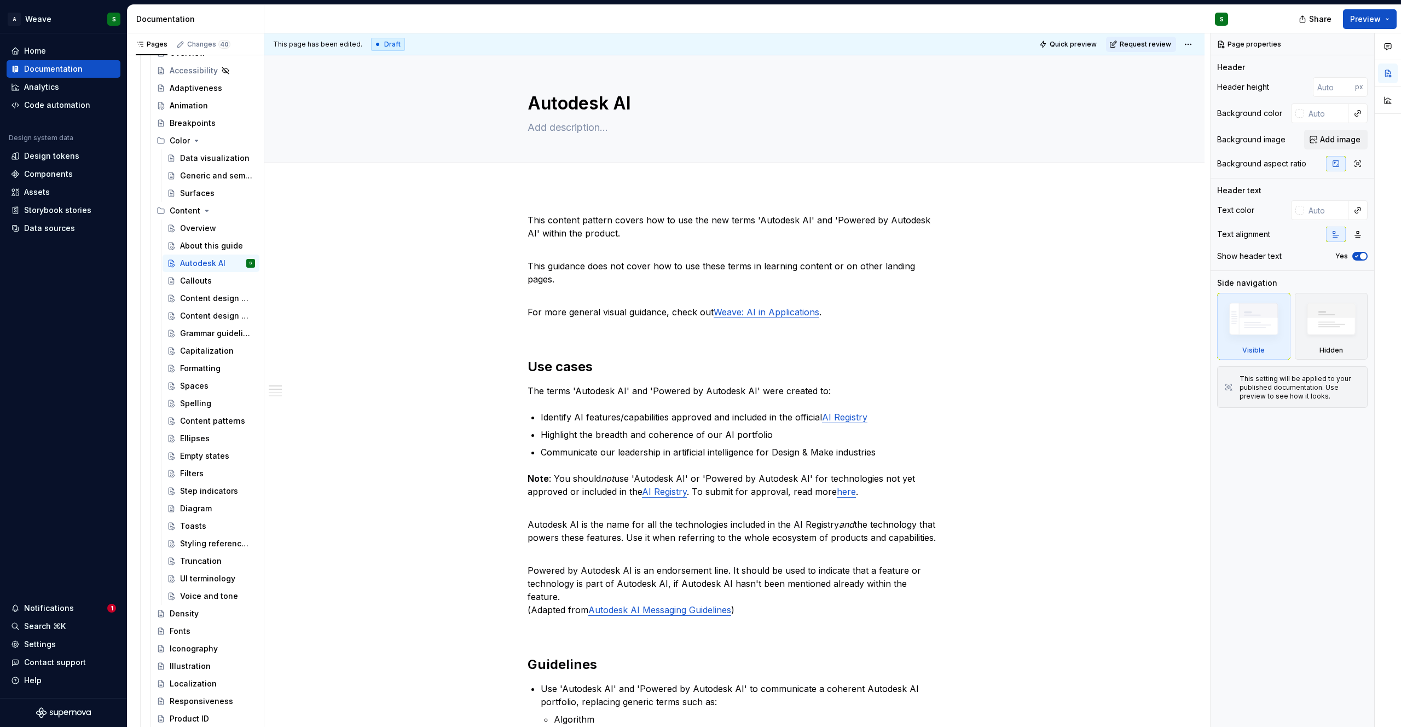
click at [191, 227] on div "Overview" at bounding box center [198, 228] width 36 height 11
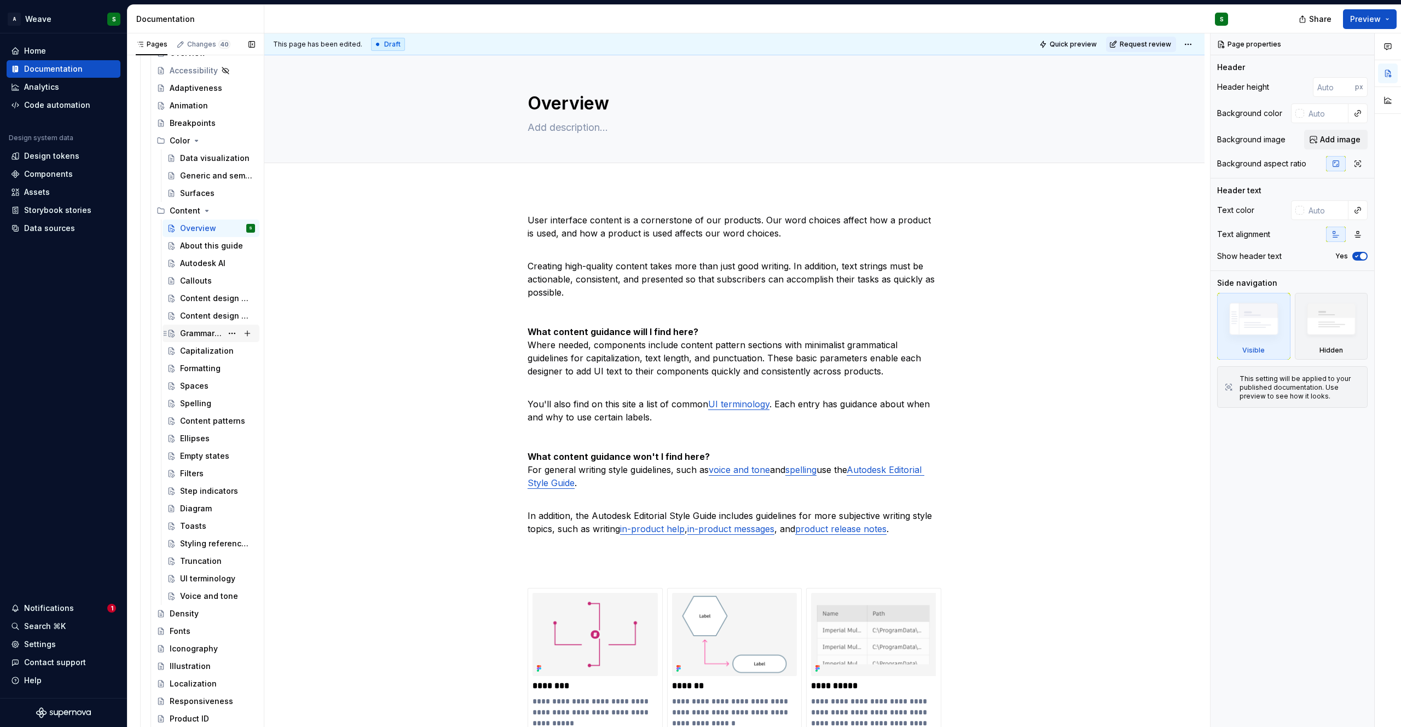
click at [199, 334] on div "Grammar guidelines" at bounding box center [201, 333] width 42 height 11
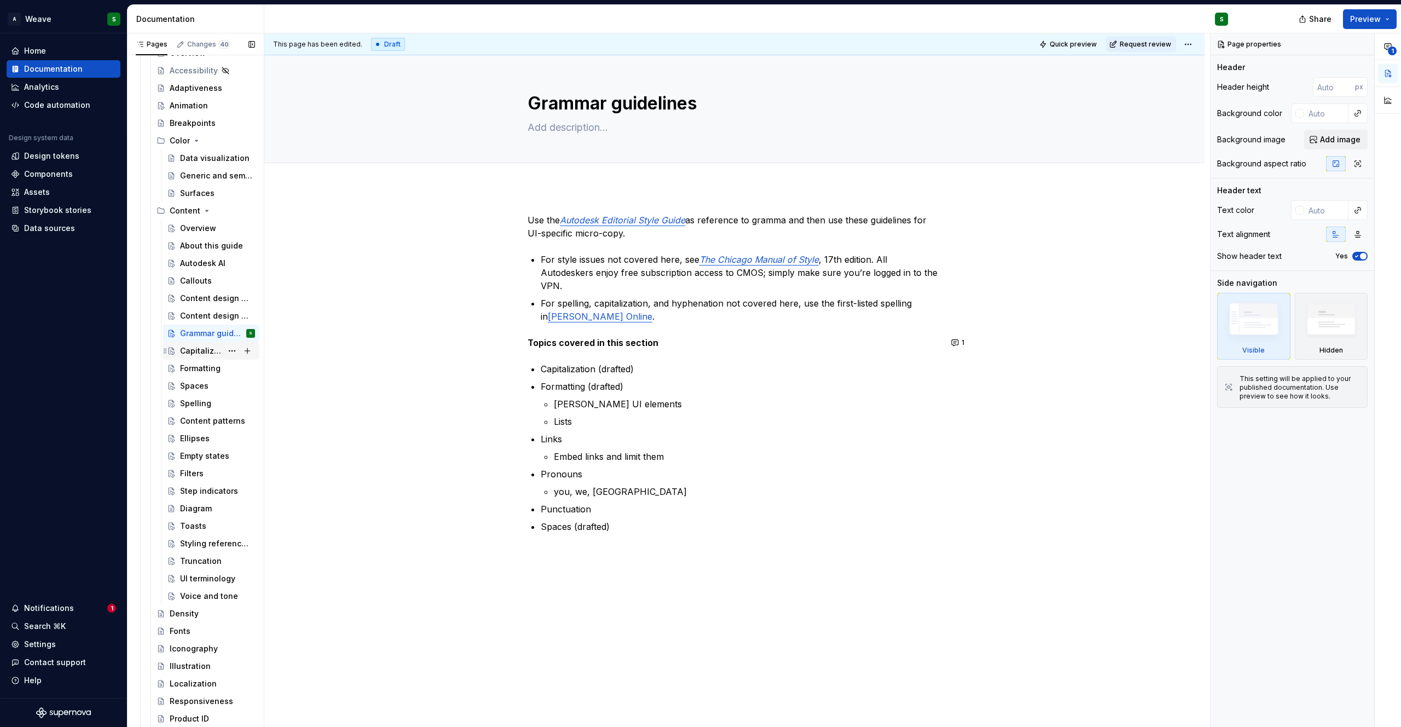
click at [201, 349] on div "Capitalization" at bounding box center [201, 350] width 42 height 11
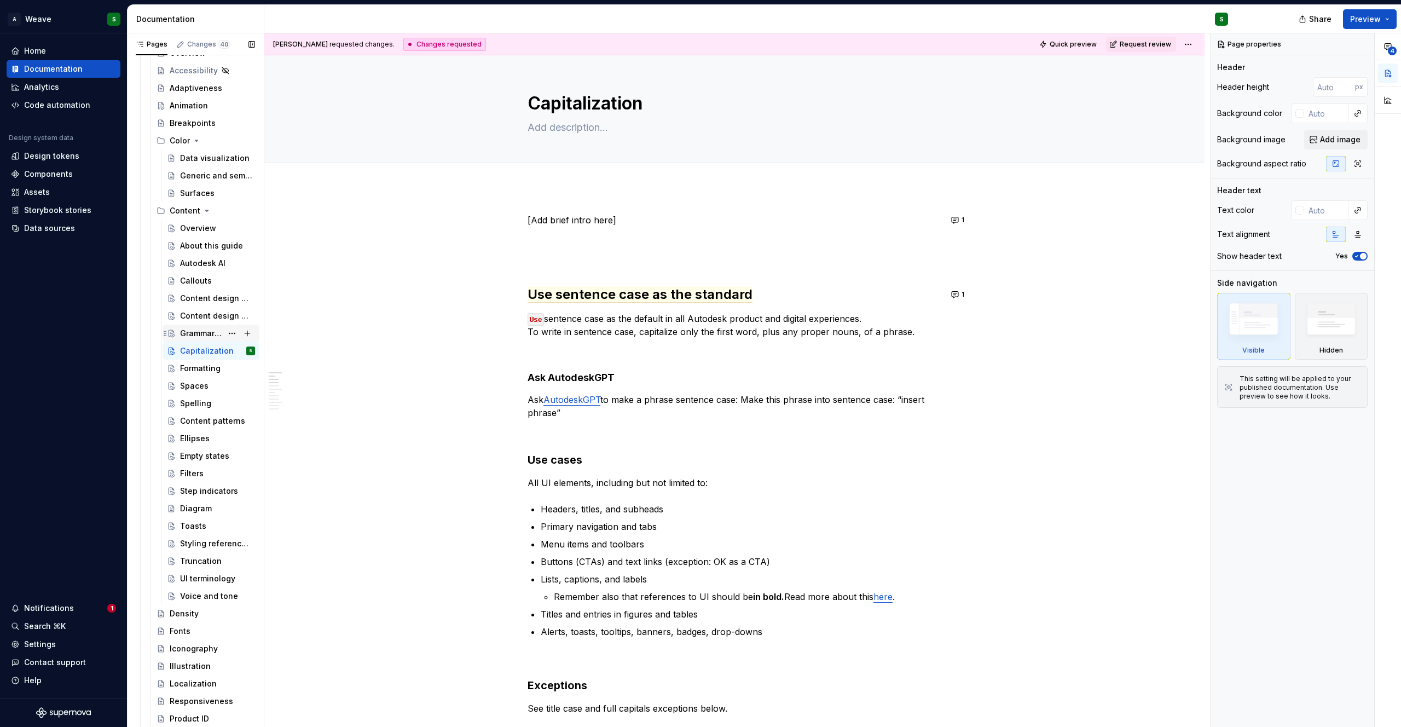
click at [199, 329] on div "Grammar guidelines" at bounding box center [201, 333] width 42 height 11
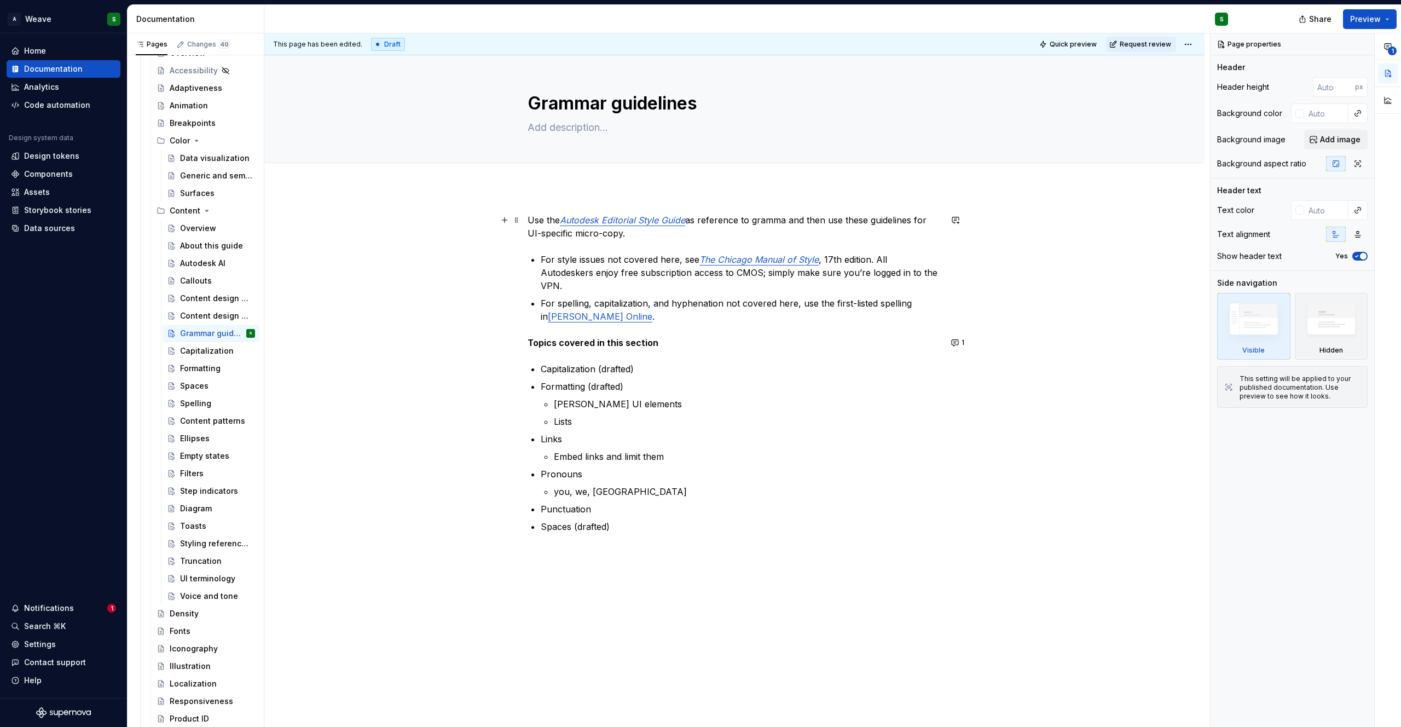
click at [789, 220] on p "Use the Autodesk Editorial Style Guide as reference to gramma and then use thes…" at bounding box center [734, 226] width 414 height 26
type textarea "*"
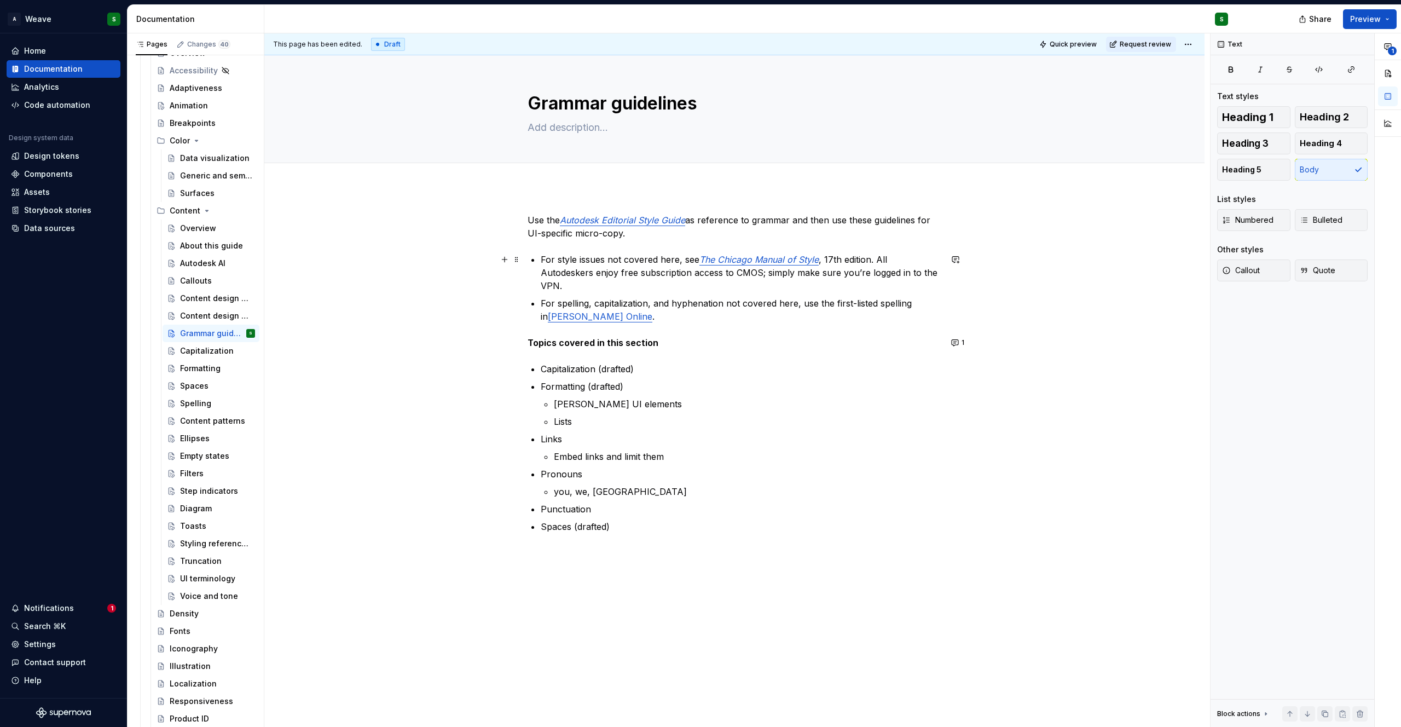
click at [539, 262] on div "Use the Autodesk Editorial Style Guide as reference to grammar and then use the…" at bounding box center [734, 373] width 414 height 320
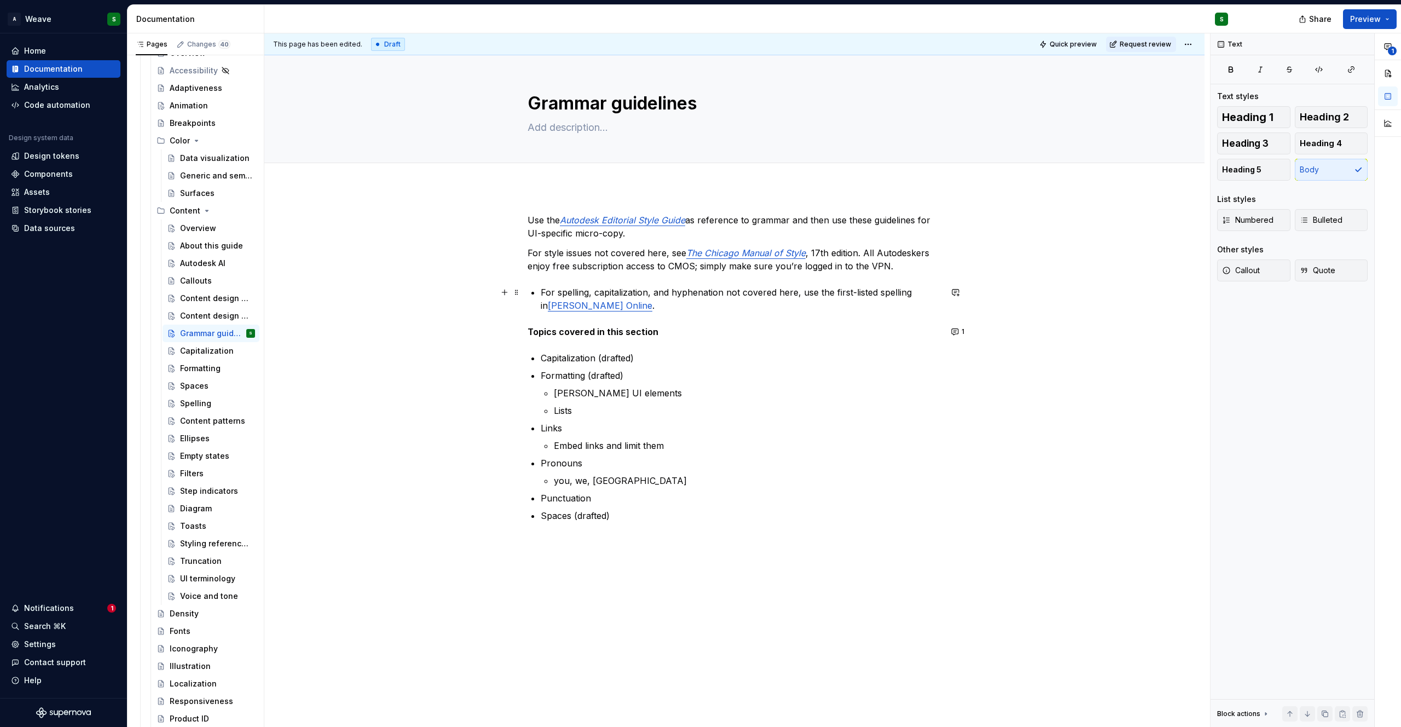
click at [543, 295] on p "For spelling, capitalization, and hyphenation not covered here, use the first-l…" at bounding box center [741, 299] width 400 height 26
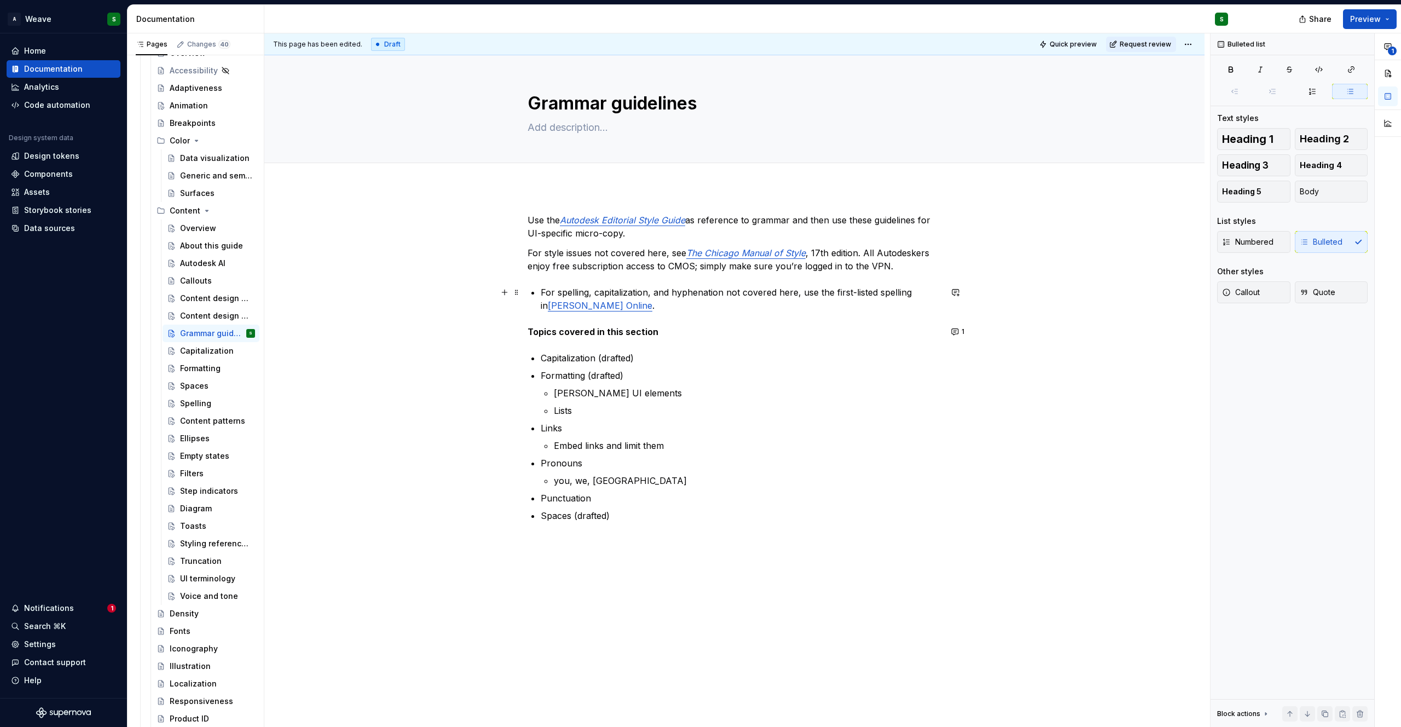
click at [541, 291] on p "For spelling, capitalization, and hyphenation not covered here, use the first-l…" at bounding box center [741, 299] width 400 height 26
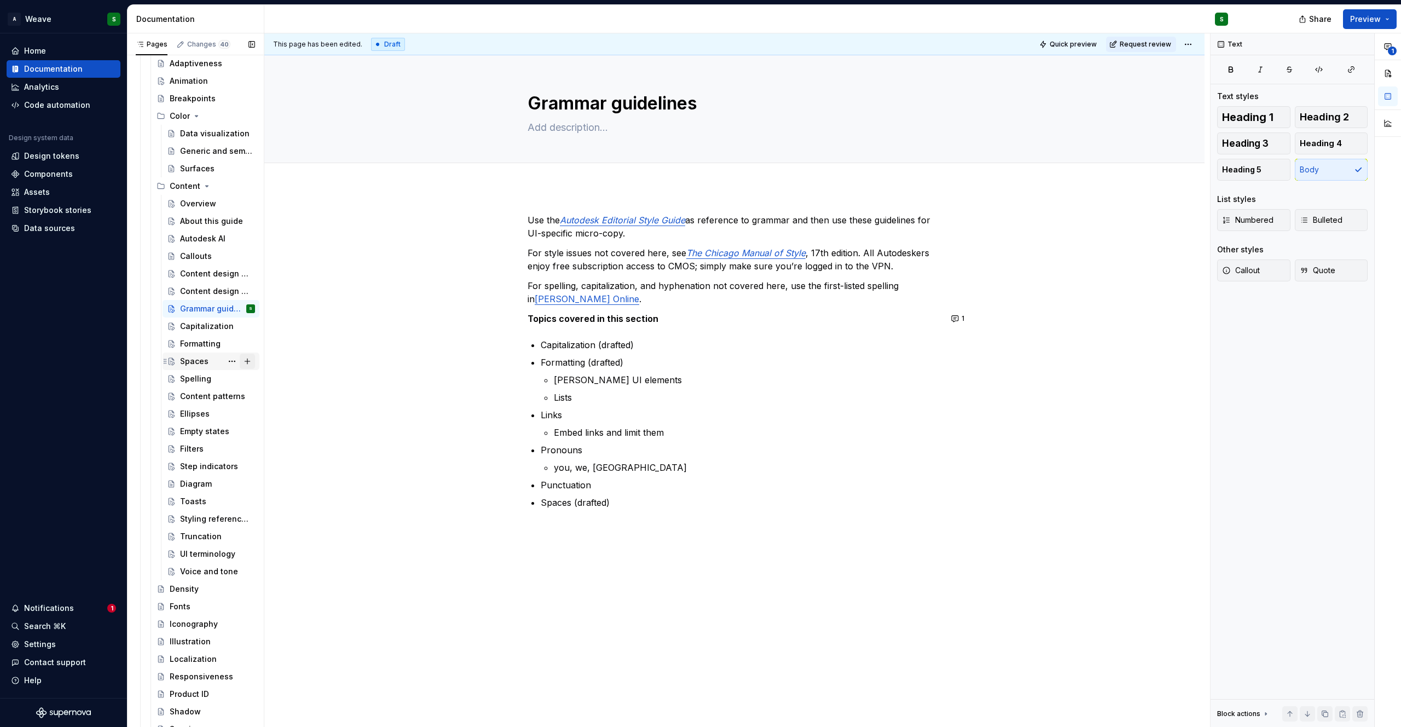
scroll to position [1296, 0]
click at [193, 380] on div "Content patterns" at bounding box center [201, 385] width 42 height 11
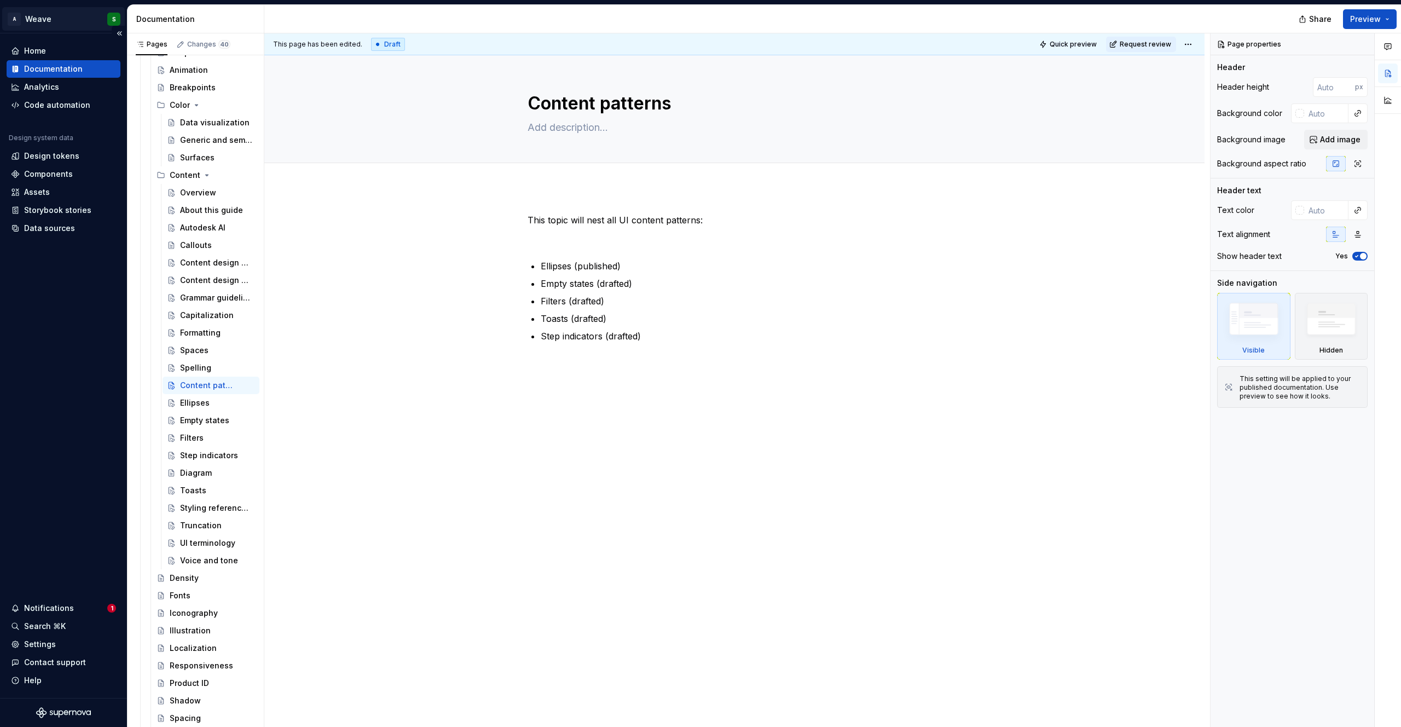
type textarea "*"
